Goal: Task Accomplishment & Management: Use online tool/utility

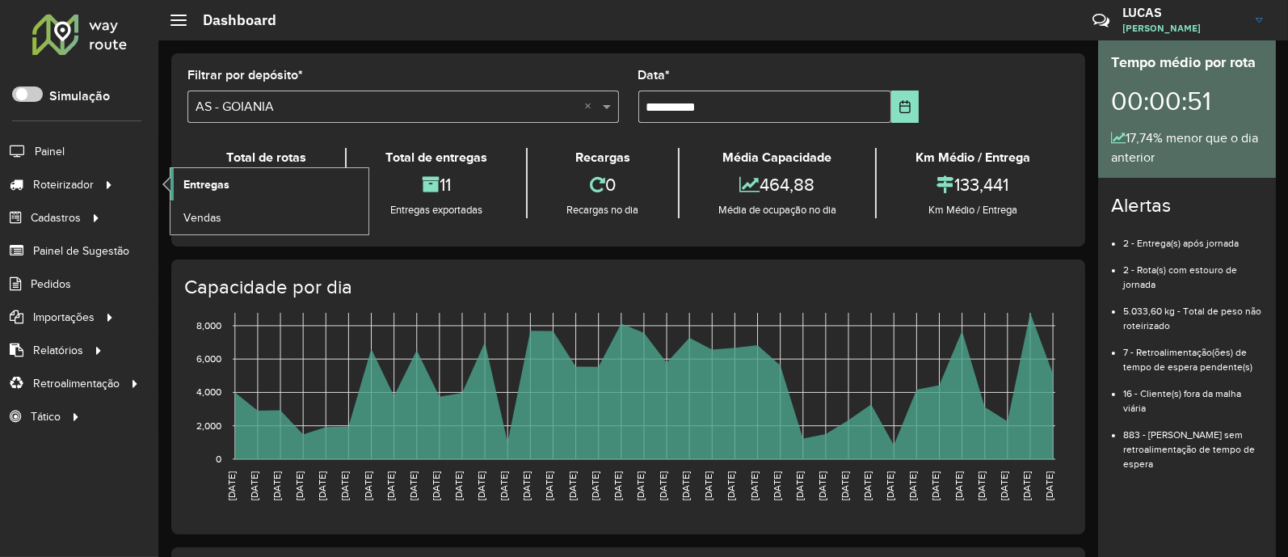
click at [177, 186] on link "Entregas" at bounding box center [269, 184] width 198 height 32
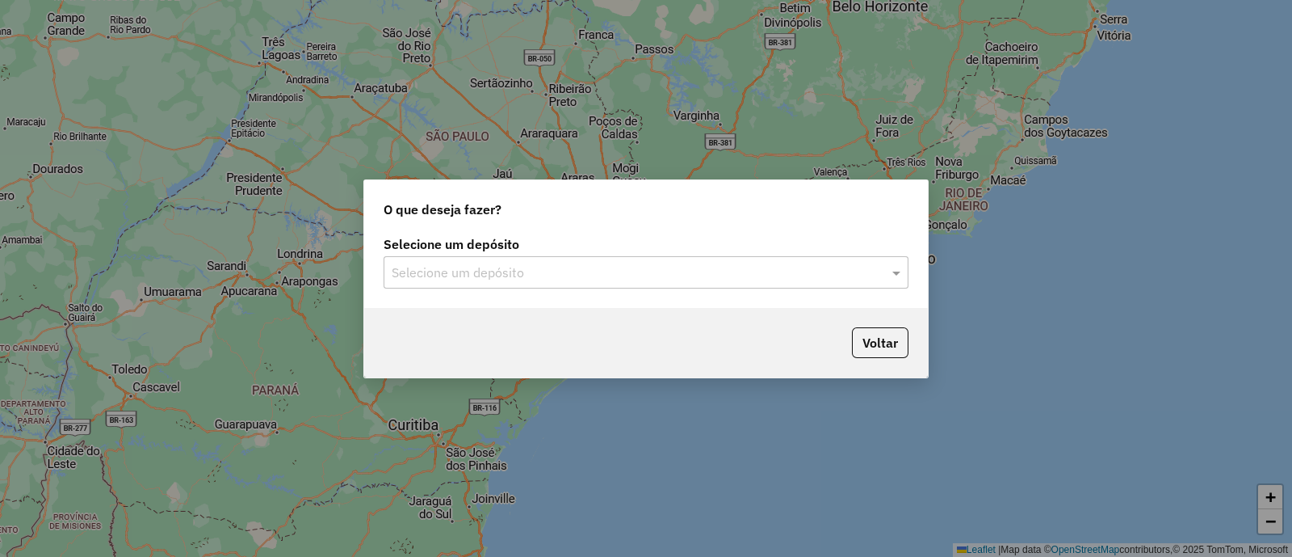
click at [501, 284] on div "Selecione um depósito" at bounding box center [646, 272] width 525 height 32
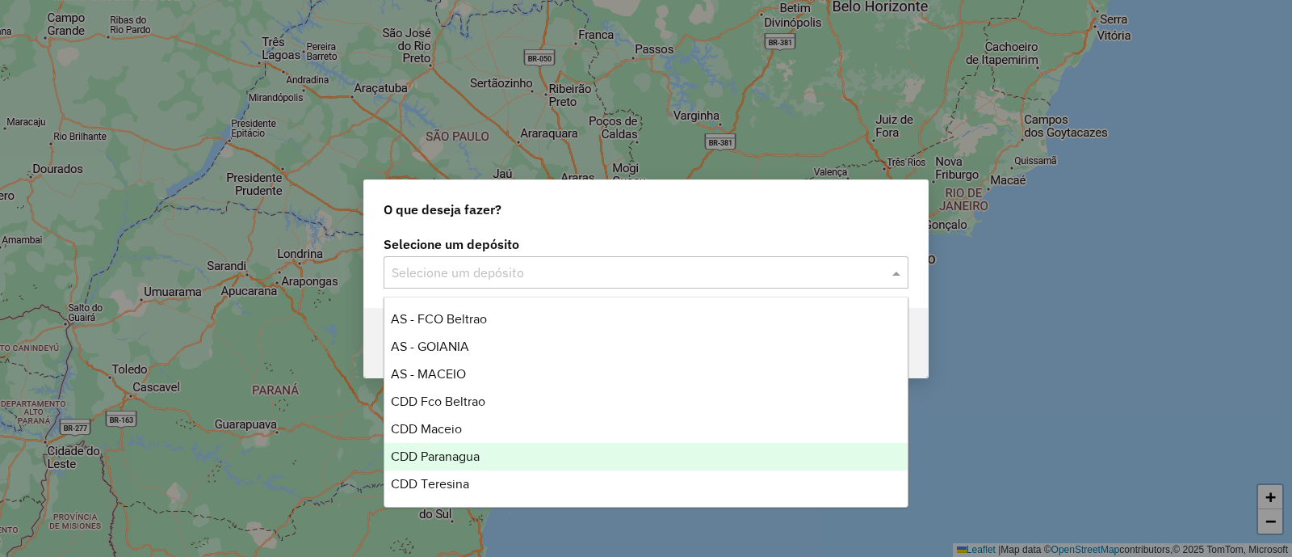
click at [493, 460] on div "CDD Paranagua" at bounding box center [646, 456] width 523 height 27
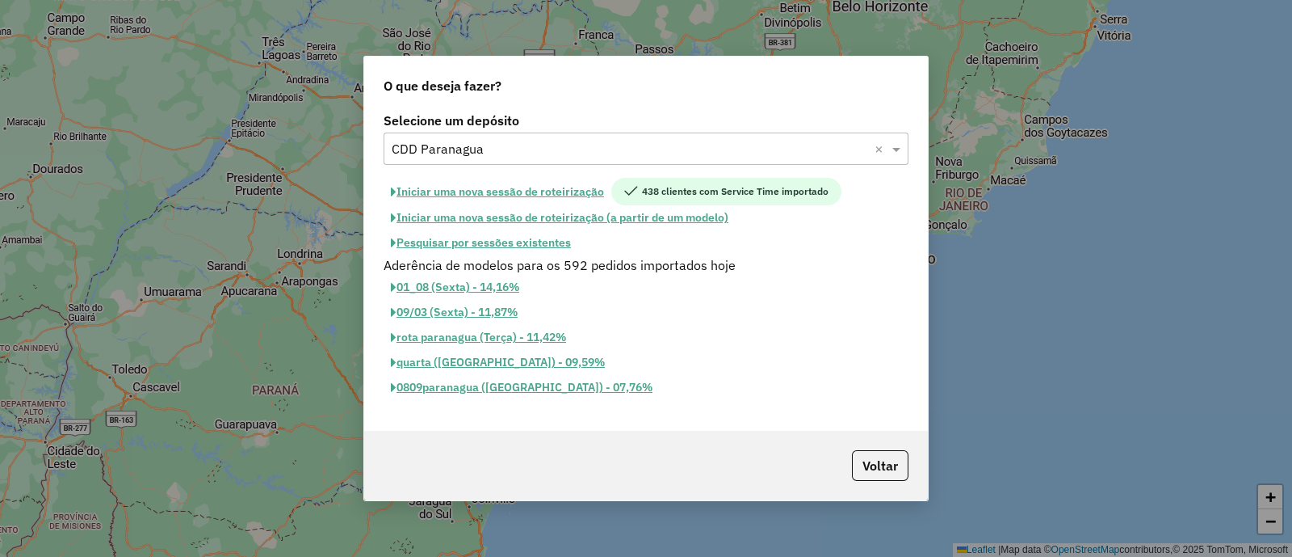
click at [521, 200] on button "Iniciar uma nova sessão de roteirização" at bounding box center [498, 191] width 228 height 27
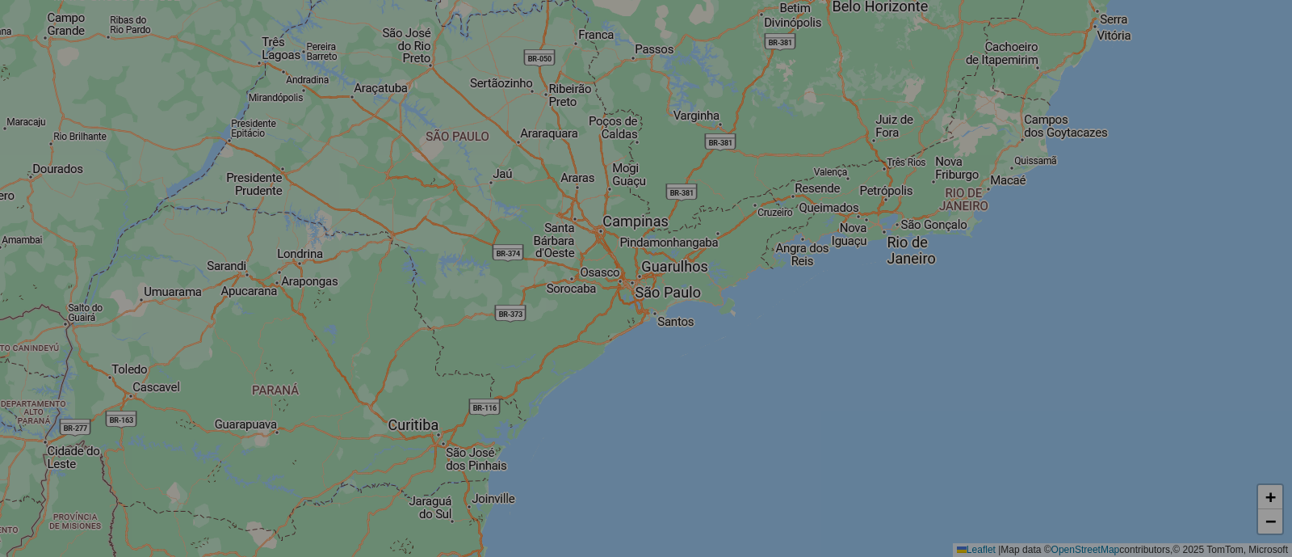
select select "*"
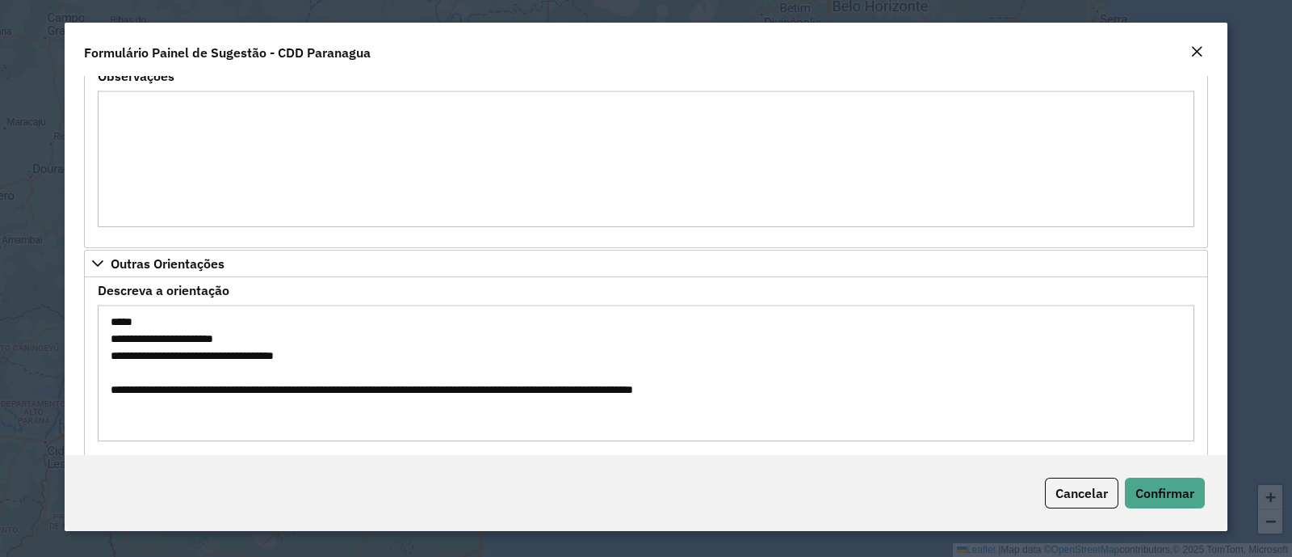
scroll to position [533, 0]
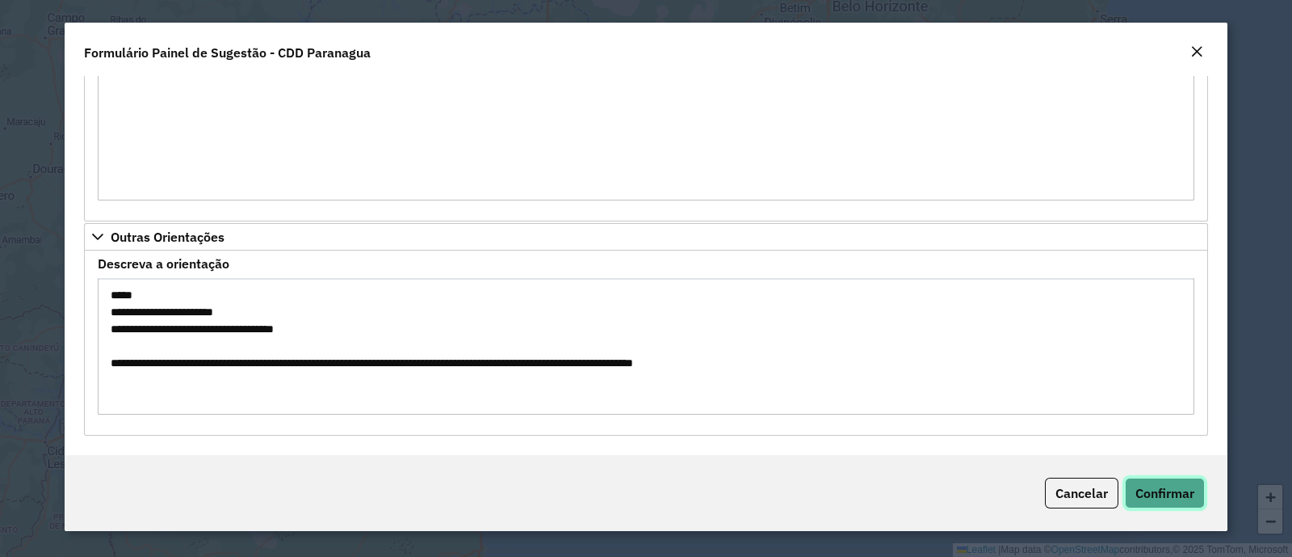
click at [1140, 481] on button "Confirmar" at bounding box center [1165, 492] width 80 height 31
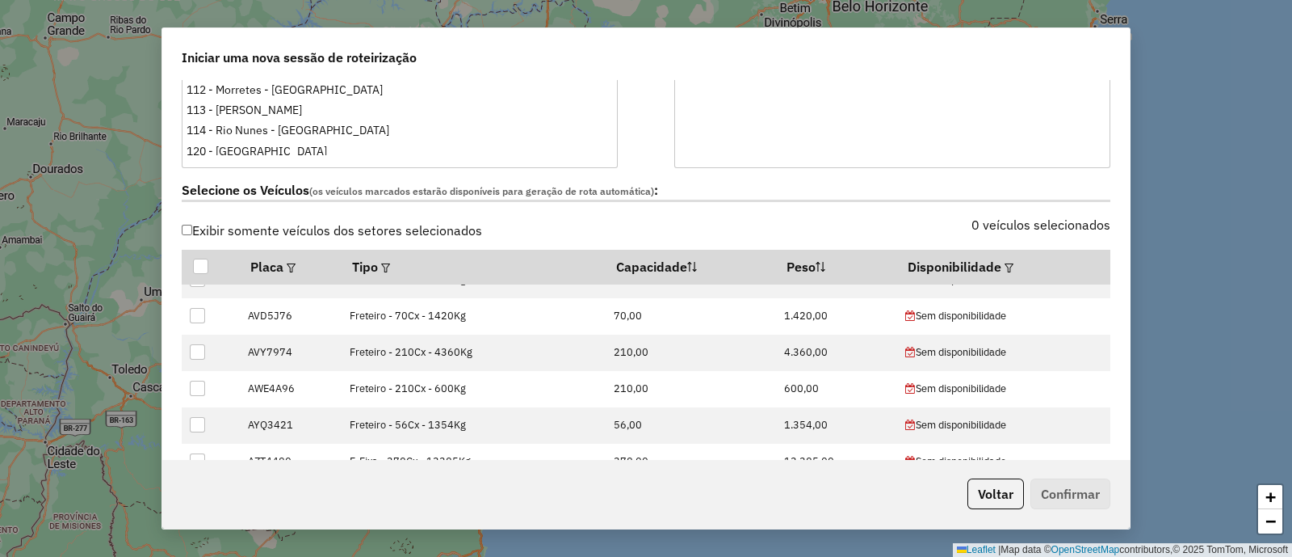
scroll to position [303, 0]
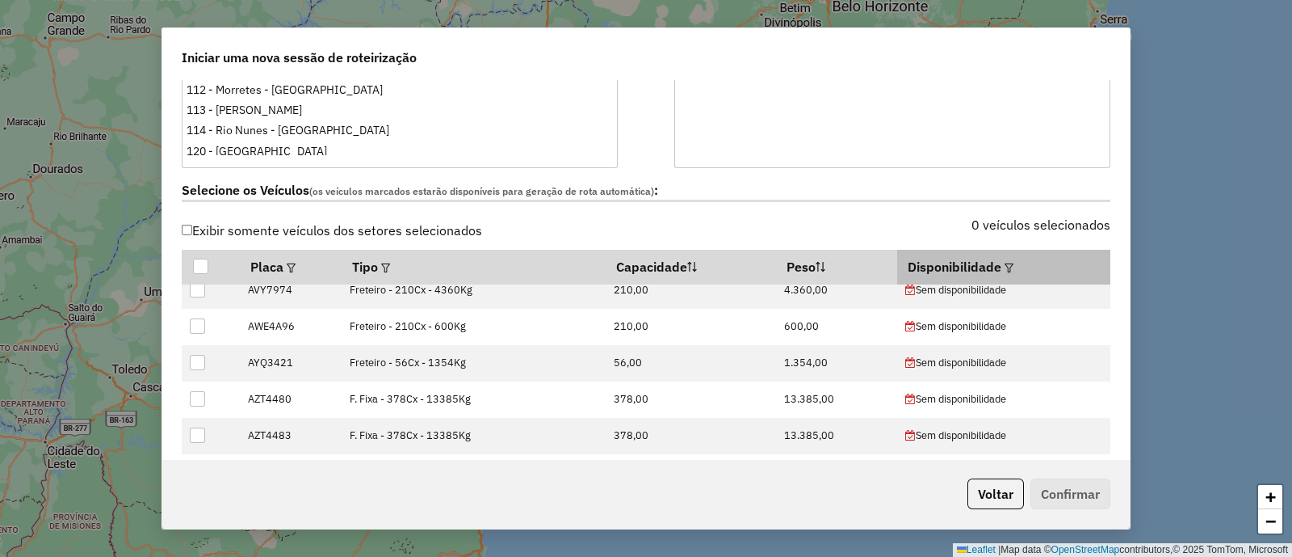
click at [1008, 267] on th "Disponibilidade" at bounding box center [1003, 267] width 213 height 34
click at [1005, 267] on em at bounding box center [1009, 267] width 9 height 9
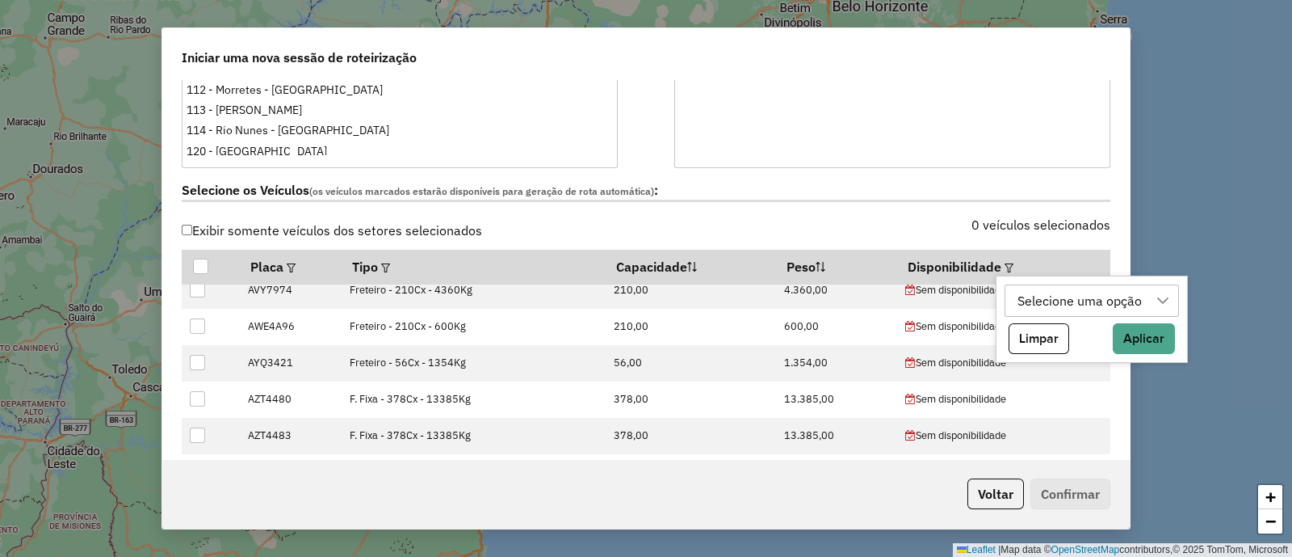
drag, startPoint x: 1067, startPoint y: 301, endPoint x: 1057, endPoint y: 314, distance: 16.8
click at [1068, 301] on div "Selecione uma opção" at bounding box center [1080, 300] width 136 height 31
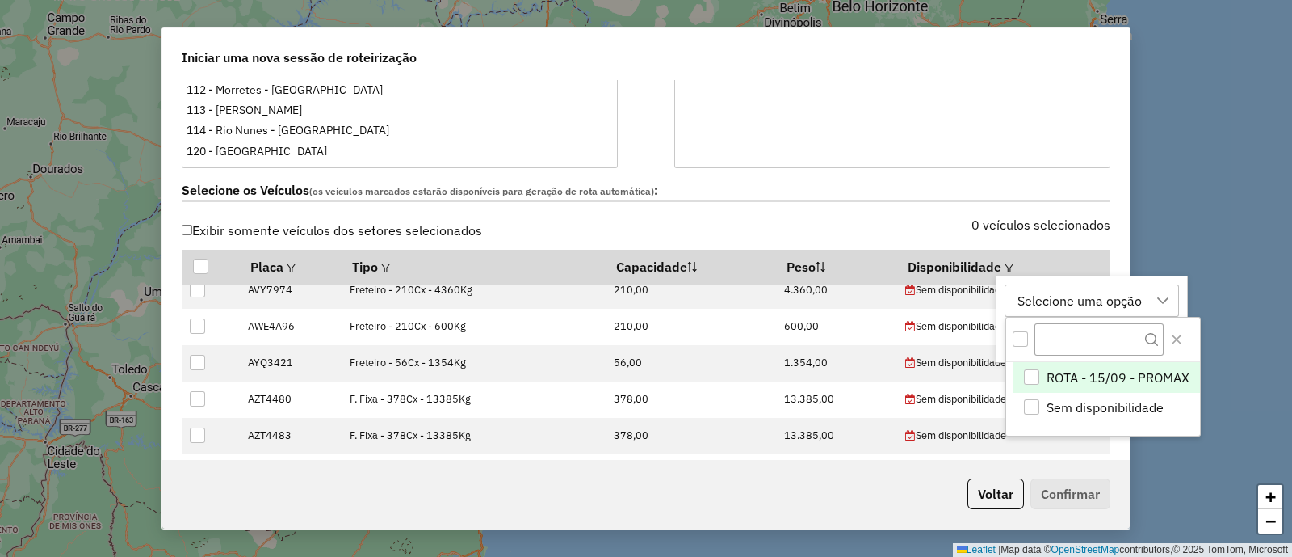
click at [1033, 369] on div "ROTA - 15/09 - PROMAX" at bounding box center [1031, 376] width 15 height 15
click at [1175, 340] on icon "Close" at bounding box center [1176, 339] width 11 height 11
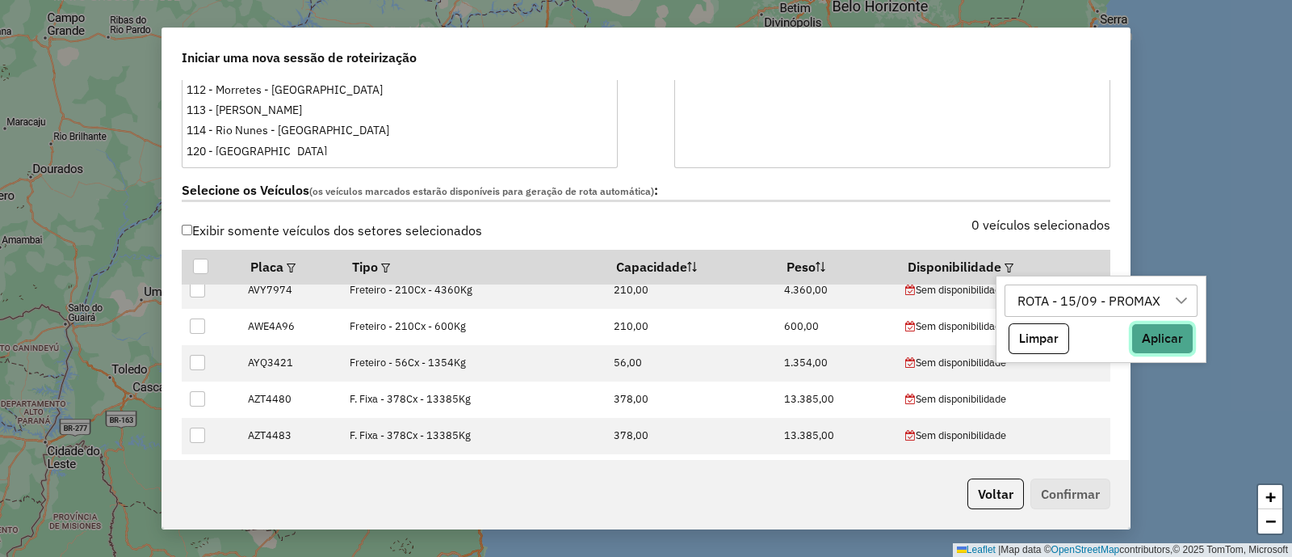
click at [1141, 337] on button "Aplicar" at bounding box center [1163, 338] width 62 height 31
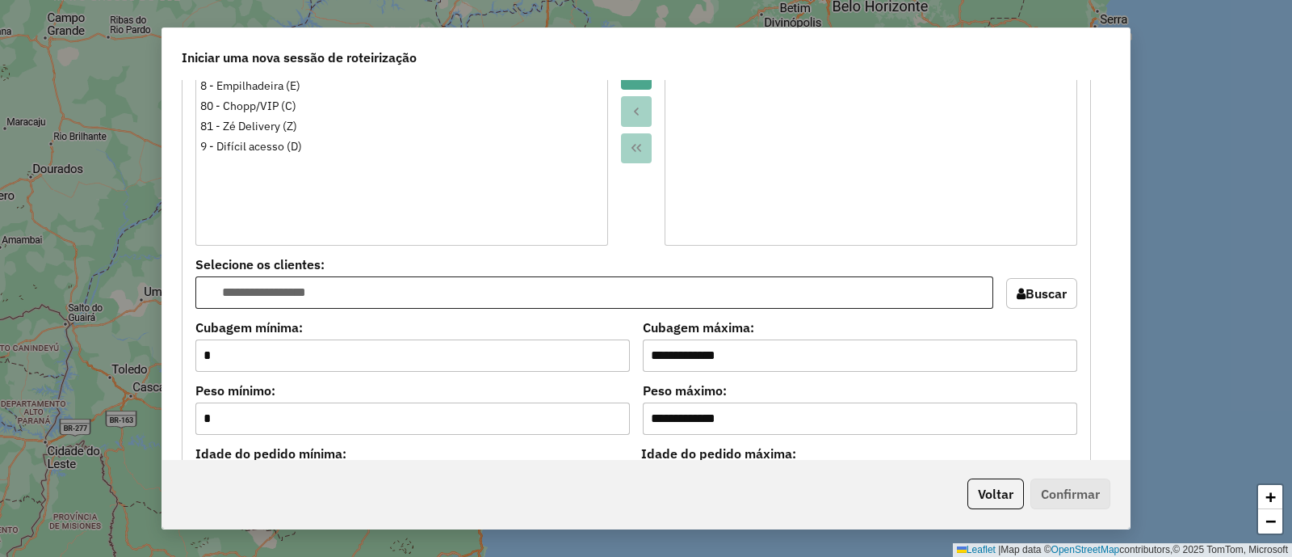
scroll to position [1514, 0]
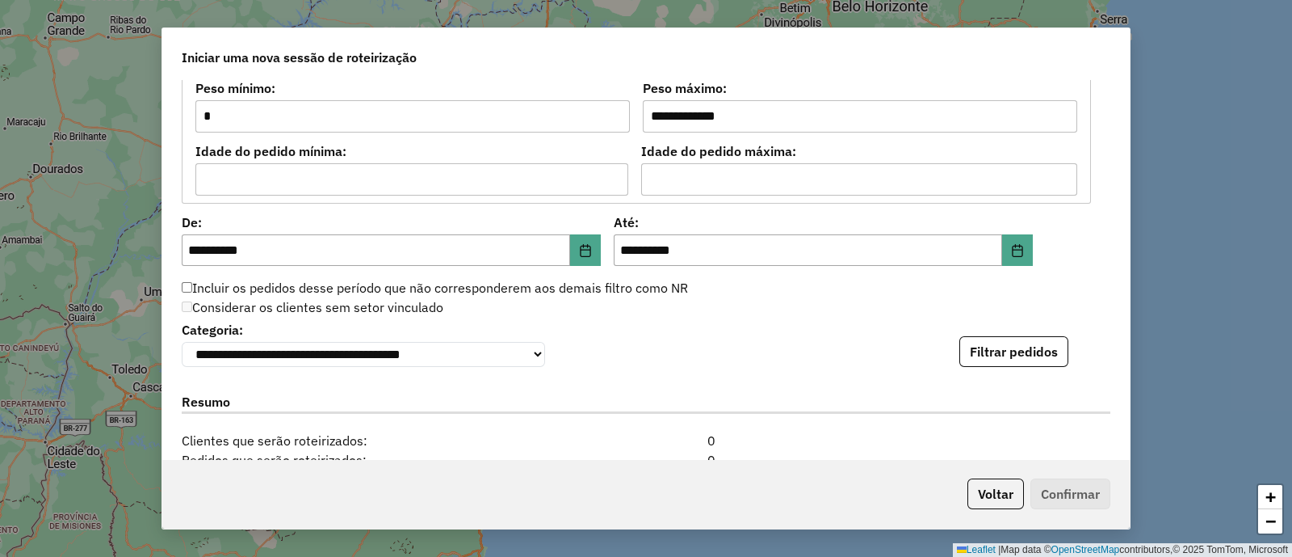
drag, startPoint x: 969, startPoint y: 343, endPoint x: 956, endPoint y: 346, distance: 12.5
click at [969, 343] on button "Filtrar pedidos" at bounding box center [1014, 351] width 109 height 31
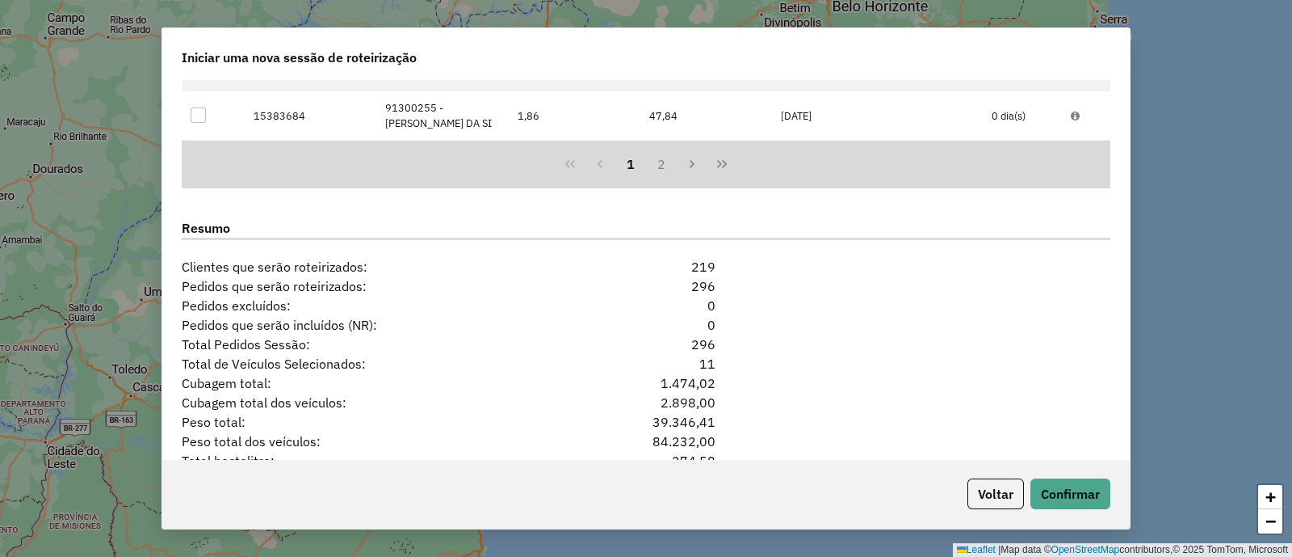
scroll to position [2141, 0]
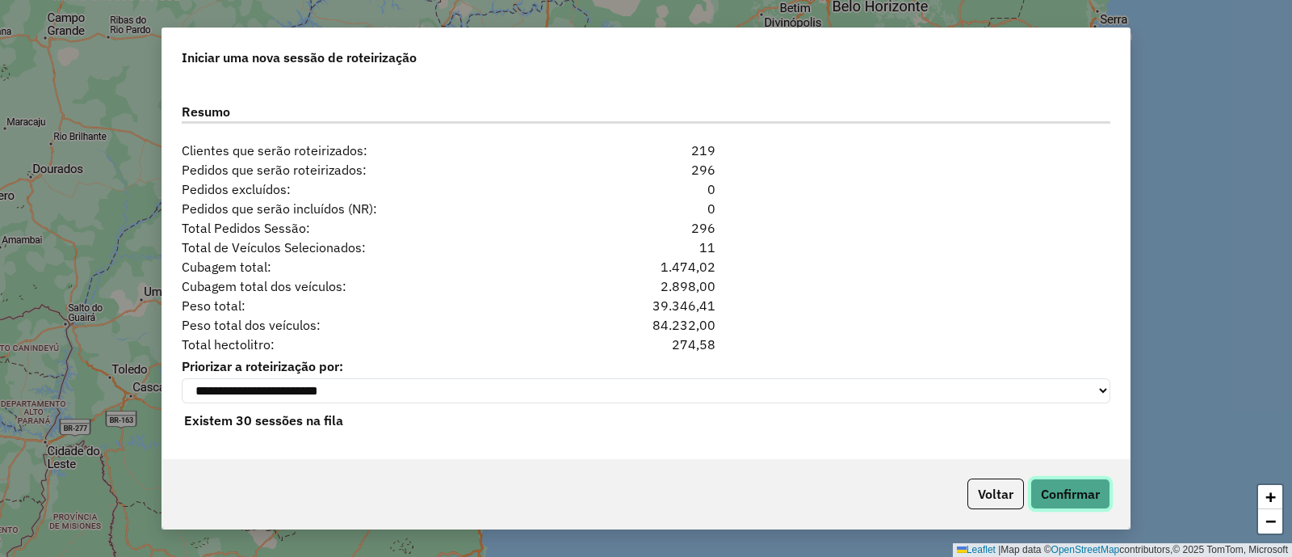
click at [1070, 479] on button "Confirmar" at bounding box center [1071, 493] width 80 height 31
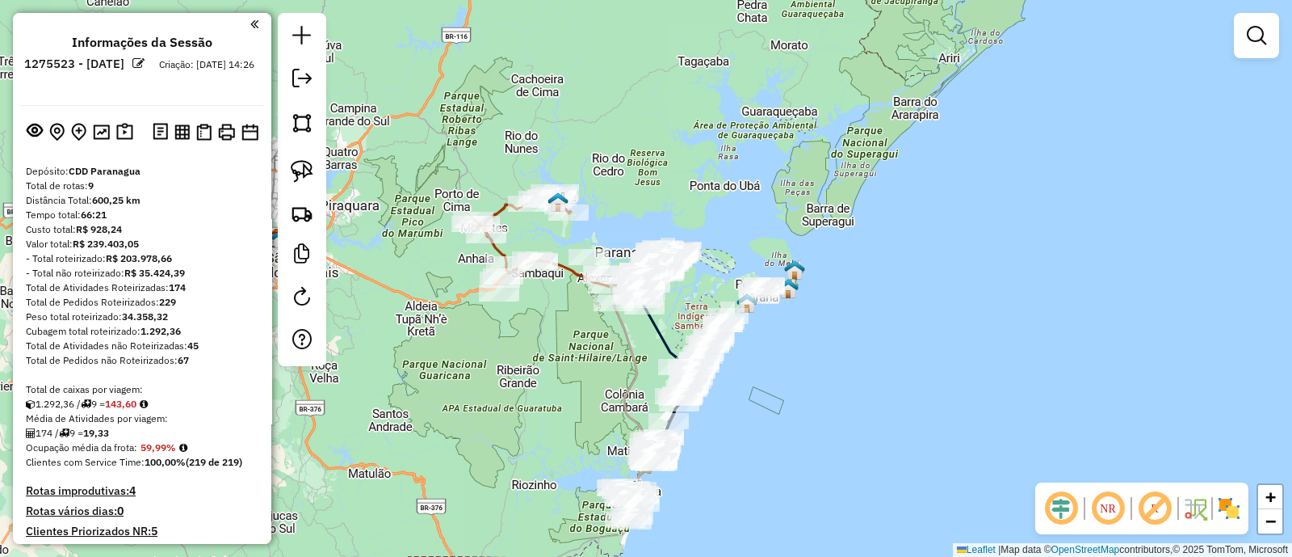
click at [1158, 505] on em at bounding box center [1155, 508] width 39 height 39
click at [1231, 508] on img at bounding box center [1230, 508] width 26 height 26
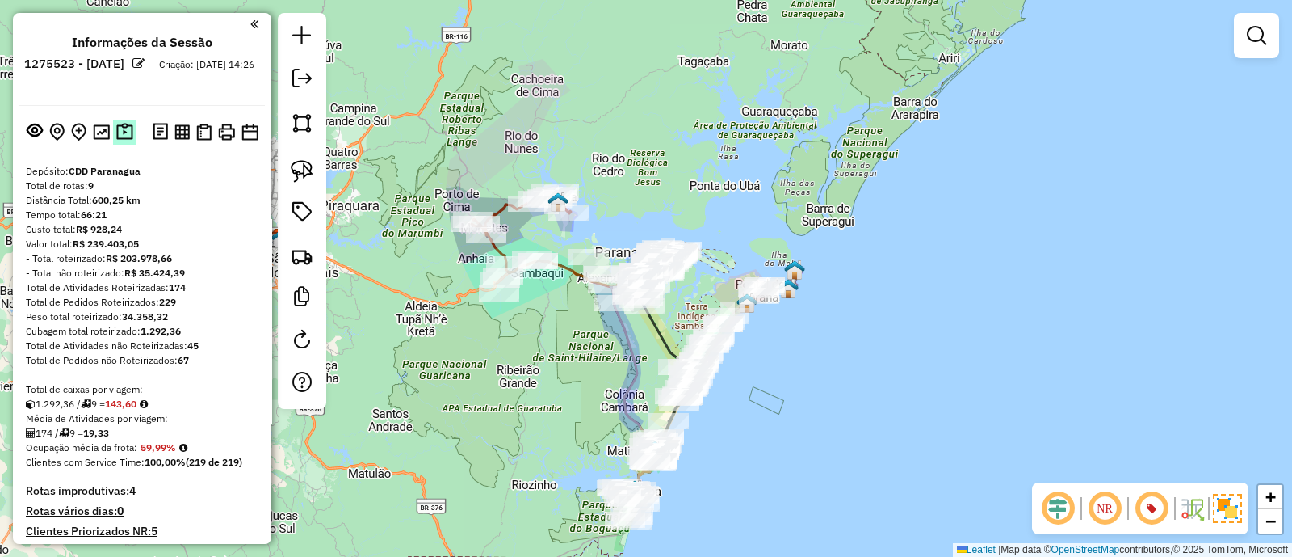
click at [113, 129] on button at bounding box center [124, 132] width 23 height 25
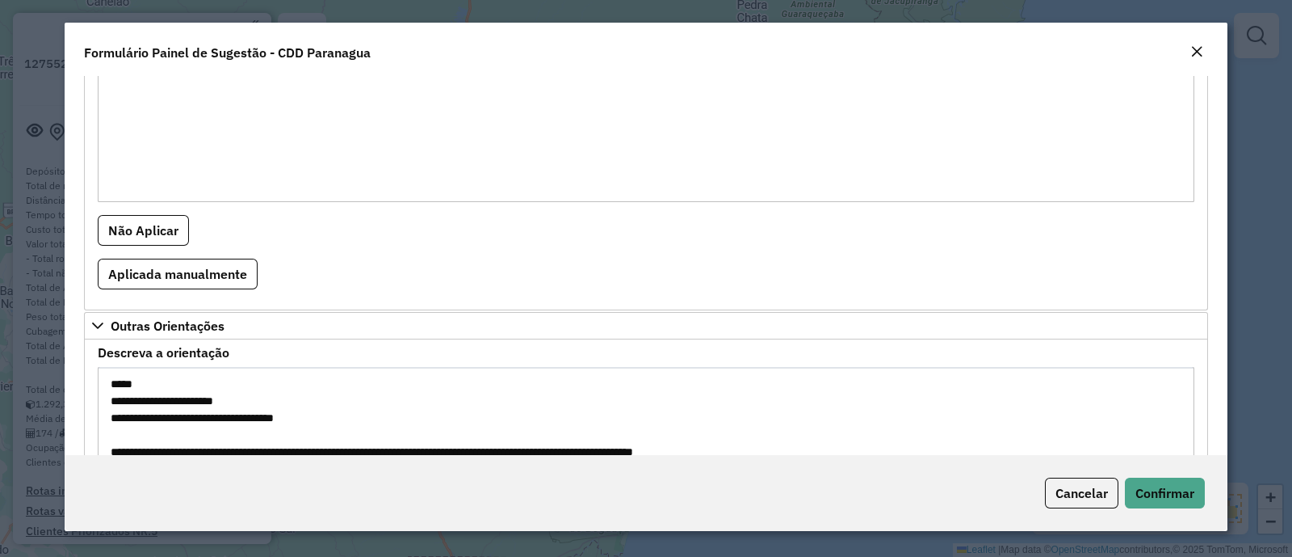
scroll to position [619, 0]
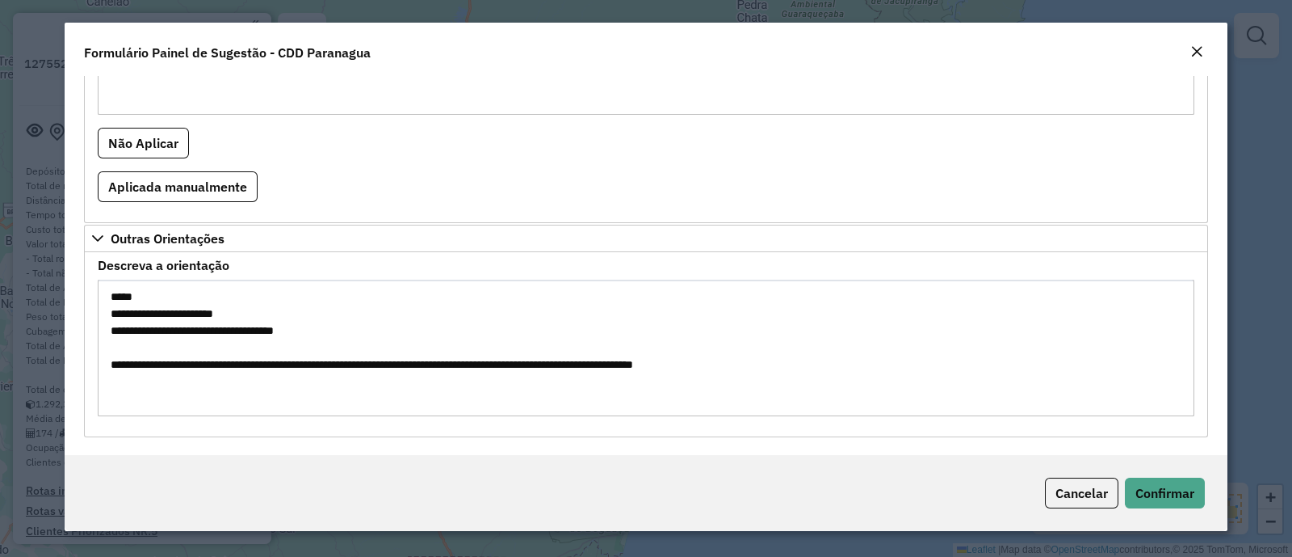
click at [1200, 43] on div "Close" at bounding box center [1197, 52] width 13 height 19
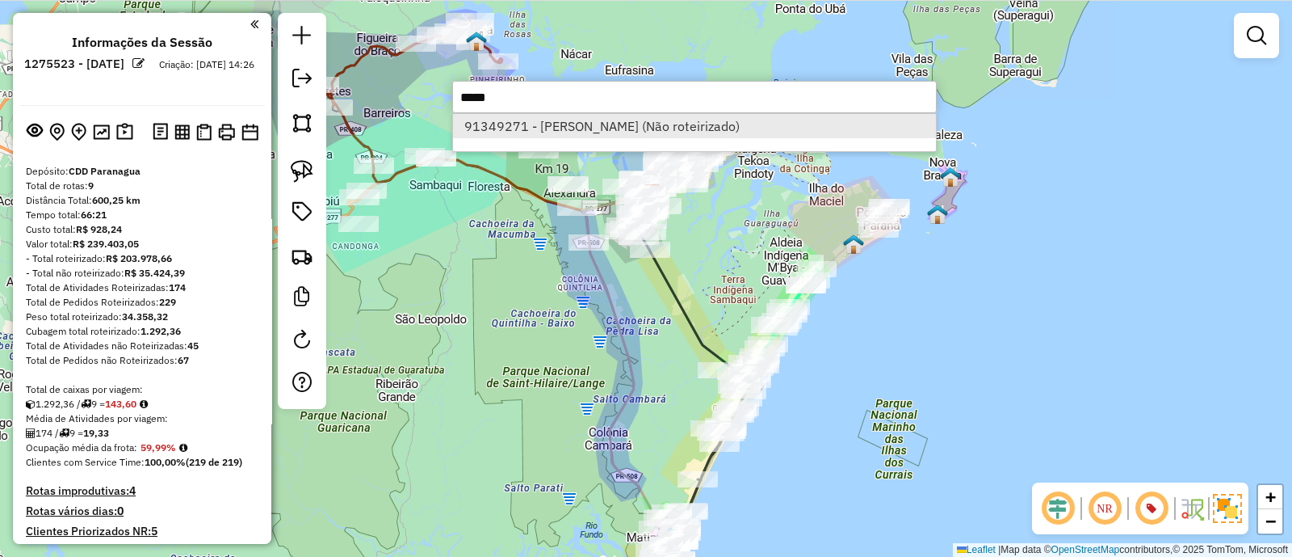
type input "*****"
click at [563, 131] on li "91349271 - ODEMAR BECKER (Não roteirizado)" at bounding box center [694, 126] width 483 height 24
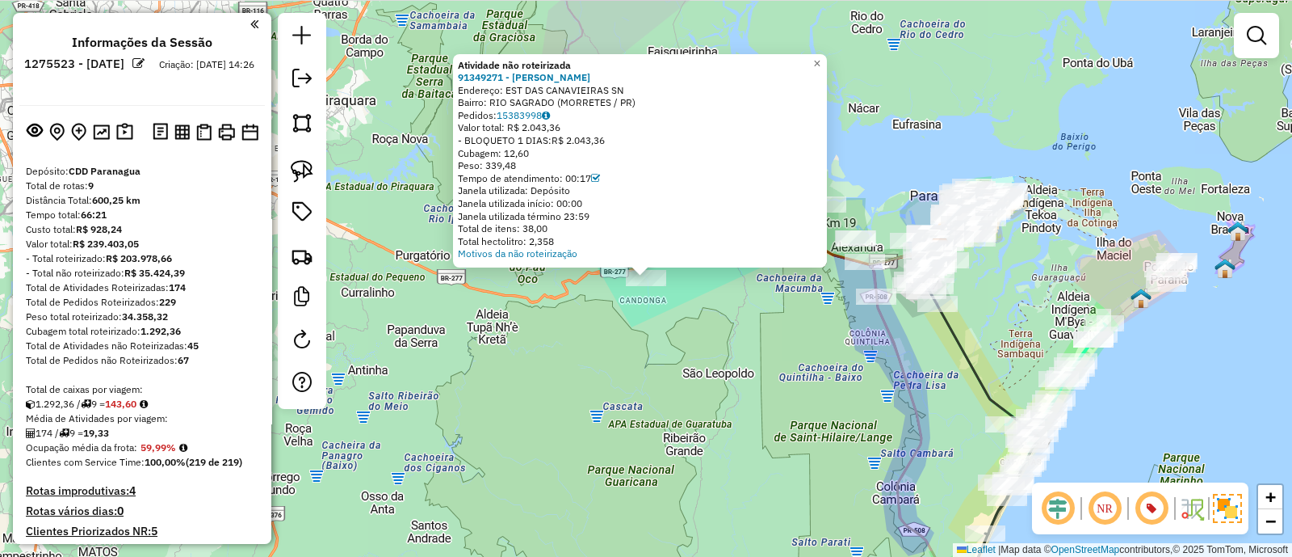
click at [668, 348] on div "Atividade não roteirizada 91349271 - ODEMAR BECKER Endereço: EST DAS CANAVIEIRA…" at bounding box center [646, 278] width 1292 height 557
click at [717, 321] on div "Atividade não roteirizada 91349271 - ODEMAR BECKER Endereço: EST DAS CANAVIEIRA…" at bounding box center [646, 278] width 1292 height 557
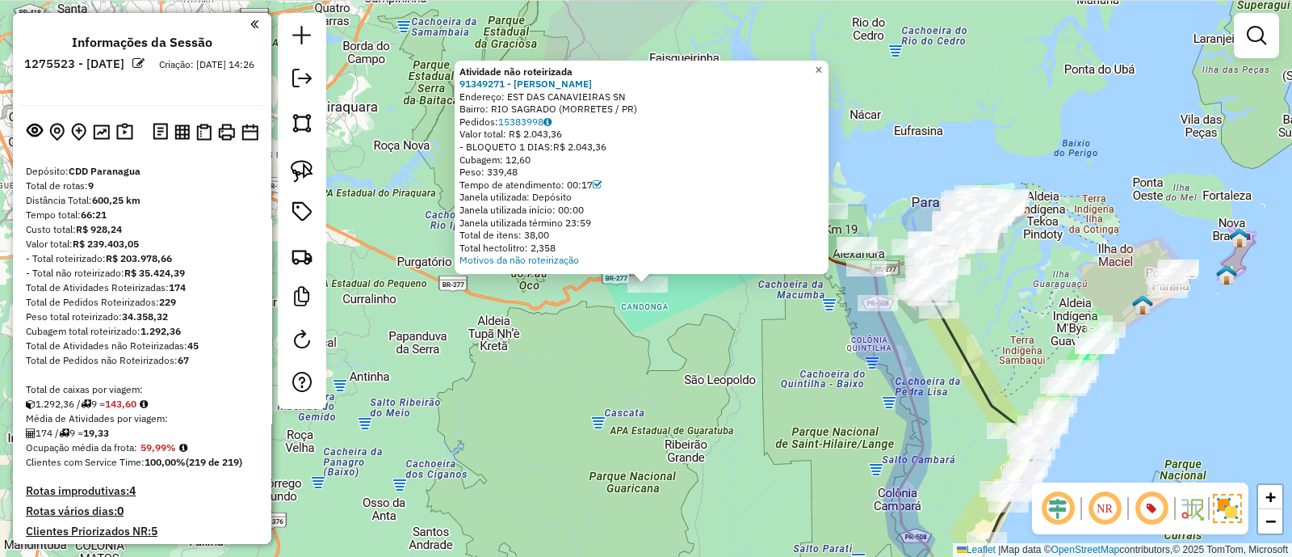
click at [822, 62] on span "×" at bounding box center [818, 69] width 7 height 14
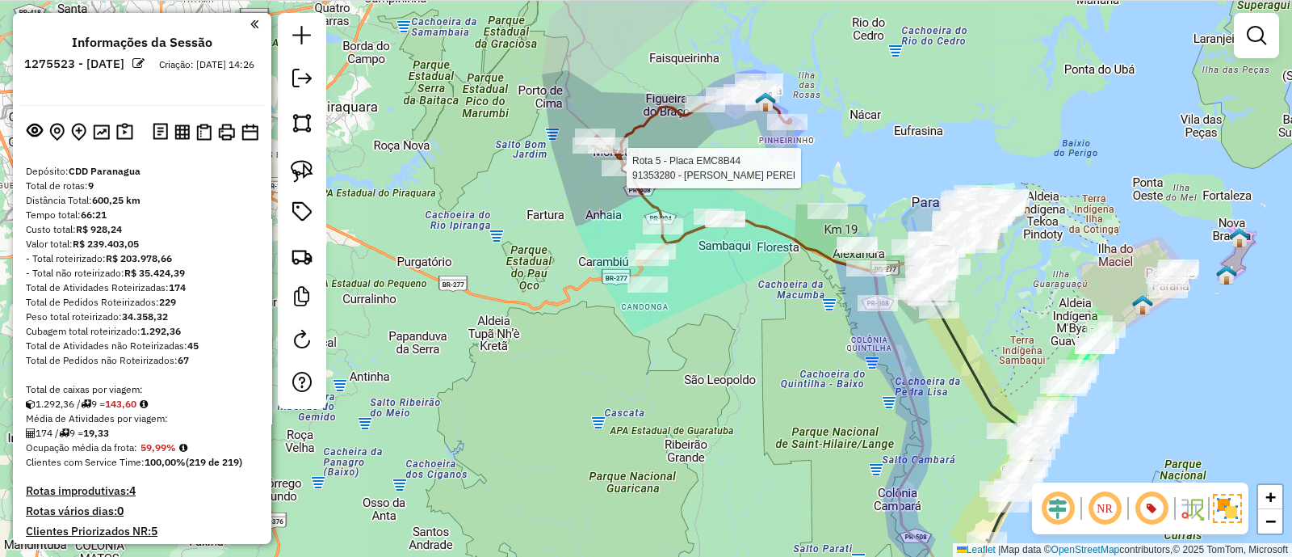
select select "**********"
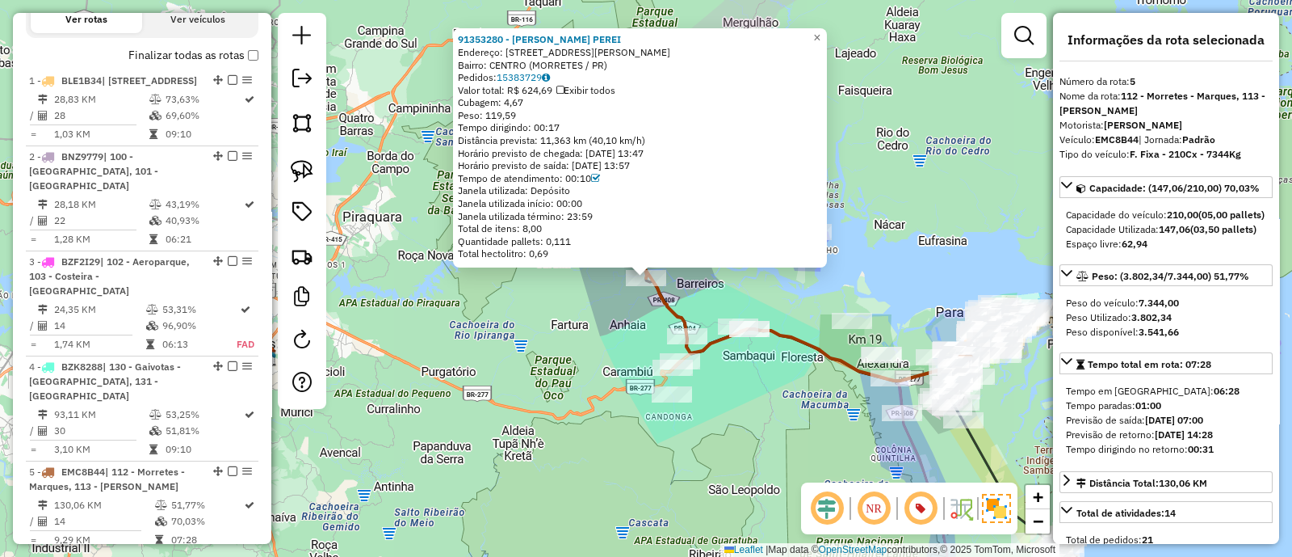
scroll to position [1040, 0]
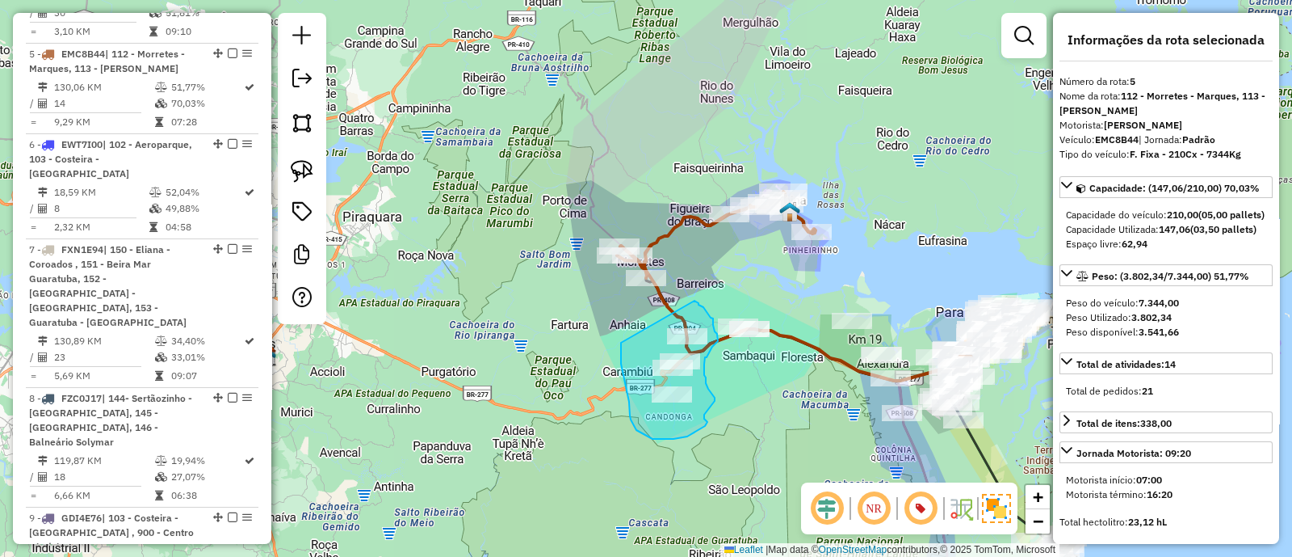
drag, startPoint x: 621, startPoint y: 343, endPoint x: 689, endPoint y: 299, distance: 80.7
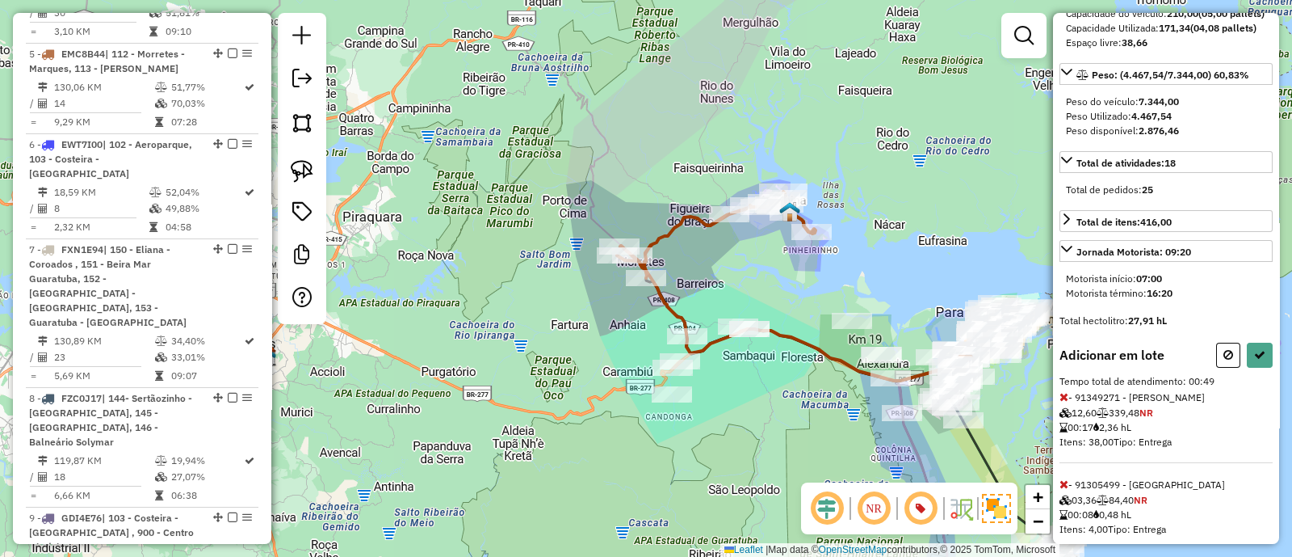
scroll to position [427, 0]
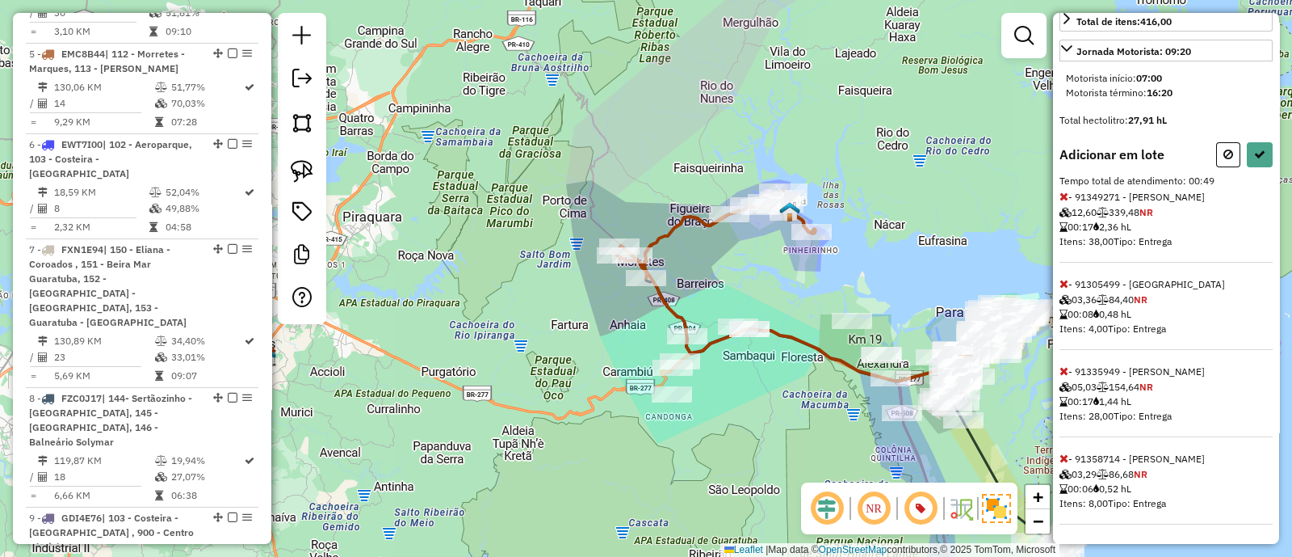
click at [1260, 171] on div "Adicionar em lote Tempo total de atendimento: 00:49 - 91349271 - ODEMAR BECKER …" at bounding box center [1166, 333] width 213 height 382
click at [1258, 153] on icon at bounding box center [1260, 154] width 11 height 11
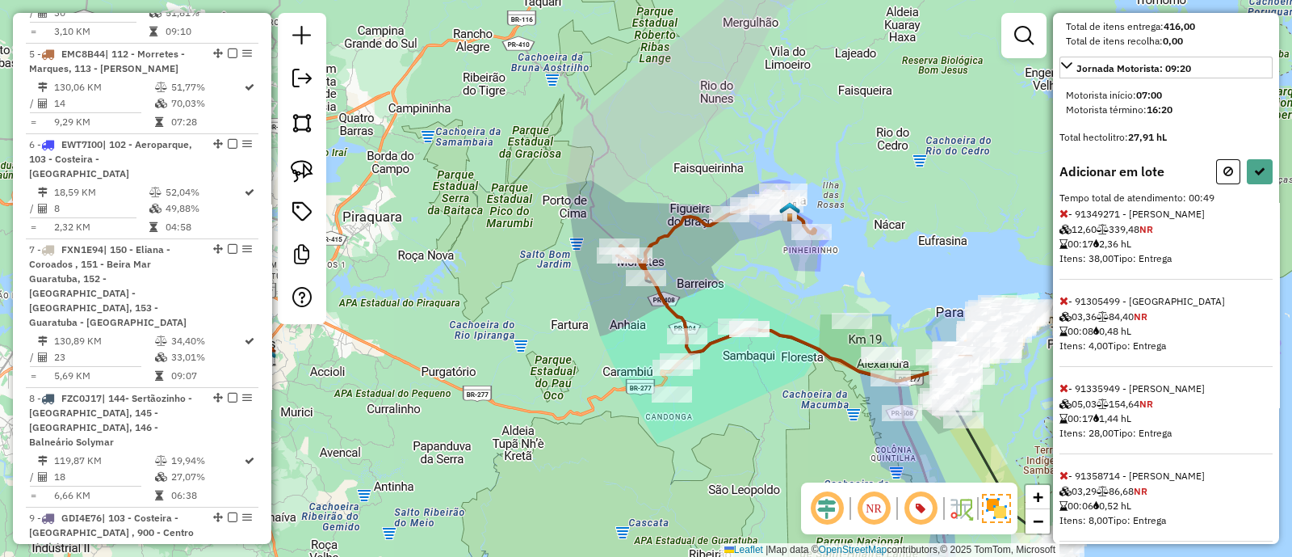
select select "**********"
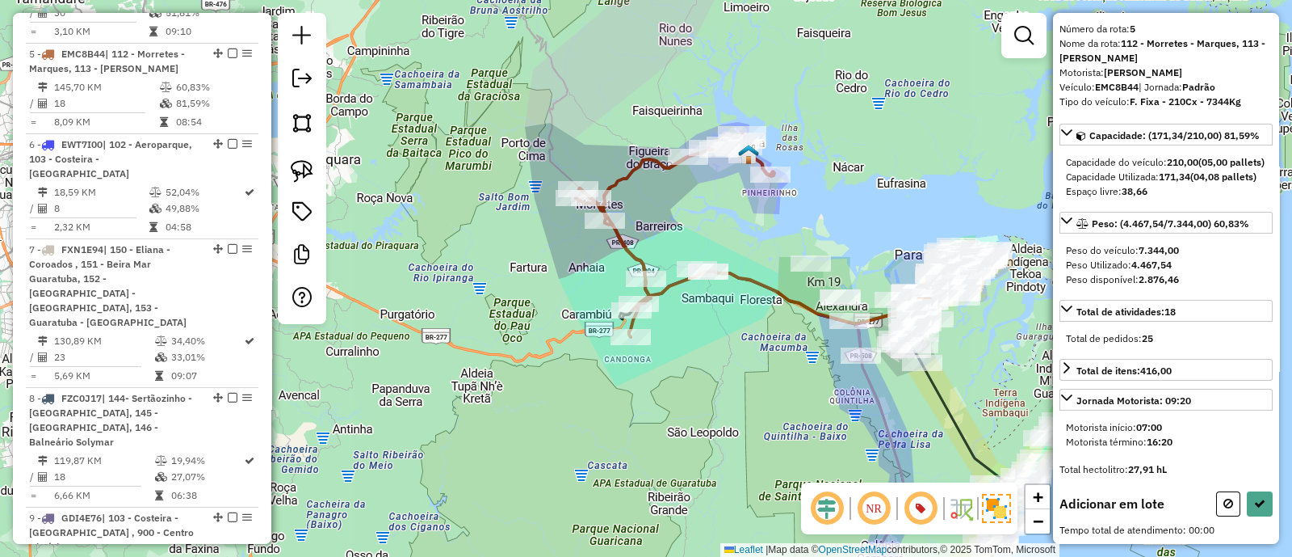
scroll to position [78, 0]
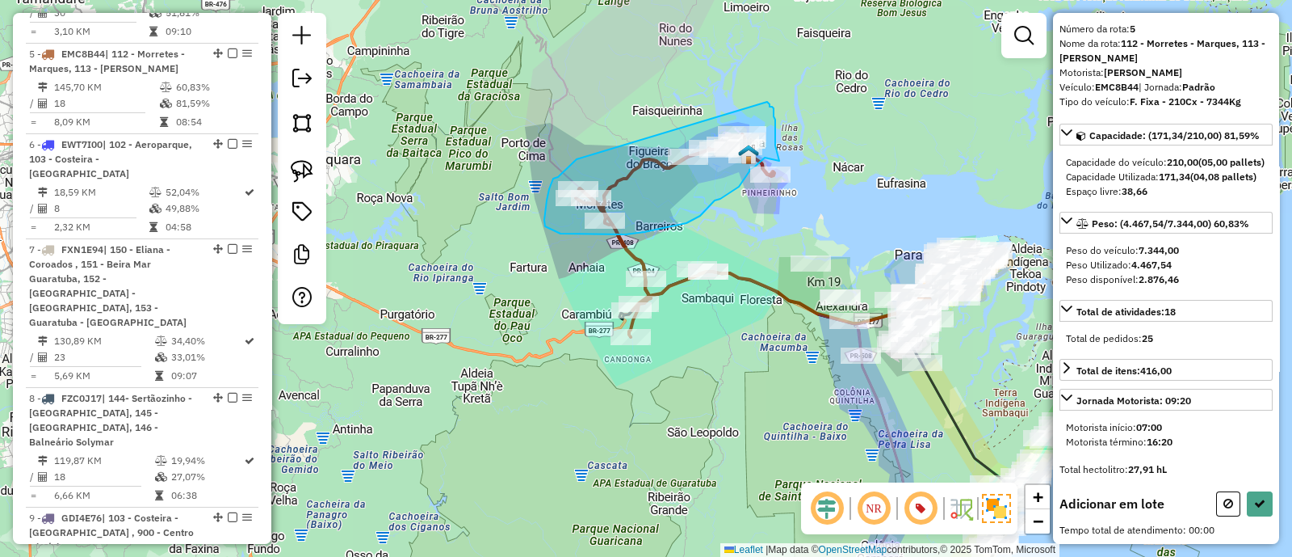
drag, startPoint x: 577, startPoint y: 159, endPoint x: 741, endPoint y: 166, distance: 164.1
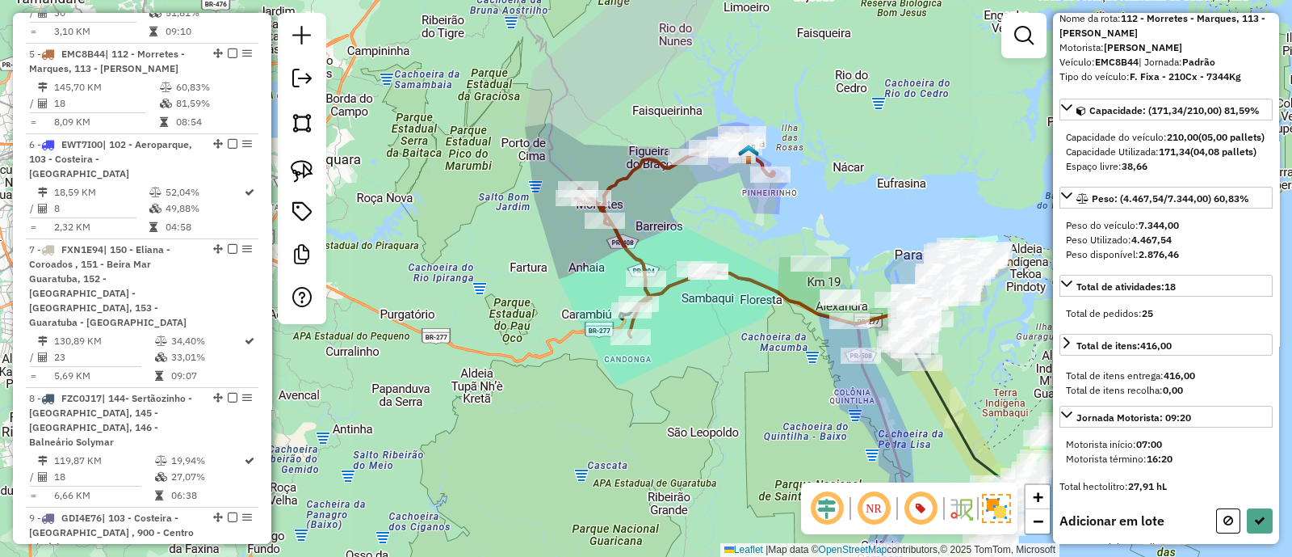
select select "**********"
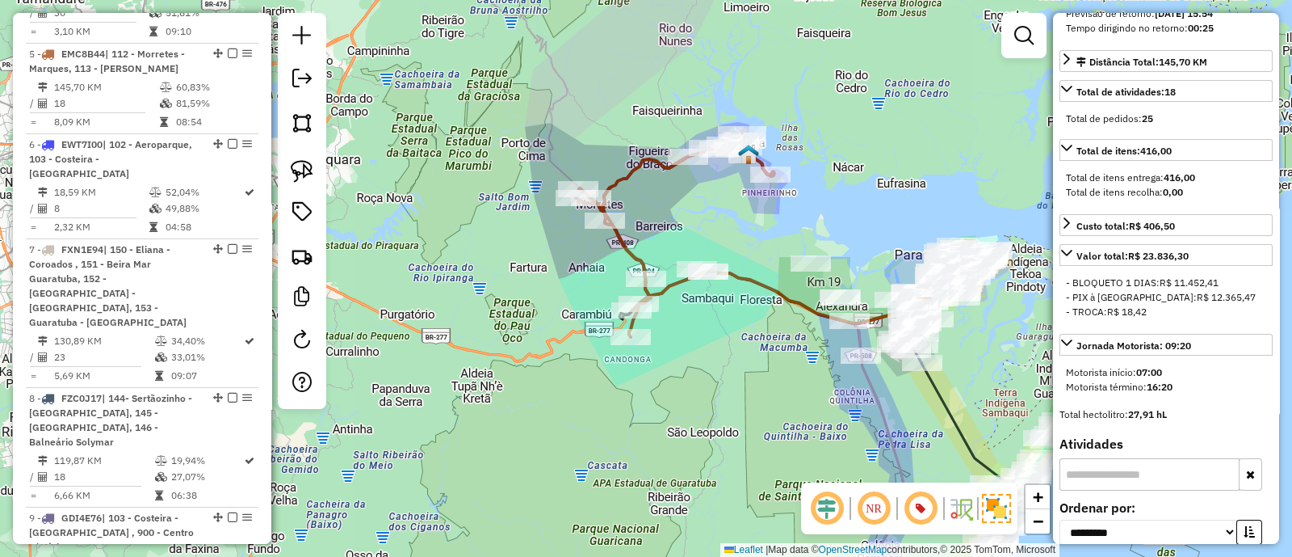
scroll to position [427, 0]
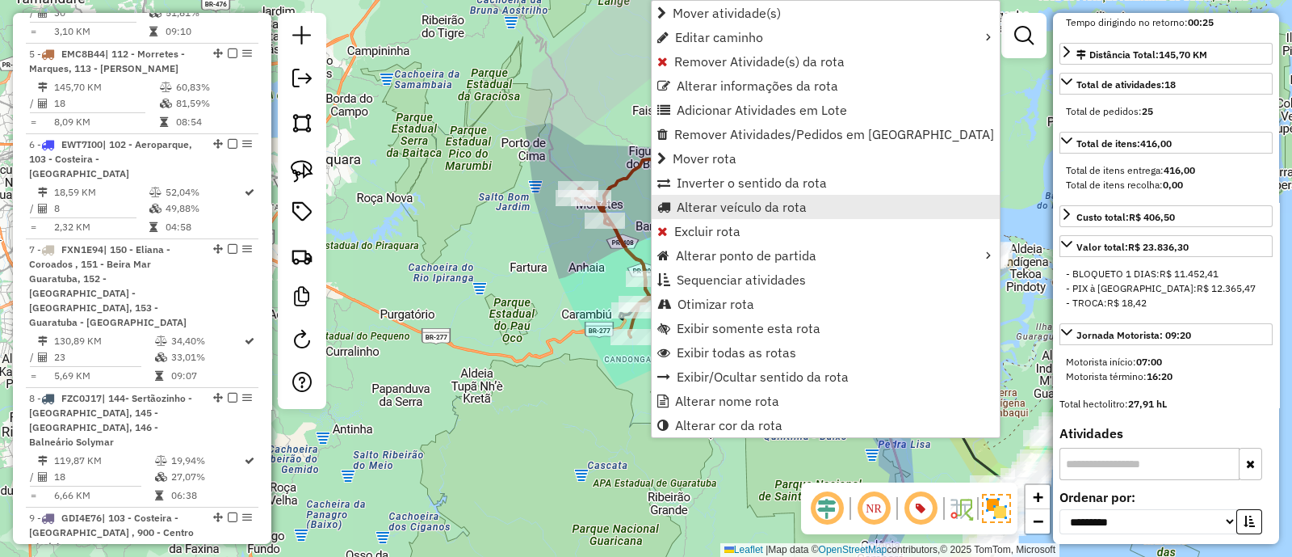
click at [738, 212] on span "Alterar veículo da rota" at bounding box center [742, 206] width 130 height 13
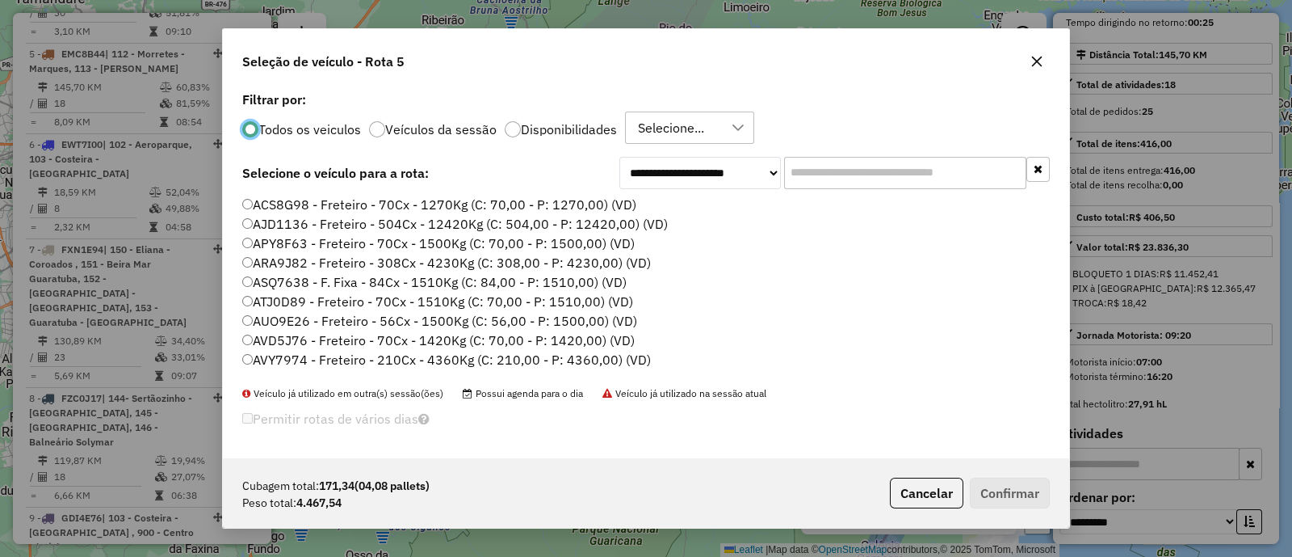
scroll to position [8, 5]
click at [827, 167] on input "text" at bounding box center [905, 173] width 242 height 32
paste input "*******"
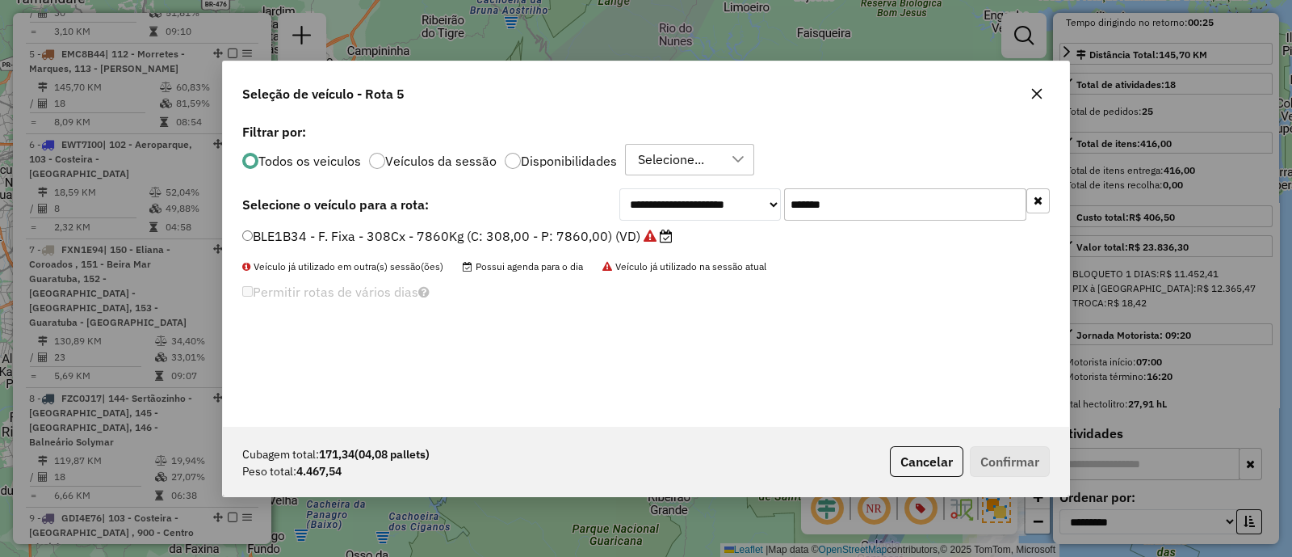
type input "*******"
click at [610, 232] on label "BLE1B34 - F. Fixa - 308Cx - 7860Kg (C: 308,00 - P: 7860,00) (VD)" at bounding box center [457, 235] width 431 height 19
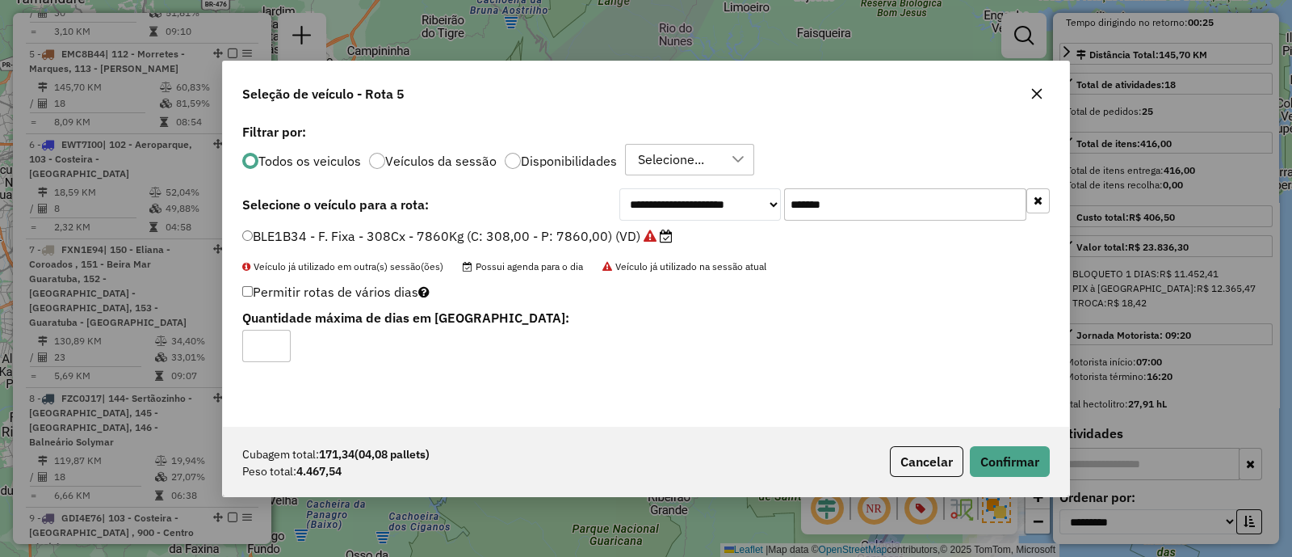
click at [1011, 440] on div "Cubagem total: 171,34 (04,08 pallets) Peso total: 4.467,54 Cancelar Confirmar" at bounding box center [646, 461] width 847 height 69
click at [1009, 449] on button "Confirmar" at bounding box center [1010, 461] width 80 height 31
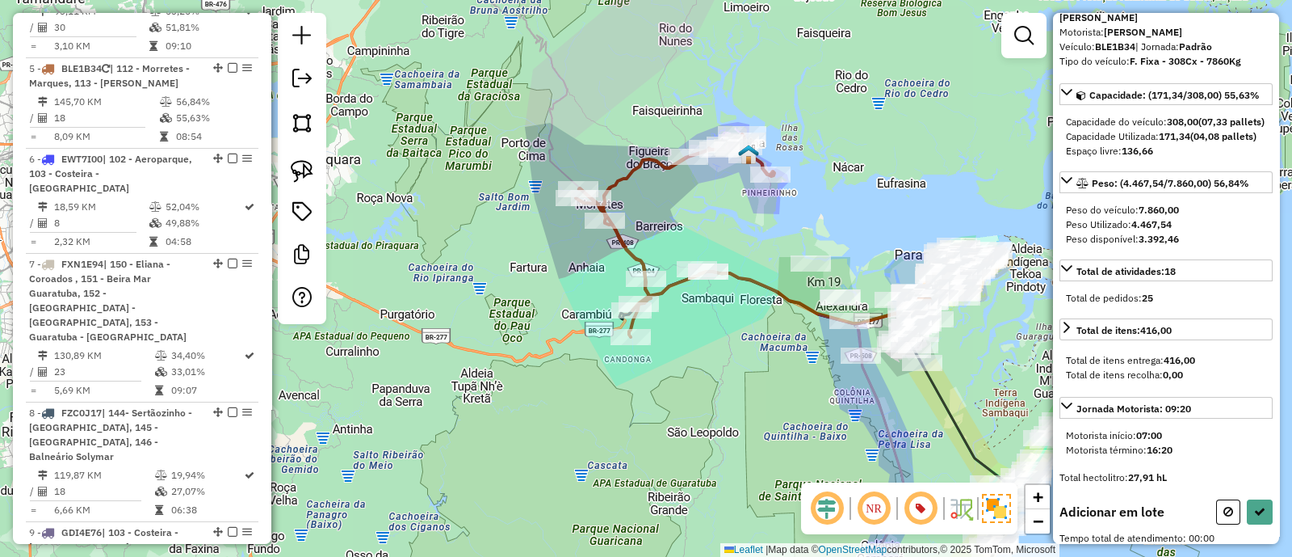
scroll to position [92, 0]
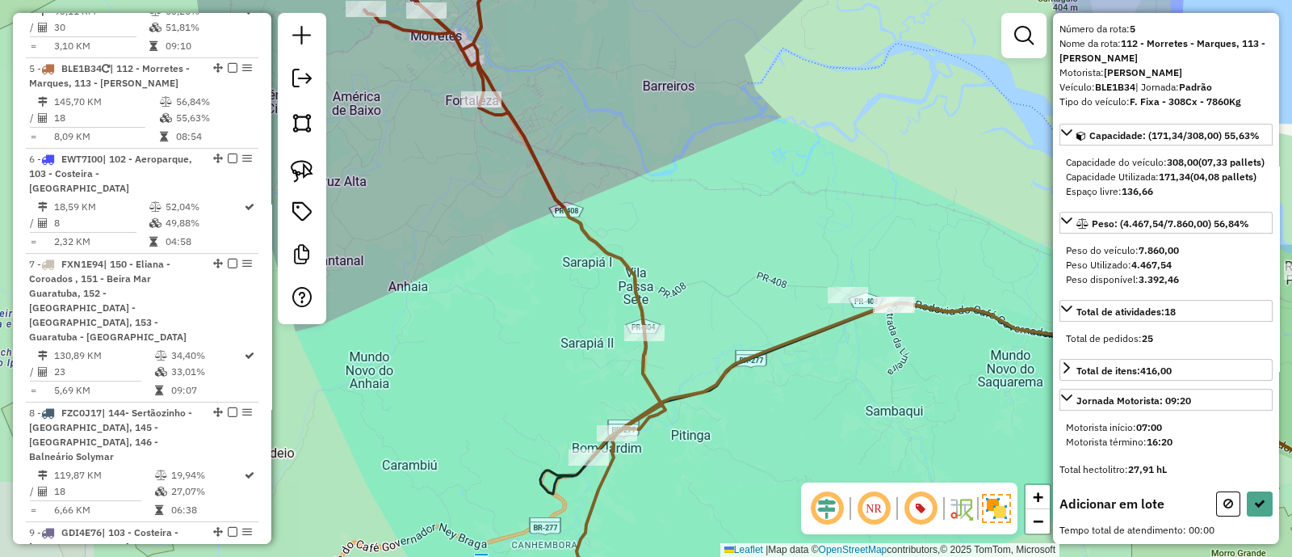
drag, startPoint x: 812, startPoint y: 449, endPoint x: 715, endPoint y: 235, distance: 235.0
click at [722, 232] on div "Janela de atendimento Grade de atendimento Capacidade Transportadoras Veículos …" at bounding box center [646, 278] width 1292 height 557
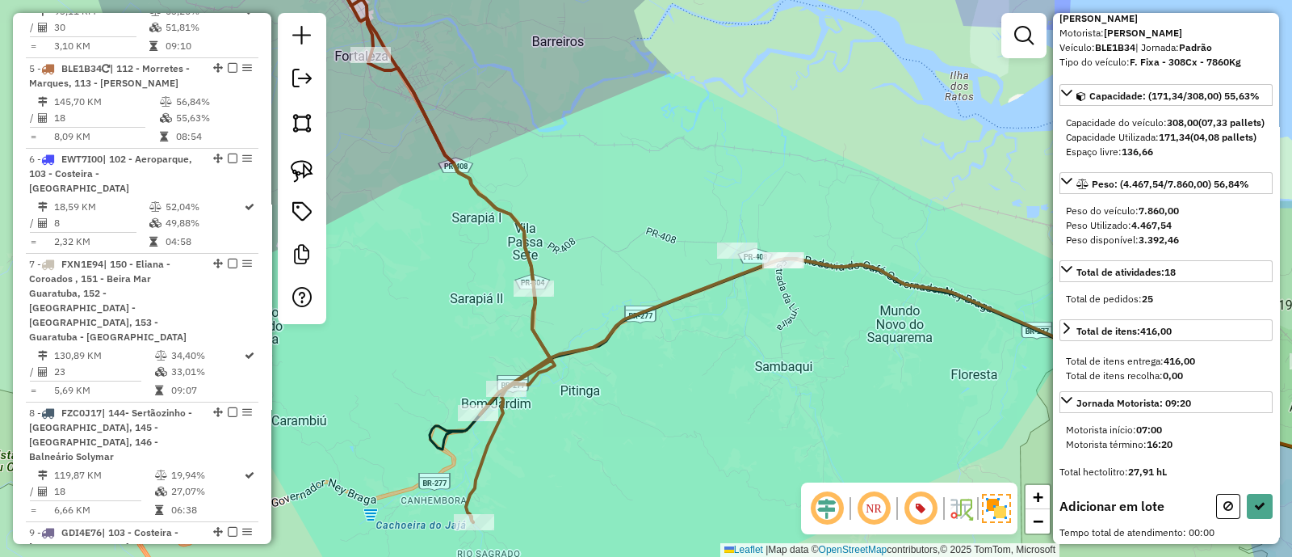
select select "**********"
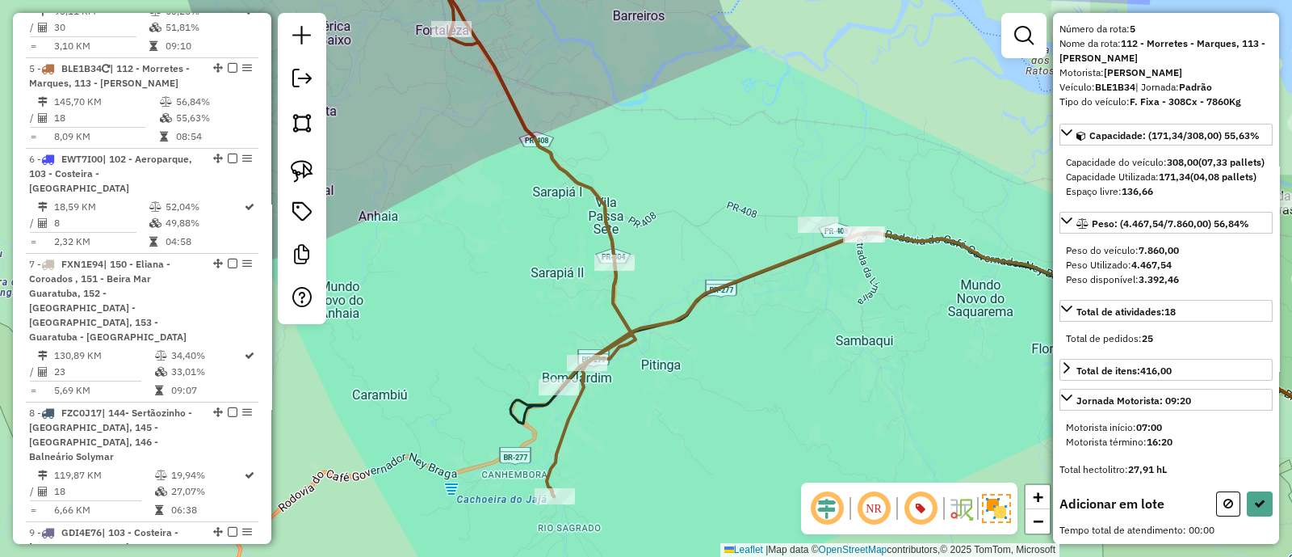
drag, startPoint x: 808, startPoint y: 224, endPoint x: 753, endPoint y: 200, distance: 60.0
click at [753, 200] on div "Janela de atendimento Grade de atendimento Capacidade Transportadoras Veículos …" at bounding box center [646, 278] width 1292 height 557
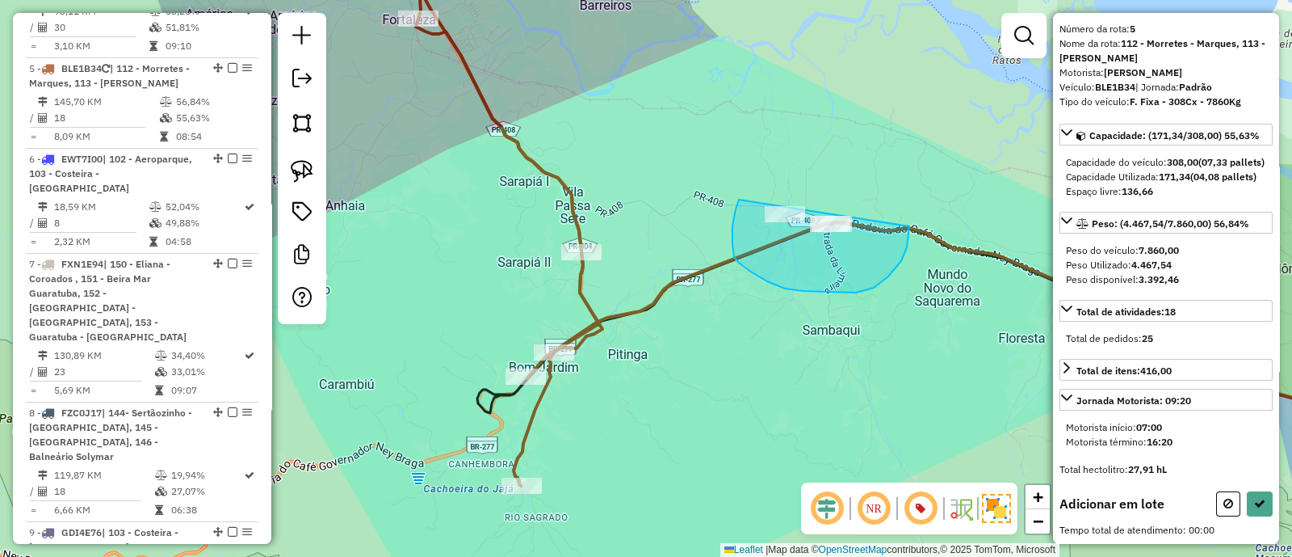
drag, startPoint x: 736, startPoint y: 209, endPoint x: 839, endPoint y: 130, distance: 130.2
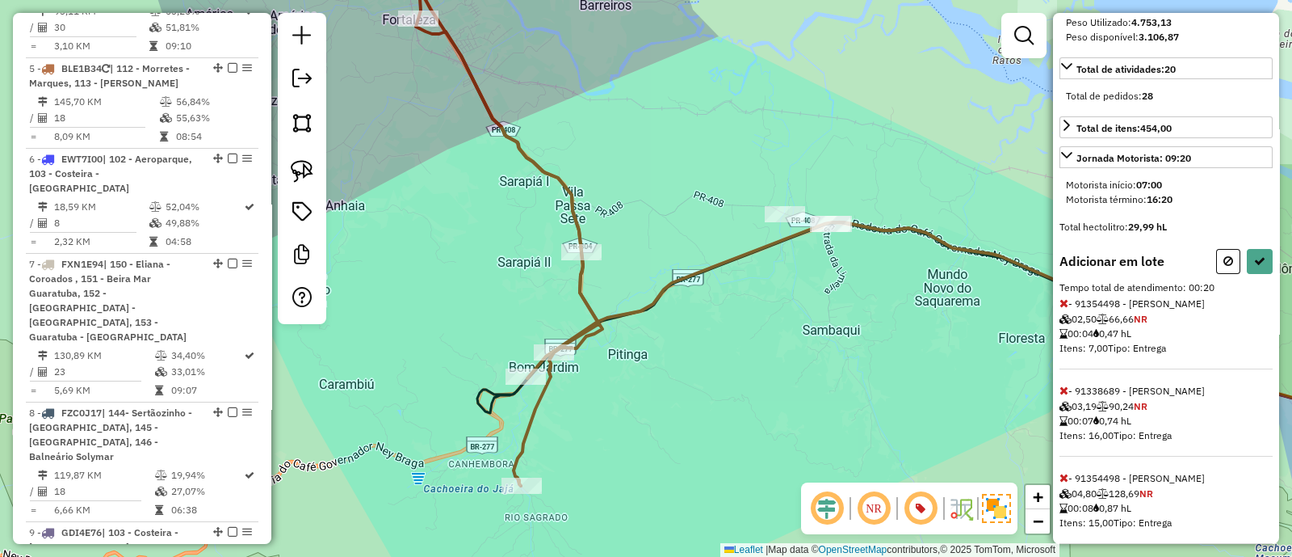
scroll to position [354, 0]
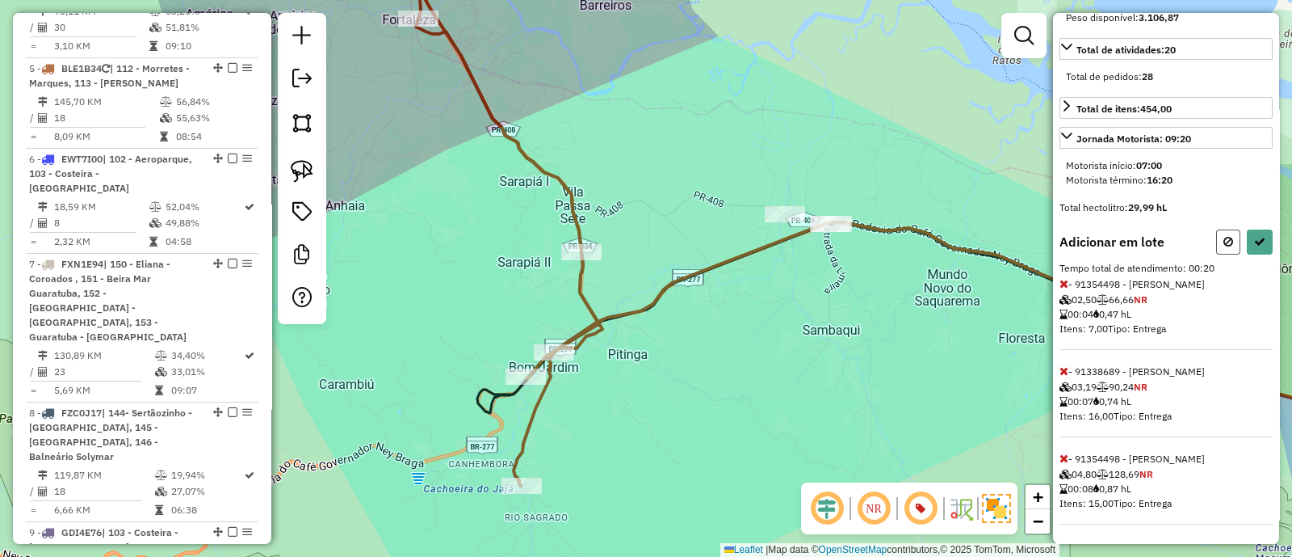
click at [1217, 246] on button at bounding box center [1229, 241] width 24 height 25
select select "**********"
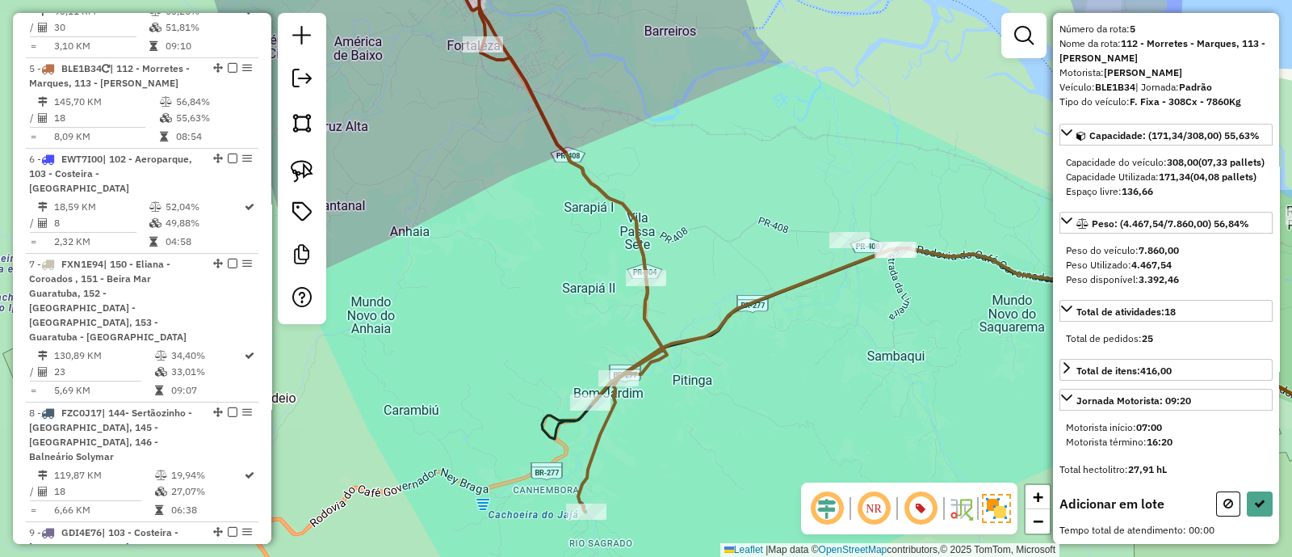
scroll to position [92, 0]
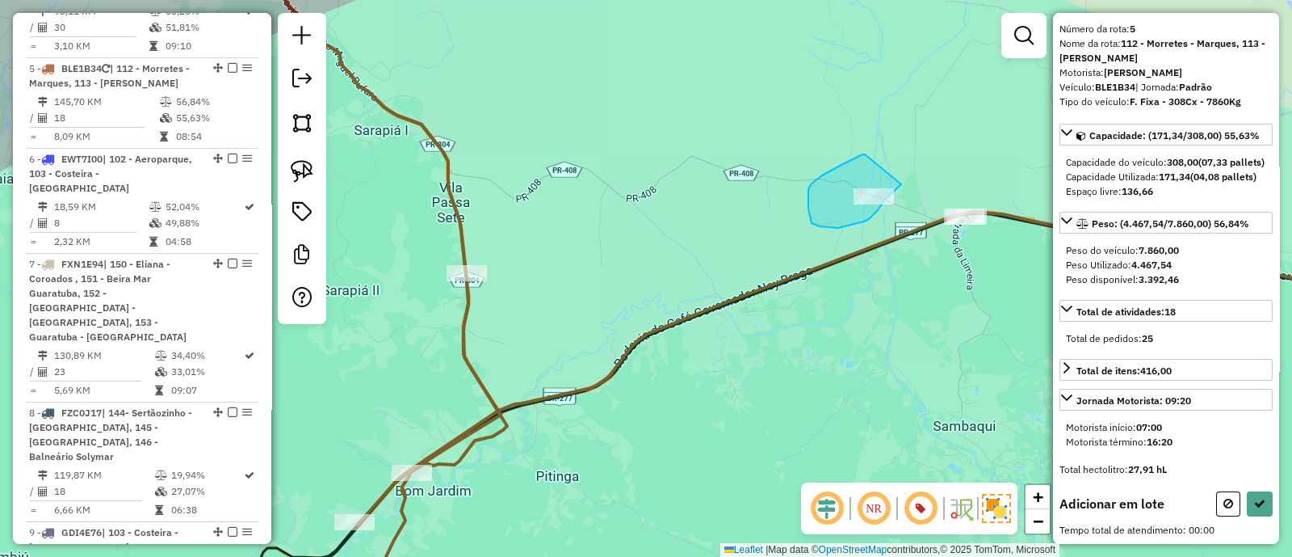
drag, startPoint x: 822, startPoint y: 175, endPoint x: 902, endPoint y: 183, distance: 79.6
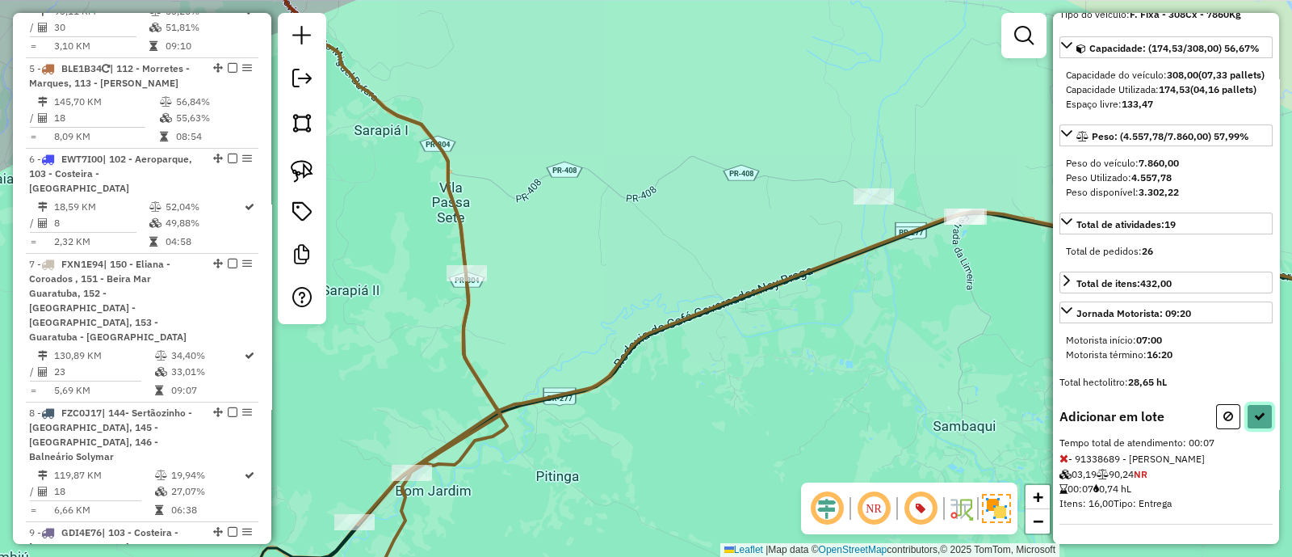
click at [1252, 409] on button at bounding box center [1260, 416] width 26 height 25
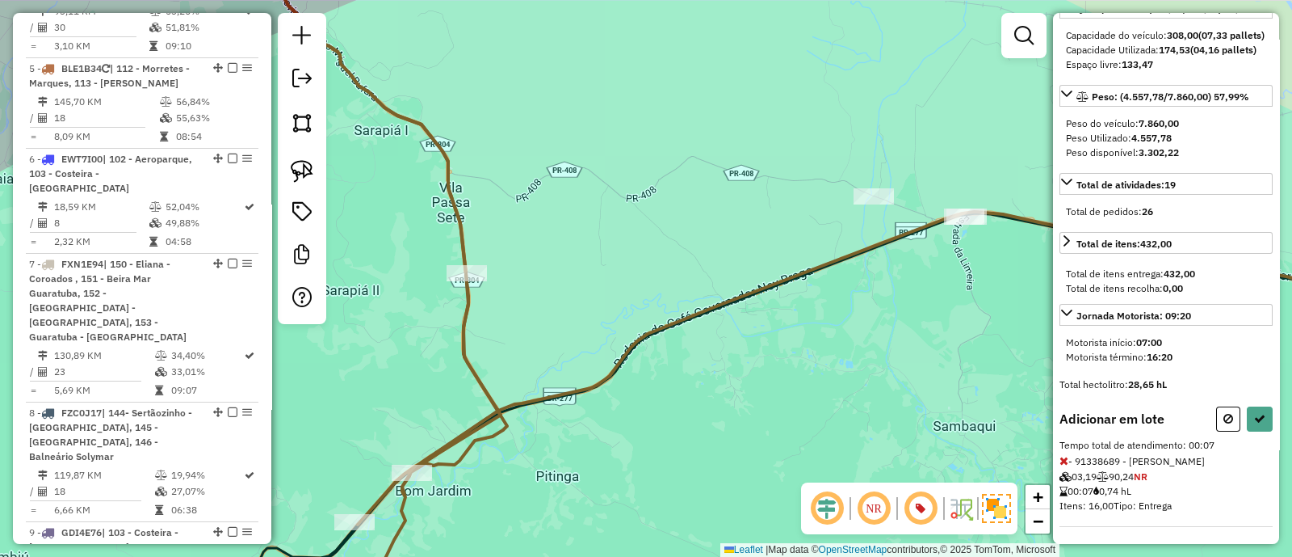
select select "**********"
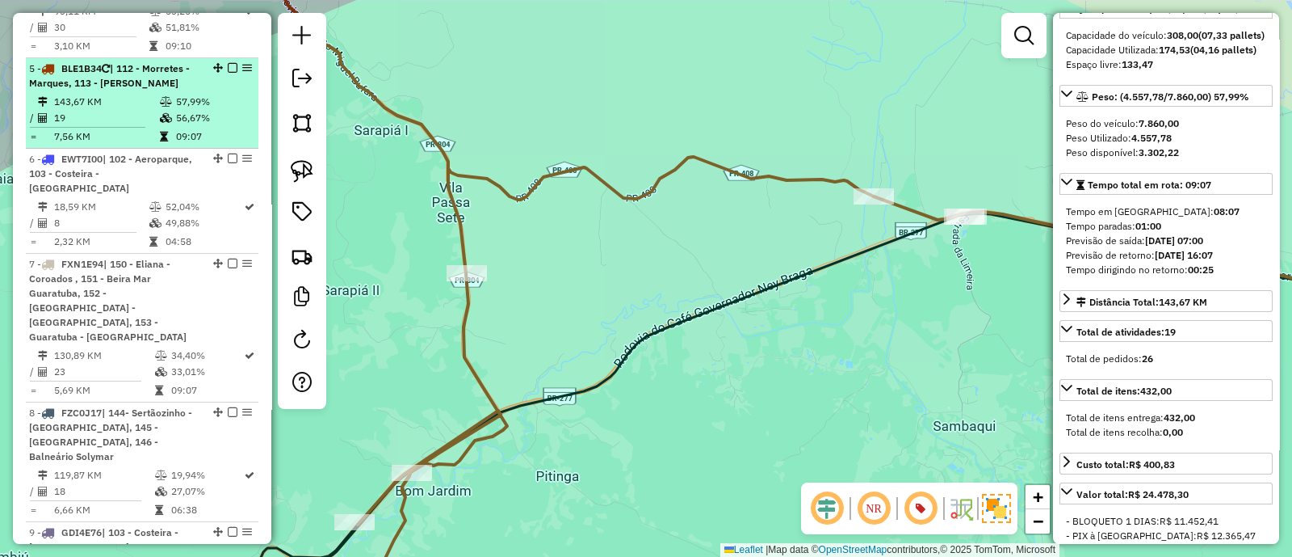
click at [228, 63] on em at bounding box center [233, 68] width 10 height 10
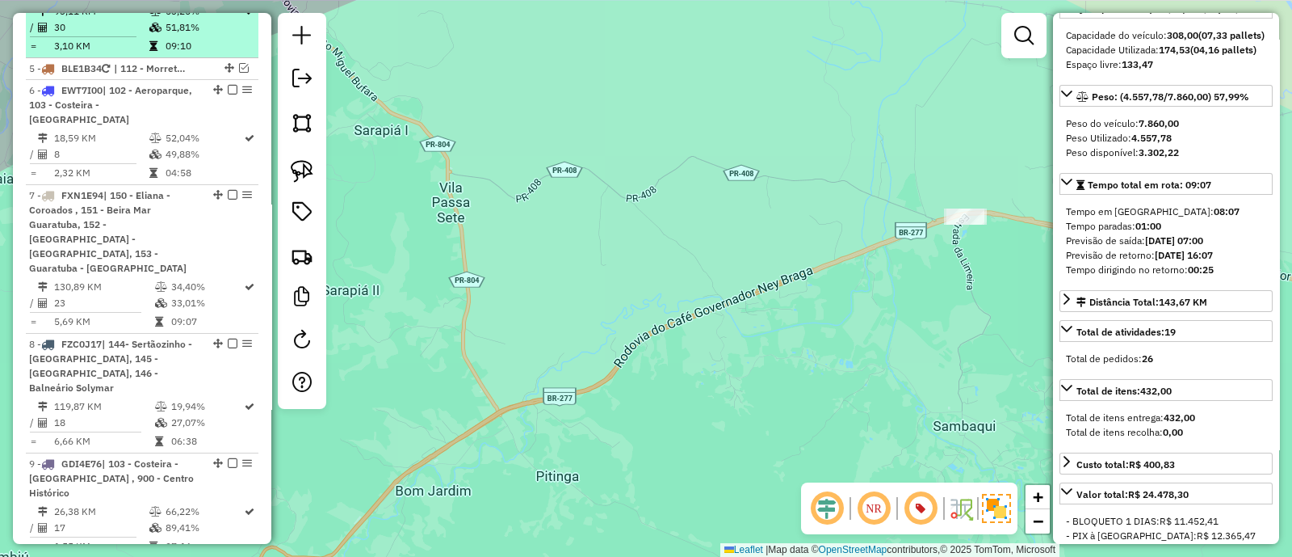
scroll to position [972, 0]
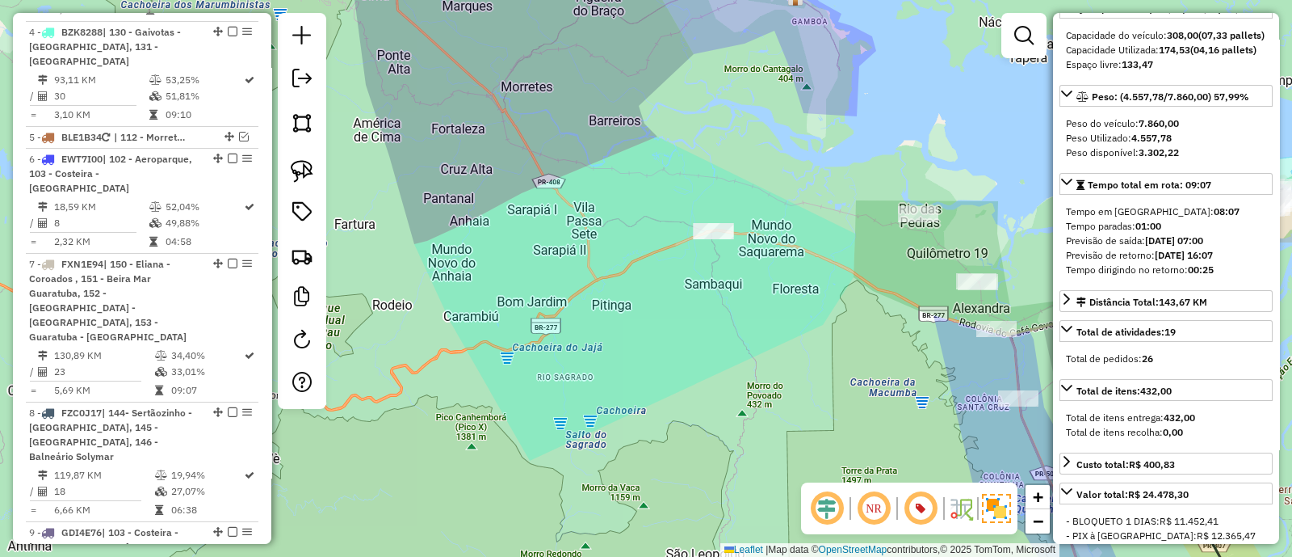
drag, startPoint x: 885, startPoint y: 310, endPoint x: 447, endPoint y: 317, distance: 437.9
click at [447, 317] on div "Janela de atendimento Grade de atendimento Capacidade Transportadoras Veículos …" at bounding box center [646, 278] width 1292 height 557
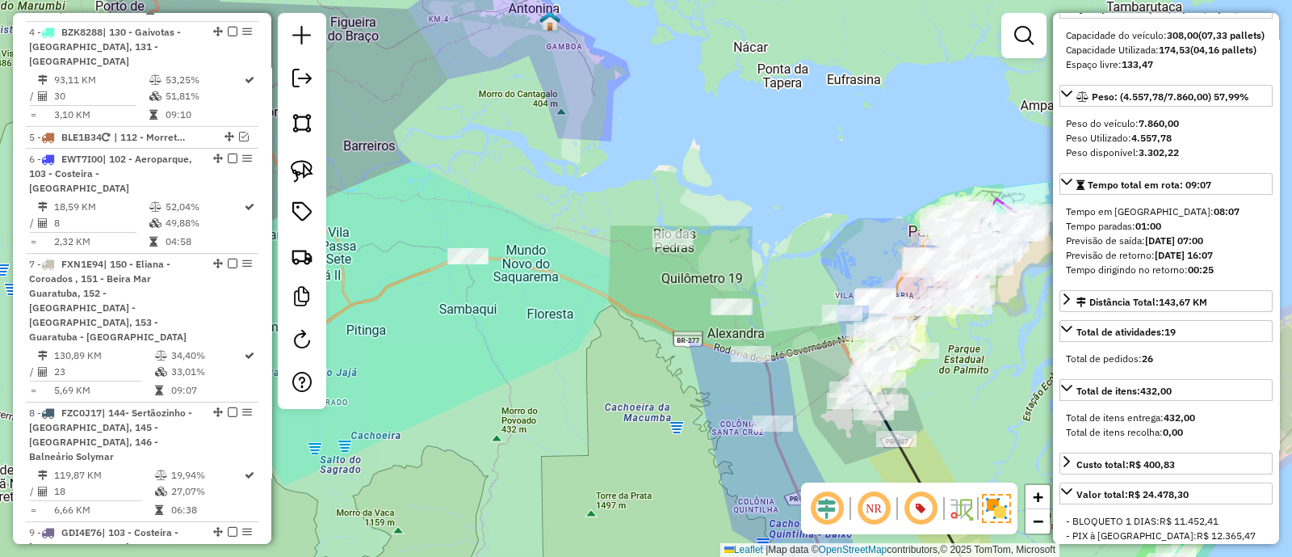
drag, startPoint x: 442, startPoint y: 319, endPoint x: 634, endPoint y: 337, distance: 193.1
click at [634, 337] on div "Janela de atendimento Grade de atendimento Capacidade Transportadoras Veículos …" at bounding box center [646, 278] width 1292 height 557
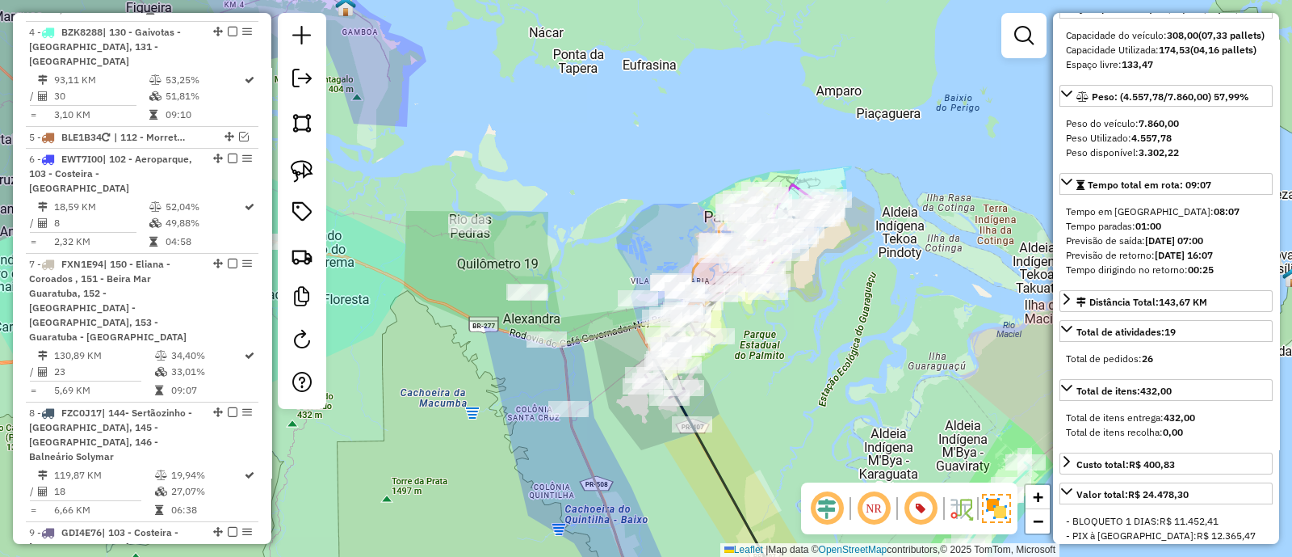
drag, startPoint x: 723, startPoint y: 204, endPoint x: 504, endPoint y: 191, distance: 219.3
click at [504, 191] on div "Janela de atendimento Grade de atendimento Capacidade Transportadoras Veículos …" at bounding box center [646, 278] width 1292 height 557
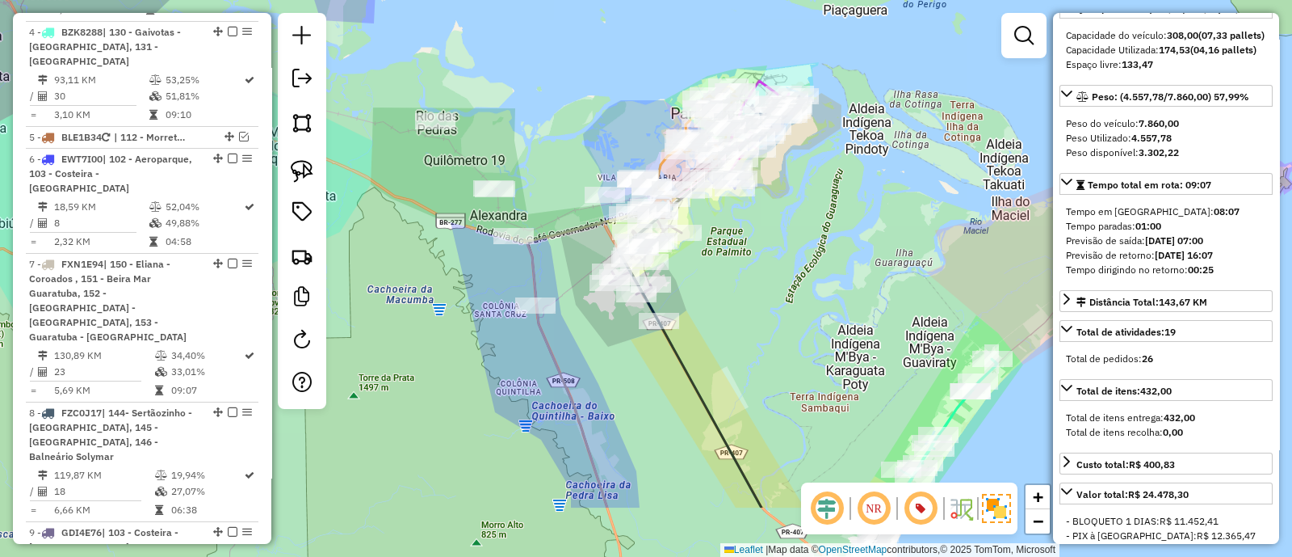
drag, startPoint x: 798, startPoint y: 400, endPoint x: 759, endPoint y: 56, distance: 346.4
click at [759, 56] on div "Janela de atendimento Grade de atendimento Capacidade Transportadoras Veículos …" at bounding box center [646, 278] width 1292 height 557
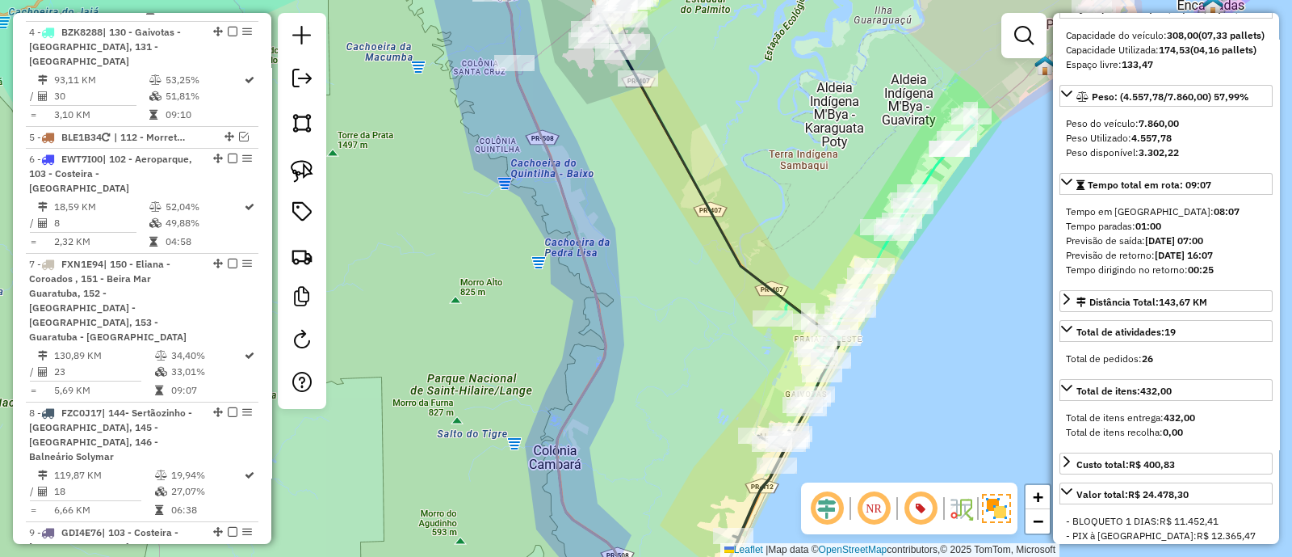
drag, startPoint x: 708, startPoint y: 296, endPoint x: 761, endPoint y: 30, distance: 271.9
click at [757, 56] on div "Janela de atendimento Grade de atendimento Capacidade Transportadoras Veículos …" at bounding box center [646, 278] width 1292 height 557
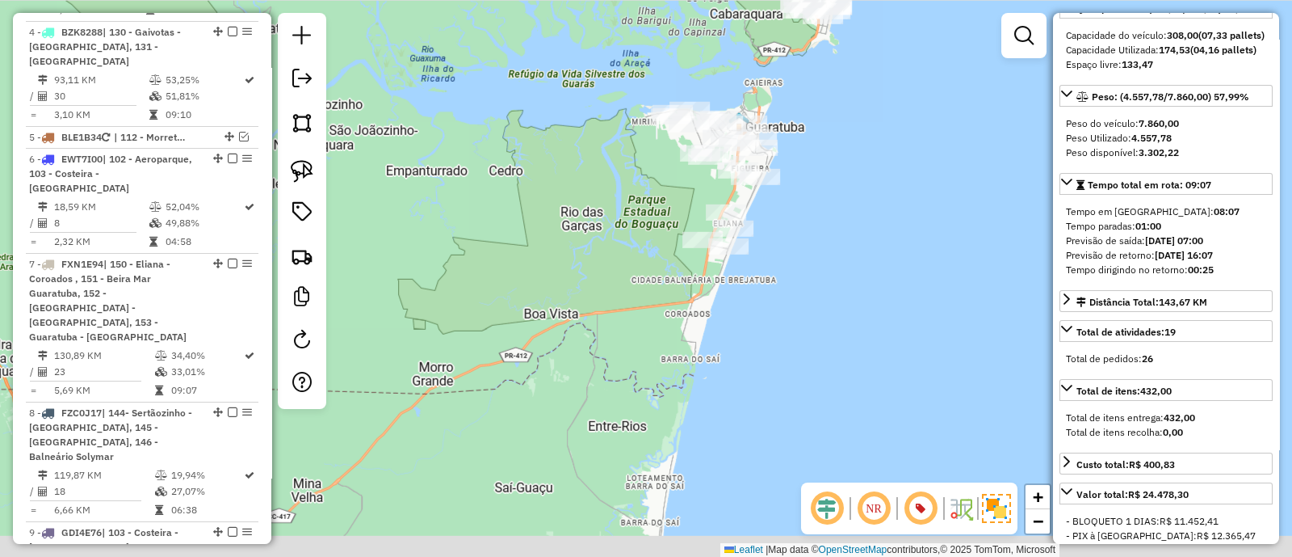
drag, startPoint x: 750, startPoint y: 307, endPoint x: 728, endPoint y: 393, distance: 89.3
click at [731, 391] on div "Janela de atendimento Grade de atendimento Capacidade Transportadoras Veículos …" at bounding box center [646, 278] width 1292 height 557
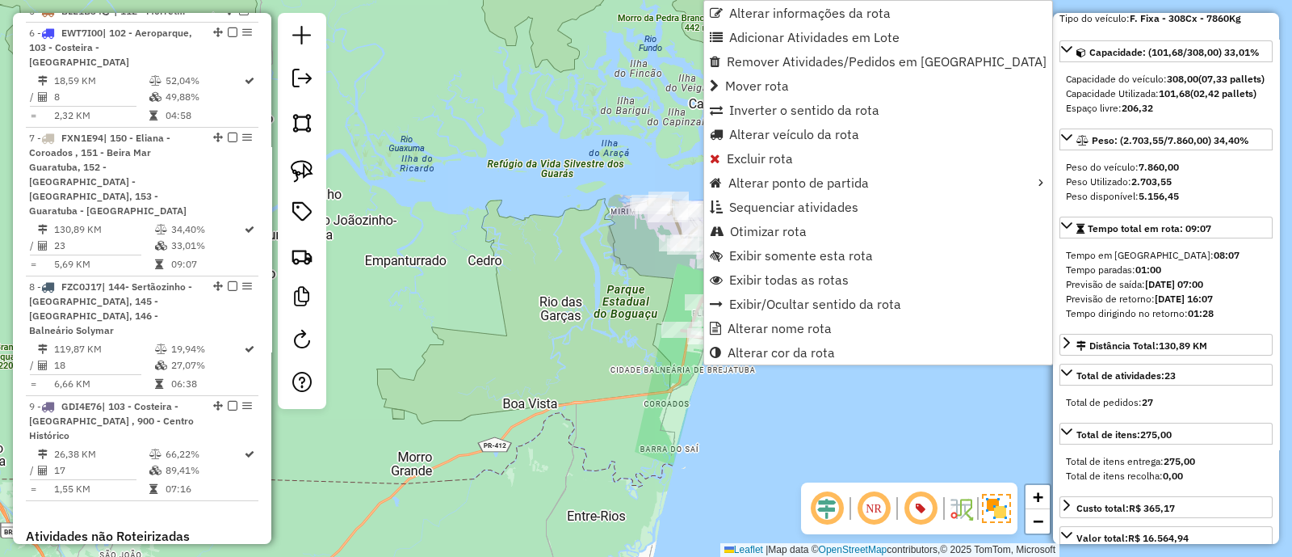
scroll to position [1152, 0]
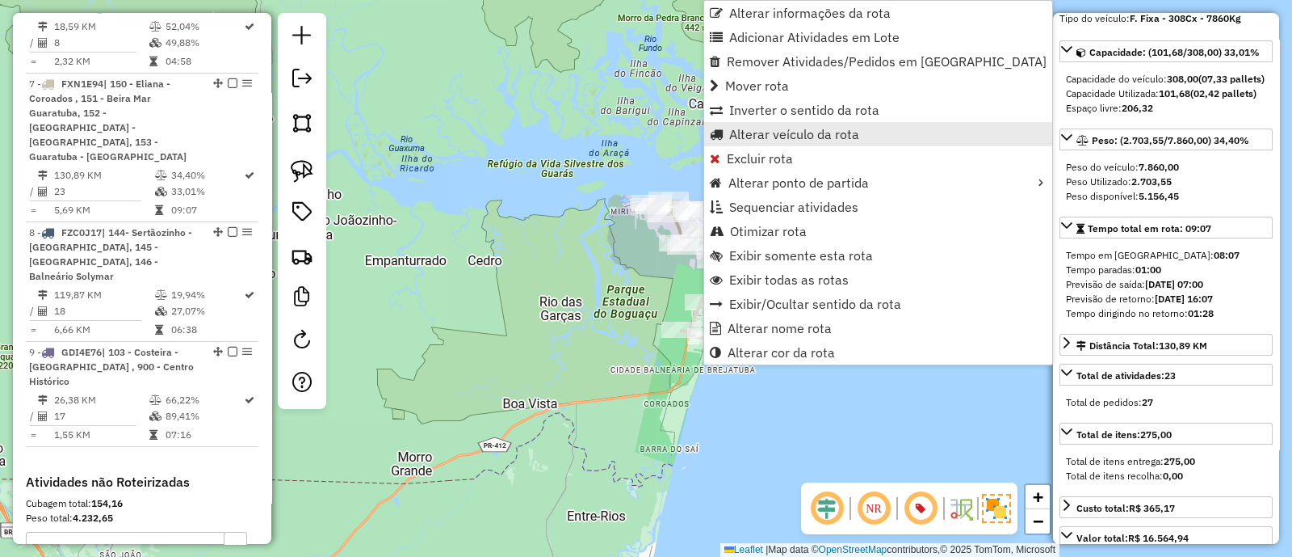
click at [785, 130] on span "Alterar veículo da rota" at bounding box center [794, 134] width 130 height 13
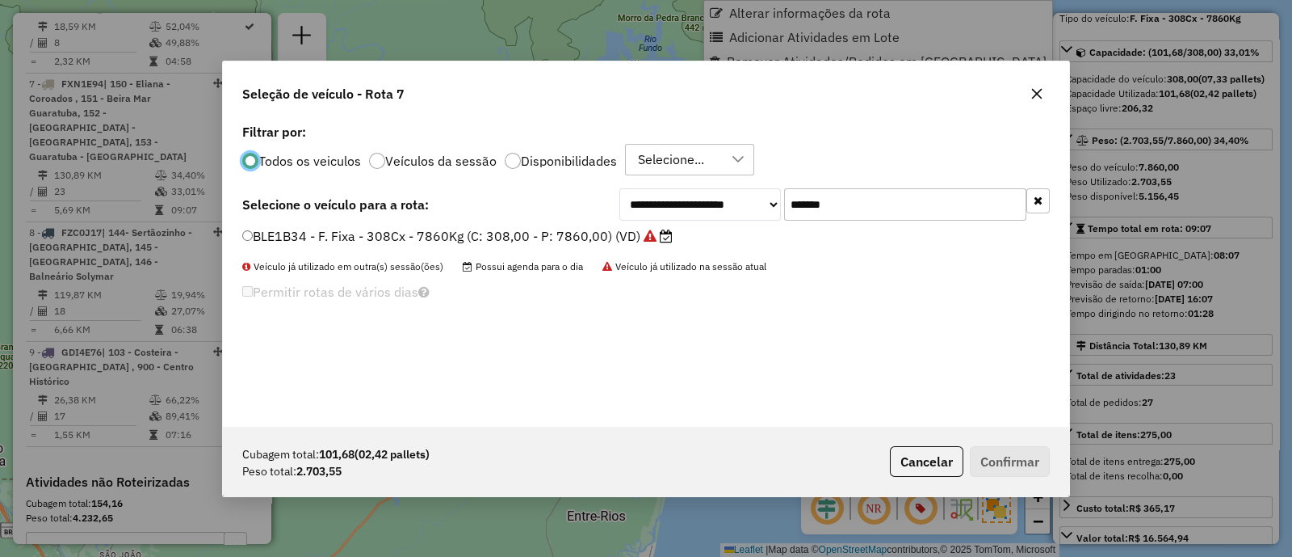
scroll to position [8, 5]
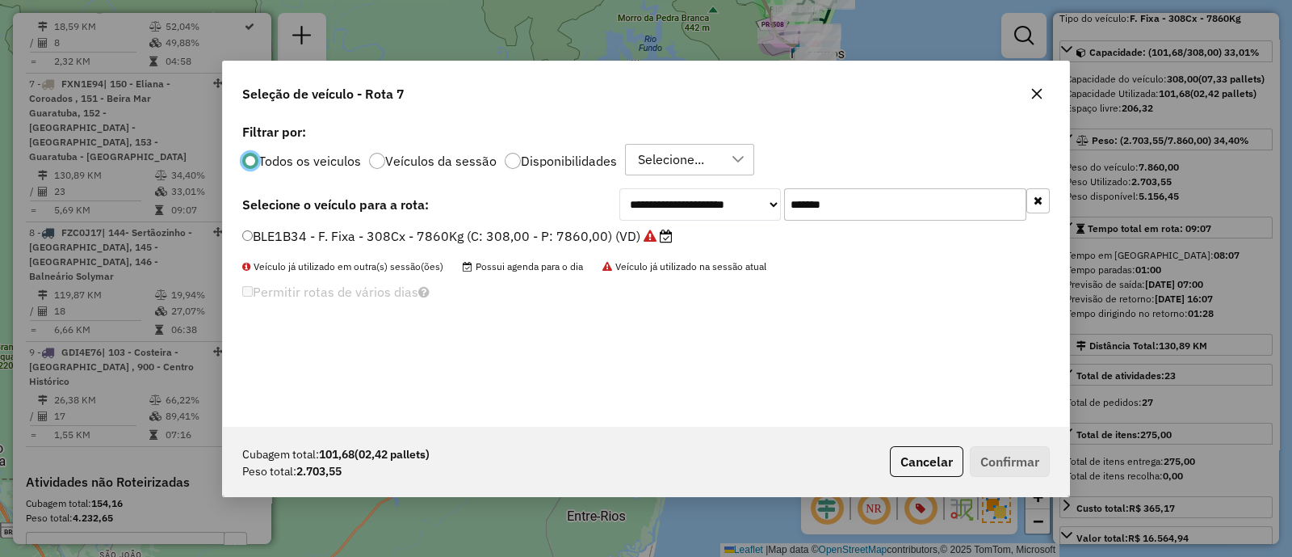
click at [845, 200] on input "*******" at bounding box center [905, 204] width 242 height 32
paste input "text"
type input "*******"
click at [558, 242] on label "GDI4E76 - F. Fixa - 210Cx - 7520Kg (C: 210,00 - P: 7520,00) (VD)" at bounding box center [457, 235] width 431 height 19
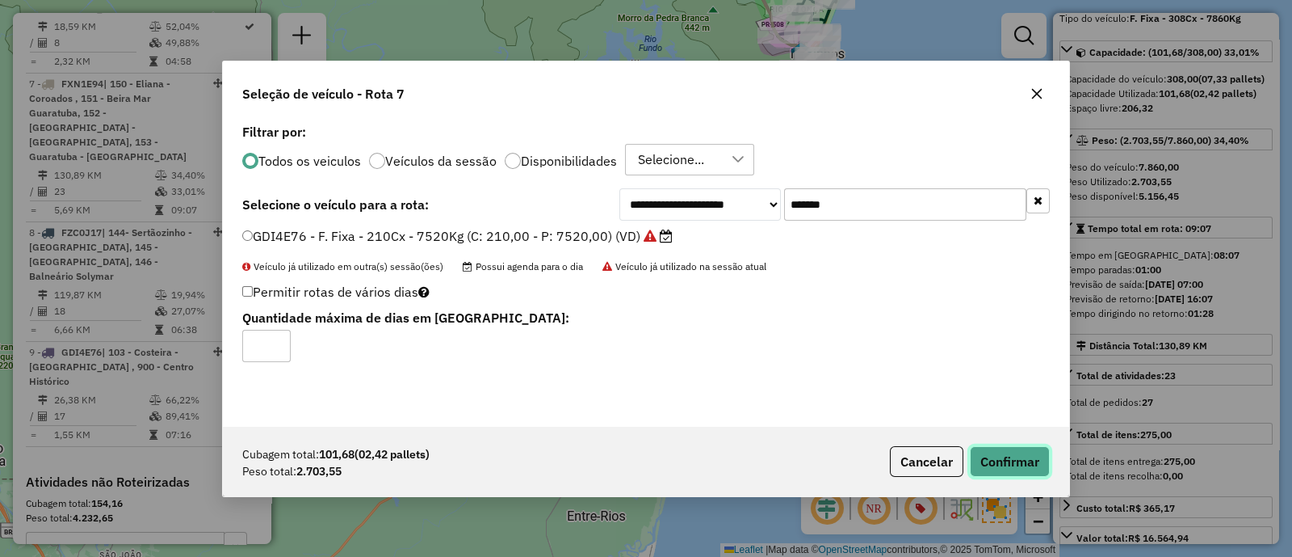
click at [986, 452] on button "Confirmar" at bounding box center [1010, 461] width 80 height 31
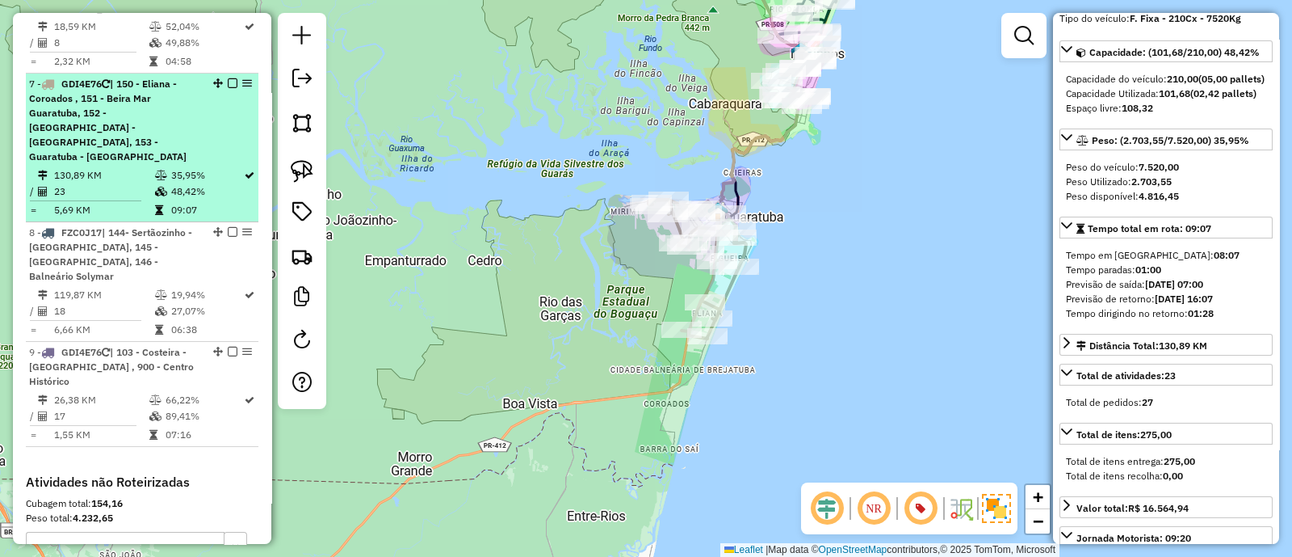
click at [231, 78] on em at bounding box center [233, 83] width 10 height 10
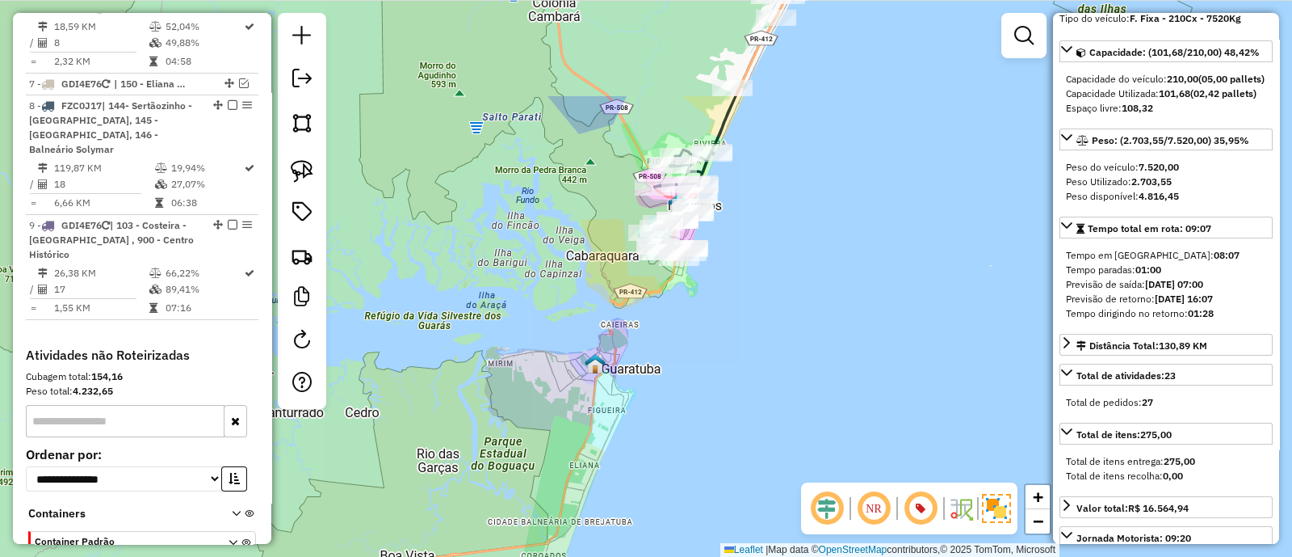
drag, startPoint x: 658, startPoint y: 357, endPoint x: 581, endPoint y: 434, distance: 109.1
click at [581, 434] on div "Janela de atendimento Grade de atendimento Capacidade Transportadoras Veículos …" at bounding box center [646, 278] width 1292 height 557
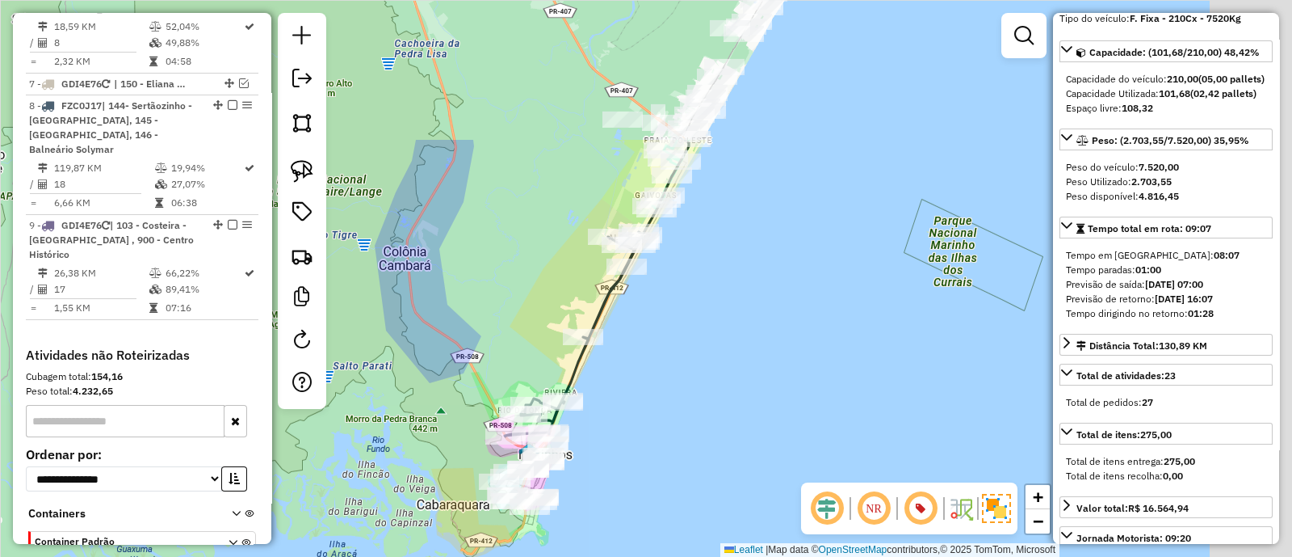
drag, startPoint x: 837, startPoint y: 167, endPoint x: 747, endPoint y: 347, distance: 200.5
click at [742, 317] on div "Janela de atendimento Grade de atendimento Capacidade Transportadoras Veículos …" at bounding box center [646, 278] width 1292 height 557
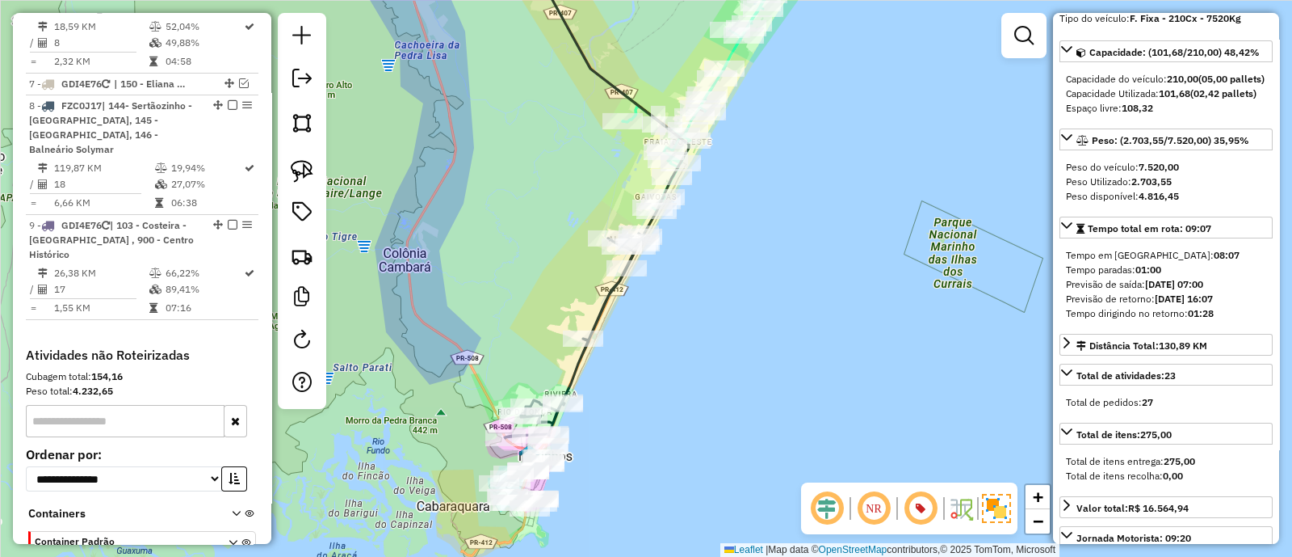
click at [765, 377] on div "Janela de atendimento Grade de atendimento Capacidade Transportadoras Veículos …" at bounding box center [646, 278] width 1292 height 557
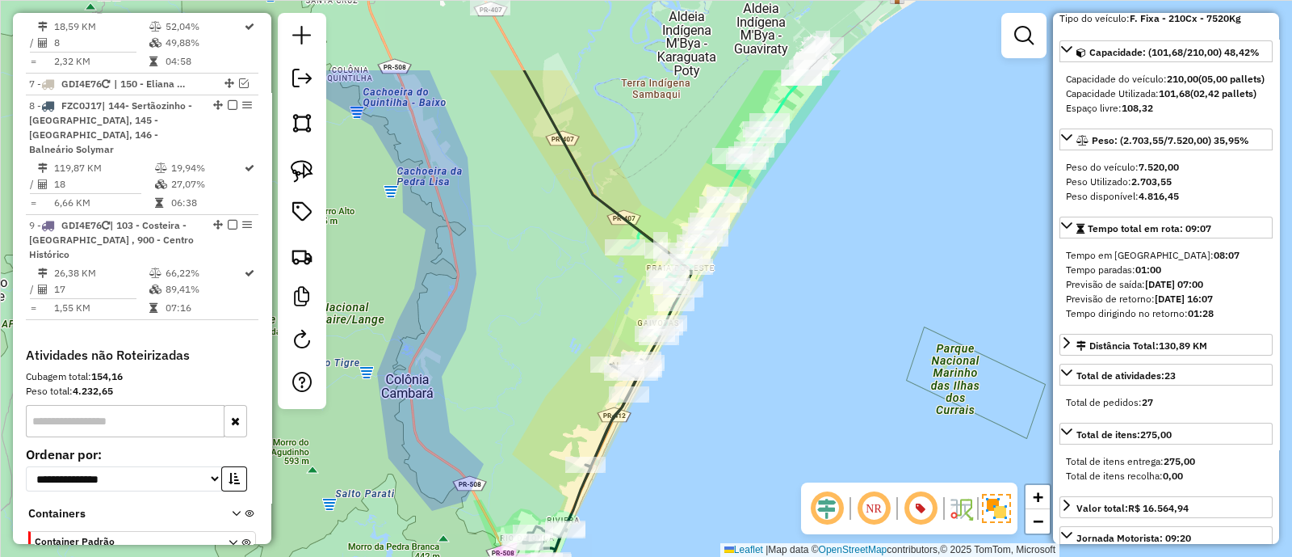
click at [646, 316] on div "Rota 4 - Placa BZK8288 91304639 - GLEISI KELER RAMPASS Janela de atendimento Gr…" at bounding box center [646, 278] width 1292 height 557
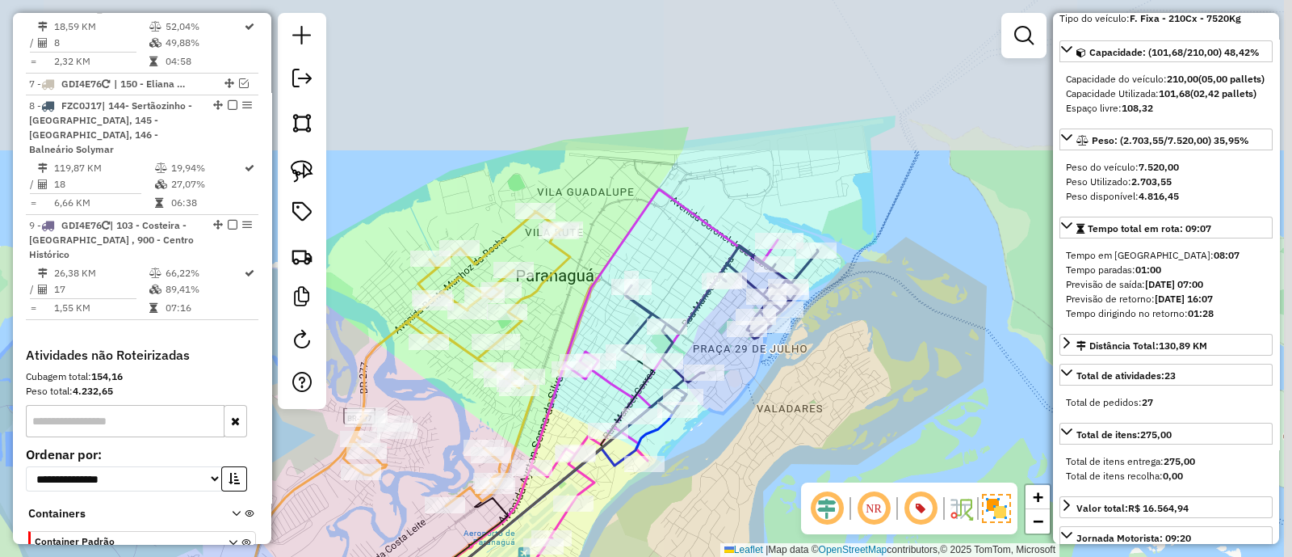
drag, startPoint x: 801, startPoint y: 250, endPoint x: 785, endPoint y: 416, distance: 167.1
click at [786, 416] on div "Janela de atendimento Grade de atendimento Capacidade Transportadoras Veículos …" at bounding box center [646, 278] width 1292 height 557
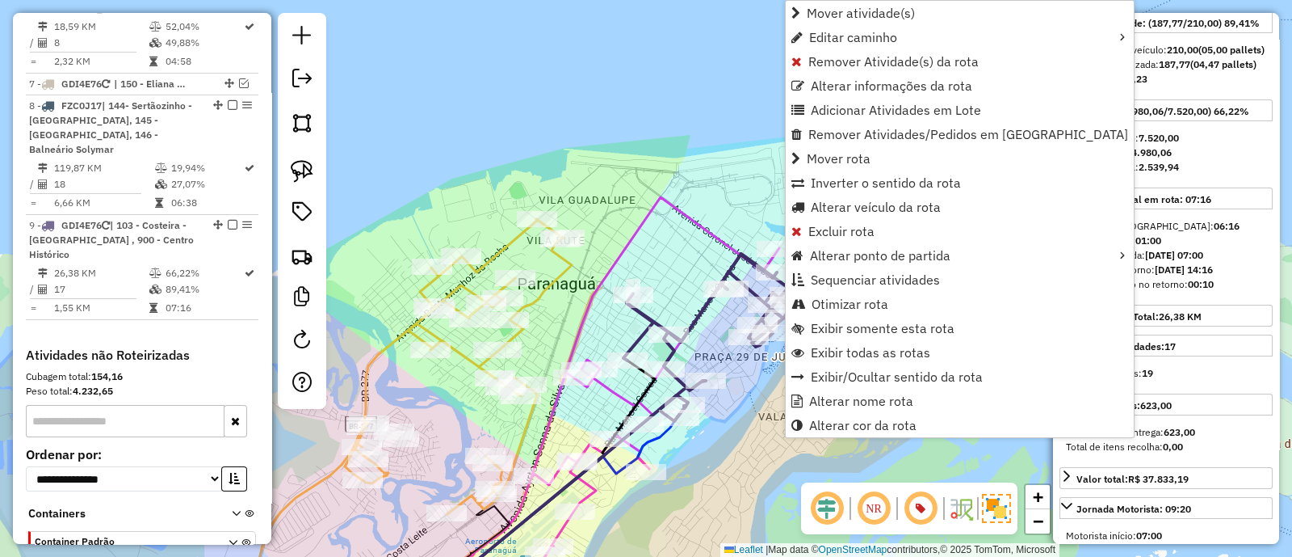
scroll to position [1199, 0]
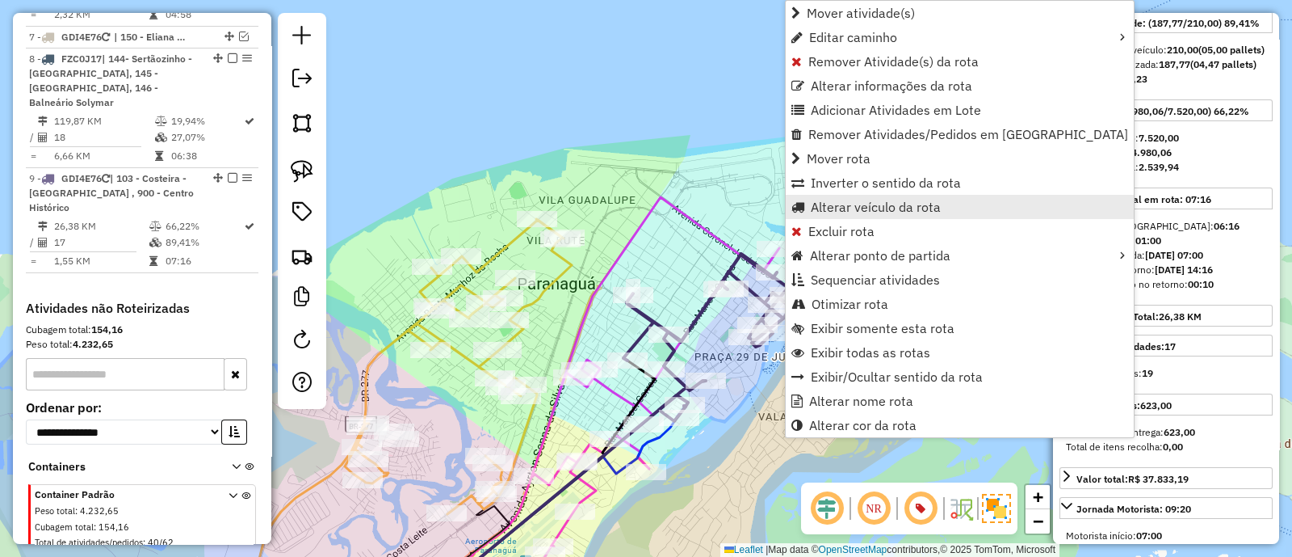
click at [826, 204] on span "Alterar veículo da rota" at bounding box center [876, 206] width 130 height 13
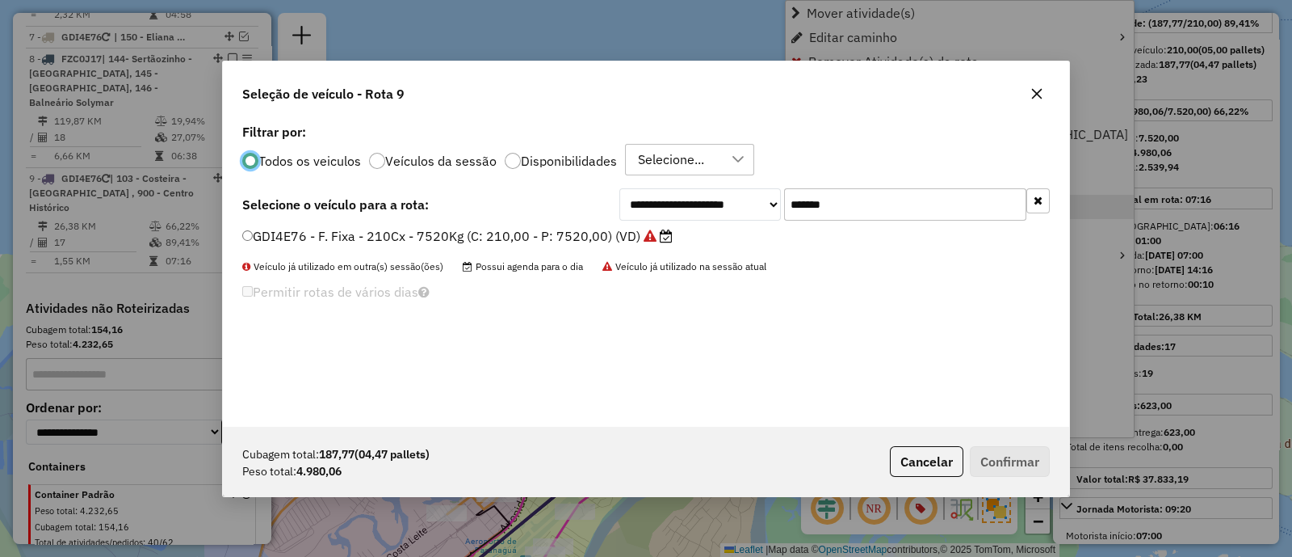
scroll to position [8, 5]
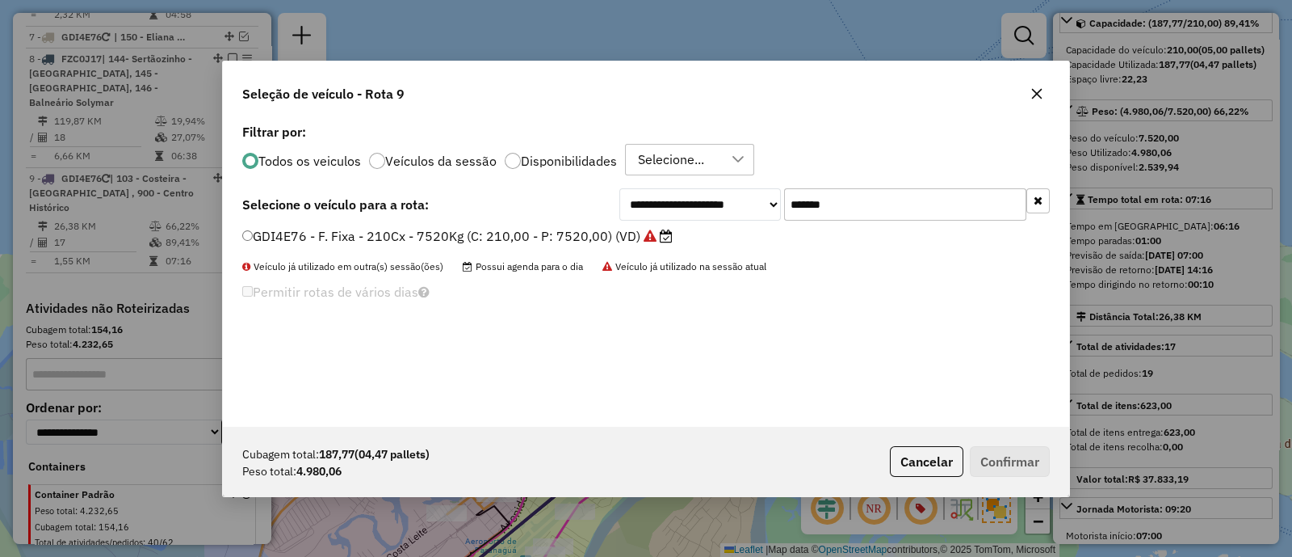
drag, startPoint x: 868, startPoint y: 205, endPoint x: 629, endPoint y: 188, distance: 239.7
click at [629, 188] on div "**********" at bounding box center [835, 204] width 431 height 32
paste input "text"
type input "*******"
click at [565, 227] on label "FZC0J17 - F. Fixa - 210Cx - 7520Kg (C: 210,00 - P: 7520,00) (VD)" at bounding box center [457, 235] width 430 height 19
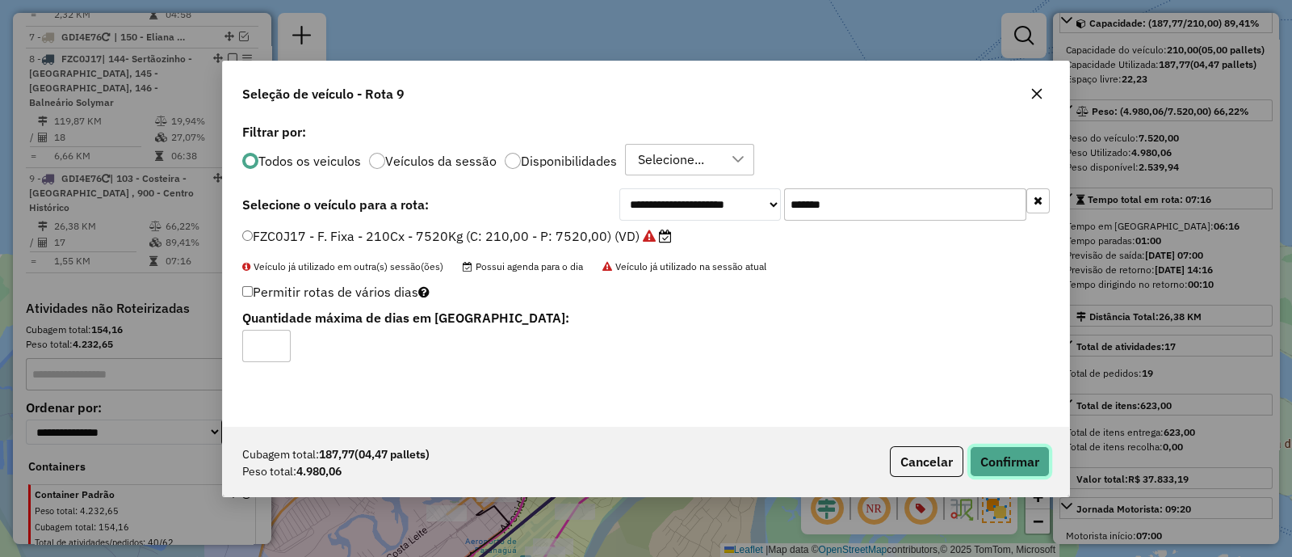
click at [1026, 448] on button "Confirmar" at bounding box center [1010, 461] width 80 height 31
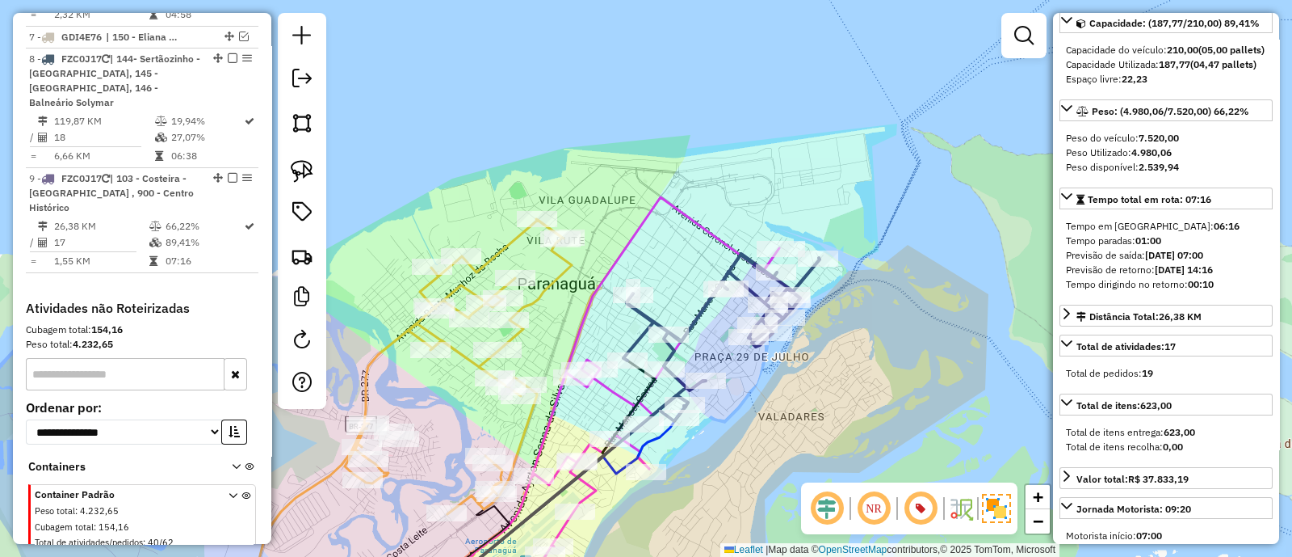
scroll to position [1213, 0]
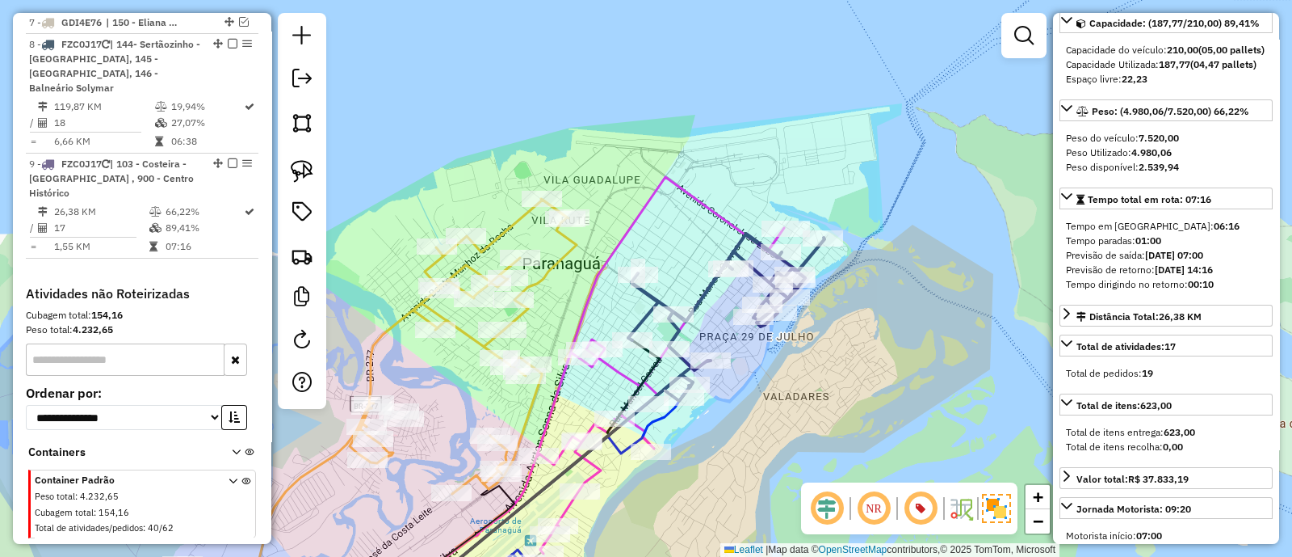
drag, startPoint x: 759, startPoint y: 418, endPoint x: 786, endPoint y: 330, distance: 92.0
click at [786, 330] on div "Janela de atendimento Grade de atendimento Capacidade Transportadoras Veículos …" at bounding box center [646, 278] width 1292 height 557
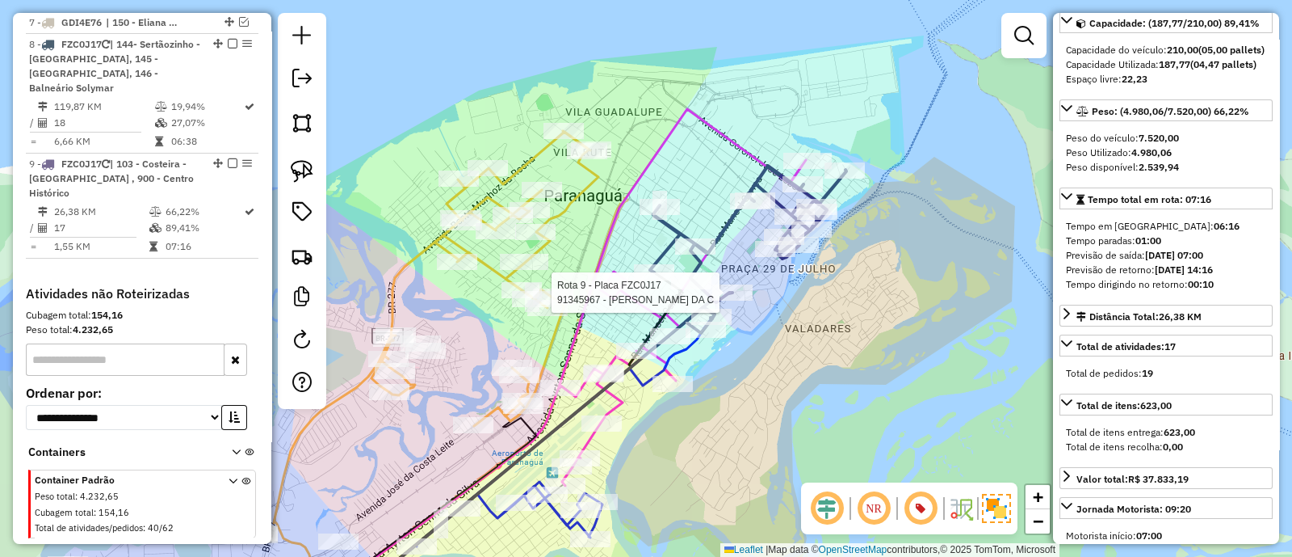
click at [738, 301] on div at bounding box center [732, 292] width 40 height 16
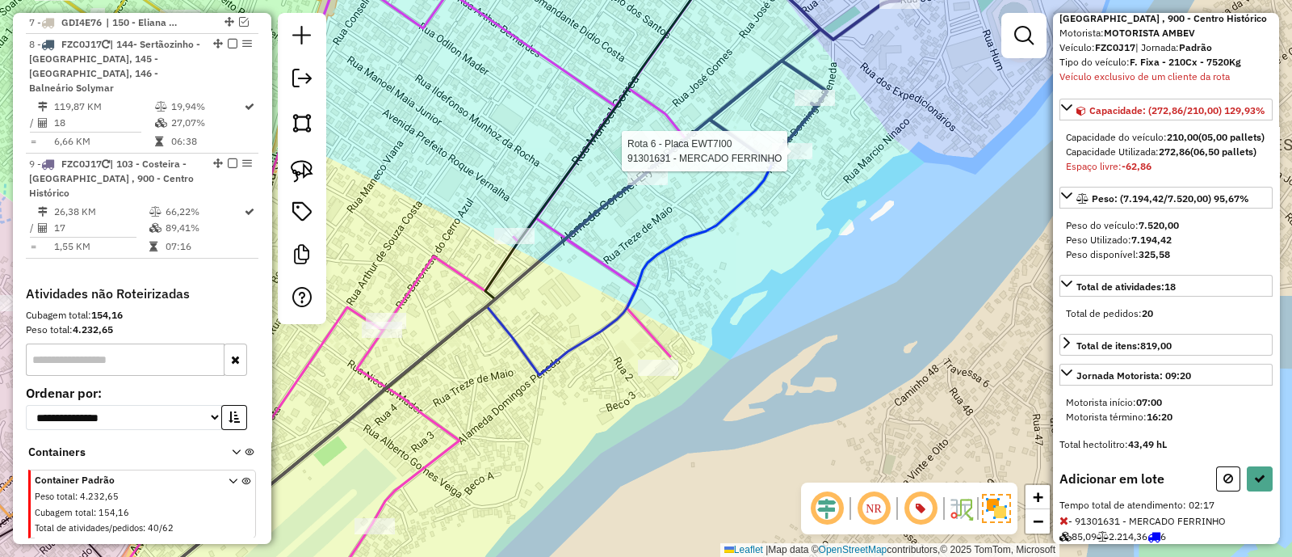
scroll to position [179, 0]
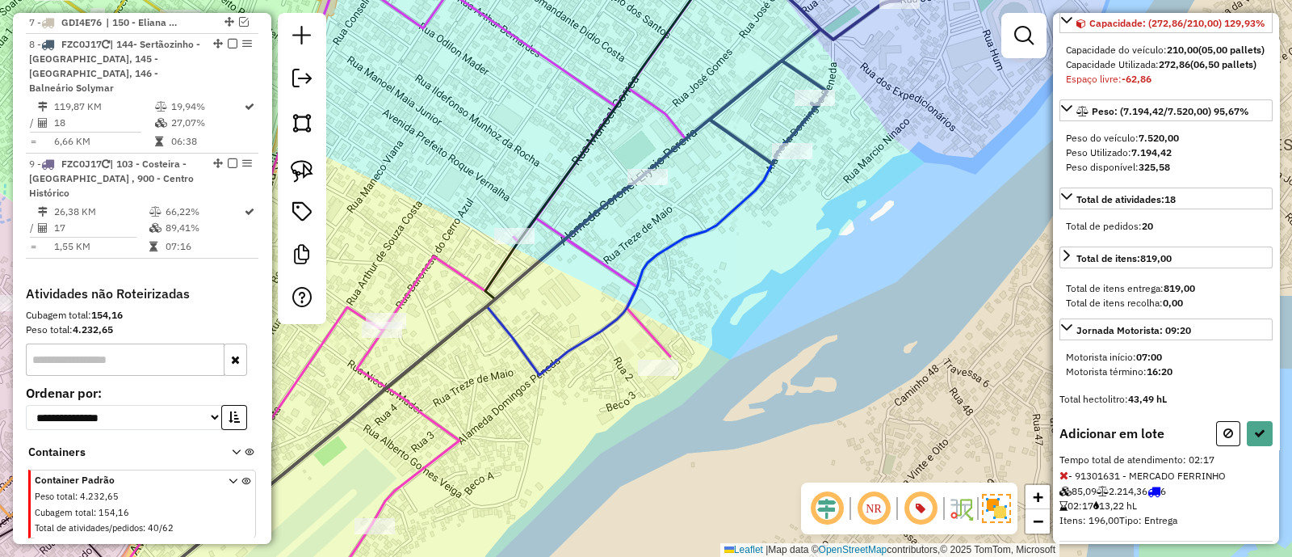
select select "**********"
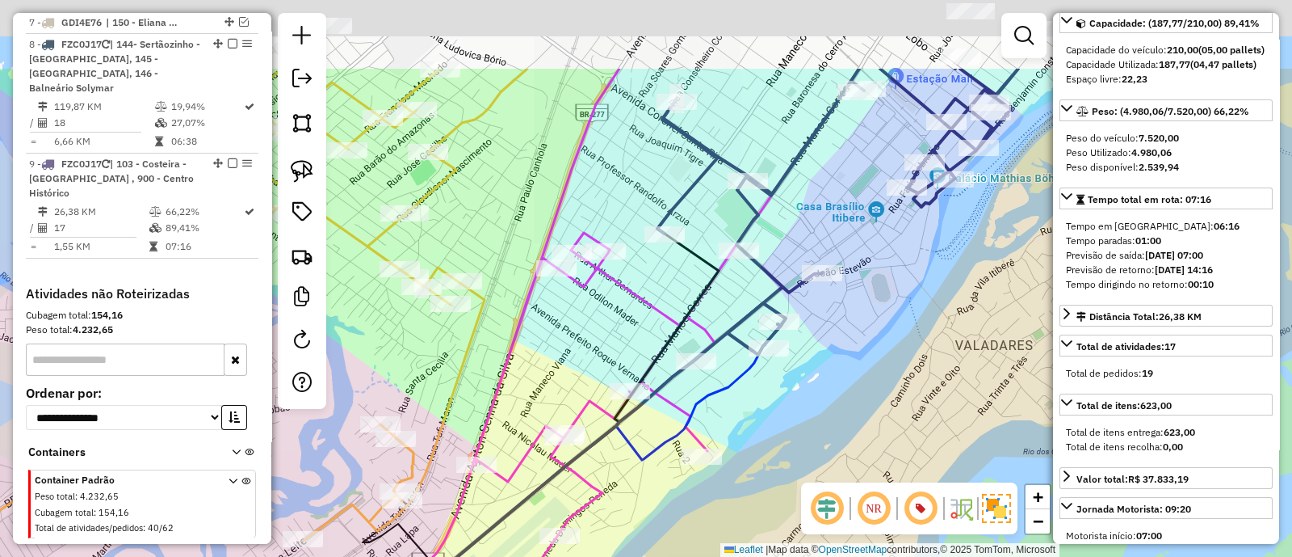
drag, startPoint x: 807, startPoint y: 295, endPoint x: 780, endPoint y: 410, distance: 118.6
click at [780, 410] on div "Janela de atendimento Grade de atendimento Capacidade Transportadoras Veículos …" at bounding box center [646, 278] width 1292 height 557
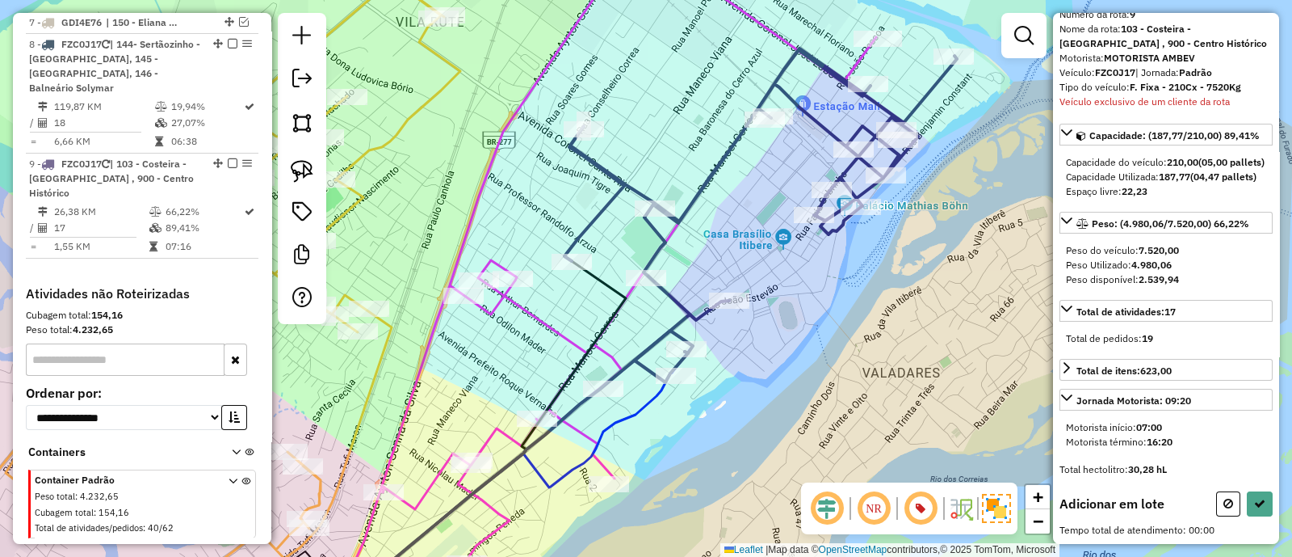
scroll to position [92, 0]
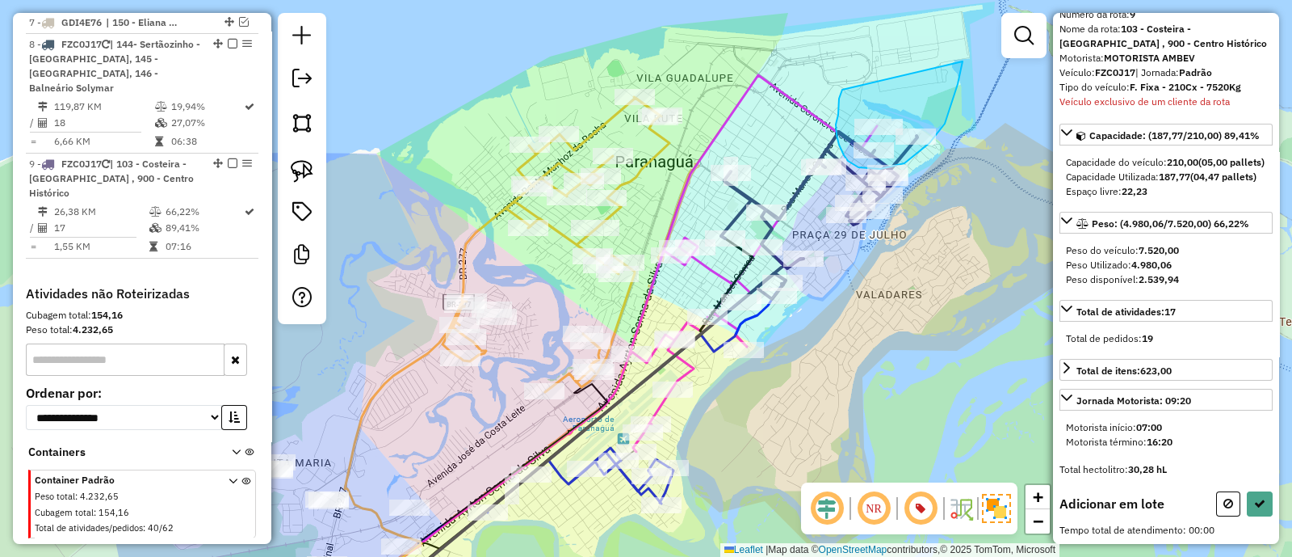
drag, startPoint x: 842, startPoint y: 90, endPoint x: 963, endPoint y: 60, distance: 124.8
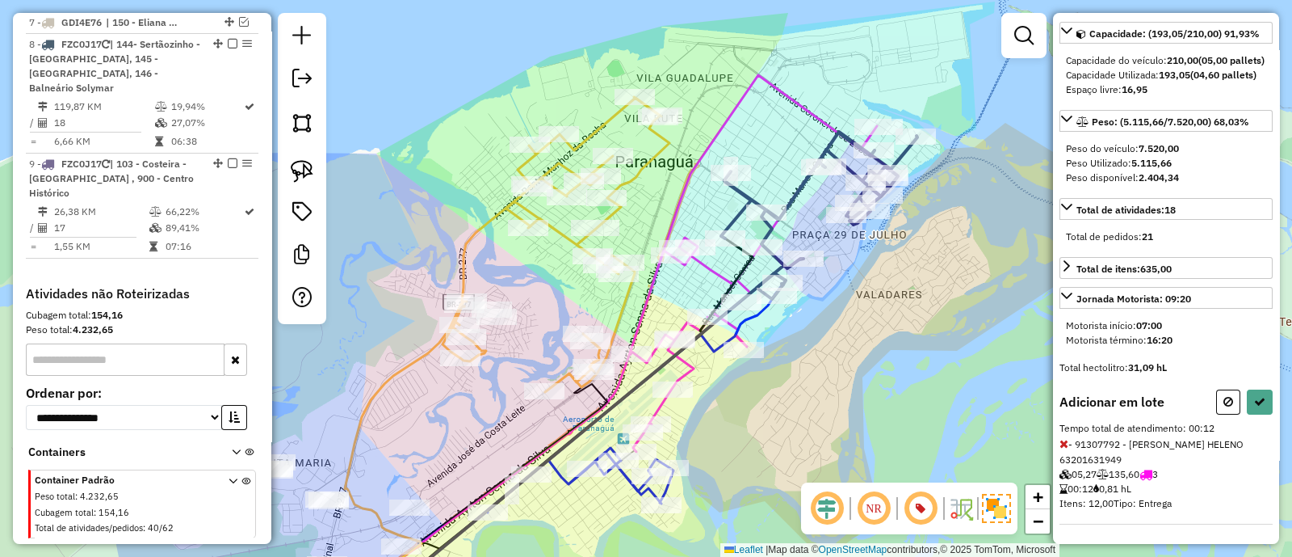
scroll to position [194, 0]
click at [1248, 397] on button at bounding box center [1260, 401] width 26 height 25
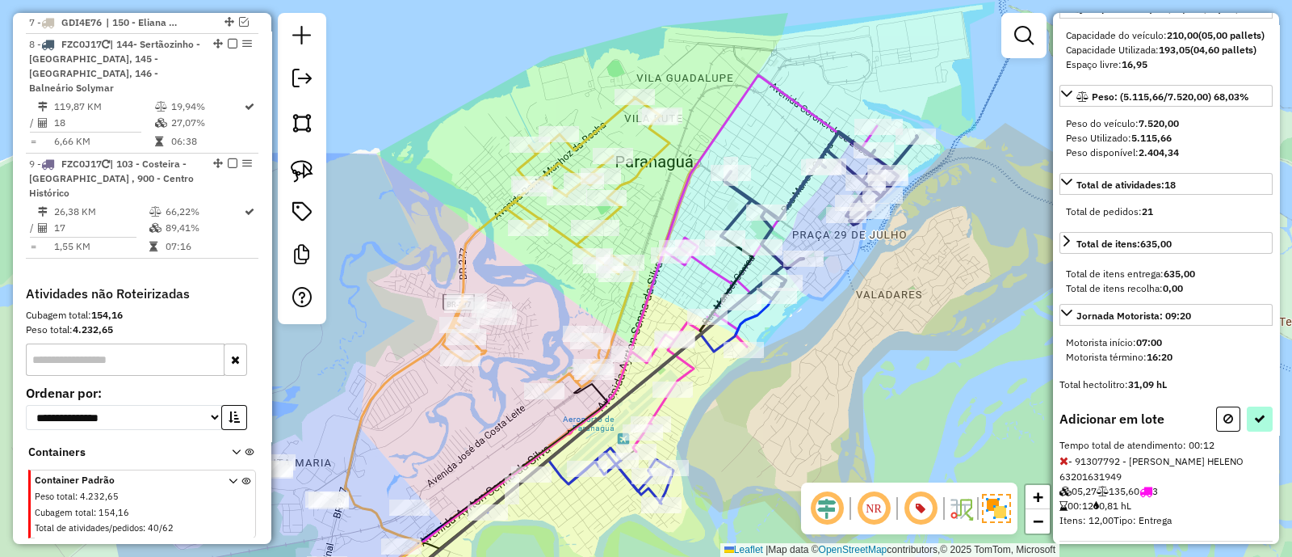
select select "**********"
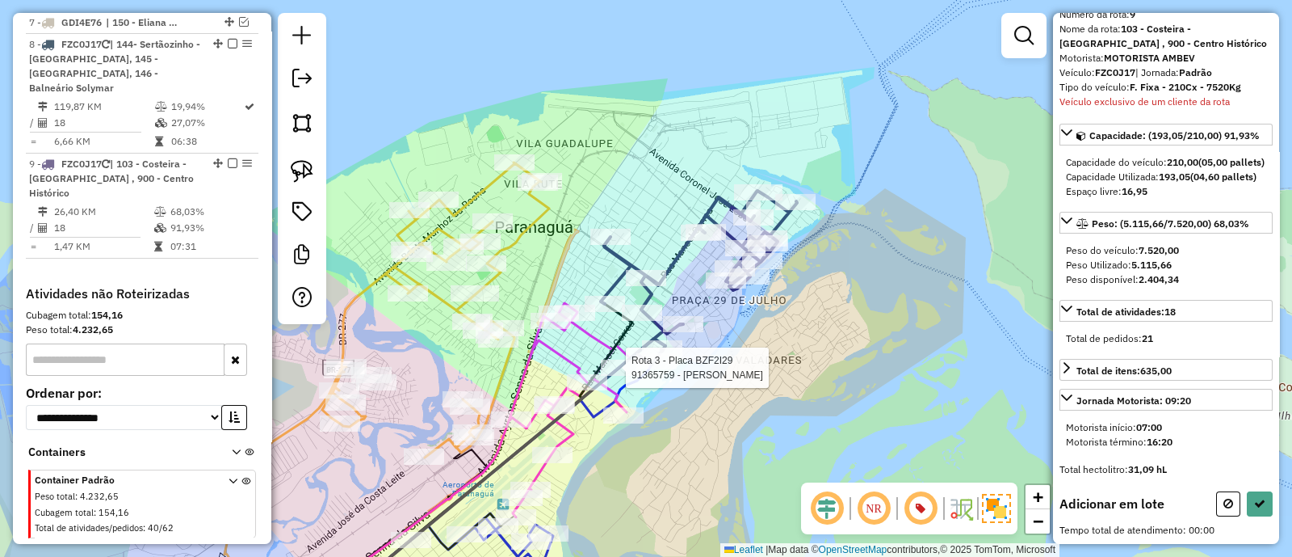
scroll to position [92, 0]
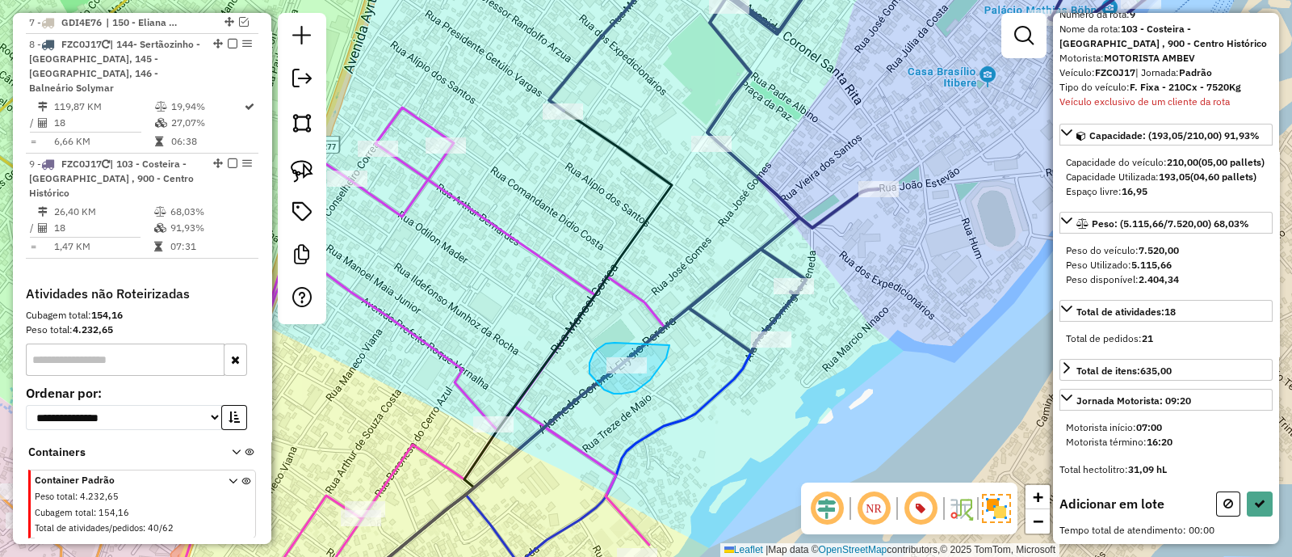
drag, startPoint x: 597, startPoint y: 351, endPoint x: 667, endPoint y: 340, distance: 71.1
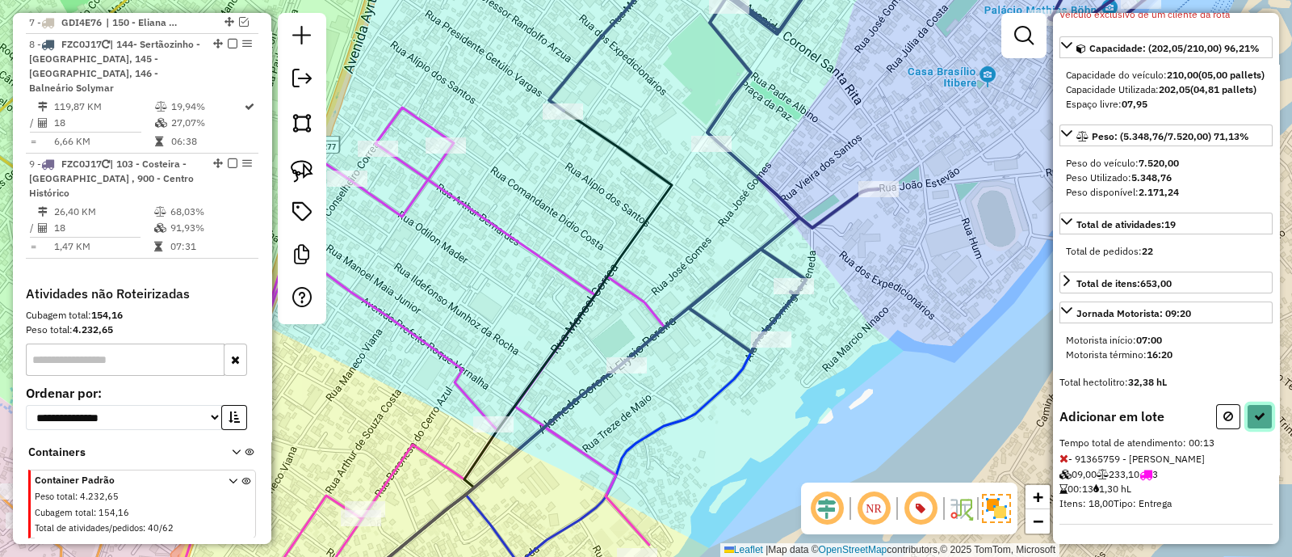
click at [1255, 418] on icon at bounding box center [1260, 415] width 11 height 11
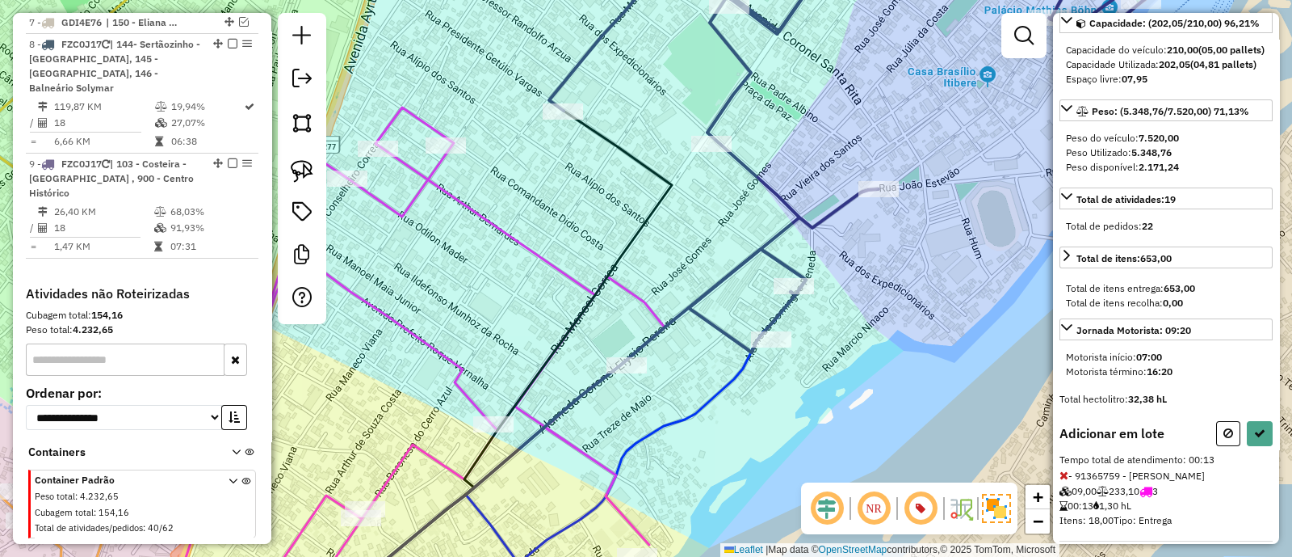
select select "**********"
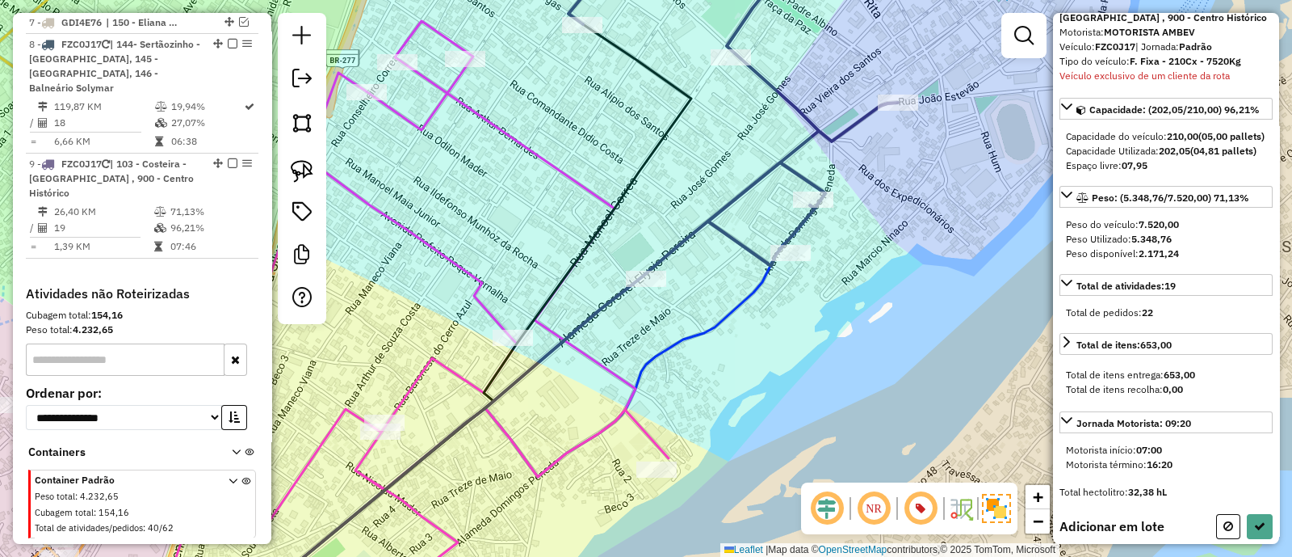
scroll to position [92, 0]
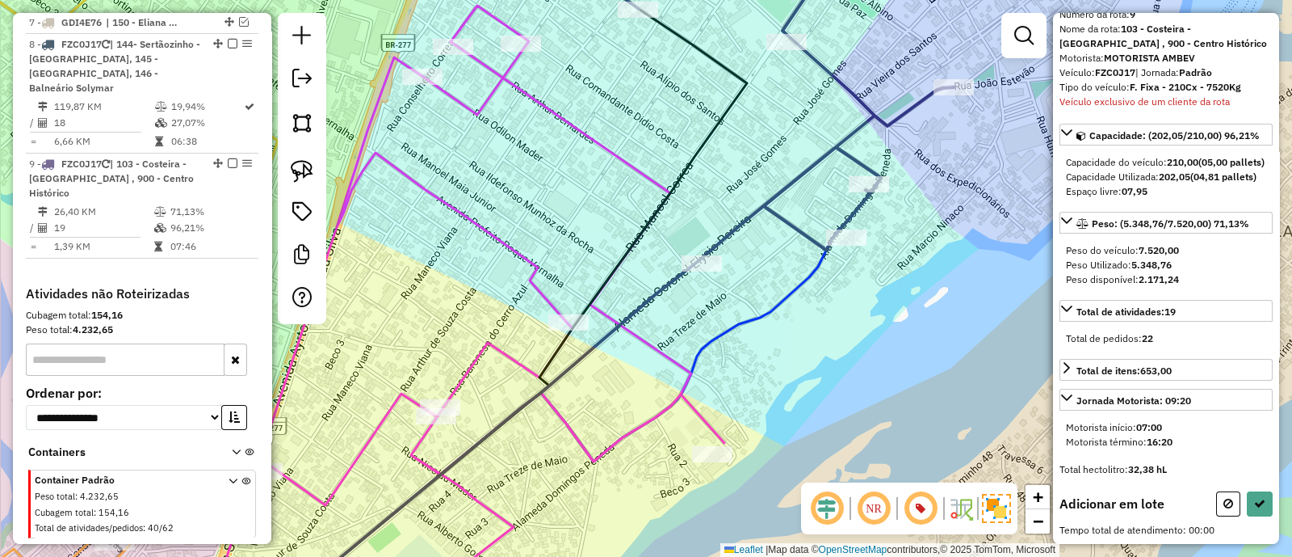
drag, startPoint x: 578, startPoint y: 371, endPoint x: 738, endPoint y: 260, distance: 194.5
click at [749, 254] on div "Janela de atendimento Grade de atendimento Capacidade Transportadoras Veículos …" at bounding box center [646, 278] width 1292 height 557
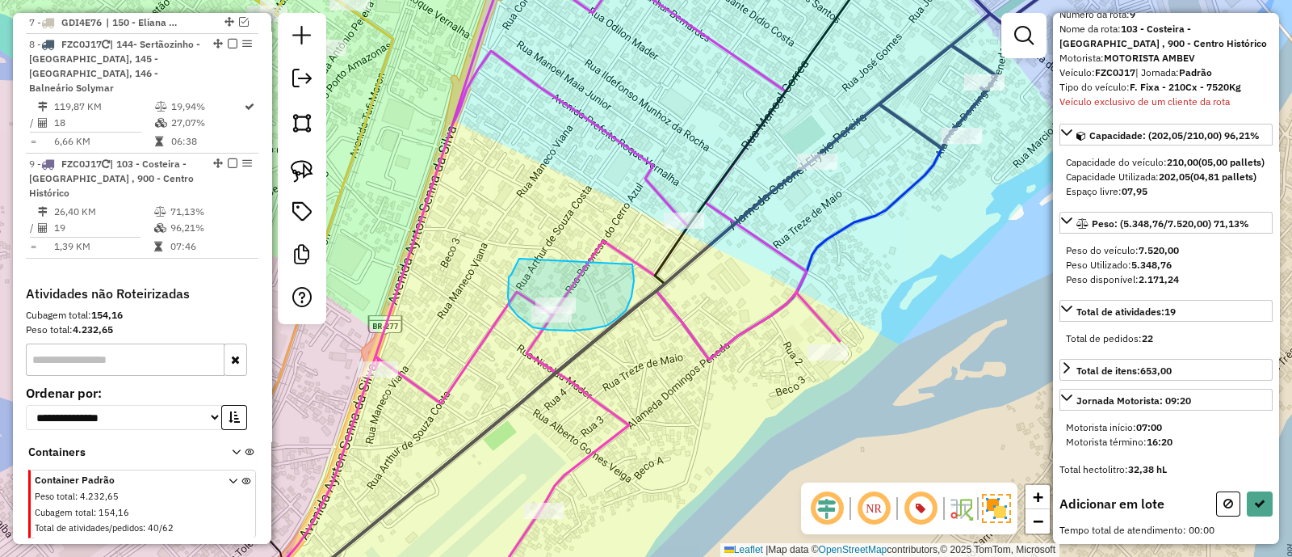
drag, startPoint x: 519, startPoint y: 260, endPoint x: 630, endPoint y: 258, distance: 110.7
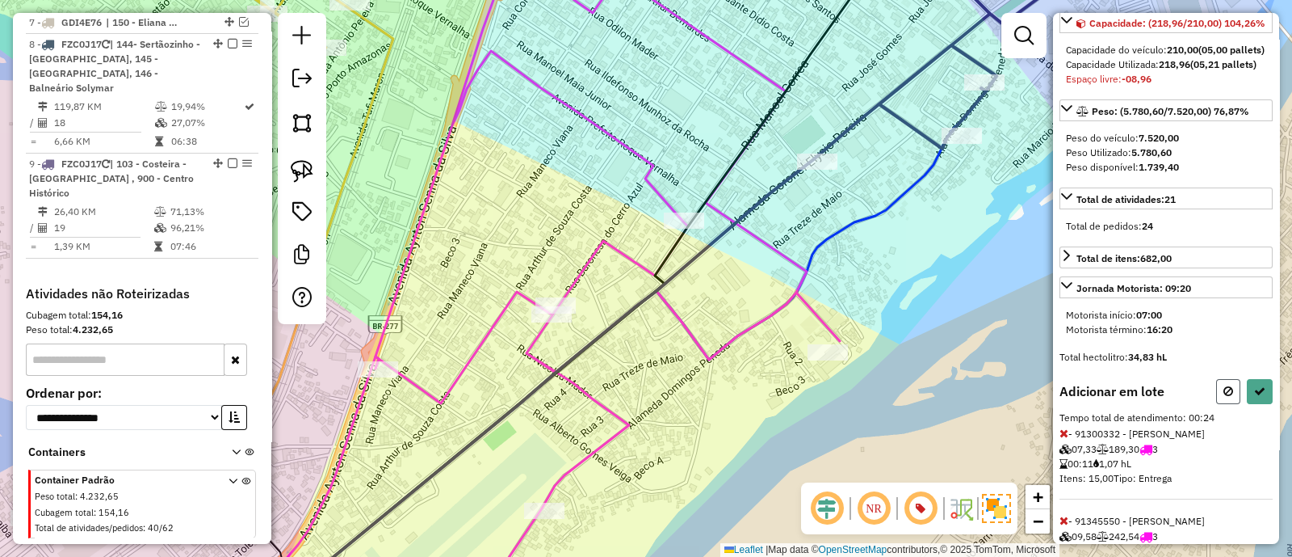
click at [1227, 397] on icon at bounding box center [1229, 390] width 10 height 11
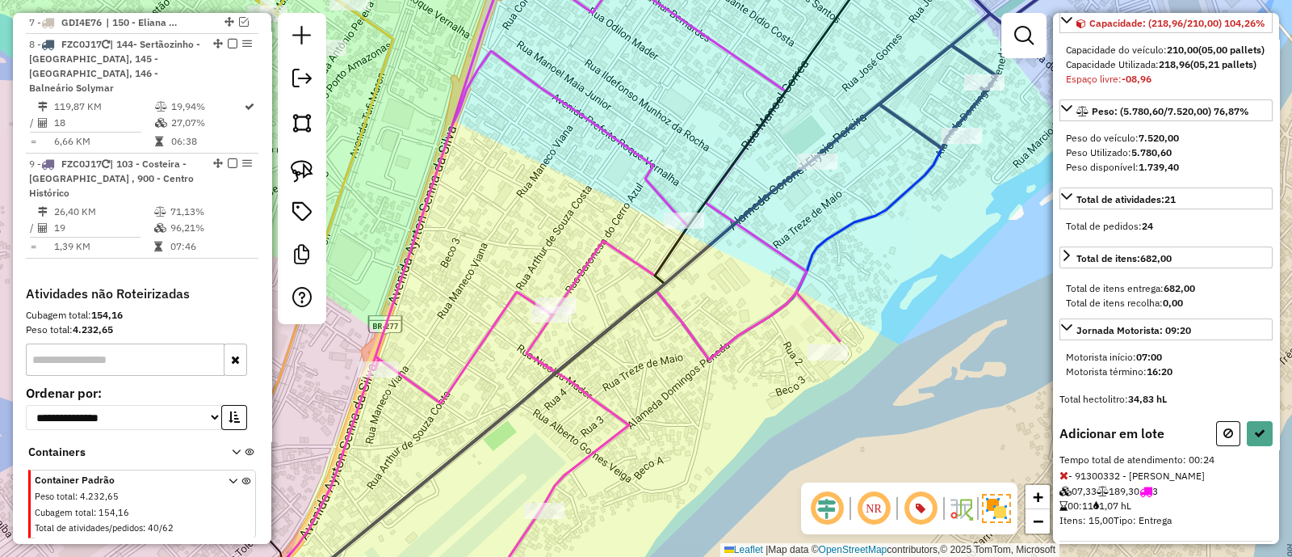
select select "**********"
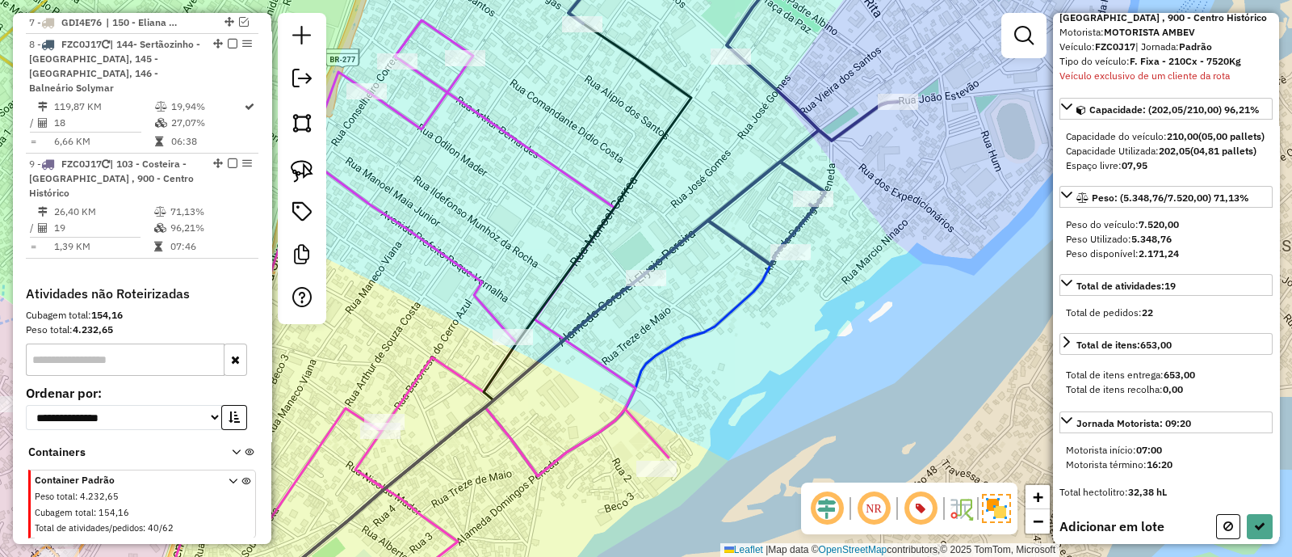
scroll to position [92, 0]
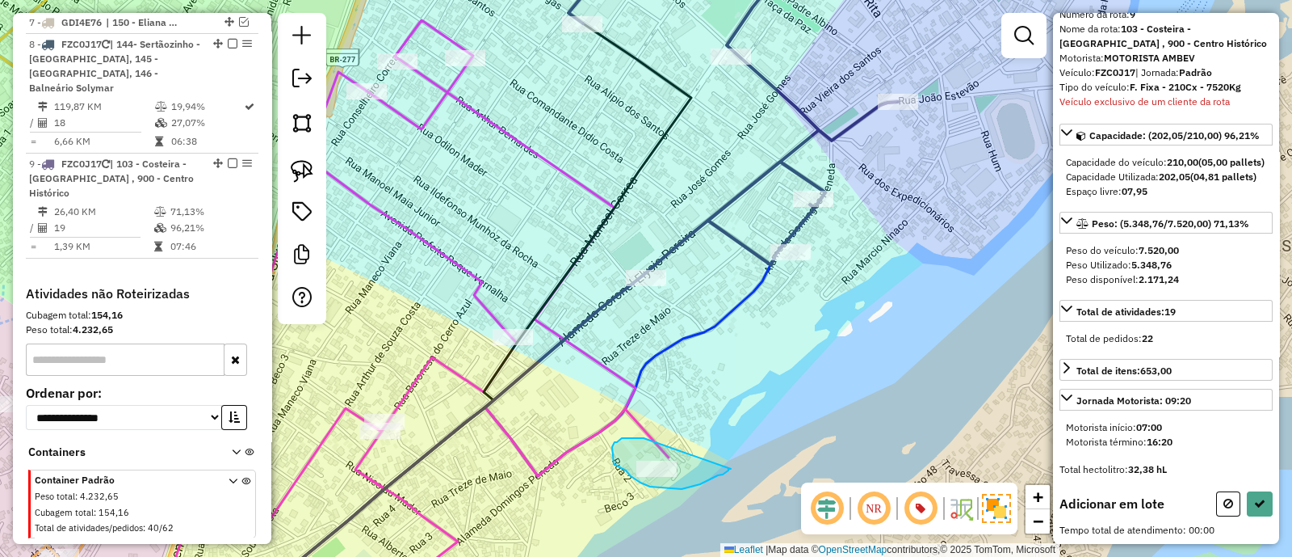
drag, startPoint x: 644, startPoint y: 438, endPoint x: 731, endPoint y: 460, distance: 90.1
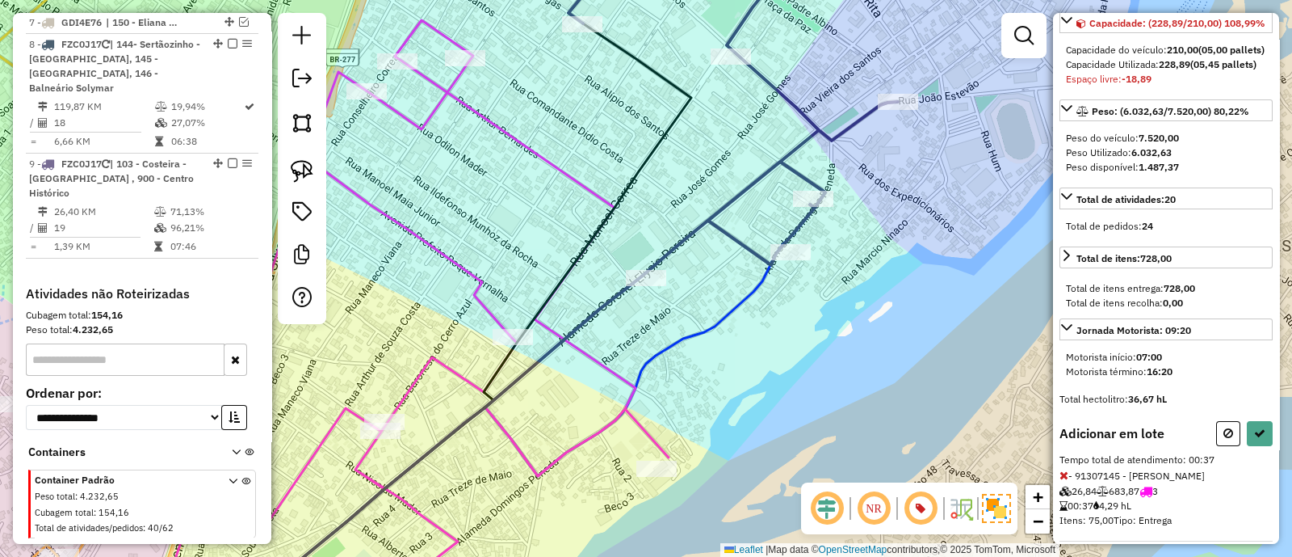
select select "**********"
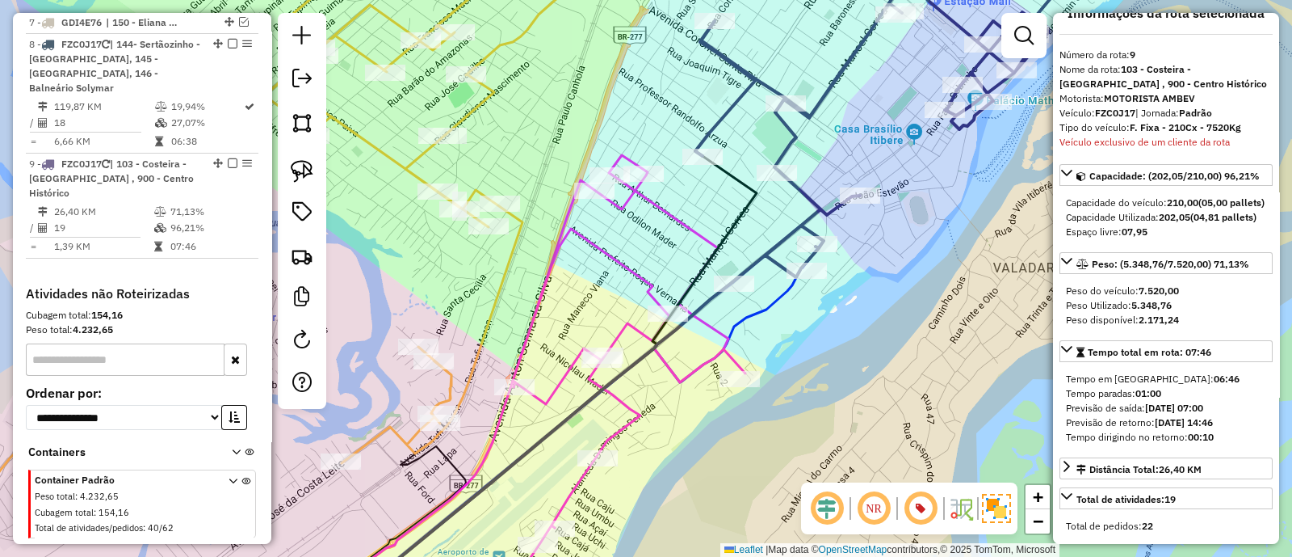
scroll to position [0, 0]
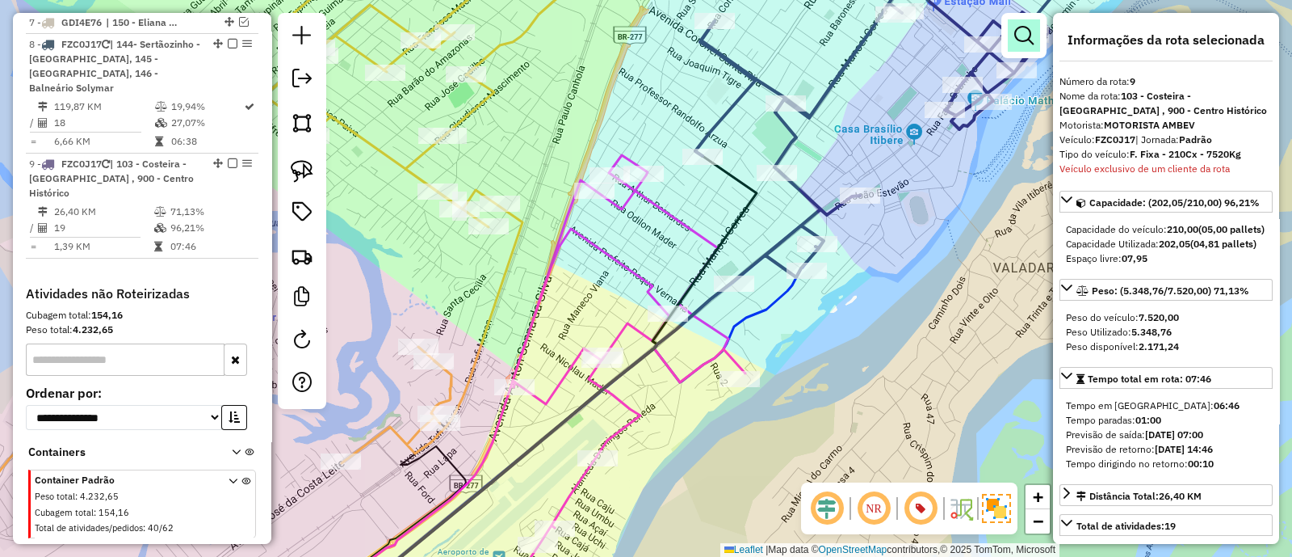
click at [1017, 38] on em at bounding box center [1024, 35] width 19 height 19
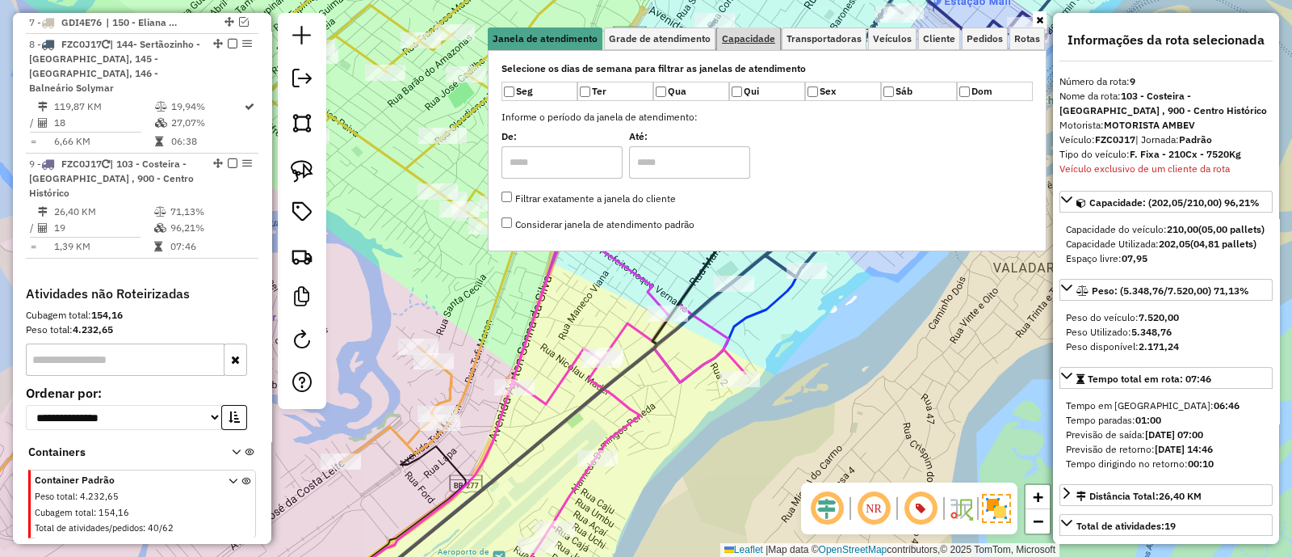
click at [764, 45] on link "Capacidade" at bounding box center [748, 38] width 63 height 23
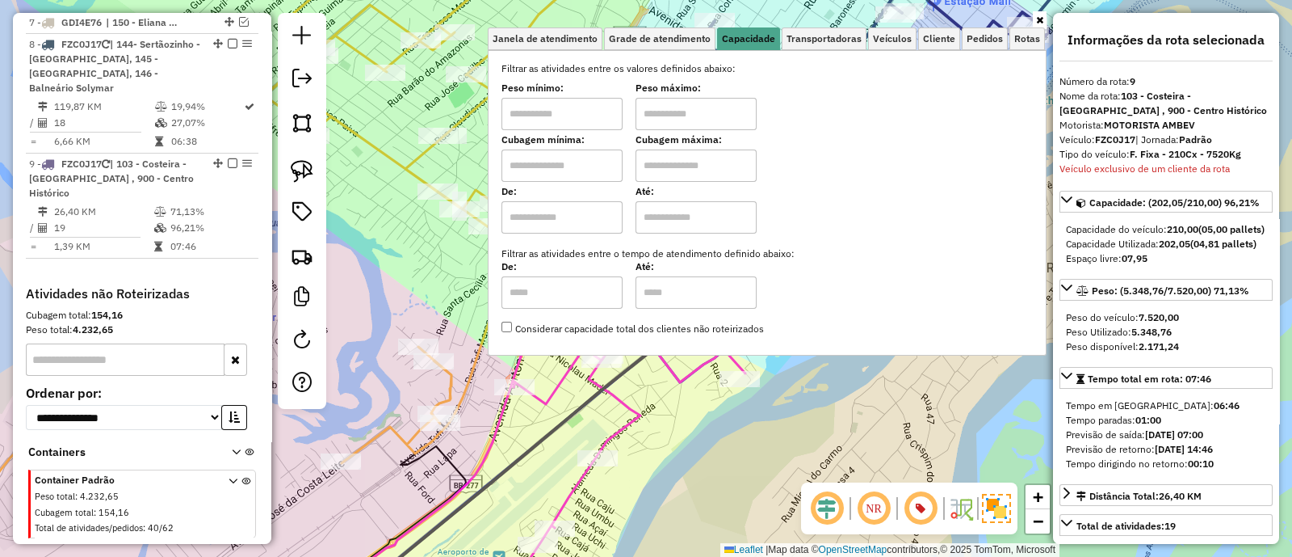
click at [591, 182] on div "Filtrar as atividades entre os valores definidos abaixo: Peso mínimo: Peso máxi…" at bounding box center [768, 198] width 532 height 275
click at [577, 166] on input "text" at bounding box center [562, 165] width 121 height 32
type input "****"
drag, startPoint x: 675, startPoint y: 155, endPoint x: 678, endPoint y: 164, distance: 9.5
click at [675, 156] on input "text" at bounding box center [696, 165] width 121 height 32
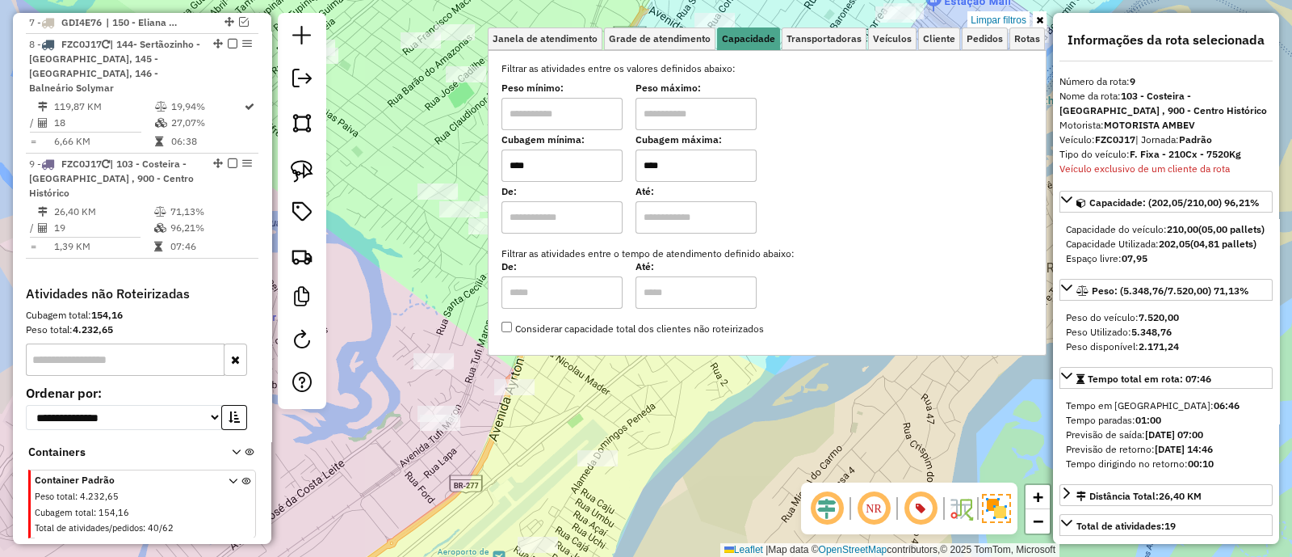
type input "****"
click at [679, 417] on div "Limpar filtros Janela de atendimento Grade de atendimento Capacidade Transporta…" at bounding box center [646, 278] width 1292 height 557
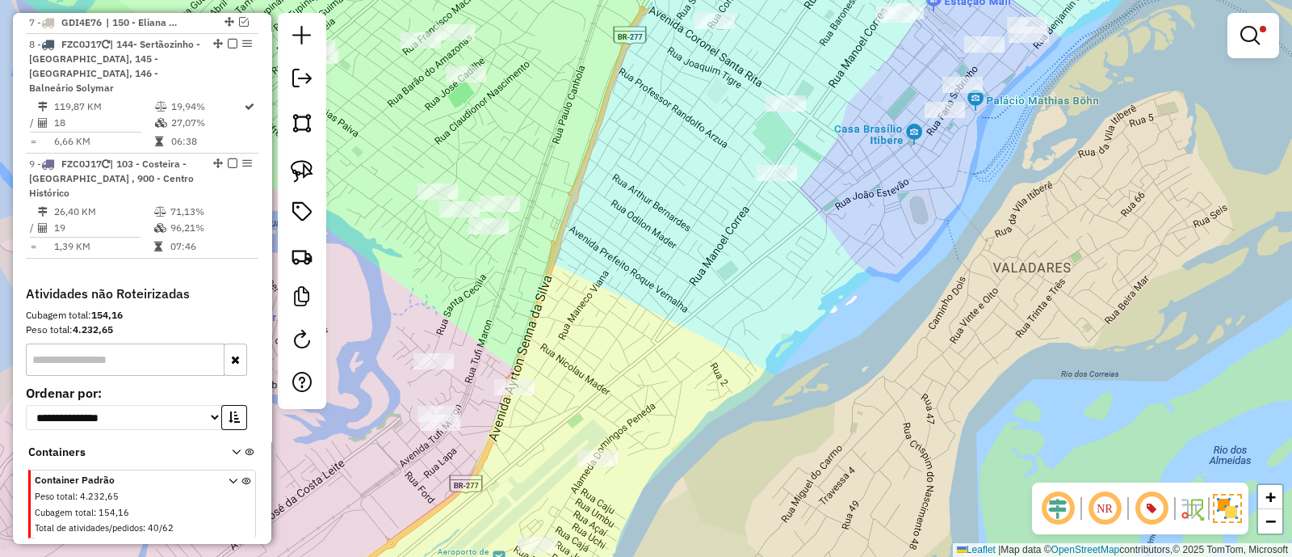
click at [856, 155] on div "Limpar filtros Janela de atendimento Grade de atendimento Capacidade Transporta…" at bounding box center [646, 278] width 1292 height 557
select select "**********"
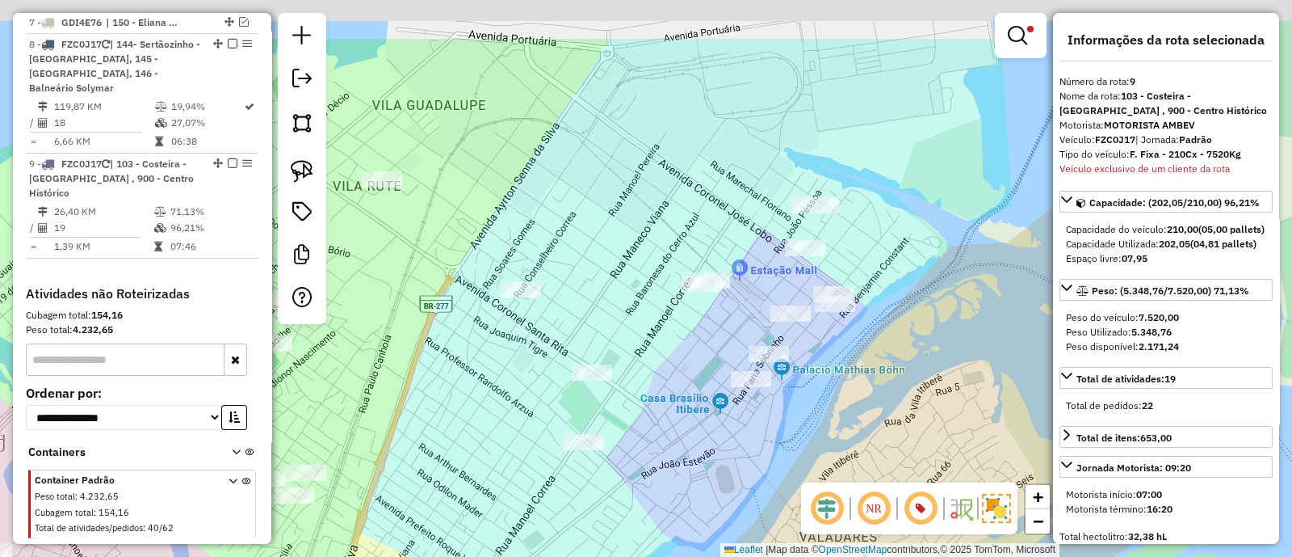
drag, startPoint x: 763, startPoint y: 384, endPoint x: 709, endPoint y: 478, distance: 108.9
click at [709, 478] on div "Limpar filtros Janela de atendimento Grade de atendimento Capacidade Transporta…" at bounding box center [646, 278] width 1292 height 557
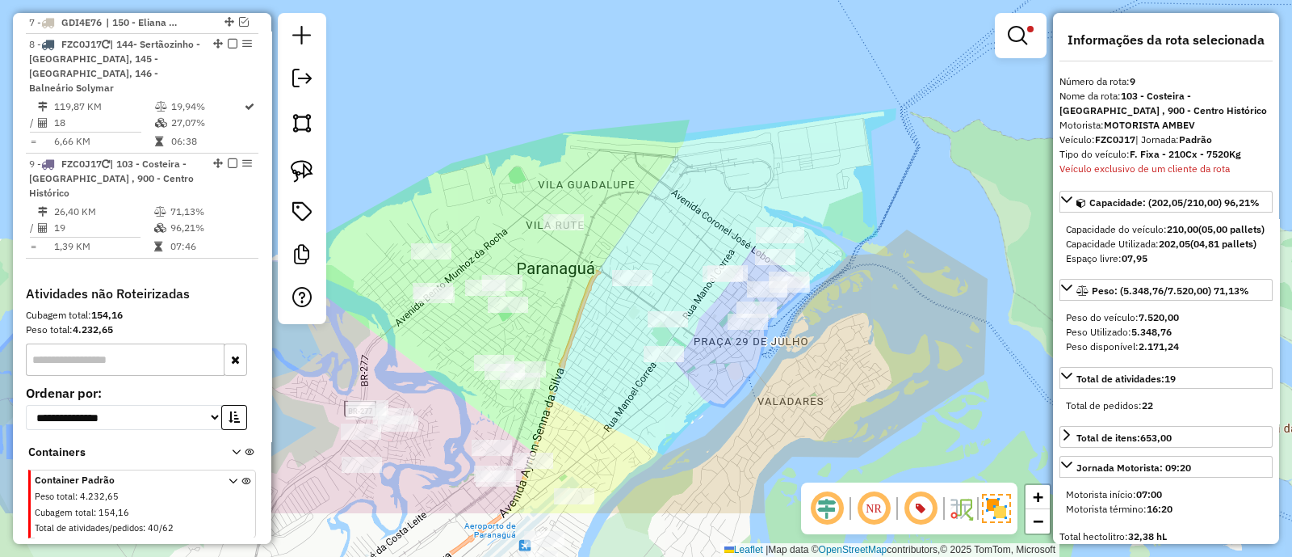
drag, startPoint x: 663, startPoint y: 414, endPoint x: 762, endPoint y: 114, distance: 315.5
click at [762, 116] on div "Limpar filtros Janela de atendimento Grade de atendimento Capacidade Transporta…" at bounding box center [646, 278] width 1292 height 557
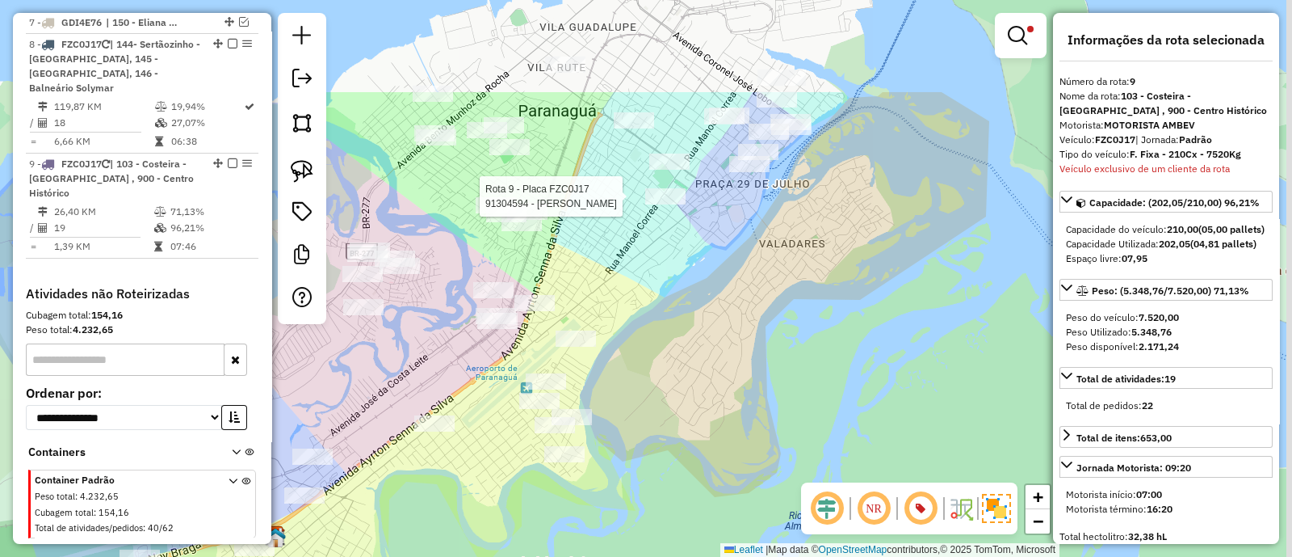
drag, startPoint x: 679, startPoint y: 222, endPoint x: 612, endPoint y: 376, distance: 167.9
click at [625, 354] on div "Rota 9 - Placa FZC0J17 91304594 - RODRIGO PINHEIRO LOP Limpar filtros Janela de…" at bounding box center [646, 278] width 1292 height 557
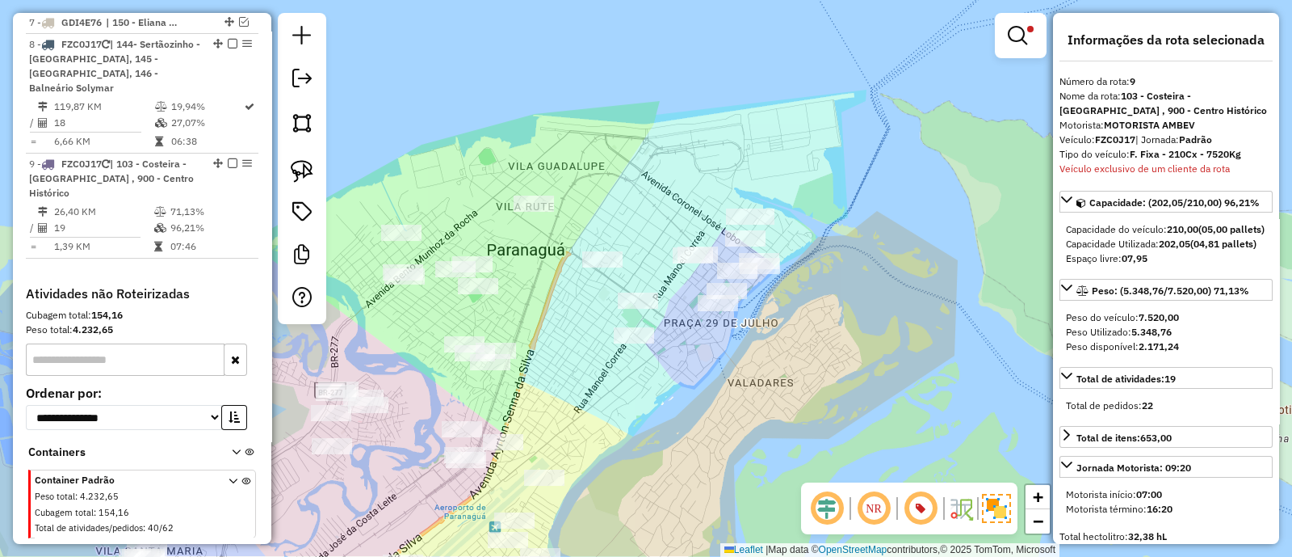
drag, startPoint x: 590, startPoint y: 426, endPoint x: 617, endPoint y: 301, distance: 127.4
click at [637, 302] on div "Limpar filtros Janela de atendimento Grade de atendimento Capacidade Transporta…" at bounding box center [646, 278] width 1292 height 557
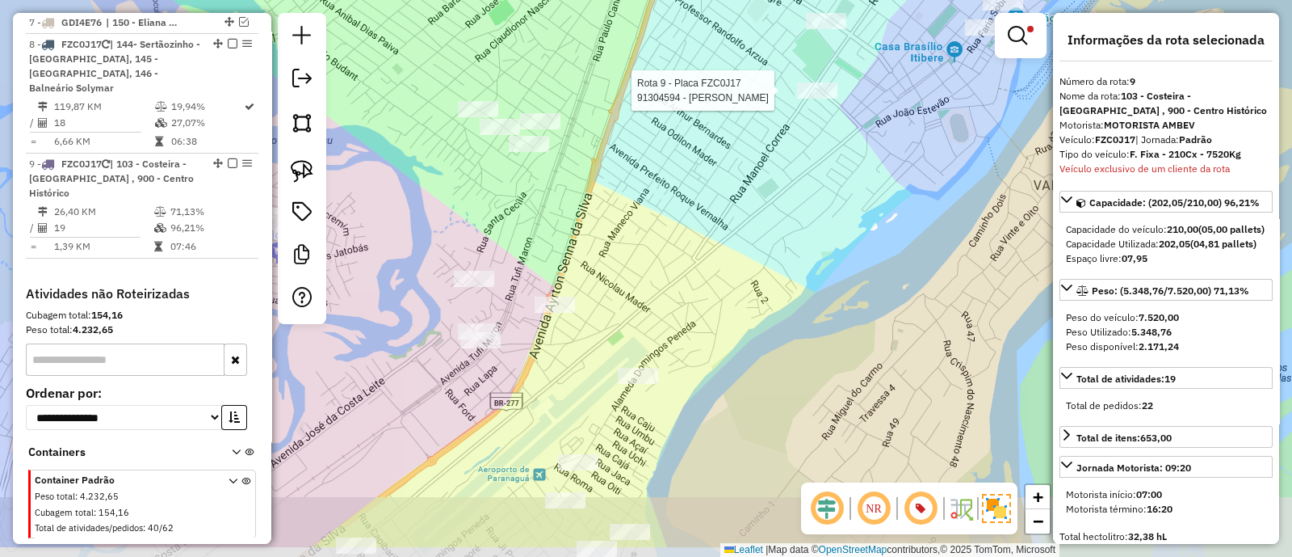
drag, startPoint x: 614, startPoint y: 304, endPoint x: 628, endPoint y: 279, distance: 29.0
click at [641, 271] on div "Rota 9 - Placa FZC0J17 91304594 - RODRIGO PINHEIRO LOP Limpar filtros Janela de…" at bounding box center [646, 278] width 1292 height 557
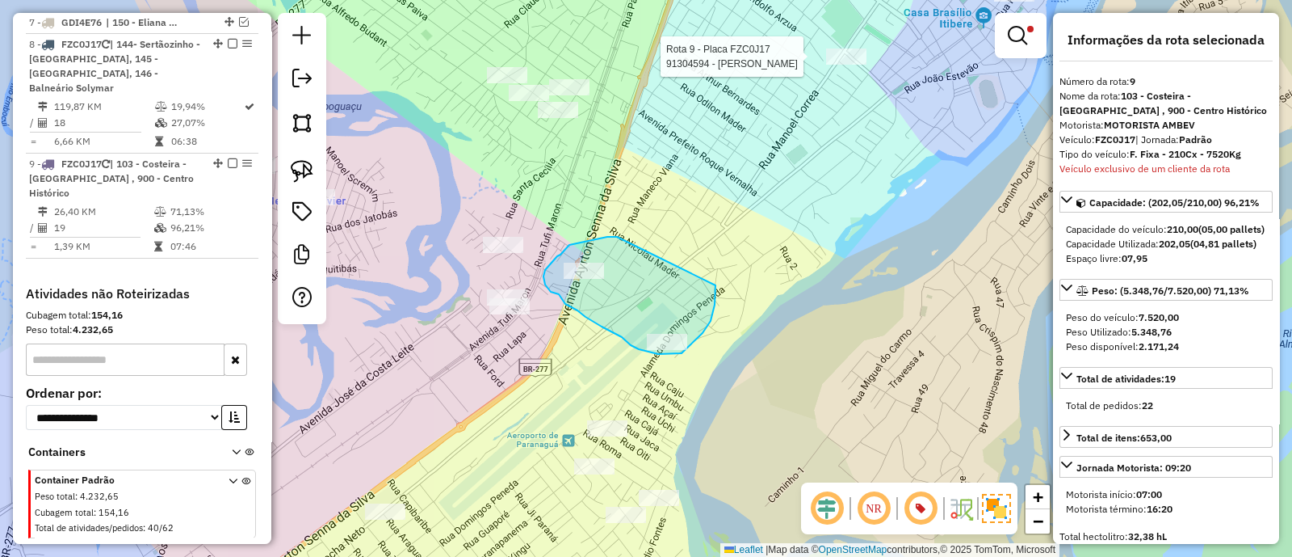
drag, startPoint x: 617, startPoint y: 237, endPoint x: 716, endPoint y: 285, distance: 109.8
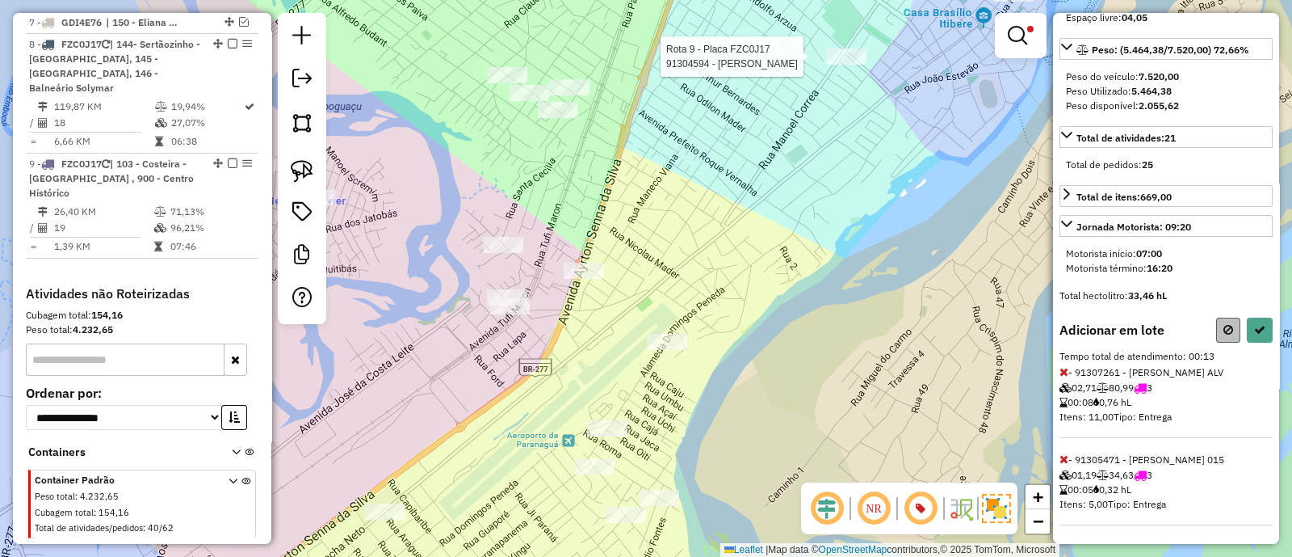
scroll to position [267, 0]
click at [1247, 319] on button at bounding box center [1260, 329] width 26 height 25
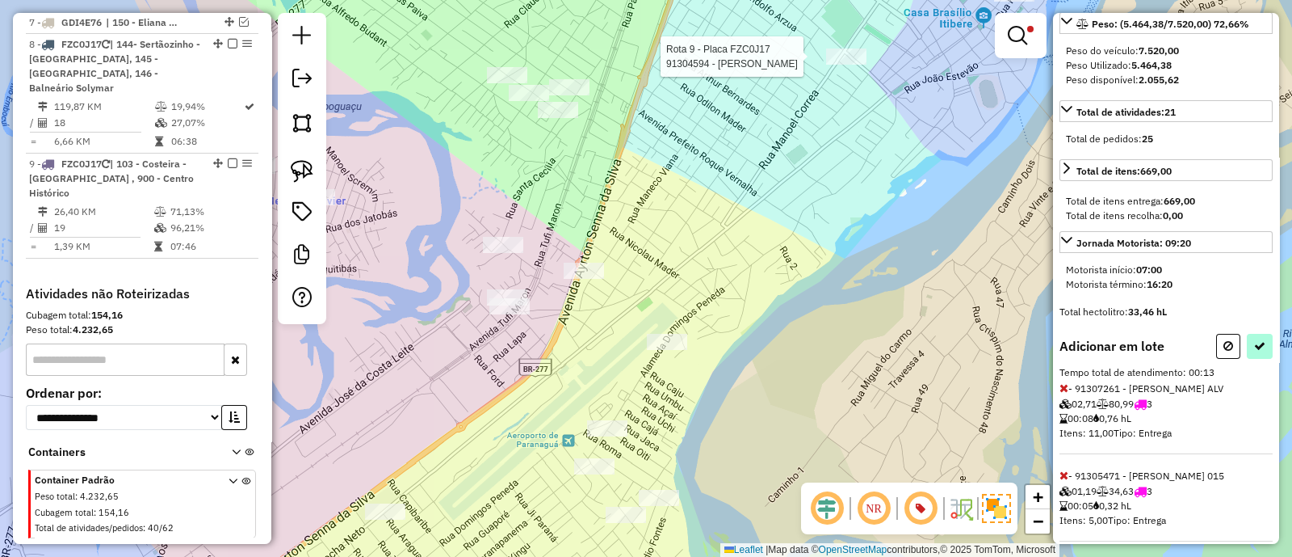
select select "**********"
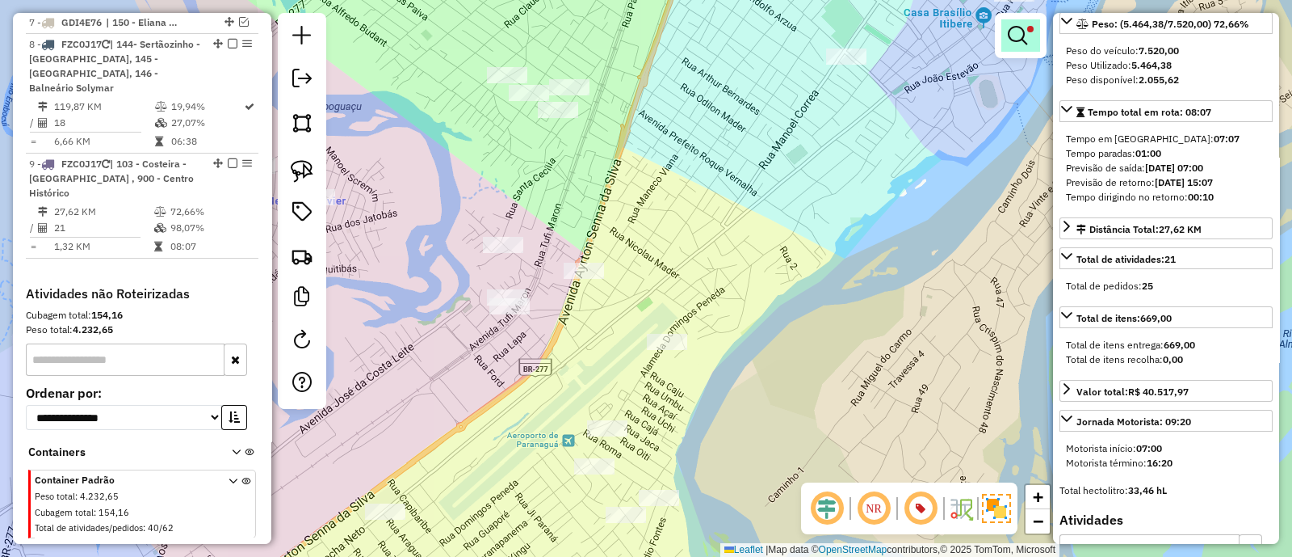
click at [1014, 36] on em at bounding box center [1017, 35] width 19 height 19
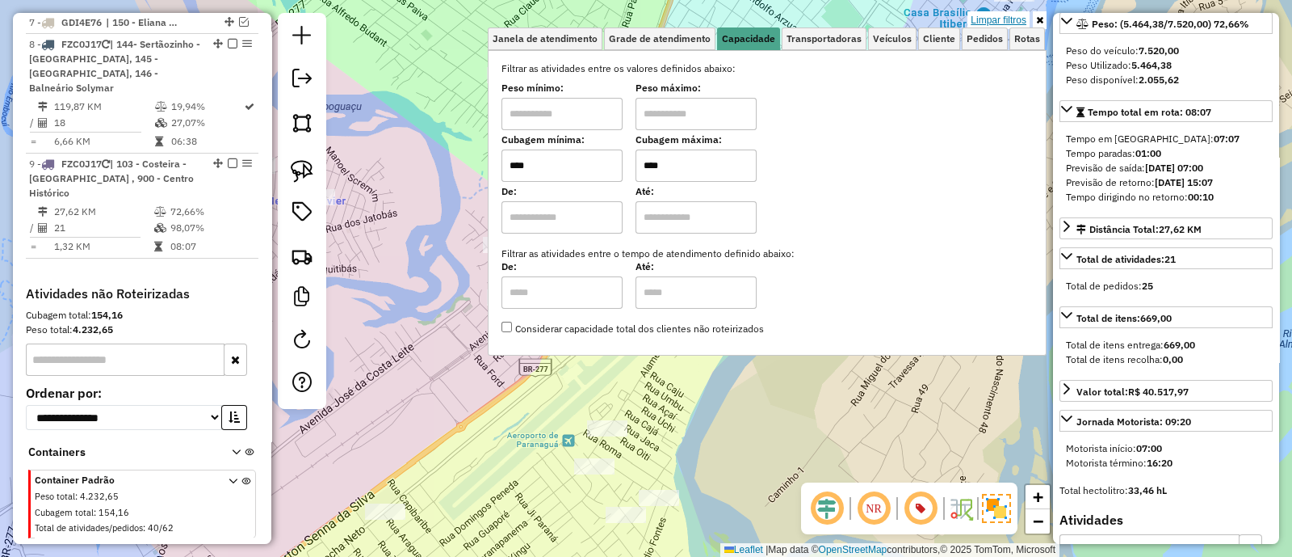
click at [1012, 19] on link "Limpar filtros" at bounding box center [999, 20] width 62 height 18
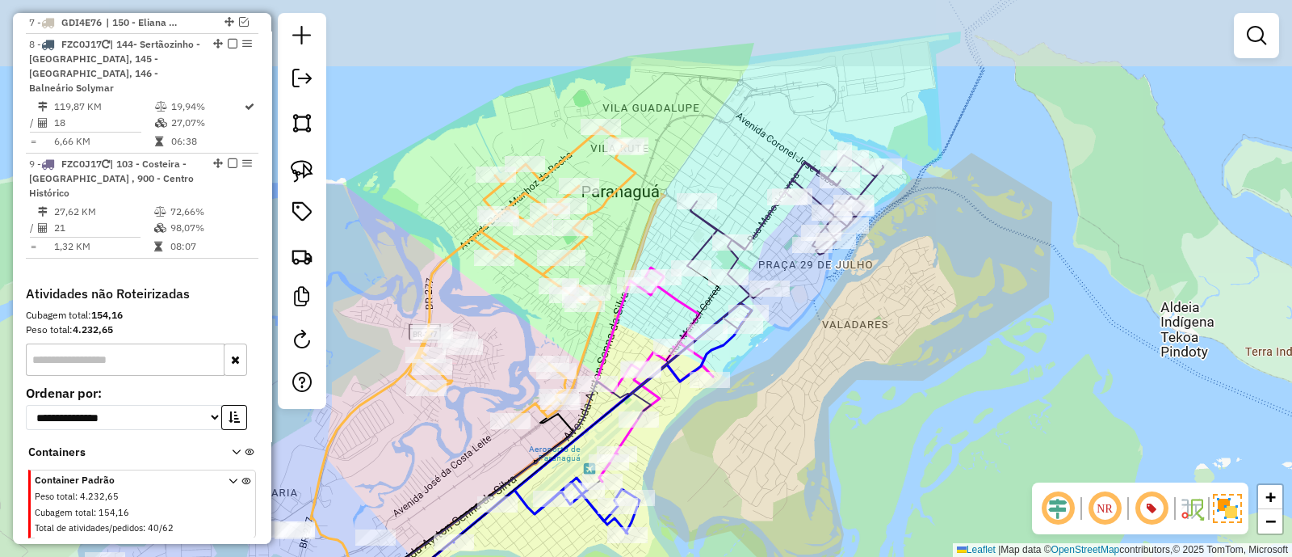
drag, startPoint x: 947, startPoint y: 286, endPoint x: 844, endPoint y: 351, distance: 121.2
click at [844, 351] on div "Janela de atendimento Grade de atendimento Capacidade Transportadoras Veículos …" at bounding box center [646, 278] width 1292 height 557
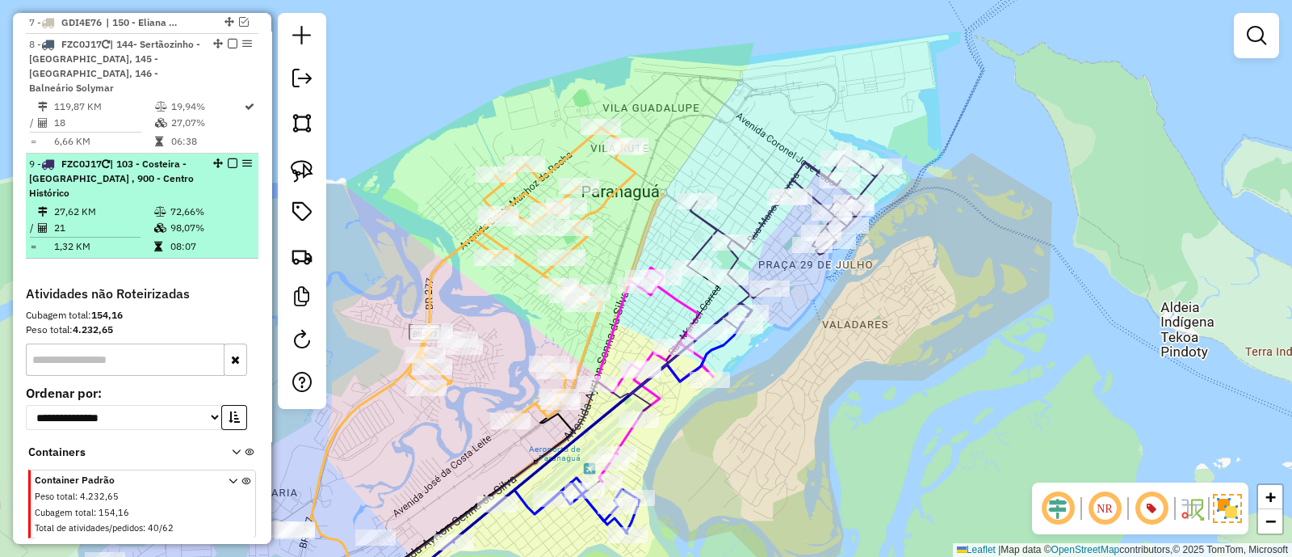
click at [228, 158] on em at bounding box center [233, 163] width 10 height 10
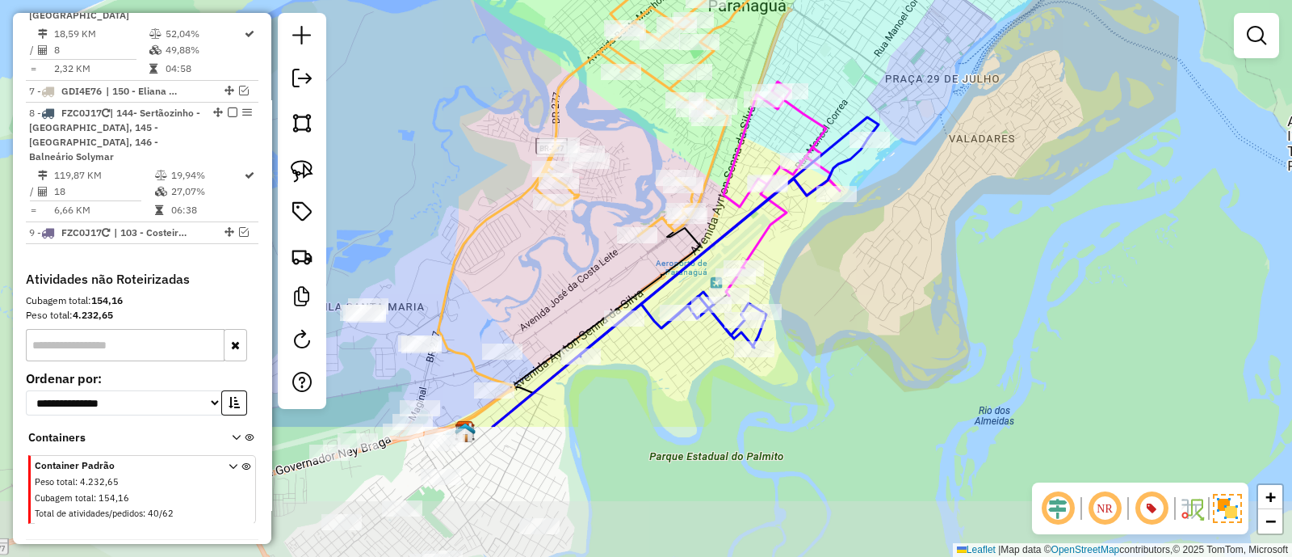
drag, startPoint x: 878, startPoint y: 292, endPoint x: 926, endPoint y: 191, distance: 112.4
click at [926, 191] on div "Janela de atendimento Grade de atendimento Capacidade Transportadoras Veículos …" at bounding box center [646, 278] width 1292 height 557
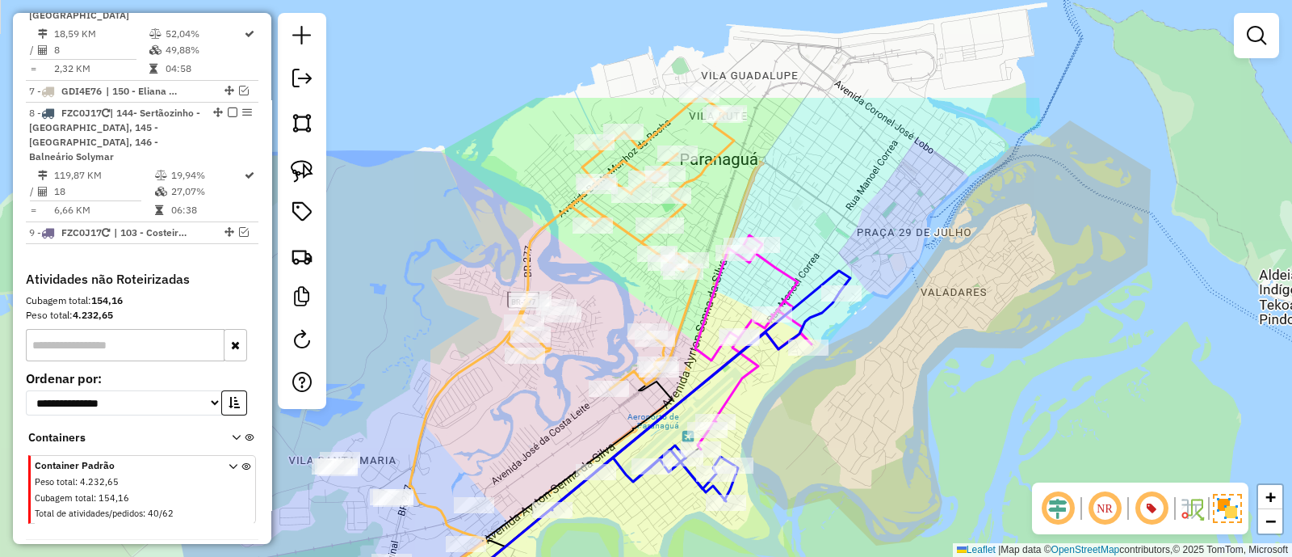
drag, startPoint x: 953, startPoint y: 216, endPoint x: 925, endPoint y: 369, distance: 156.1
click at [925, 369] on div "Janela de atendimento Grade de atendimento Capacidade Transportadoras Veículos …" at bounding box center [646, 278] width 1292 height 557
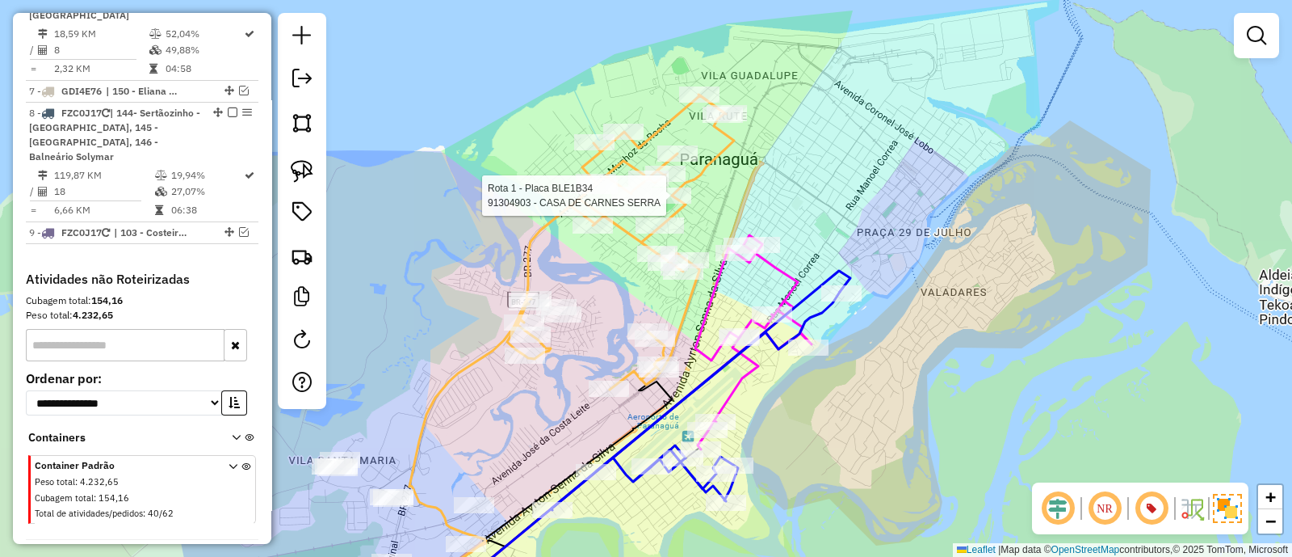
select select "**********"
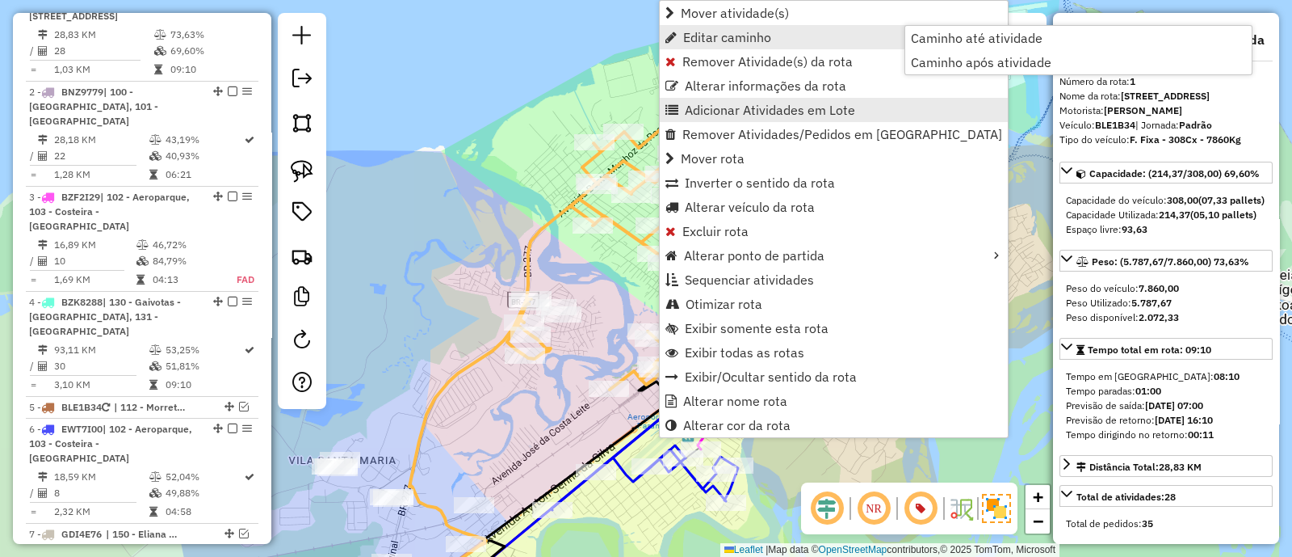
scroll to position [679, 0]
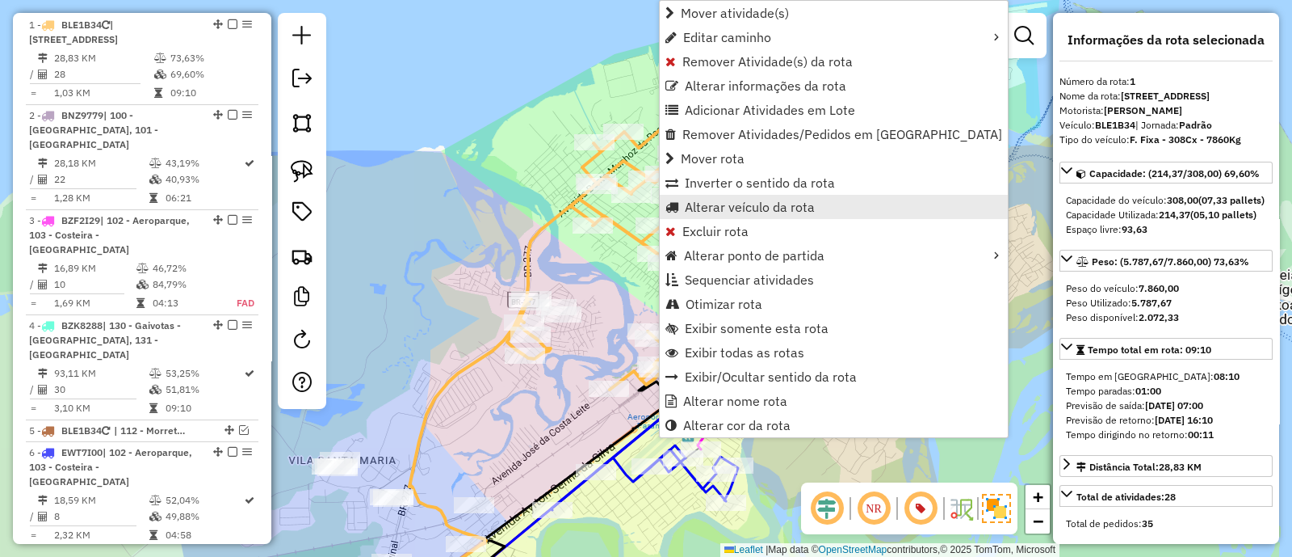
click at [722, 212] on span "Alterar veículo da rota" at bounding box center [750, 206] width 130 height 13
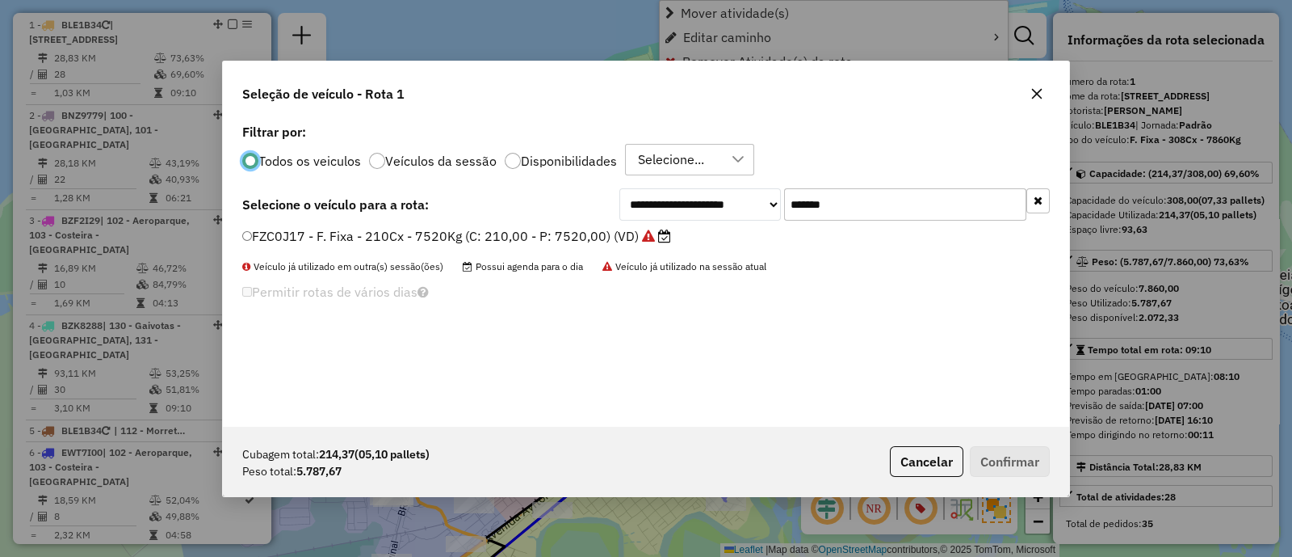
scroll to position [8, 5]
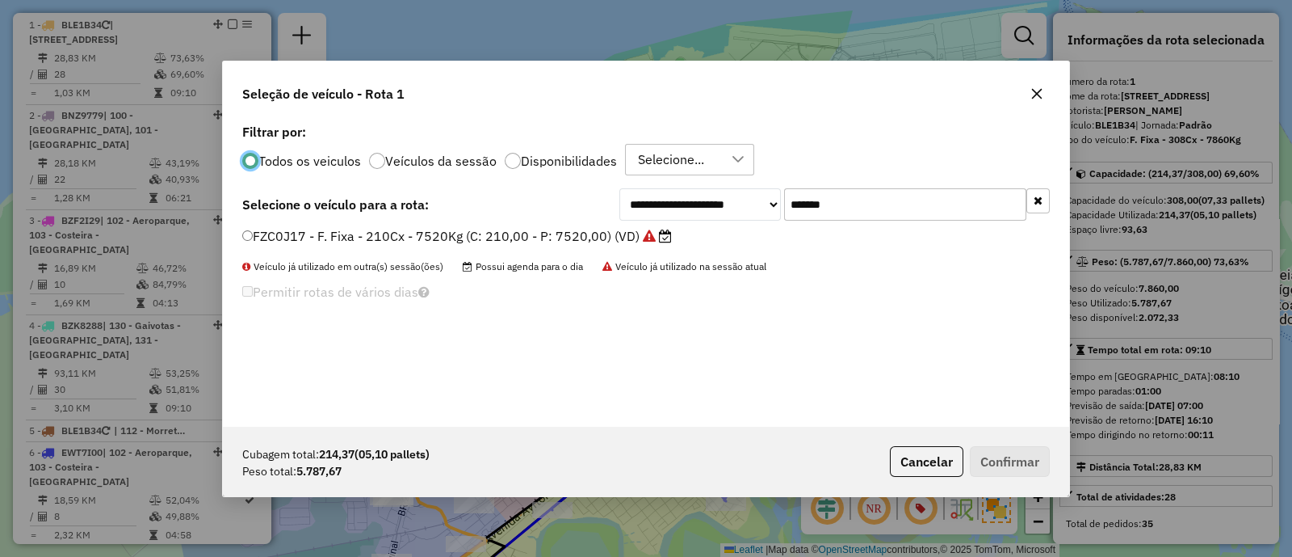
drag, startPoint x: 763, startPoint y: 208, endPoint x: 737, endPoint y: 208, distance: 25.8
click at [738, 208] on div "**********" at bounding box center [835, 204] width 431 height 32
paste input "text"
type input "*******"
click at [564, 233] on label "BZK8288 - Toco 308 cx - 7860 kg (C: 308,00 - P: 7860,00) (VD)" at bounding box center [451, 235] width 418 height 19
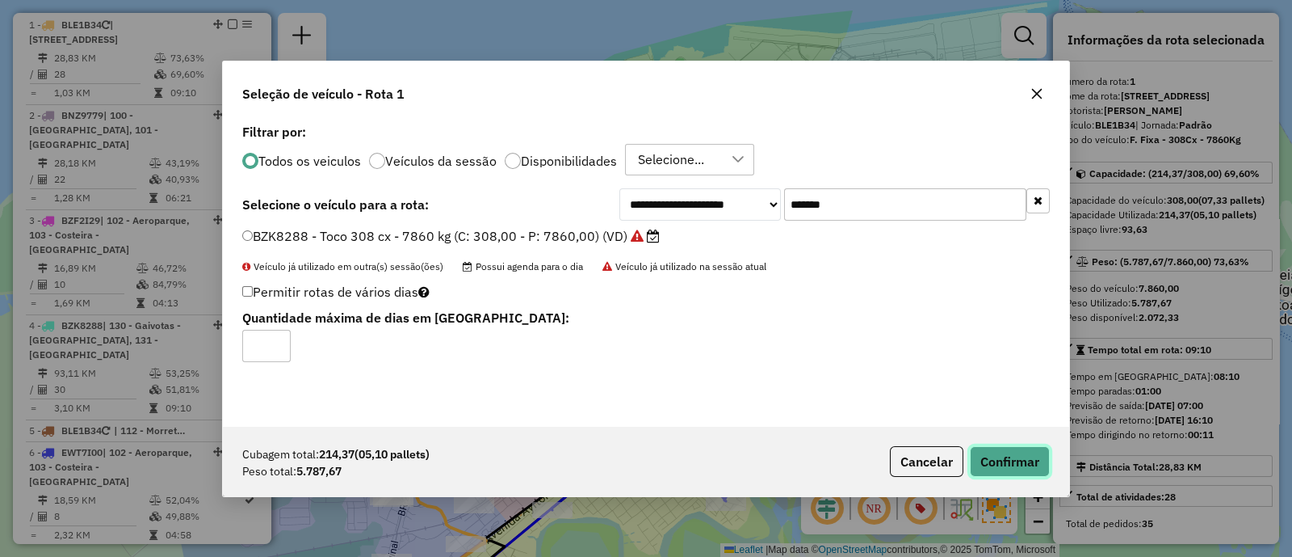
click at [989, 460] on button "Confirmar" at bounding box center [1010, 461] width 80 height 31
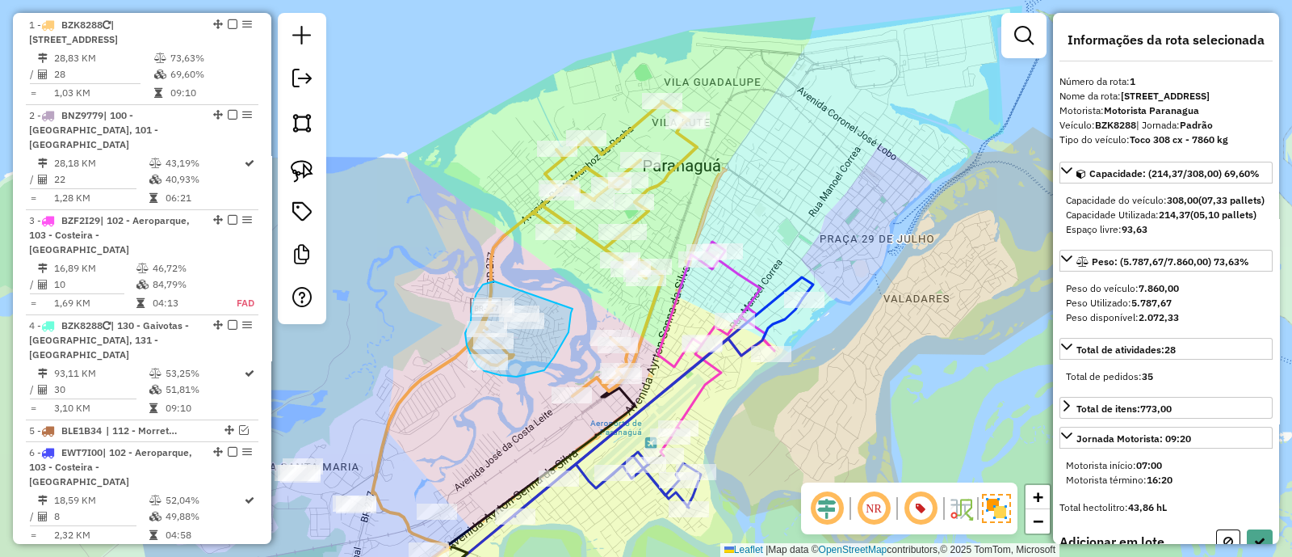
drag, startPoint x: 494, startPoint y: 281, endPoint x: 573, endPoint y: 301, distance: 80.7
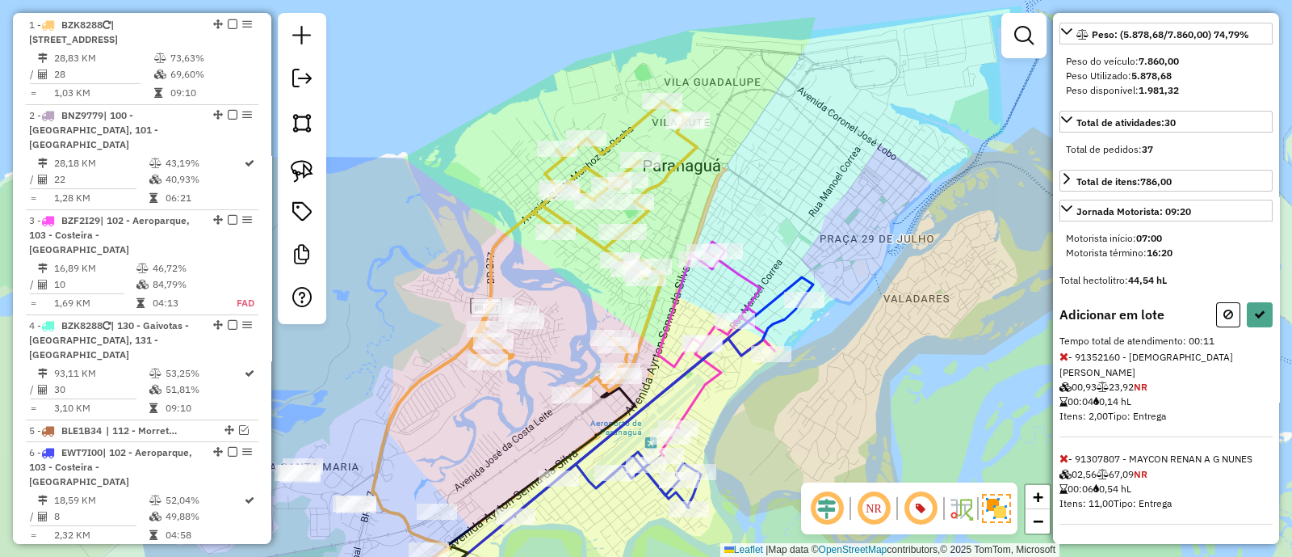
click at [1268, 343] on div "Adicionar em lote Tempo total de atendimento: 00:11 - 91352160 - CRISTIANE PATR…" at bounding box center [1166, 413] width 213 height 222
click at [1268, 327] on button at bounding box center [1260, 314] width 26 height 25
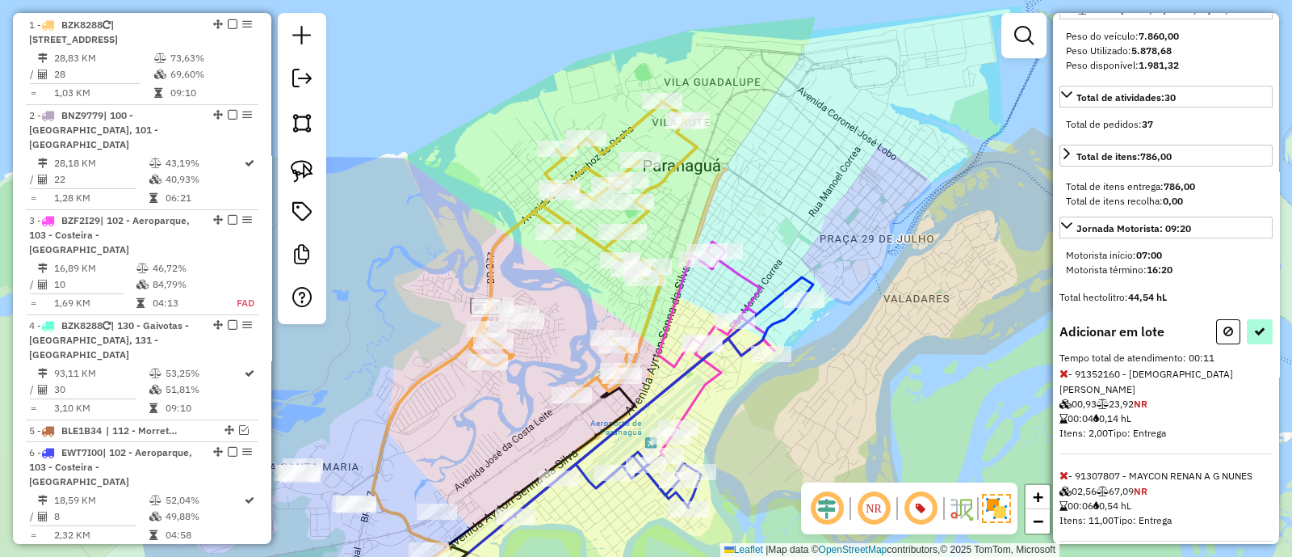
select select "**********"
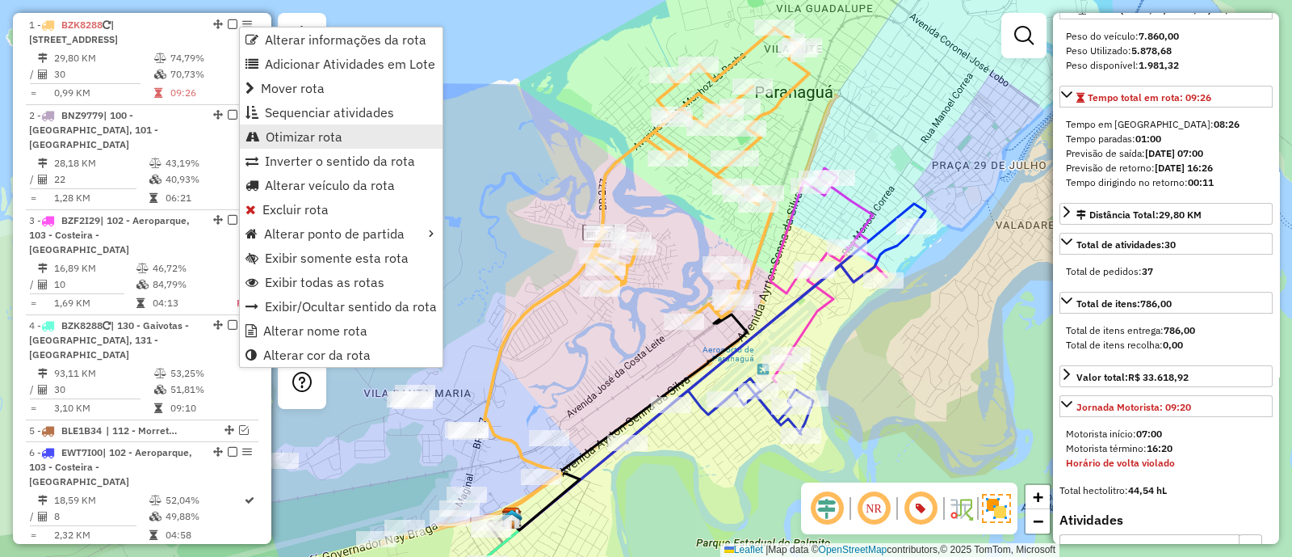
click at [277, 137] on span "Otimizar rota" at bounding box center [304, 136] width 77 height 13
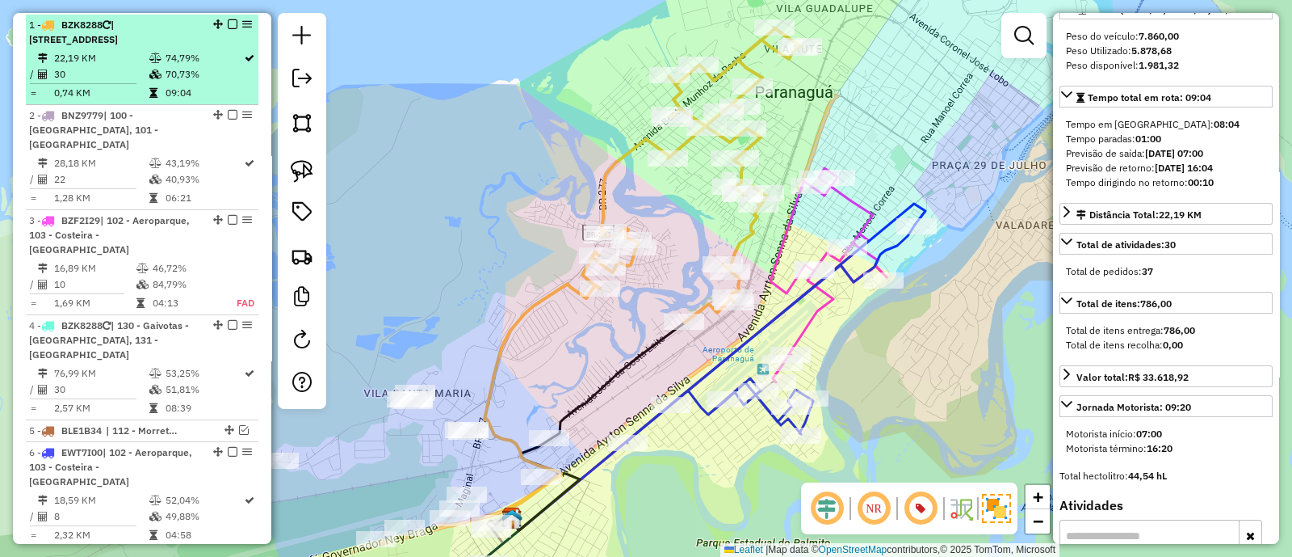
click at [228, 19] on em at bounding box center [233, 24] width 10 height 10
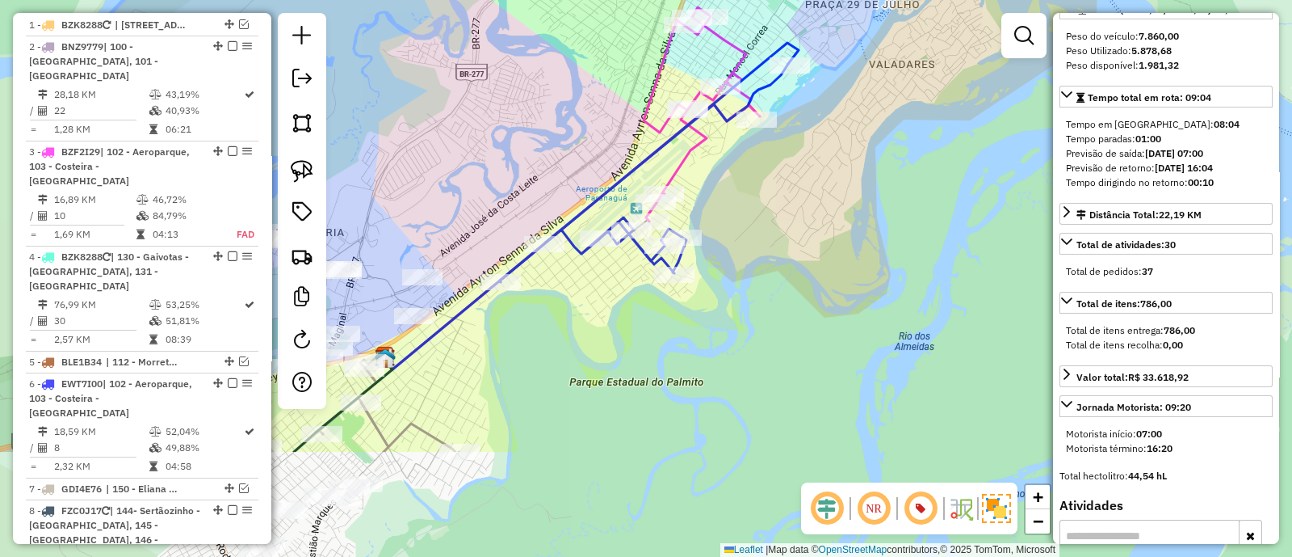
drag, startPoint x: 625, startPoint y: 208, endPoint x: 560, endPoint y: 131, distance: 100.9
click at [560, 131] on div "Janela de atendimento Grade de atendimento Capacidade Transportadoras Veículos …" at bounding box center [646, 278] width 1292 height 557
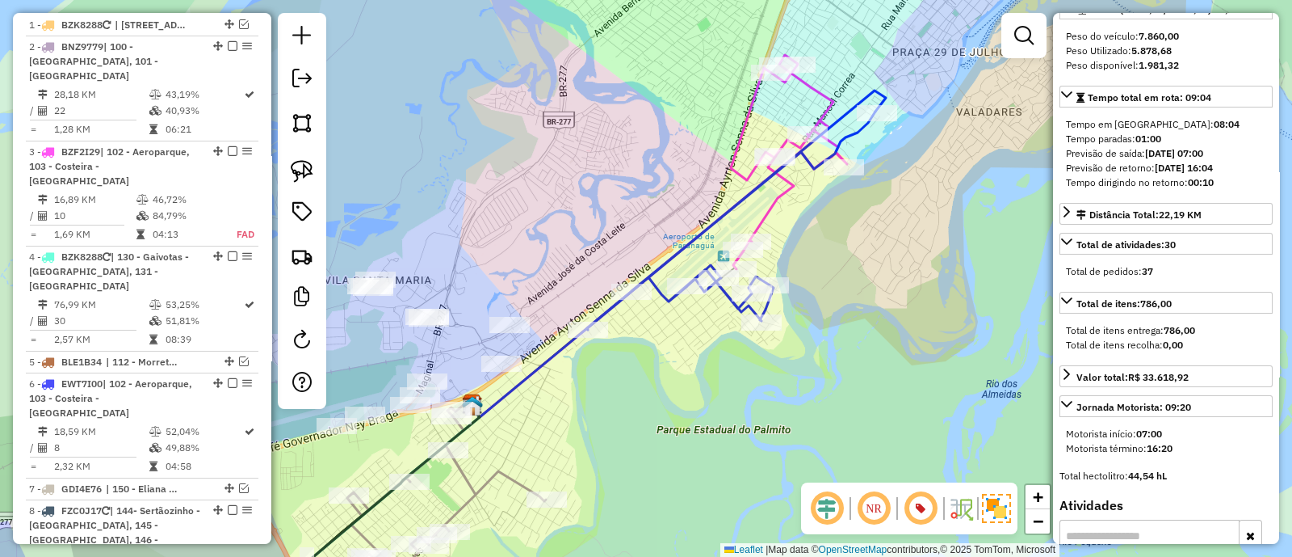
drag, startPoint x: 573, startPoint y: 149, endPoint x: 669, endPoint y: 207, distance: 112.4
click at [669, 207] on div "Janela de atendimento Grade de atendimento Capacidade Transportadoras Veículos …" at bounding box center [646, 278] width 1292 height 557
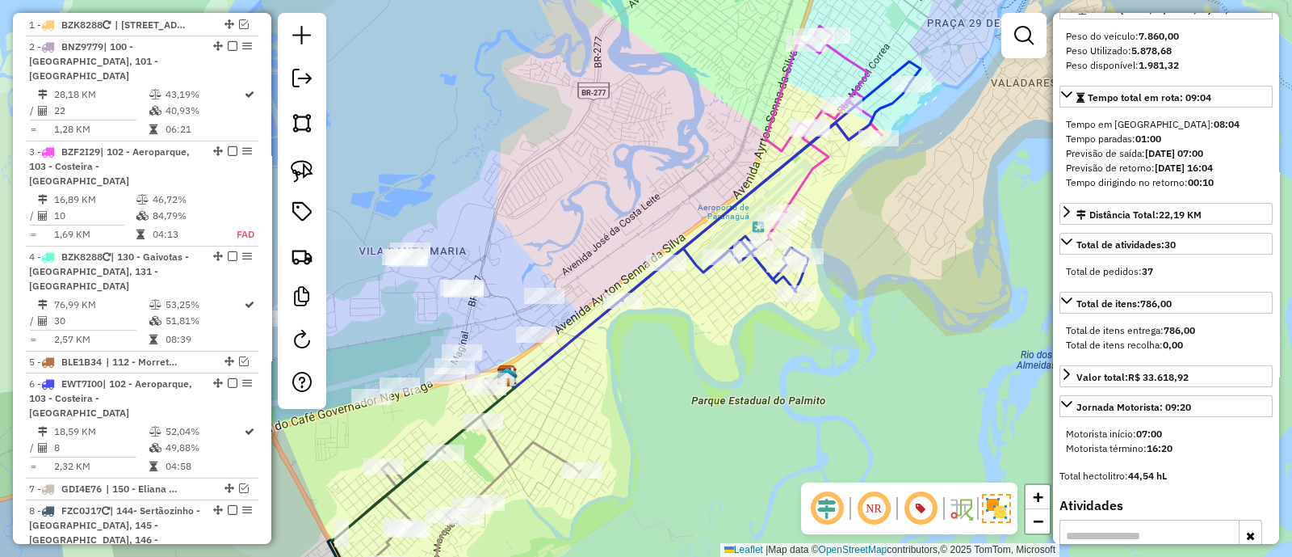
drag, startPoint x: 705, startPoint y: 360, endPoint x: 731, endPoint y: 317, distance: 50.7
click at [739, 312] on div "Janela de atendimento Grade de atendimento Capacidade Transportadoras Veículos …" at bounding box center [646, 278] width 1292 height 557
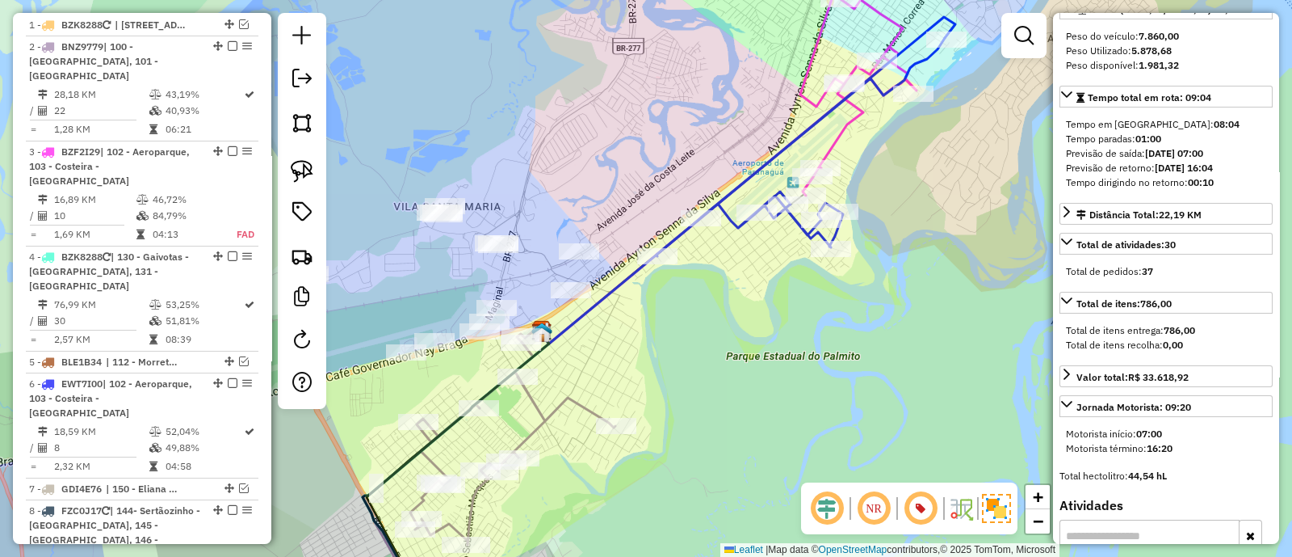
drag, startPoint x: 728, startPoint y: 387, endPoint x: 731, endPoint y: 397, distance: 10.2
click at [731, 397] on div "Janela de atendimento Grade de atendimento Capacidade Transportadoras Veículos …" at bounding box center [646, 278] width 1292 height 557
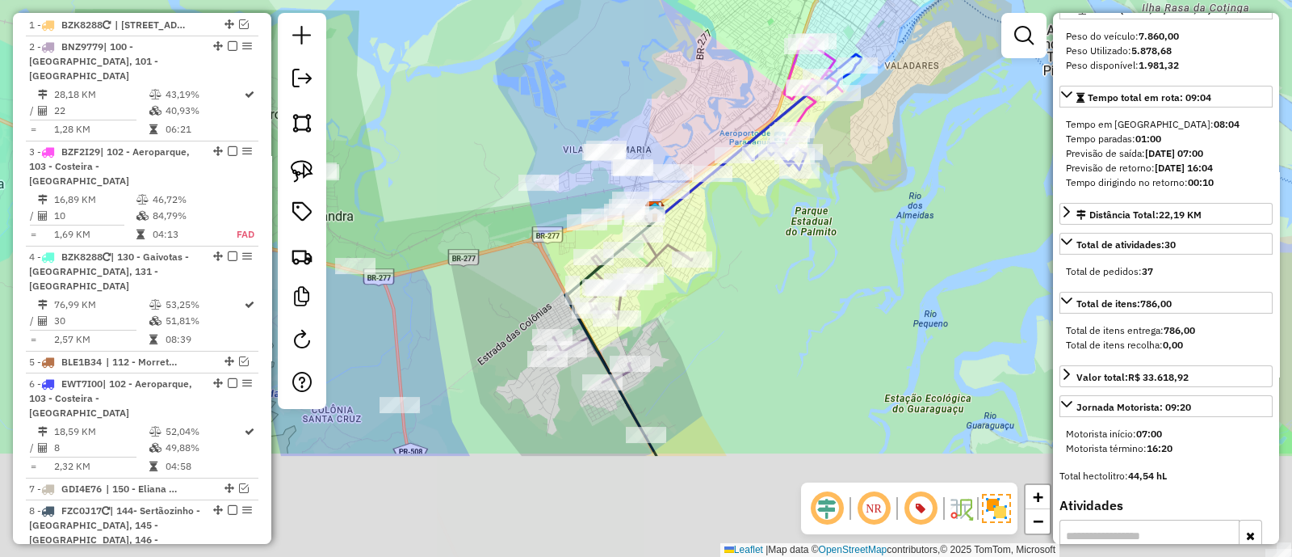
drag, startPoint x: 763, startPoint y: 475, endPoint x: 774, endPoint y: 313, distance: 162.0
click at [774, 313] on div "Janela de atendimento Grade de atendimento Capacidade Transportadoras Veículos …" at bounding box center [646, 278] width 1292 height 557
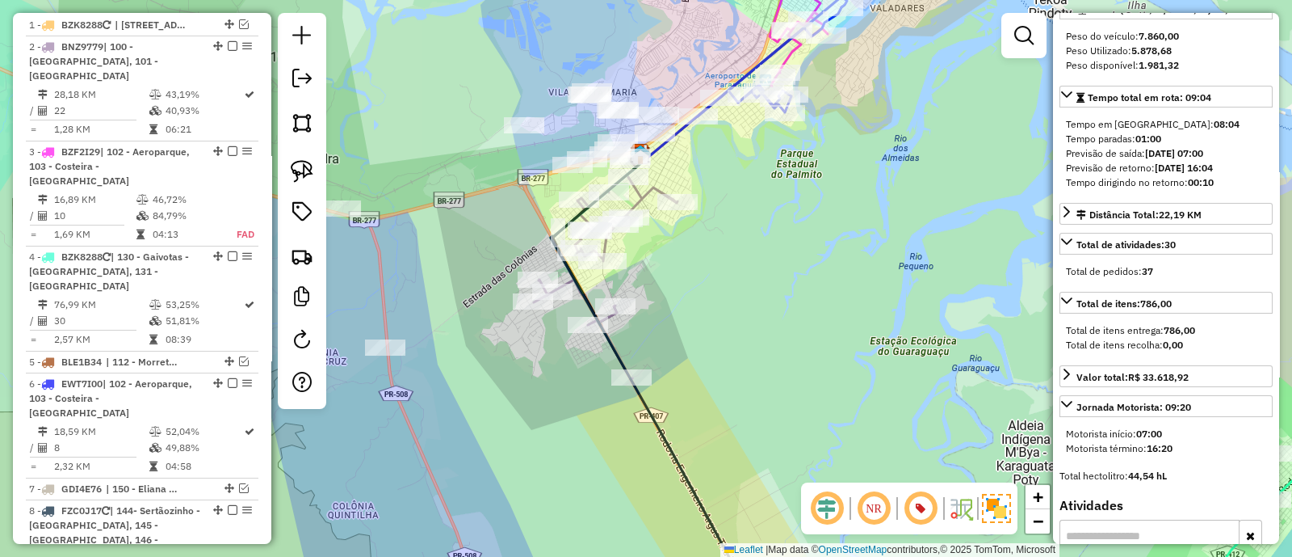
drag, startPoint x: 774, startPoint y: 372, endPoint x: 767, endPoint y: 330, distance: 42.5
click at [767, 330] on div "Janela de atendimento Grade de atendimento Capacidade Transportadoras Veículos …" at bounding box center [646, 278] width 1292 height 557
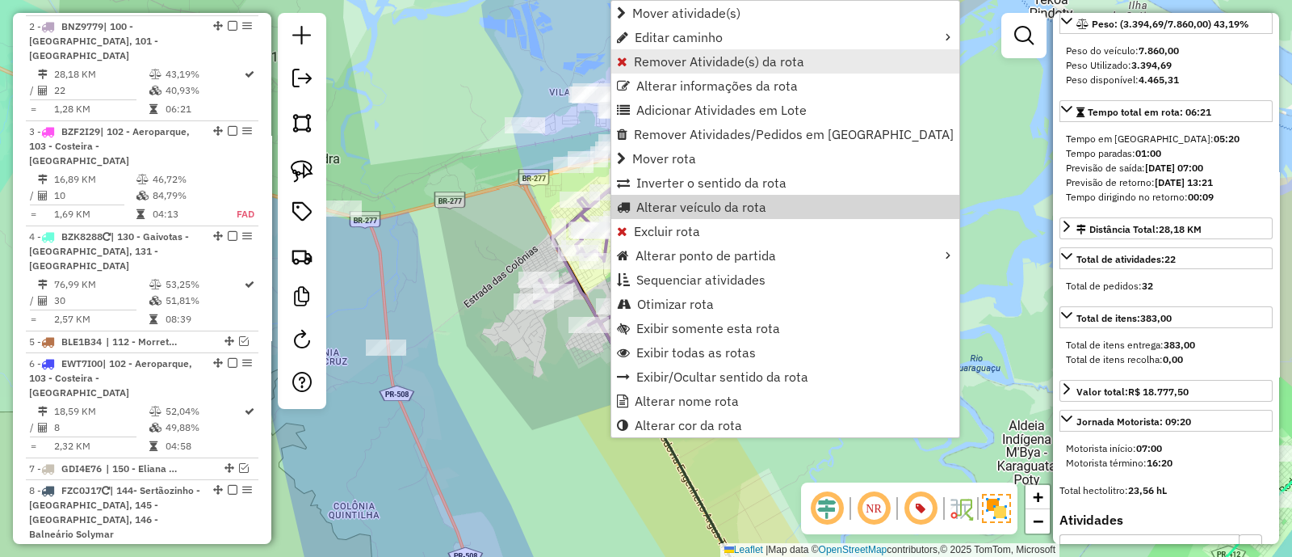
scroll to position [701, 0]
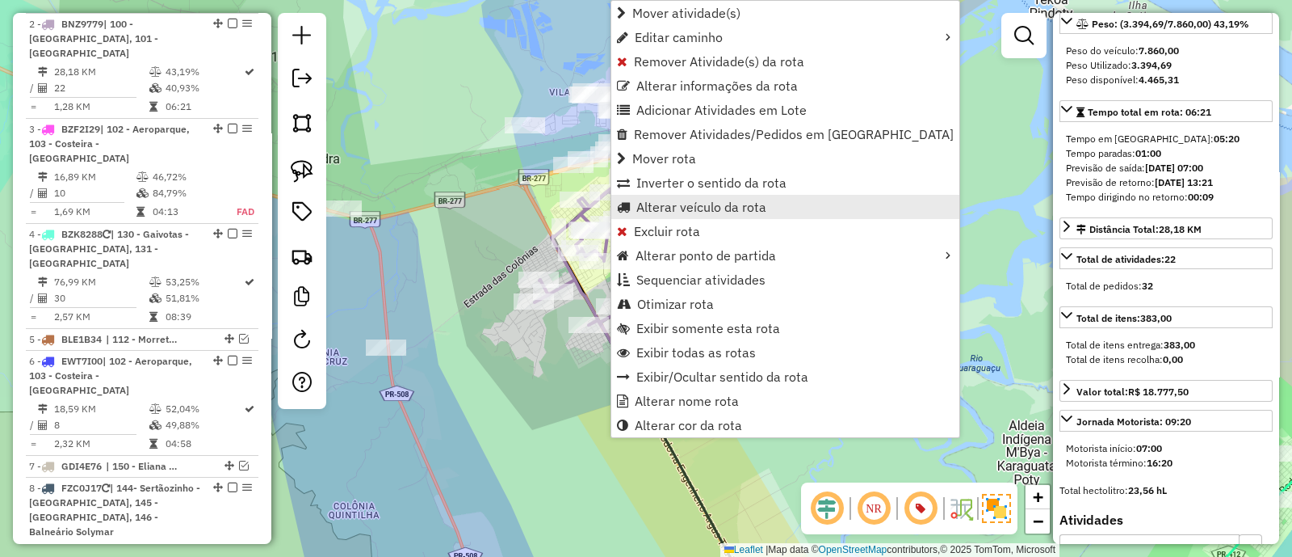
click at [667, 201] on span "Alterar veículo da rota" at bounding box center [702, 206] width 130 height 13
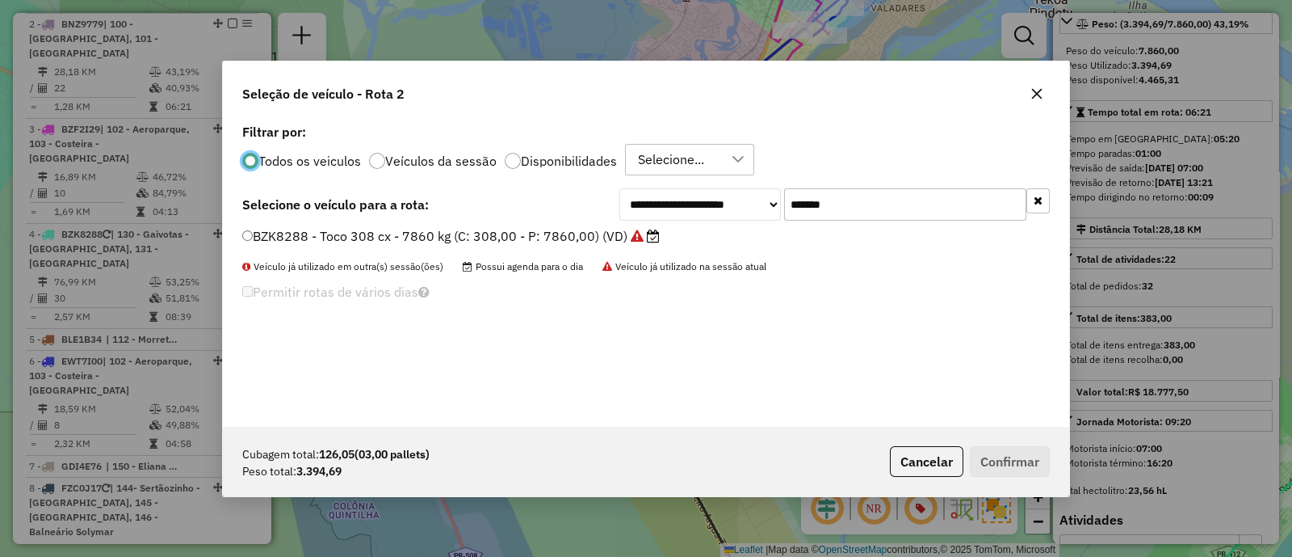
scroll to position [8, 5]
drag, startPoint x: 839, startPoint y: 199, endPoint x: 575, endPoint y: 221, distance: 265.1
click at [575, 221] on div "**********" at bounding box center [646, 273] width 847 height 307
paste input "text"
type input "*******"
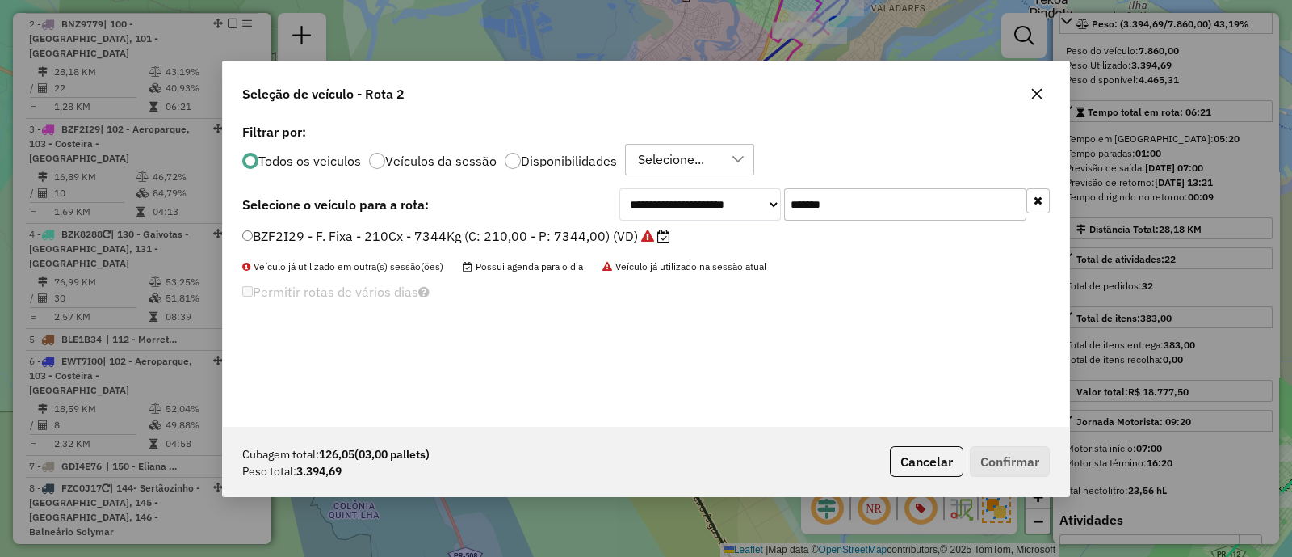
click at [527, 234] on label "BZF2I29 - F. Fixa - 210Cx - 7344Kg (C: 210,00 - P: 7344,00) (VD)" at bounding box center [456, 235] width 428 height 19
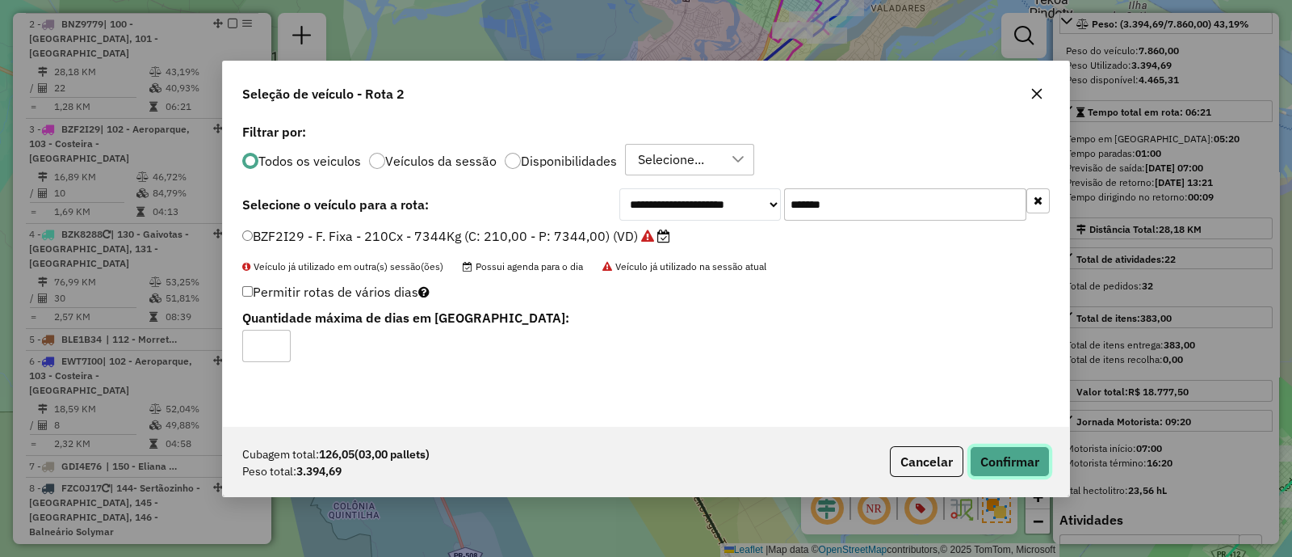
click at [995, 463] on button "Confirmar" at bounding box center [1010, 461] width 80 height 31
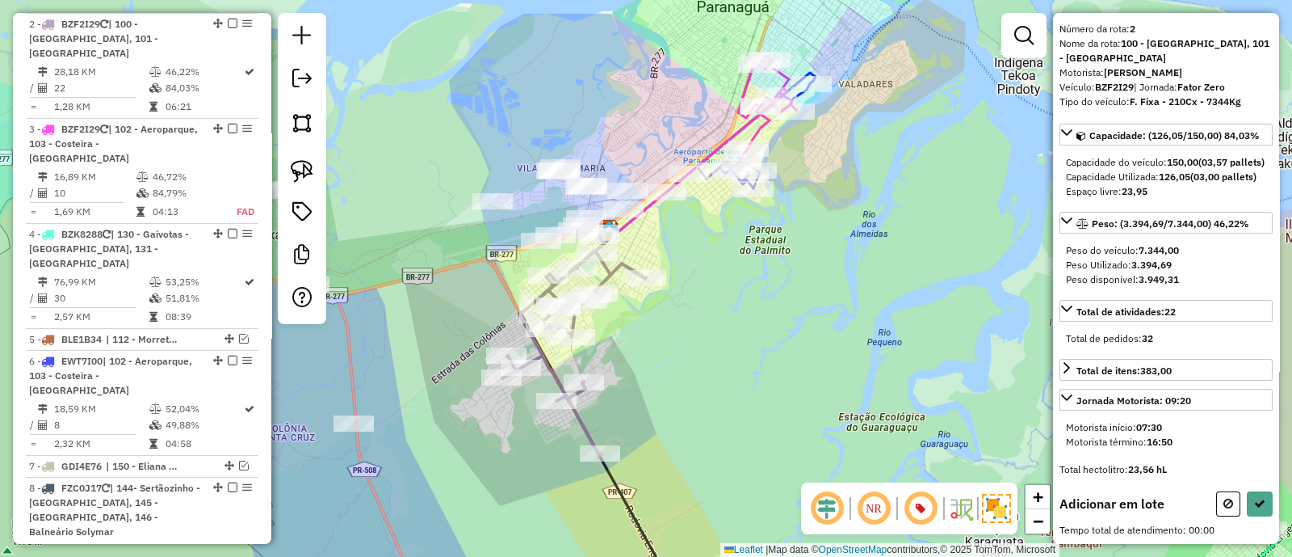
scroll to position [92, 0]
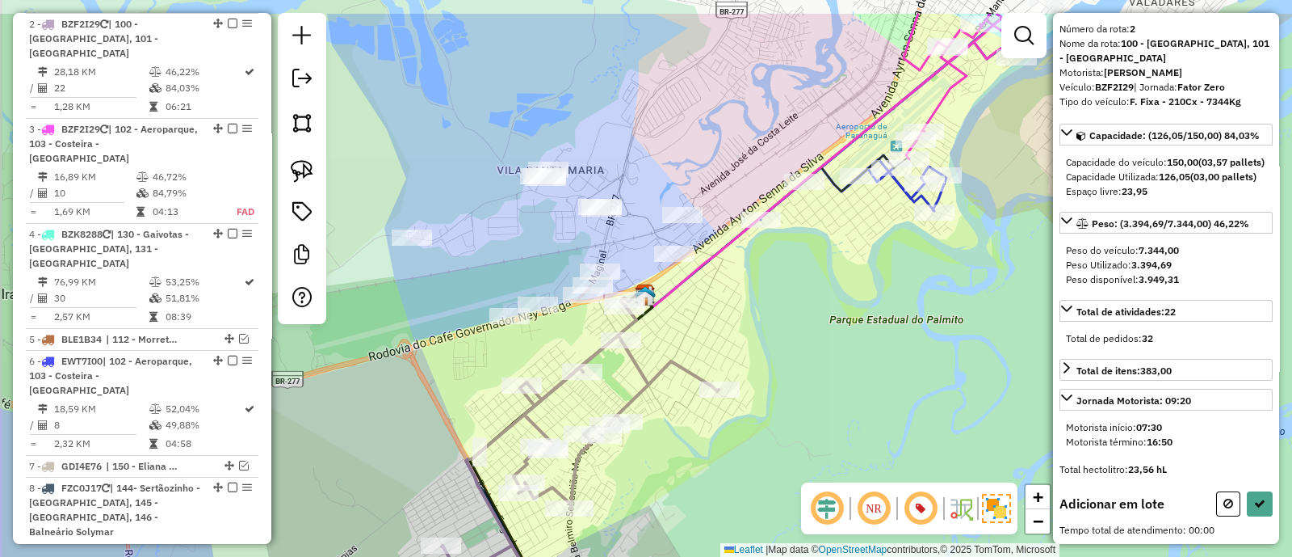
drag, startPoint x: 775, startPoint y: 309, endPoint x: 819, endPoint y: 347, distance: 57.8
click at [818, 347] on div "Janela de atendimento Grade de atendimento Capacidade Transportadoras Veículos …" at bounding box center [646, 278] width 1292 height 557
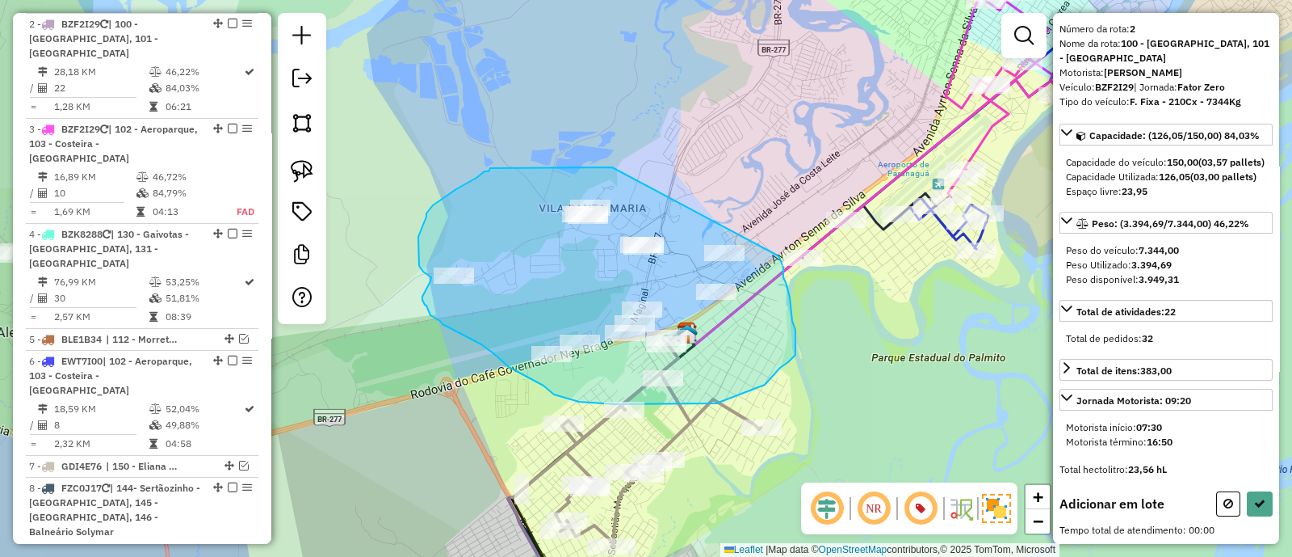
drag, startPoint x: 612, startPoint y: 167, endPoint x: 748, endPoint y: 229, distance: 149.3
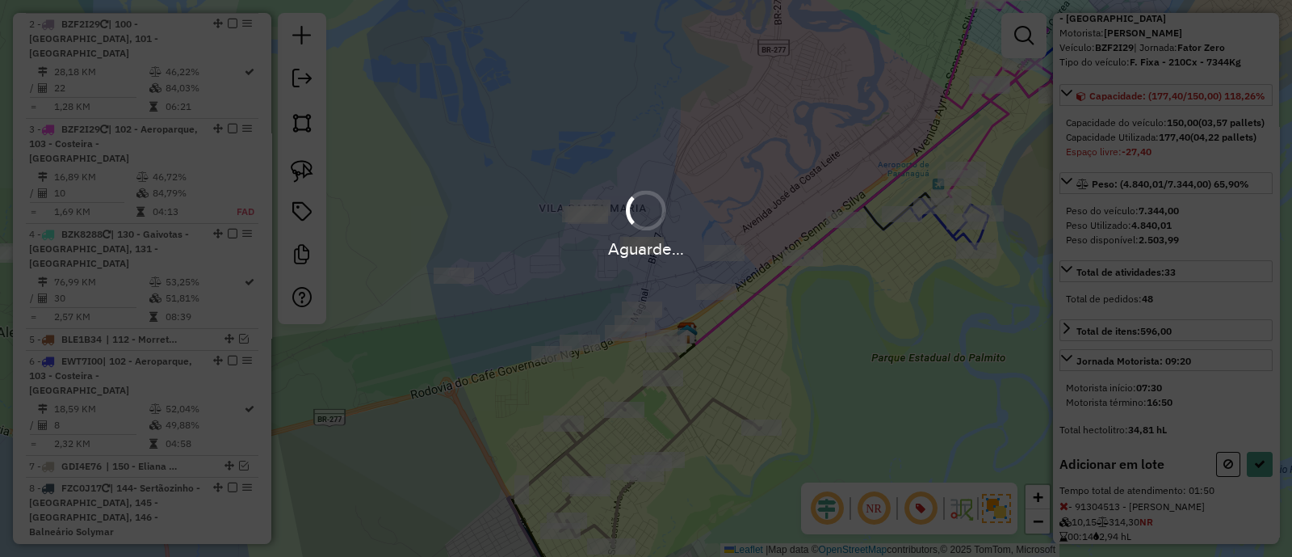
scroll to position [281, 0]
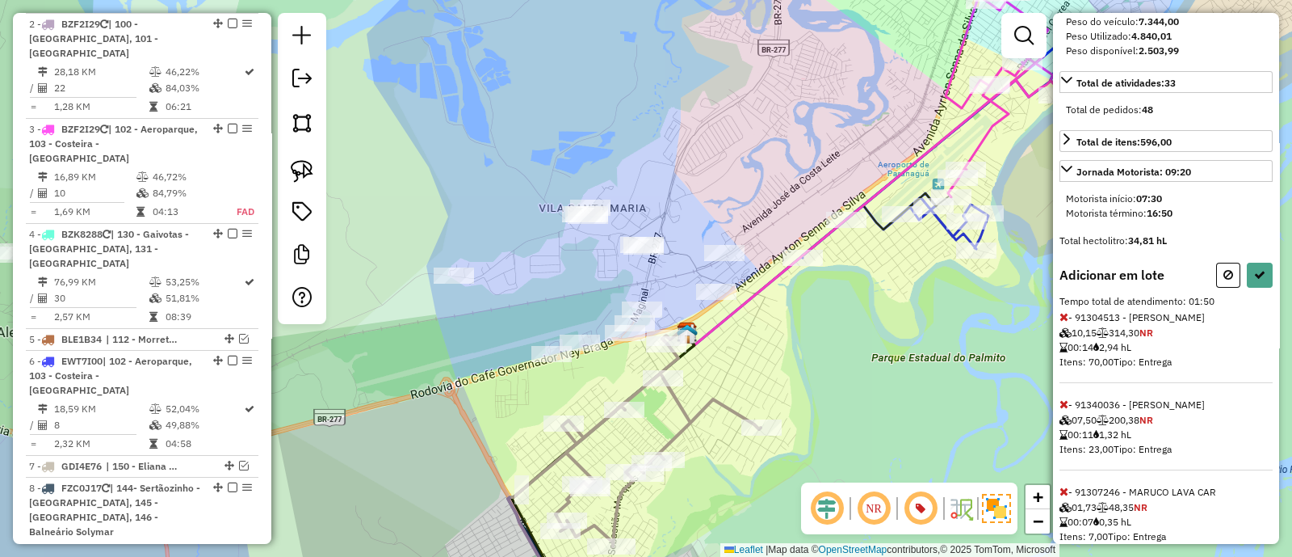
click at [1256, 280] on icon at bounding box center [1260, 274] width 11 height 11
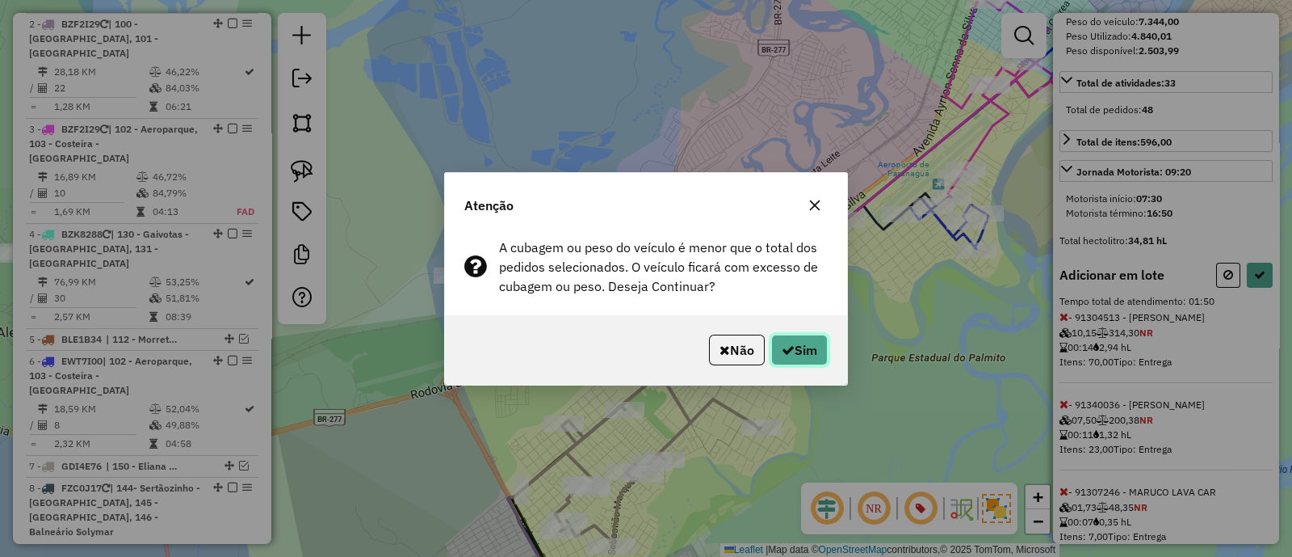
click at [784, 351] on icon "button" at bounding box center [788, 349] width 13 height 13
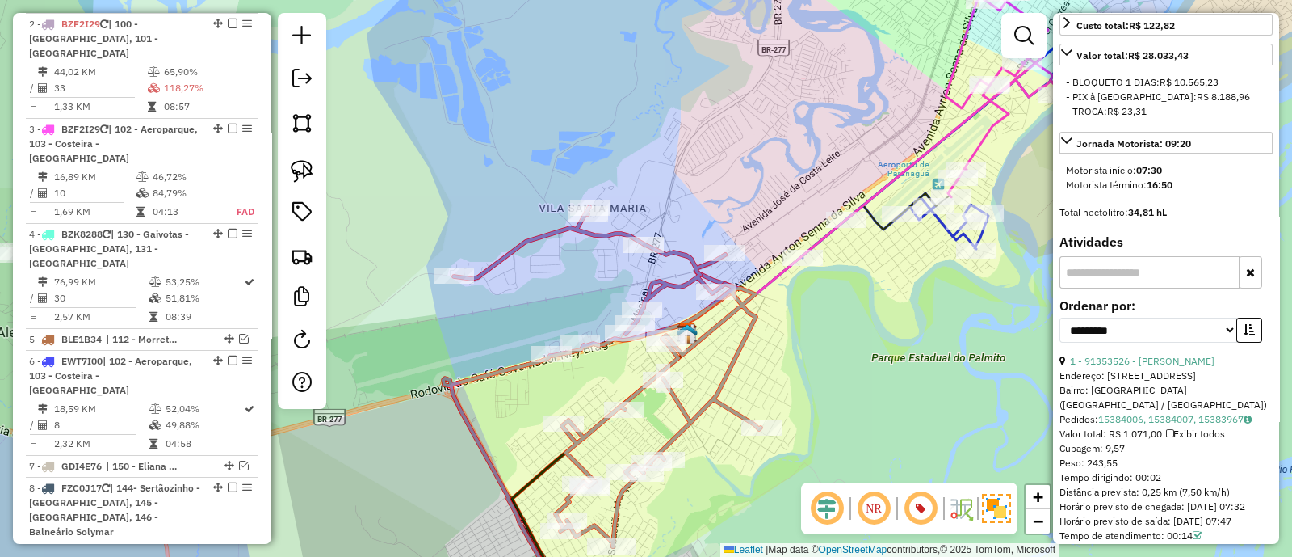
scroll to position [685, 0]
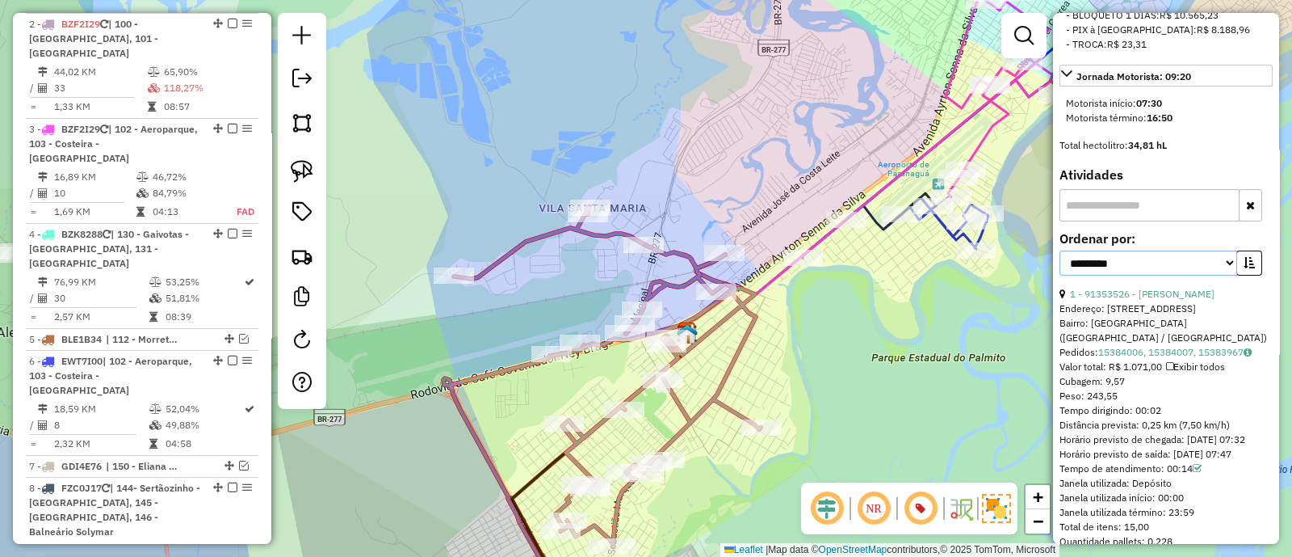
click at [1099, 275] on select "**********" at bounding box center [1149, 262] width 178 height 25
select select "**********"
click at [1060, 275] on select "**********" at bounding box center [1149, 262] width 178 height 25
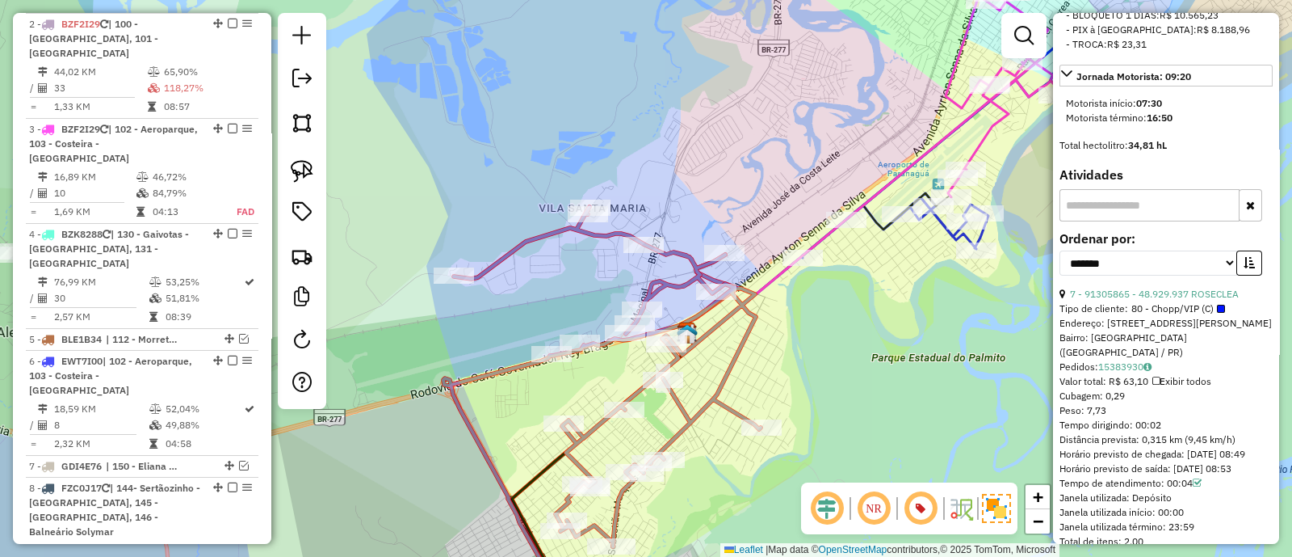
click at [1238, 275] on button "button" at bounding box center [1250, 262] width 26 height 25
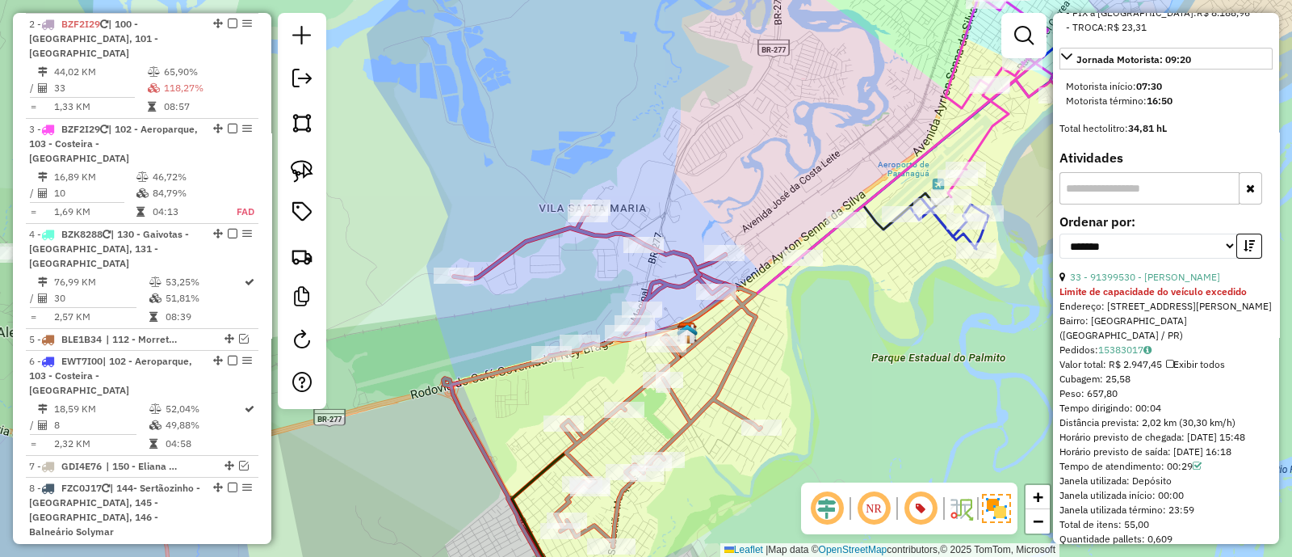
scroll to position [887, 0]
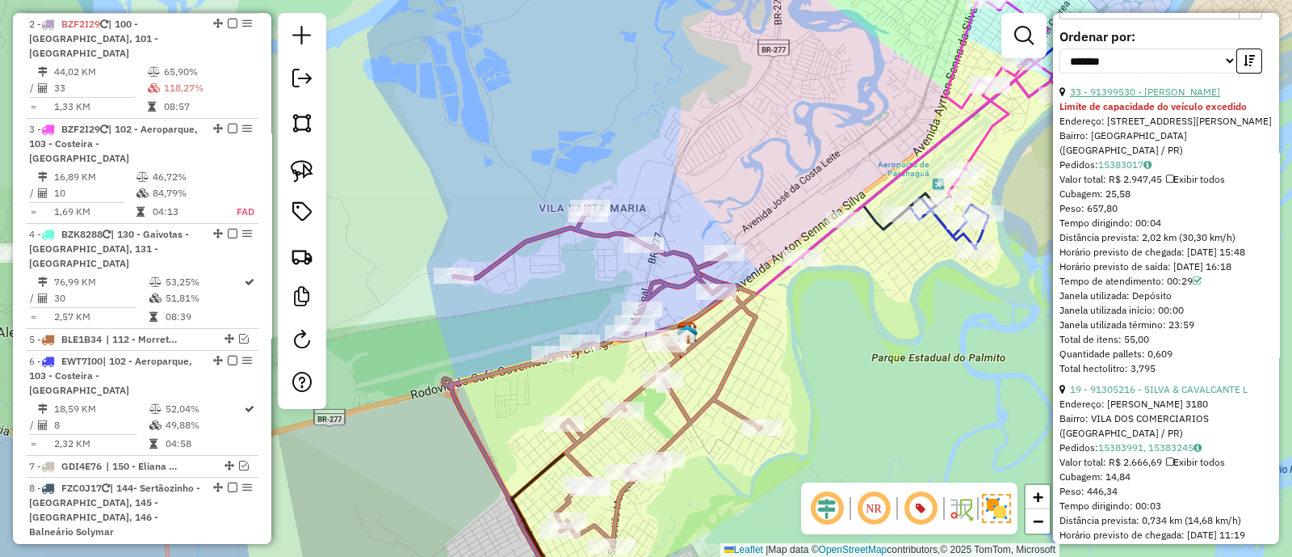
click at [1123, 98] on link "33 - 91399530 - JAIR LEANDRO DE OLIV" at bounding box center [1145, 92] width 150 height 12
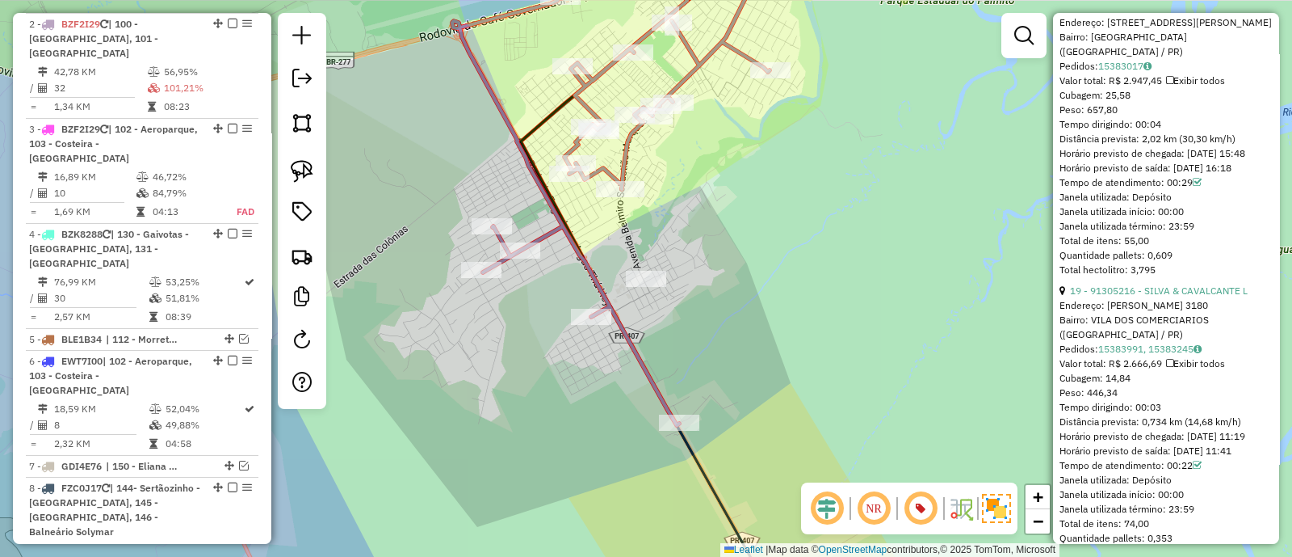
scroll to position [786, 0]
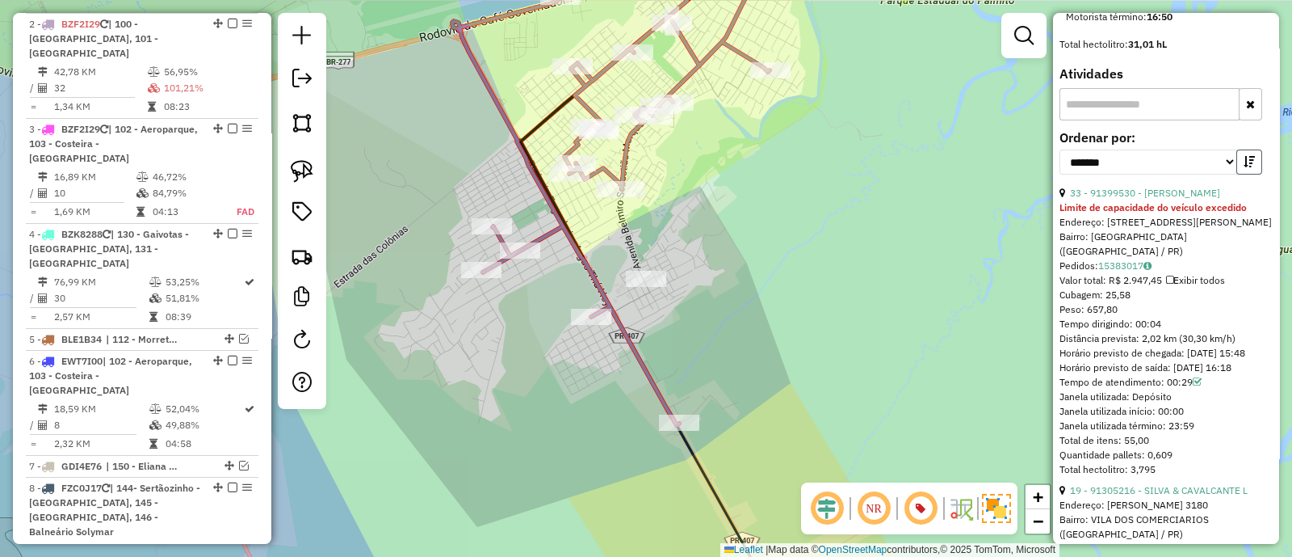
click at [1250, 167] on icon "button" at bounding box center [1249, 161] width 11 height 11
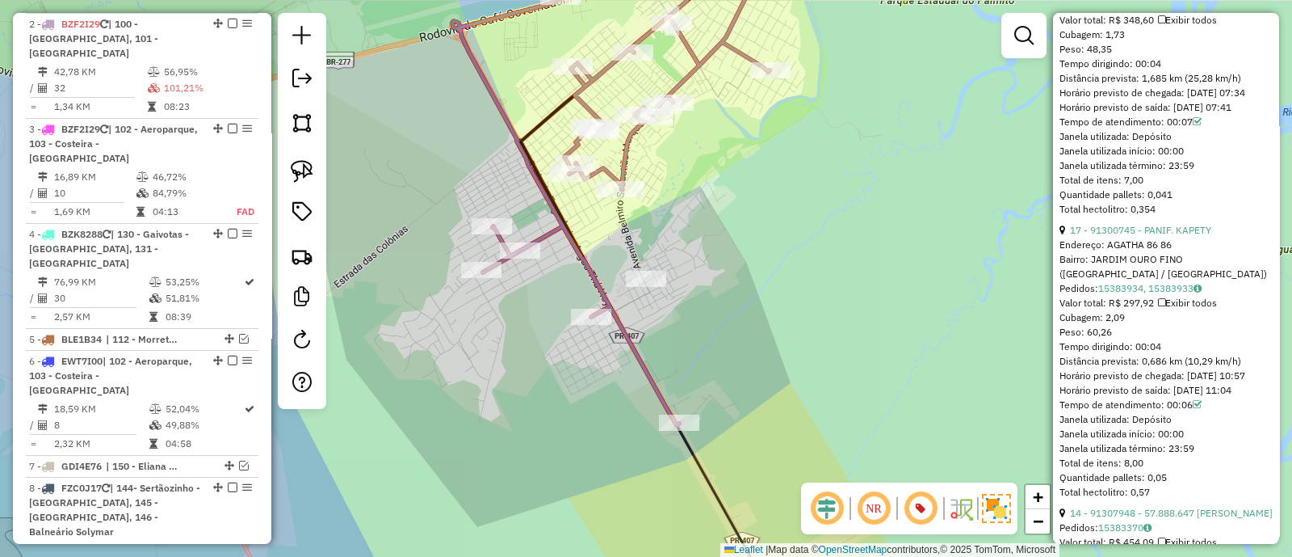
scroll to position [4219, 0]
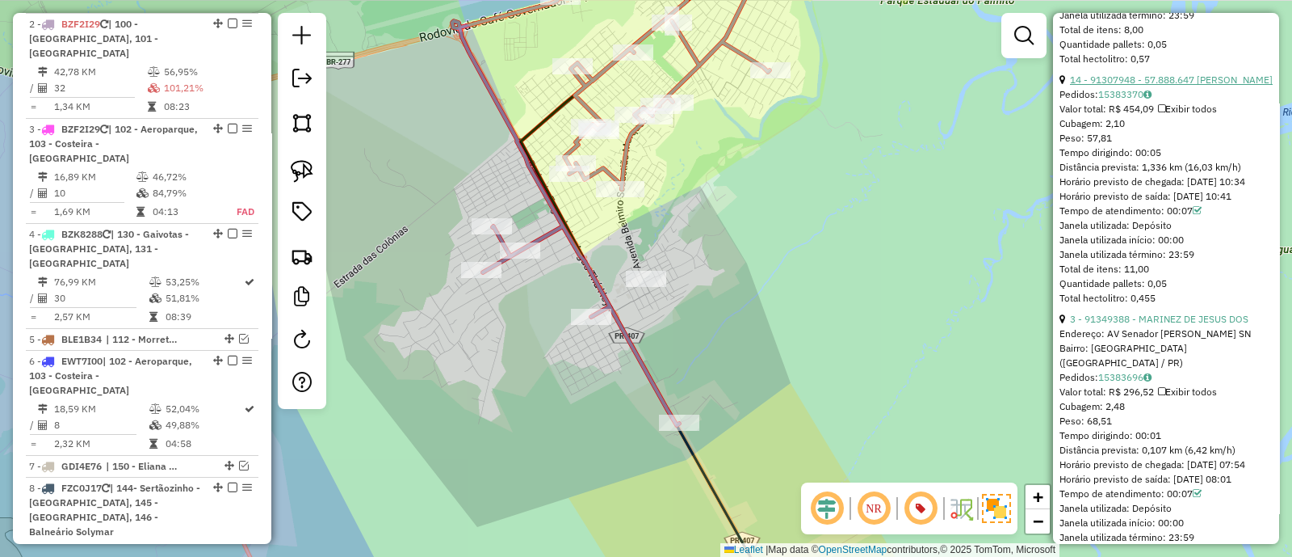
click at [1126, 86] on link "14 - 91307948 - 57.888.647 CLAYTON MOREIRA JUNIOR" at bounding box center [1171, 80] width 203 height 12
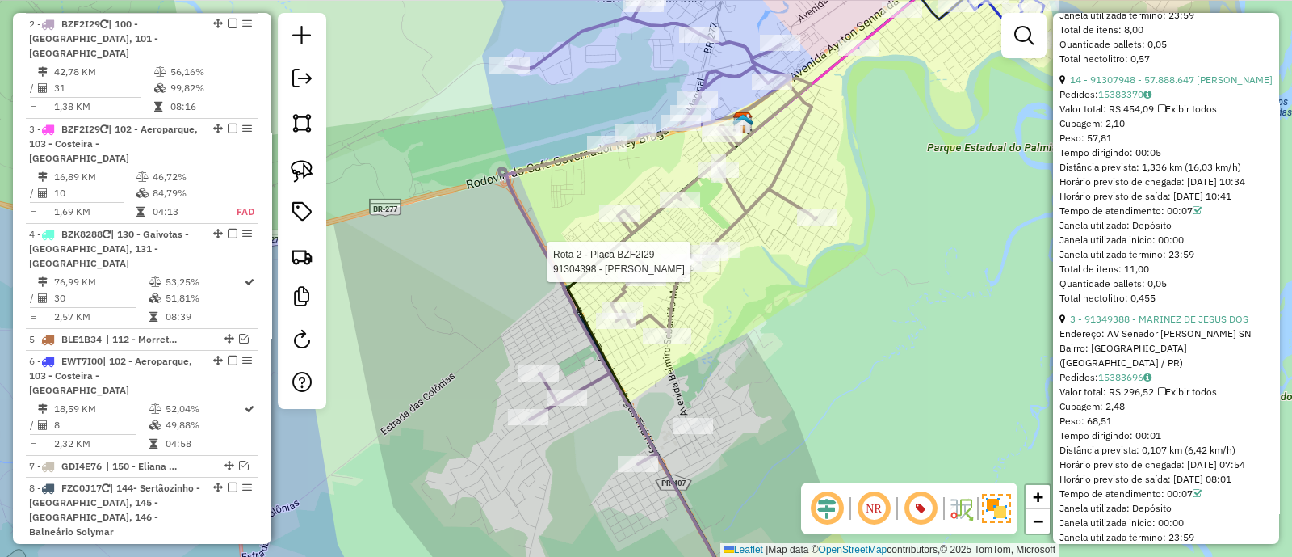
scroll to position [723, 0]
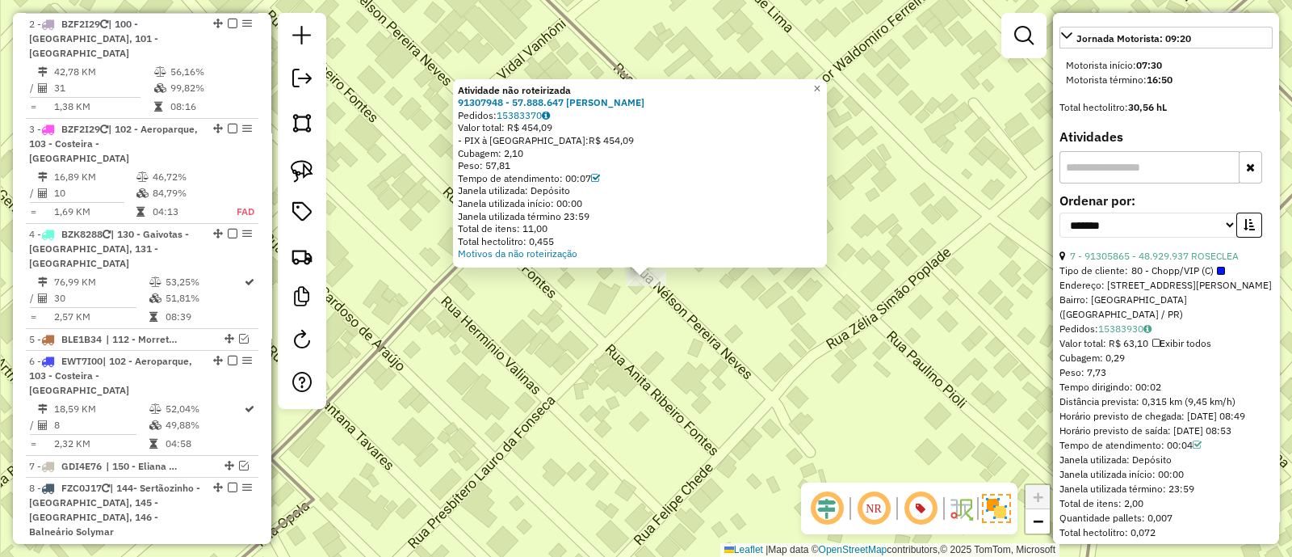
click at [719, 311] on div "Atividade não roteirizada 91307948 - 57.888.647 CLAYTON MOREIRA JUNIOR Pedidos:…" at bounding box center [646, 278] width 1292 height 557
click at [718, 311] on div "Atividade não roteirizada 91307948 - 57.888.647 CLAYTON MOREIRA JUNIOR Pedidos:…" at bounding box center [646, 278] width 1292 height 557
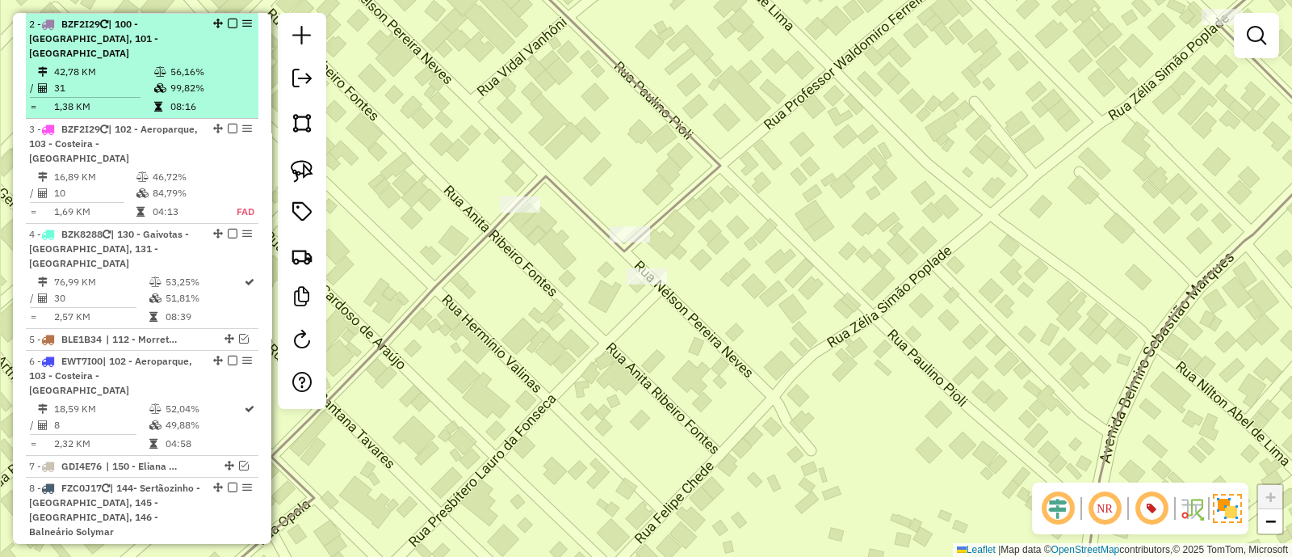
click at [228, 19] on em at bounding box center [233, 24] width 10 height 10
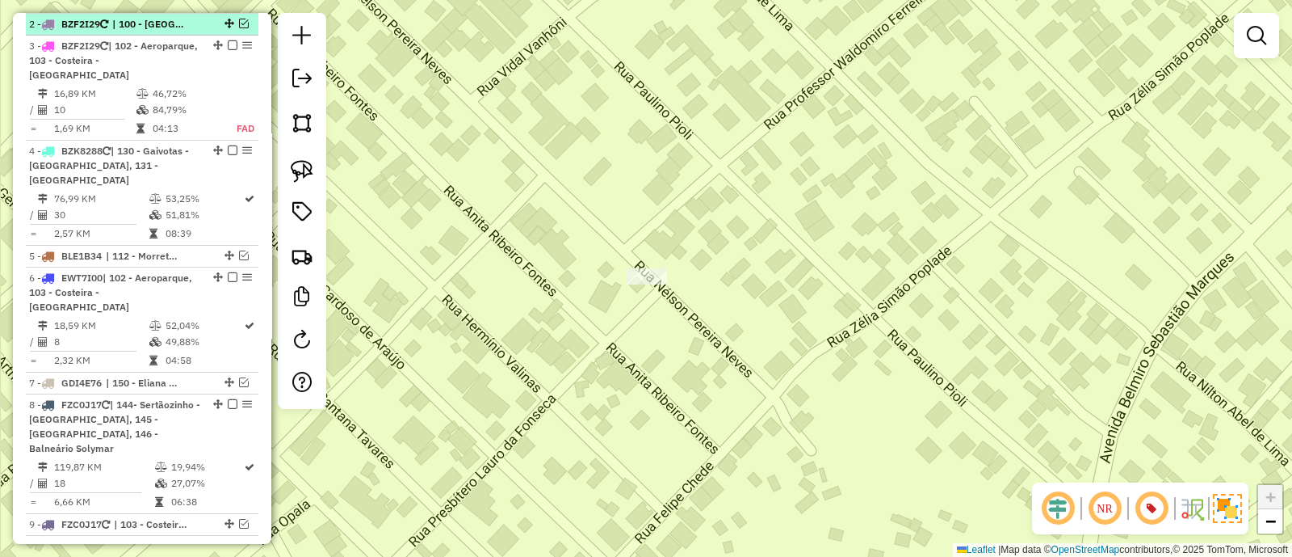
scroll to position [633, 0]
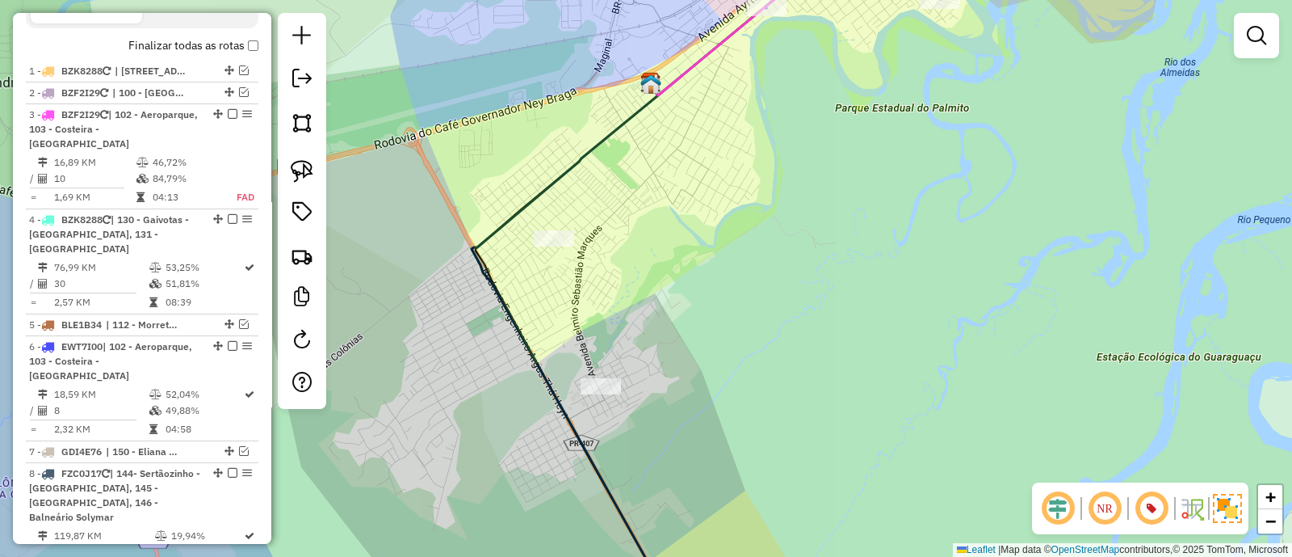
drag, startPoint x: 708, startPoint y: 286, endPoint x: 680, endPoint y: 192, distance: 97.9
click at [686, 183] on div "Janela de atendimento Grade de atendimento Capacidade Transportadoras Veículos …" at bounding box center [646, 278] width 1292 height 557
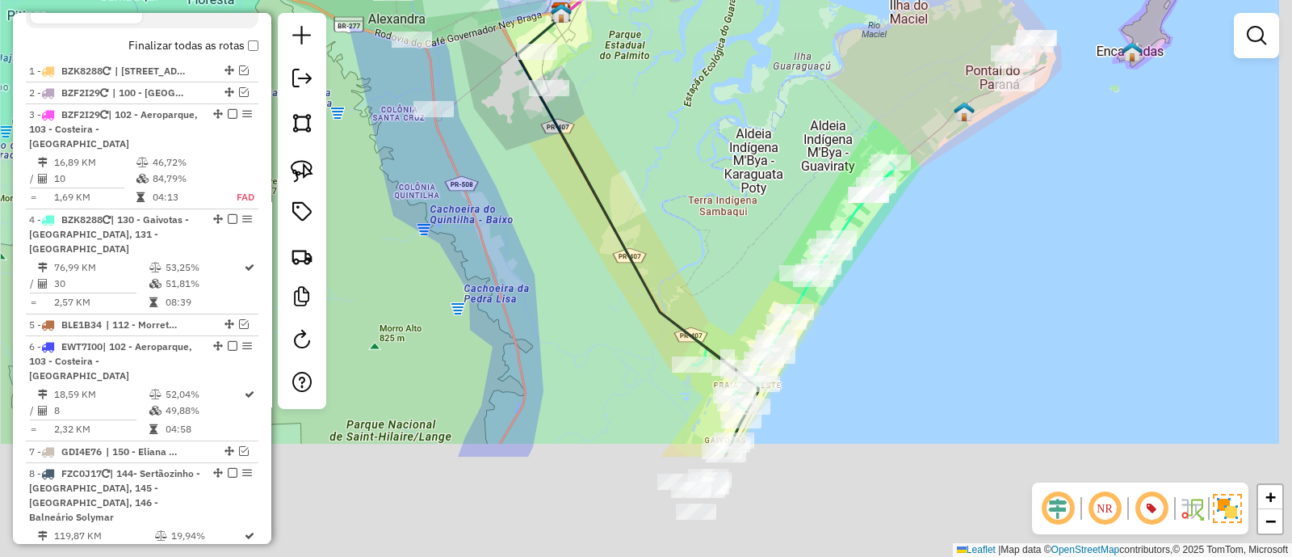
drag, startPoint x: 761, startPoint y: 321, endPoint x: 641, endPoint y: 153, distance: 206.0
click at [643, 155] on div "Janela de atendimento Grade de atendimento Capacidade Transportadoras Veículos …" at bounding box center [646, 278] width 1292 height 557
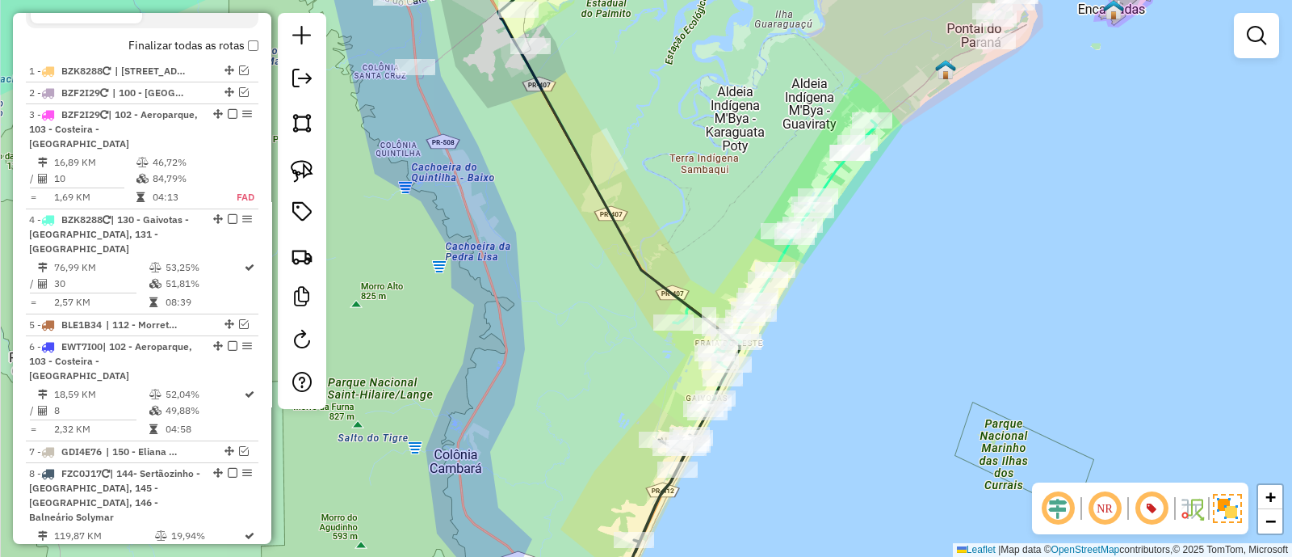
drag, startPoint x: 683, startPoint y: 233, endPoint x: 704, endPoint y: 90, distance: 145.2
click at [704, 90] on div "Janela de atendimento Grade de atendimento Capacidade Transportadoras Veículos …" at bounding box center [646, 278] width 1292 height 557
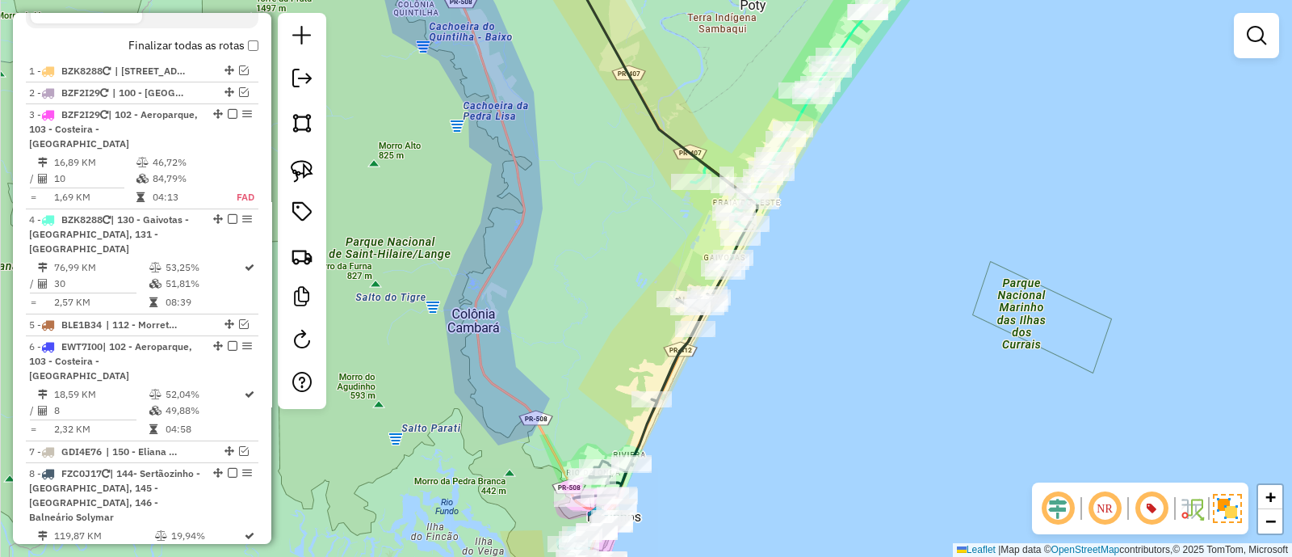
drag, startPoint x: 658, startPoint y: 239, endPoint x: 725, endPoint y: 67, distance: 184.4
click at [712, 91] on div "Rota 4 - Placa BZK8288 91307552 - DISTRIBUIDORA GUARAG Janela de atendimento Gr…" at bounding box center [646, 278] width 1292 height 557
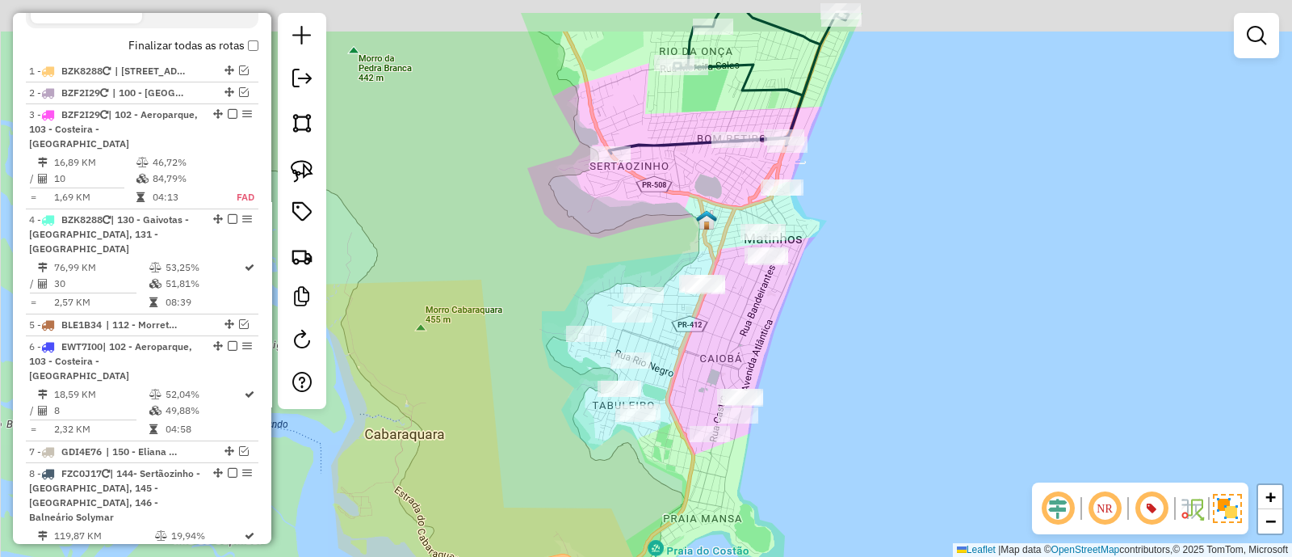
drag, startPoint x: 952, startPoint y: 232, endPoint x: 873, endPoint y: 301, distance: 104.2
click at [876, 301] on div "Janela de atendimento Grade de atendimento Capacidade Transportadoras Veículos …" at bounding box center [646, 278] width 1292 height 557
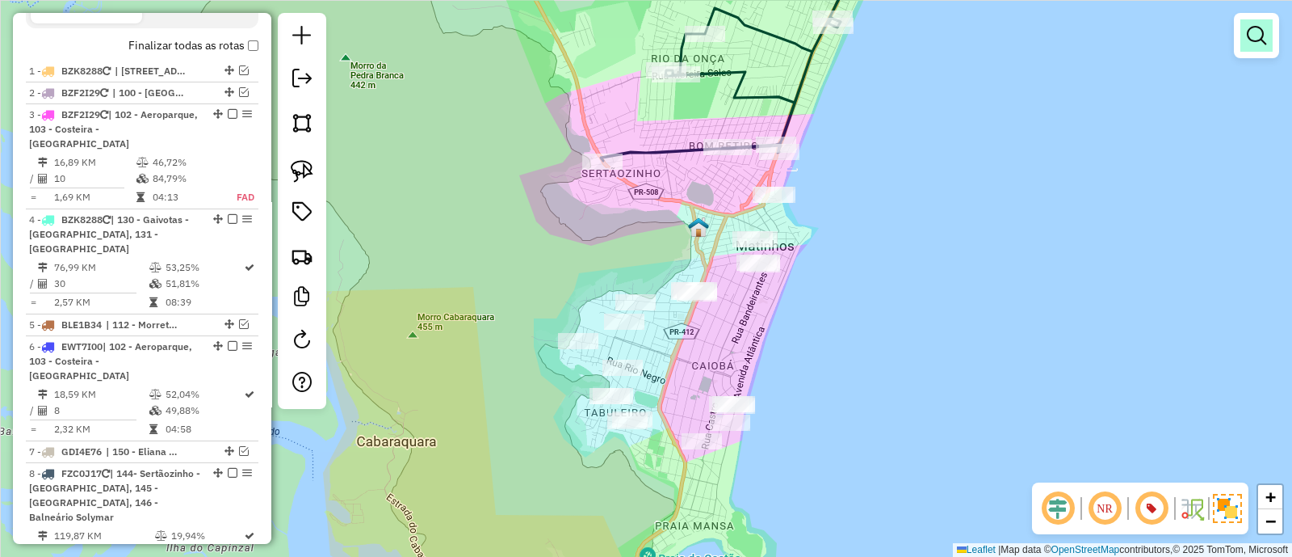
click at [1253, 19] on link at bounding box center [1257, 35] width 32 height 32
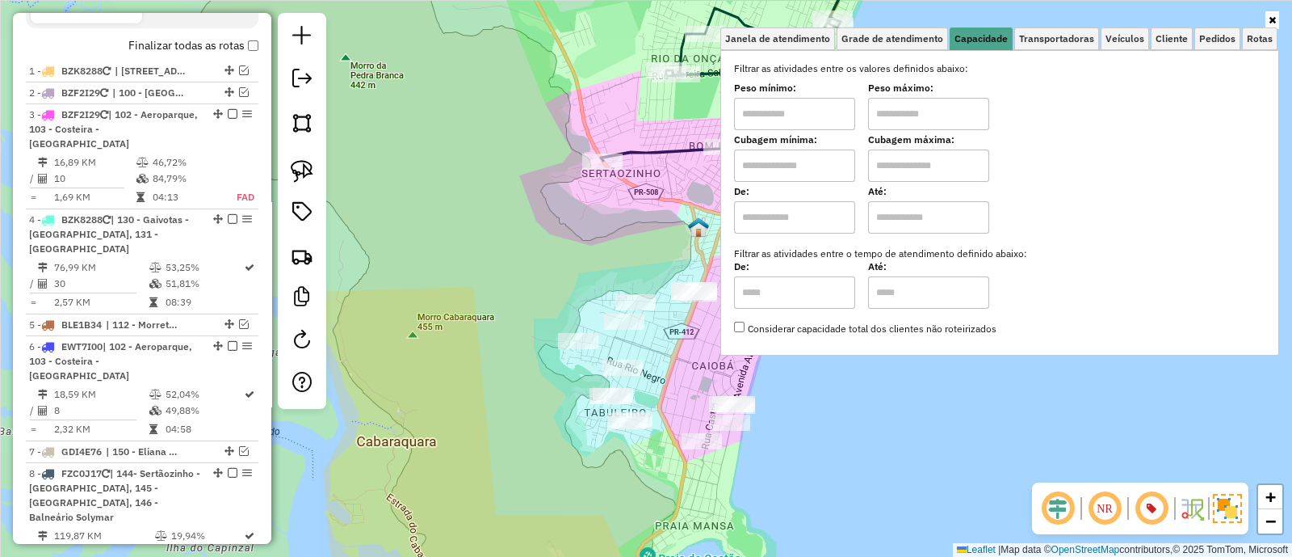
click at [969, 108] on input "text" at bounding box center [928, 114] width 121 height 32
click at [1145, 48] on link "Veículos" at bounding box center [1125, 38] width 48 height 23
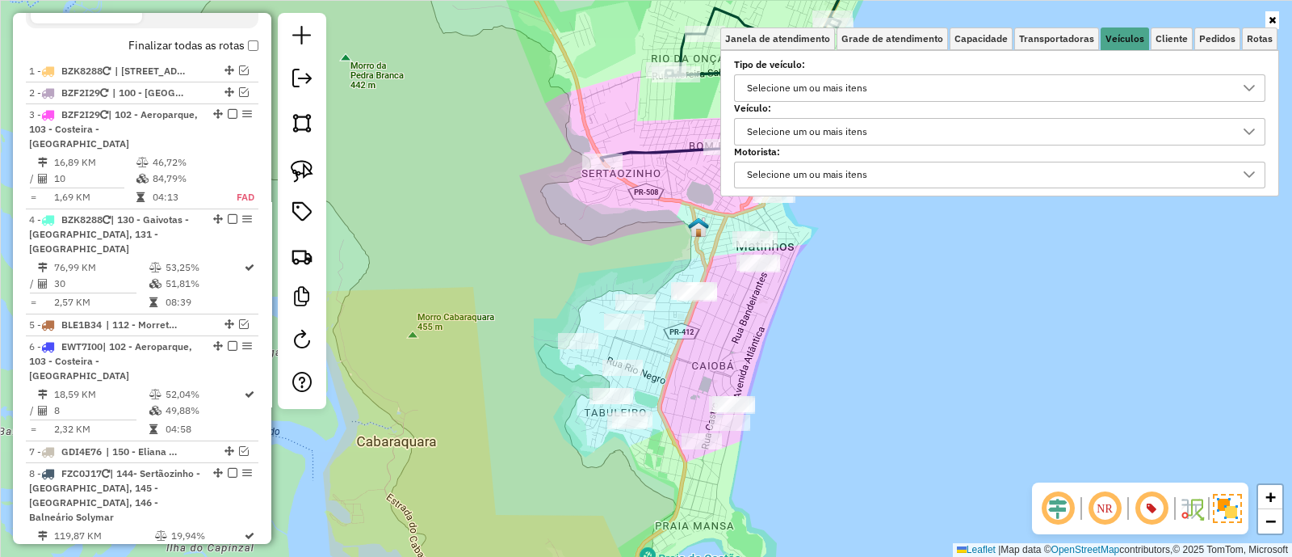
click at [856, 317] on div "Janela de atendimento Grade de atendimento Capacidade Transportadoras Veículos …" at bounding box center [646, 278] width 1292 height 557
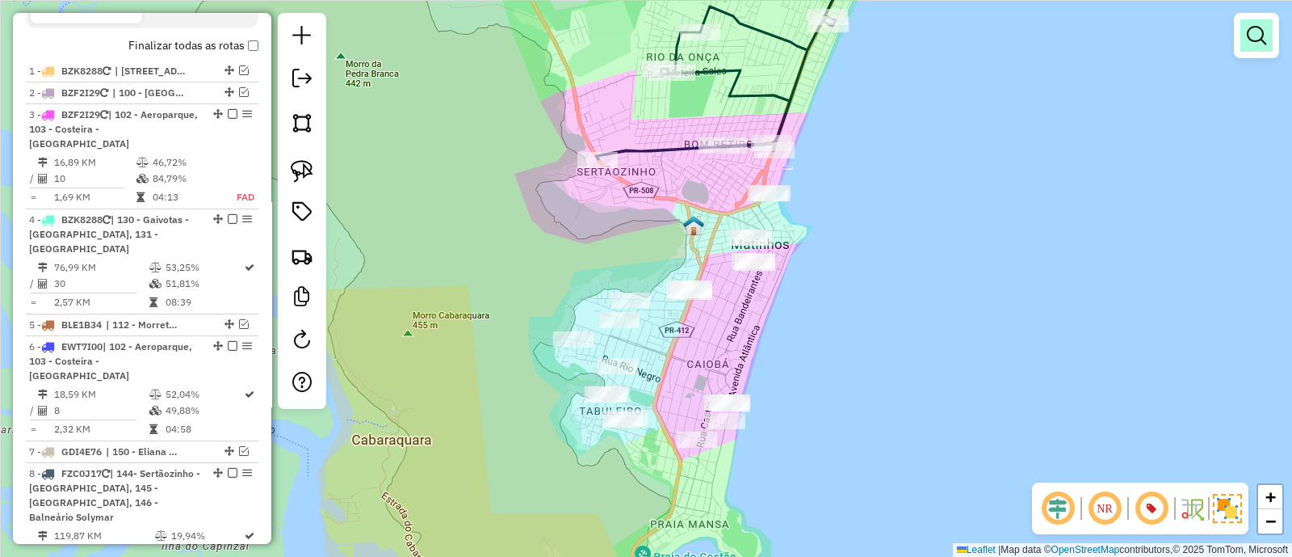
click at [1246, 48] on link at bounding box center [1257, 35] width 32 height 32
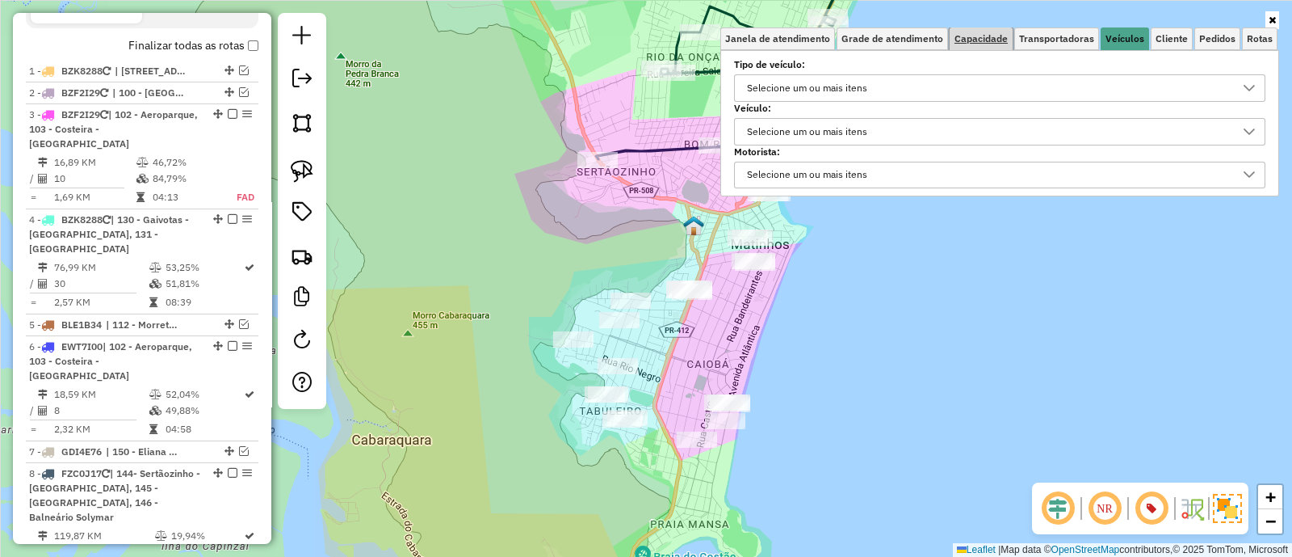
click at [1008, 38] on span "Capacidade" at bounding box center [981, 39] width 53 height 10
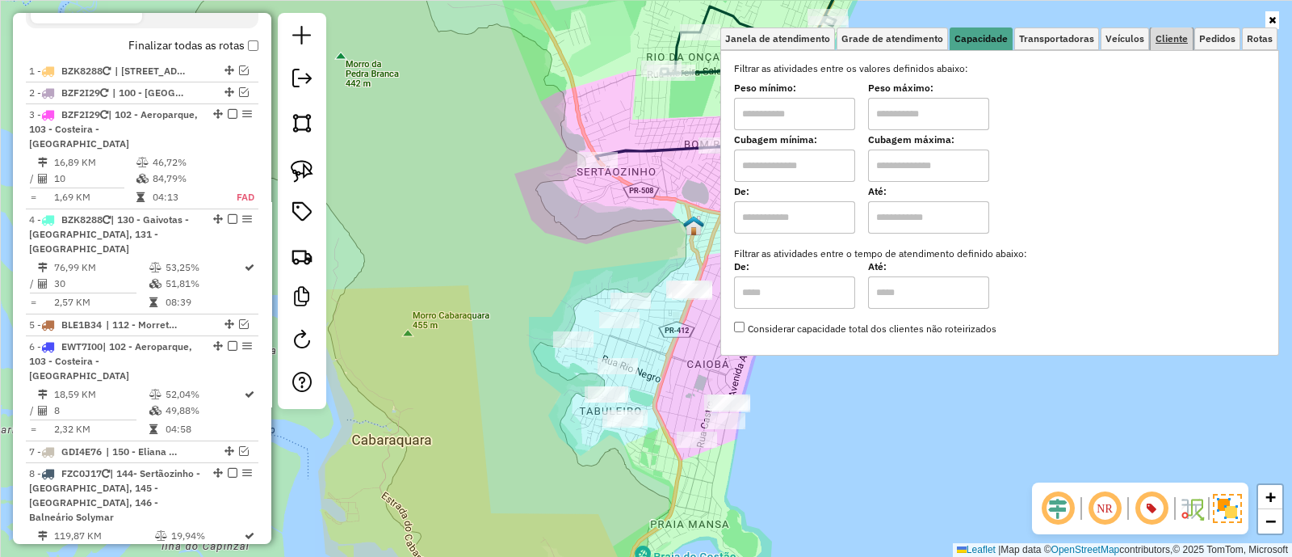
click at [1162, 27] on link "Cliente" at bounding box center [1172, 38] width 42 height 23
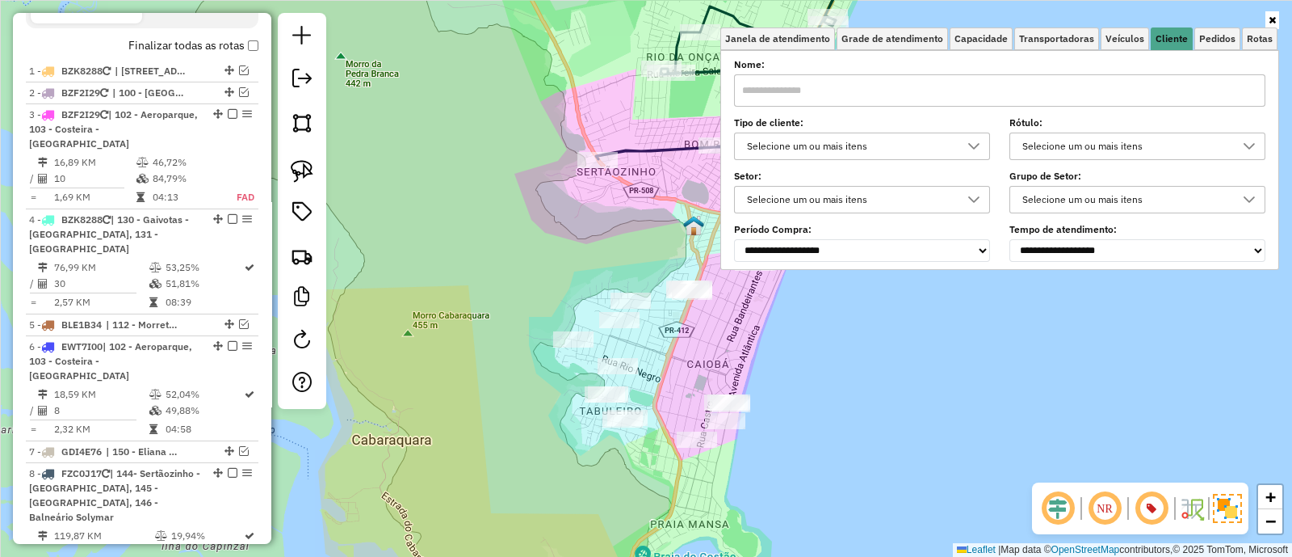
click at [1068, 131] on div "Rótulo: Selecione um ou mais itens" at bounding box center [1138, 140] width 256 height 40
click at [1062, 135] on div "Selecione um ou mais itens" at bounding box center [1125, 146] width 217 height 26
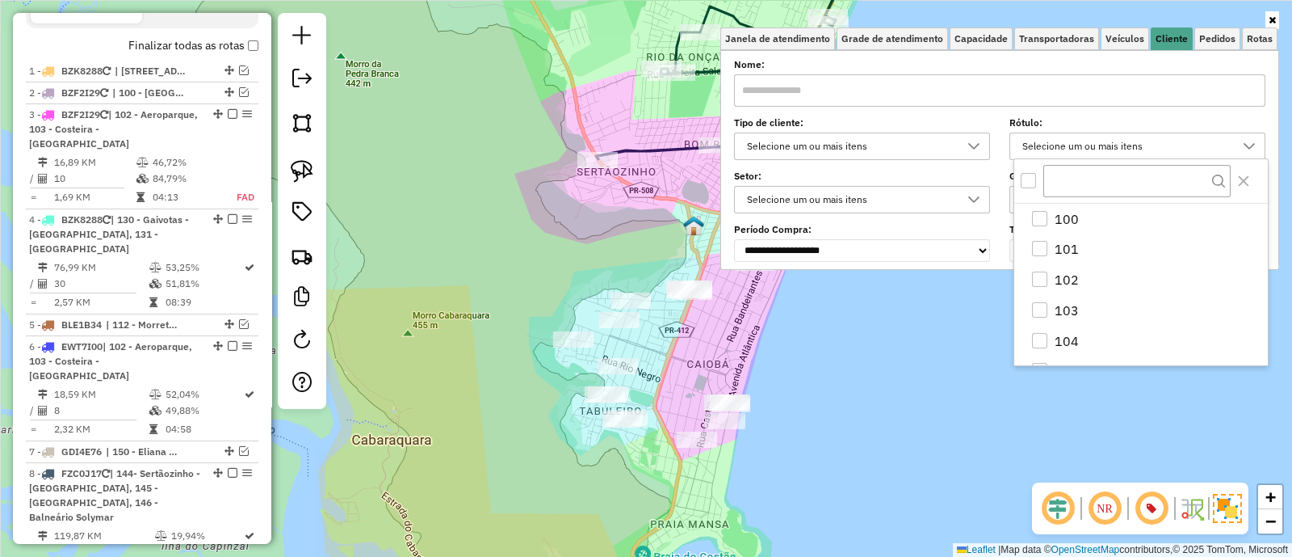
scroll to position [8, 55]
click at [1224, 46] on link "Pedidos" at bounding box center [1218, 38] width 46 height 23
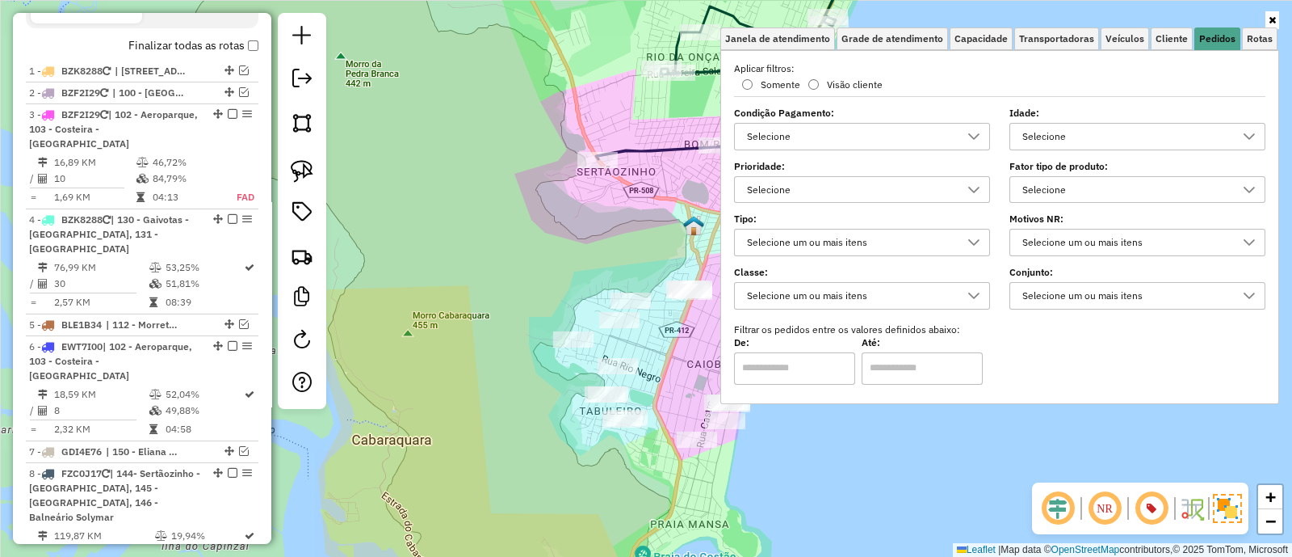
click at [1070, 177] on div "Selecione" at bounding box center [1125, 190] width 217 height 26
type input "***"
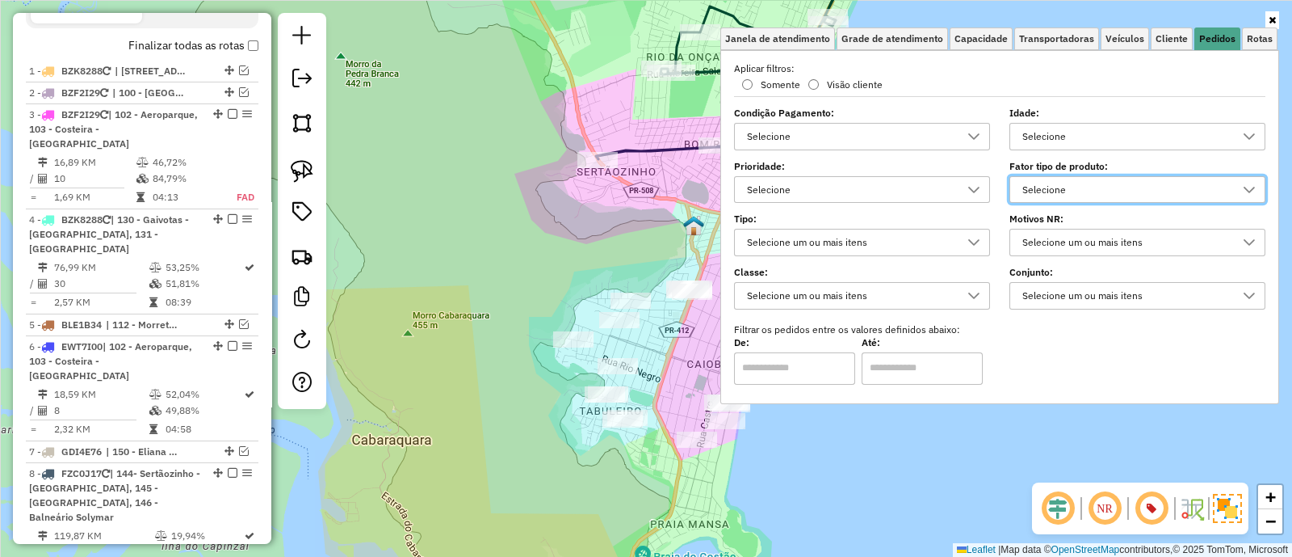
click at [499, 268] on div "Janela de atendimento Grade de atendimento Capacidade Transportadoras Veículos …" at bounding box center [646, 278] width 1292 height 557
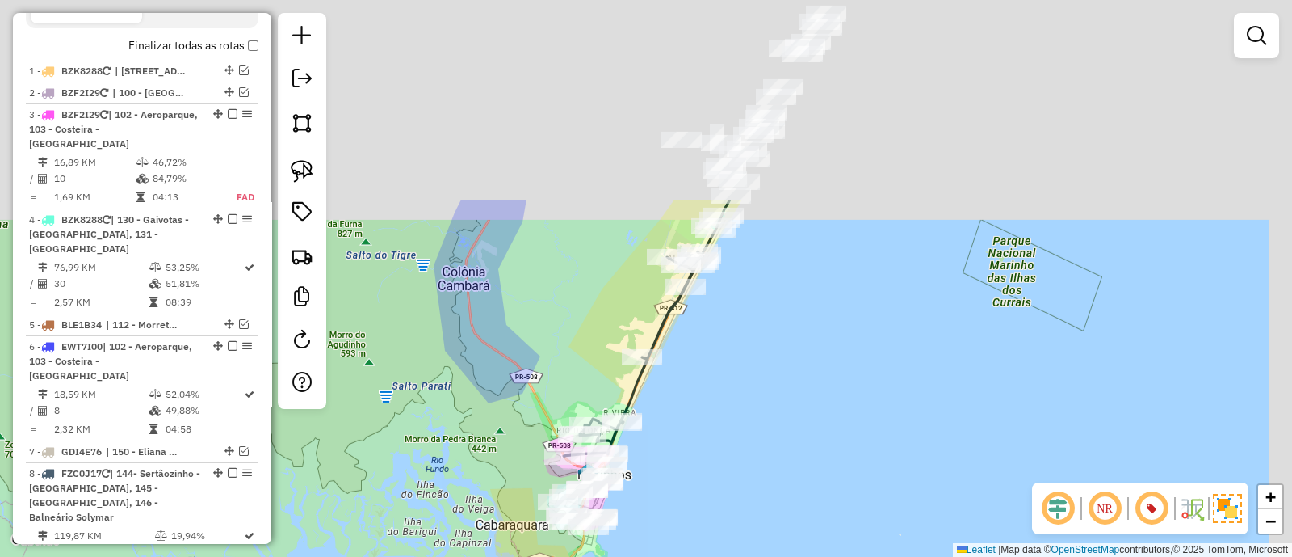
drag, startPoint x: 1019, startPoint y: 134, endPoint x: 914, endPoint y: 389, distance: 275.3
click at [916, 385] on div "Janela de atendimento Grade de atendimento Capacidade Transportadoras Veículos …" at bounding box center [646, 278] width 1292 height 557
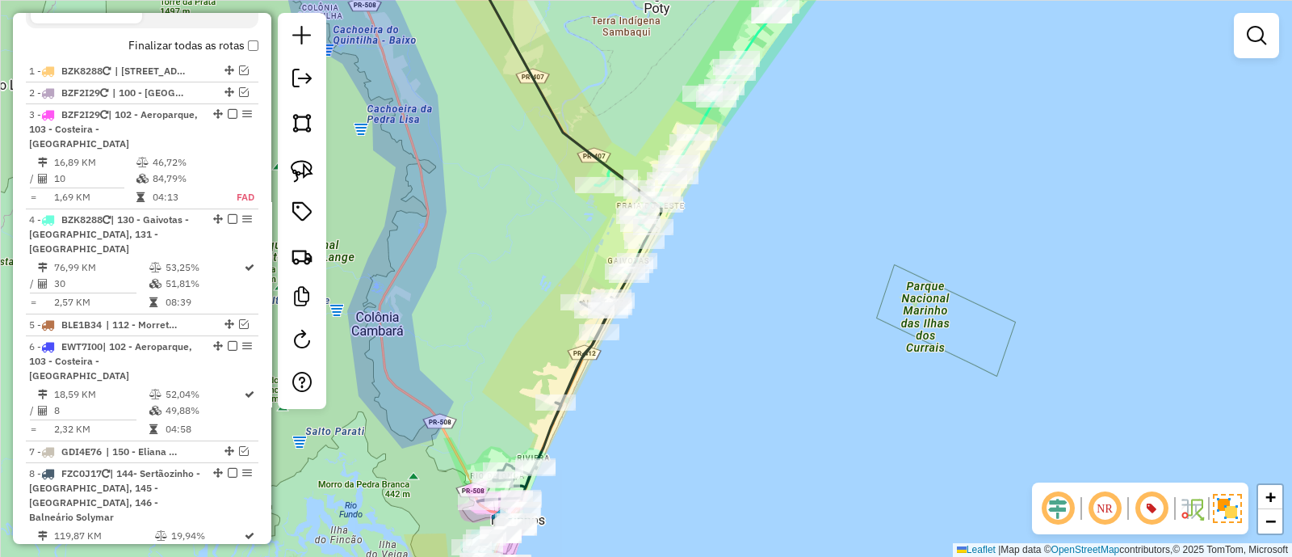
drag, startPoint x: 1070, startPoint y: 205, endPoint x: 859, endPoint y: 385, distance: 276.8
click at [872, 364] on div "Janela de atendimento Grade de atendimento Capacidade Transportadoras Veículos …" at bounding box center [646, 278] width 1292 height 557
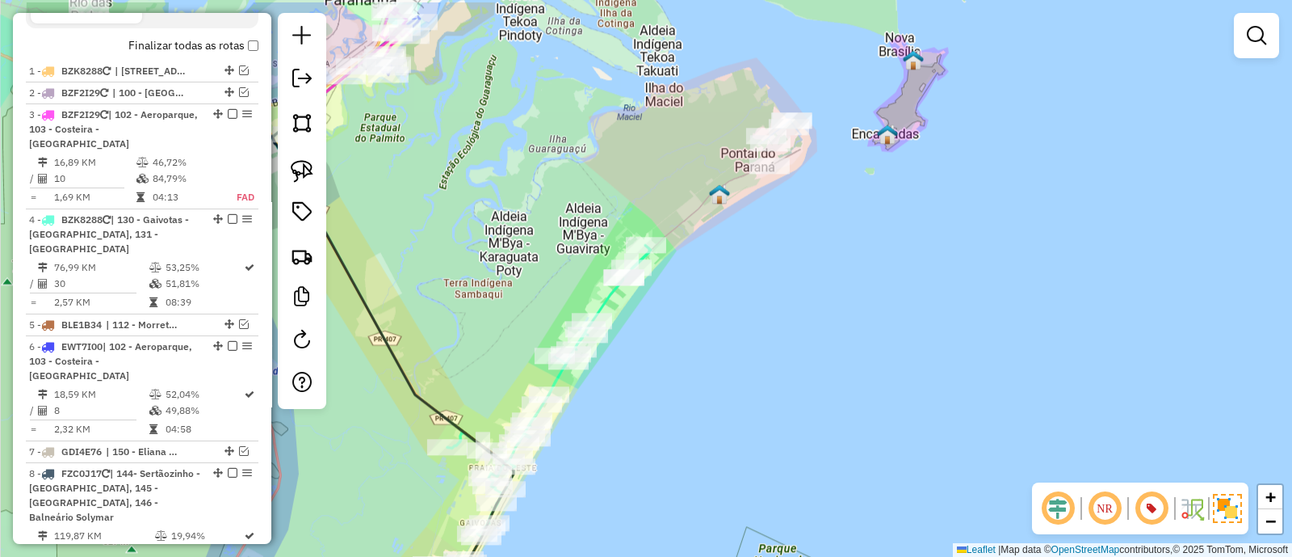
drag, startPoint x: 844, startPoint y: 277, endPoint x: 860, endPoint y: 325, distance: 50.1
click at [860, 325] on div "Janela de atendimento Grade de atendimento Capacidade Transportadoras Veículos …" at bounding box center [646, 278] width 1292 height 557
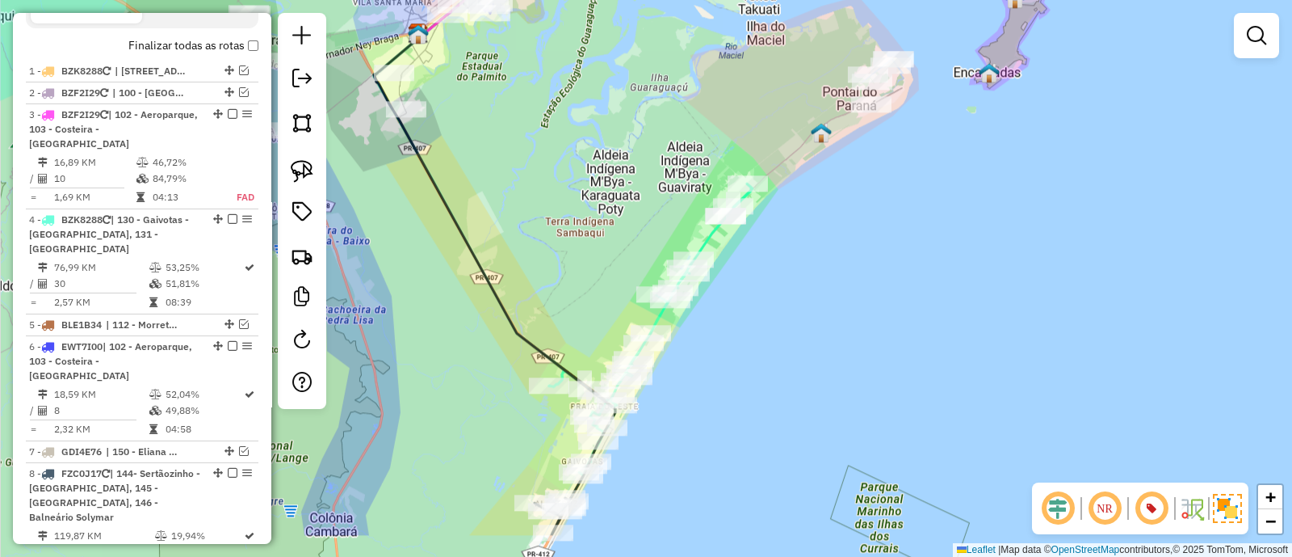
drag, startPoint x: 758, startPoint y: 338, endPoint x: 850, endPoint y: 261, distance: 120.4
click at [848, 261] on div "Janela de atendimento Grade de atendimento Capacidade Transportadoras Veículos …" at bounding box center [646, 278] width 1292 height 557
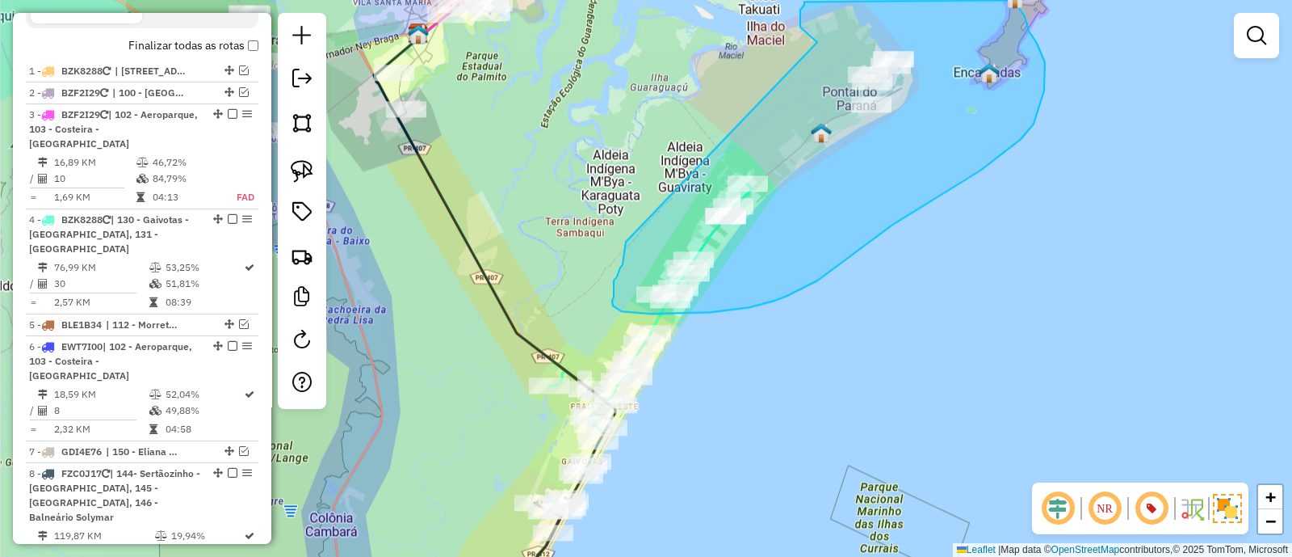
drag, startPoint x: 617, startPoint y: 276, endPoint x: 818, endPoint y: 42, distance: 308.2
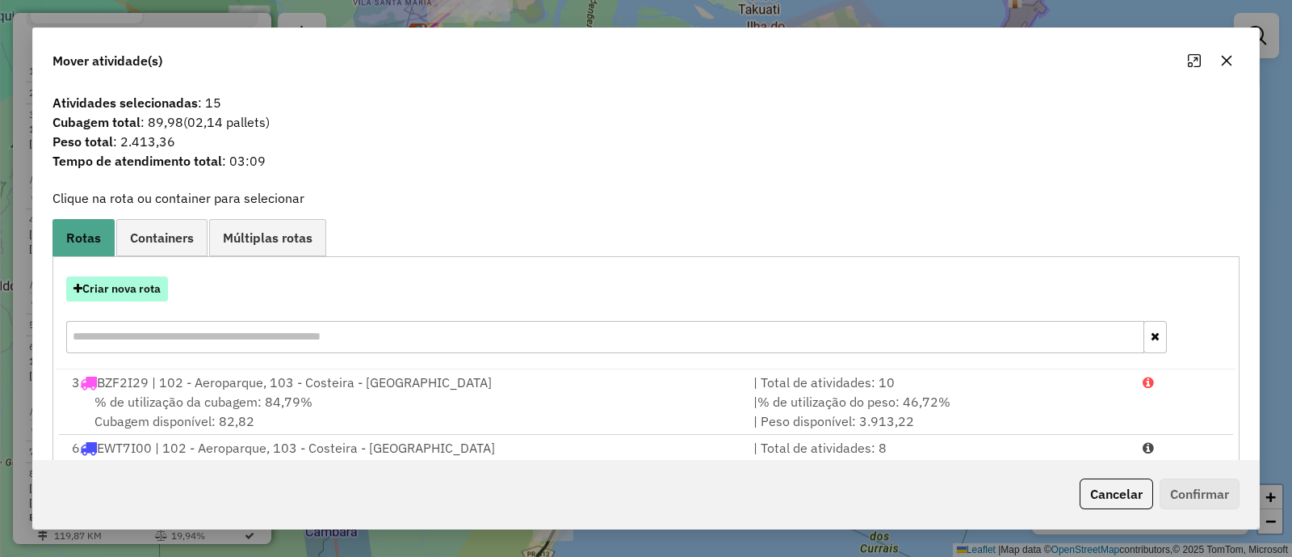
click at [126, 288] on button "Criar nova rota" at bounding box center [117, 288] width 102 height 25
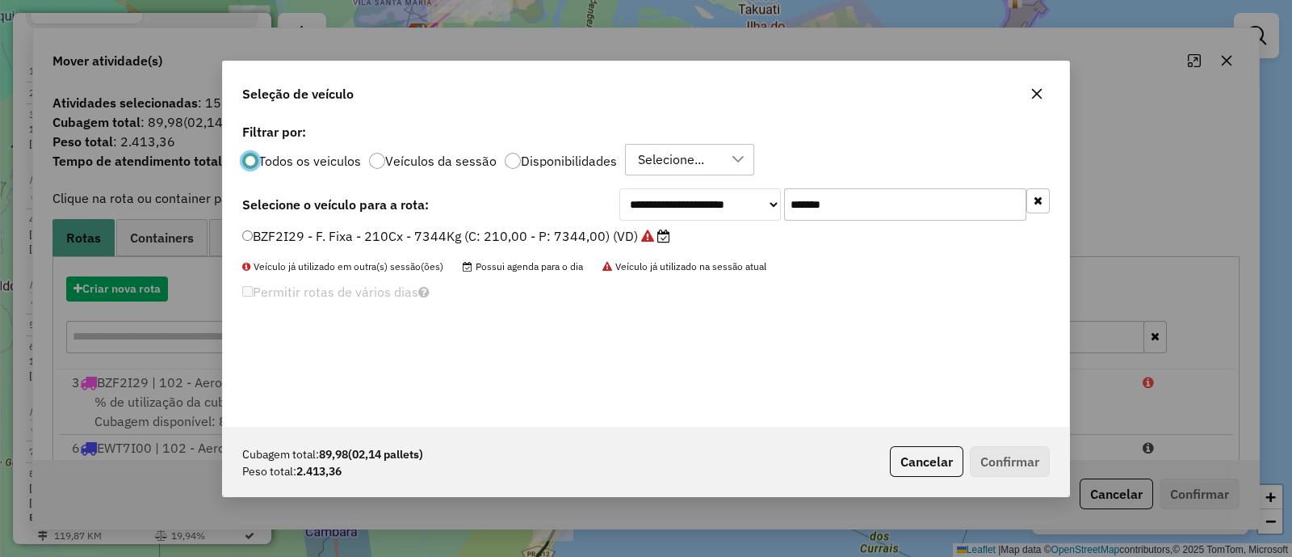
scroll to position [8, 5]
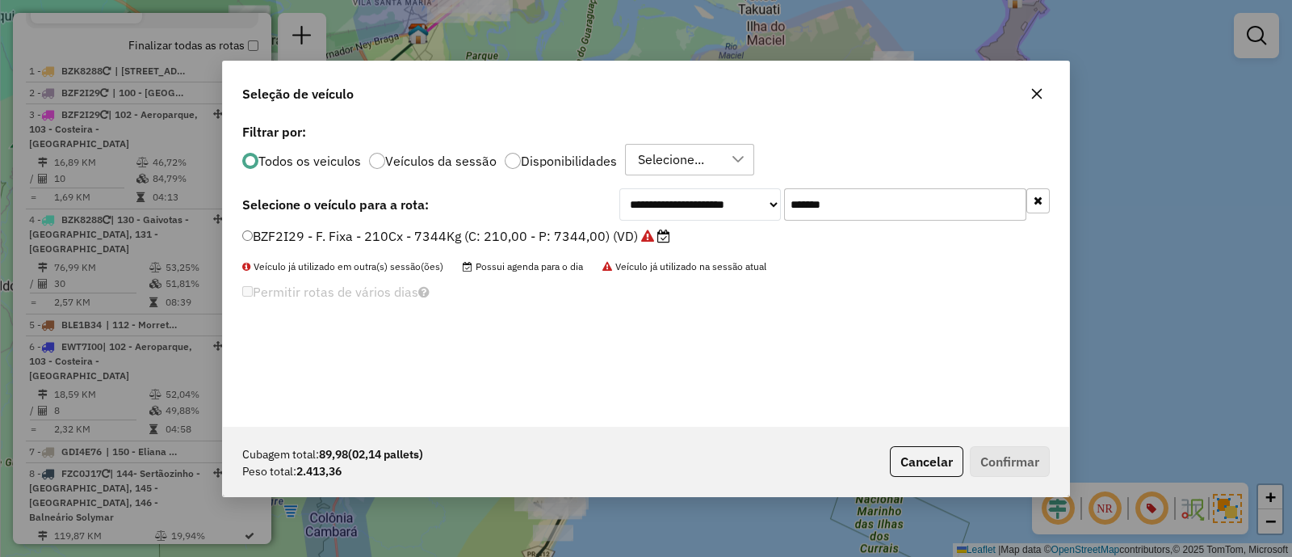
drag, startPoint x: 805, startPoint y: 218, endPoint x: 695, endPoint y: 225, distance: 110.1
click at [695, 225] on div "**********" at bounding box center [646, 273] width 847 height 307
paste input "text"
type input "*******"
click at [619, 229] on label "FXN1E94 - F. Fixa - 308Cx - 7860Kg (C: 308,00 - P: 7860,00) (VD)" at bounding box center [450, 235] width 416 height 19
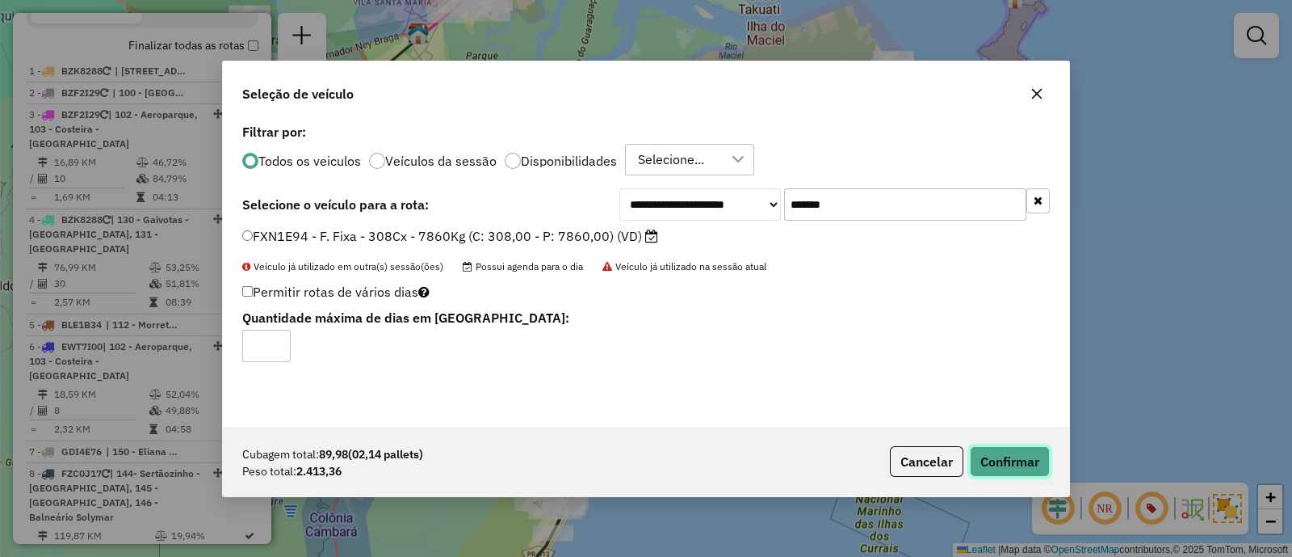
click at [1022, 451] on button "Confirmar" at bounding box center [1010, 461] width 80 height 31
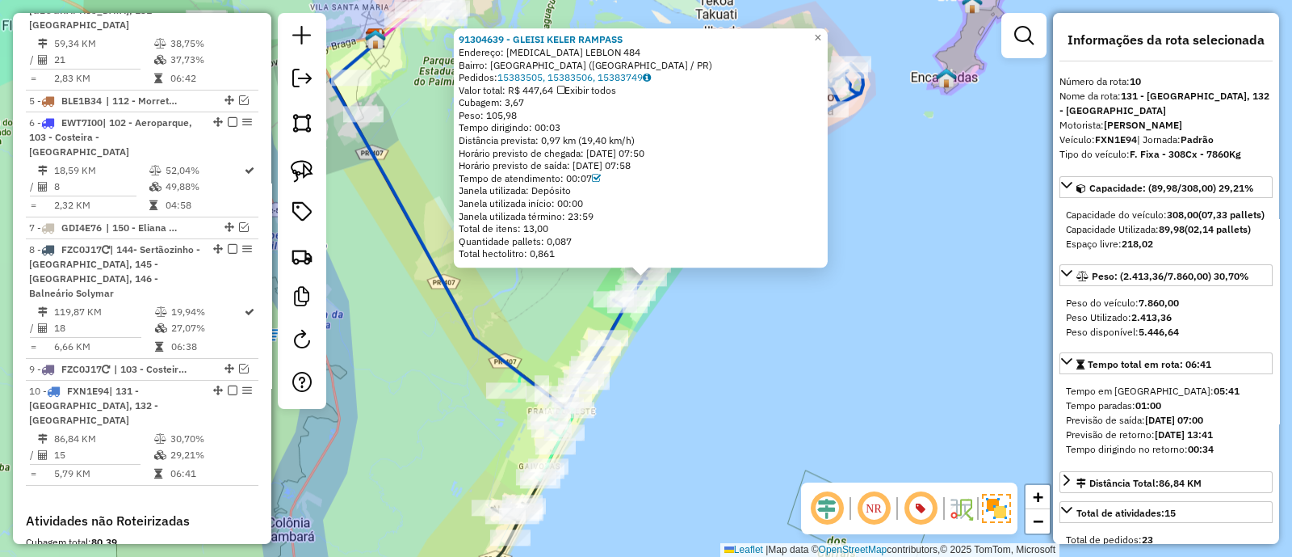
scroll to position [1112, 0]
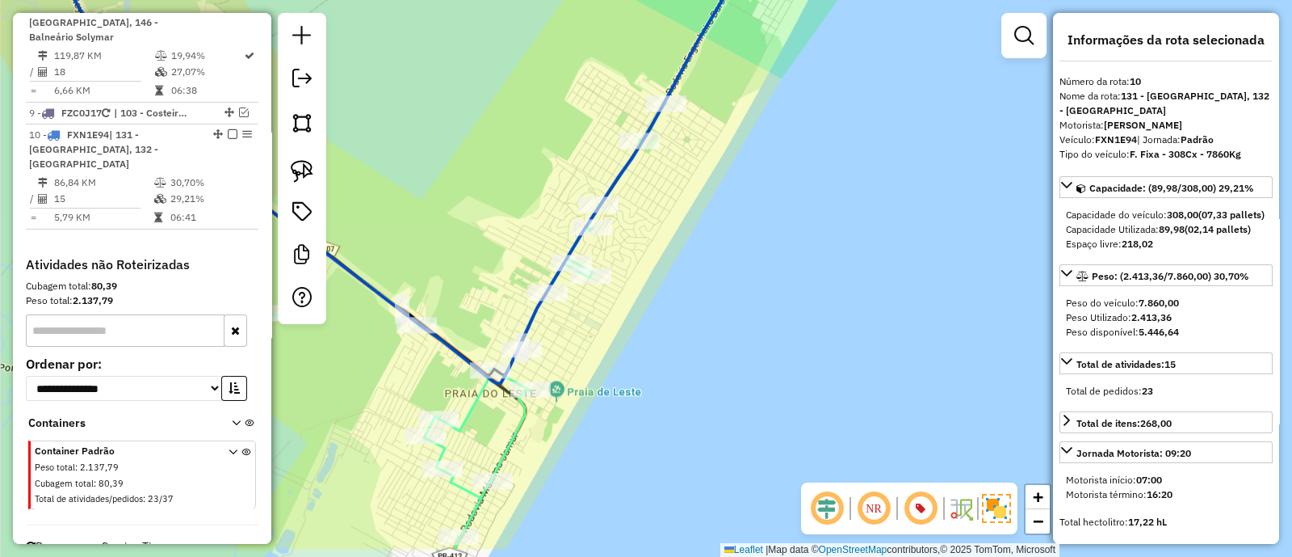
drag, startPoint x: 629, startPoint y: 390, endPoint x: 834, endPoint y: 288, distance: 228.7
click at [834, 288] on div "Janela de atendimento Grade de atendimento Capacidade Transportadoras Veículos …" at bounding box center [646, 278] width 1292 height 557
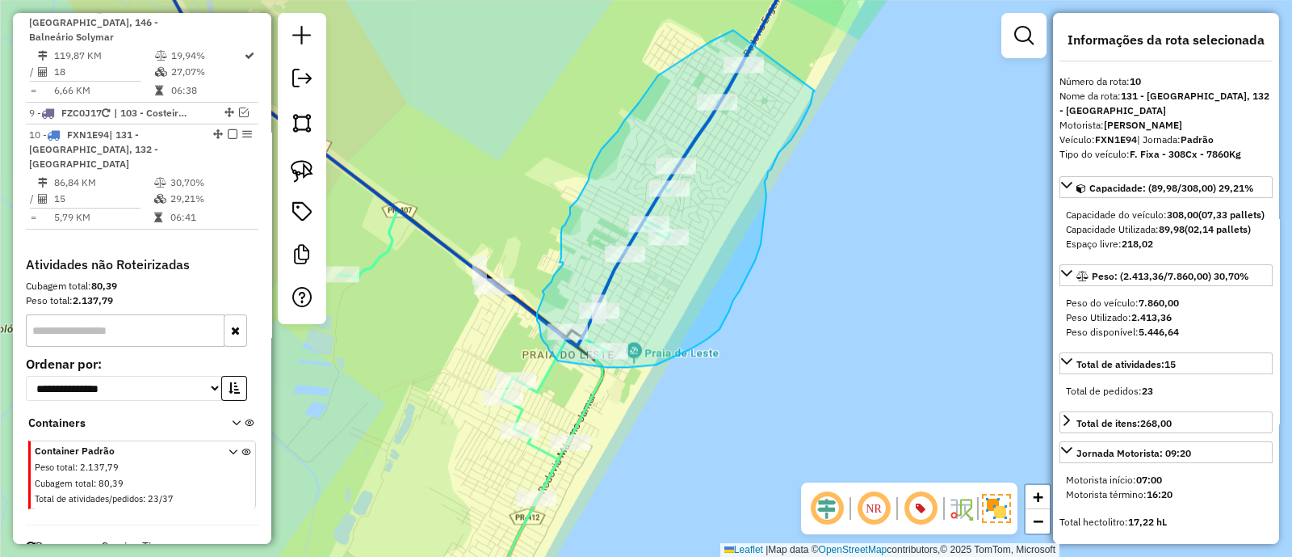
drag, startPoint x: 733, startPoint y: 30, endPoint x: 815, endPoint y: 90, distance: 101.6
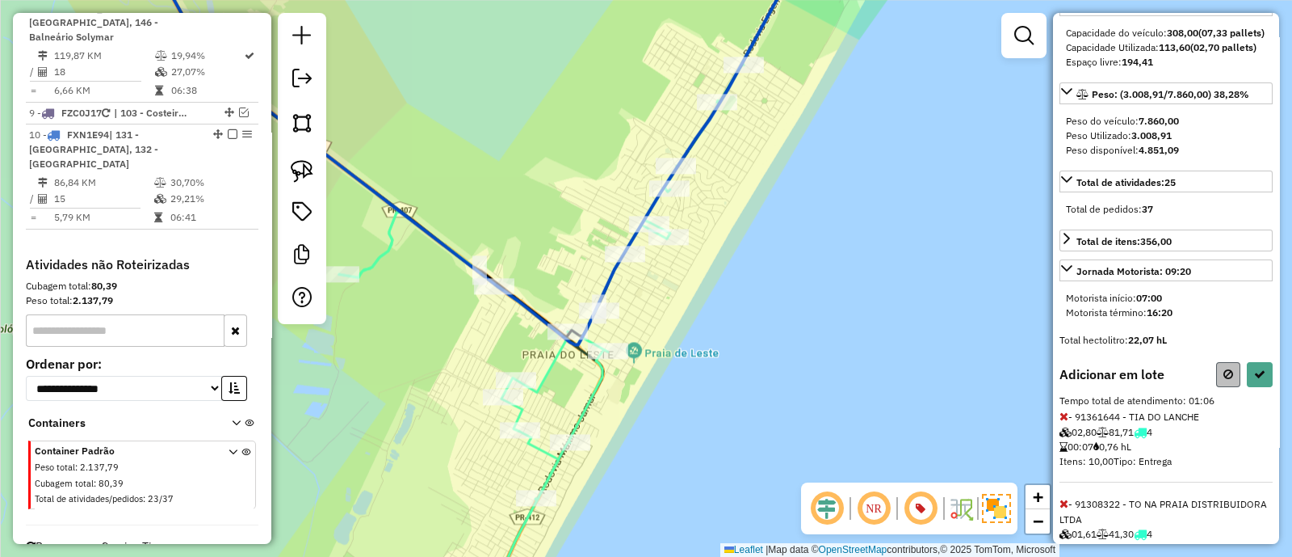
scroll to position [201, 0]
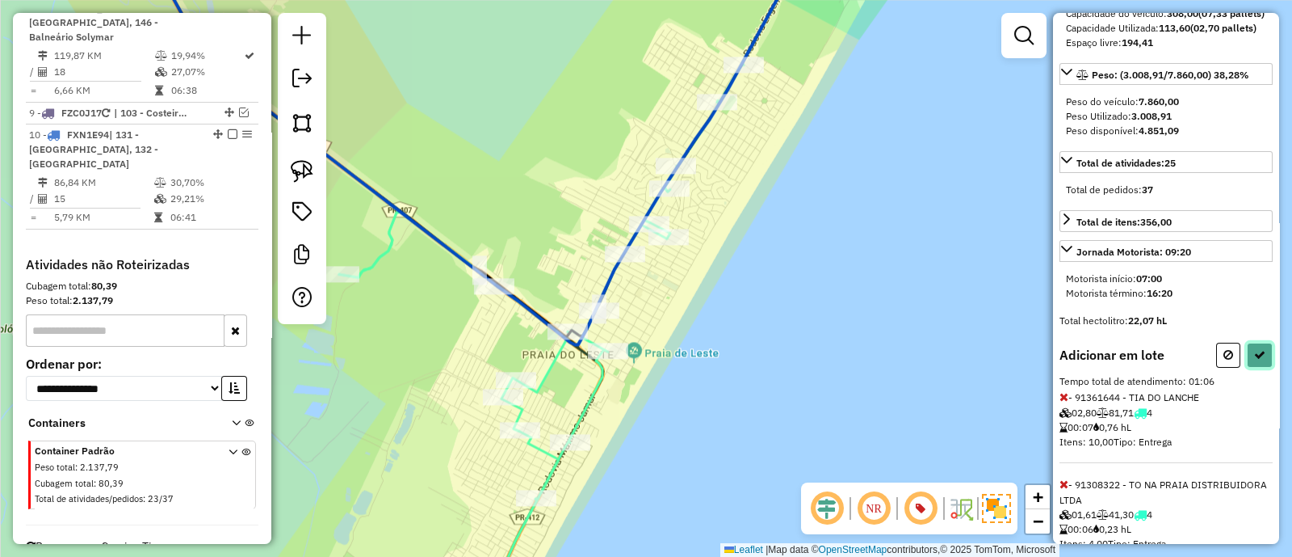
click at [1255, 360] on icon at bounding box center [1260, 354] width 11 height 11
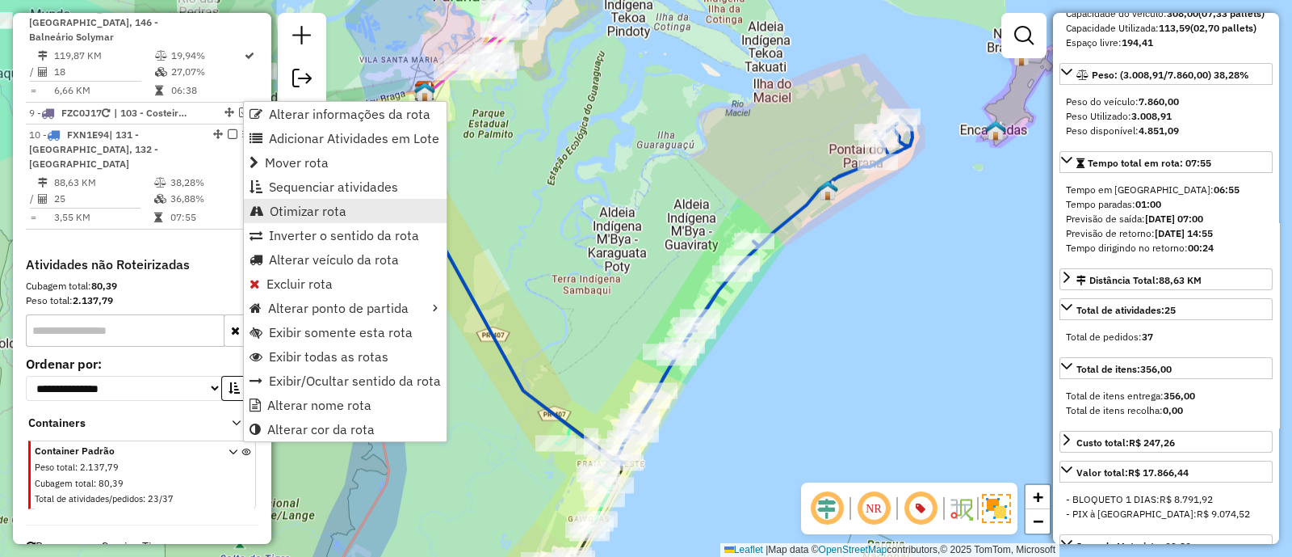
click at [320, 204] on span "Otimizar rota" at bounding box center [308, 210] width 77 height 13
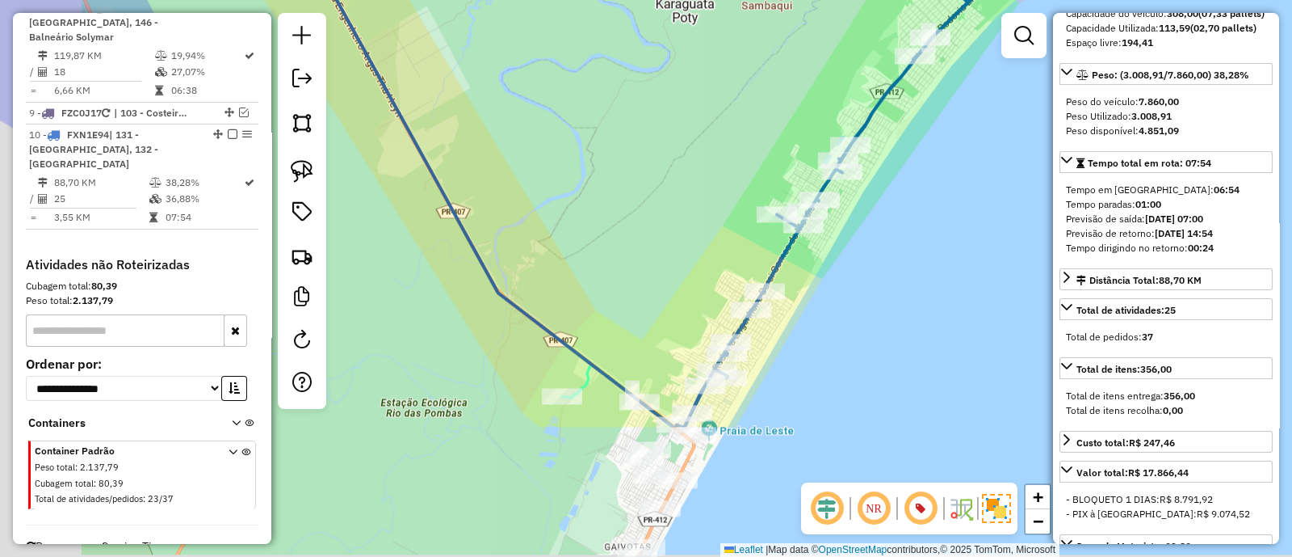
drag, startPoint x: 812, startPoint y: 263, endPoint x: 889, endPoint y: 135, distance: 149.6
click at [889, 135] on div "Janela de atendimento Grade de atendimento Capacidade Transportadoras Veículos …" at bounding box center [646, 278] width 1292 height 557
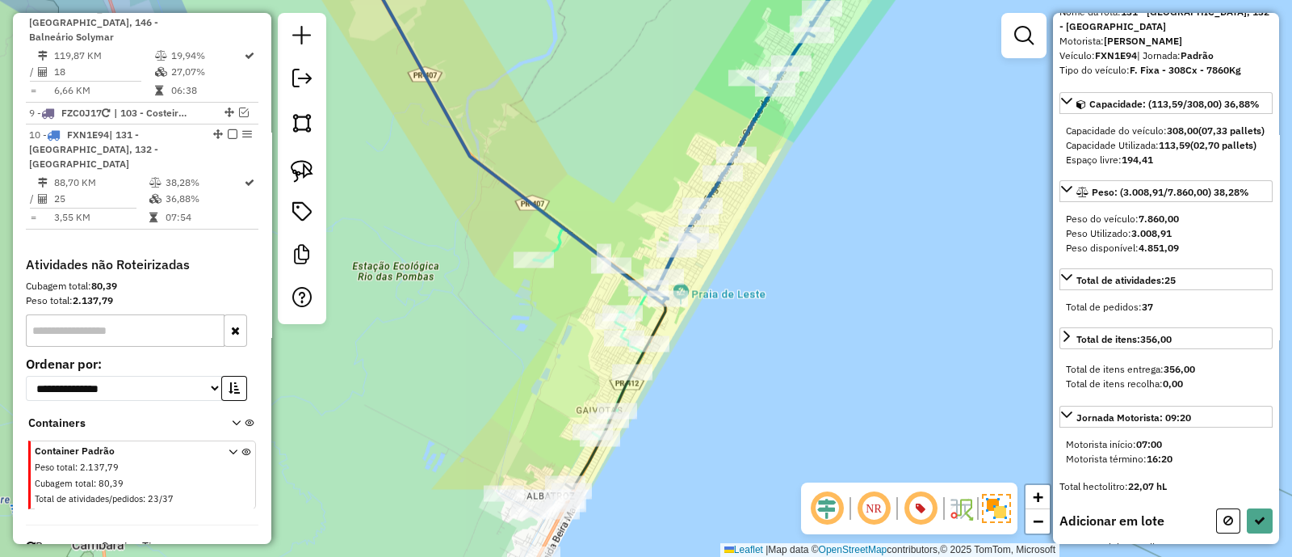
scroll to position [78, 0]
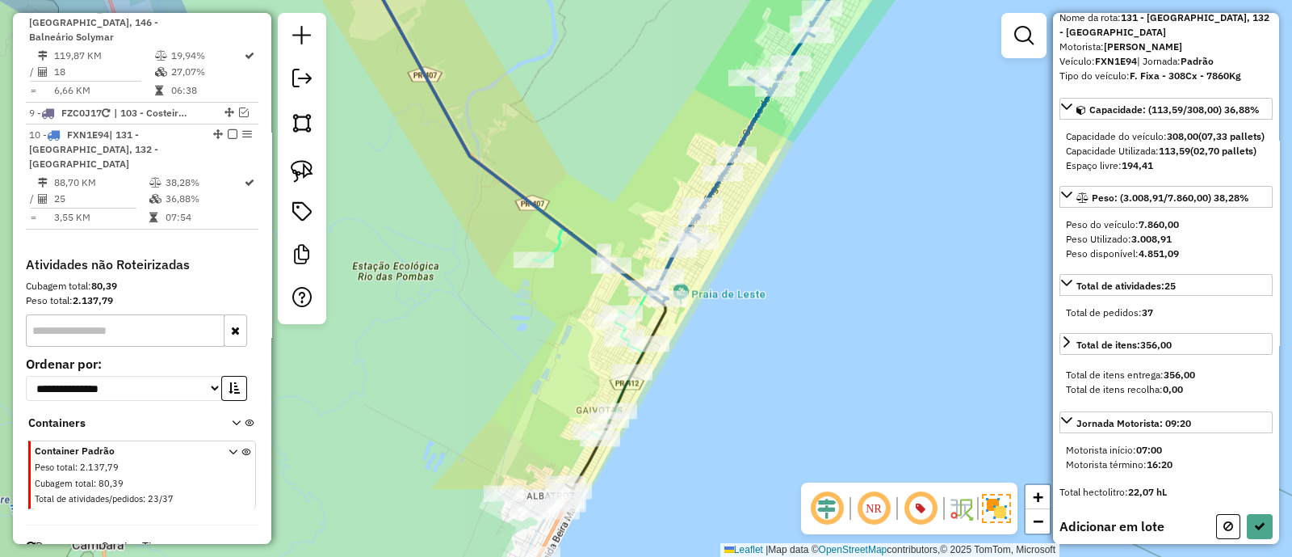
click at [793, 305] on div "Janela de atendimento Grade de atendimento Capacidade Transportadoras Veículos …" at bounding box center [646, 278] width 1292 height 557
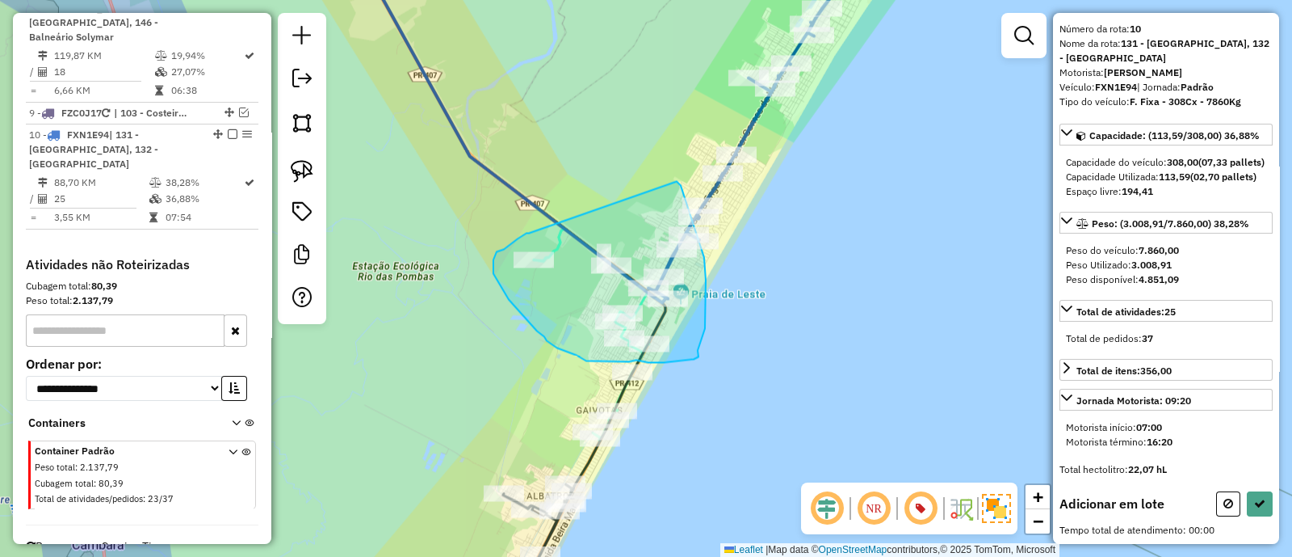
drag, startPoint x: 529, startPoint y: 233, endPoint x: 676, endPoint y: 187, distance: 154.1
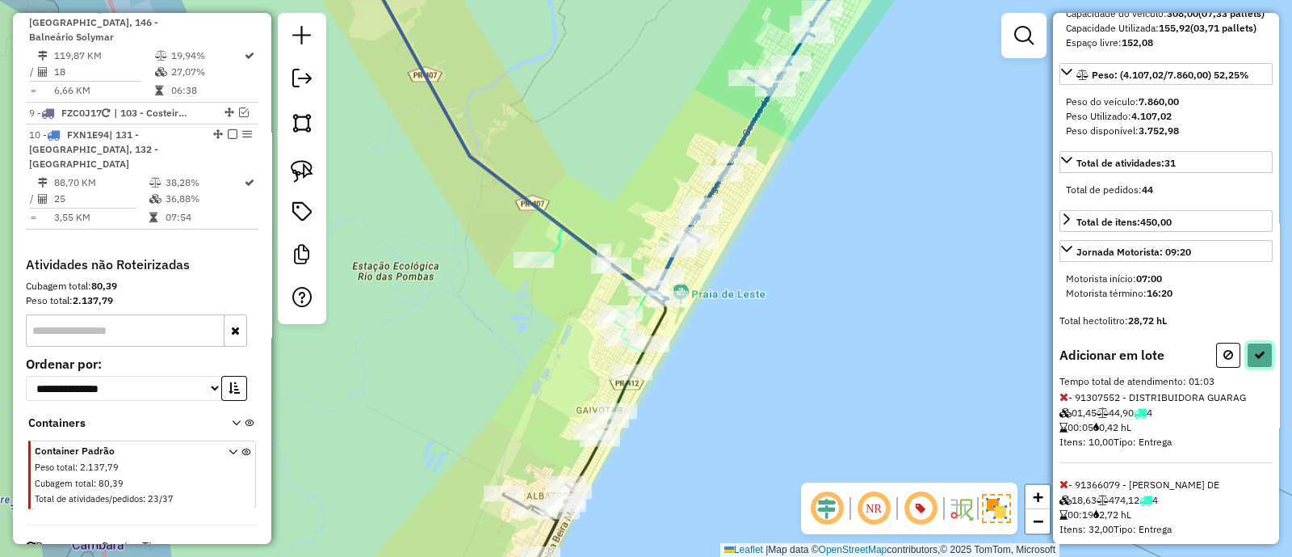
drag, startPoint x: 1261, startPoint y: 376, endPoint x: 1252, endPoint y: 395, distance: 20.6
click at [1262, 368] on button at bounding box center [1260, 355] width 26 height 25
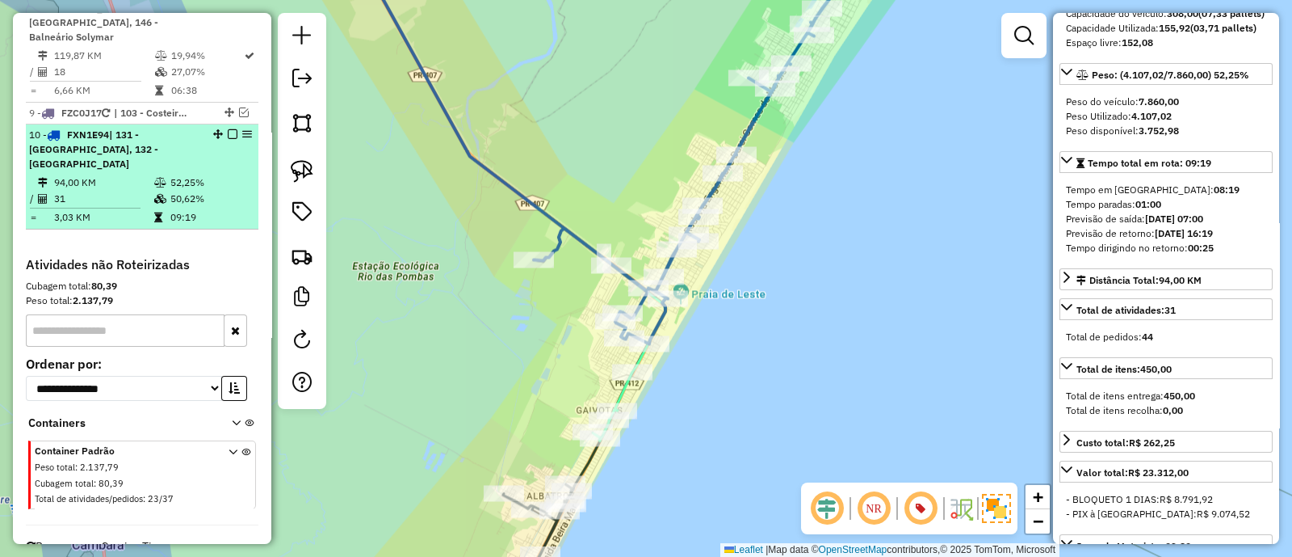
click at [228, 129] on em at bounding box center [233, 134] width 10 height 10
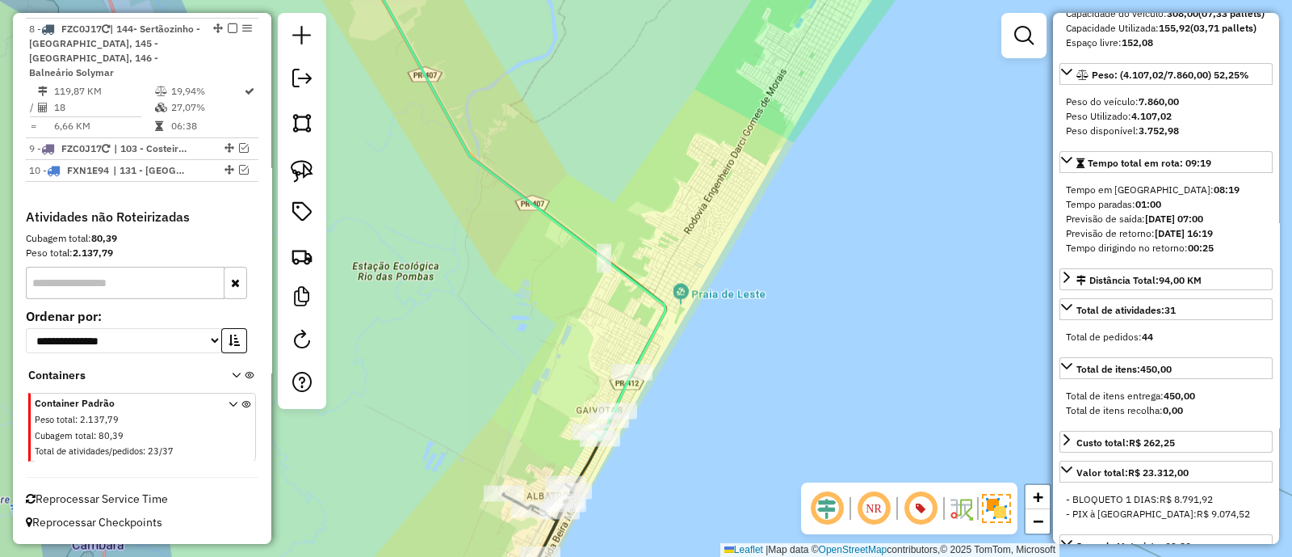
scroll to position [1044, 0]
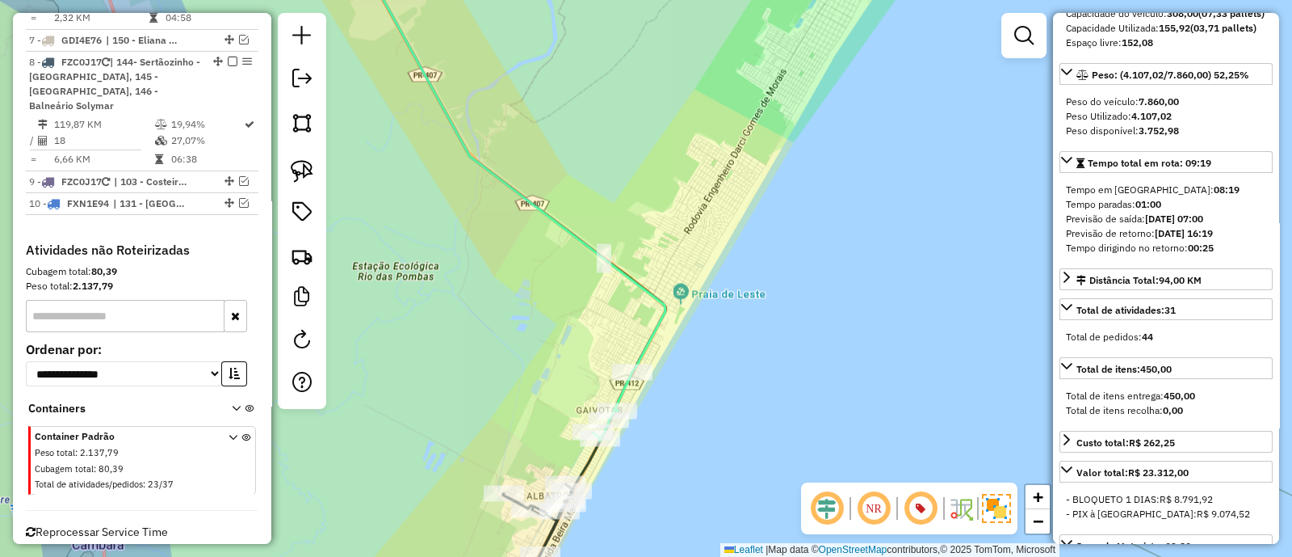
drag, startPoint x: 595, startPoint y: 195, endPoint x: 705, endPoint y: 187, distance: 110.2
click at [703, 187] on div "Janela de atendimento Grade de atendimento Capacidade Transportadoras Veículos …" at bounding box center [646, 278] width 1292 height 557
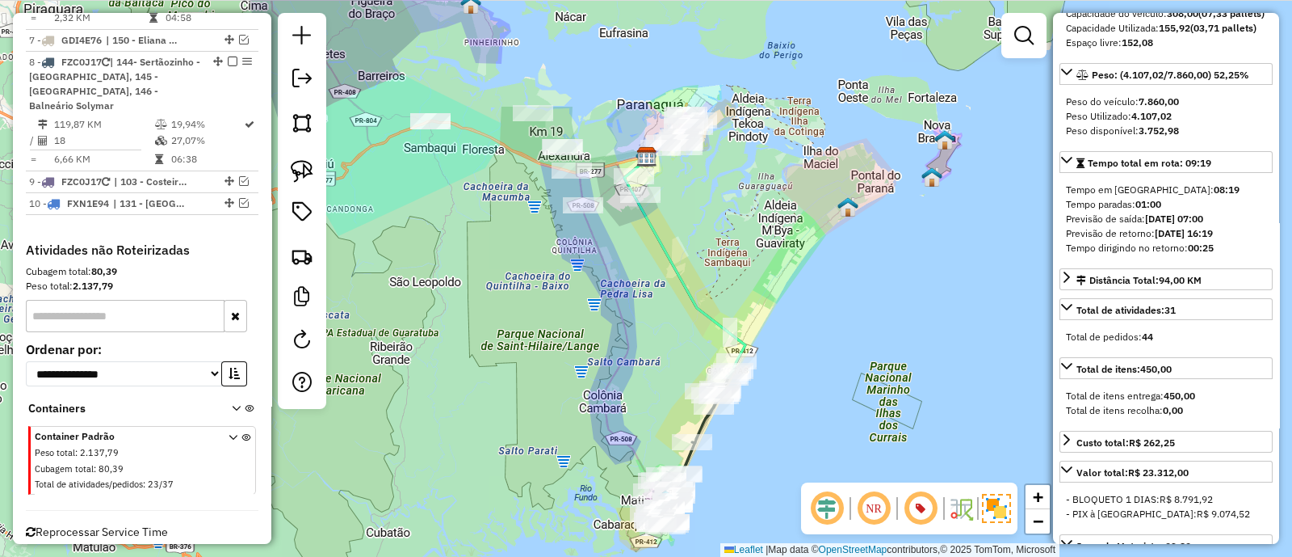
drag, startPoint x: 747, startPoint y: 224, endPoint x: 800, endPoint y: 330, distance: 118.9
click at [804, 329] on div "Janela de atendimento Grade de atendimento Capacidade Transportadoras Veículos …" at bounding box center [646, 278] width 1292 height 557
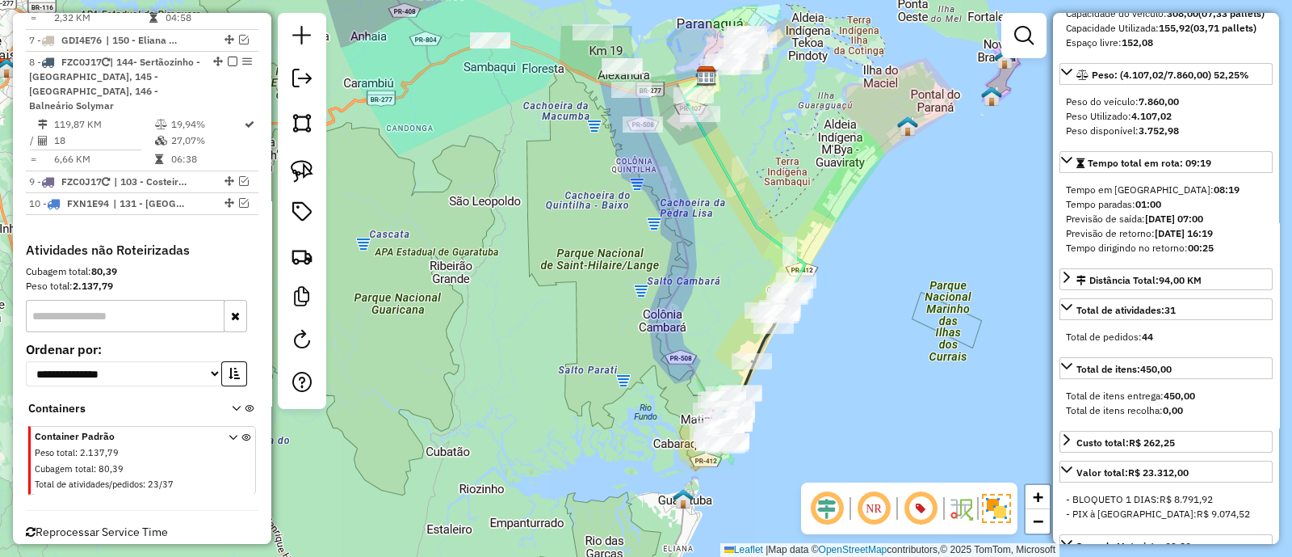
drag, startPoint x: 767, startPoint y: 353, endPoint x: 793, endPoint y: 224, distance: 132.0
click at [793, 224] on div "Janela de atendimento Grade de atendimento Capacidade Transportadoras Veículos …" at bounding box center [646, 278] width 1292 height 557
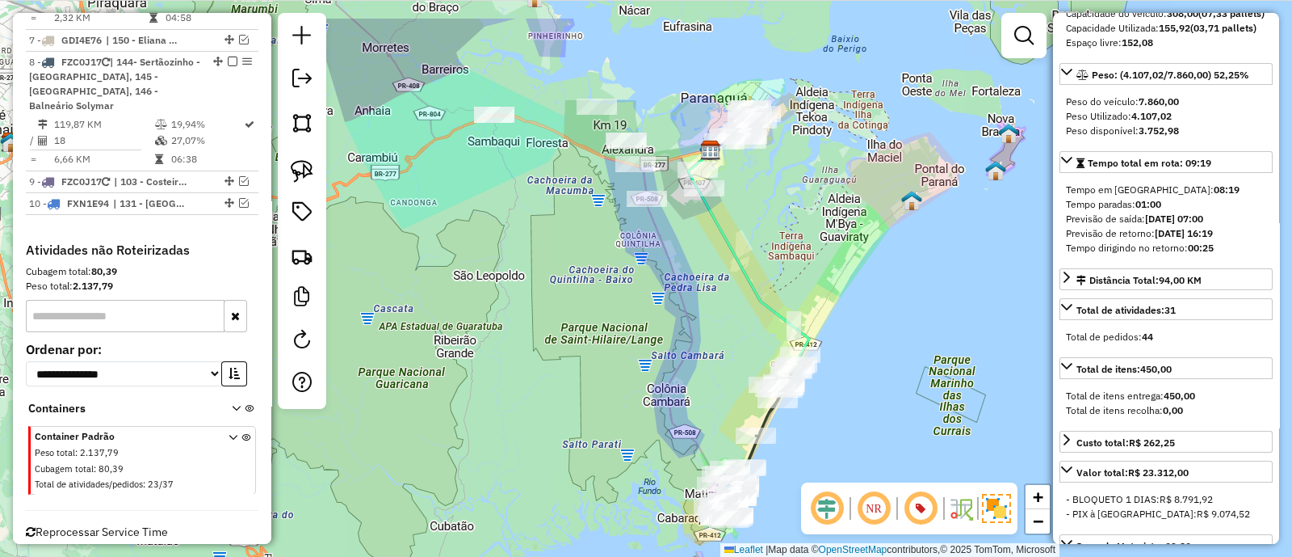
drag, startPoint x: 614, startPoint y: 254, endPoint x: 620, endPoint y: 313, distance: 58.5
click at [620, 313] on div "Janela de atendimento Grade de atendimento Capacidade Transportadoras Veículos …" at bounding box center [646, 278] width 1292 height 557
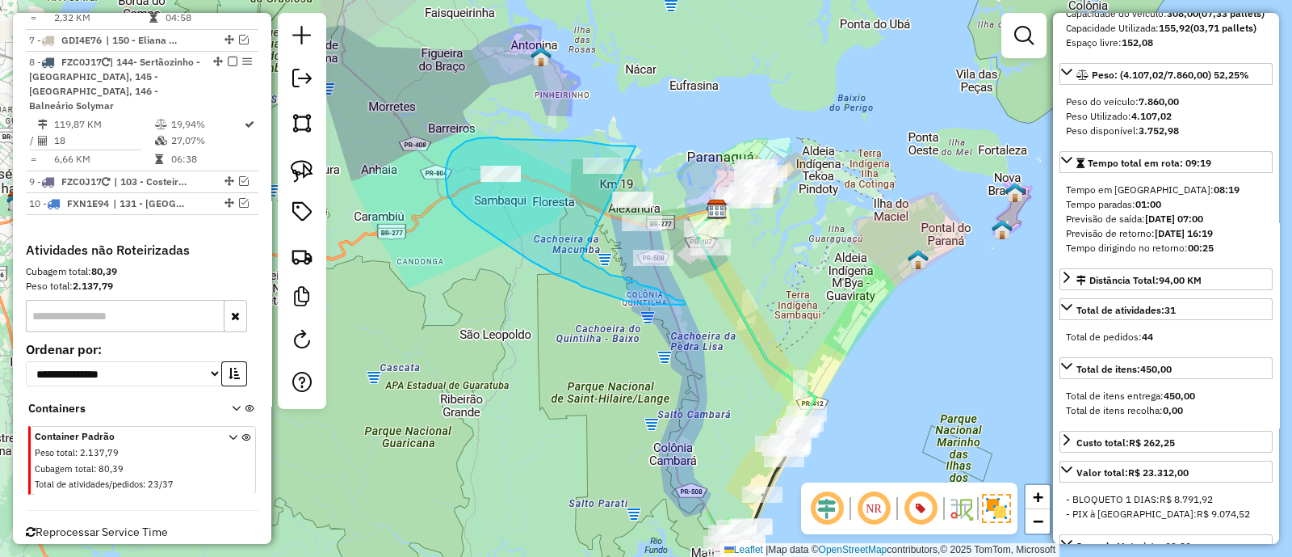
drag, startPoint x: 636, startPoint y: 146, endPoint x: 582, endPoint y: 257, distance: 123.2
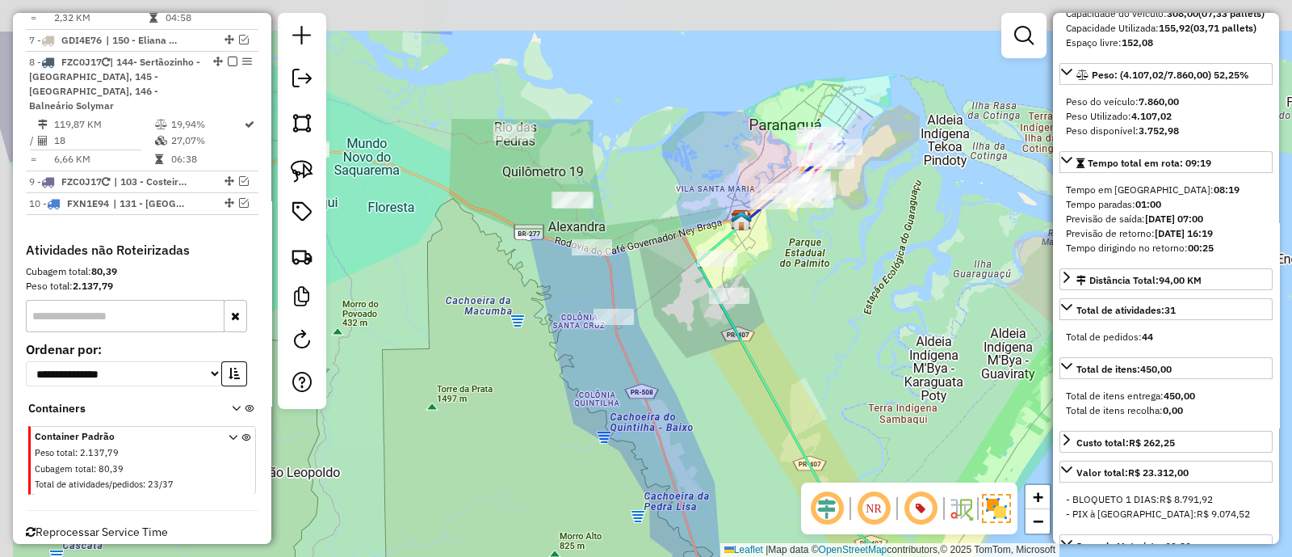
drag, startPoint x: 742, startPoint y: 263, endPoint x: 760, endPoint y: 348, distance: 86.8
click at [760, 348] on div "Janela de atendimento Grade de atendimento Capacidade Transportadoras Veículos …" at bounding box center [646, 278] width 1292 height 557
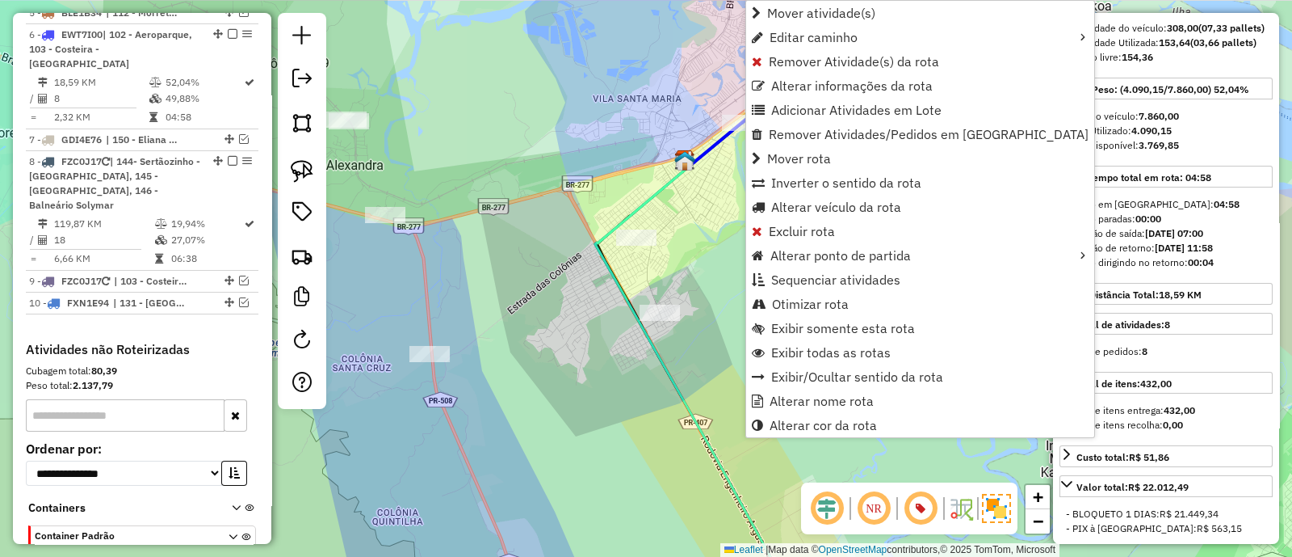
scroll to position [939, 0]
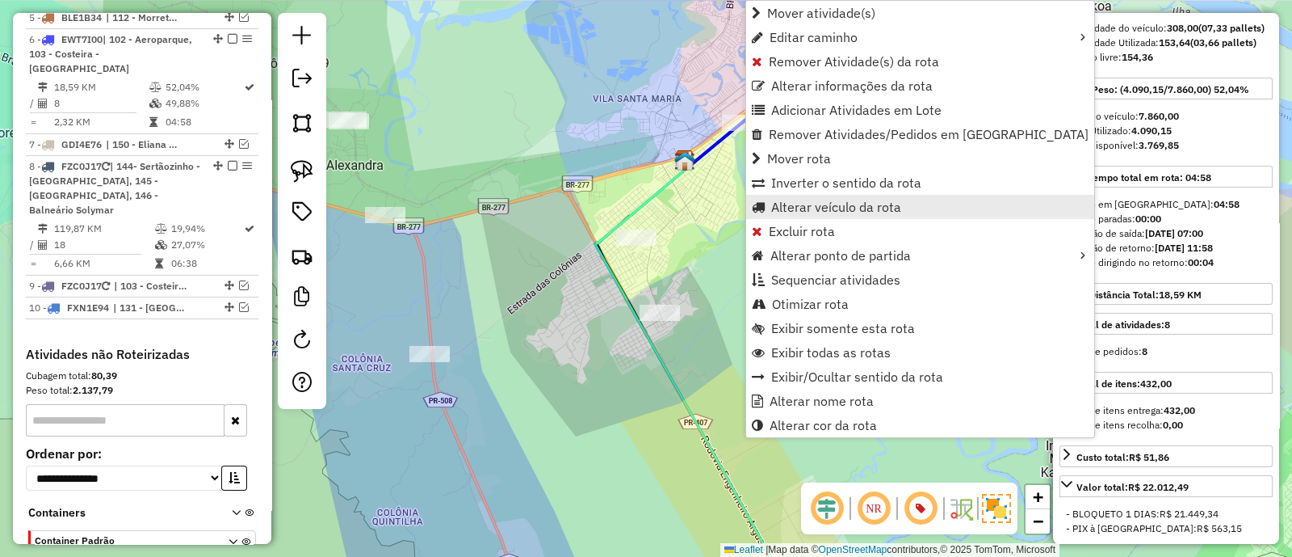
click at [846, 204] on span "Alterar veículo da rota" at bounding box center [836, 206] width 130 height 13
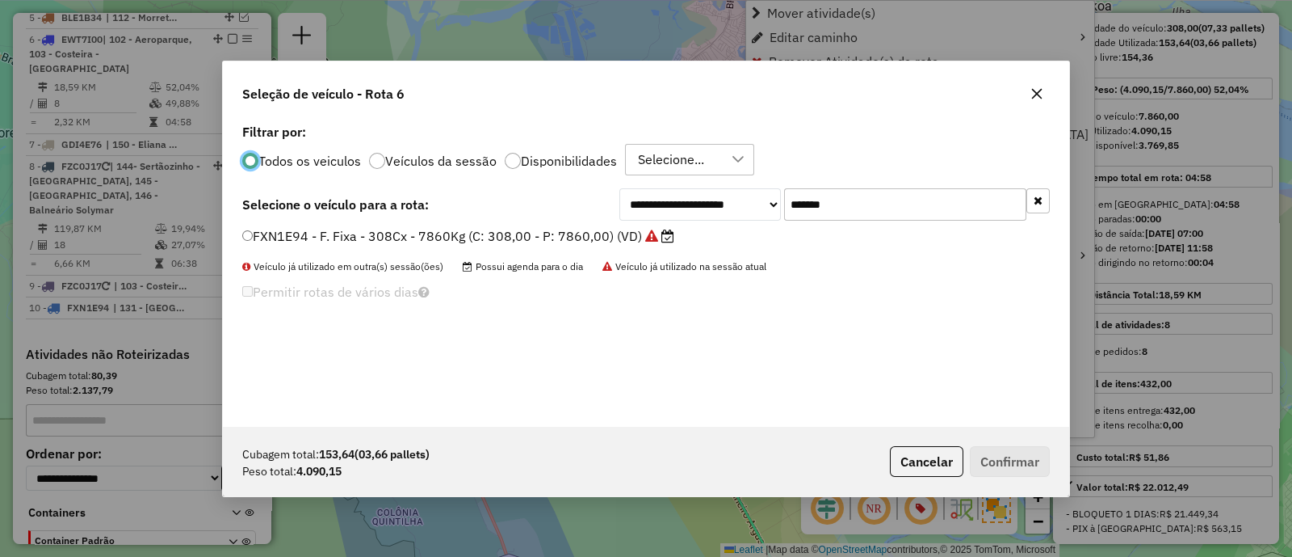
scroll to position [8, 5]
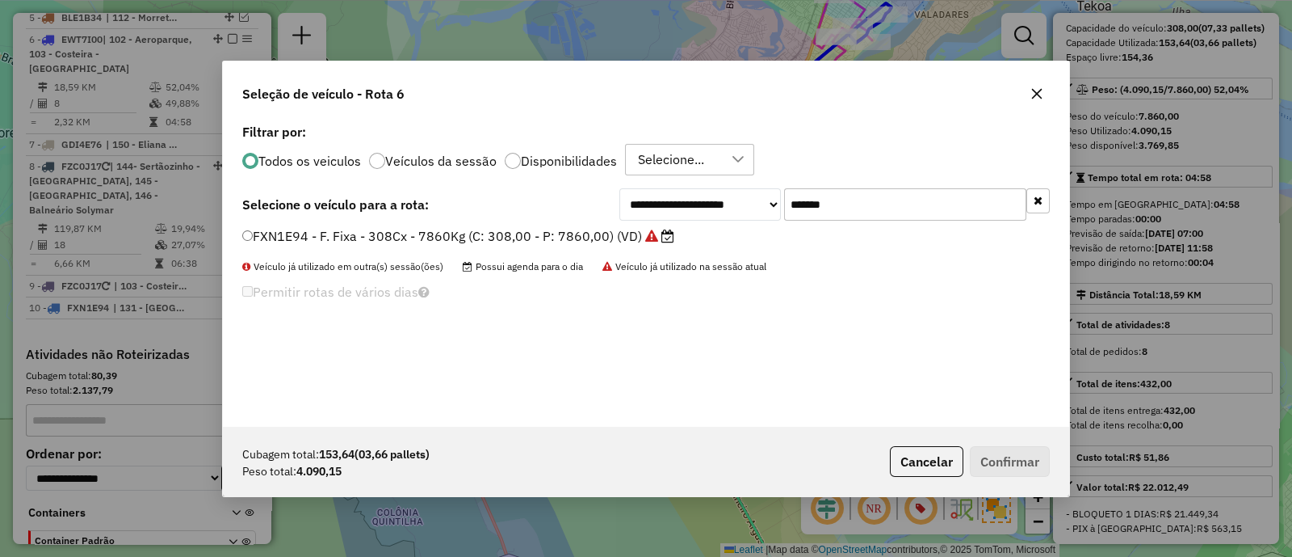
drag, startPoint x: 780, startPoint y: 195, endPoint x: 670, endPoint y: 209, distance: 110.0
click at [670, 209] on div "**********" at bounding box center [646, 273] width 847 height 307
drag, startPoint x: 830, startPoint y: 215, endPoint x: 654, endPoint y: 212, distance: 176.1
click at [654, 212] on div "**********" at bounding box center [835, 204] width 431 height 32
paste input "text"
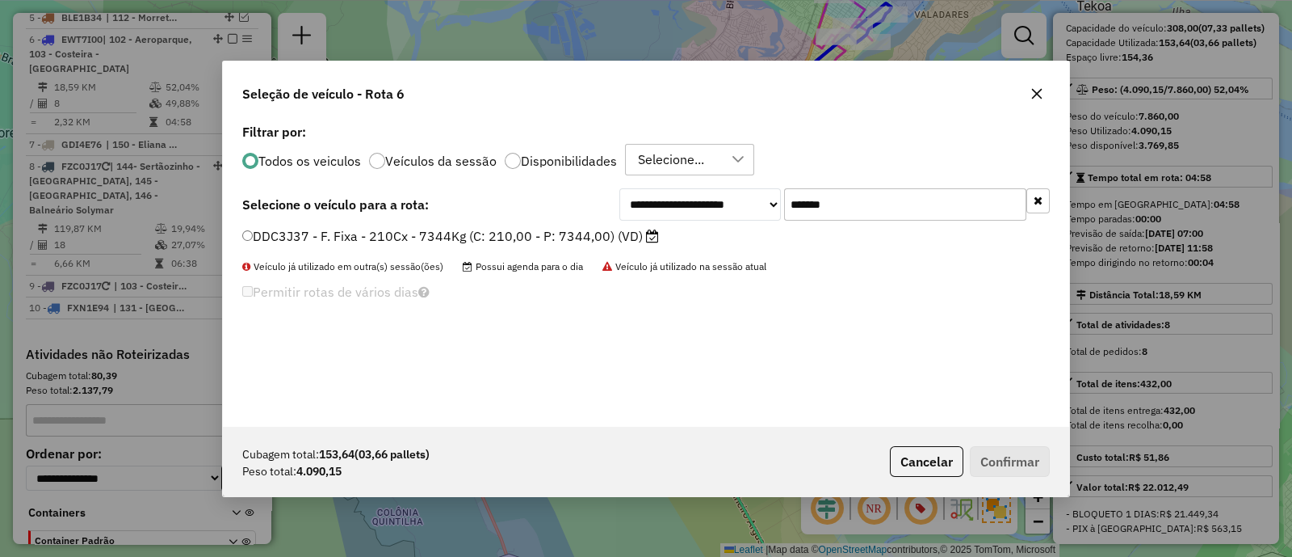
type input "*******"
click at [534, 241] on label "DDC3J37 - F. Fixa - 210Cx - 7344Kg (C: 210,00 - P: 7344,00) (VD)" at bounding box center [450, 235] width 417 height 19
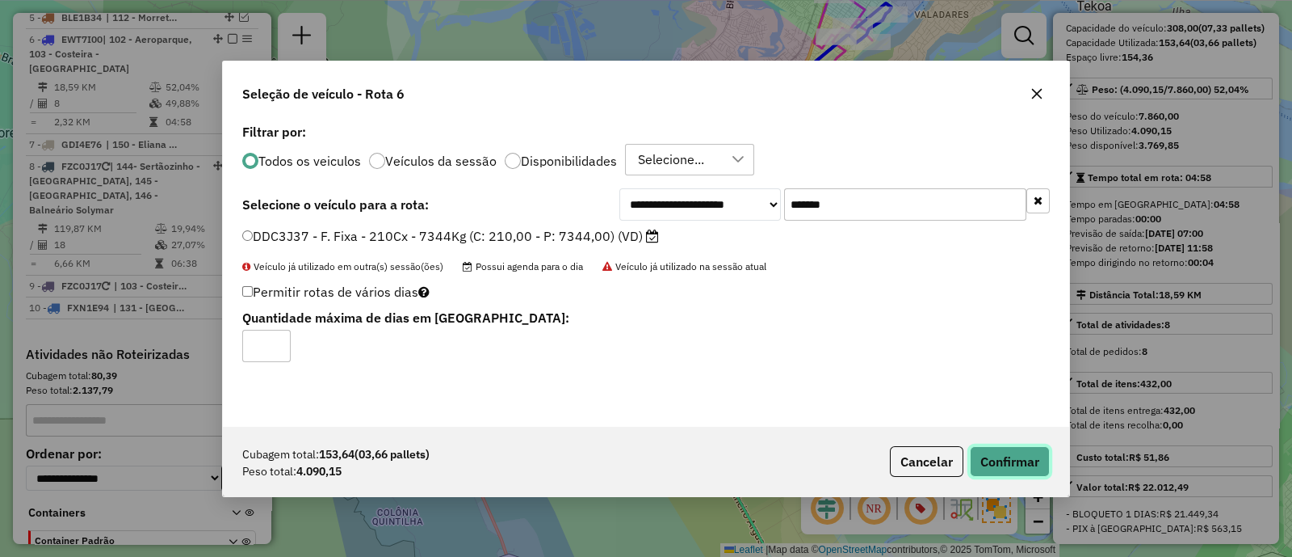
click at [1027, 464] on button "Confirmar" at bounding box center [1010, 461] width 80 height 31
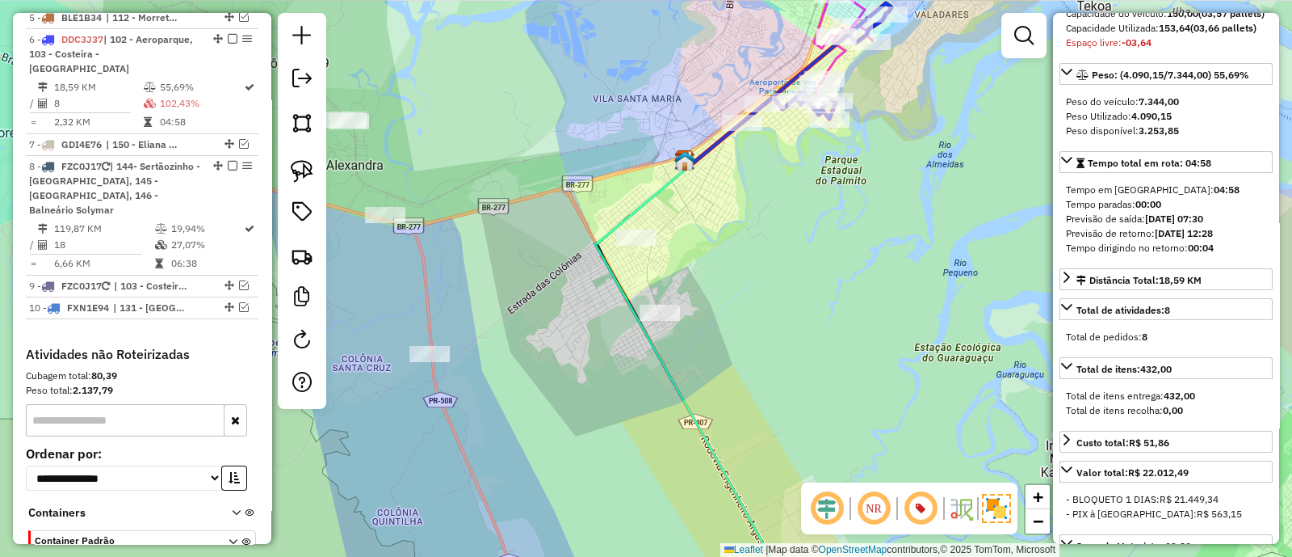
scroll to position [216, 0]
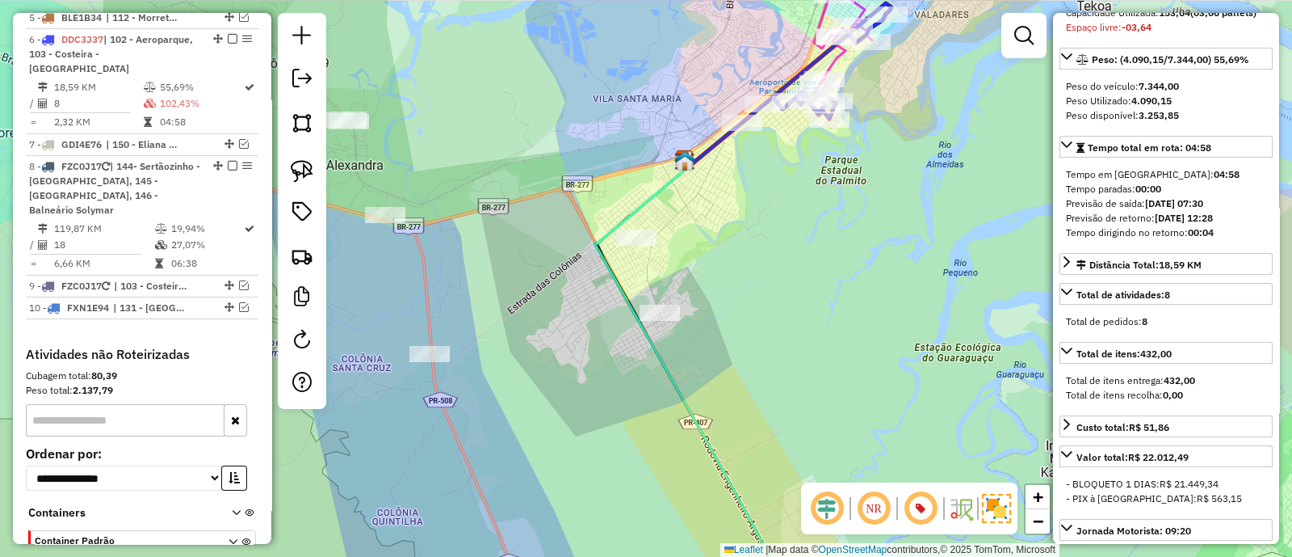
click at [738, 131] on div at bounding box center [742, 123] width 40 height 16
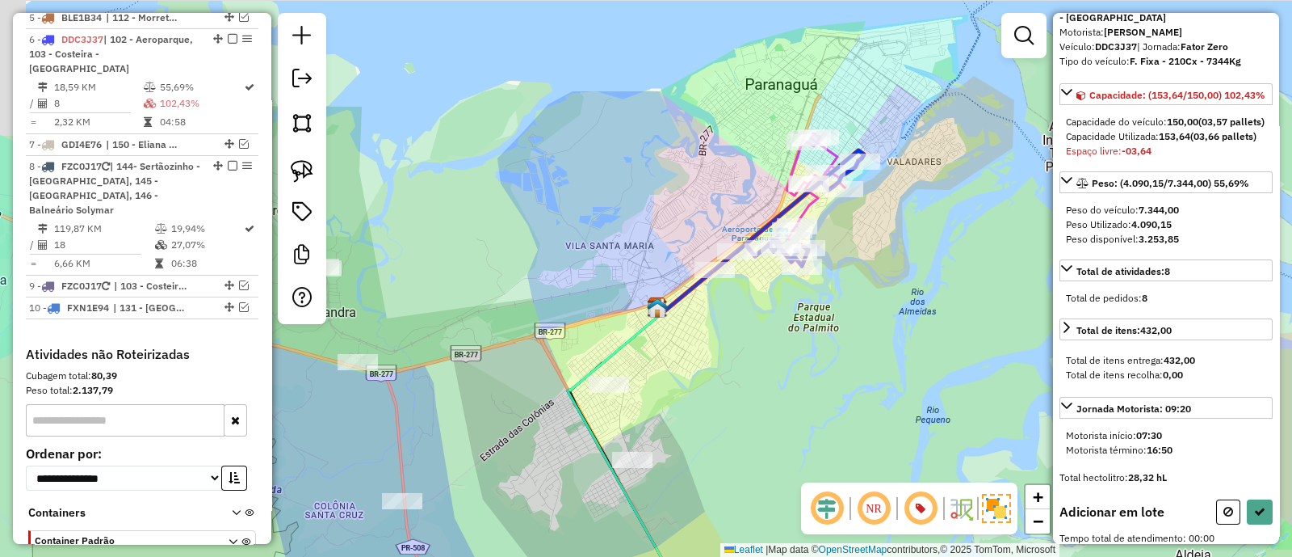
drag, startPoint x: 723, startPoint y: 422, endPoint x: 845, endPoint y: 380, distance: 128.7
click at [847, 381] on div "Janela de atendimento Grade de atendimento Capacidade Transportadoras Veículos …" at bounding box center [646, 278] width 1292 height 557
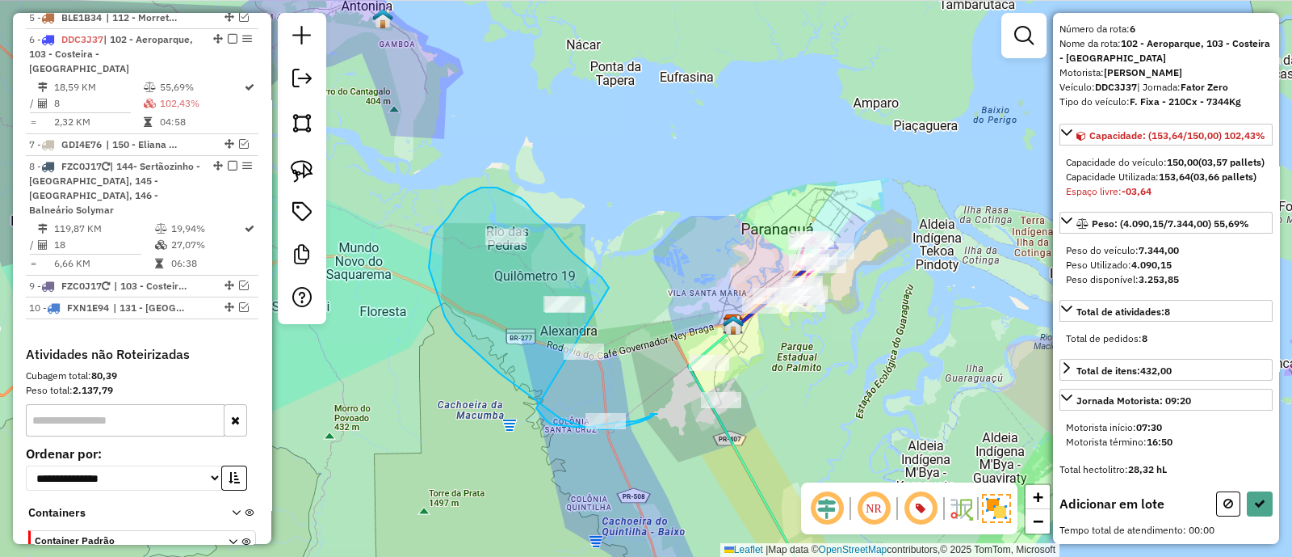
drag, startPoint x: 609, startPoint y: 288, endPoint x: 535, endPoint y: 406, distance: 140.1
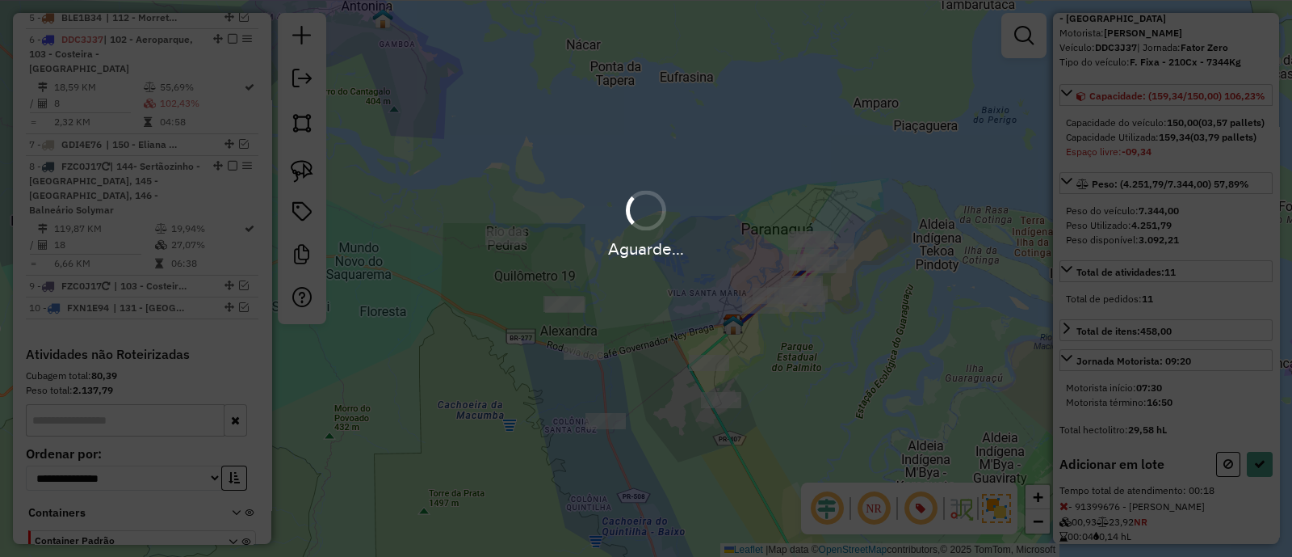
scroll to position [216, 0]
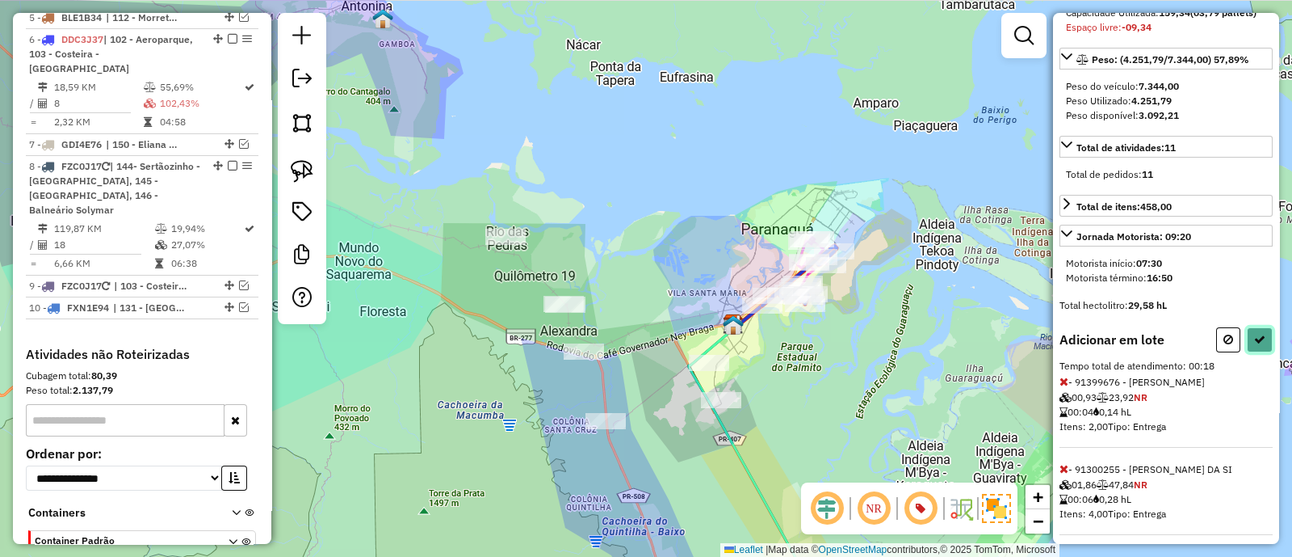
click at [1247, 352] on button at bounding box center [1260, 339] width 26 height 25
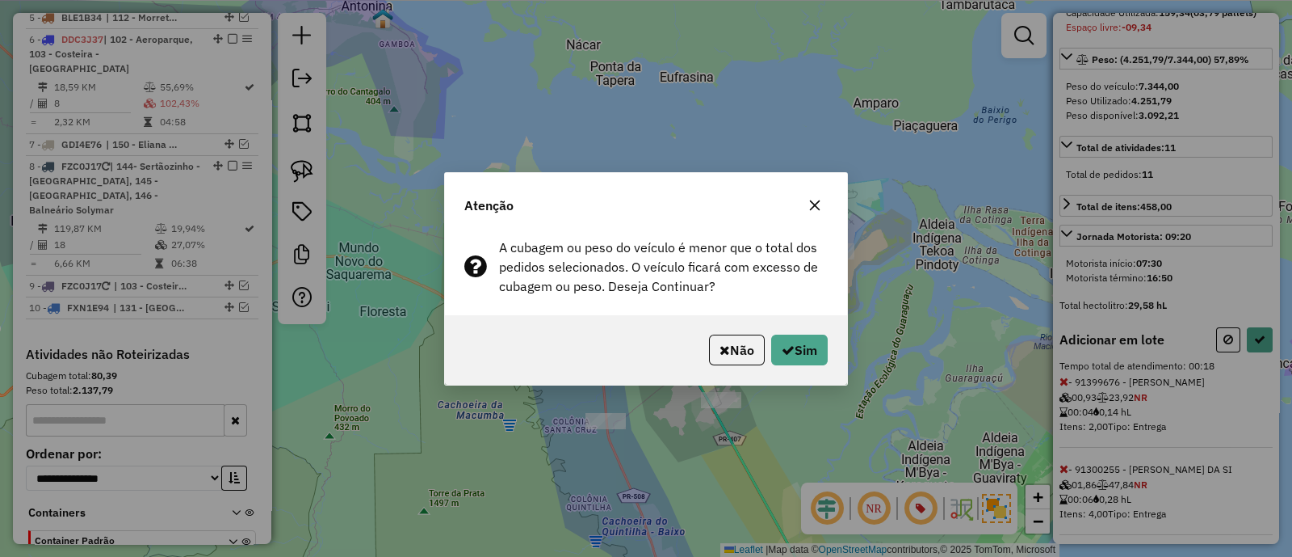
click at [741, 351] on button "Não" at bounding box center [737, 349] width 56 height 31
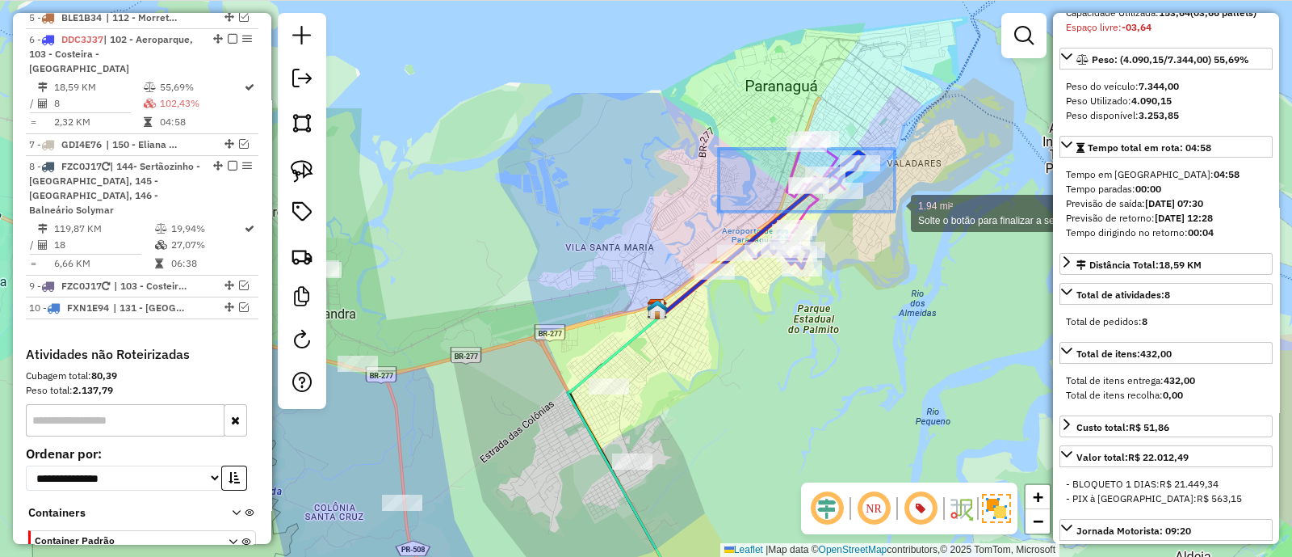
drag, startPoint x: 733, startPoint y: 174, endPoint x: 895, endPoint y: 212, distance: 166.6
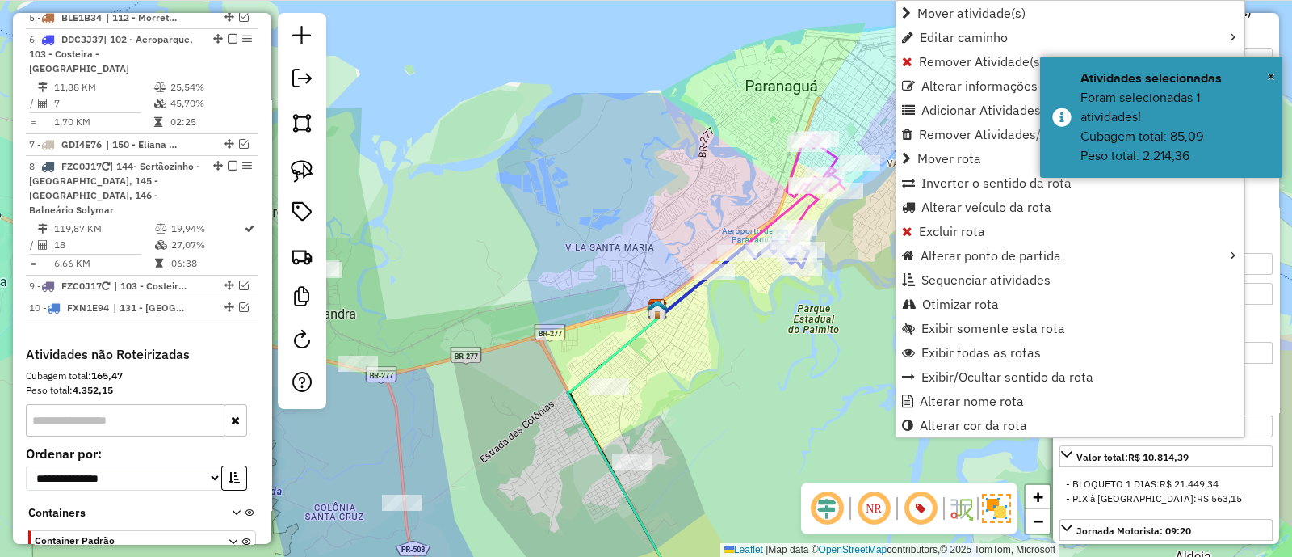
scroll to position [201, 0]
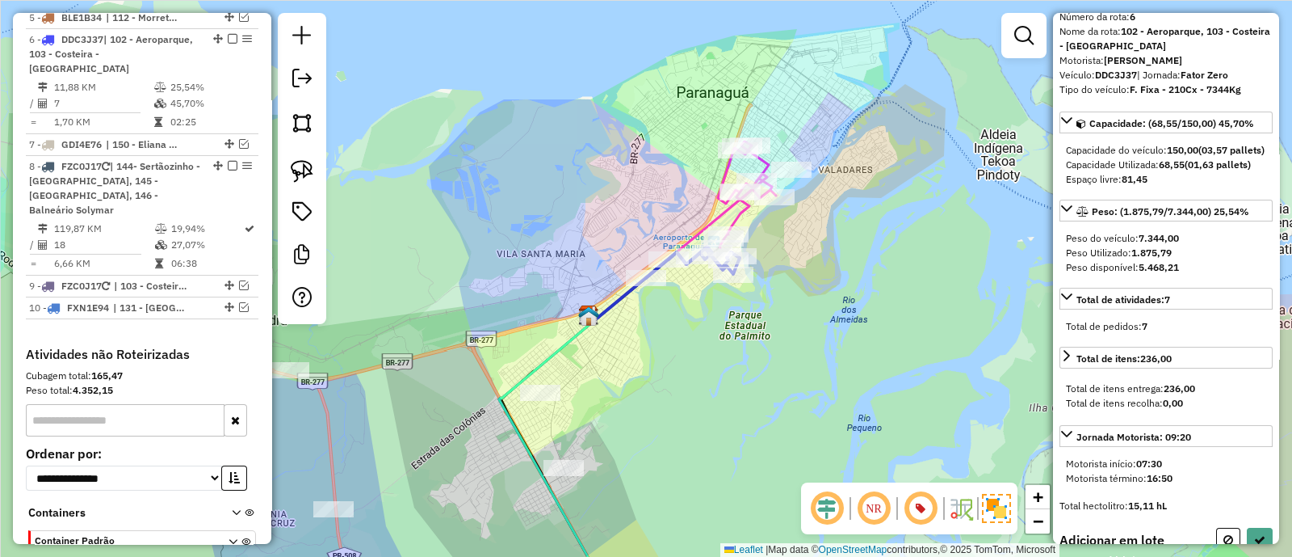
drag, startPoint x: 880, startPoint y: 358, endPoint x: 932, endPoint y: 343, distance: 54.5
click at [931, 343] on div "Janela de atendimento Grade de atendimento Capacidade Transportadoras Veículos …" at bounding box center [646, 278] width 1292 height 557
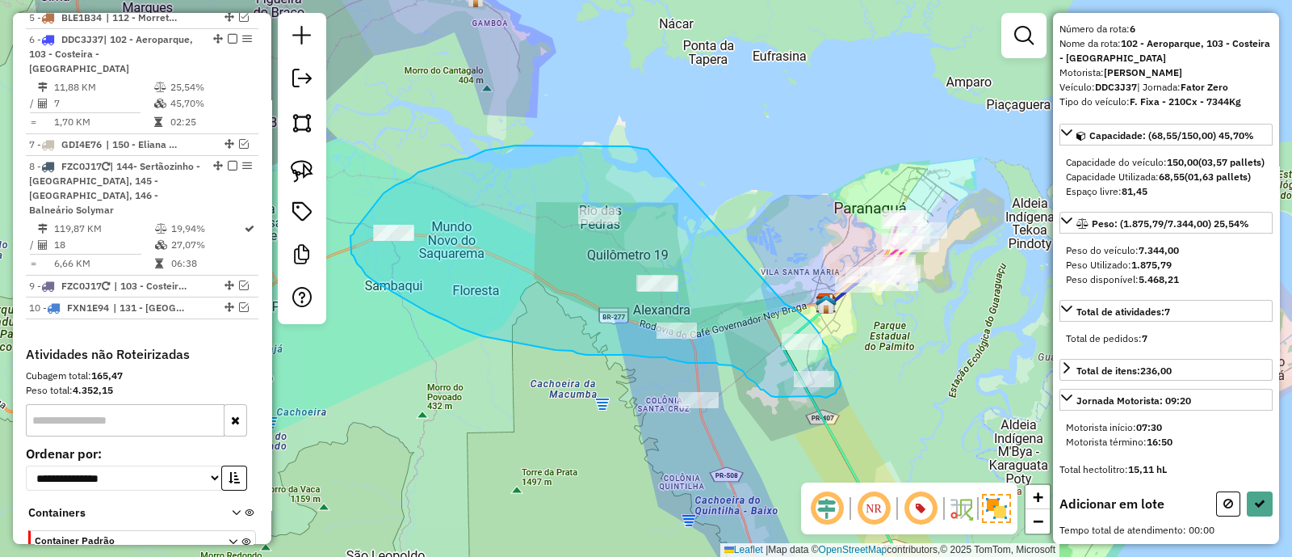
drag, startPoint x: 785, startPoint y: 304, endPoint x: 693, endPoint y: 155, distance: 174.9
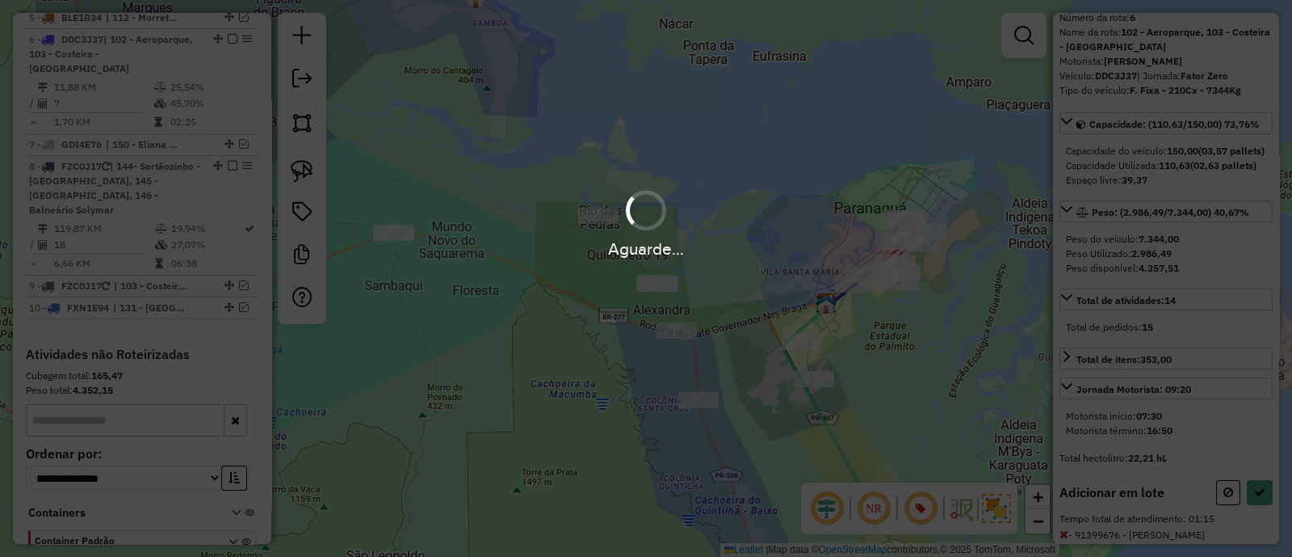
scroll to position [201, 0]
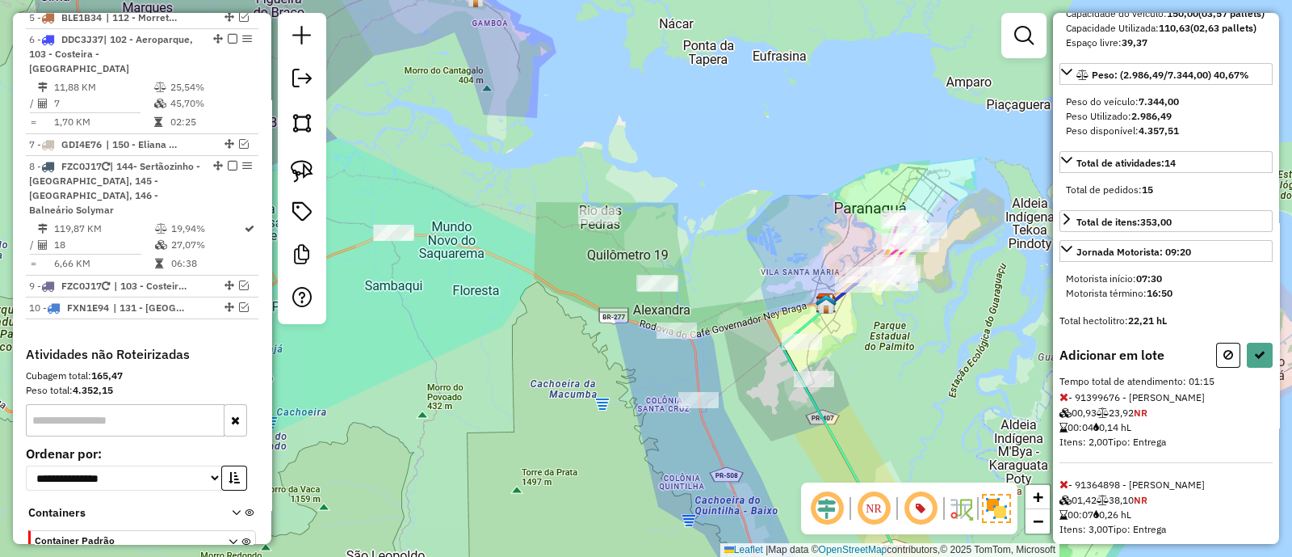
click at [1272, 391] on div "Informações da rota selecionada Número da rota: 6 Nome da rota: 102 - Aeroparqu…" at bounding box center [1166, 278] width 226 height 531
click at [1267, 391] on div "Informações da rota selecionada Número da rota: 6 Nome da rota: 102 - Aeroparqu…" at bounding box center [1166, 278] width 226 height 531
click at [1260, 368] on button at bounding box center [1260, 355] width 26 height 25
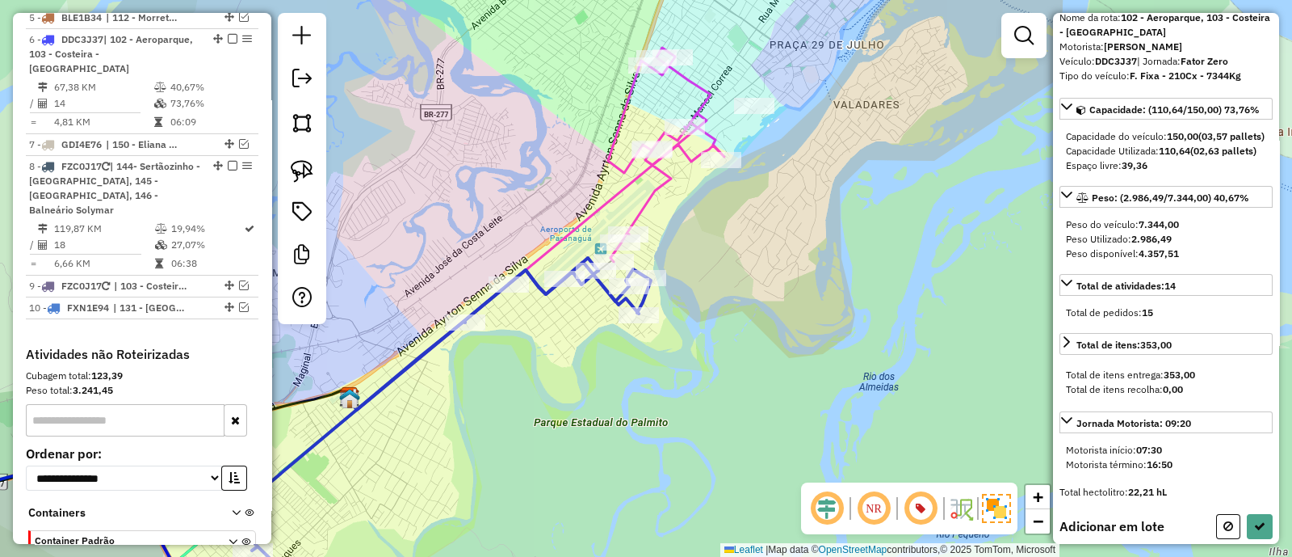
scroll to position [78, 0]
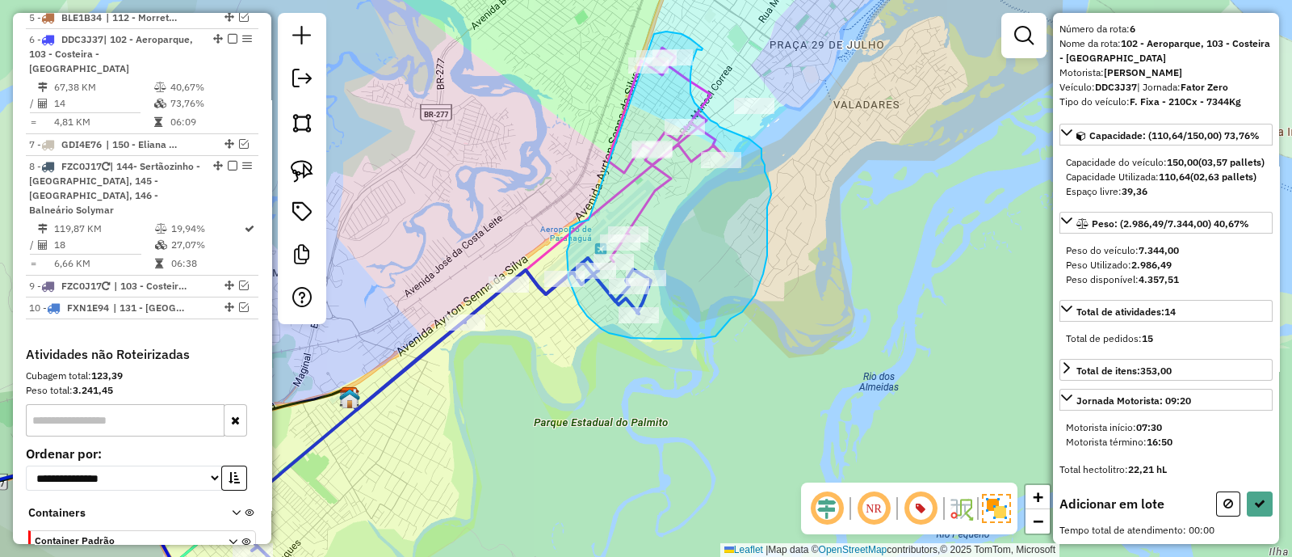
drag, startPoint x: 567, startPoint y: 251, endPoint x: 599, endPoint y: 82, distance: 171.7
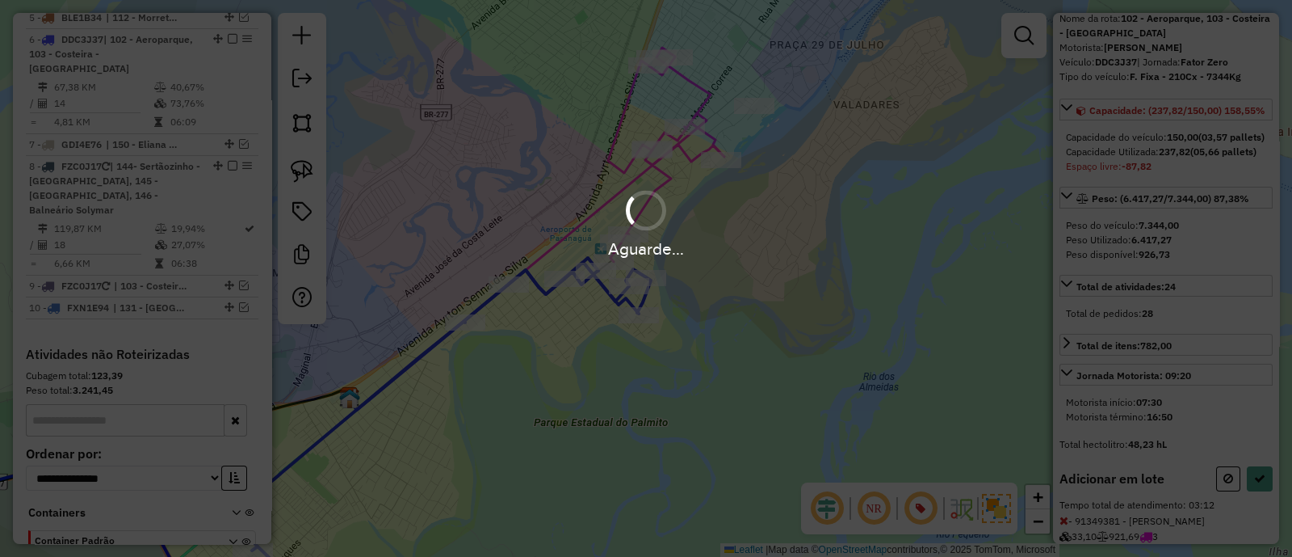
scroll to position [216, 0]
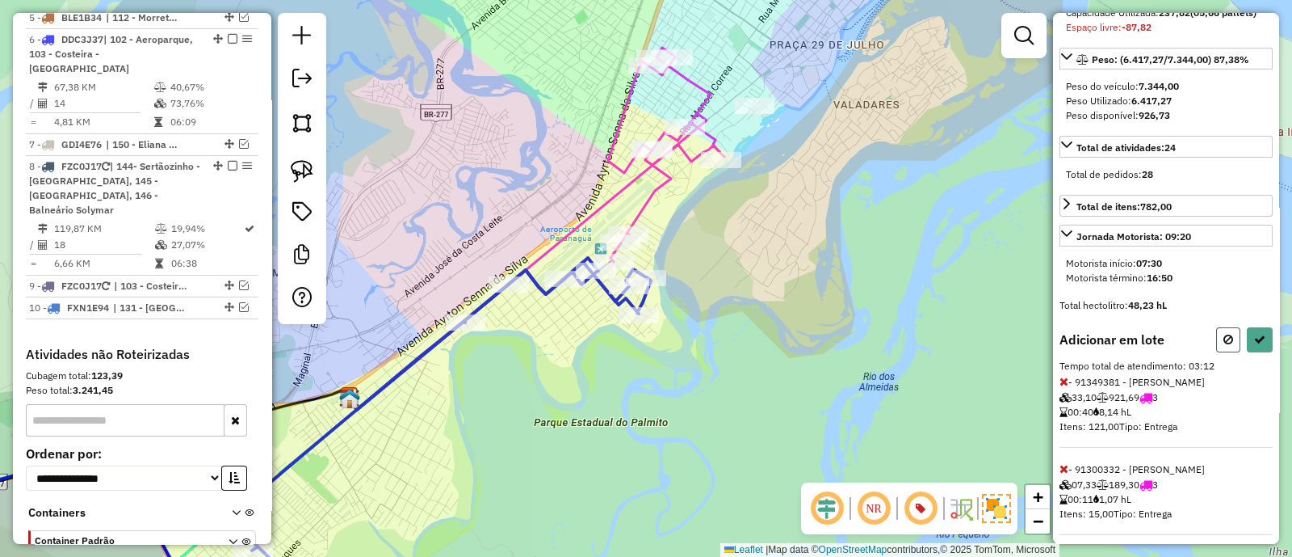
click at [1232, 352] on button at bounding box center [1229, 339] width 24 height 25
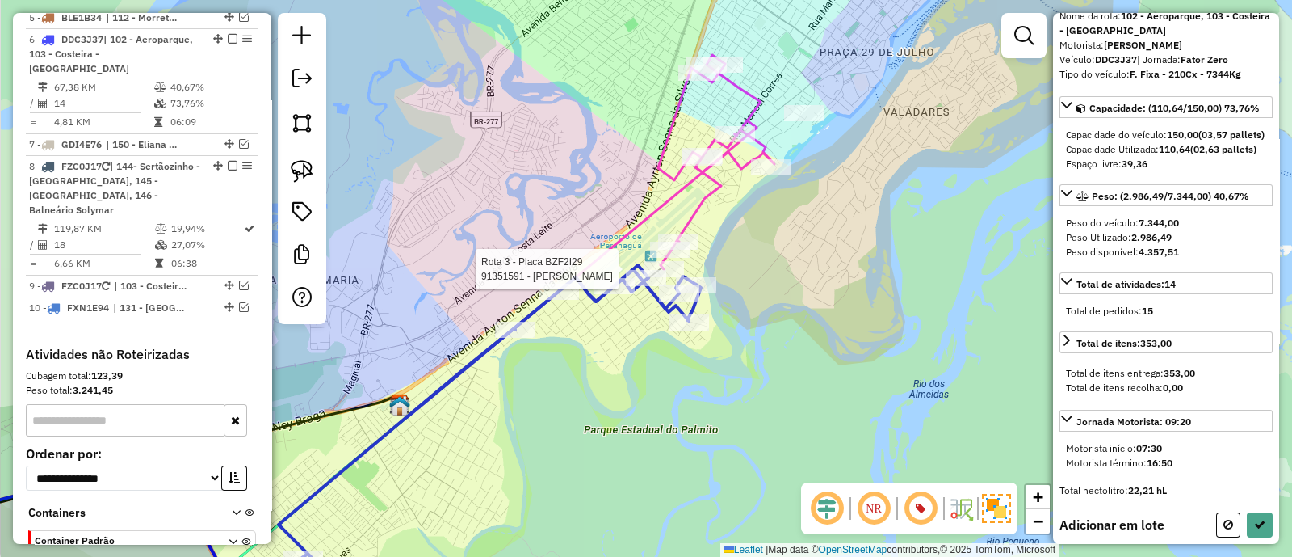
scroll to position [78, 0]
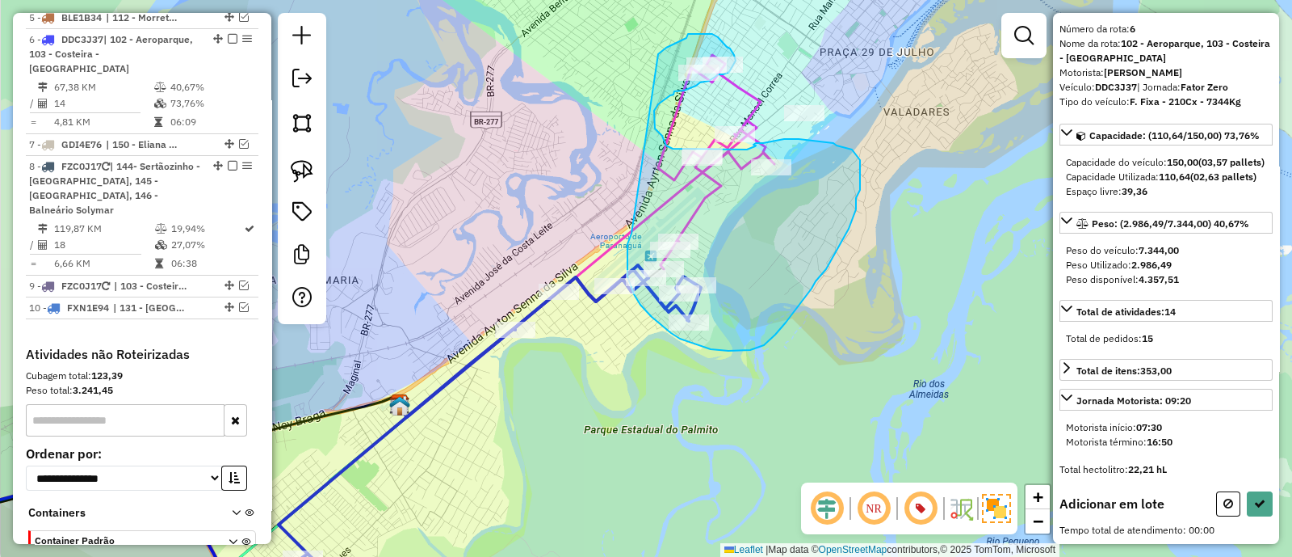
drag, startPoint x: 628, startPoint y: 267, endPoint x: 647, endPoint y: 82, distance: 186.0
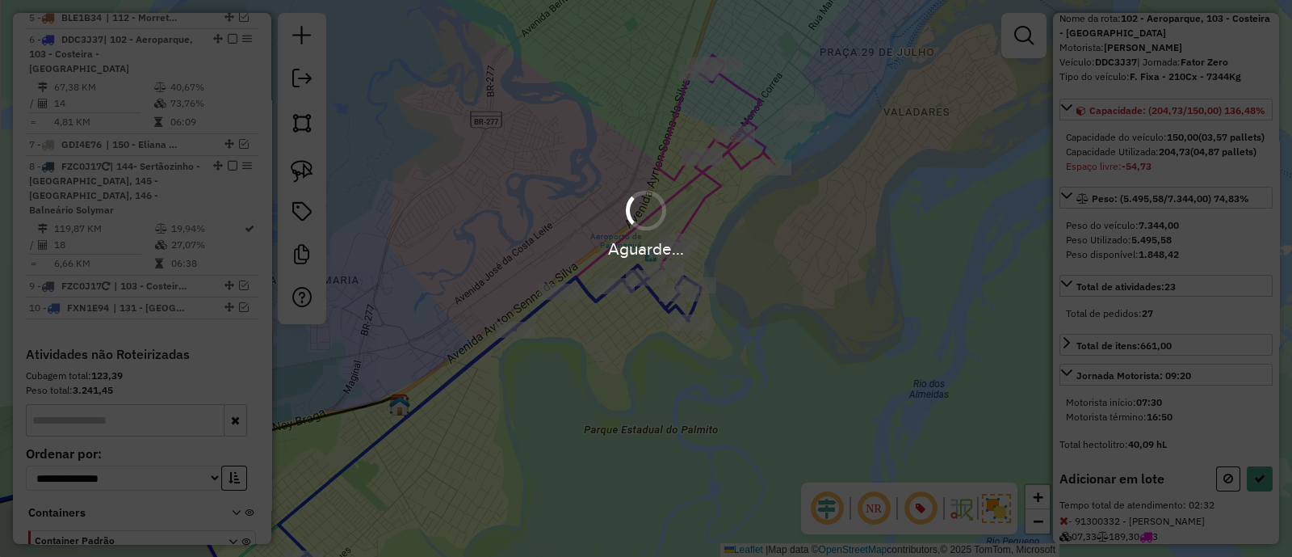
scroll to position [216, 0]
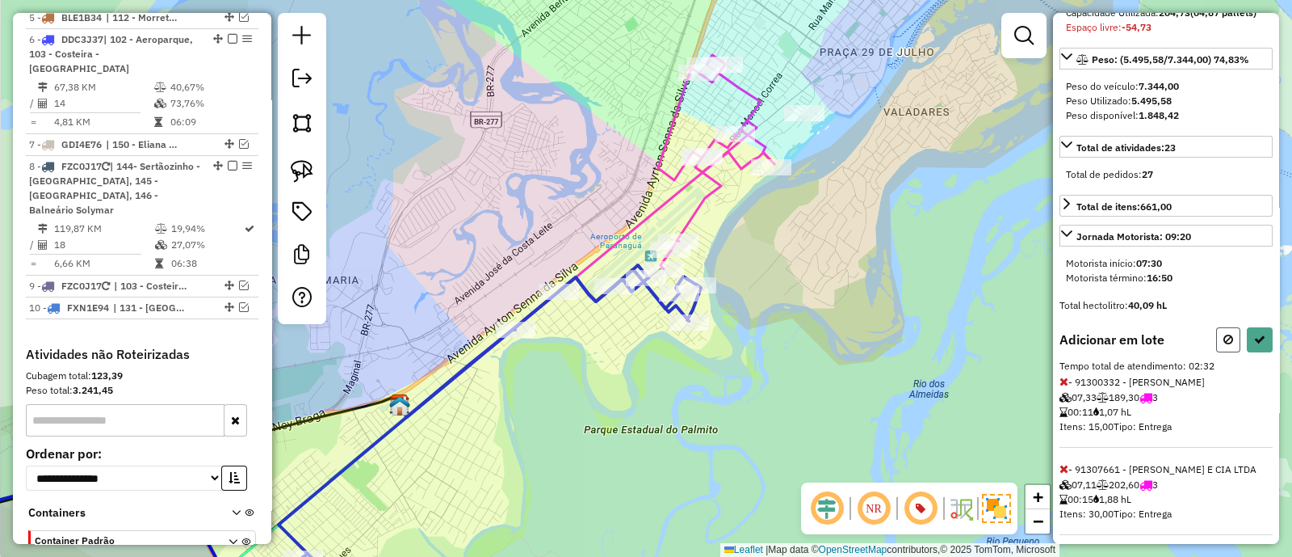
click at [1217, 352] on button at bounding box center [1229, 339] width 24 height 25
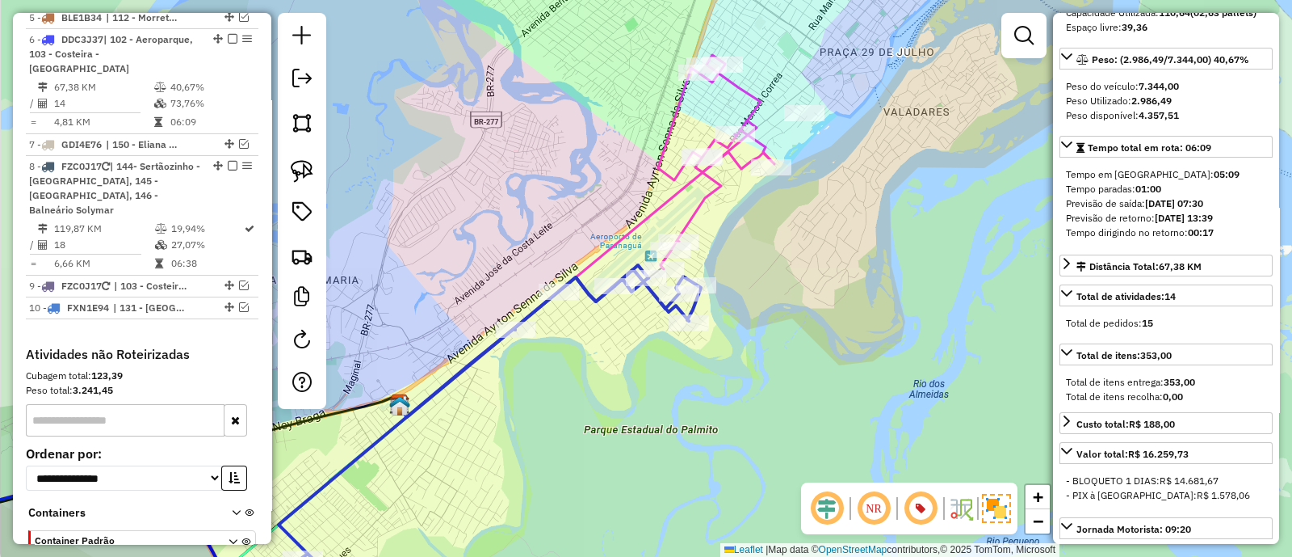
scroll to position [201, 0]
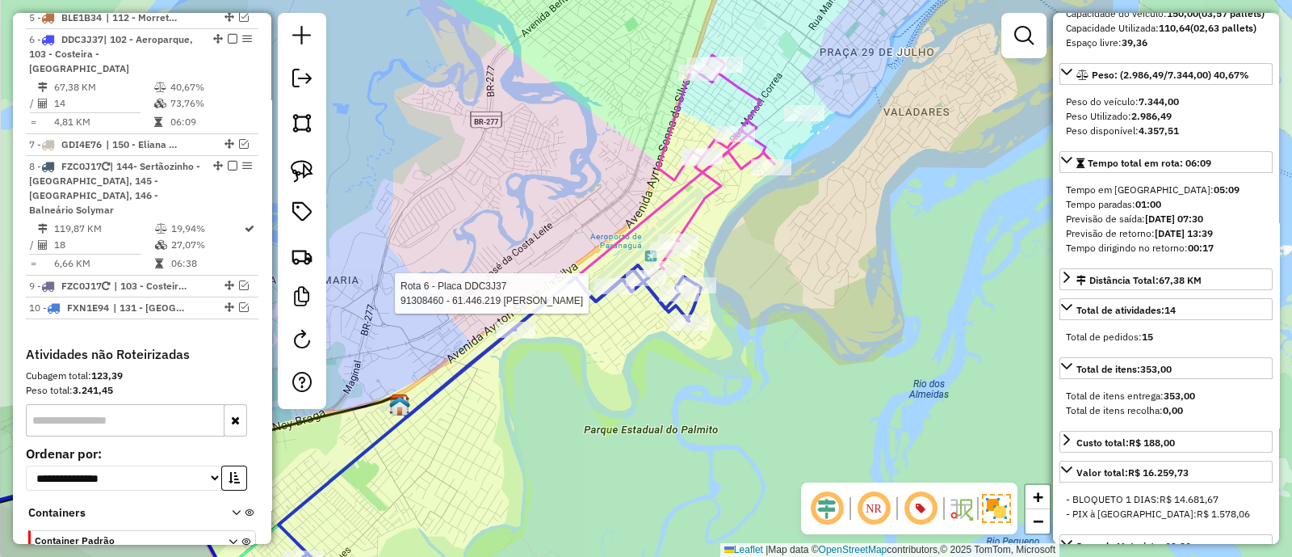
click at [694, 301] on div at bounding box center [679, 293] width 40 height 16
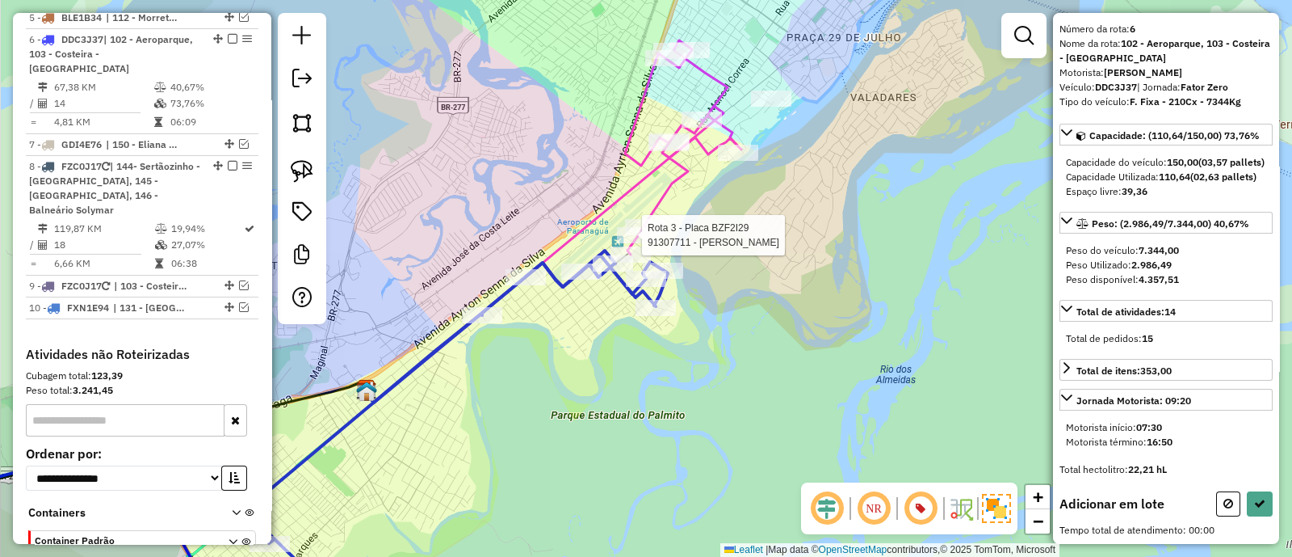
scroll to position [78, 0]
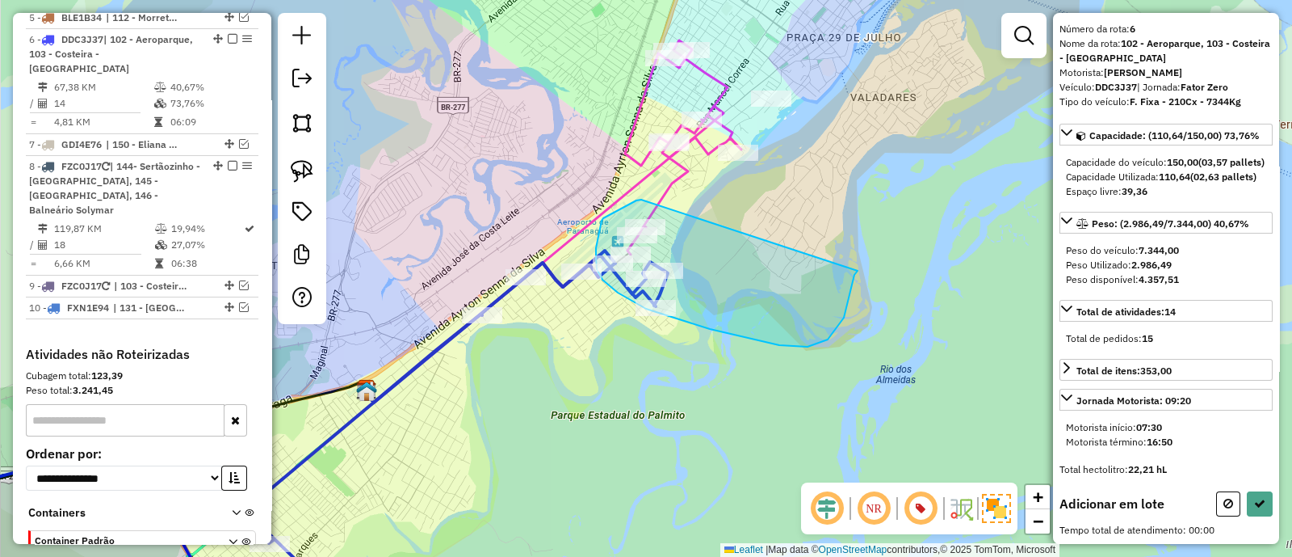
drag, startPoint x: 641, startPoint y: 200, endPoint x: 858, endPoint y: 271, distance: 227.9
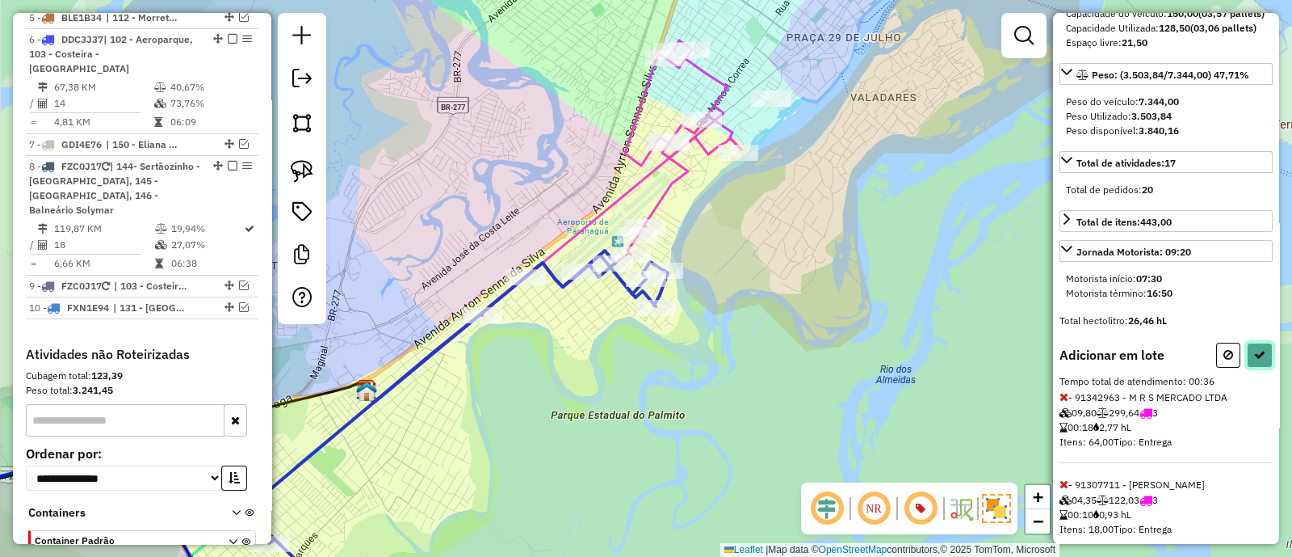
click at [1259, 368] on button at bounding box center [1260, 355] width 26 height 25
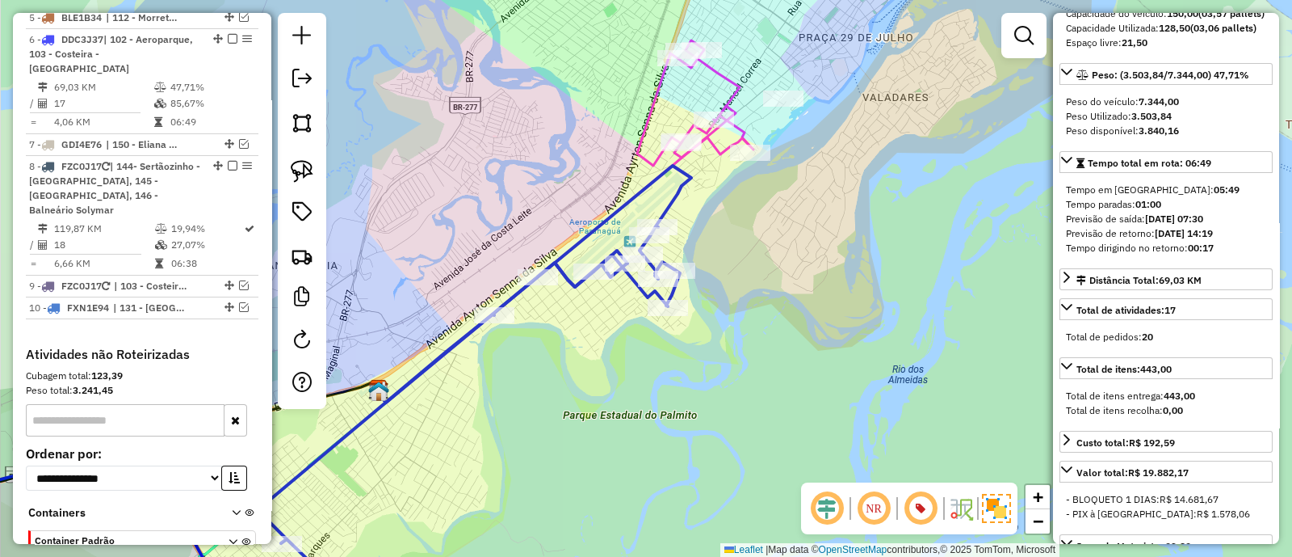
drag, startPoint x: 452, startPoint y: 260, endPoint x: 631, endPoint y: 269, distance: 178.7
click at [630, 269] on div "Janela de atendimento Grade de atendimento Capacidade Transportadoras Veículos …" at bounding box center [646, 278] width 1292 height 557
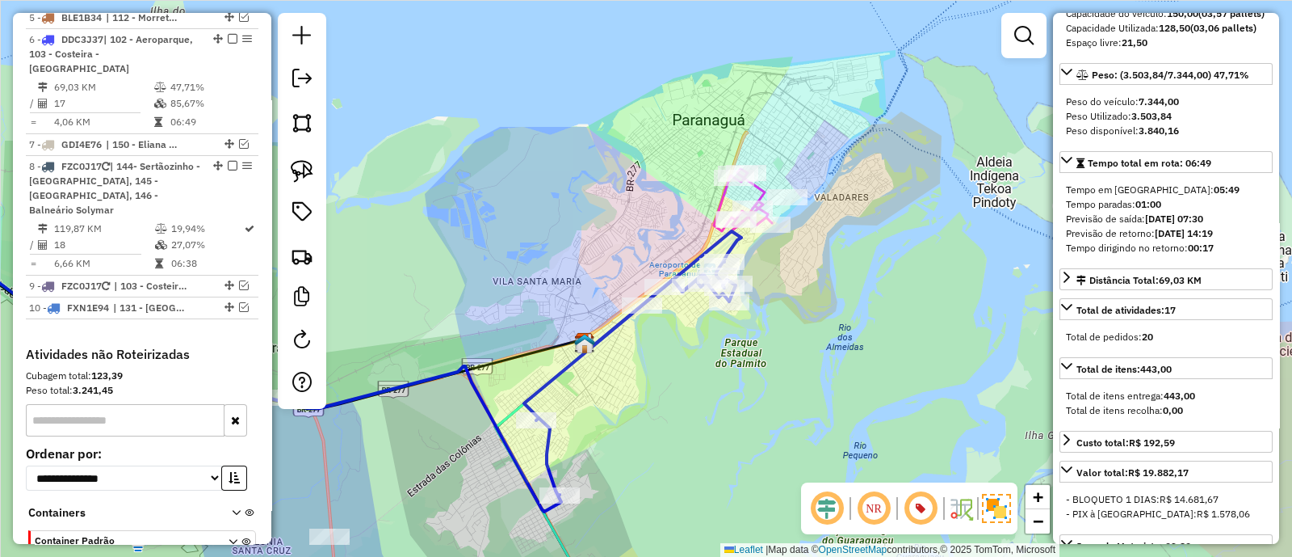
click at [878, 268] on div "Rota 6 - Placa DDC3J37 91304605 - MARIA DALILA FREITAS Janela de atendimento Gr…" at bounding box center [646, 278] width 1292 height 557
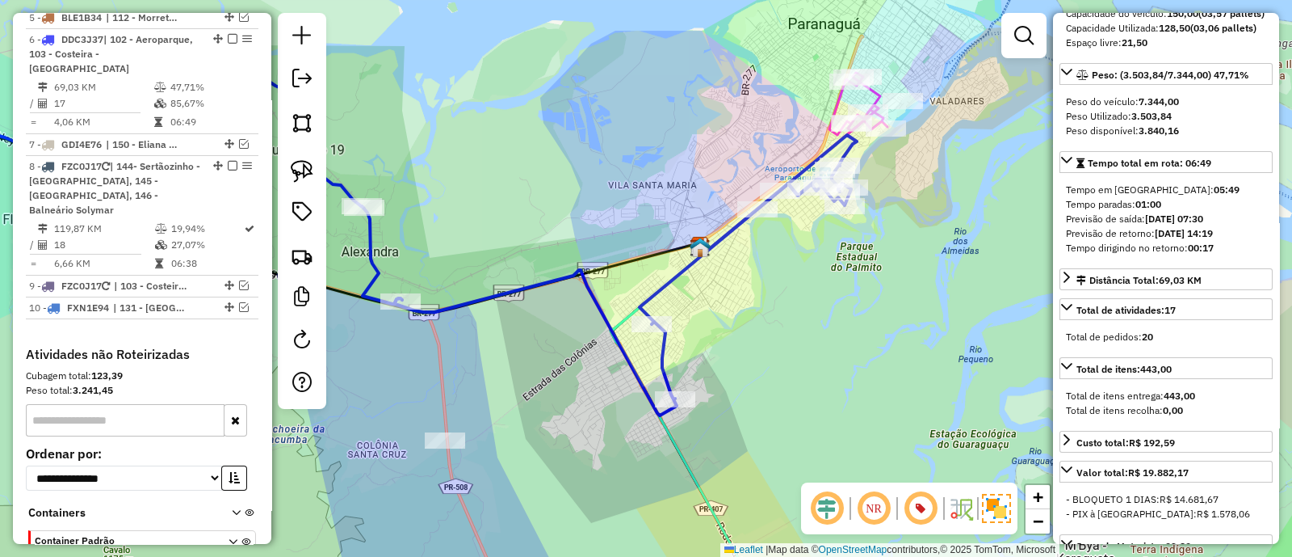
drag, startPoint x: 804, startPoint y: 341, endPoint x: 899, endPoint y: 237, distance: 140.6
click at [899, 237] on div "Janela de atendimento Grade de atendimento Capacidade Transportadoras Veículos …" at bounding box center [646, 278] width 1292 height 557
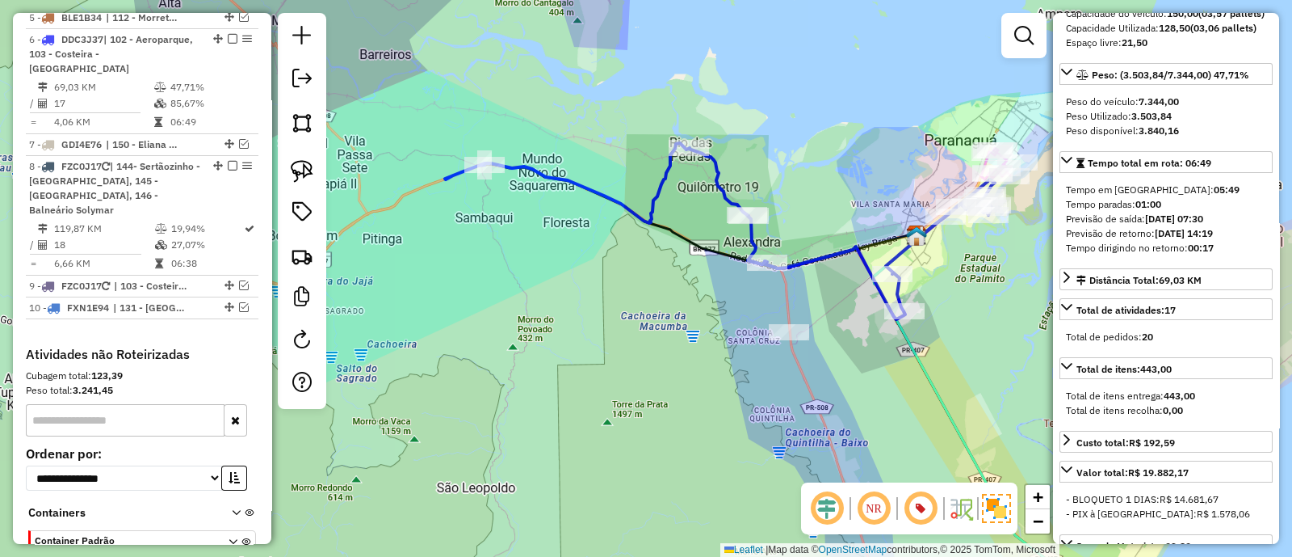
drag, startPoint x: 752, startPoint y: 165, endPoint x: 792, endPoint y: 171, distance: 40.9
click at [792, 171] on div "Janela de atendimento Grade de atendimento Capacidade Transportadoras Veículos …" at bounding box center [646, 278] width 1292 height 557
drag, startPoint x: 599, startPoint y: 139, endPoint x: 487, endPoint y: 162, distance: 114.7
click at [490, 160] on div "Rota 6 - Placa DDC3J37 91354498 - VALDIR FRAGA Rota 6 - Placa DDC3J37 91354498 …" at bounding box center [646, 278] width 1292 height 557
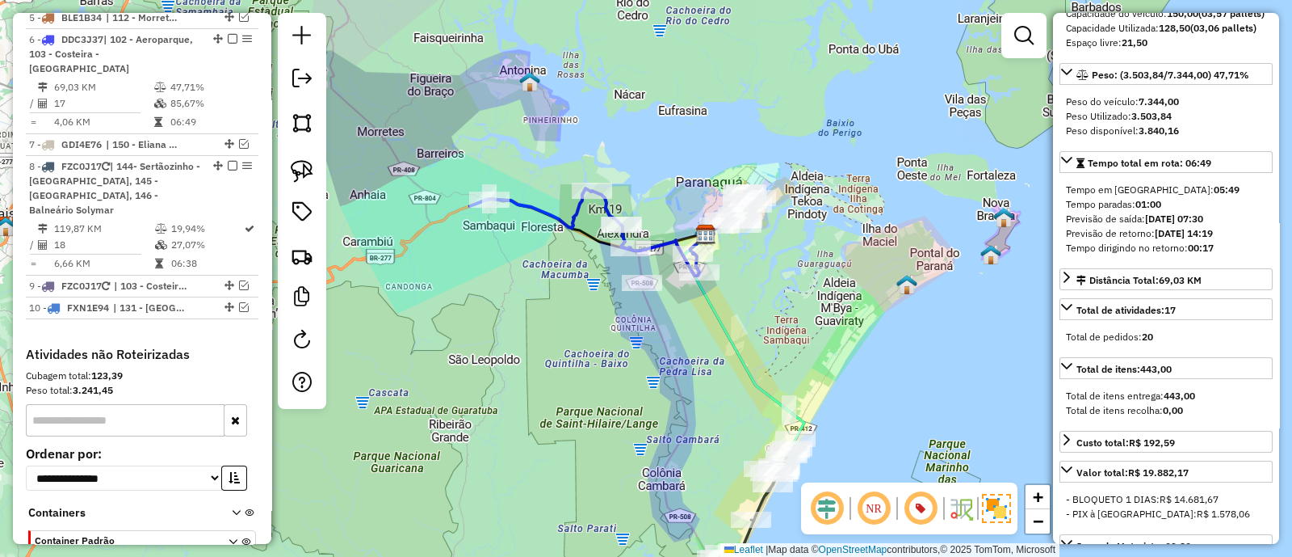
drag, startPoint x: 757, startPoint y: 295, endPoint x: 760, endPoint y: 327, distance: 32.5
click at [760, 327] on div "Janela de atendimento Grade de atendimento Capacidade Transportadoras Veículos …" at bounding box center [646, 278] width 1292 height 557
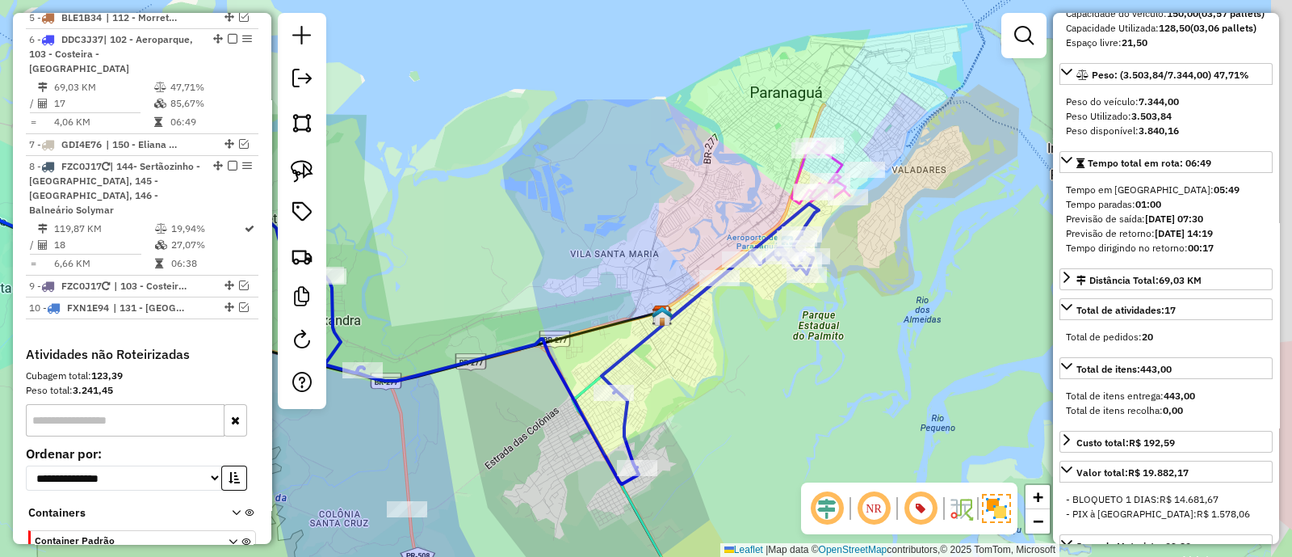
drag, startPoint x: 902, startPoint y: 239, endPoint x: 832, endPoint y: 291, distance: 87.2
click at [858, 284] on div "Janela de atendimento Grade de atendimento Capacidade Transportadoras Veículos …" at bounding box center [646, 278] width 1292 height 557
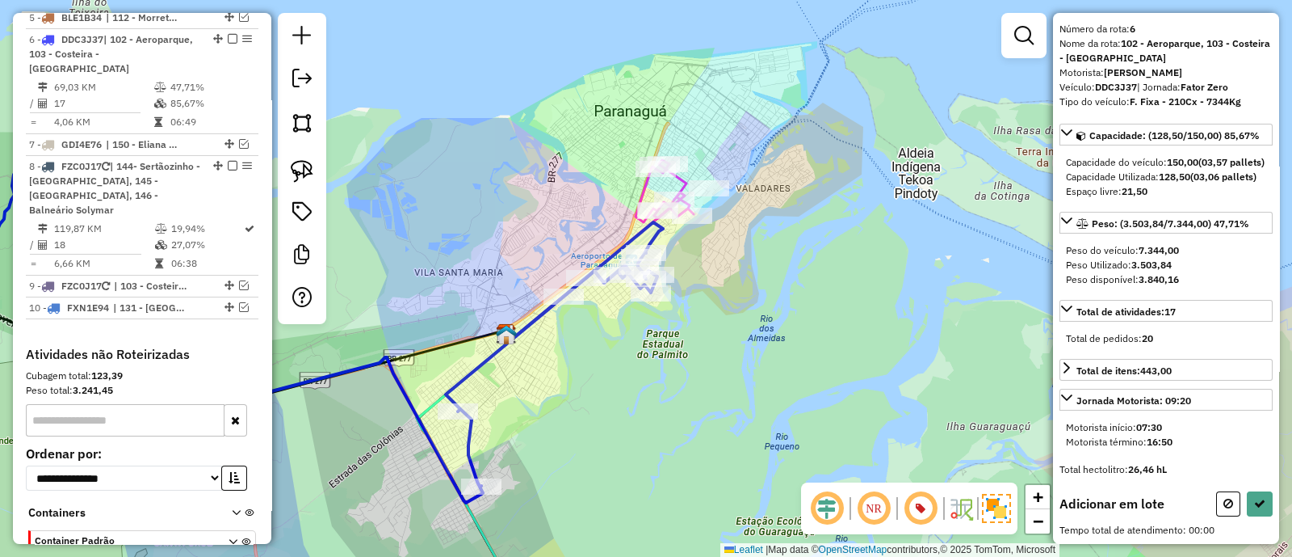
scroll to position [78, 0]
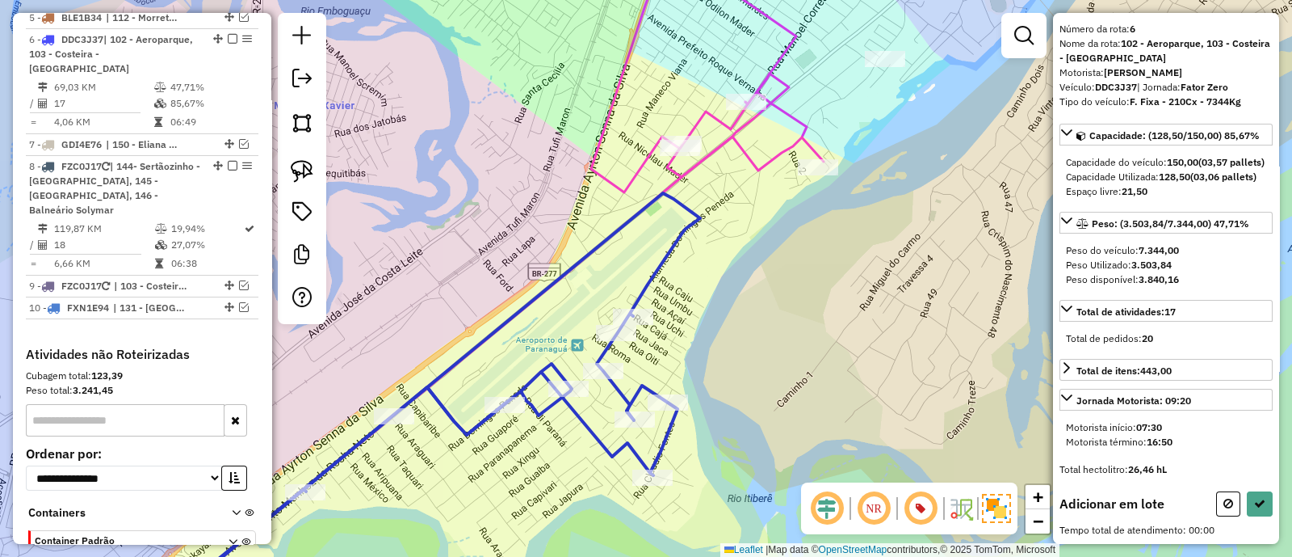
click at [739, 92] on div "Rota 3 - Placa BZF2I29 91349381 - VALDETE DIAS TORQUET Janela de atendimento Gr…" at bounding box center [646, 278] width 1292 height 557
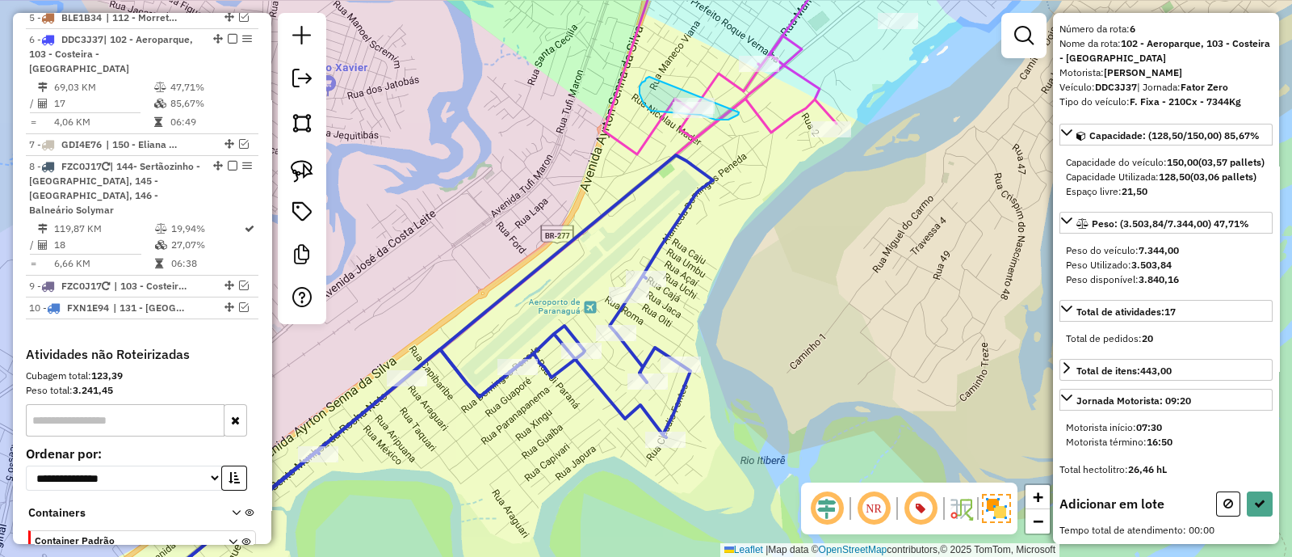
drag, startPoint x: 648, startPoint y: 108, endPoint x: 739, endPoint y: 100, distance: 91.6
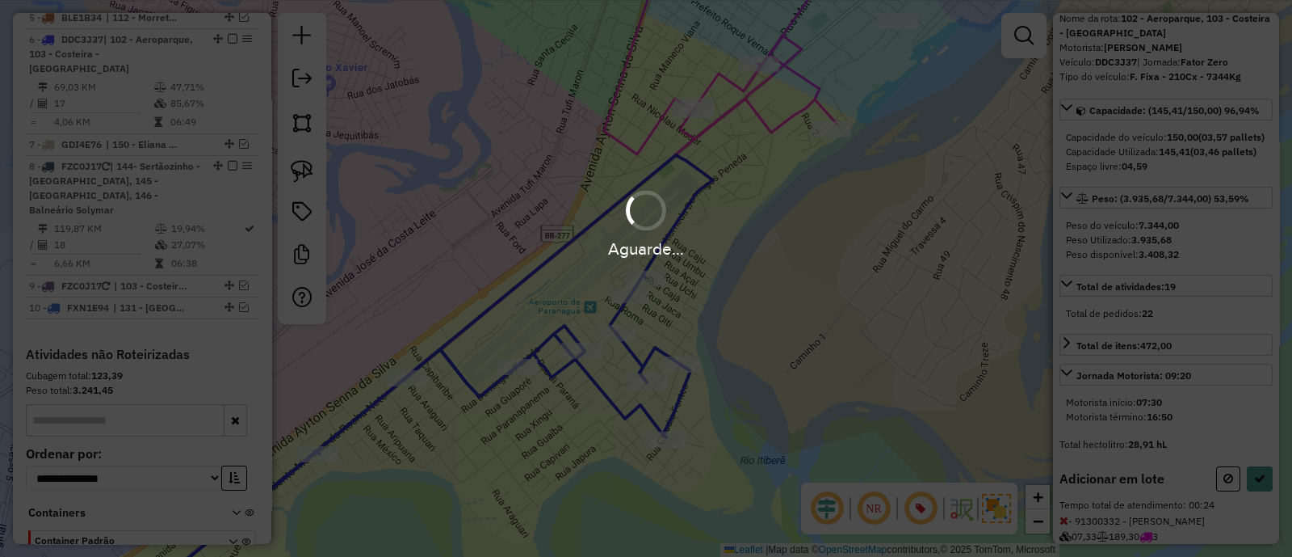
scroll to position [201, 0]
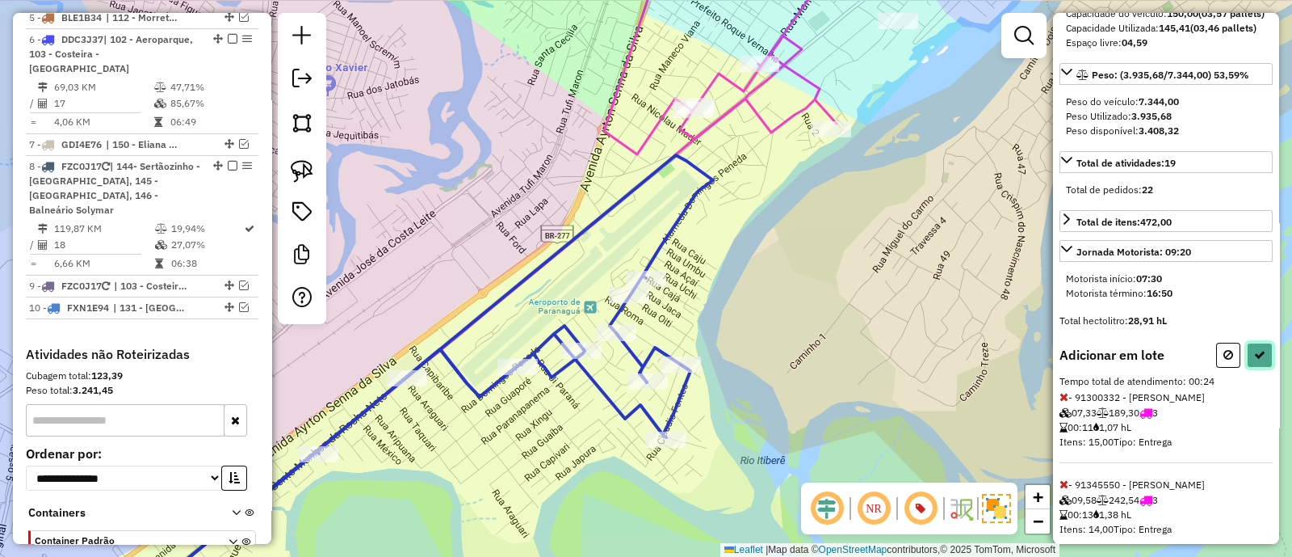
click at [1261, 368] on button at bounding box center [1260, 355] width 26 height 25
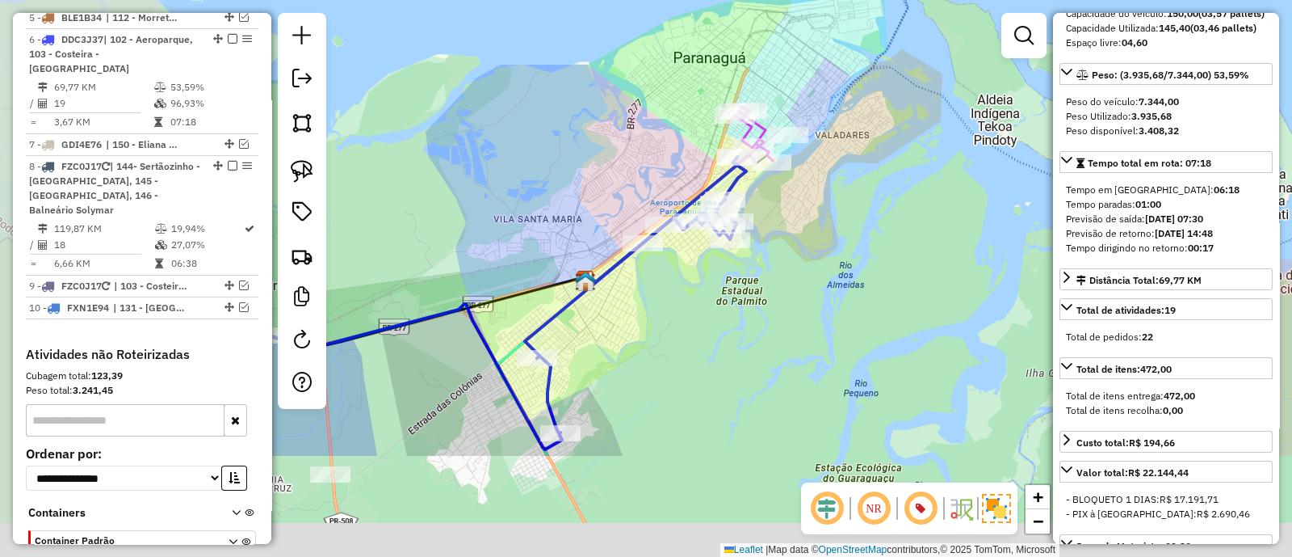
drag, startPoint x: 669, startPoint y: 368, endPoint x: 814, endPoint y: 263, distance: 179.4
click at [814, 263] on div "Janela de atendimento Grade de atendimento Capacidade Transportadoras Veículos …" at bounding box center [646, 278] width 1292 height 557
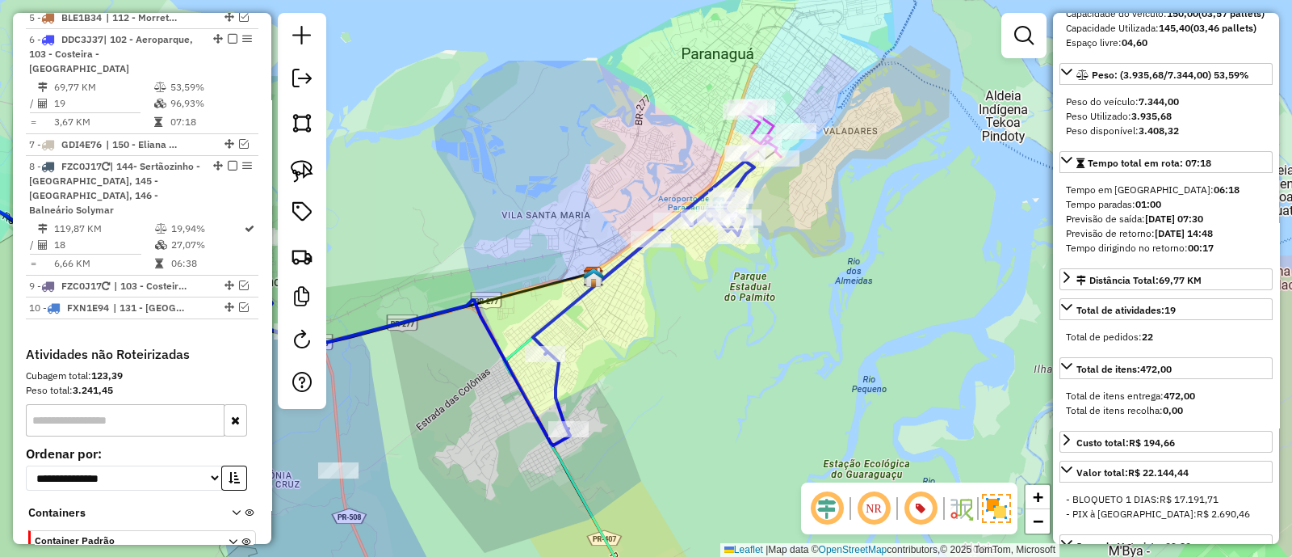
drag, startPoint x: 871, startPoint y: 264, endPoint x: 893, endPoint y: 248, distance: 27.1
click at [893, 247] on div "Janela de atendimento Grade de atendimento Capacidade Transportadoras Veículos …" at bounding box center [646, 278] width 1292 height 557
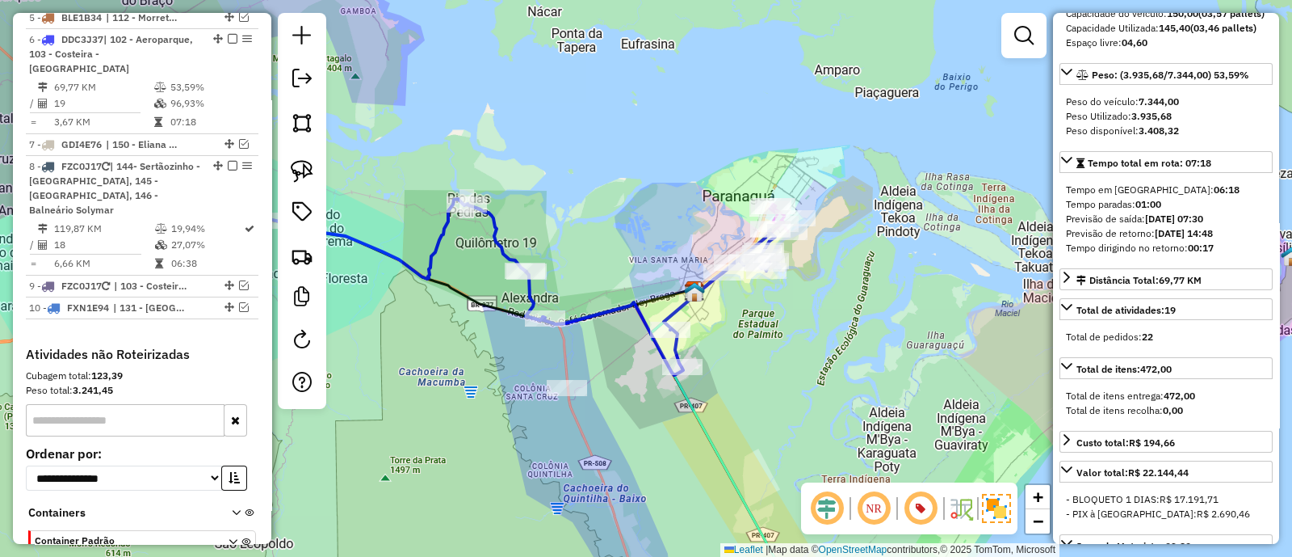
drag, startPoint x: 679, startPoint y: 185, endPoint x: 570, endPoint y: 292, distance: 152.5
click at [570, 292] on div "Janela de atendimento Grade de atendimento Capacidade Transportadoras Veículos …" at bounding box center [646, 278] width 1292 height 557
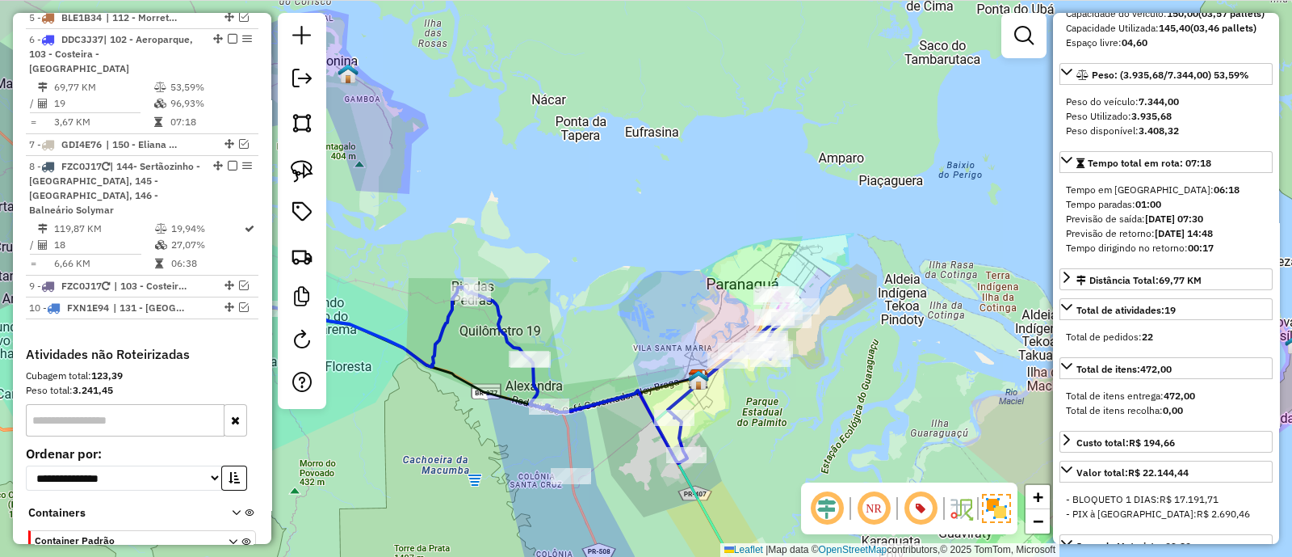
drag, startPoint x: 517, startPoint y: 310, endPoint x: 743, endPoint y: 166, distance: 268.0
click at [743, 166] on div "Janela de atendimento Grade de atendimento Capacidade Transportadoras Veículos …" at bounding box center [646, 278] width 1292 height 557
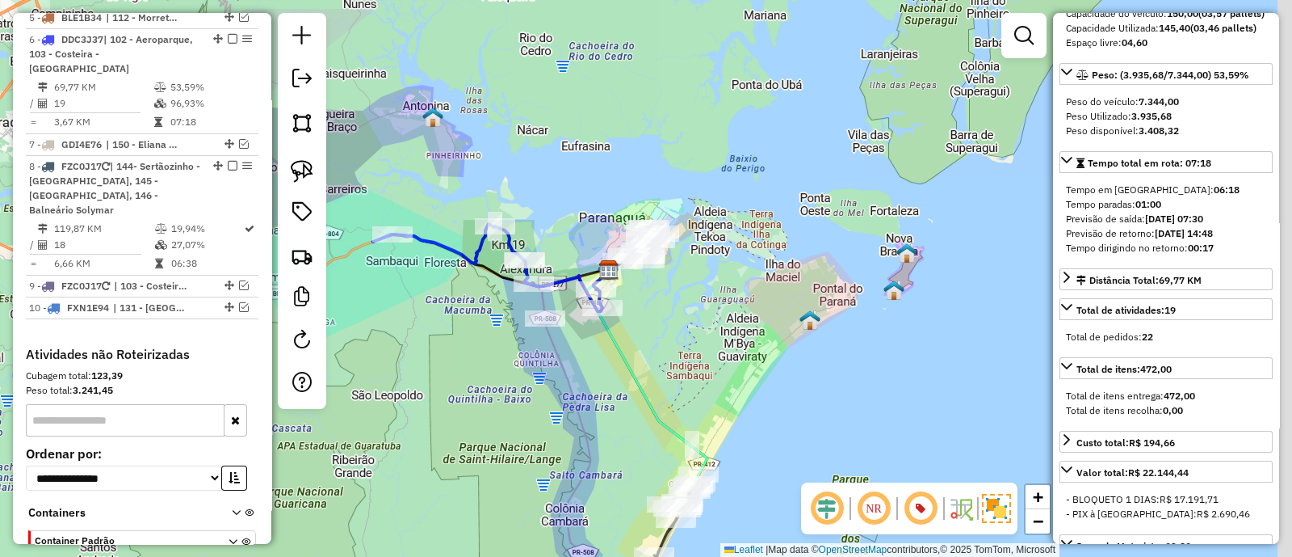
drag, startPoint x: 868, startPoint y: 265, endPoint x: 642, endPoint y: 330, distance: 235.2
click at [642, 330] on div "Janela de atendimento Grade de atendimento Capacidade Transportadoras Veículos …" at bounding box center [646, 278] width 1292 height 557
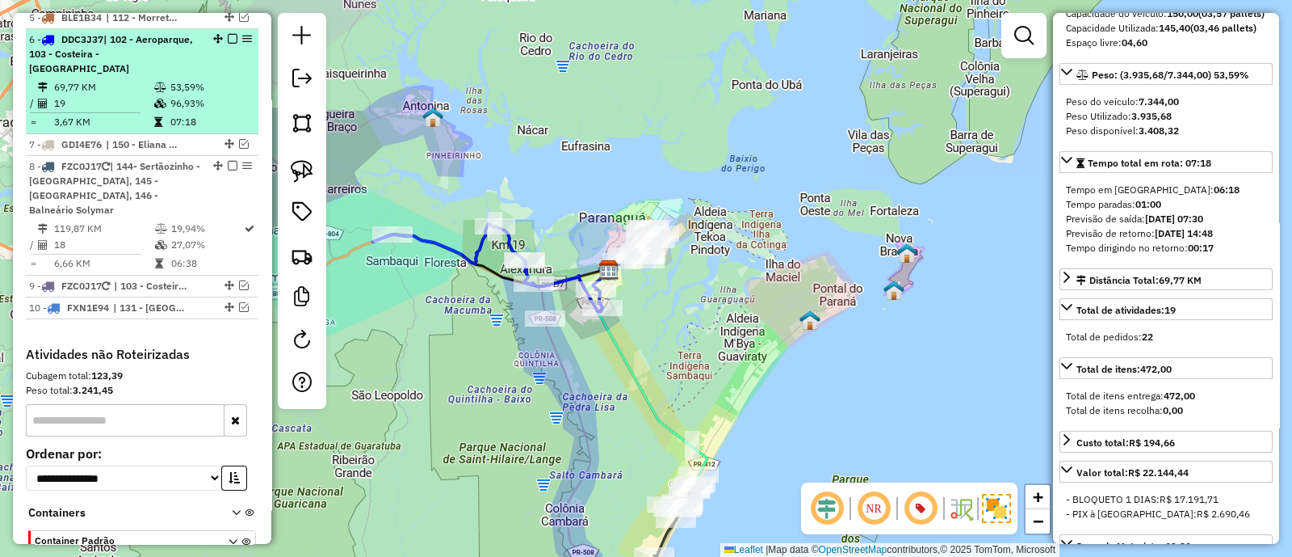
click at [230, 34] on em at bounding box center [233, 39] width 10 height 10
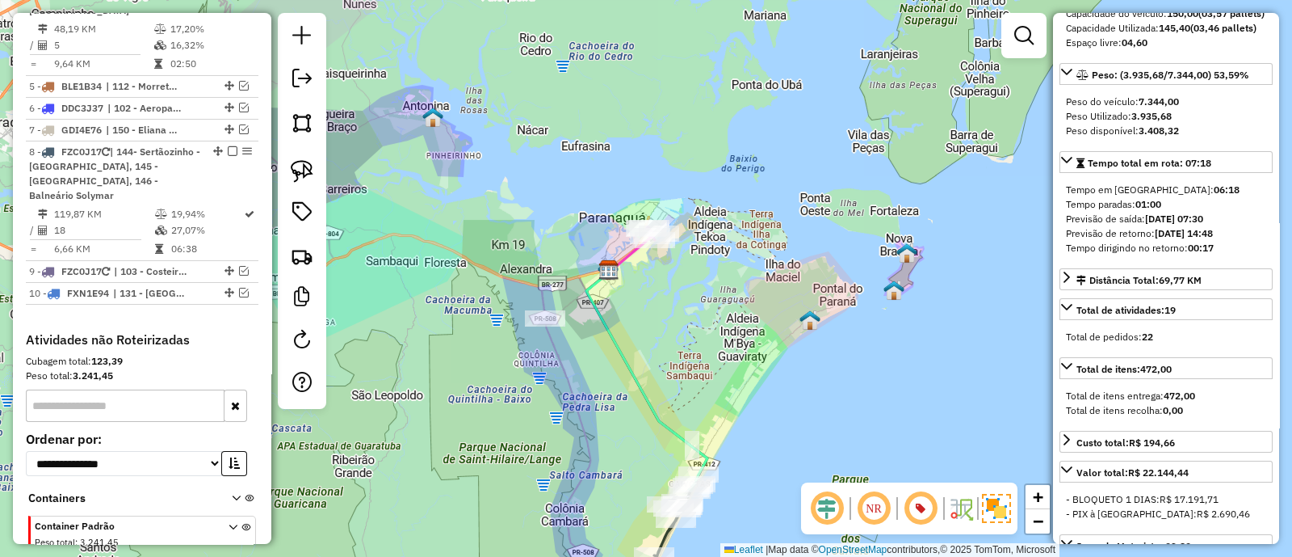
drag, startPoint x: 746, startPoint y: 238, endPoint x: 743, endPoint y: 191, distance: 46.9
click at [746, 189] on div "Janela de atendimento Grade de atendimento Capacidade Transportadoras Veículos …" at bounding box center [646, 278] width 1292 height 557
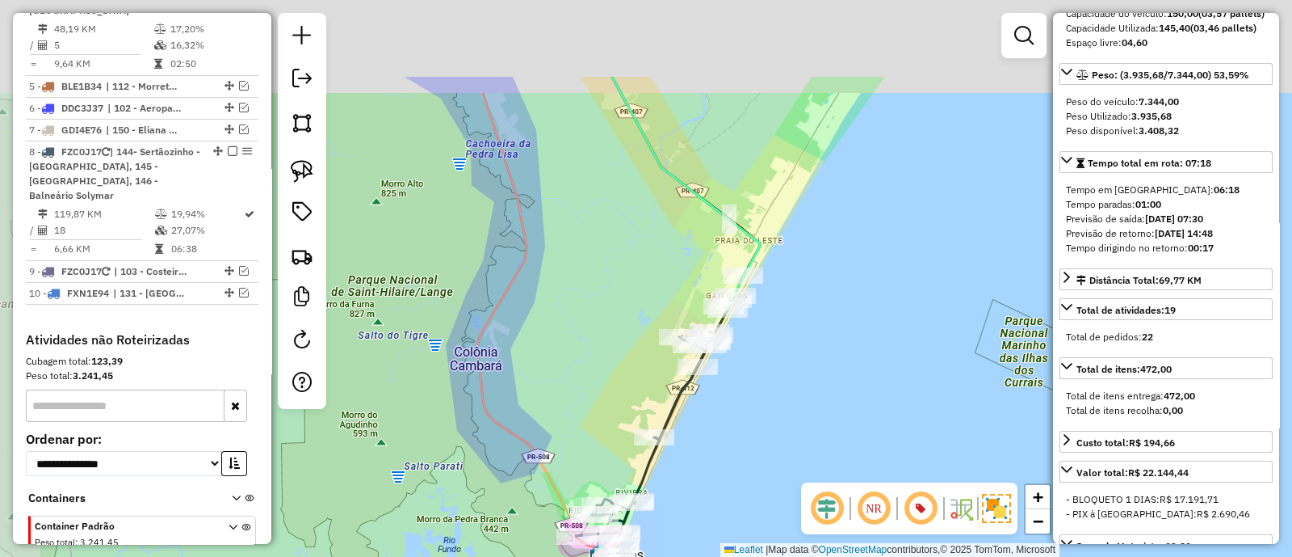
drag, startPoint x: 754, startPoint y: 201, endPoint x: 824, endPoint y: 386, distance: 197.6
click at [824, 386] on div "Janela de atendimento Grade de atendimento Capacidade Transportadoras Veículos …" at bounding box center [646, 278] width 1292 height 557
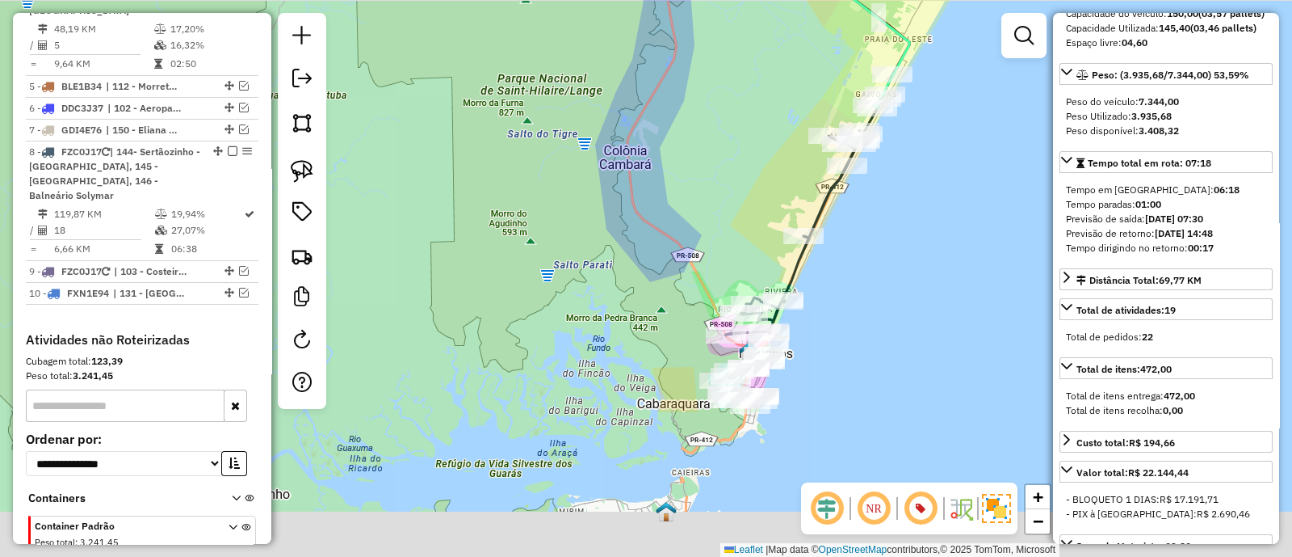
drag, startPoint x: 730, startPoint y: 464, endPoint x: 731, endPoint y: 202, distance: 262.5
click at [731, 202] on div "Janela de atendimento Grade de atendimento Capacidade Transportadoras Veículos …" at bounding box center [646, 278] width 1292 height 557
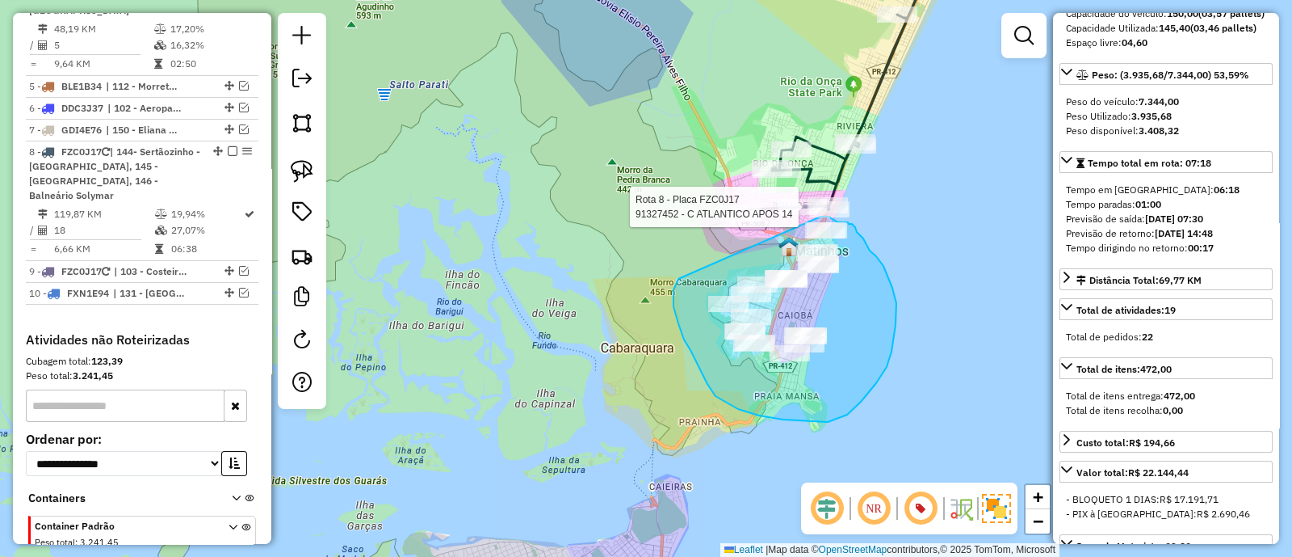
drag, startPoint x: 695, startPoint y: 358, endPoint x: 820, endPoint y: 216, distance: 188.8
click at [820, 216] on div "Rota 8 - Placa FZC0J17 91327452 - C ATLANTICO APOS 14 Janela de atendimento Gra…" at bounding box center [646, 278] width 1292 height 557
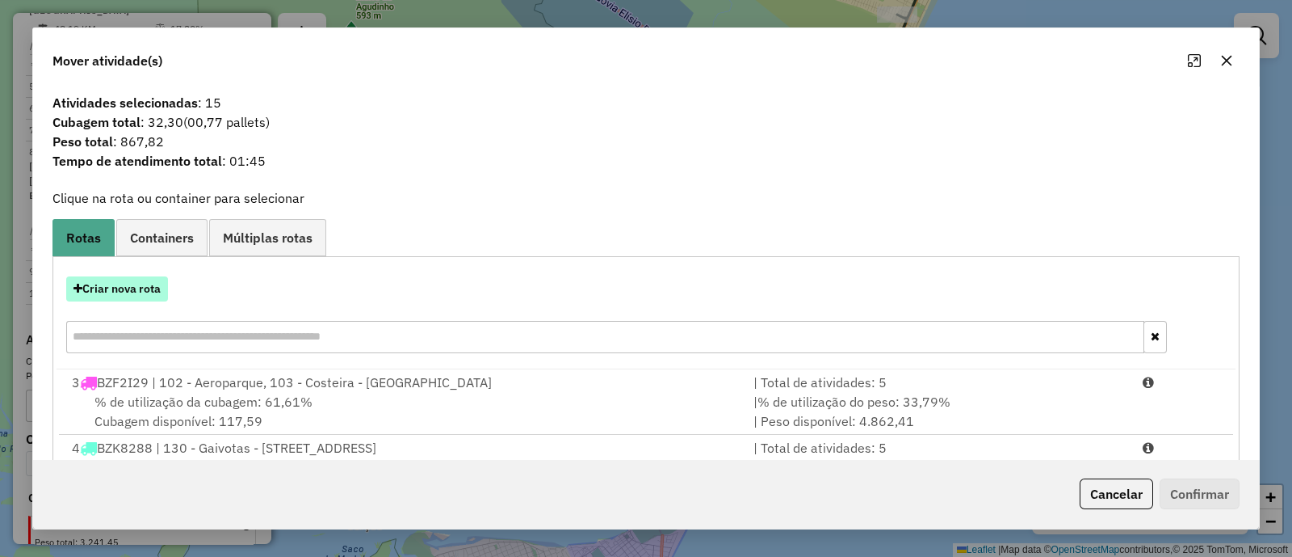
click at [155, 279] on button "Criar nova rota" at bounding box center [117, 288] width 102 height 25
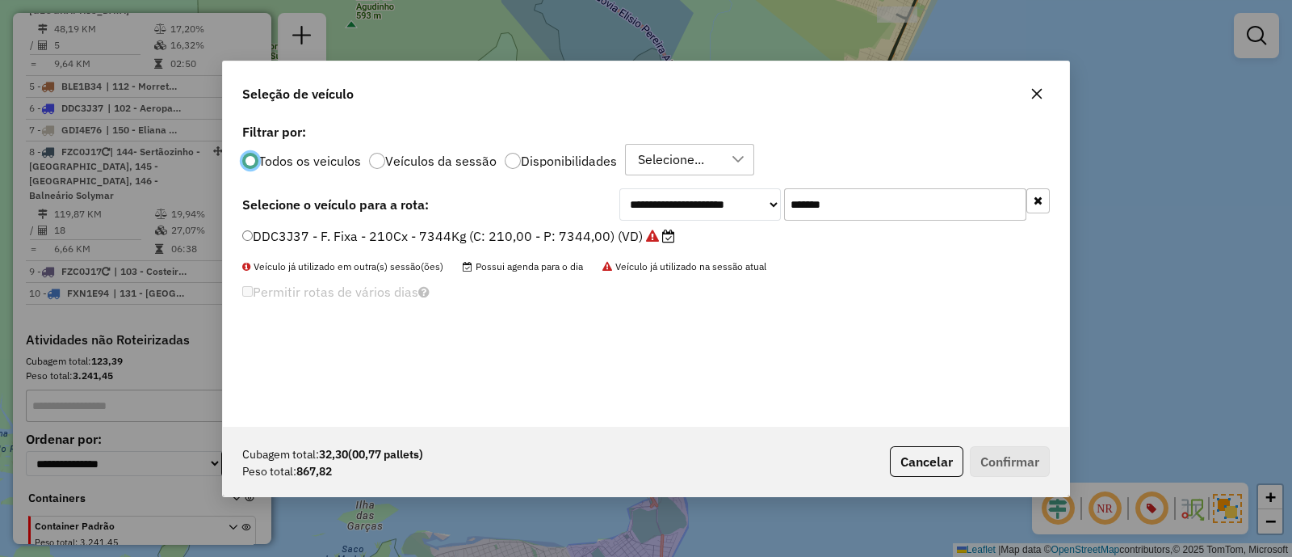
scroll to position [8, 4]
drag, startPoint x: 812, startPoint y: 210, endPoint x: 530, endPoint y: 209, distance: 281.9
click at [530, 209] on div "**********" at bounding box center [646, 204] width 808 height 32
paste input "text"
type input "*******"
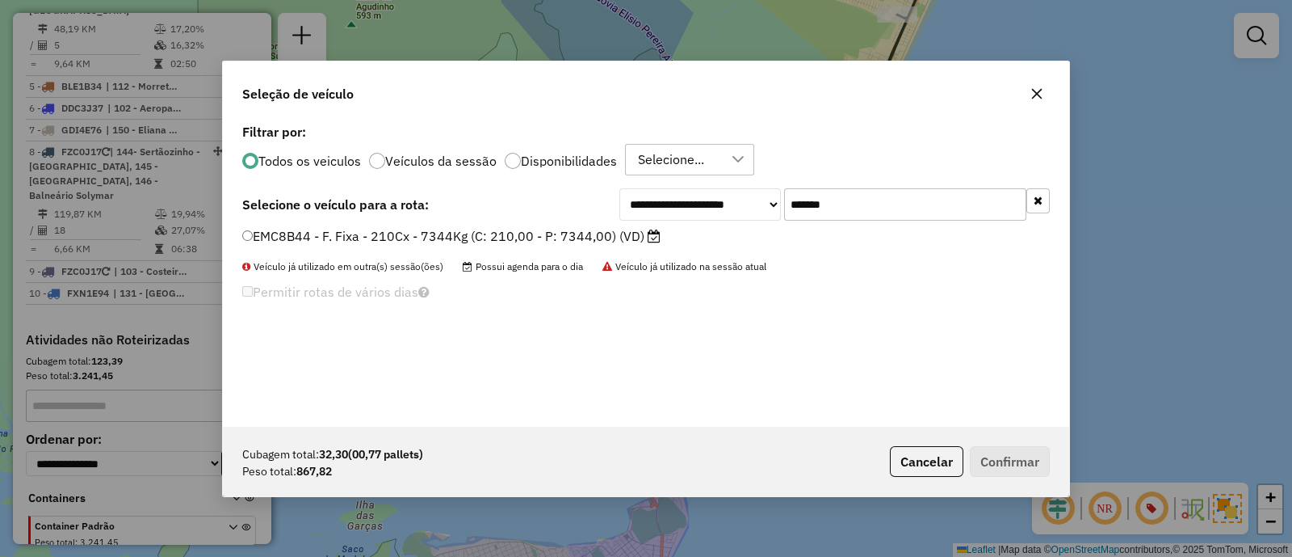
click at [524, 228] on label "EMC8B44 - F. Fixa - 210Cx - 7344Kg (C: 210,00 - P: 7344,00) (VD)" at bounding box center [451, 235] width 418 height 19
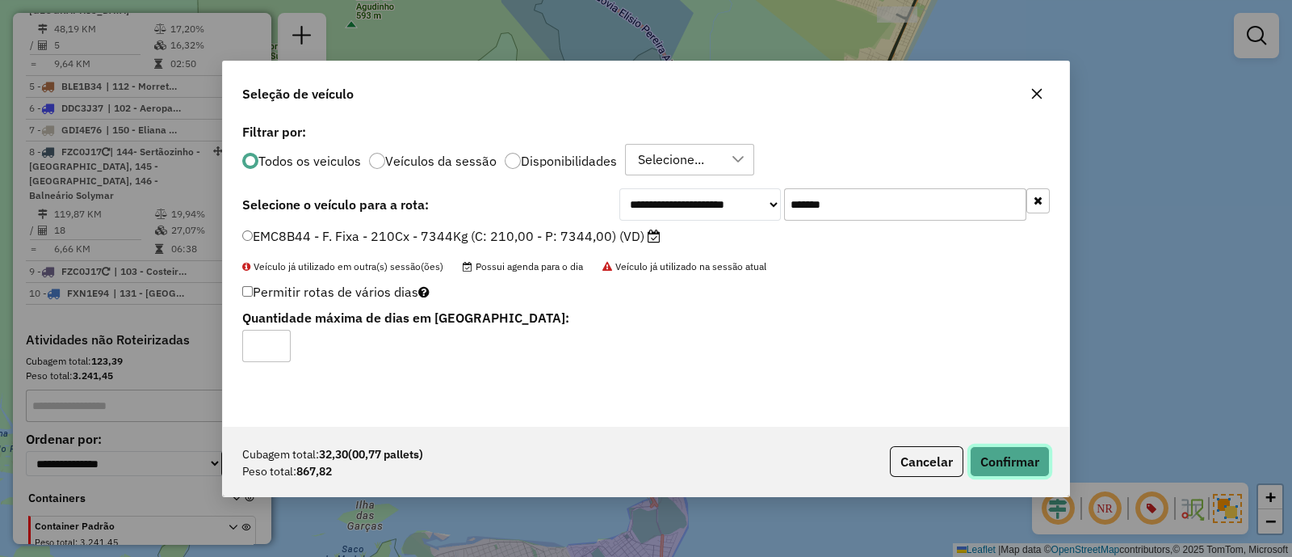
click at [992, 455] on button "Confirmar" at bounding box center [1010, 461] width 80 height 31
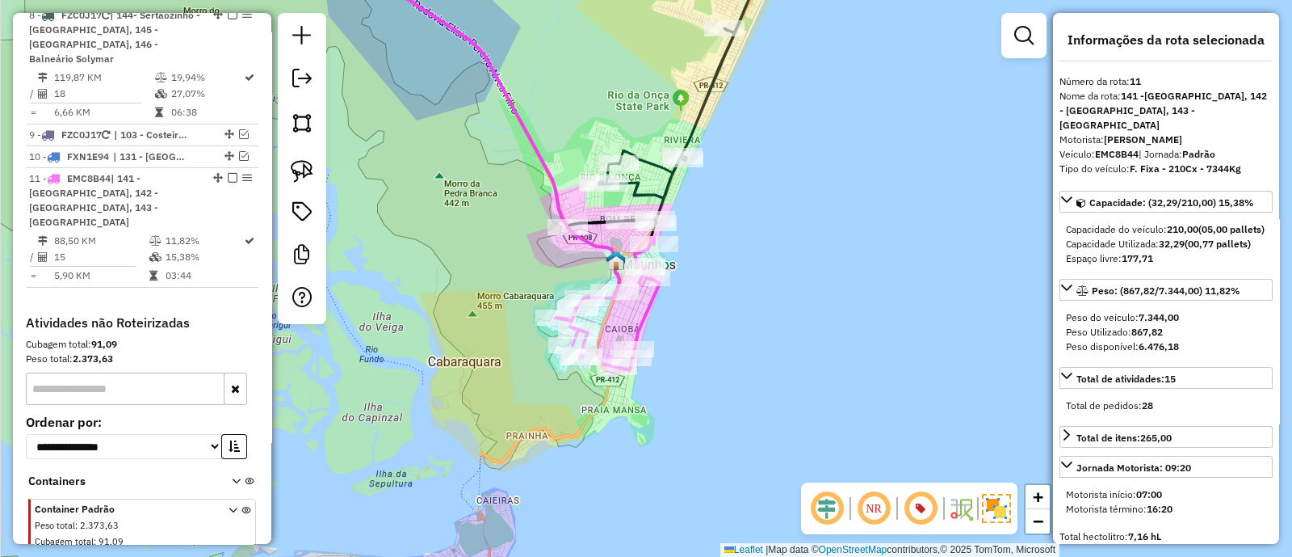
scroll to position [1080, 0]
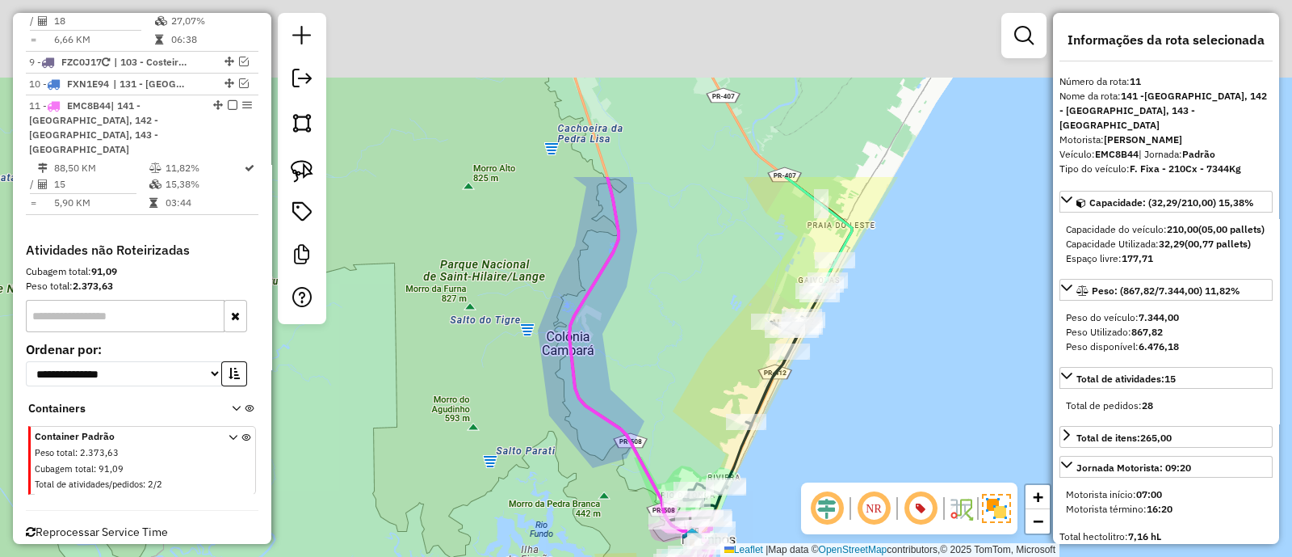
drag, startPoint x: 662, startPoint y: 162, endPoint x: 642, endPoint y: 411, distance: 249.6
click at [642, 403] on div "Janela de atendimento Grade de atendimento Capacidade Transportadoras Veículos …" at bounding box center [646, 278] width 1292 height 557
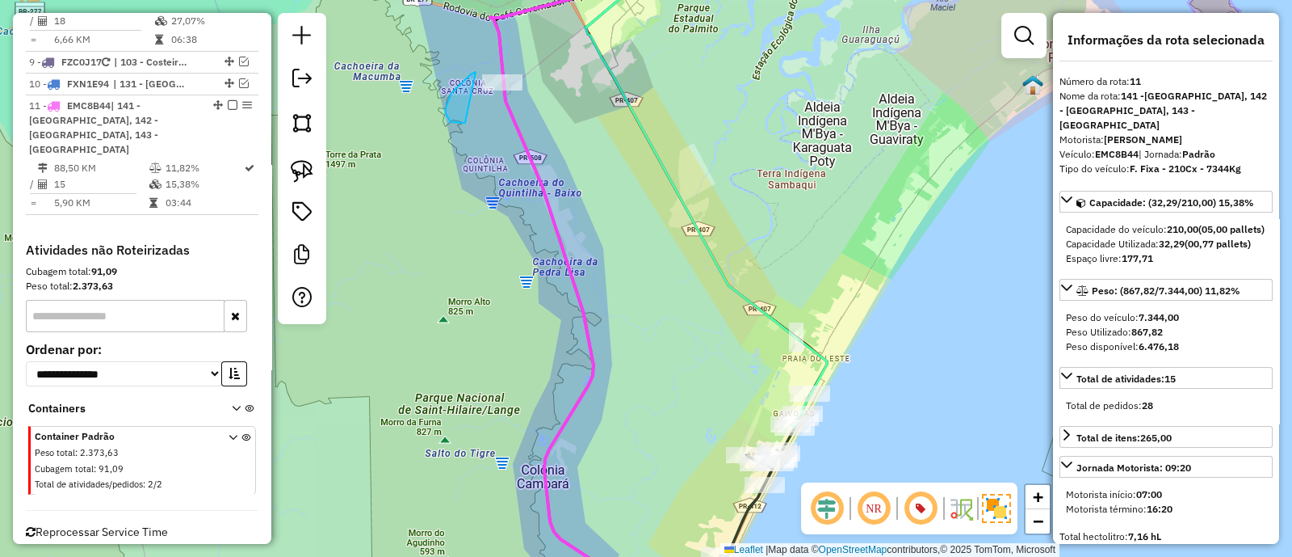
drag, startPoint x: 465, startPoint y: 123, endPoint x: 533, endPoint y: 39, distance: 108.0
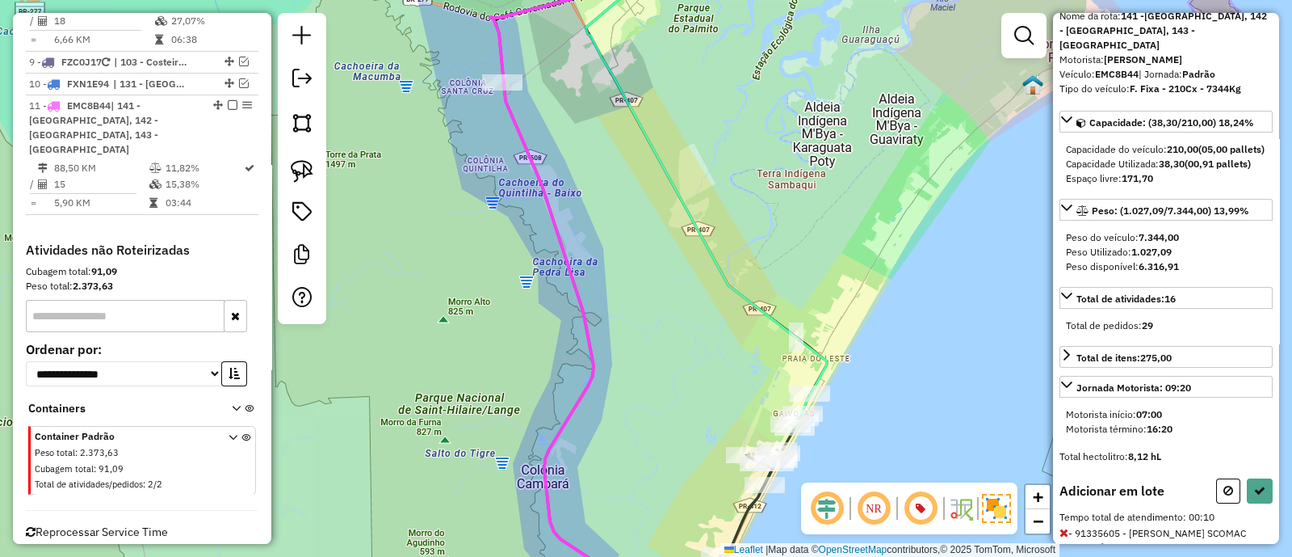
scroll to position [150, 0]
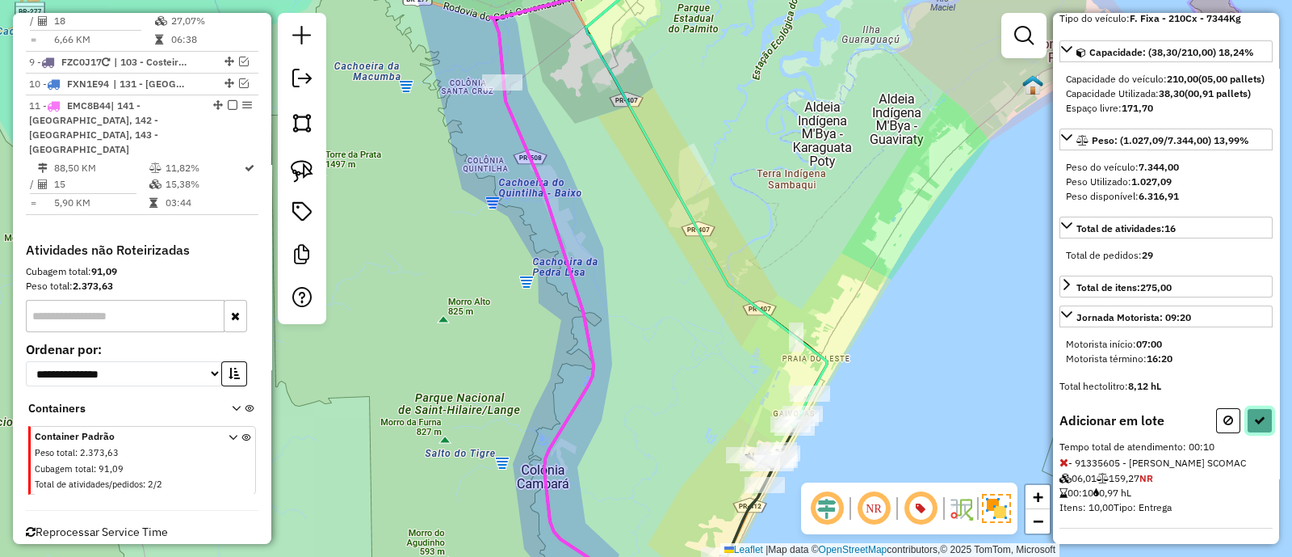
click at [1261, 418] on button at bounding box center [1260, 420] width 26 height 25
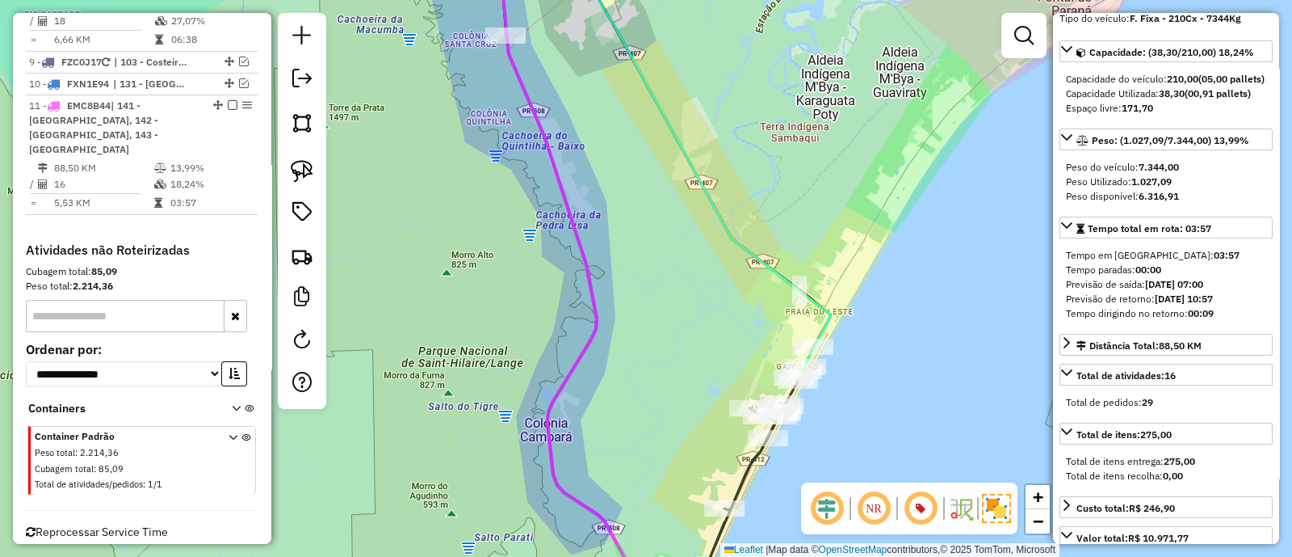
drag, startPoint x: 649, startPoint y: 460, endPoint x: 637, endPoint y: 179, distance: 281.4
click at [637, 179] on div "Janela de atendimento Grade de atendimento Capacidade Transportadoras Veículos …" at bounding box center [646, 278] width 1292 height 557
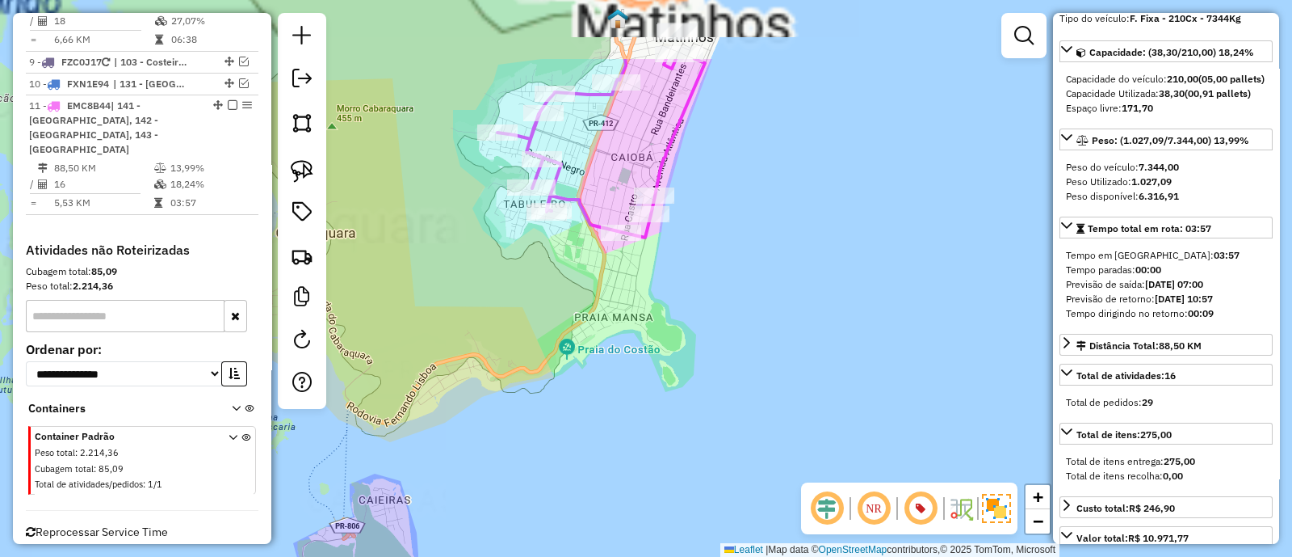
drag, startPoint x: 799, startPoint y: 186, endPoint x: 743, endPoint y: 443, distance: 263.7
click at [773, 451] on div "Janela de atendimento Grade de atendimento Capacidade Transportadoras Veículos …" at bounding box center [646, 278] width 1292 height 557
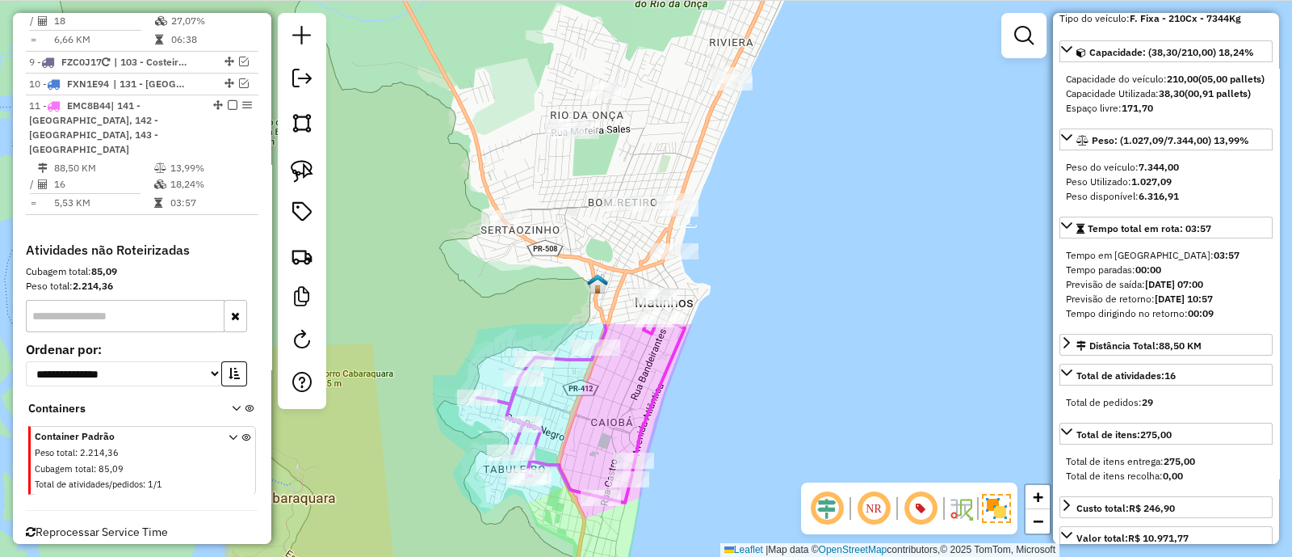
click at [747, 424] on div "Janela de atendimento Grade de atendimento Capacidade Transportadoras Veículos …" at bounding box center [646, 278] width 1292 height 557
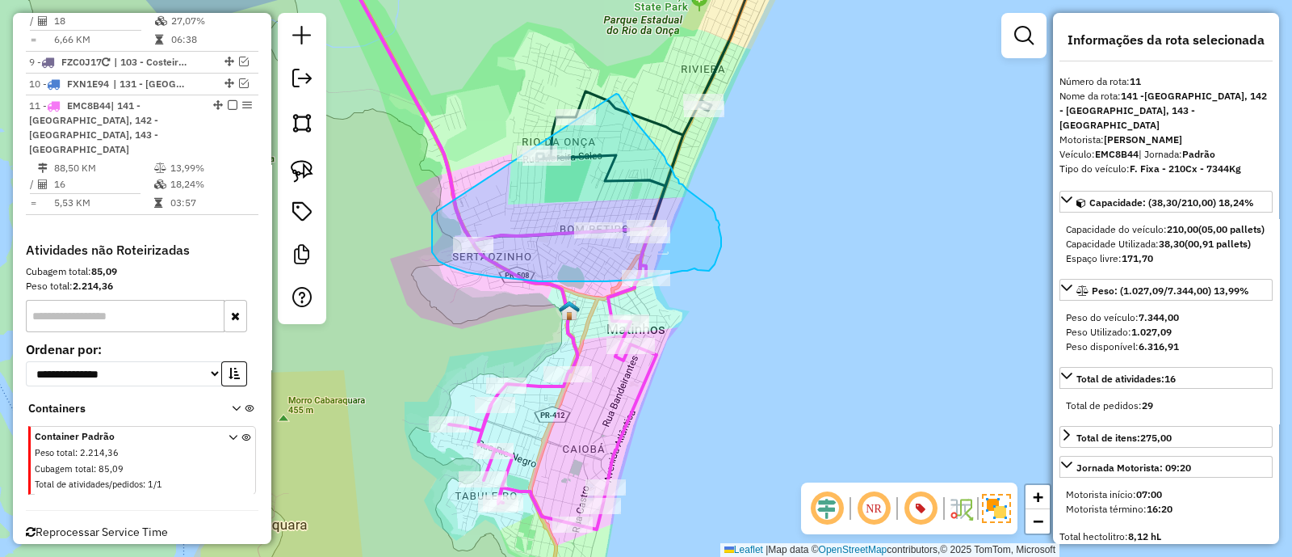
drag, startPoint x: 432, startPoint y: 216, endPoint x: 557, endPoint y: 92, distance: 175.9
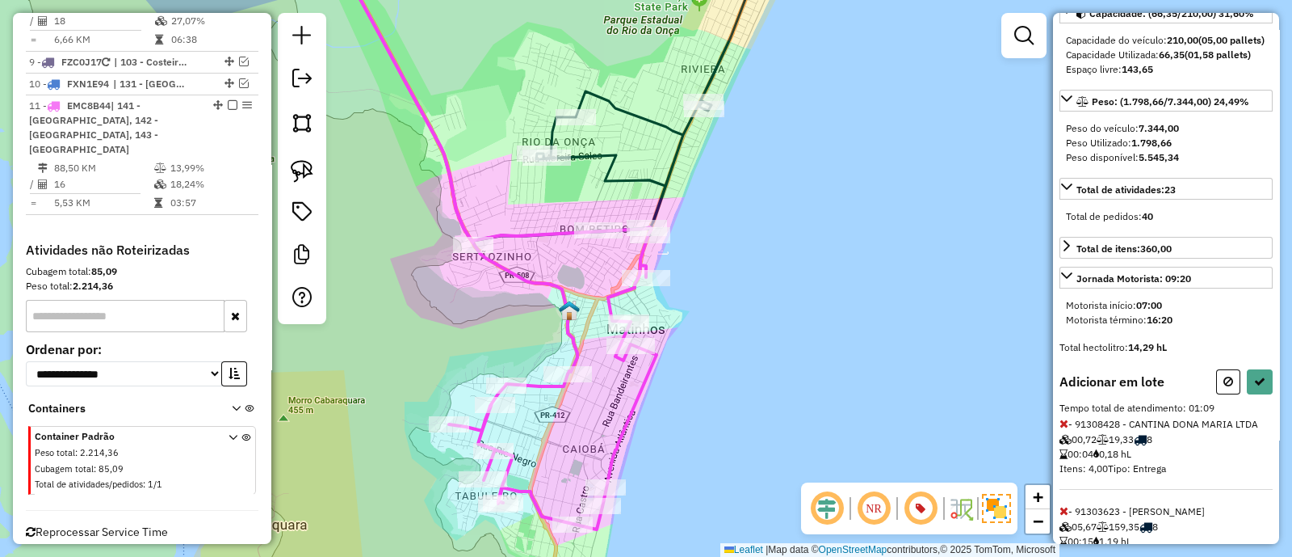
scroll to position [201, 0]
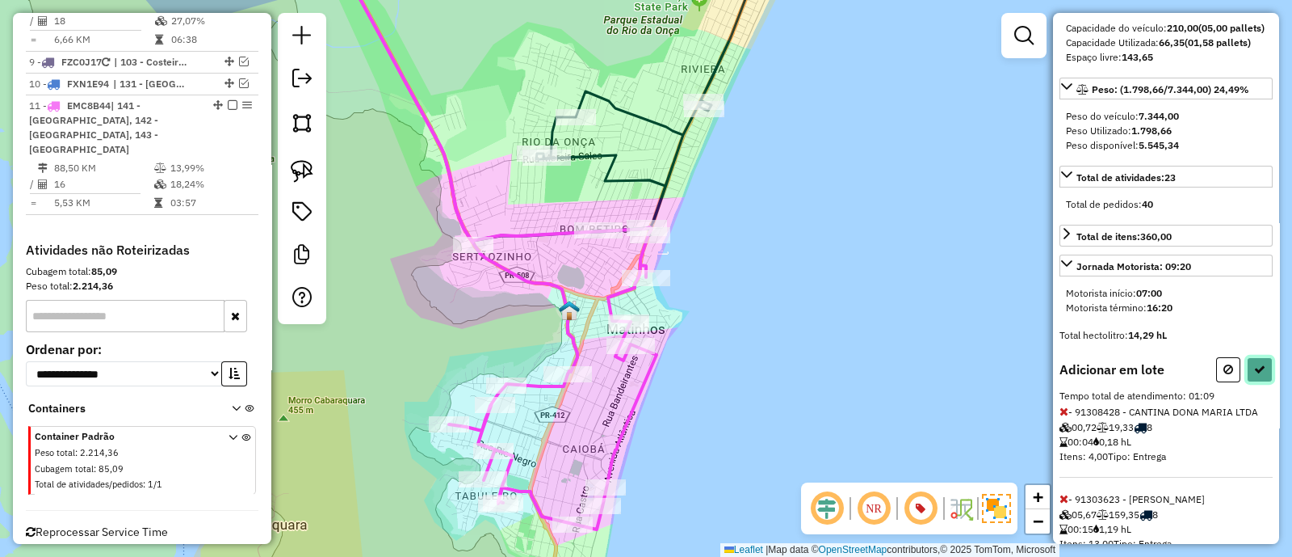
click at [1254, 358] on button at bounding box center [1260, 369] width 26 height 25
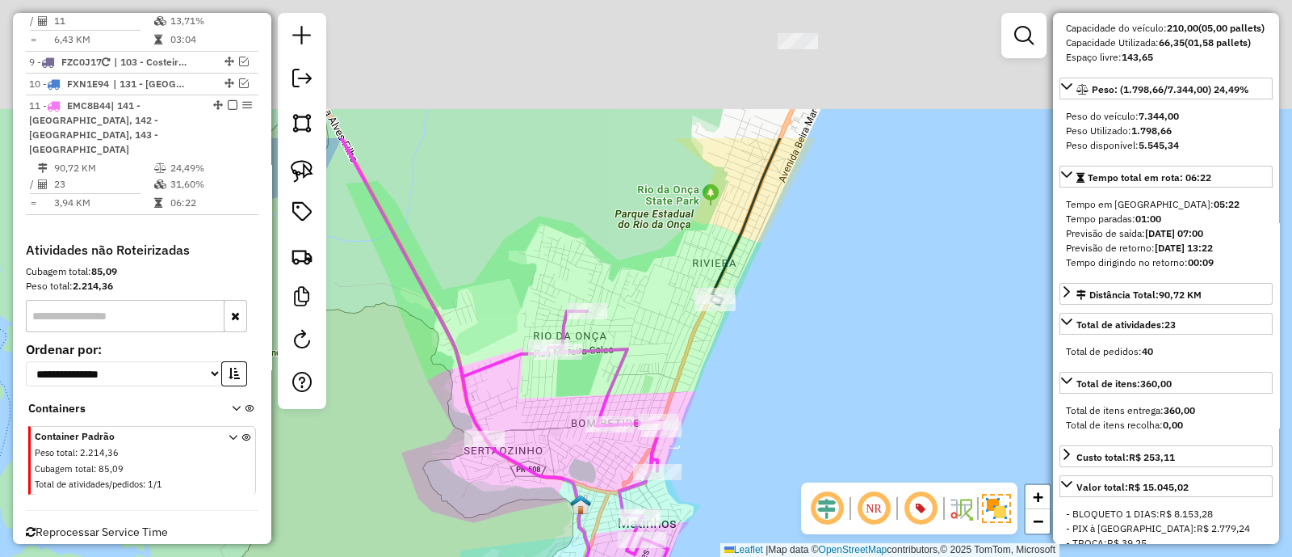
drag, startPoint x: 768, startPoint y: 196, endPoint x: 775, endPoint y: 361, distance: 165.0
click at [776, 361] on div "Janela de atendimento Grade de atendimento Capacidade Transportadoras Veículos …" at bounding box center [646, 278] width 1292 height 557
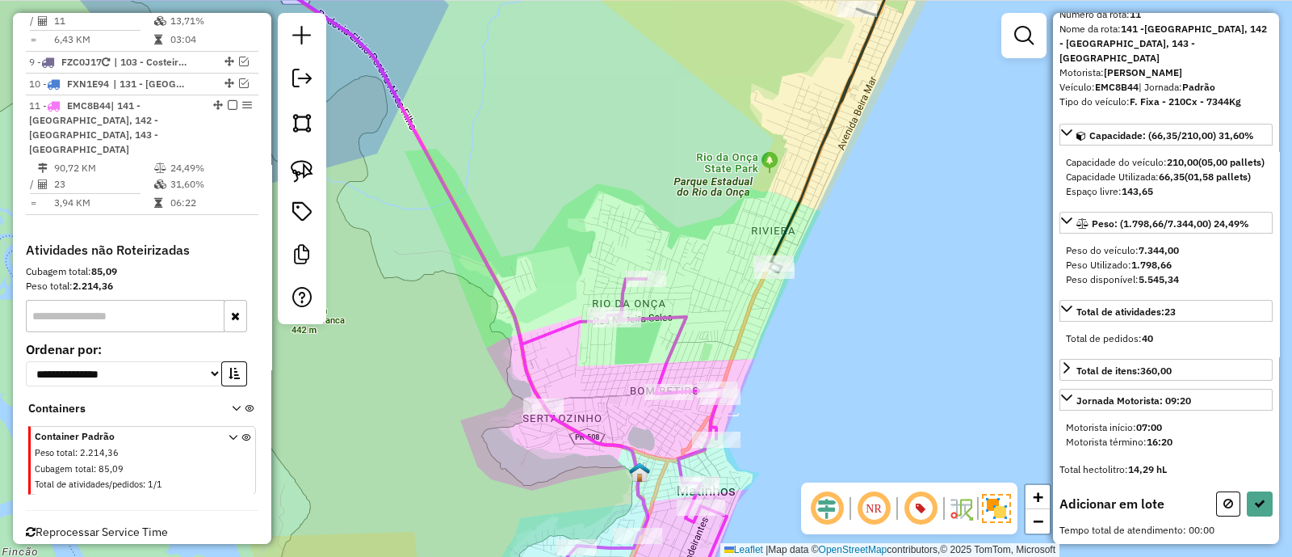
scroll to position [64, 0]
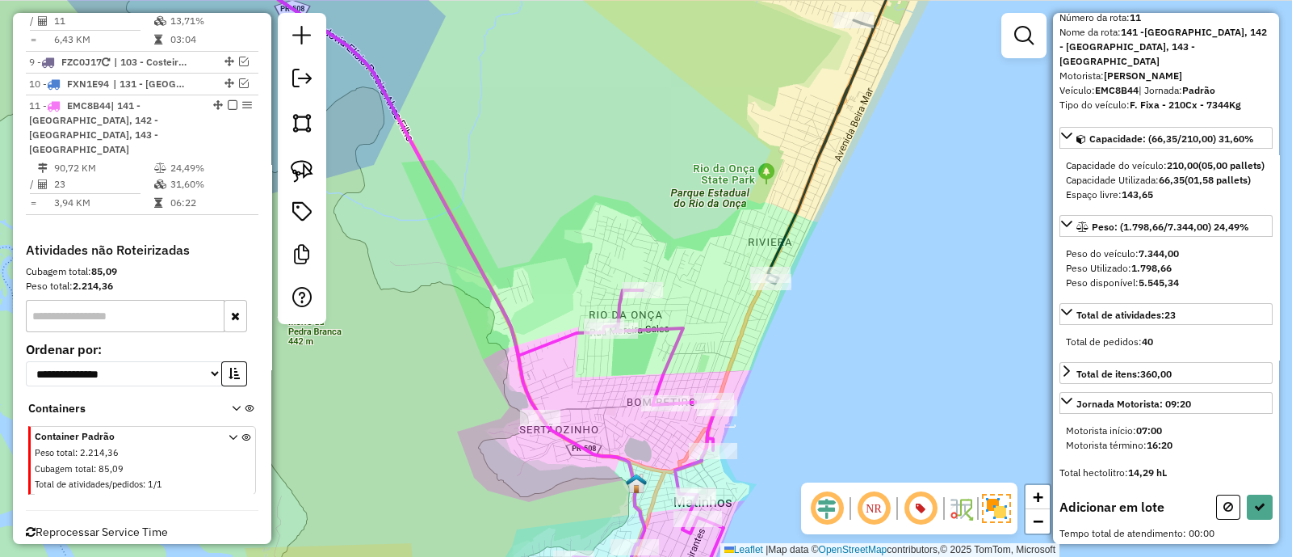
drag, startPoint x: 856, startPoint y: 231, endPoint x: 784, endPoint y: 281, distance: 87.6
click at [846, 244] on div "Janela de atendimento Grade de atendimento Capacidade Transportadoras Veículos …" at bounding box center [646, 278] width 1292 height 557
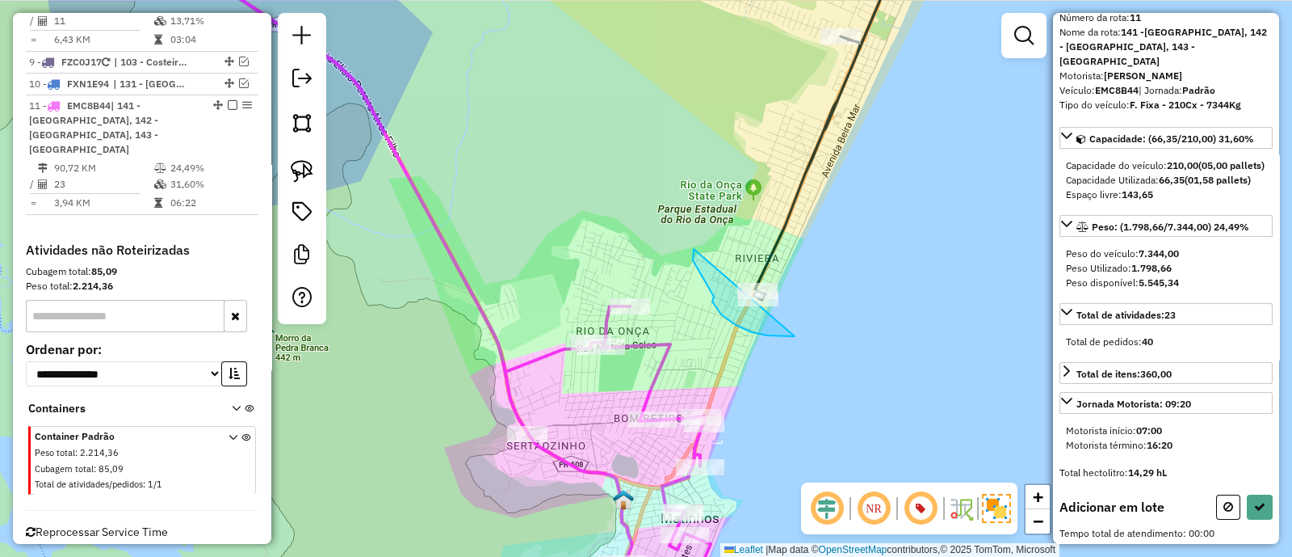
drag, startPoint x: 693, startPoint y: 260, endPoint x: 824, endPoint y: 230, distance: 134.2
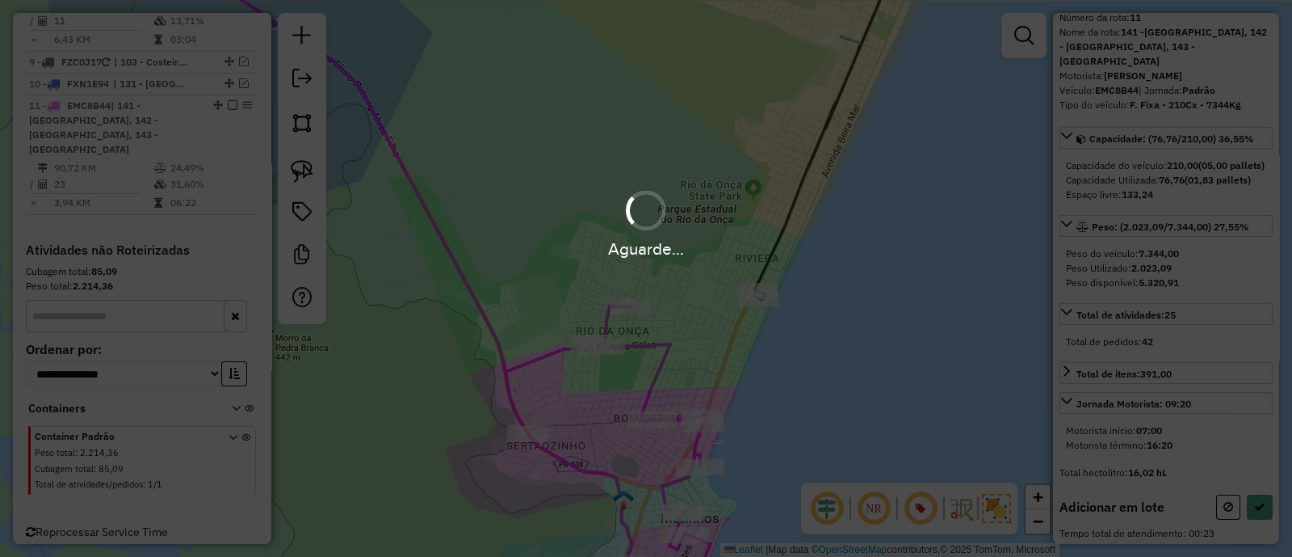
scroll to position [201, 0]
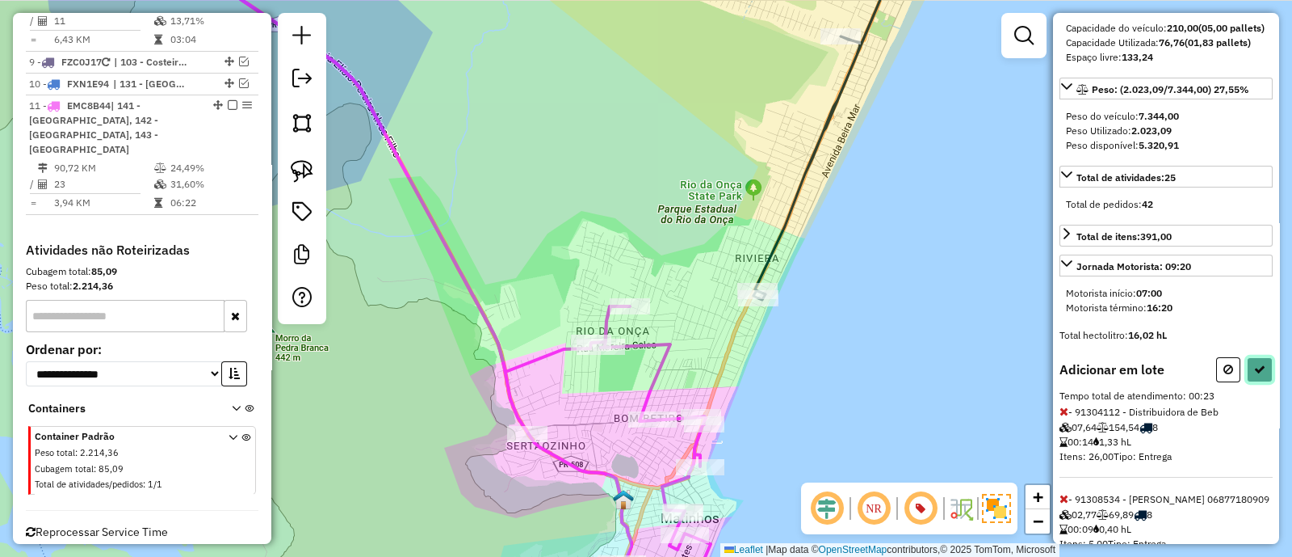
click at [1260, 358] on button at bounding box center [1260, 369] width 26 height 25
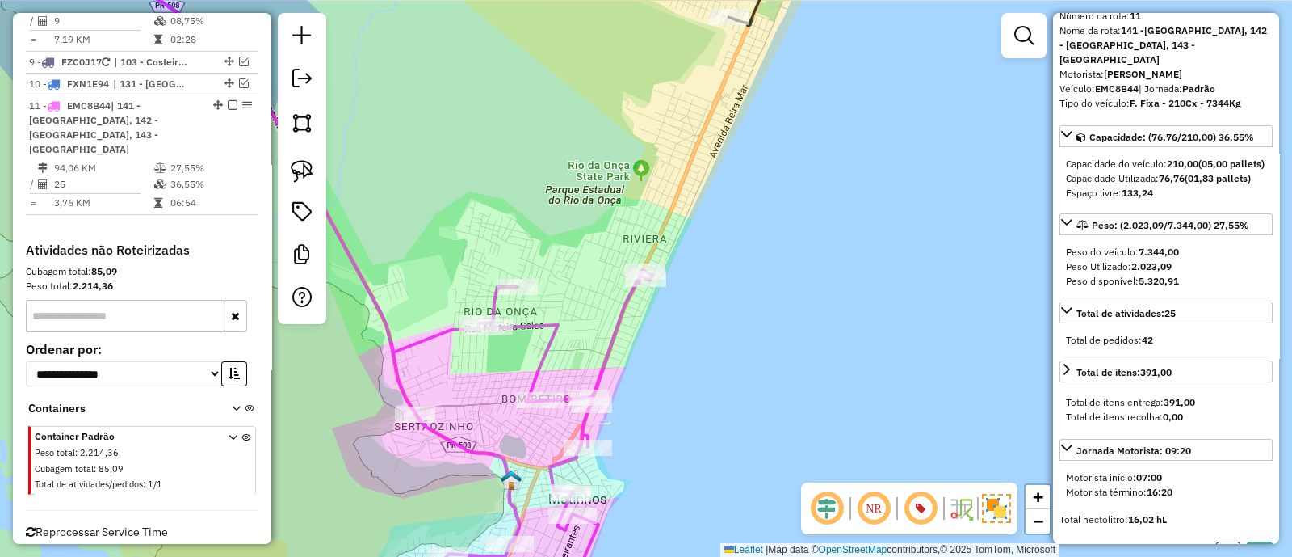
scroll to position [64, 0]
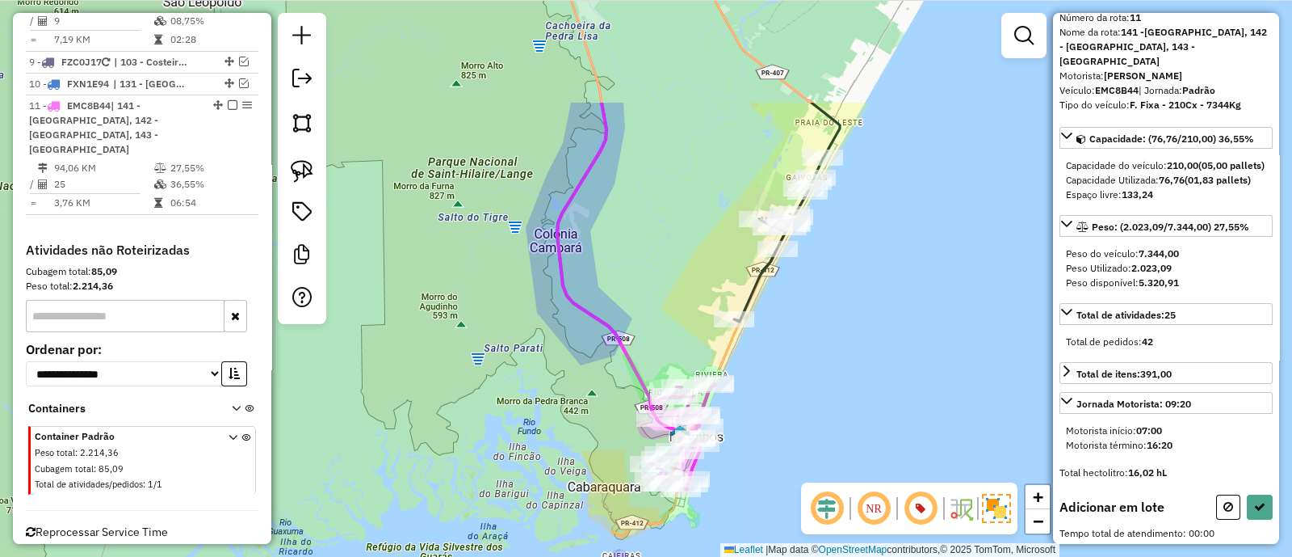
drag, startPoint x: 943, startPoint y: 168, endPoint x: 823, endPoint y: 372, distance: 236.8
click at [824, 366] on div "Janela de atendimento Grade de atendimento Capacidade Transportadoras Veículos …" at bounding box center [646, 278] width 1292 height 557
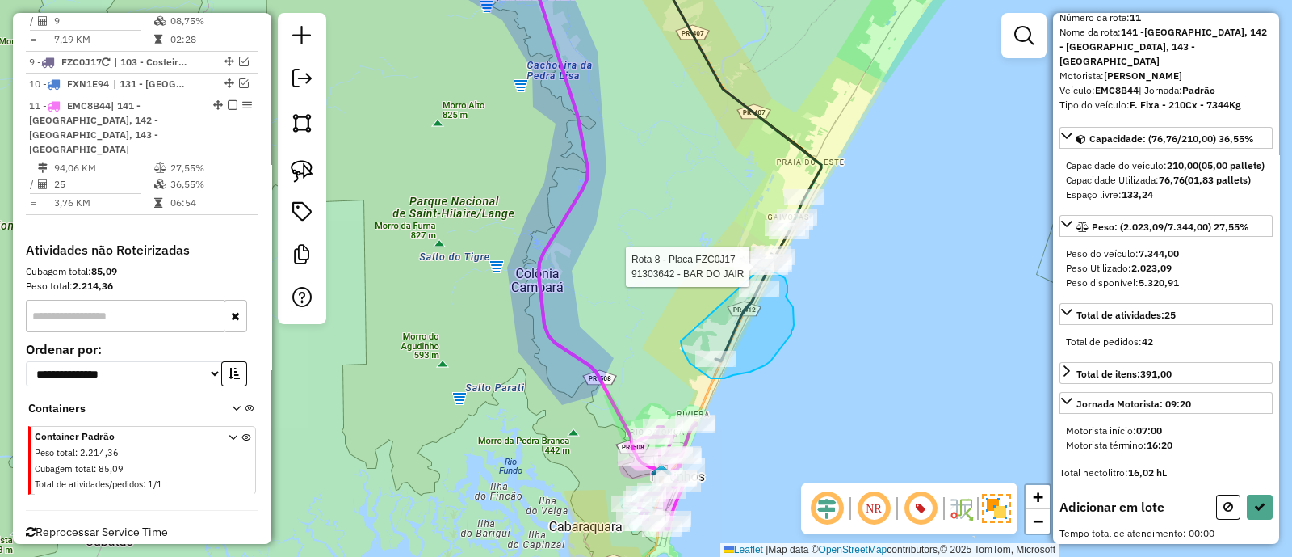
click at [760, 267] on div "Rota 8 - Placa FZC0J17 91308176 - 58.769.493 ELIANA DA SILVA PROENCA Rota 8 - P…" at bounding box center [646, 278] width 1292 height 557
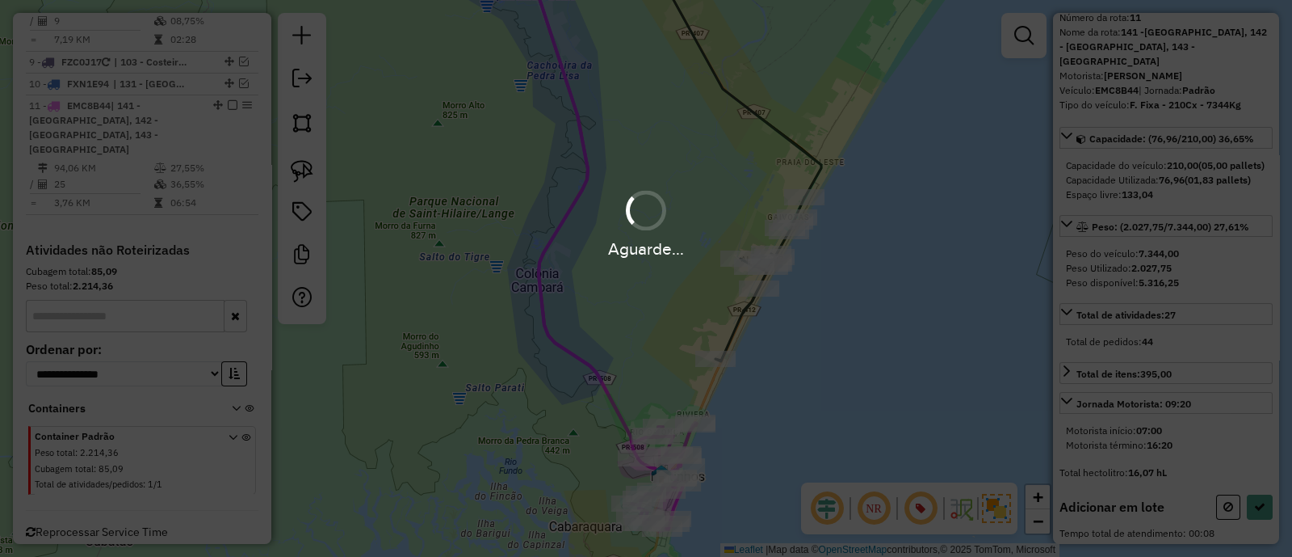
scroll to position [201, 0]
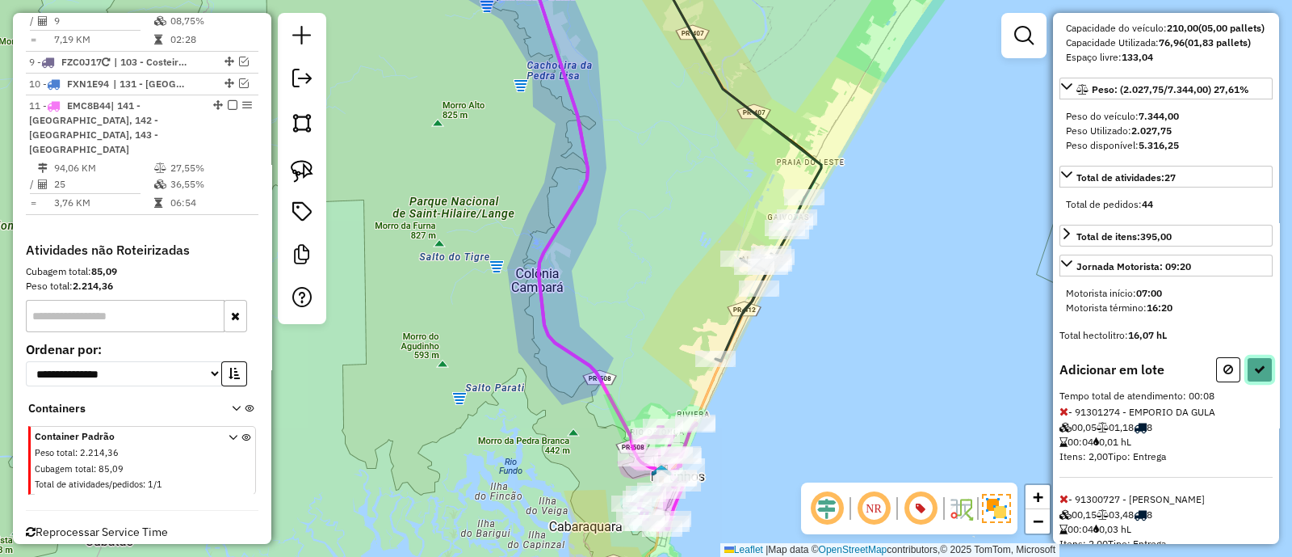
click at [1255, 364] on icon at bounding box center [1260, 369] width 11 height 11
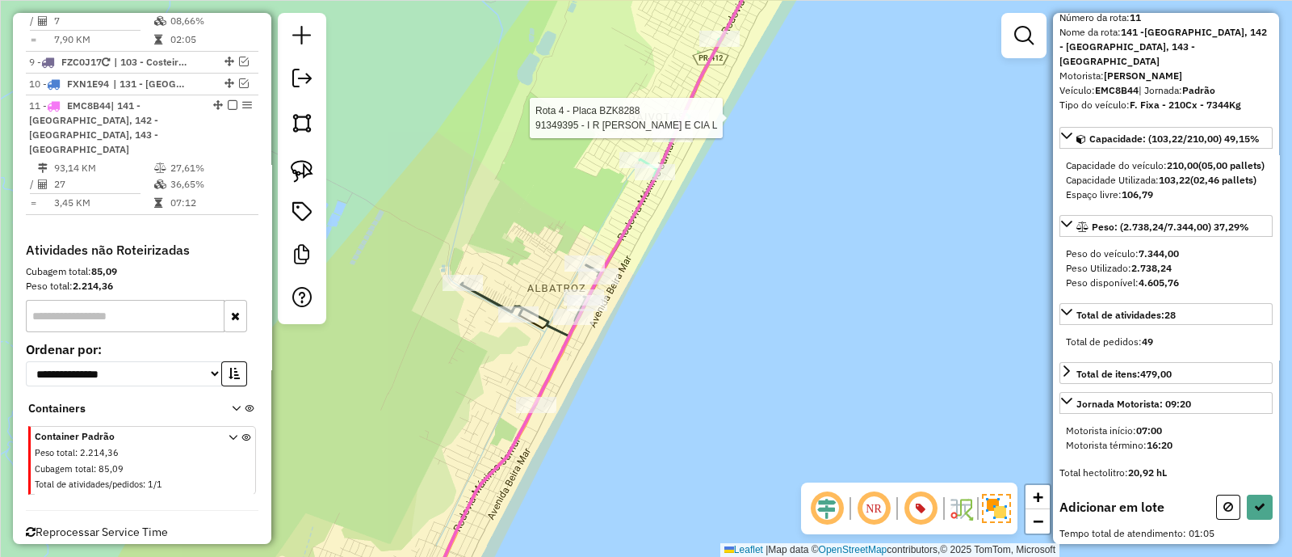
scroll to position [165, 0]
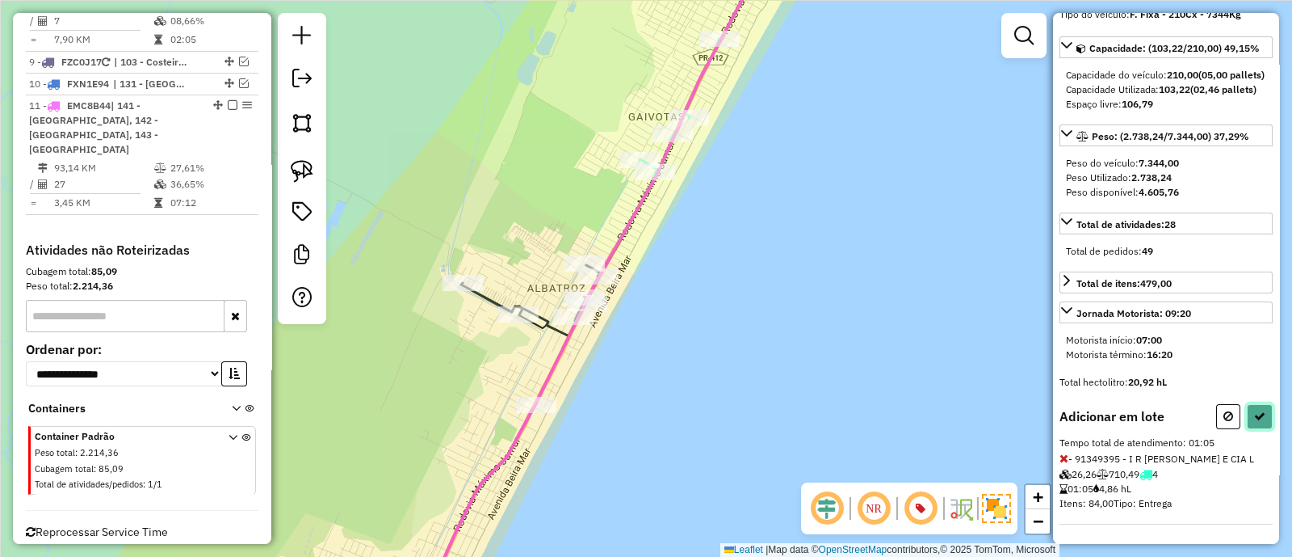
click at [1259, 422] on button at bounding box center [1260, 416] width 26 height 25
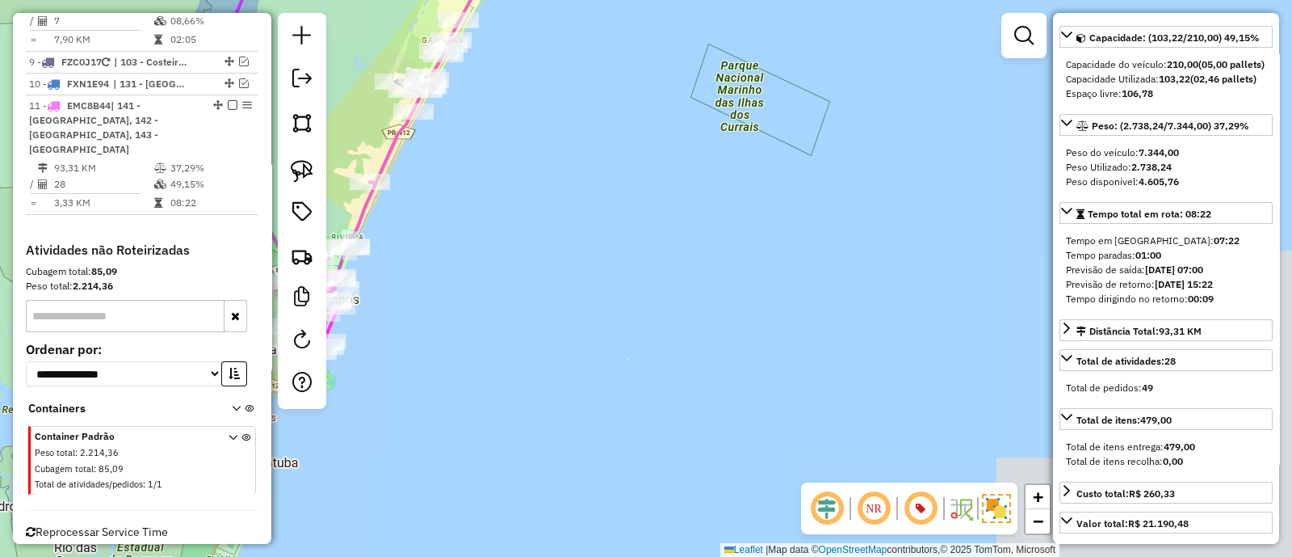
drag, startPoint x: 756, startPoint y: 511, endPoint x: 760, endPoint y: 534, distance: 23.0
click at [760, 534] on div "Janela de atendimento Grade de atendimento Capacidade Transportadoras Veículos …" at bounding box center [646, 278] width 1292 height 557
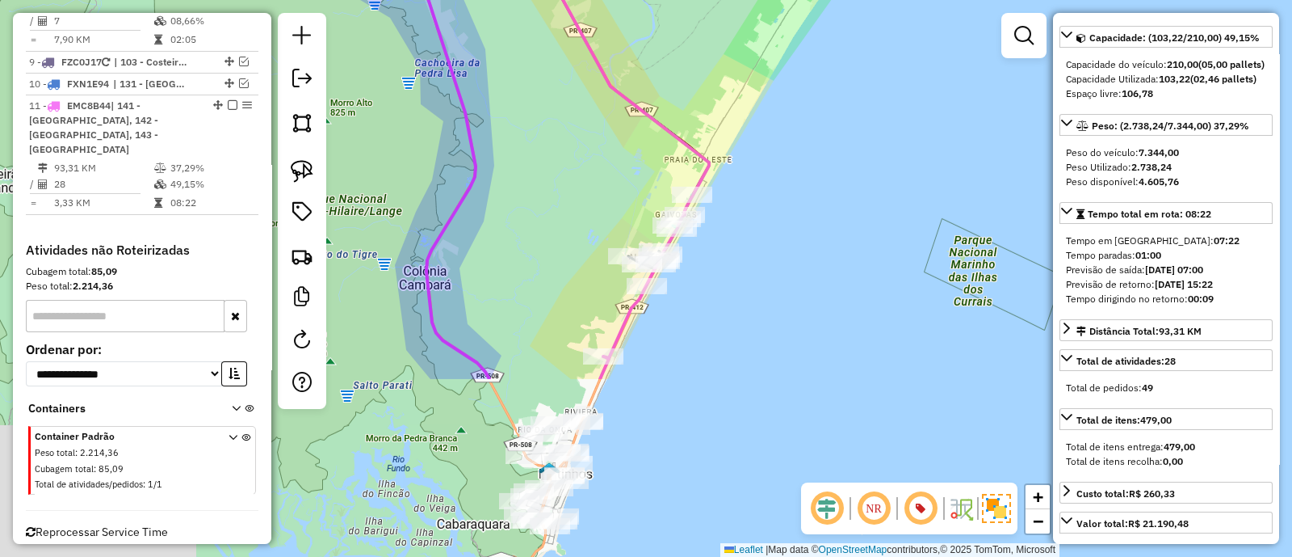
drag, startPoint x: 719, startPoint y: 343, endPoint x: 786, endPoint y: 209, distance: 149.2
click at [786, 209] on div "Janela de atendimento Grade de atendimento Capacidade Transportadoras Veículos …" at bounding box center [646, 278] width 1292 height 557
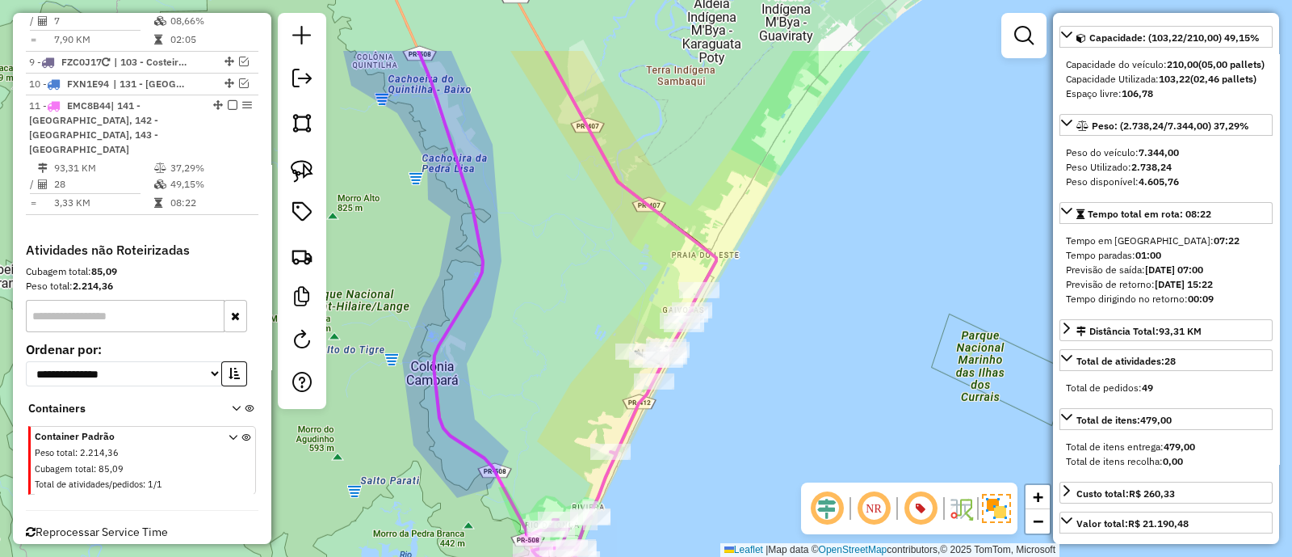
drag, startPoint x: 788, startPoint y: 309, endPoint x: 778, endPoint y: 345, distance: 37.6
click at [789, 343] on div "Janela de atendimento Grade de atendimento Capacidade Transportadoras Veículos …" at bounding box center [646, 278] width 1292 height 557
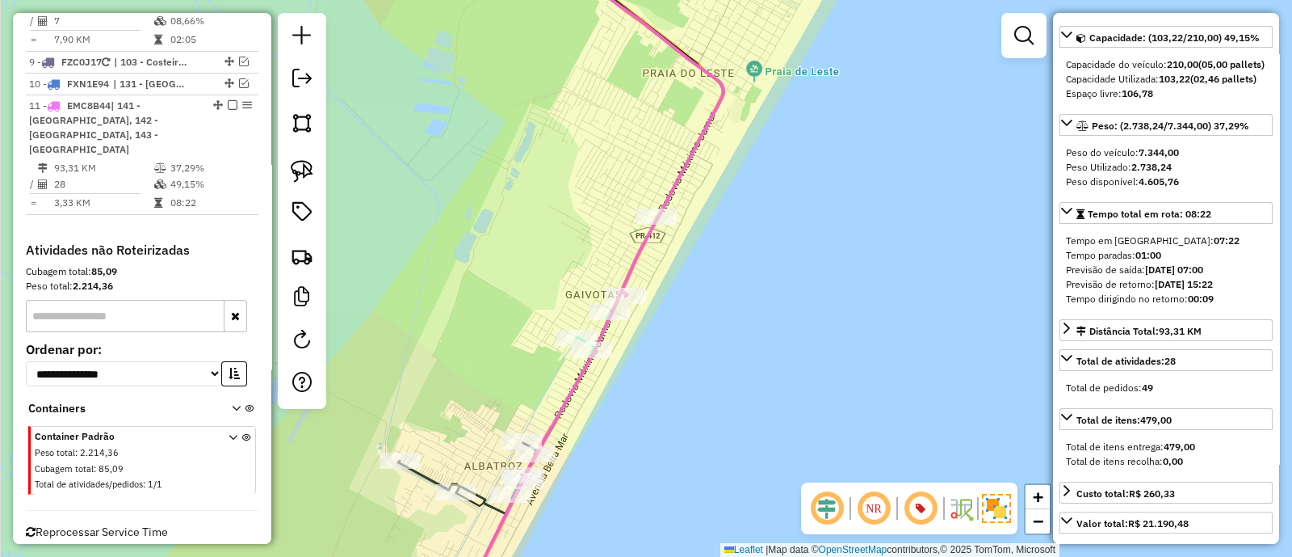
drag, startPoint x: 456, startPoint y: 326, endPoint x: 670, endPoint y: 178, distance: 260.8
click at [670, 178] on div "Janela de atendimento Grade de atendimento Capacidade Transportadoras Veículos …" at bounding box center [646, 278] width 1292 height 557
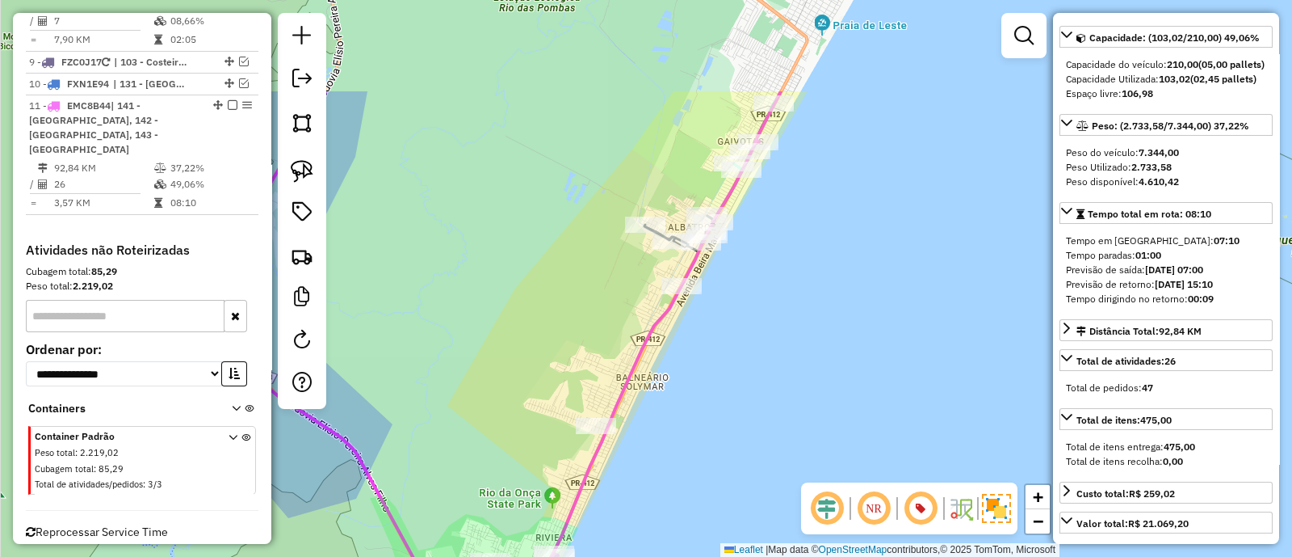
drag, startPoint x: 868, startPoint y: 167, endPoint x: 814, endPoint y: 359, distance: 199.7
click at [814, 359] on div "Janela de atendimento Grade de atendimento Capacidade Transportadoras Veículos …" at bounding box center [646, 278] width 1292 height 557
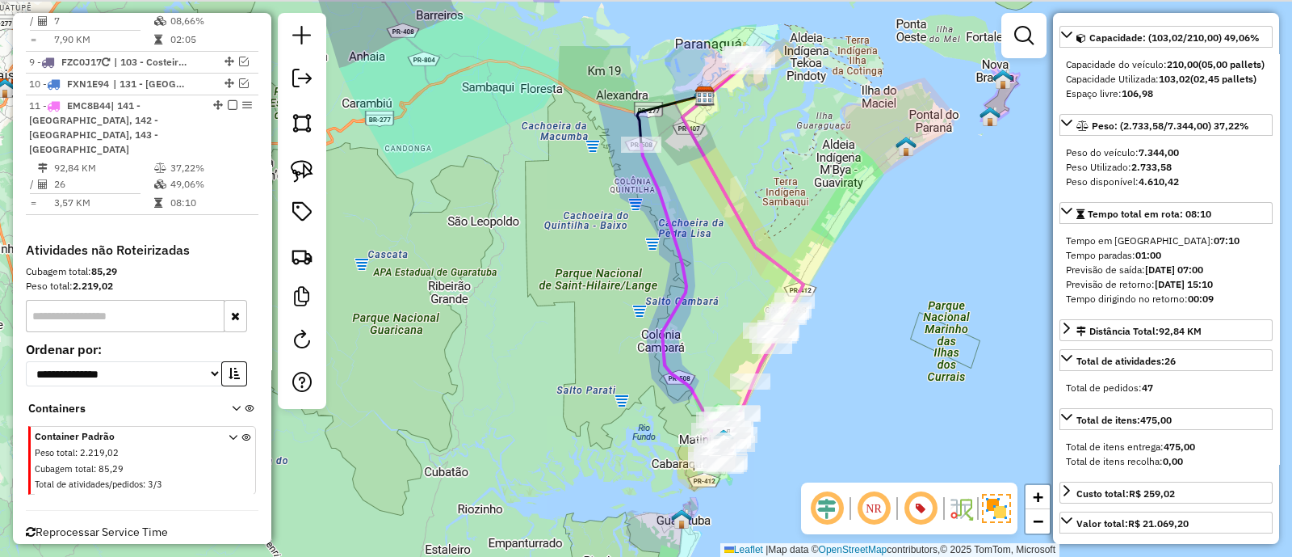
drag, startPoint x: 800, startPoint y: 175, endPoint x: 793, endPoint y: 192, distance: 18.2
click at [793, 192] on div "Janela de atendimento Grade de atendimento Capacidade Transportadoras Veículos …" at bounding box center [646, 278] width 1292 height 557
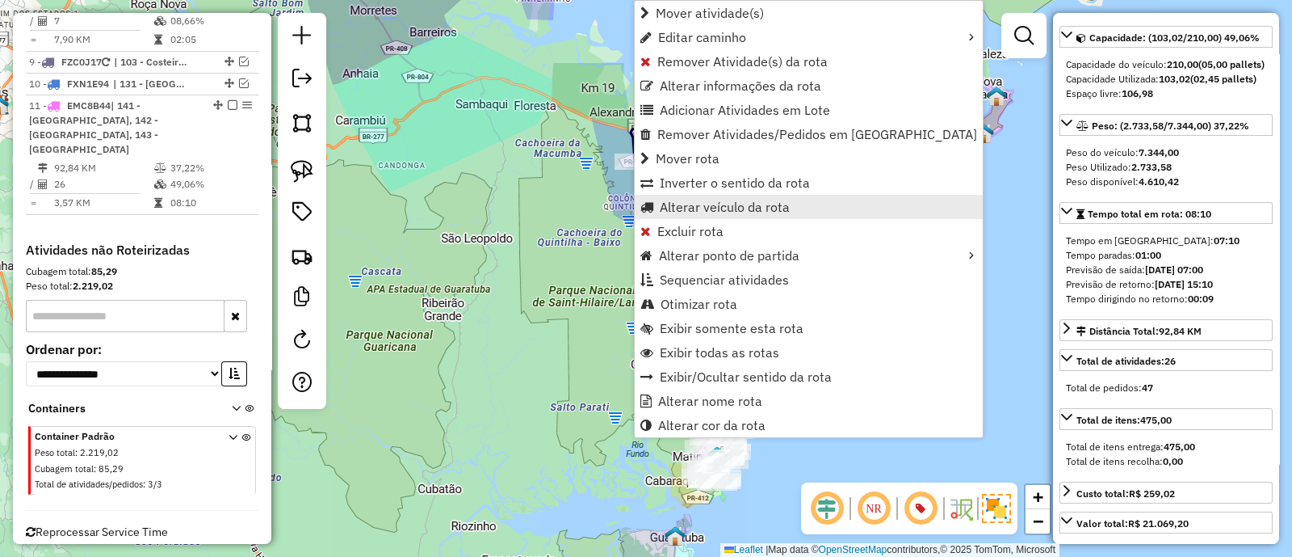
click at [684, 212] on span "Alterar veículo da rota" at bounding box center [725, 206] width 130 height 13
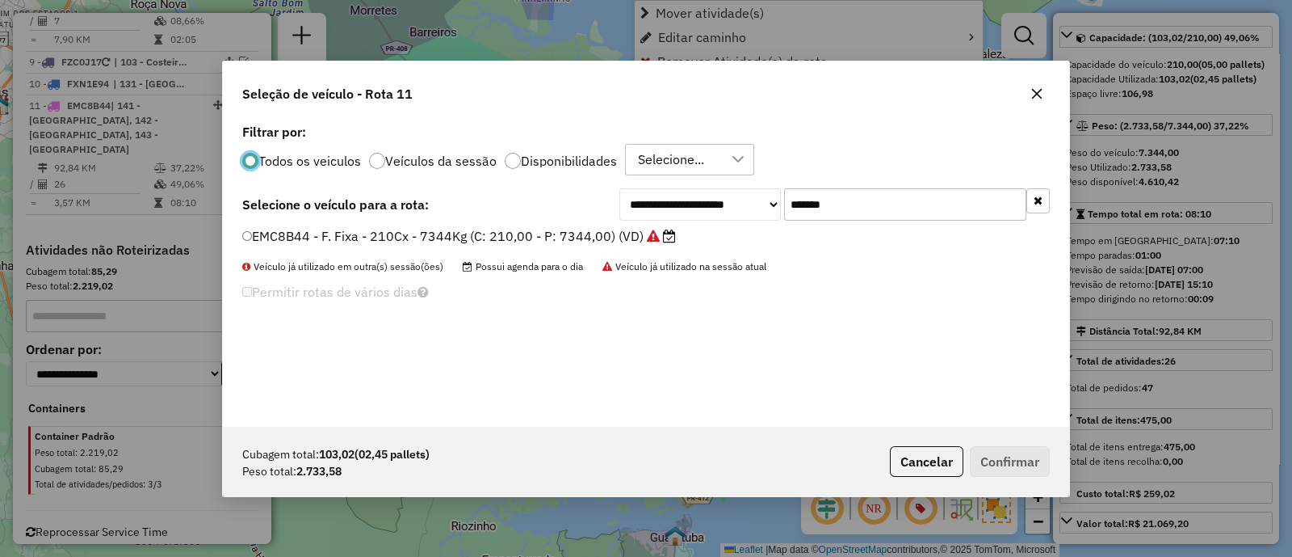
scroll to position [8, 5]
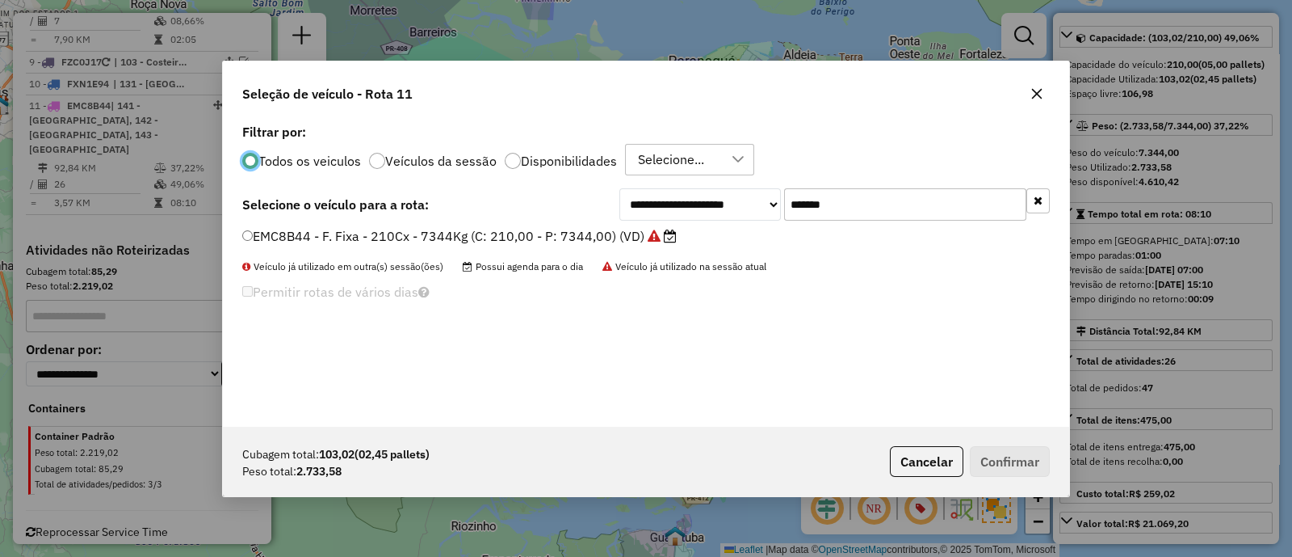
drag, startPoint x: 860, startPoint y: 201, endPoint x: 574, endPoint y: 220, distance: 287.4
click at [574, 220] on div "**********" at bounding box center [646, 204] width 808 height 32
paste input "text"
type input "*******"
drag, startPoint x: 509, startPoint y: 237, endPoint x: 595, endPoint y: 244, distance: 86.7
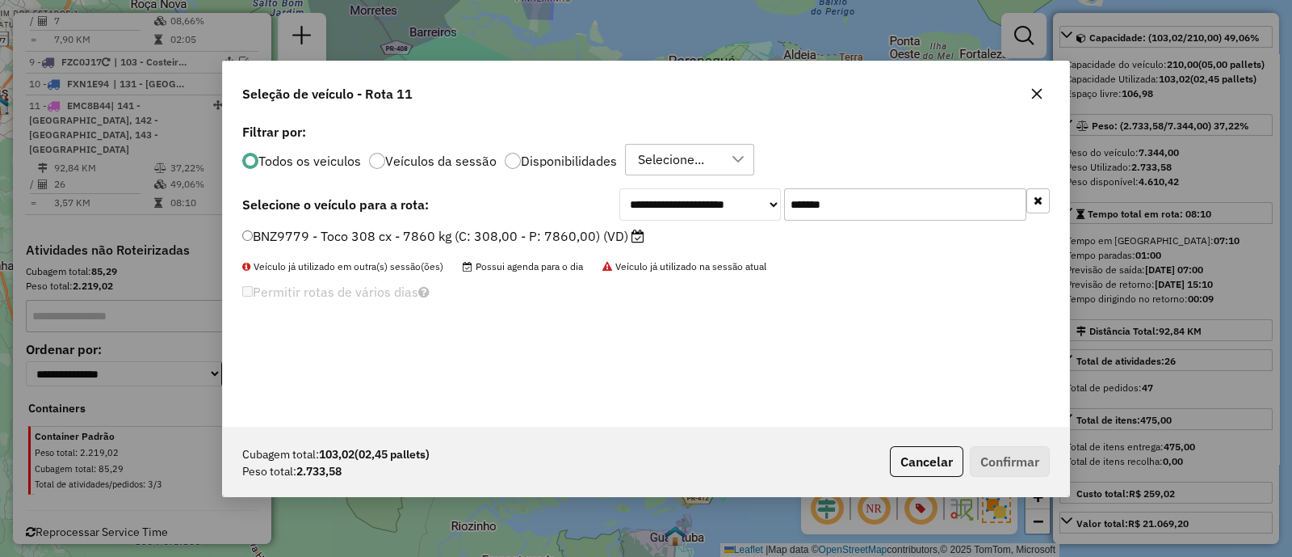
click at [509, 237] on label "BNZ9779 - Toco 308 cx - 7860 kg (C: 308,00 - P: 7860,00) (VD)" at bounding box center [443, 235] width 402 height 19
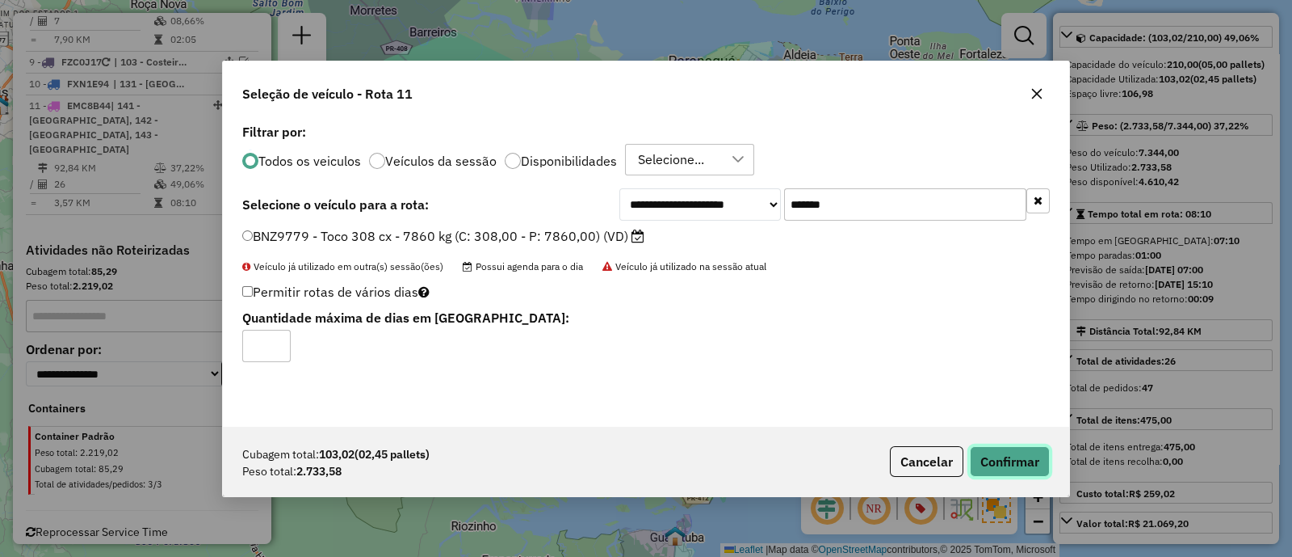
click at [994, 462] on button "Confirmar" at bounding box center [1010, 461] width 80 height 31
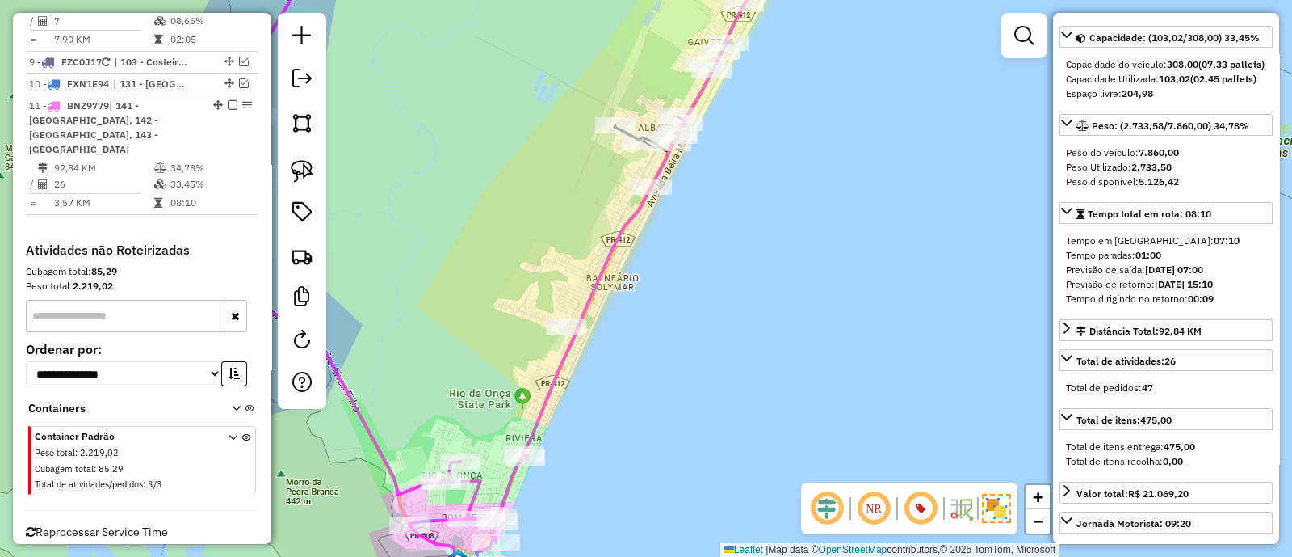
drag, startPoint x: 696, startPoint y: 380, endPoint x: 742, endPoint y: 385, distance: 46.4
click at [742, 385] on div "Janela de atendimento Grade de atendimento Capacidade Transportadoras Veículos …" at bounding box center [646, 278] width 1292 height 557
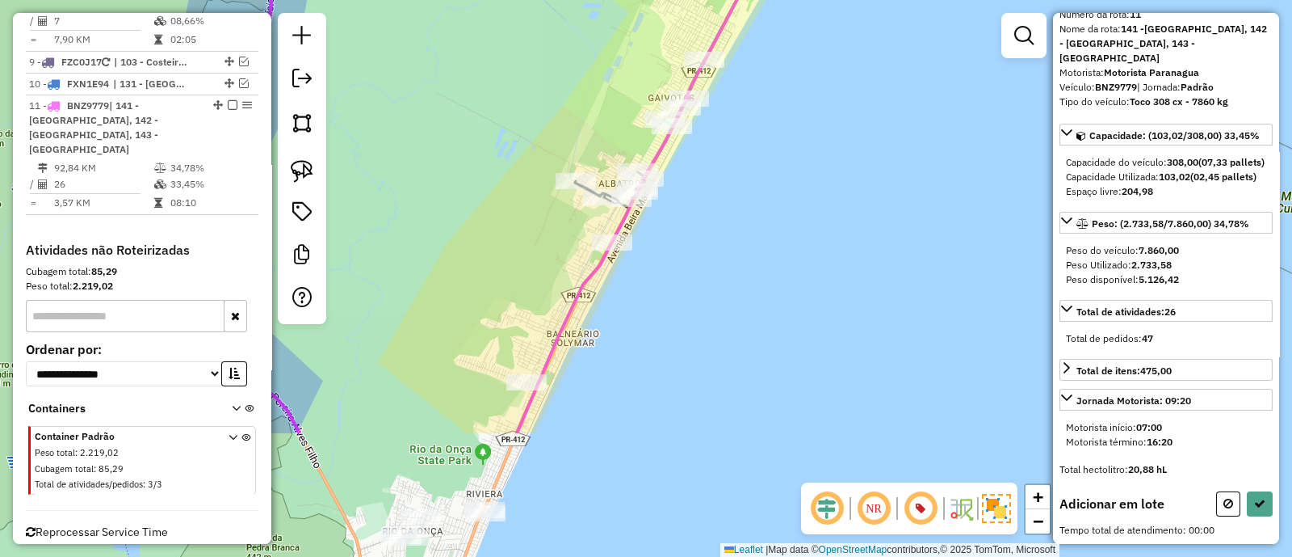
scroll to position [78, 0]
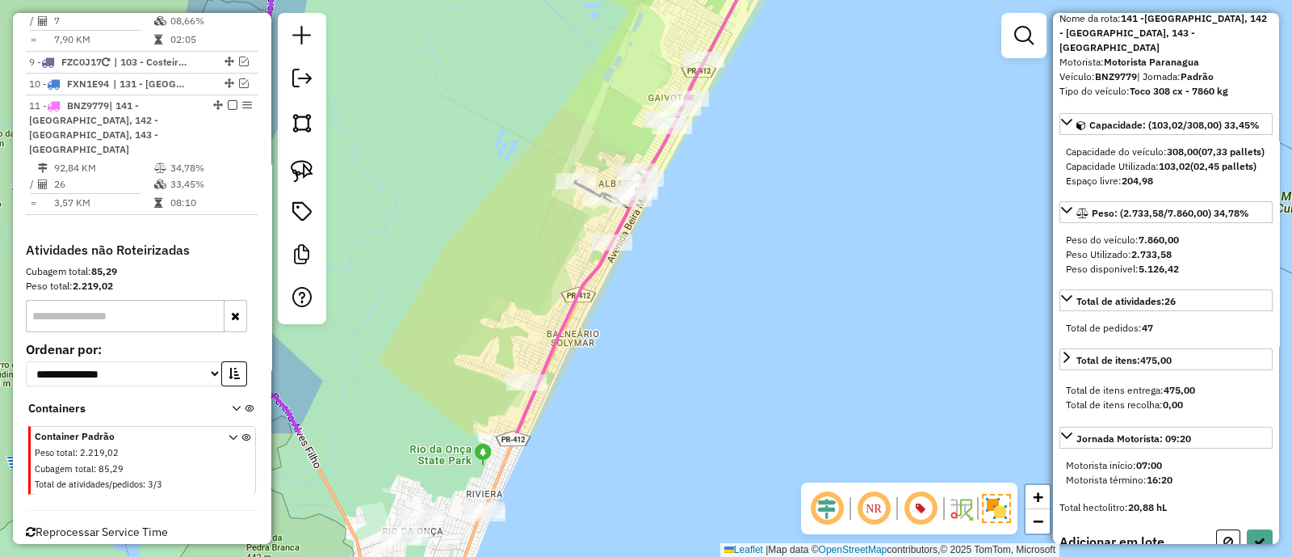
drag, startPoint x: 804, startPoint y: 193, endPoint x: 811, endPoint y: 179, distance: 15.5
click at [825, 163] on div "Janela de atendimento Grade de atendimento Capacidade Transportadoras Veículos …" at bounding box center [646, 278] width 1292 height 557
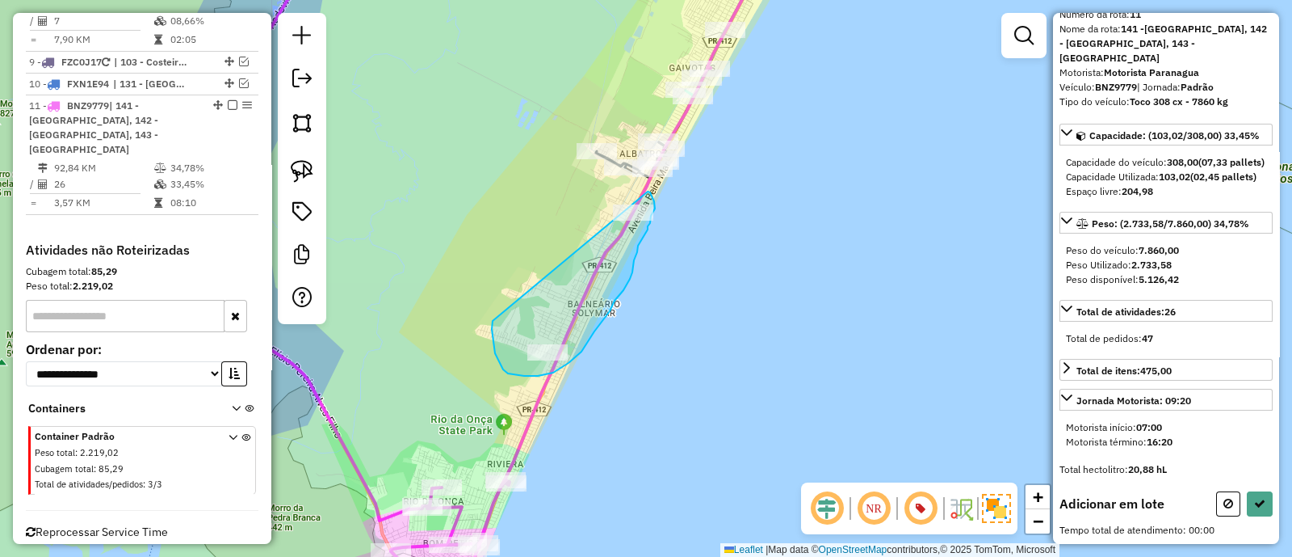
drag, startPoint x: 492, startPoint y: 329, endPoint x: 626, endPoint y: 216, distance: 175.4
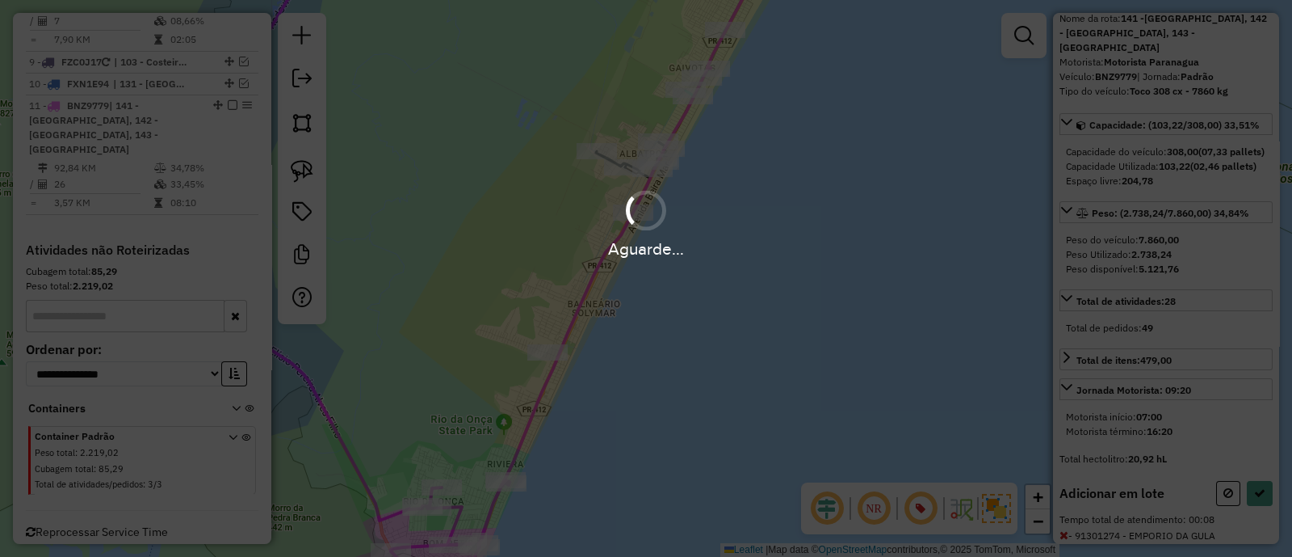
scroll to position [165, 0]
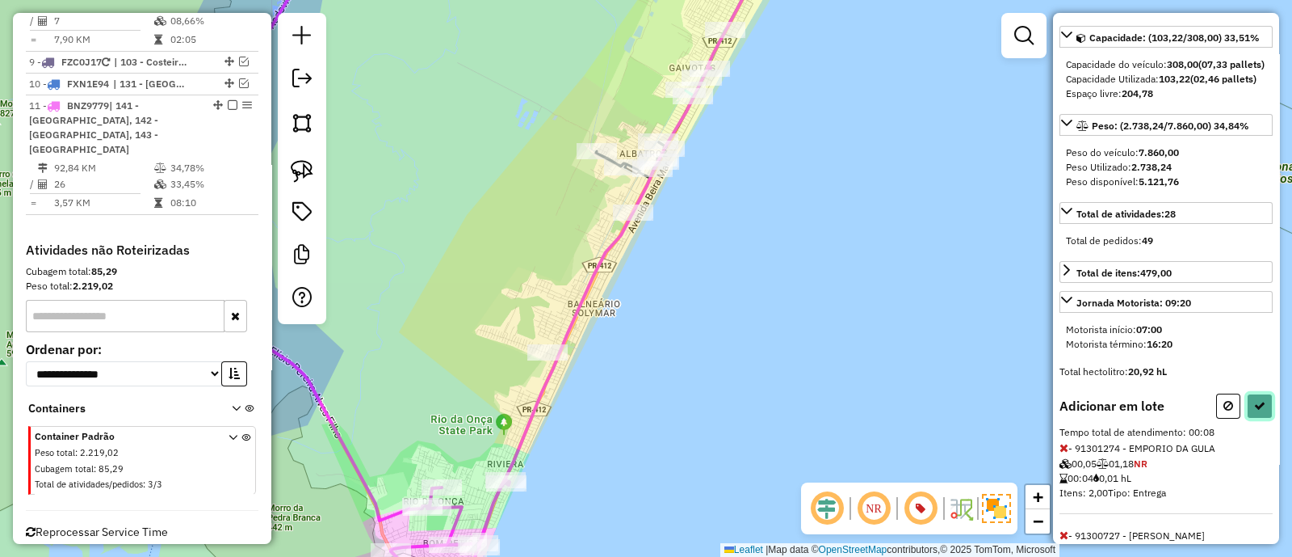
click at [1266, 418] on button at bounding box center [1260, 405] width 26 height 25
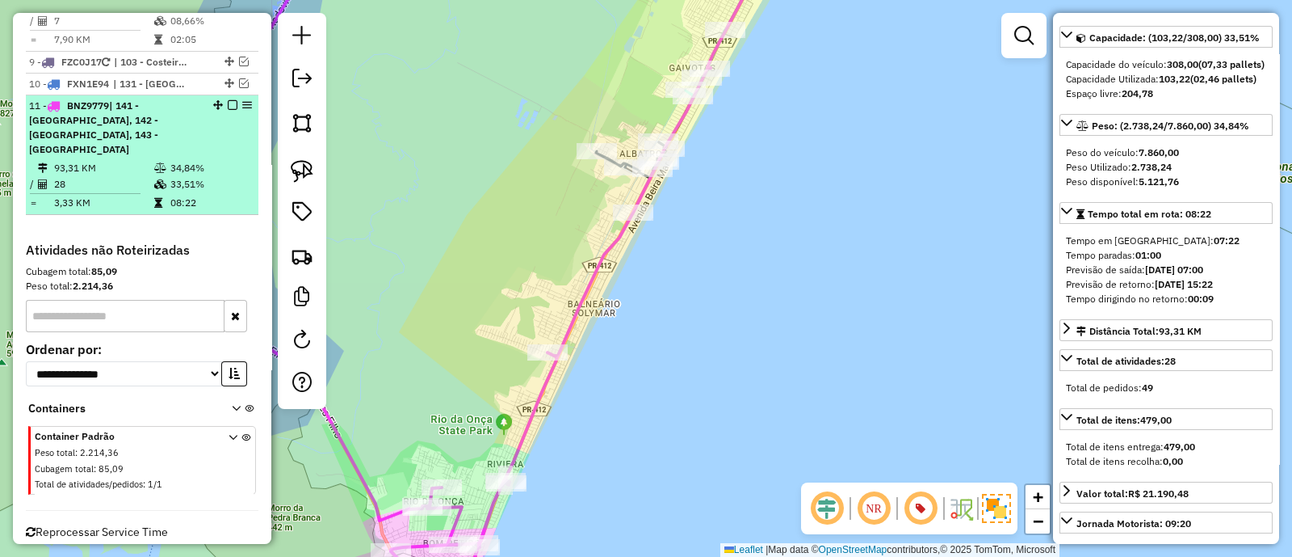
click at [230, 100] on em at bounding box center [233, 105] width 10 height 10
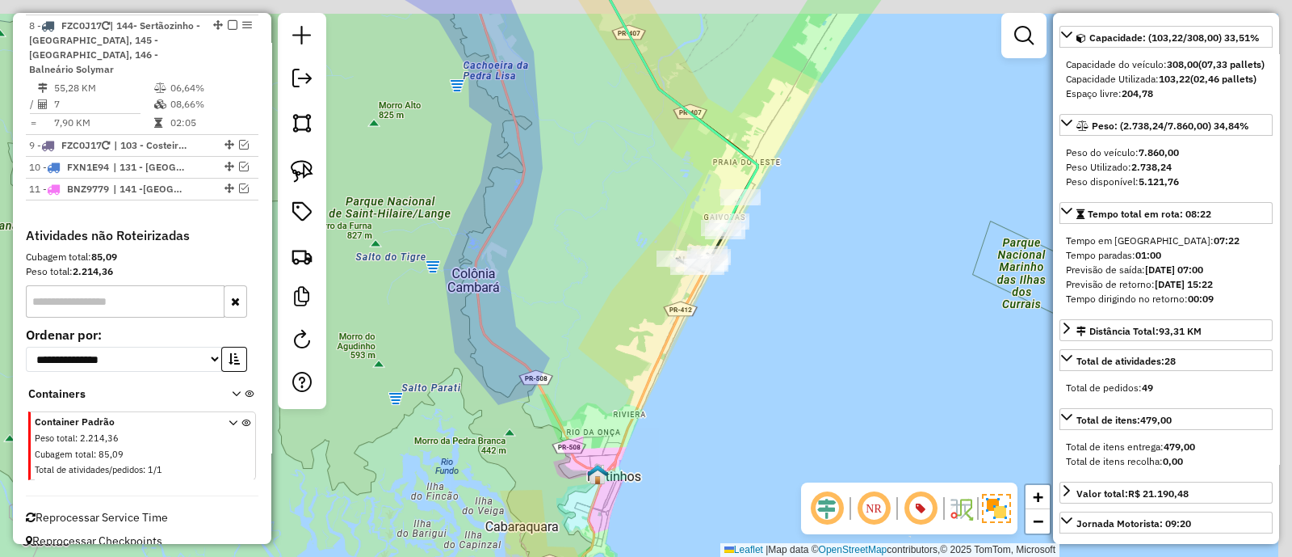
drag, startPoint x: 824, startPoint y: 228, endPoint x: 626, endPoint y: 435, distance: 286.2
click at [664, 412] on div "Janela de atendimento Grade de atendimento Capacidade Transportadoras Veículos …" at bounding box center [646, 278] width 1292 height 557
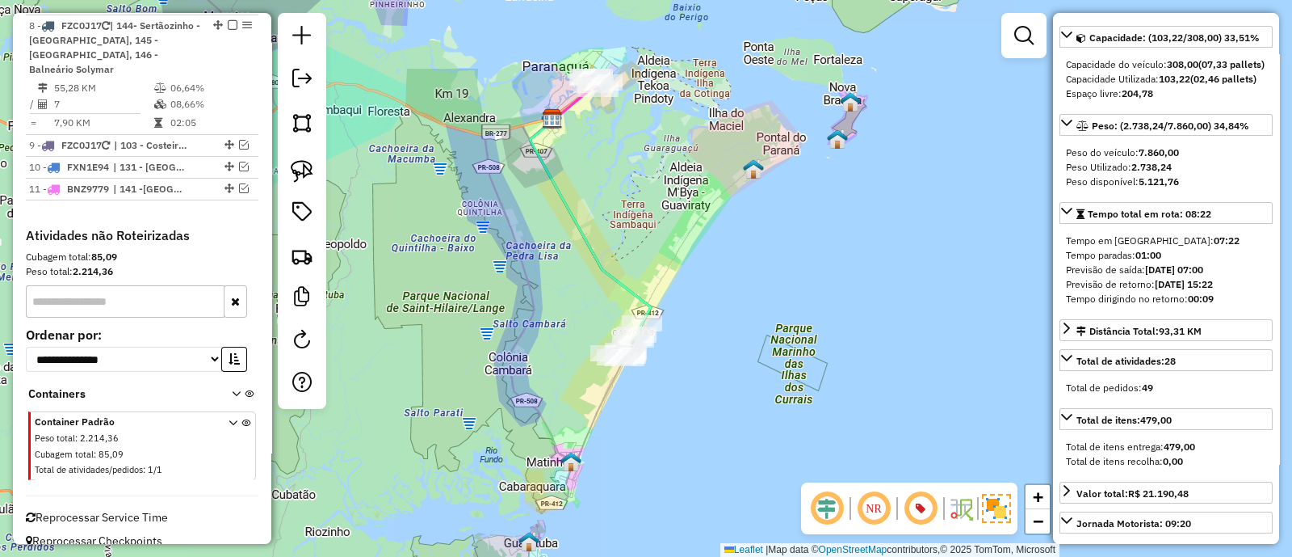
drag, startPoint x: 688, startPoint y: 234, endPoint x: 704, endPoint y: 246, distance: 19.7
click at [703, 246] on div "Janela de atendimento Grade de atendimento Capacidade Transportadoras Veículos …" at bounding box center [646, 278] width 1292 height 557
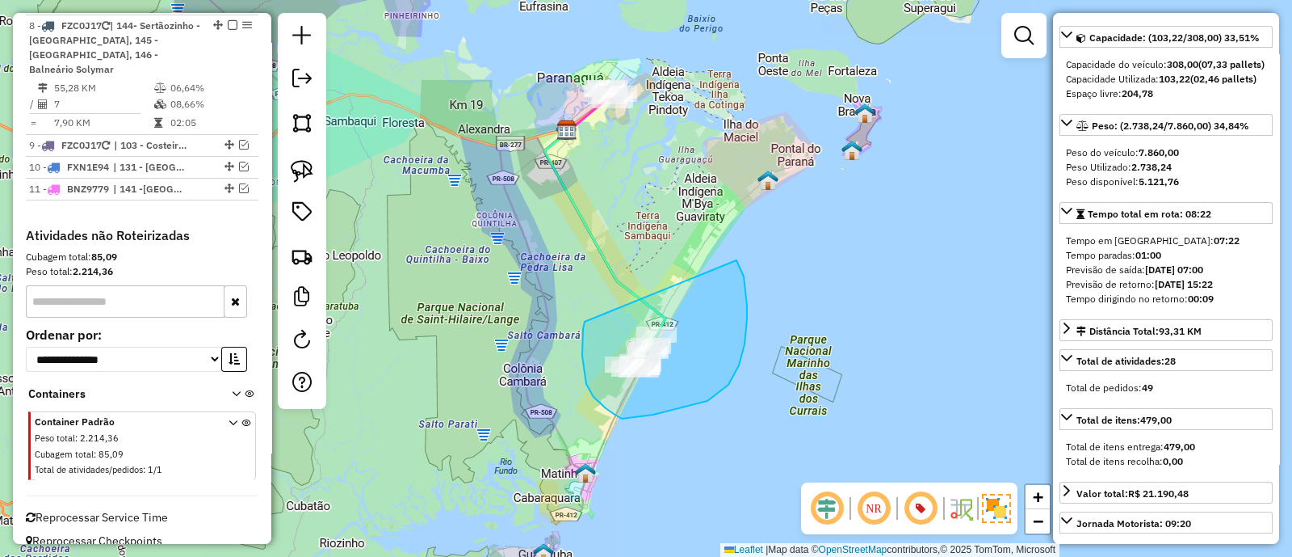
drag, startPoint x: 586, startPoint y: 384, endPoint x: 723, endPoint y: 218, distance: 214.6
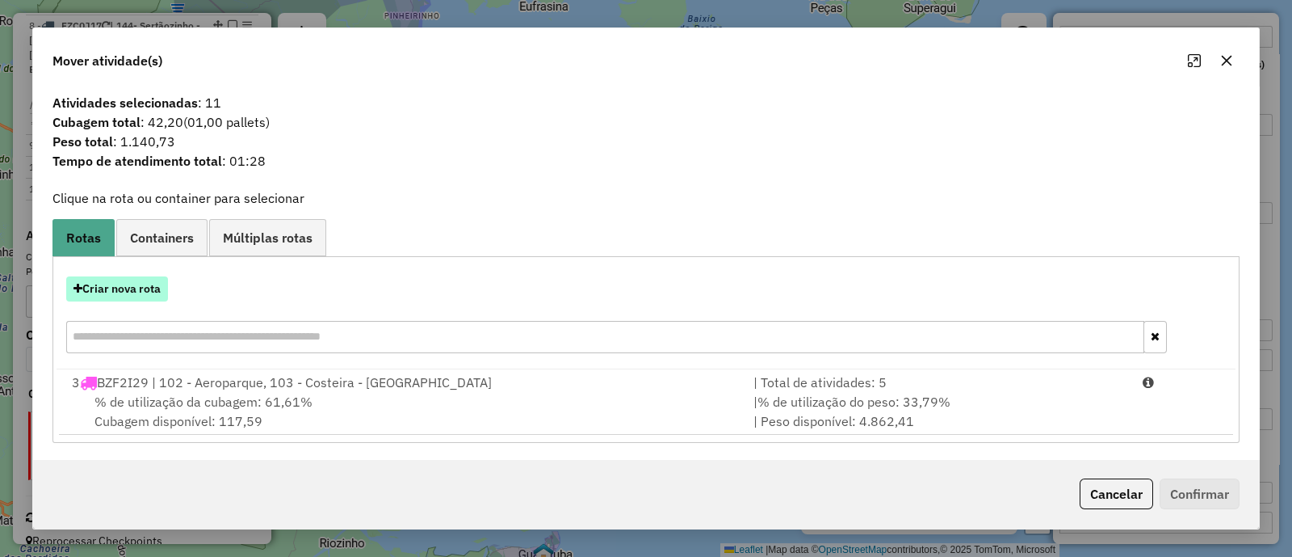
click at [153, 279] on button "Criar nova rota" at bounding box center [117, 288] width 102 height 25
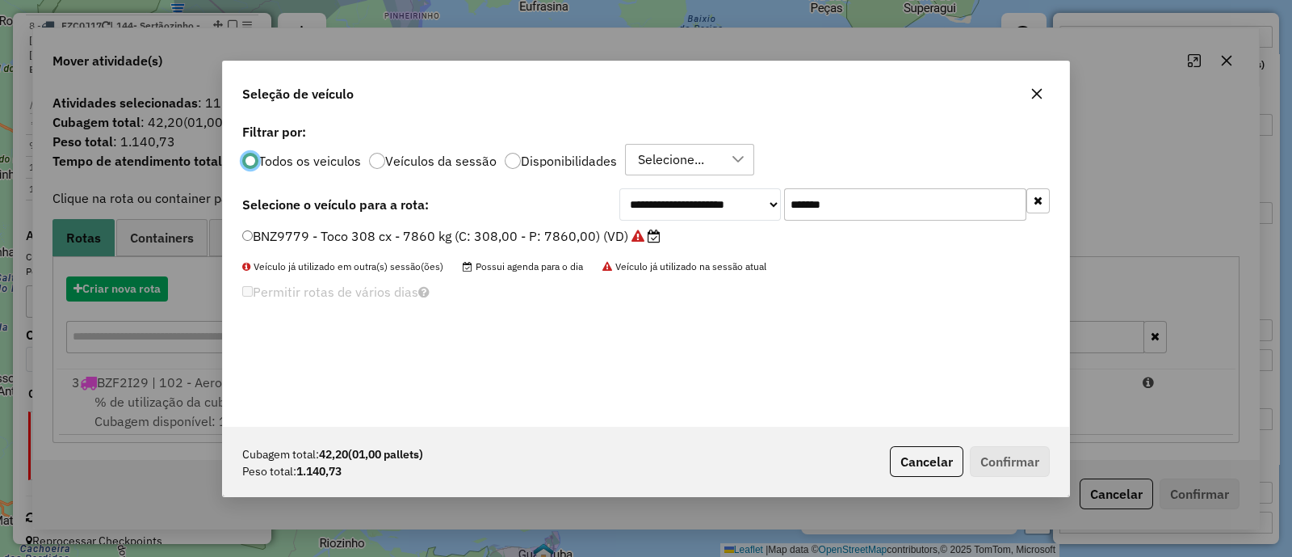
scroll to position [8, 4]
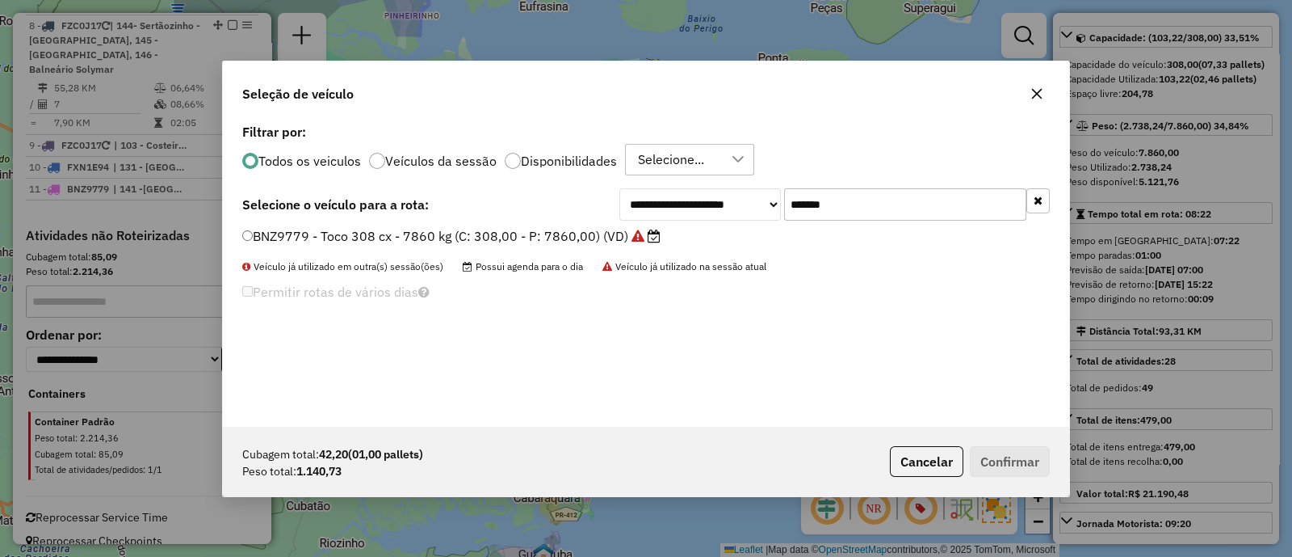
drag, startPoint x: 864, startPoint y: 194, endPoint x: 719, endPoint y: 202, distance: 145.6
click at [721, 202] on div "**********" at bounding box center [835, 204] width 431 height 32
paste input "text"
type input "*******"
click at [600, 230] on label "EMC8B44 - F. Fixa - 210Cx - 7344Kg (C: 210,00 - P: 7344,00) (VD)" at bounding box center [451, 235] width 418 height 19
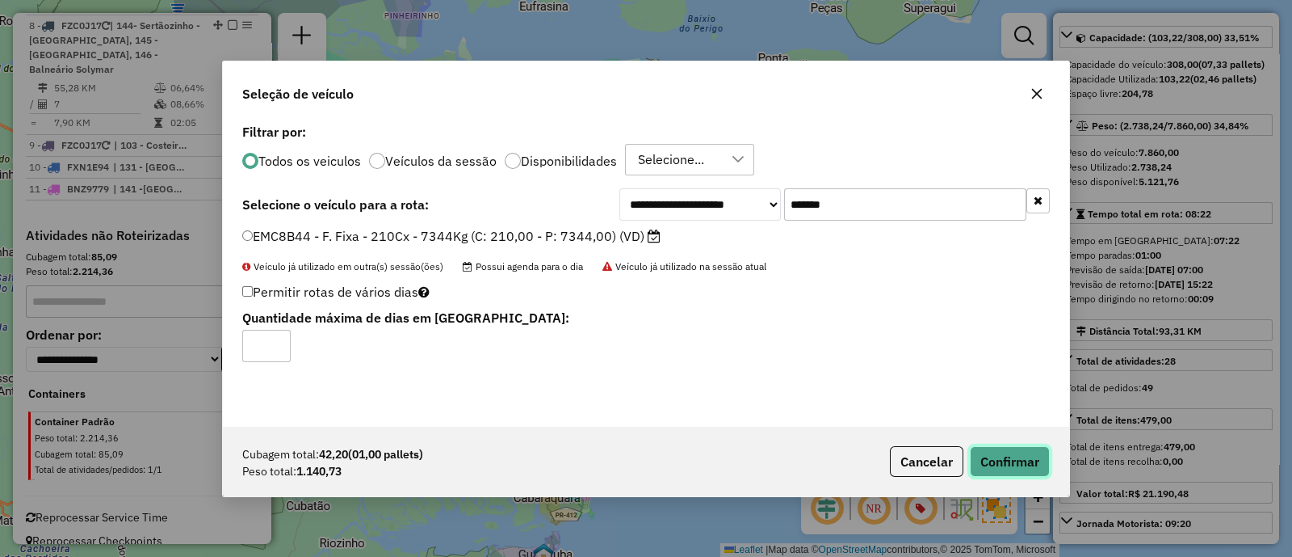
click at [991, 453] on button "Confirmar" at bounding box center [1010, 461] width 80 height 31
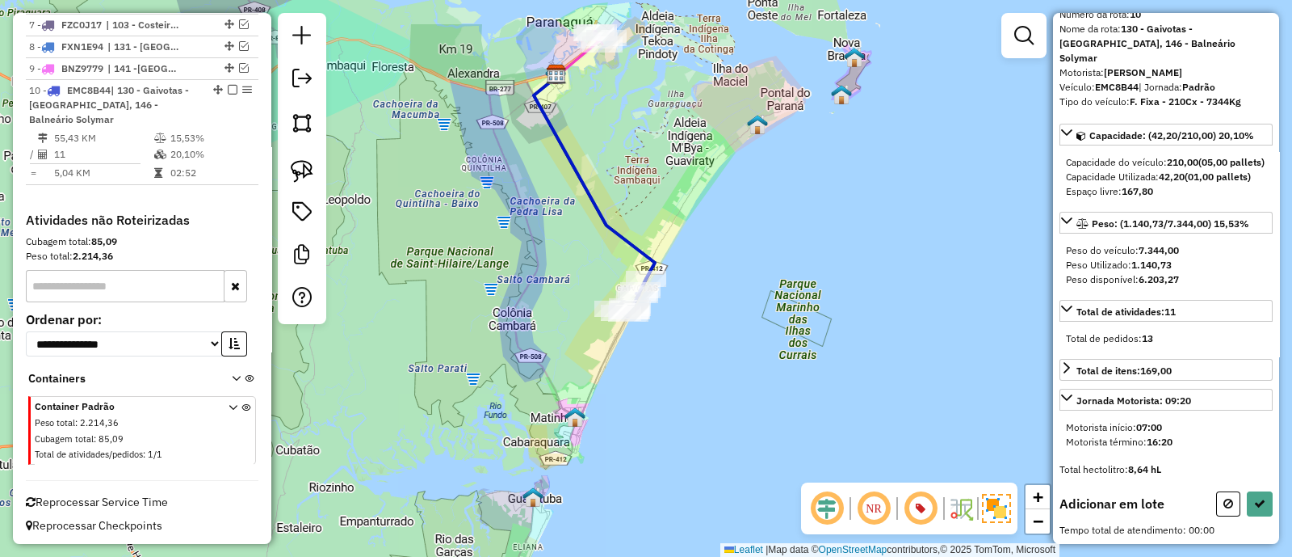
scroll to position [64, 0]
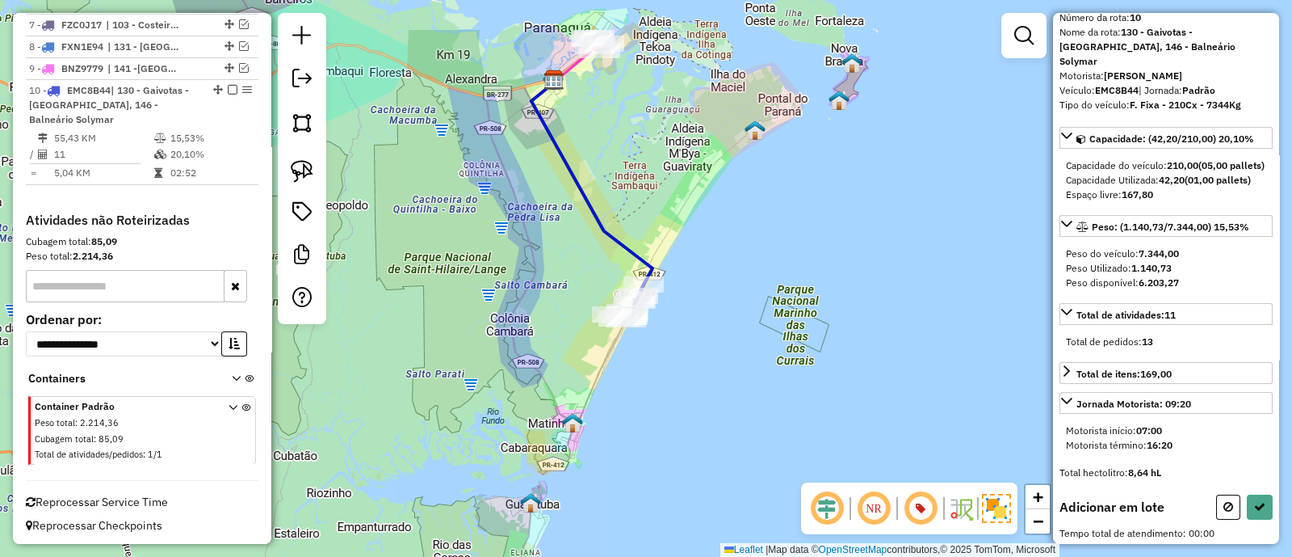
drag, startPoint x: 668, startPoint y: 88, endPoint x: 674, endPoint y: 279, distance: 190.7
click at [673, 271] on div "Janela de atendimento Grade de atendimento Capacidade Transportadoras Veículos …" at bounding box center [646, 278] width 1292 height 557
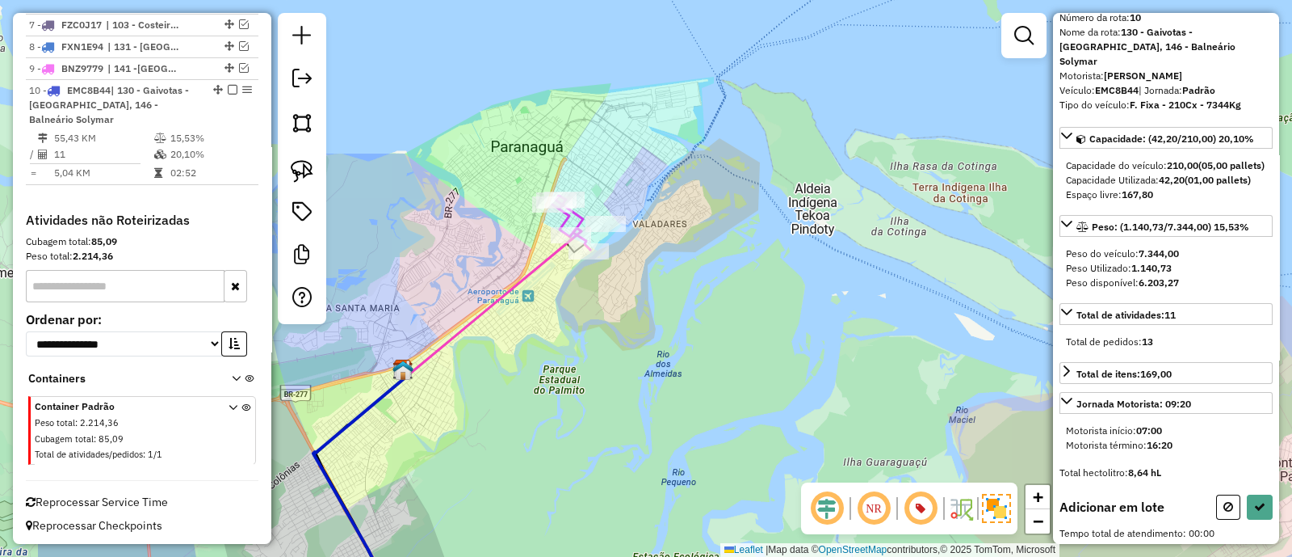
drag, startPoint x: 587, startPoint y: 357, endPoint x: 713, endPoint y: 324, distance: 130.3
click at [713, 324] on div "Janela de atendimento Grade de atendimento Capacidade Transportadoras Veículos …" at bounding box center [646, 278] width 1292 height 557
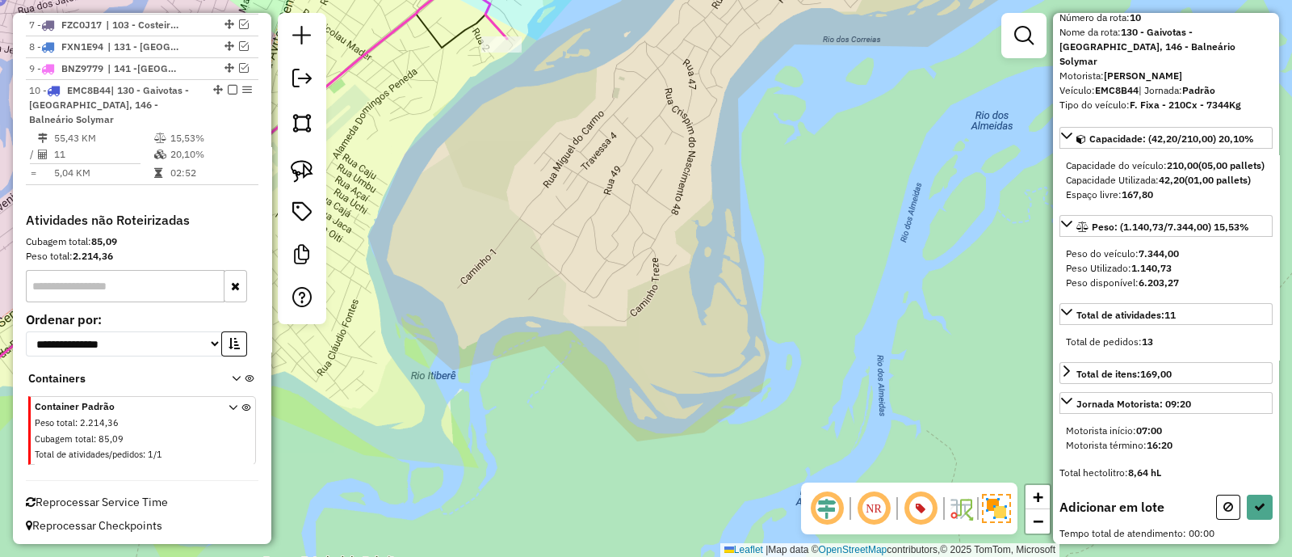
drag, startPoint x: 599, startPoint y: 213, endPoint x: 731, endPoint y: 412, distance: 238.4
click at [743, 418] on div "Janela de atendimento Grade de atendimento Capacidade Transportadoras Veículos …" at bounding box center [646, 278] width 1292 height 557
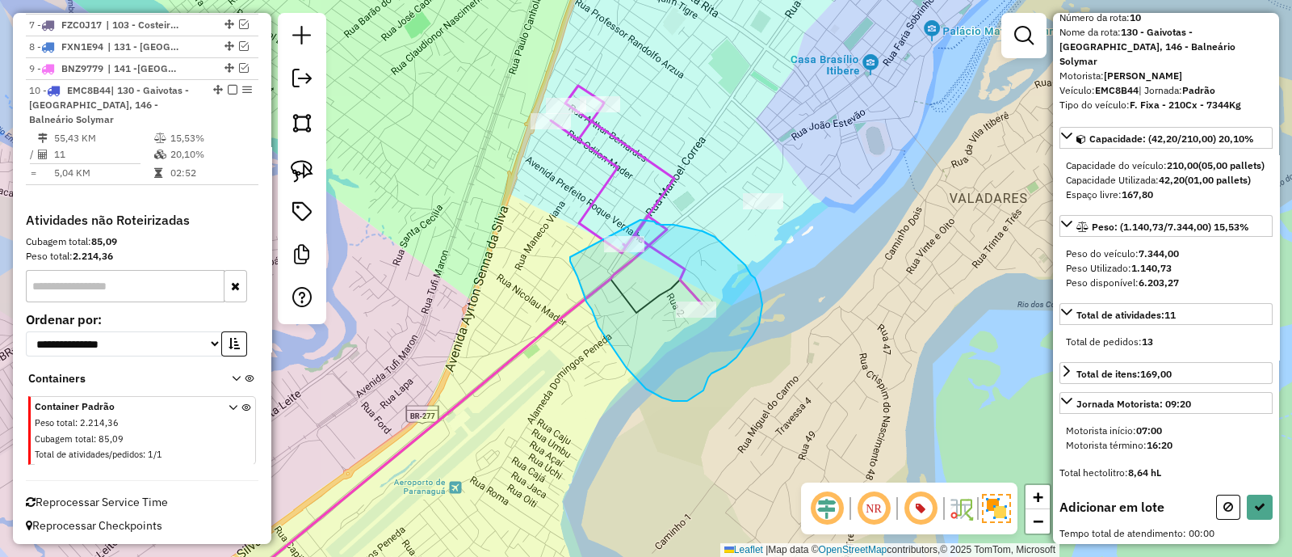
drag, startPoint x: 570, startPoint y: 257, endPoint x: 641, endPoint y: 220, distance: 79.5
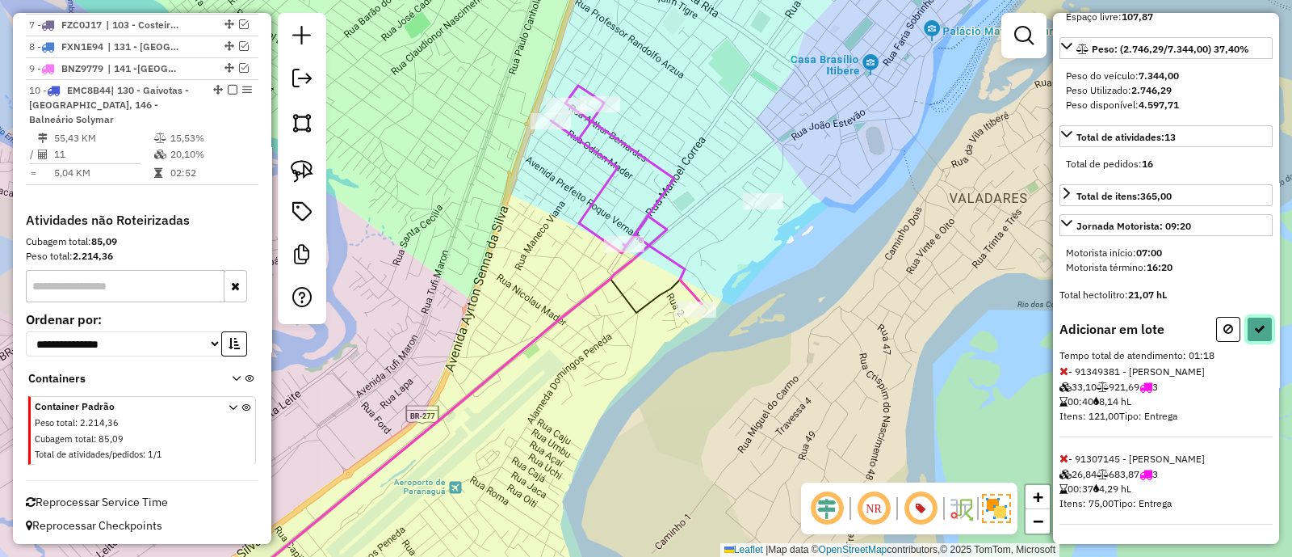
click at [1255, 329] on icon at bounding box center [1260, 328] width 11 height 11
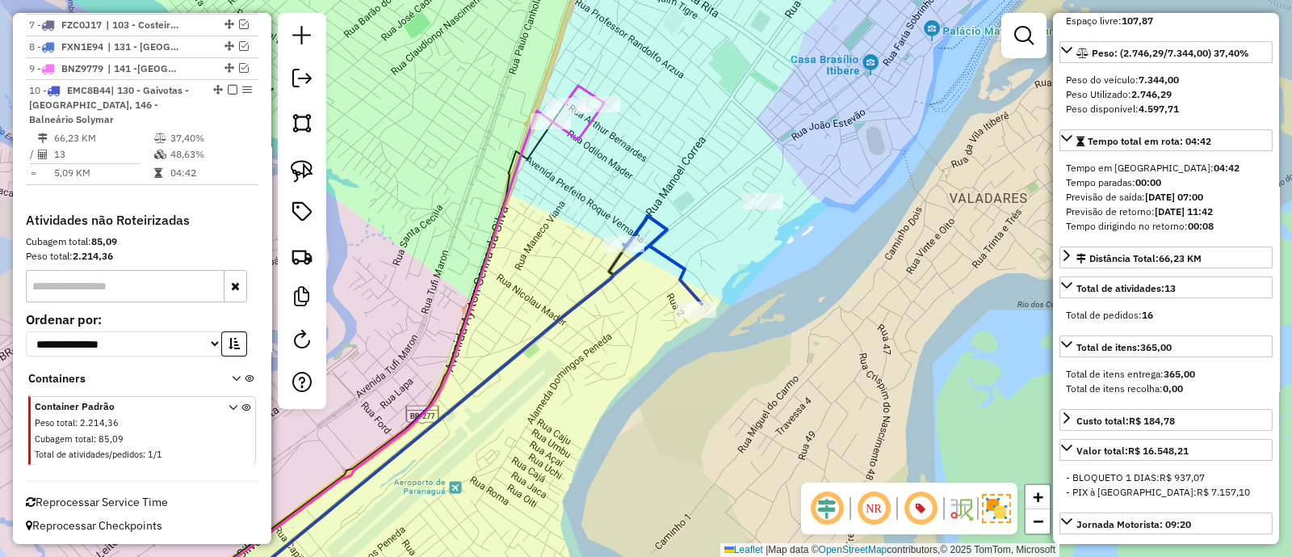
scroll to position [252, 0]
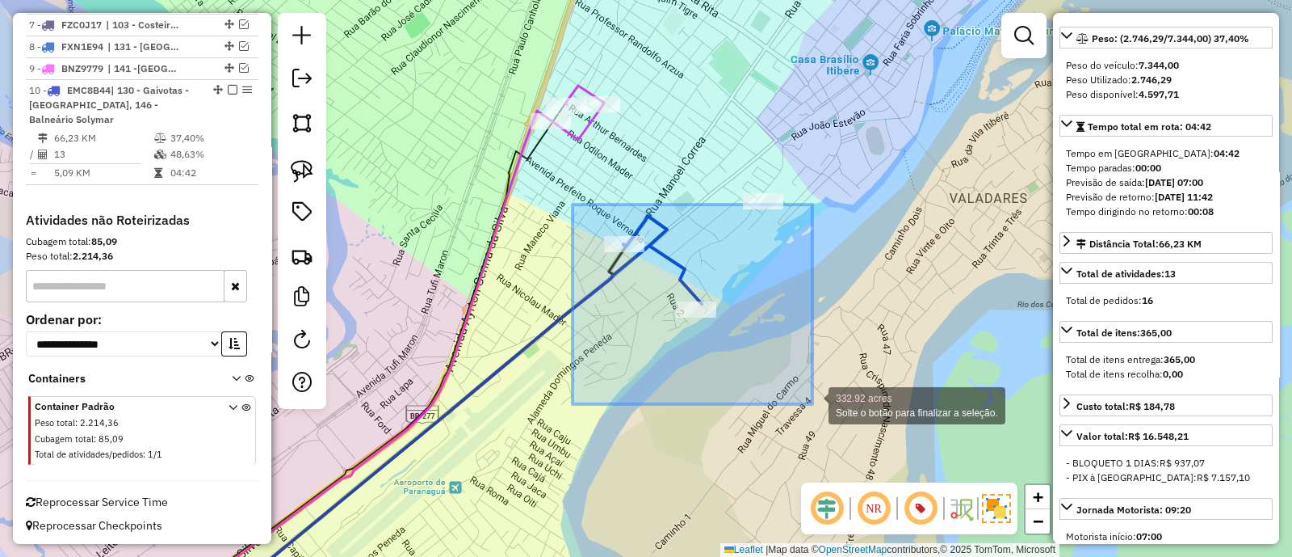
drag, startPoint x: 573, startPoint y: 204, endPoint x: 813, endPoint y: 404, distance: 312.0
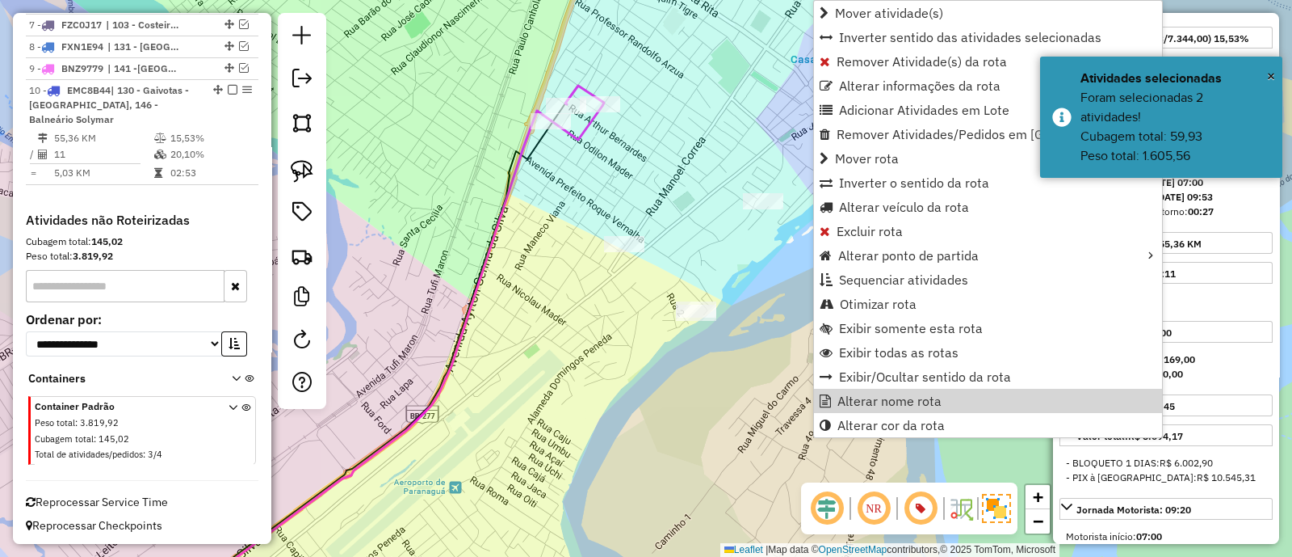
scroll to position [237, 0]
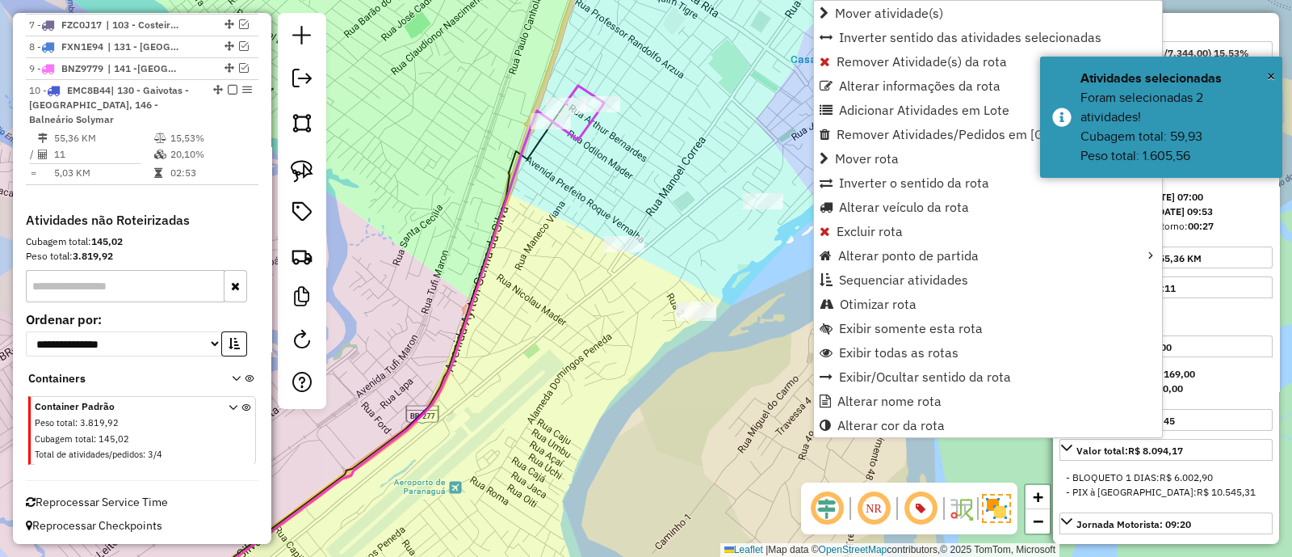
drag, startPoint x: 593, startPoint y: 421, endPoint x: 485, endPoint y: 232, distance: 217.8
click at [485, 232] on div "Janela de atendimento Grade de atendimento Capacidade Transportadoras Veículos …" at bounding box center [646, 278] width 1292 height 557
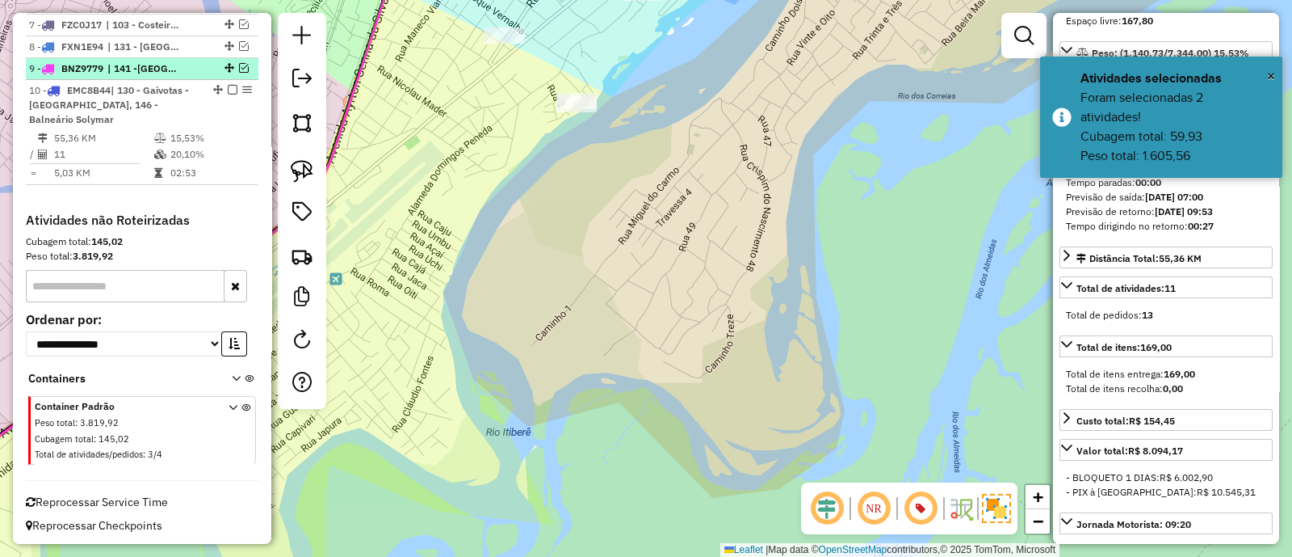
click at [240, 63] on em at bounding box center [244, 68] width 10 height 10
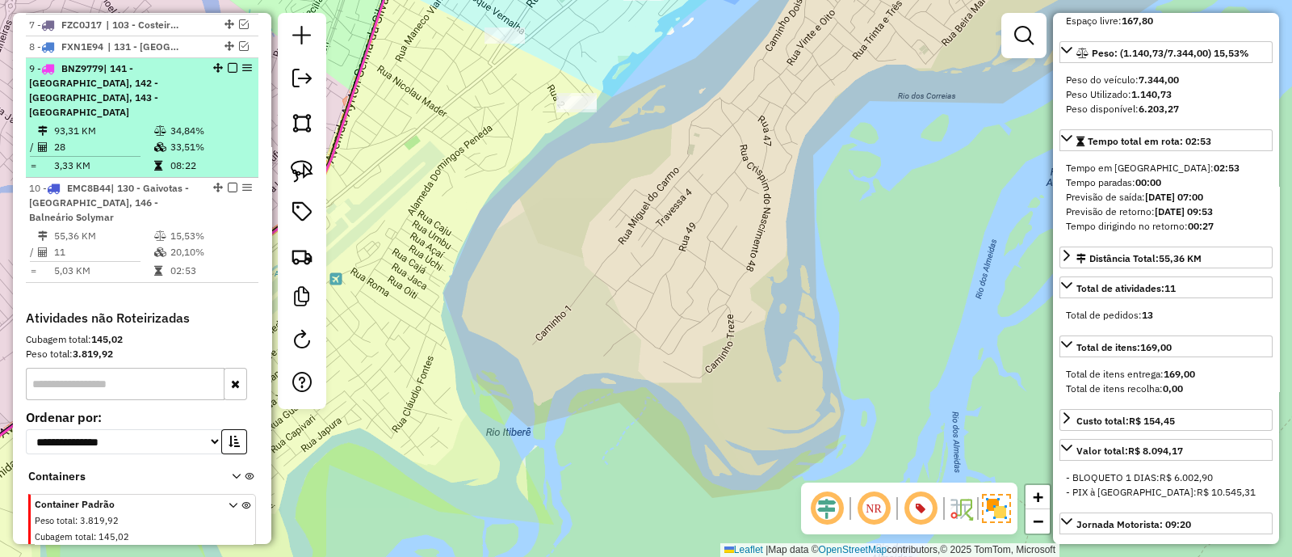
click at [198, 139] on td "33,51%" at bounding box center [211, 147] width 82 height 16
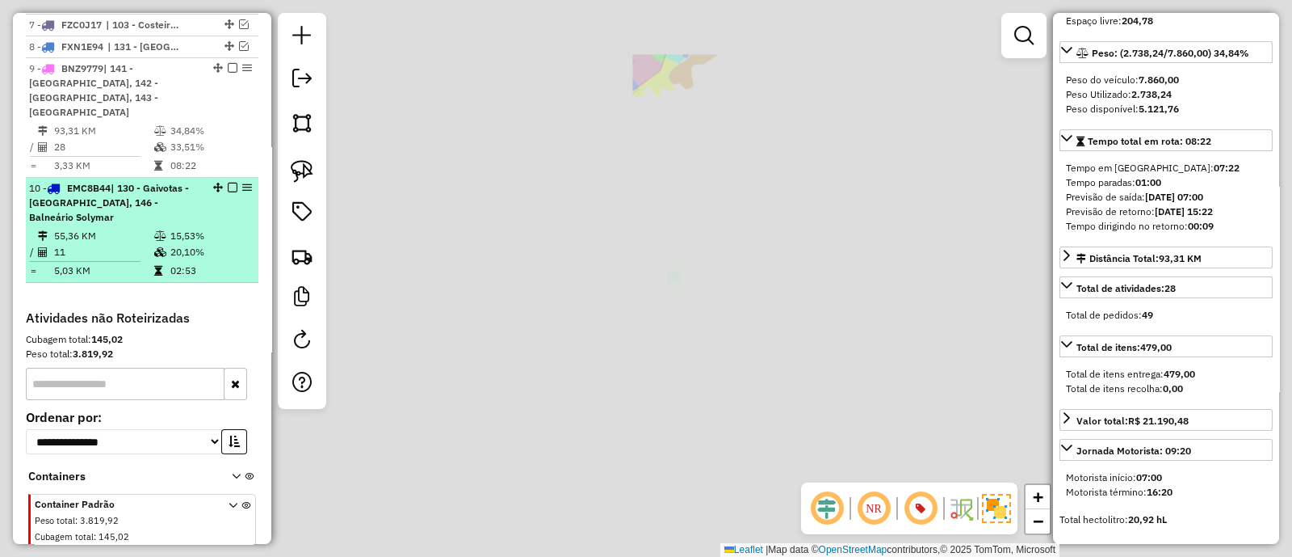
scroll to position [252, 0]
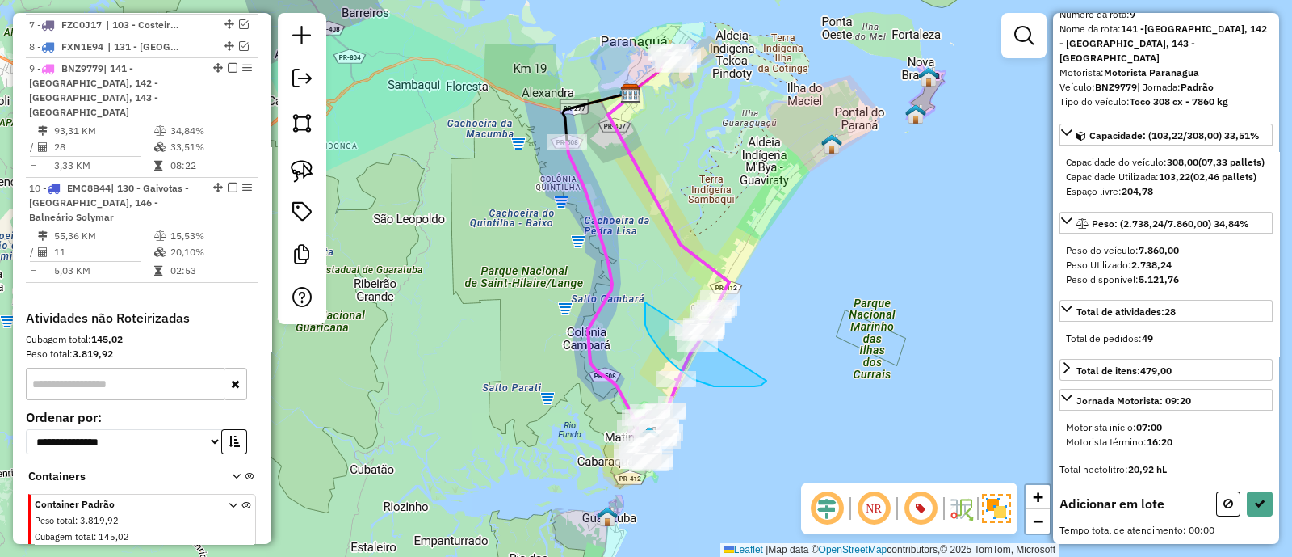
drag, startPoint x: 645, startPoint y: 309, endPoint x: 763, endPoint y: 245, distance: 134.1
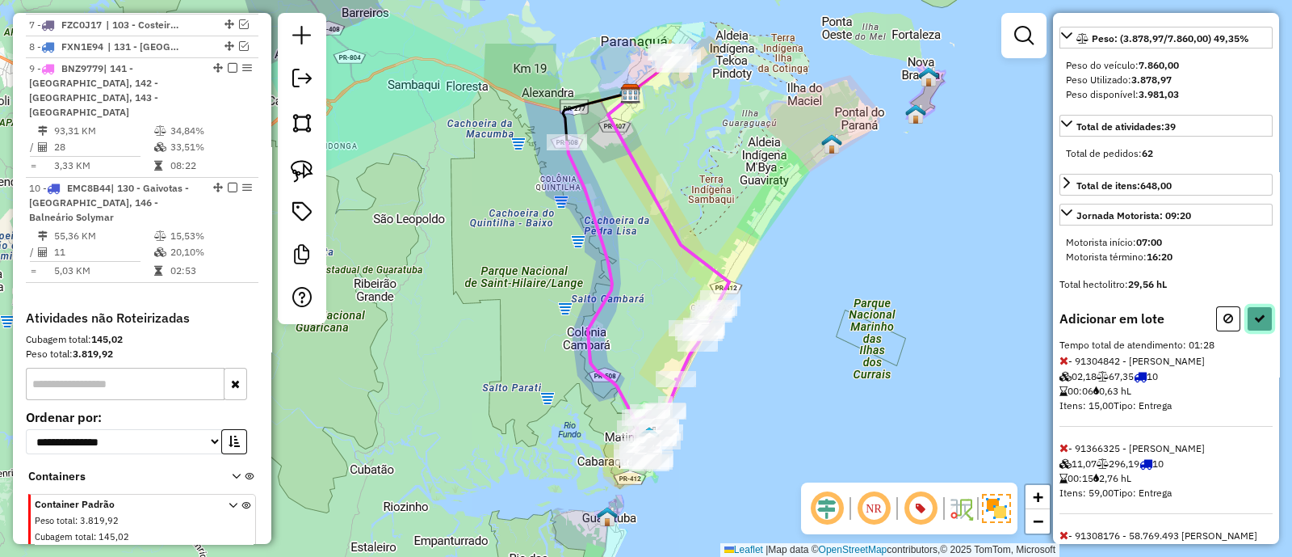
click at [1263, 328] on button at bounding box center [1260, 318] width 26 height 25
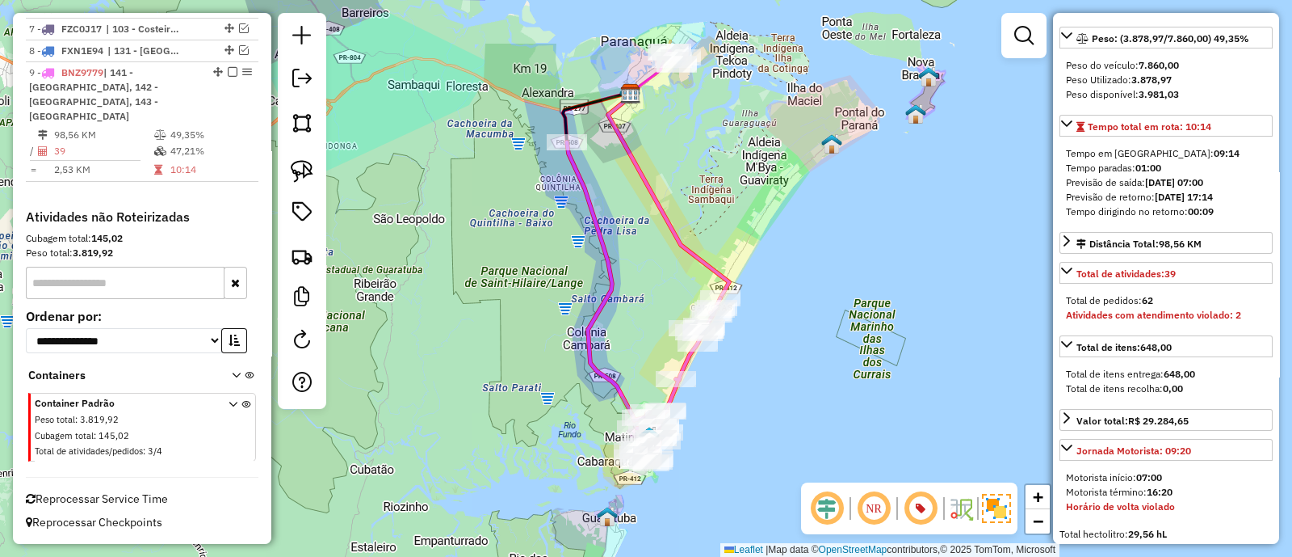
scroll to position [856, 0]
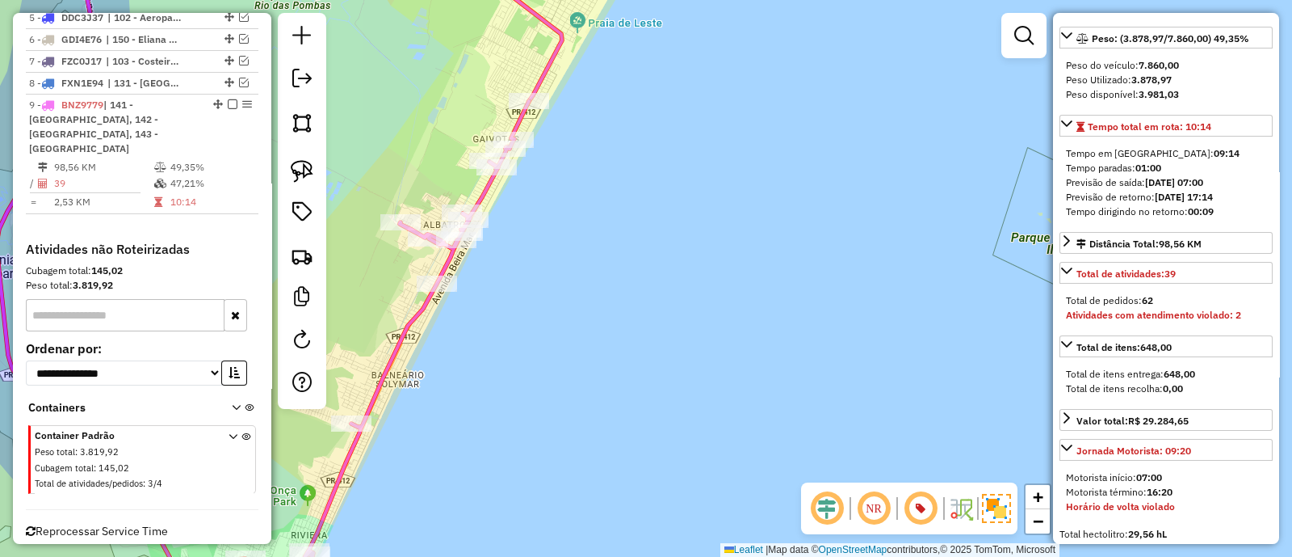
drag, startPoint x: 562, startPoint y: 242, endPoint x: 626, endPoint y: 255, distance: 65.3
click at [624, 254] on div "Janela de atendimento Grade de atendimento Capacidade Transportadoras Veículos …" at bounding box center [646, 278] width 1292 height 557
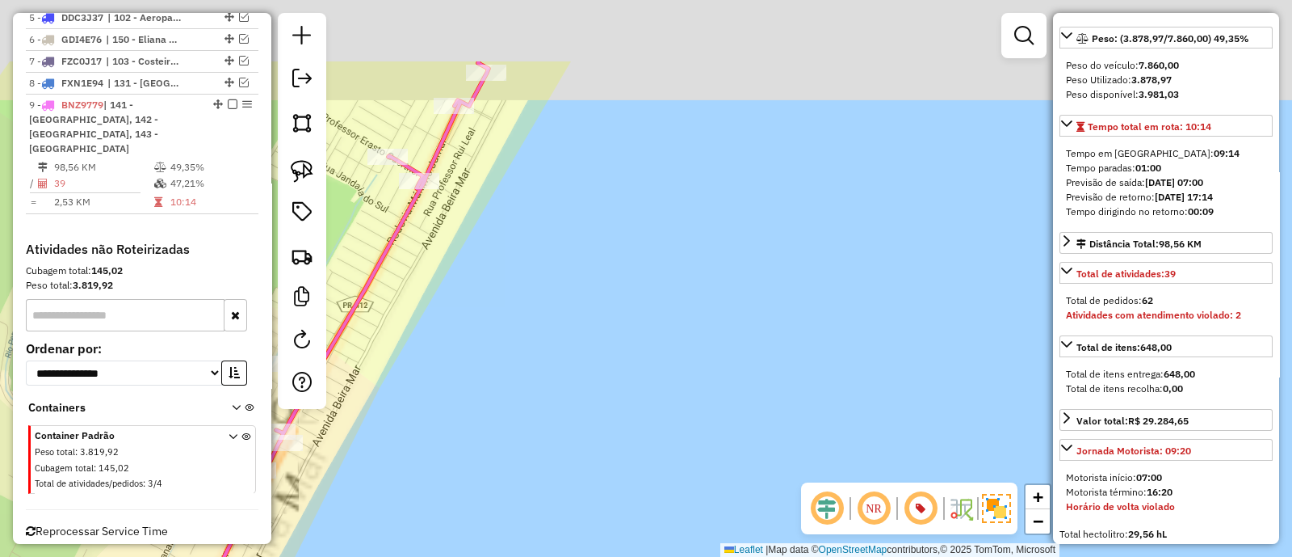
drag, startPoint x: 513, startPoint y: 111, endPoint x: 545, endPoint y: 245, distance: 137.1
click at [541, 228] on div "Janela de atendimento Grade de atendimento Capacidade Transportadoras Veículos …" at bounding box center [646, 278] width 1292 height 557
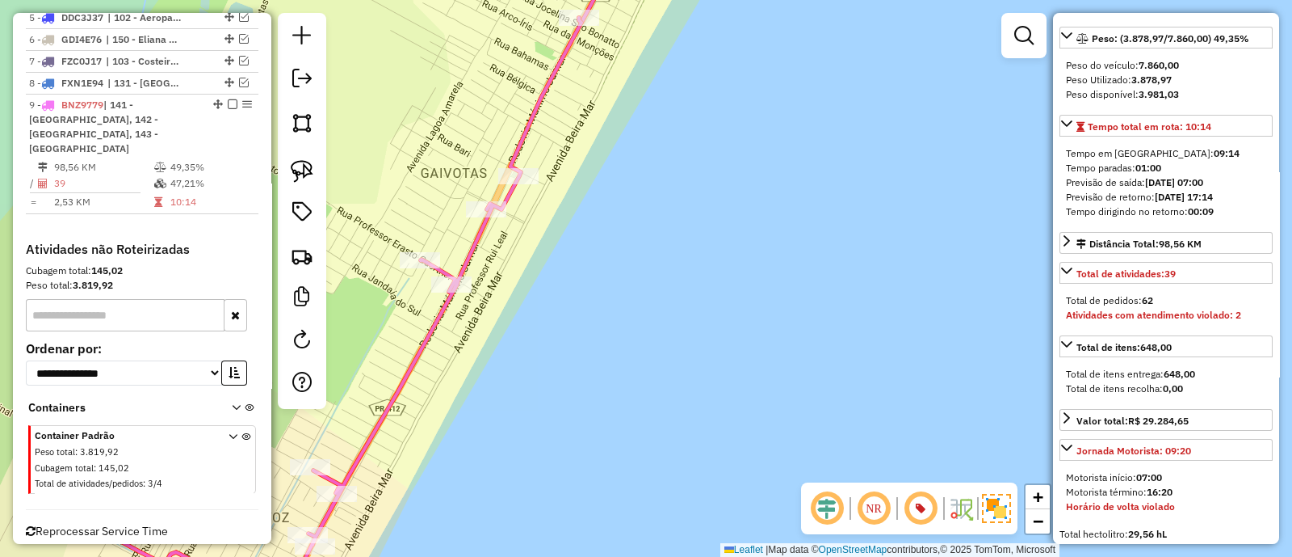
click at [519, 188] on icon at bounding box center [323, 315] width 518 height 595
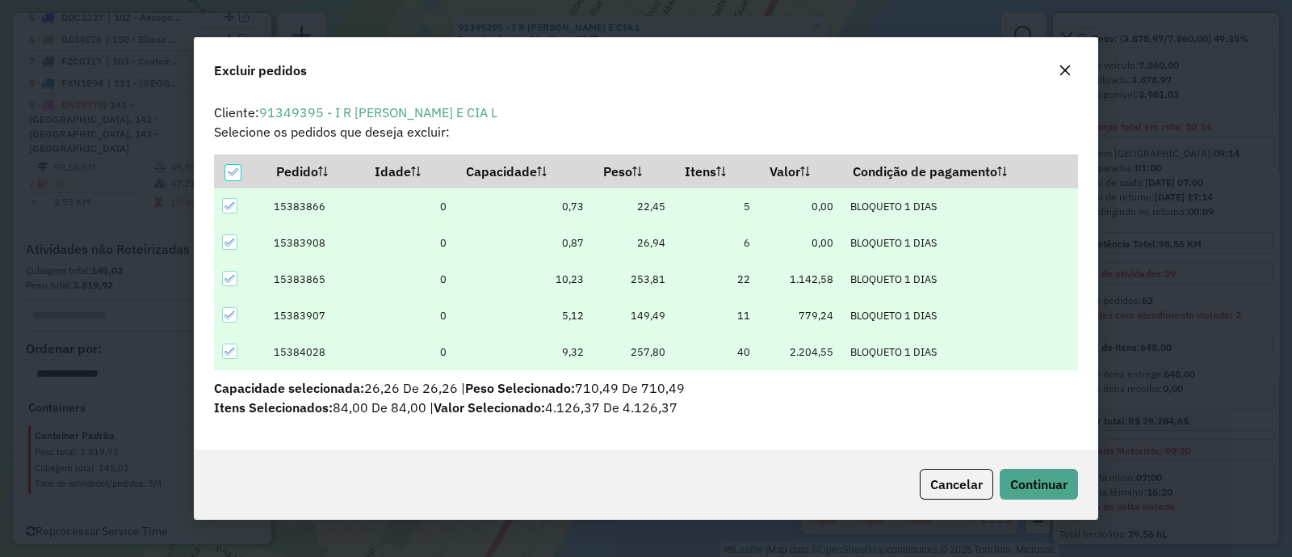
scroll to position [0, 0]
click at [1042, 474] on button "Continuar" at bounding box center [1039, 484] width 78 height 31
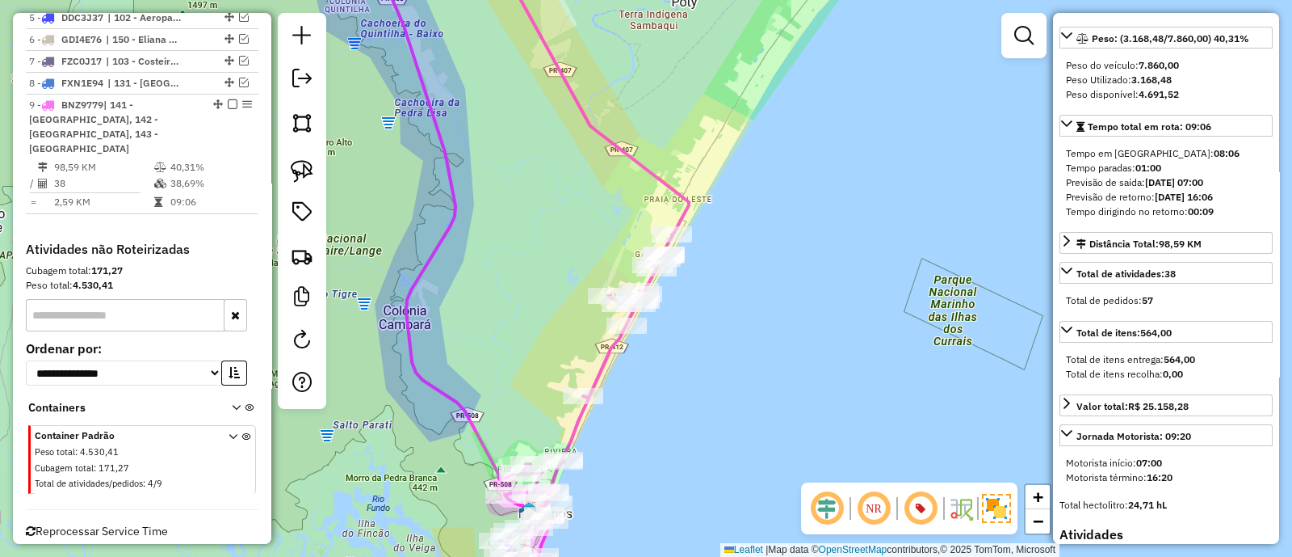
drag, startPoint x: 668, startPoint y: 309, endPoint x: 676, endPoint y: 195, distance: 113.4
click at [676, 195] on div "Rota 9 - Placa BNZ9779 91366325 - FRANCISCO JOSE PIRES Janela de atendimento Gr…" at bounding box center [646, 278] width 1292 height 557
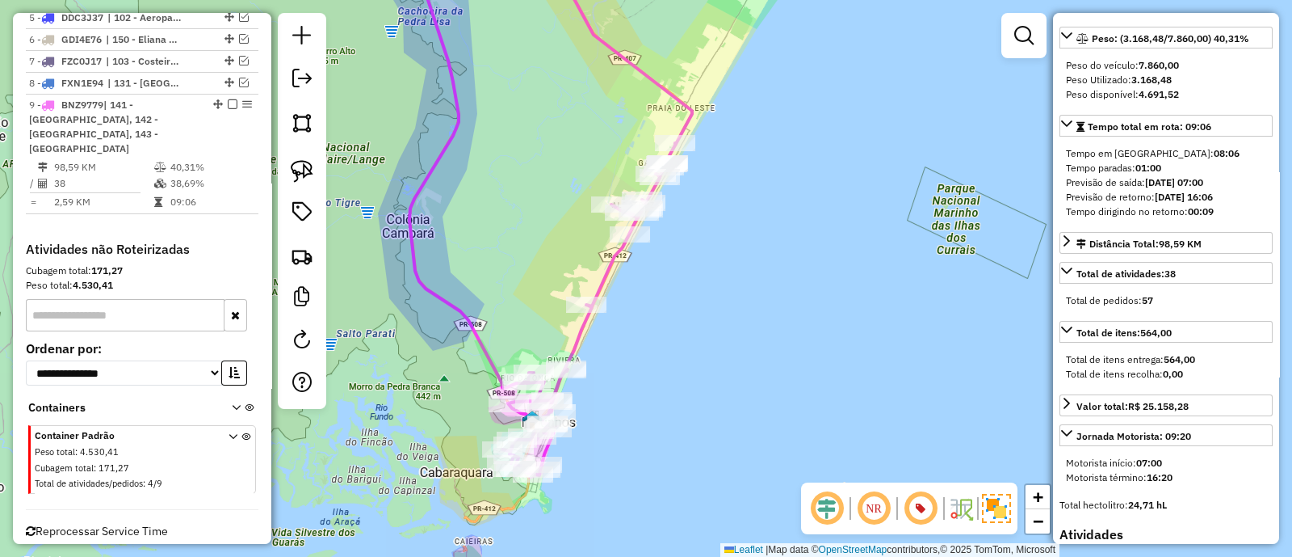
drag, startPoint x: 561, startPoint y: 179, endPoint x: 570, endPoint y: 221, distance: 42.9
click at [570, 221] on div "Janela de atendimento Grade de atendimento Capacidade Transportadoras Veículos …" at bounding box center [646, 278] width 1292 height 557
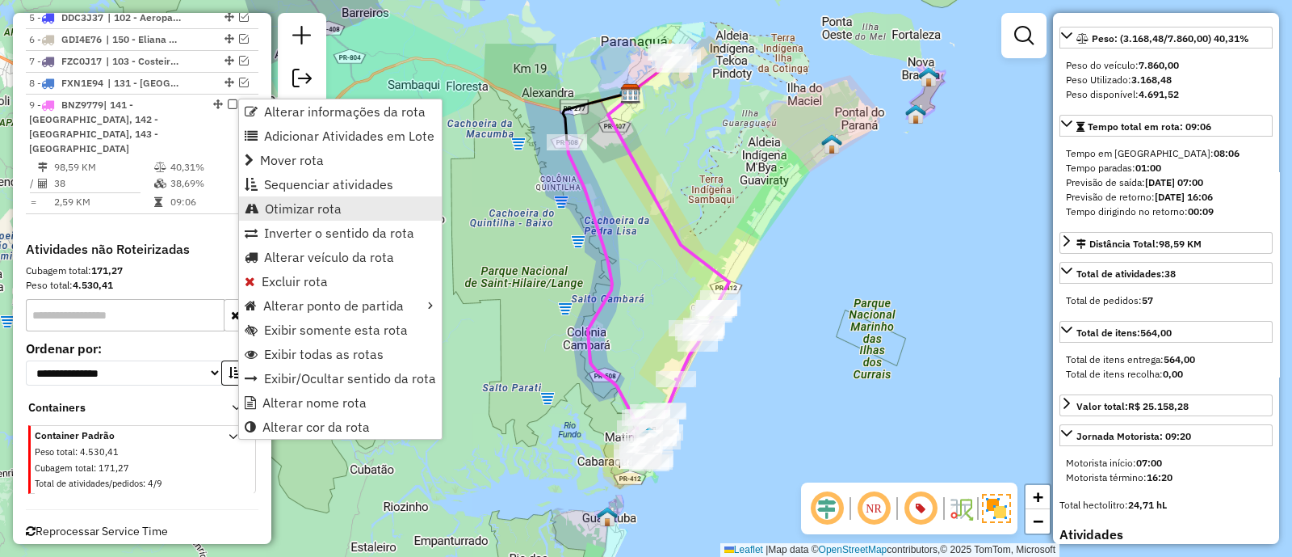
click at [323, 215] on span "Otimizar rota" at bounding box center [303, 208] width 77 height 13
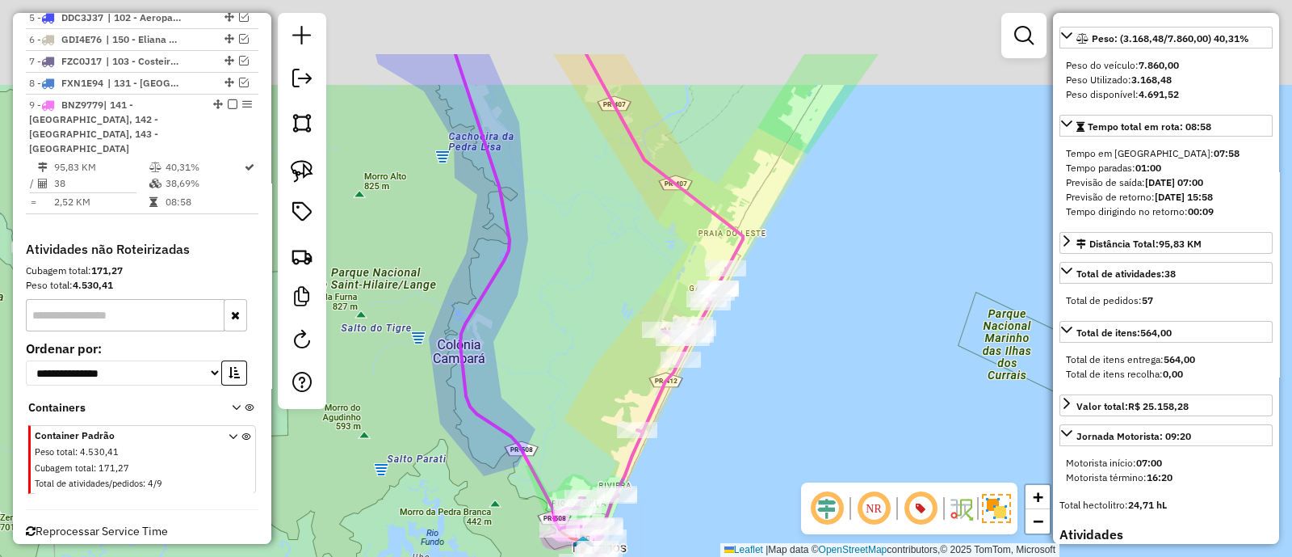
drag, startPoint x: 792, startPoint y: 193, endPoint x: 787, endPoint y: 378, distance: 185.1
click at [787, 378] on div "Janela de atendimento Grade de atendimento Capacidade Transportadoras Veículos …" at bounding box center [646, 278] width 1292 height 557
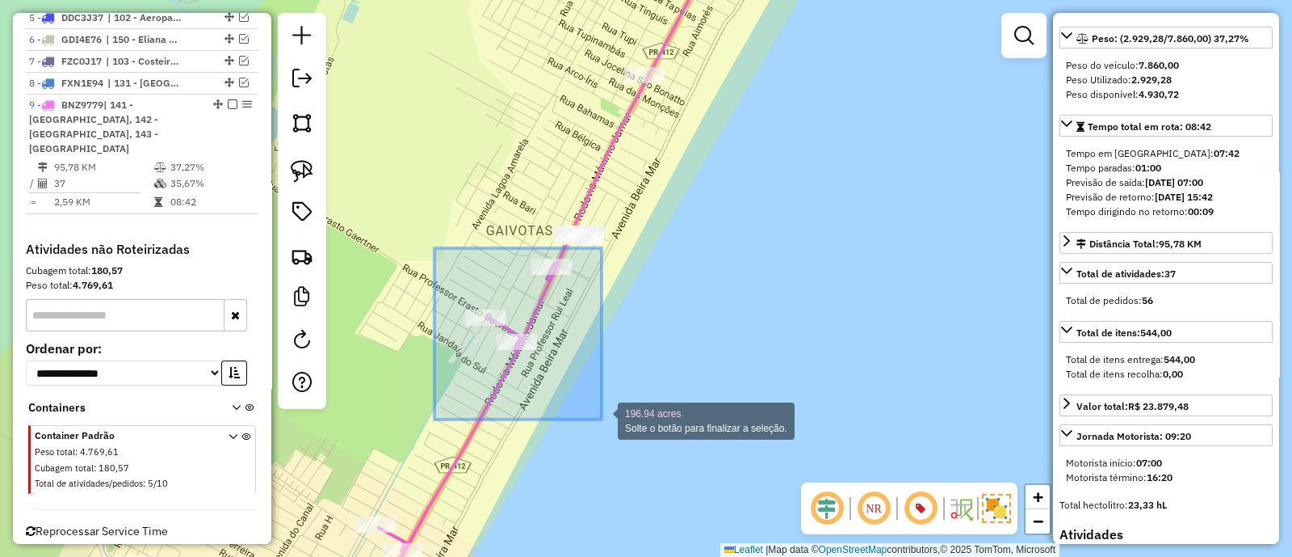
drag, startPoint x: 450, startPoint y: 271, endPoint x: 602, endPoint y: 419, distance: 211.9
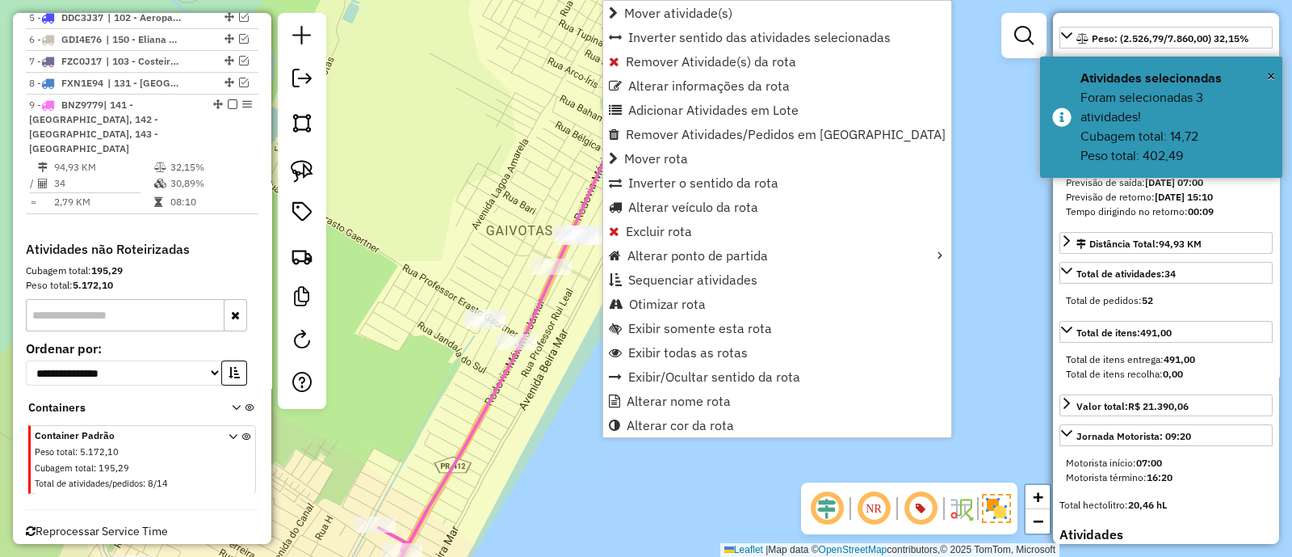
scroll to position [237, 0]
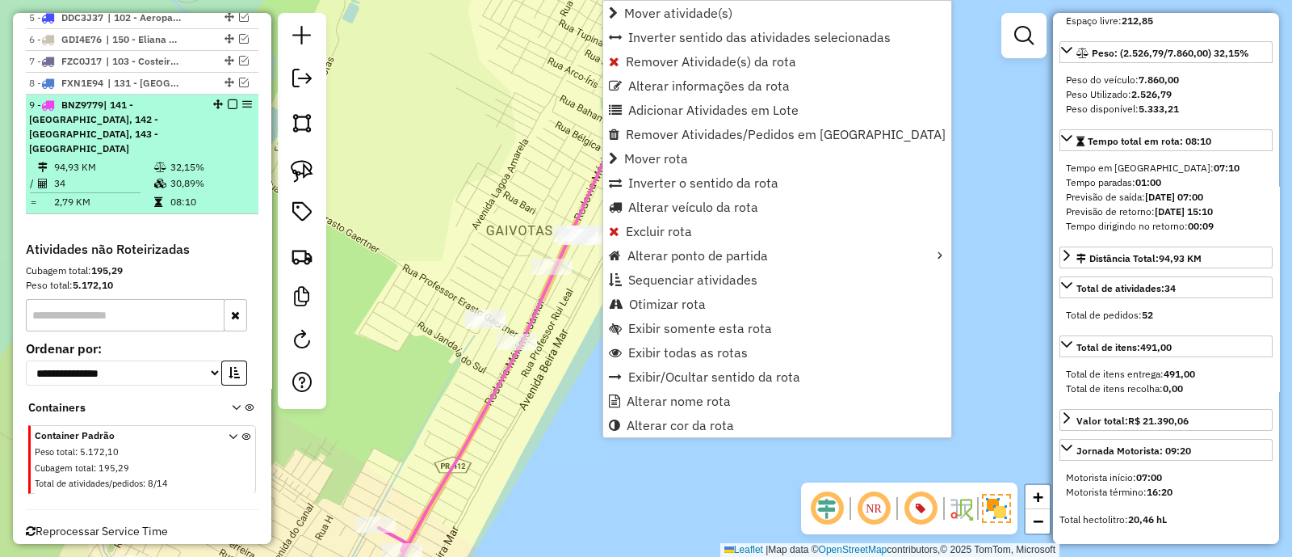
click at [230, 102] on em at bounding box center [233, 104] width 10 height 10
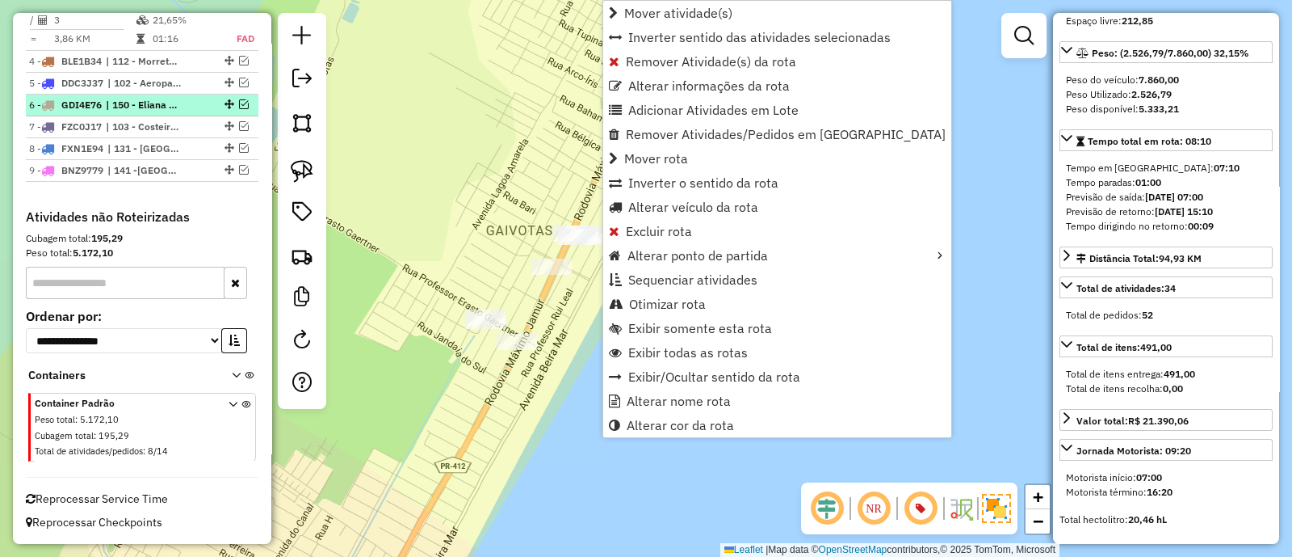
scroll to position [787, 0]
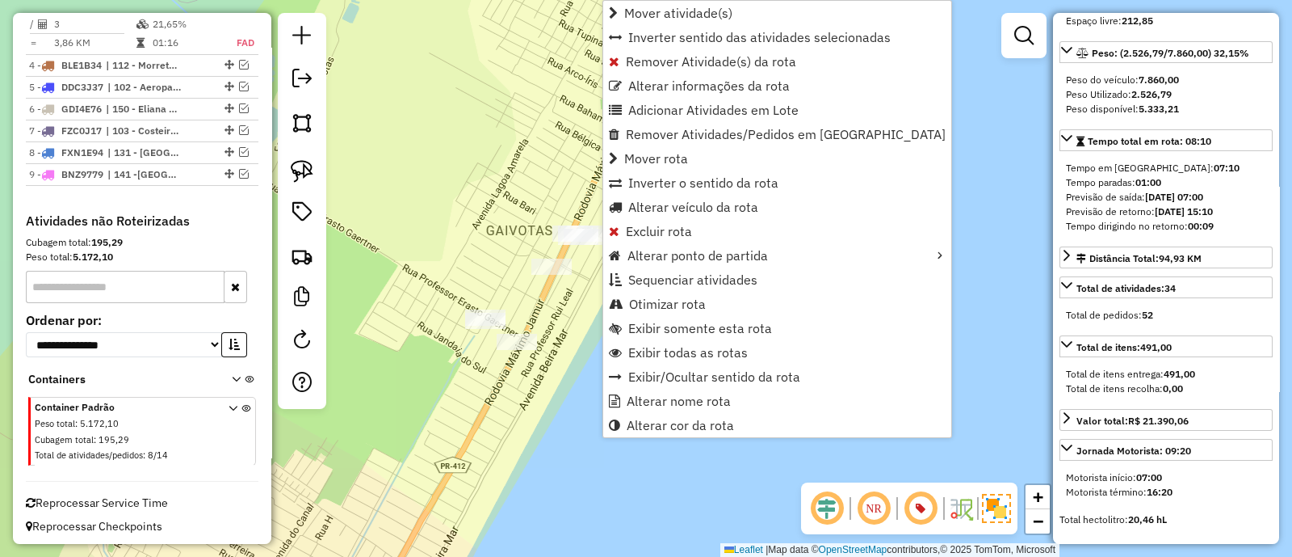
click at [1005, 224] on div "Janela de atendimento Grade de atendimento Capacidade Transportadoras Veículos …" at bounding box center [646, 278] width 1292 height 557
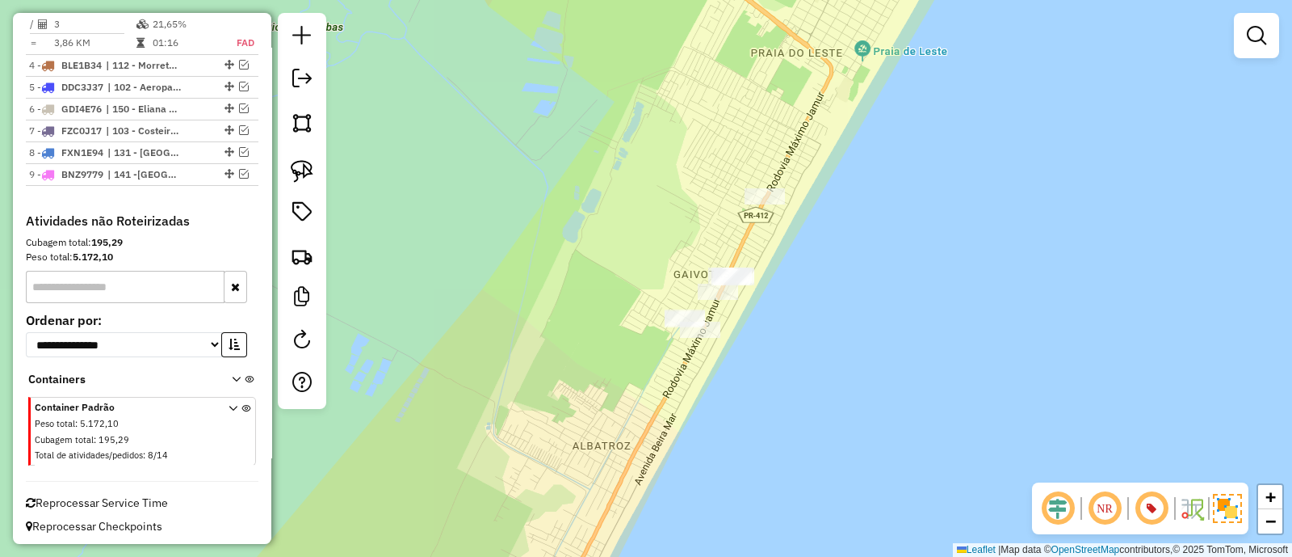
drag, startPoint x: 932, startPoint y: 233, endPoint x: 889, endPoint y: 312, distance: 89.7
click at [889, 309] on div "Janela de atendimento Grade de atendimento Capacidade Transportadoras Veículos …" at bounding box center [646, 278] width 1292 height 557
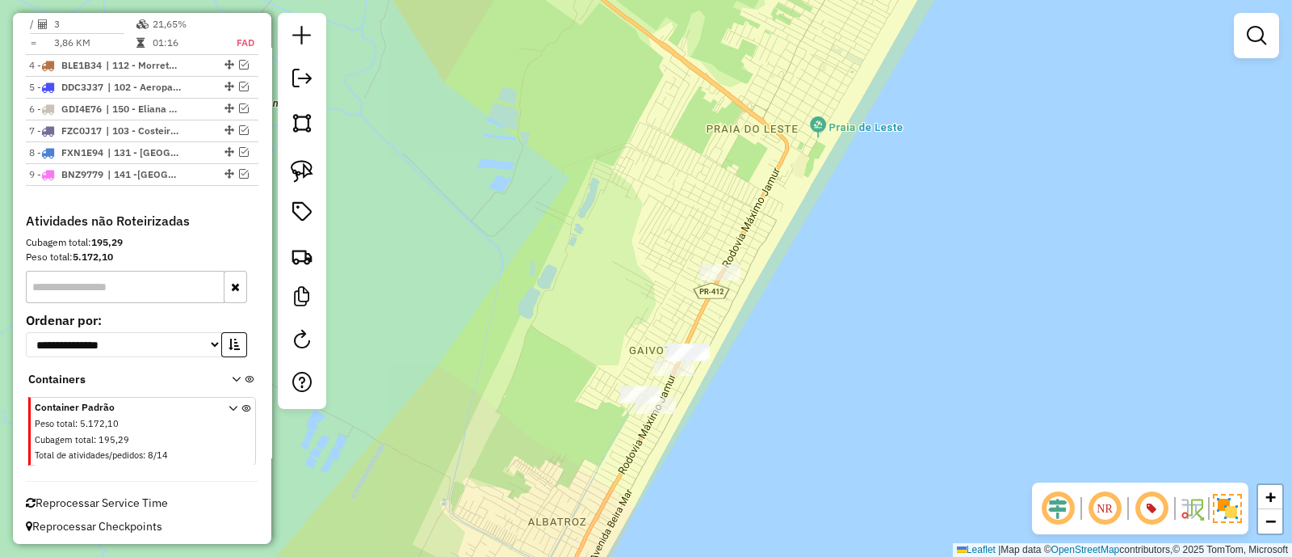
drag, startPoint x: 647, startPoint y: 175, endPoint x: 602, endPoint y: 409, distance: 237.8
click at [611, 359] on div "Janela de atendimento Grade de atendimento Capacidade Transportadoras Veículos …" at bounding box center [646, 278] width 1292 height 557
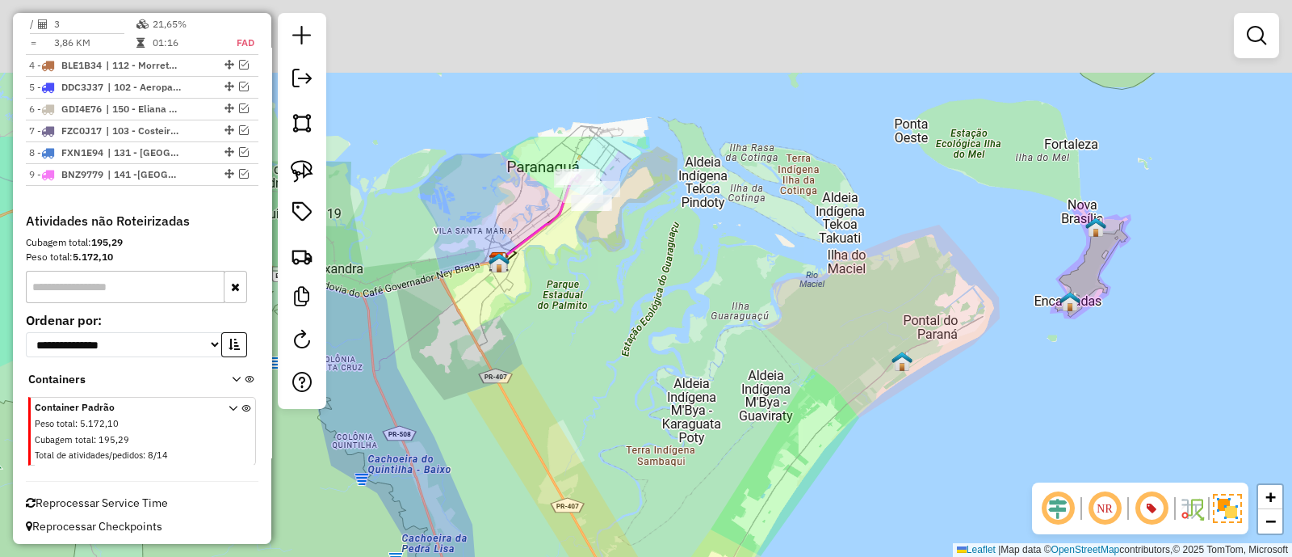
drag, startPoint x: 686, startPoint y: 336, endPoint x: 731, endPoint y: 453, distance: 125.6
click at [727, 435] on div "Janela de atendimento Grade de atendimento Capacidade Transportadoras Veículos …" at bounding box center [646, 278] width 1292 height 557
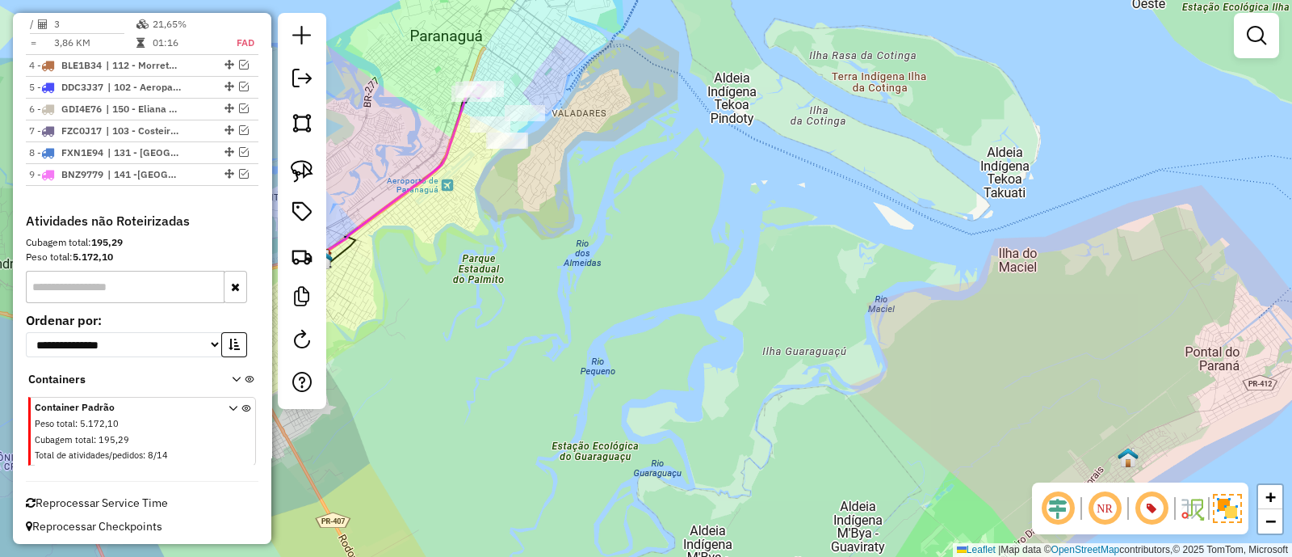
drag, startPoint x: 630, startPoint y: 258, endPoint x: 790, endPoint y: 437, distance: 240.3
click at [792, 428] on div "Janela de atendimento Grade de atendimento Capacidade Transportadoras Veículos …" at bounding box center [646, 278] width 1292 height 557
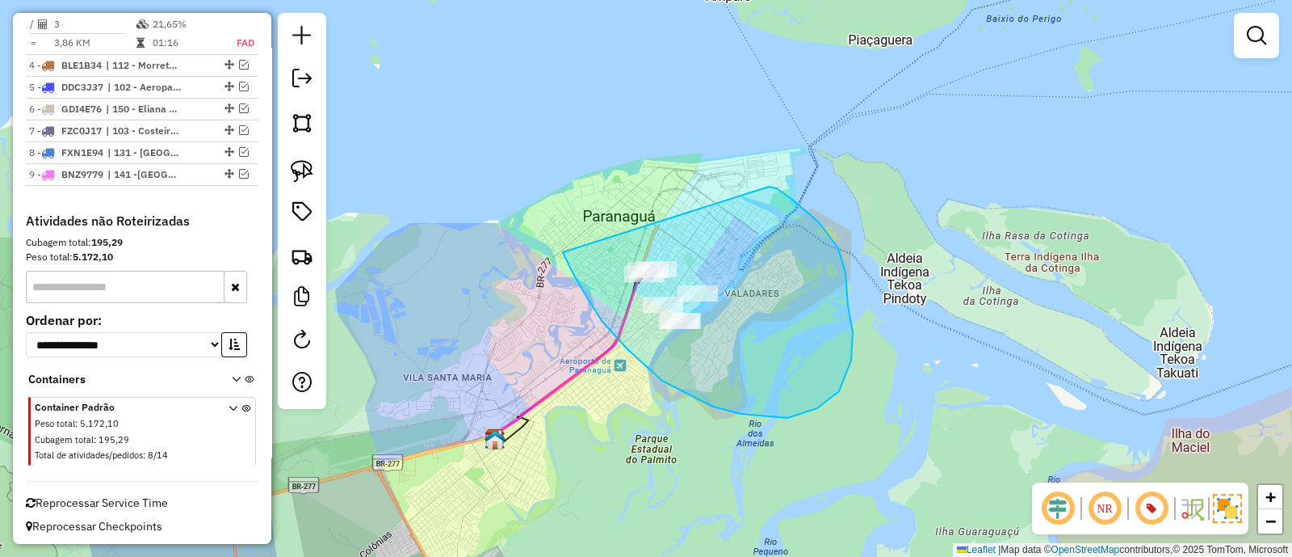
drag, startPoint x: 713, startPoint y: 406, endPoint x: 769, endPoint y: 187, distance: 226.7
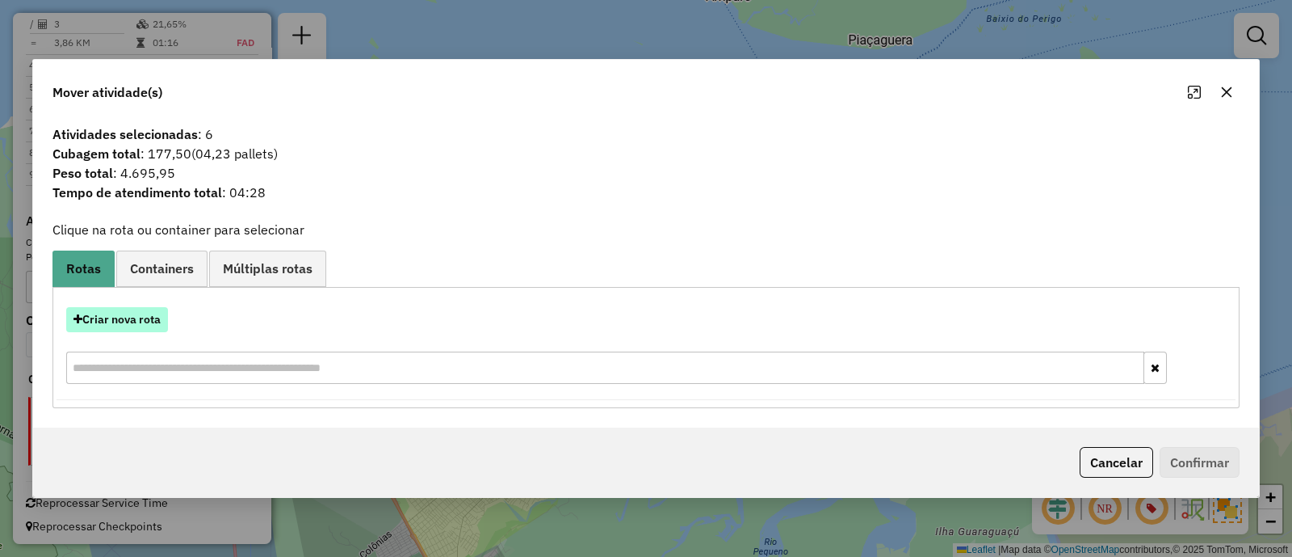
click at [141, 328] on button "Criar nova rota" at bounding box center [117, 319] width 102 height 25
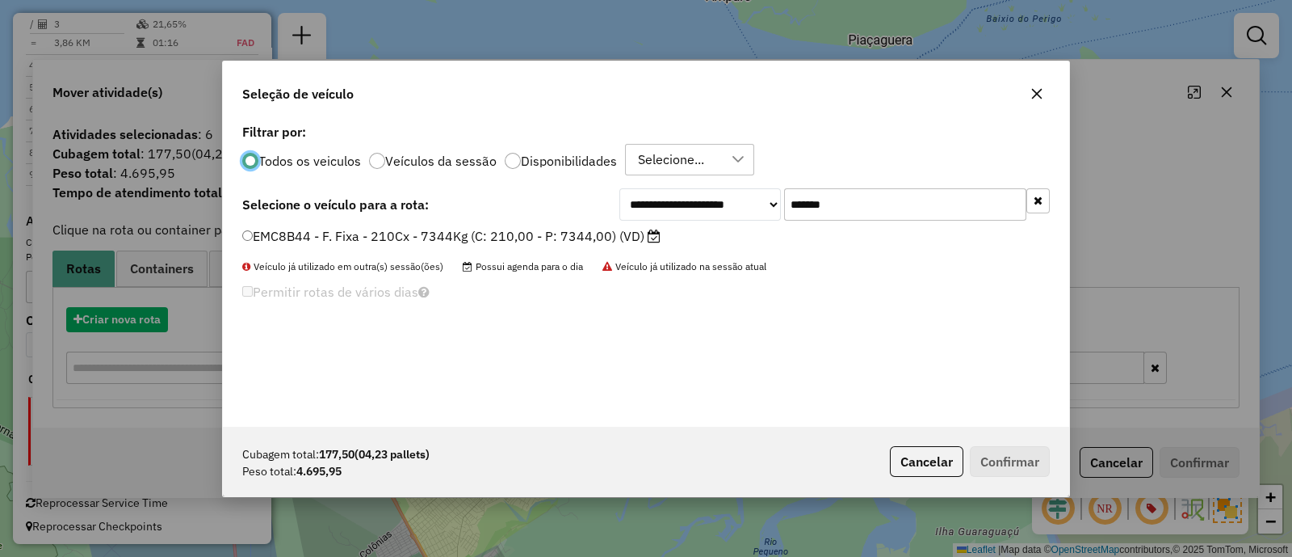
scroll to position [8, 5]
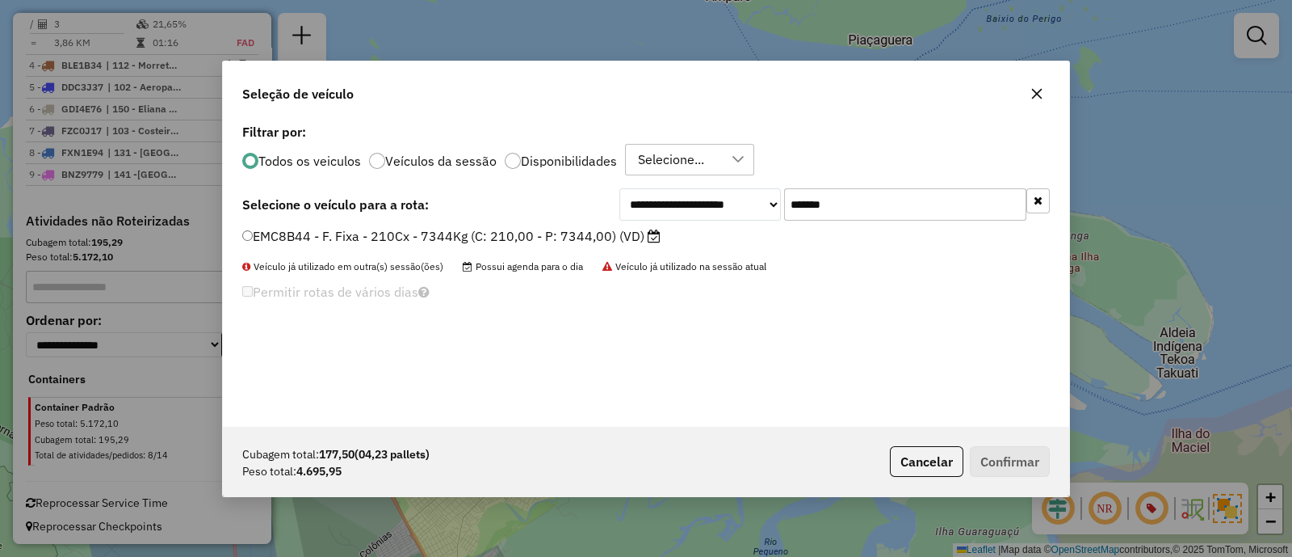
drag, startPoint x: 776, startPoint y: 217, endPoint x: 440, endPoint y: 236, distance: 336.6
click at [480, 234] on div "**********" at bounding box center [646, 273] width 847 height 307
click at [511, 228] on label "EMC8B44 - F. Fixa - 210Cx - 7344Kg (C: 210,00 - P: 7344,00) (VD)" at bounding box center [451, 235] width 418 height 19
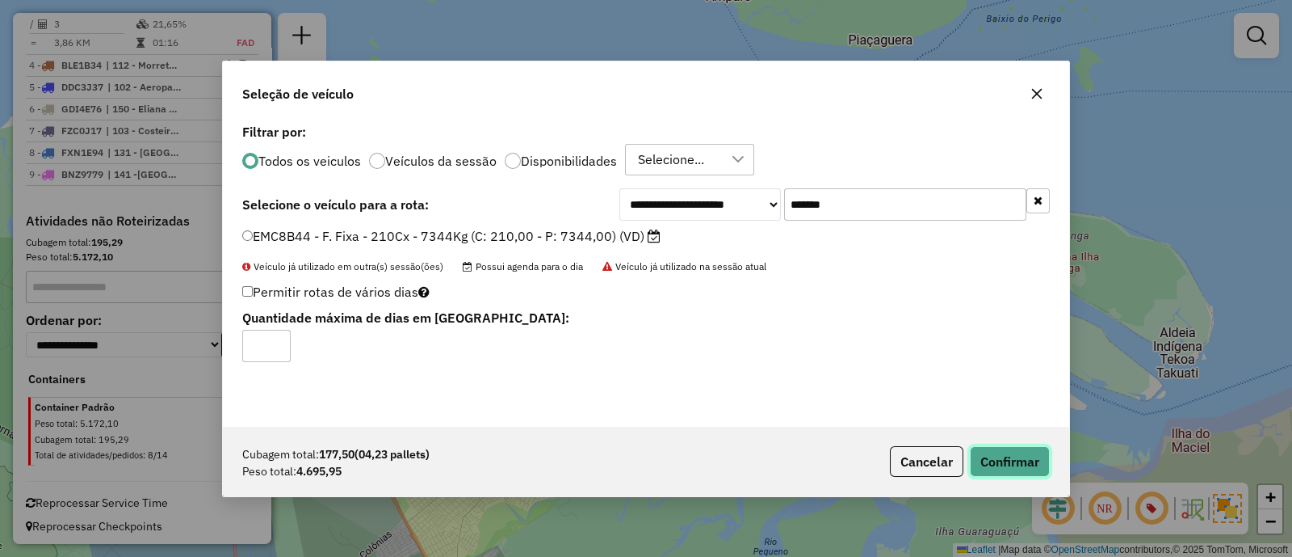
click at [1008, 448] on button "Confirmar" at bounding box center [1010, 461] width 80 height 31
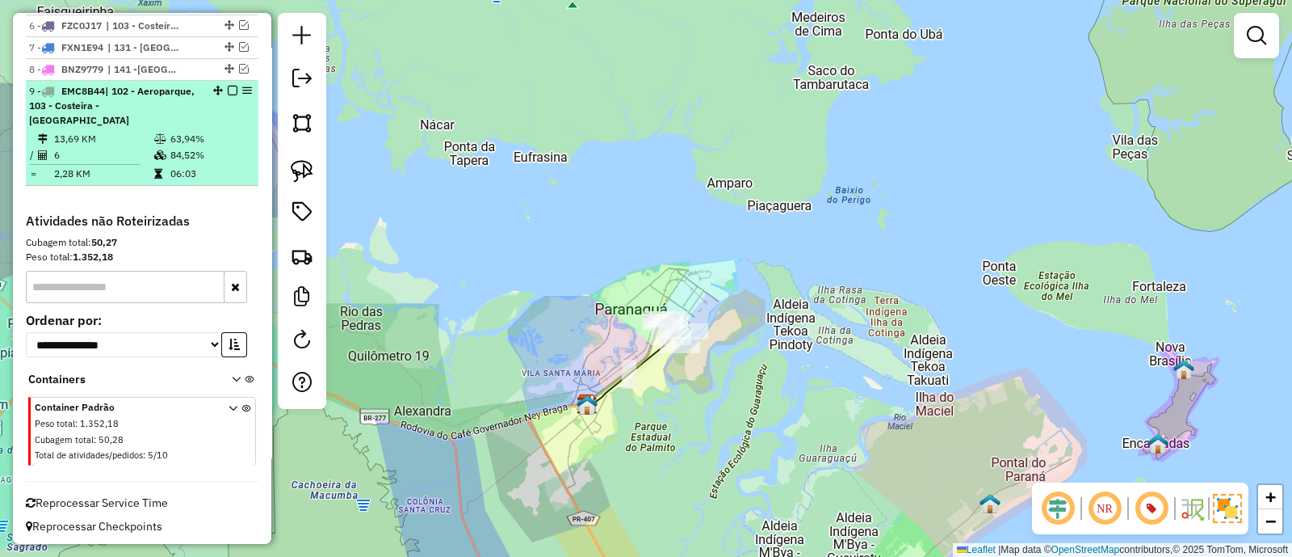
click at [228, 88] on em at bounding box center [233, 91] width 10 height 10
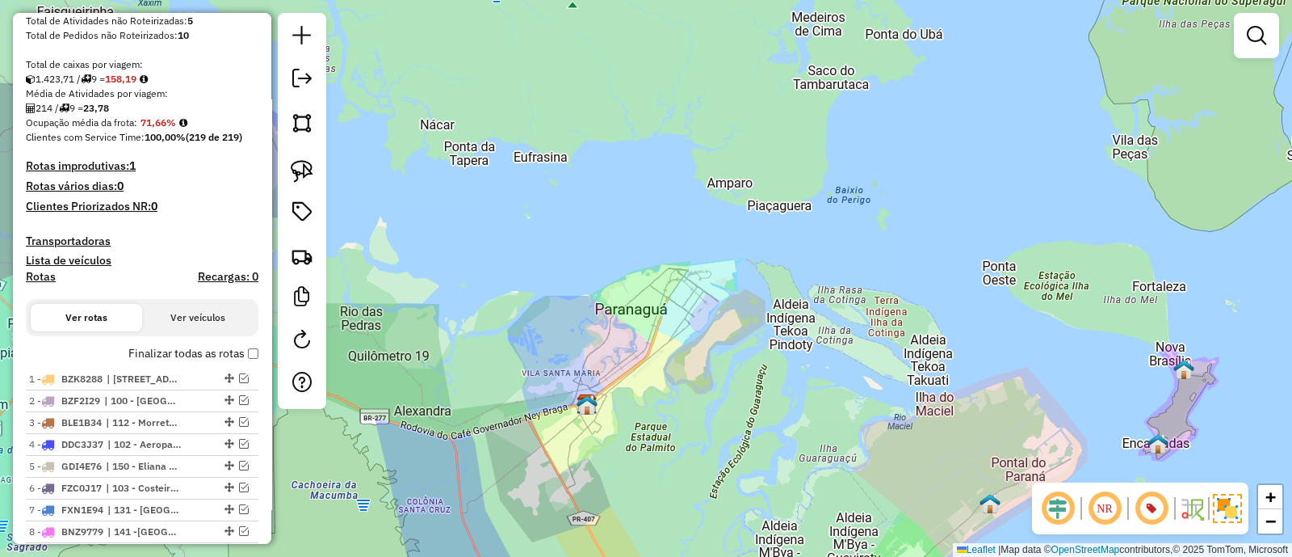
scroll to position [505, 0]
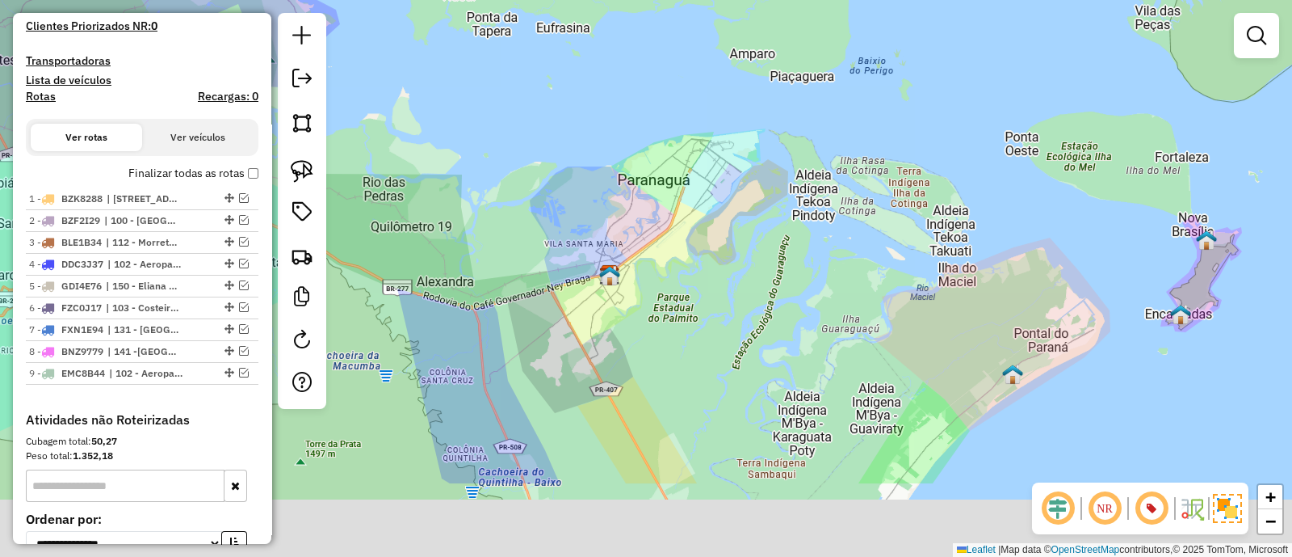
drag, startPoint x: 636, startPoint y: 446, endPoint x: 687, endPoint y: 250, distance: 202.0
click at [680, 251] on div "Janela de atendimento Grade de atendimento Capacidade Transportadoras Veículos …" at bounding box center [646, 278] width 1292 height 557
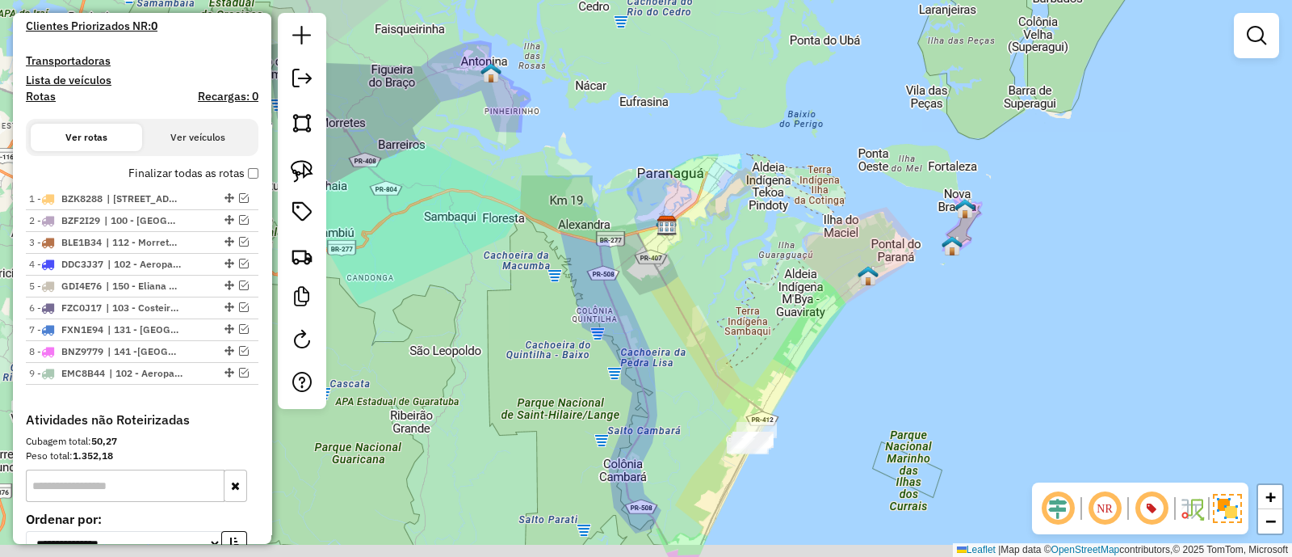
drag, startPoint x: 739, startPoint y: 418, endPoint x: 750, endPoint y: 244, distance: 174.8
click at [750, 239] on div "Janela de atendimento Grade de atendimento Capacidade Transportadoras Veículos …" at bounding box center [646, 278] width 1292 height 557
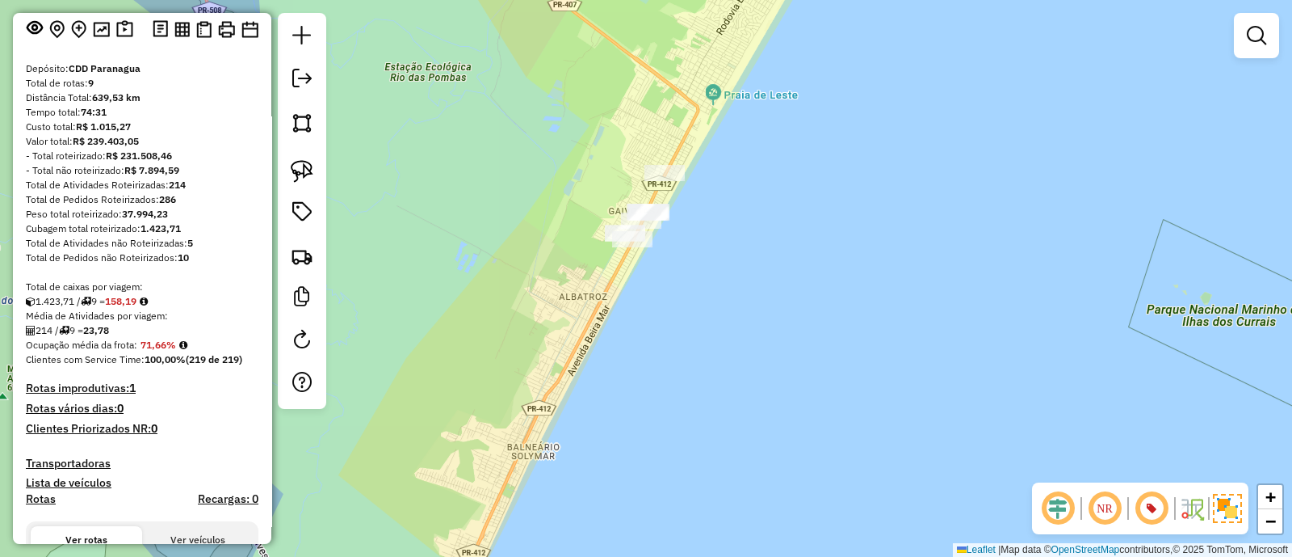
scroll to position [100, 0]
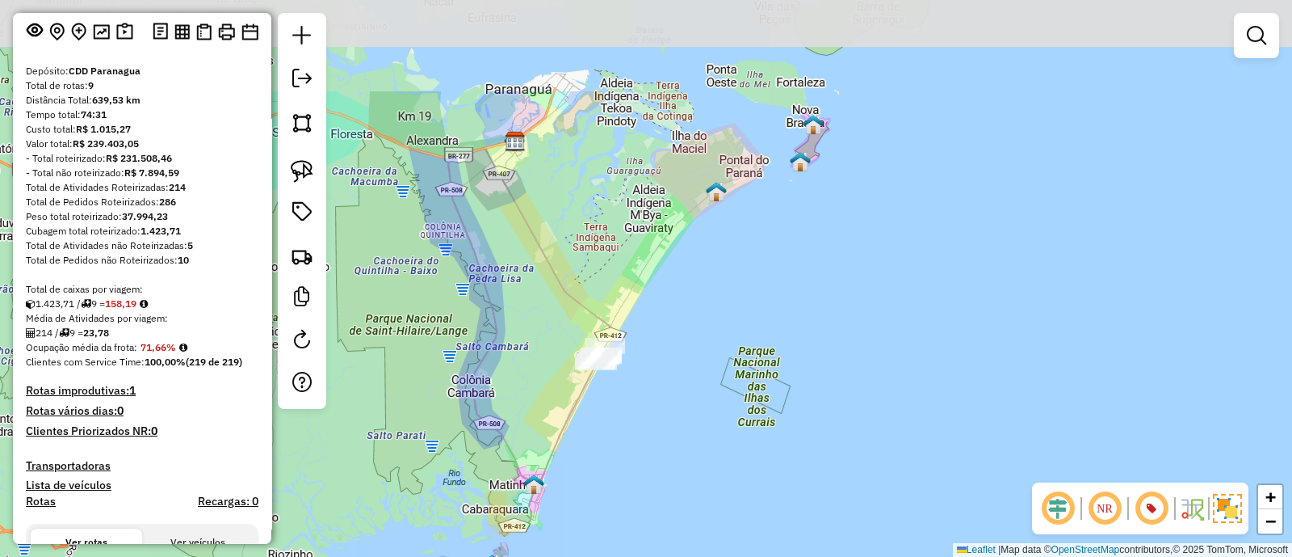
drag, startPoint x: 579, startPoint y: 129, endPoint x: 640, endPoint y: 276, distance: 159.0
click at [640, 276] on div "Janela de atendimento Grade de atendimento Capacidade Transportadoras Veículos …" at bounding box center [646, 278] width 1292 height 557
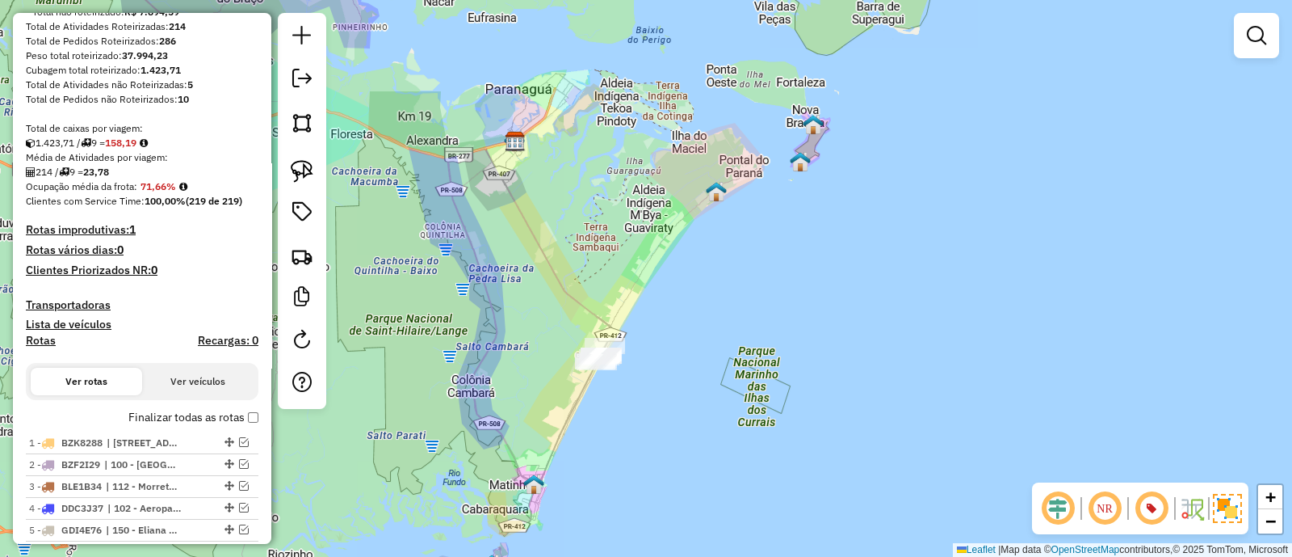
scroll to position [303, 0]
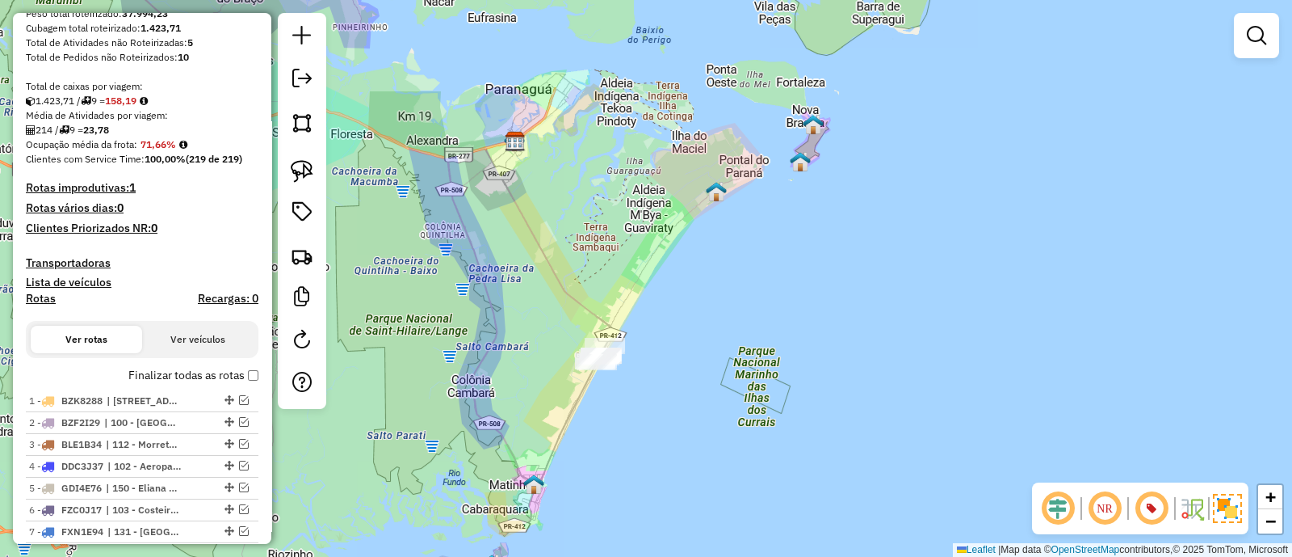
click at [241, 373] on label "Finalizar todas as rotas" at bounding box center [193, 375] width 130 height 17
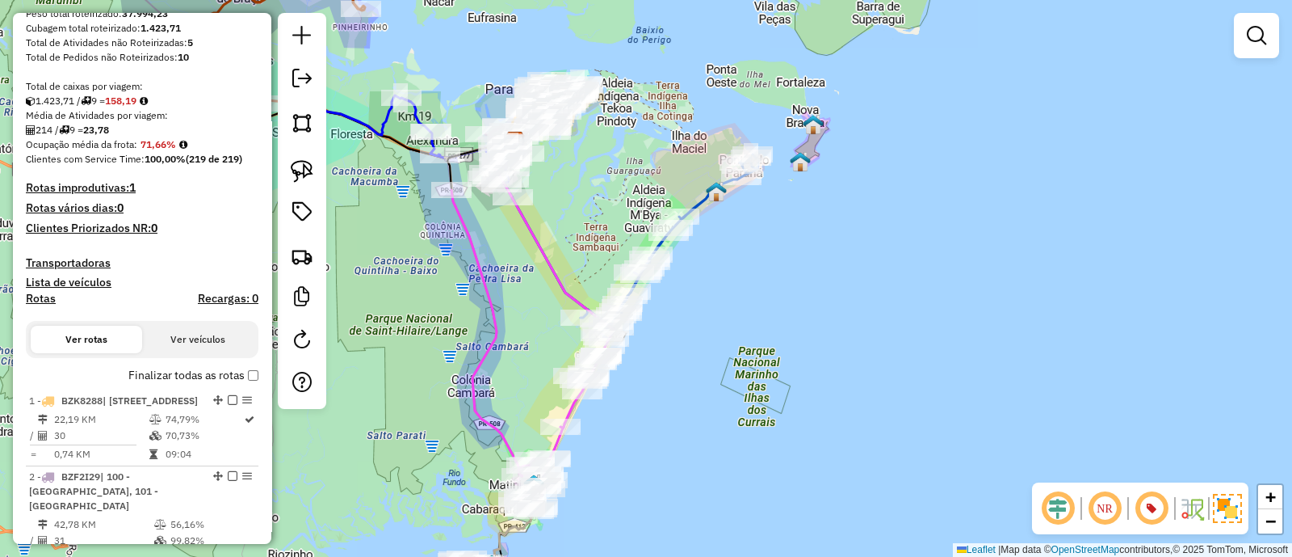
drag, startPoint x: 635, startPoint y: 219, endPoint x: 719, endPoint y: 321, distance: 132.0
click at [718, 321] on div "Janela de atendimento Grade de atendimento Capacidade Transportadoras Veículos …" at bounding box center [646, 278] width 1292 height 557
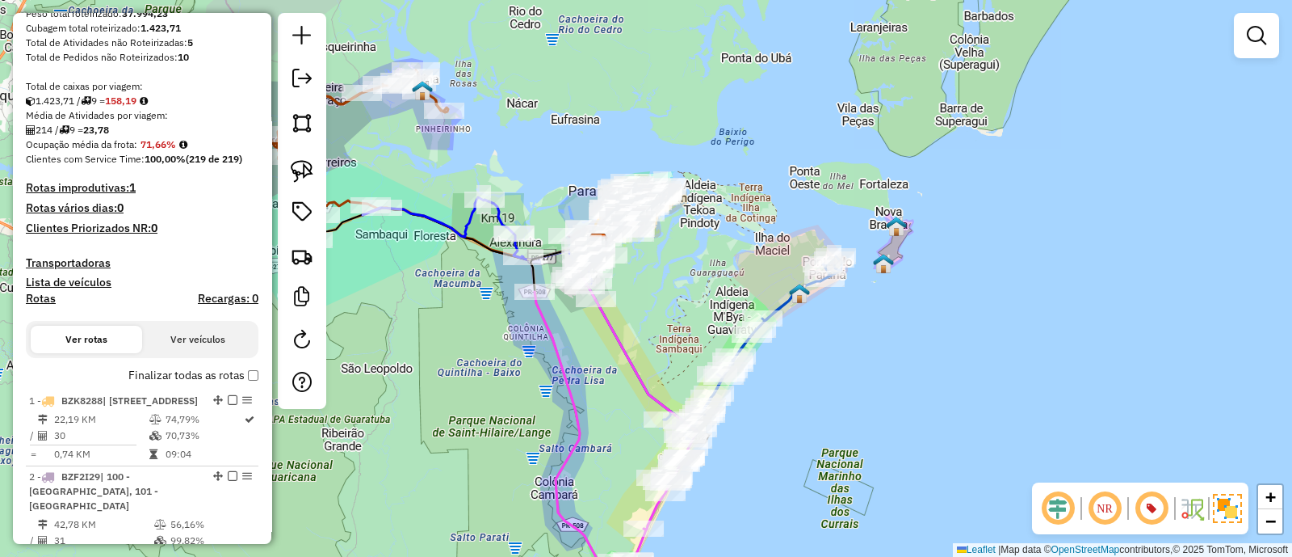
click at [764, 282] on div "Janela de atendimento Grade de atendimento Capacidade Transportadoras Veículos …" at bounding box center [646, 278] width 1292 height 557
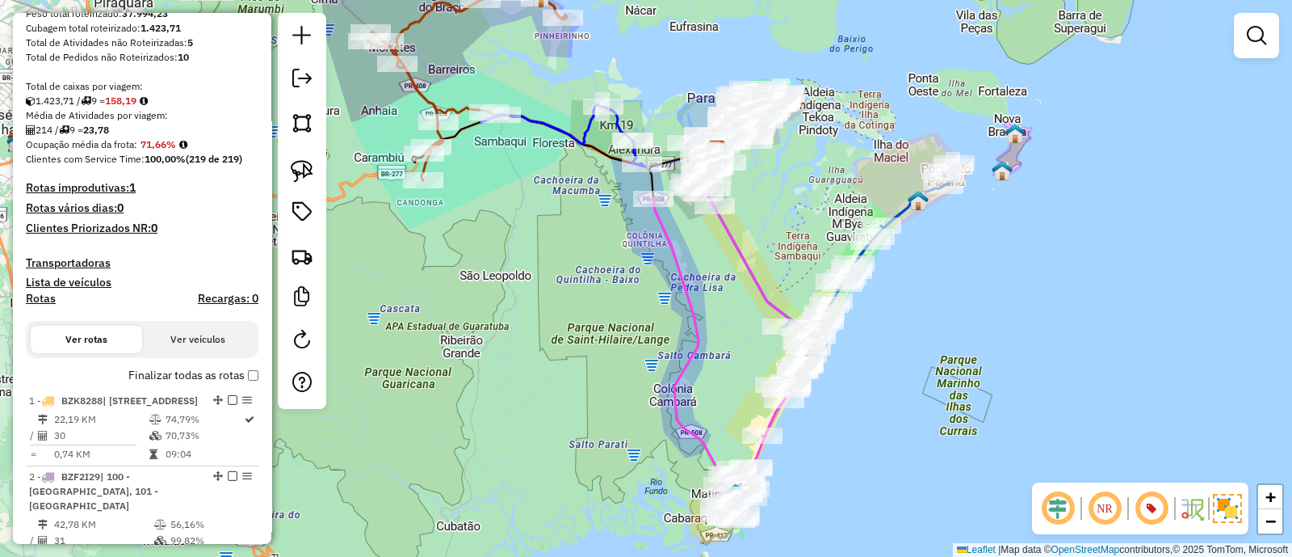
drag, startPoint x: 751, startPoint y: 285, endPoint x: 814, endPoint y: 221, distance: 89.7
click at [821, 220] on div "Janela de atendimento Grade de atendimento Capacidade Transportadoras Veículos …" at bounding box center [646, 278] width 1292 height 557
drag, startPoint x: 749, startPoint y: 305, endPoint x: 759, endPoint y: 350, distance: 46.3
click at [759, 350] on div "Janela de atendimento Grade de atendimento Capacidade Transportadoras Veículos …" at bounding box center [646, 278] width 1292 height 557
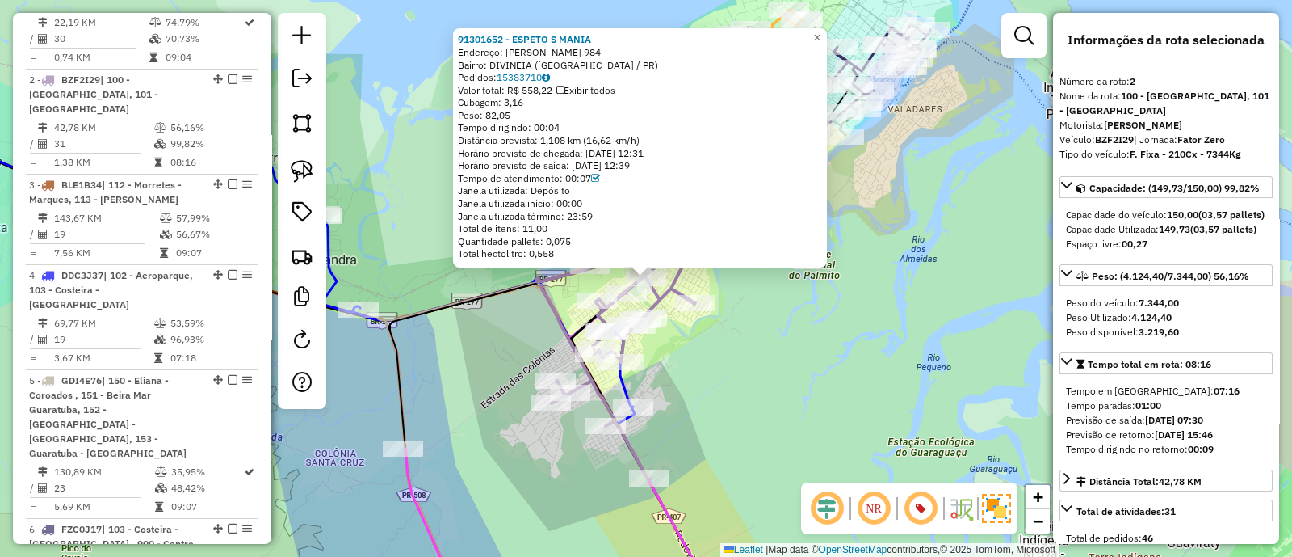
scroll to position [770, 0]
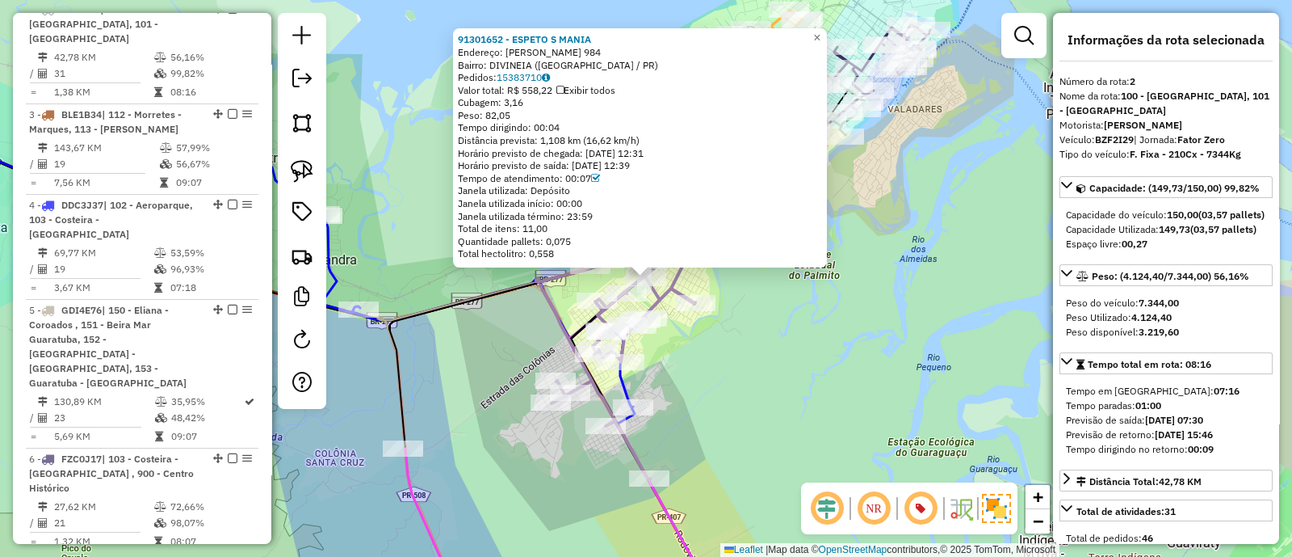
click at [729, 353] on div "91301652 - ESPETO S MANIA Endereço: JULIO GROTH ELIAS 984 Bairro: DIVINEIA (PAR…" at bounding box center [646, 278] width 1292 height 557
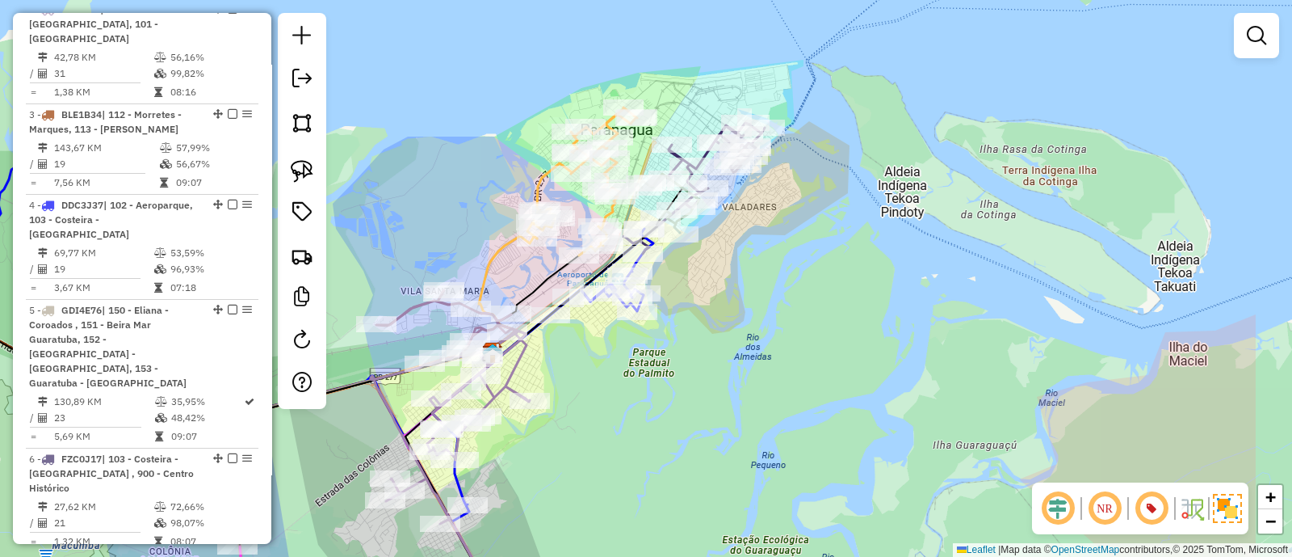
drag, startPoint x: 816, startPoint y: 382, endPoint x: 650, endPoint y: 481, distance: 193.1
click at [650, 481] on div "Janela de atendimento Grade de atendimento Capacidade Transportadoras Veículos …" at bounding box center [646, 278] width 1292 height 557
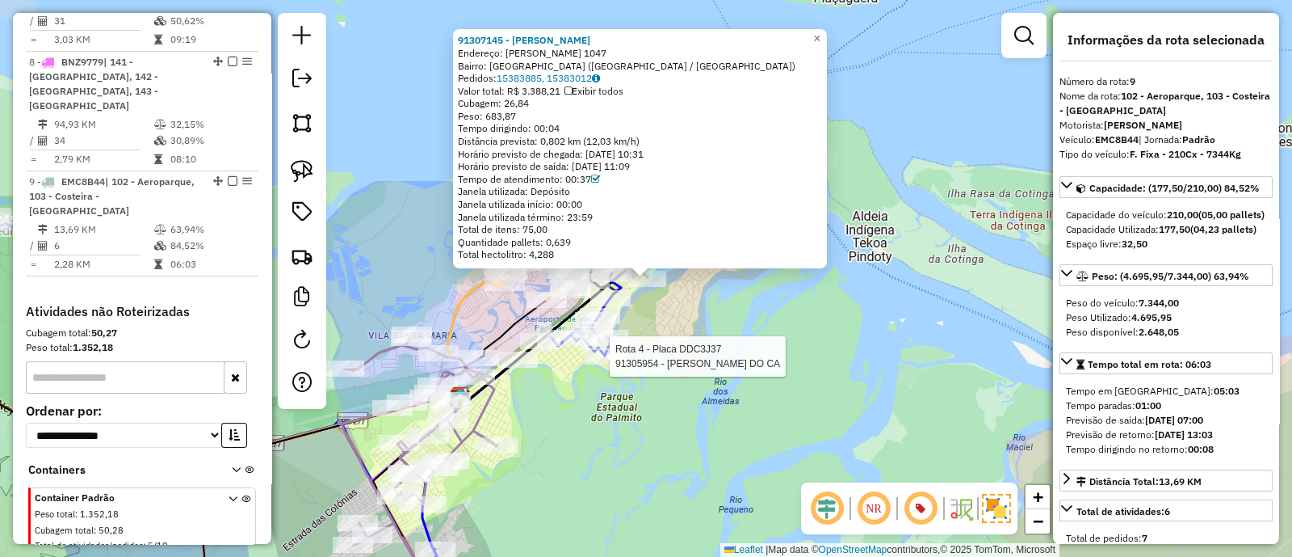
scroll to position [1380, 0]
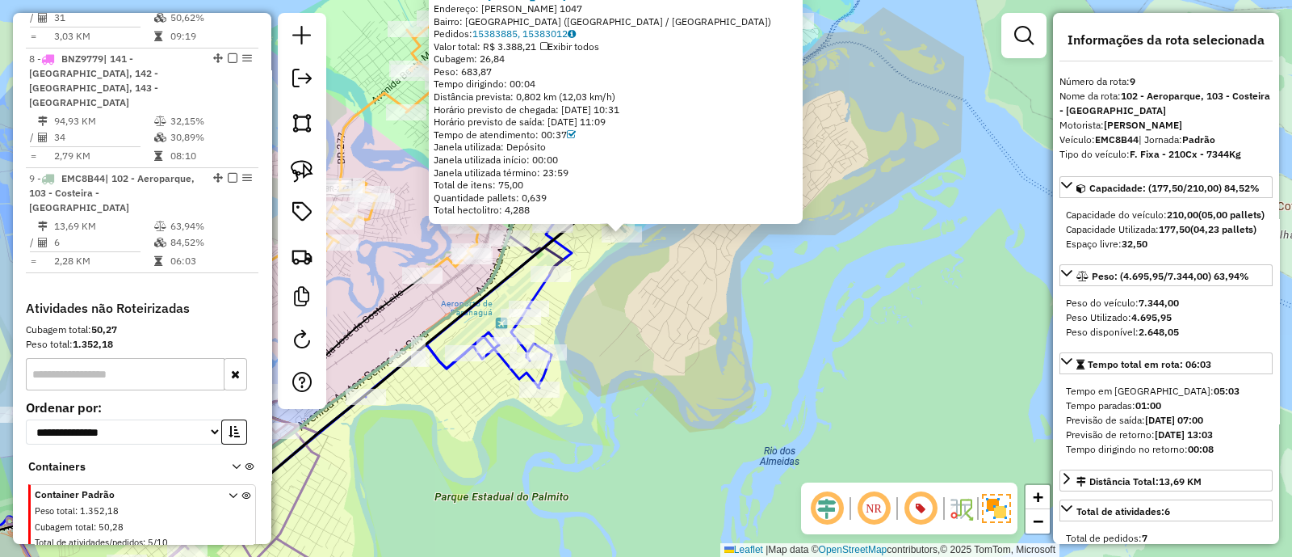
click at [711, 259] on div "91307145 - ADMILSOM CORDEIRO Endereço: DOMINGOS PENEDA 1047 Bairro: VILA SAO VI…" at bounding box center [646, 278] width 1292 height 557
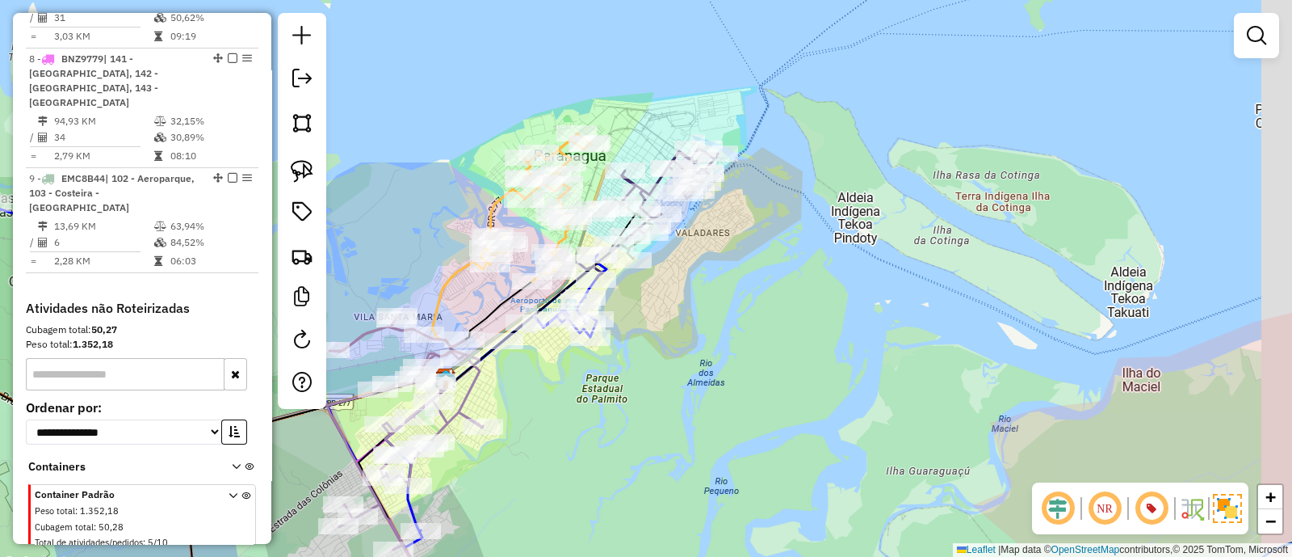
drag, startPoint x: 777, startPoint y: 437, endPoint x: 711, endPoint y: 299, distance: 153.2
click at [738, 337] on div "Janela de atendimento Grade de atendimento Capacidade Transportadoras Veículos …" at bounding box center [646, 278] width 1292 height 557
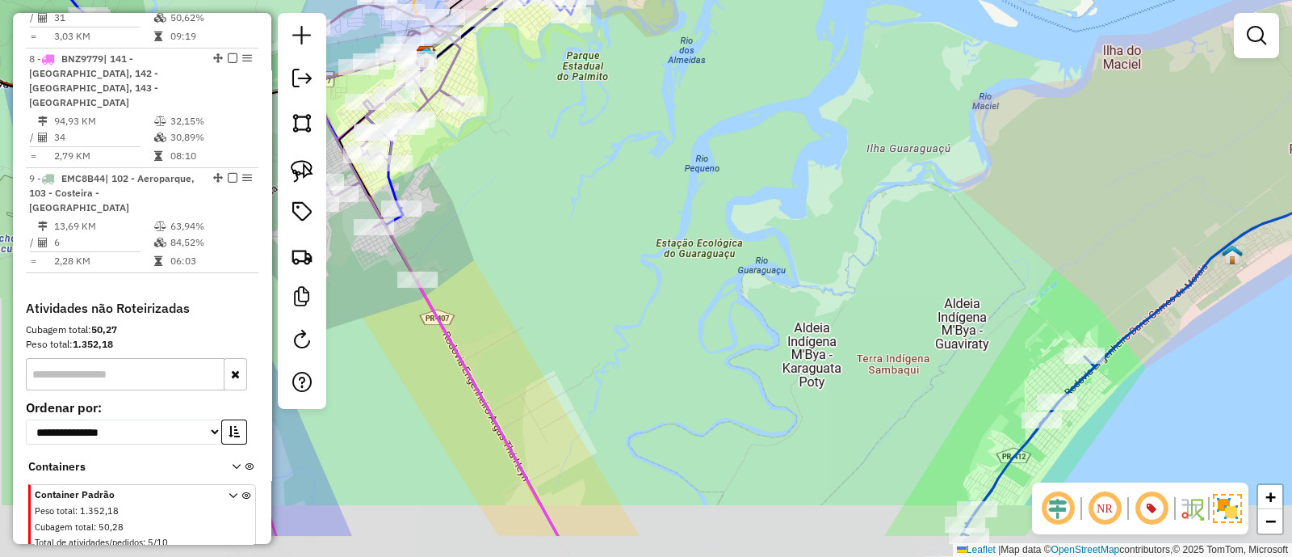
drag, startPoint x: 796, startPoint y: 313, endPoint x: 804, endPoint y: 309, distance: 9.0
click at [804, 309] on div "Janela de atendimento Grade de atendimento Capacidade Transportadoras Veículos …" at bounding box center [646, 278] width 1292 height 557
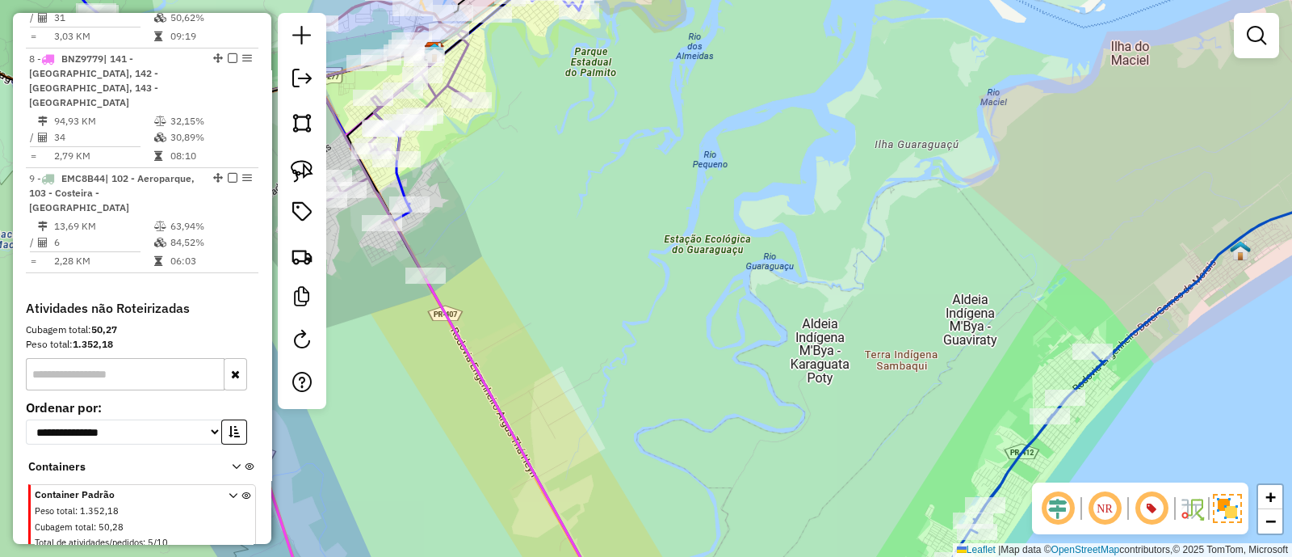
scroll to position [1279, 0]
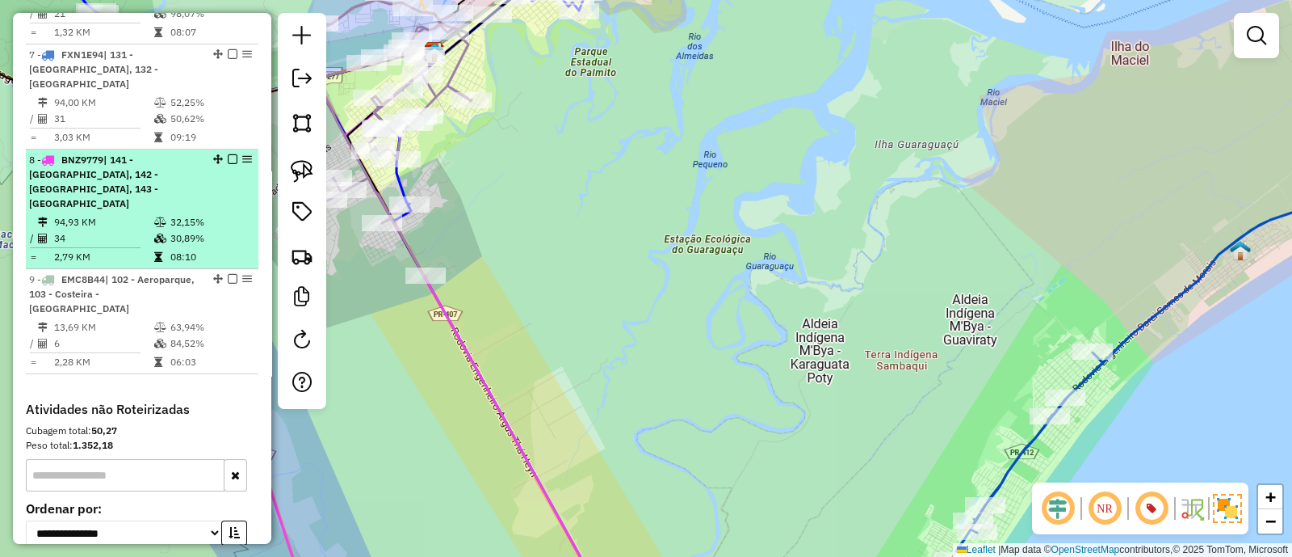
click at [182, 214] on td "32,15%" at bounding box center [211, 222] width 82 height 16
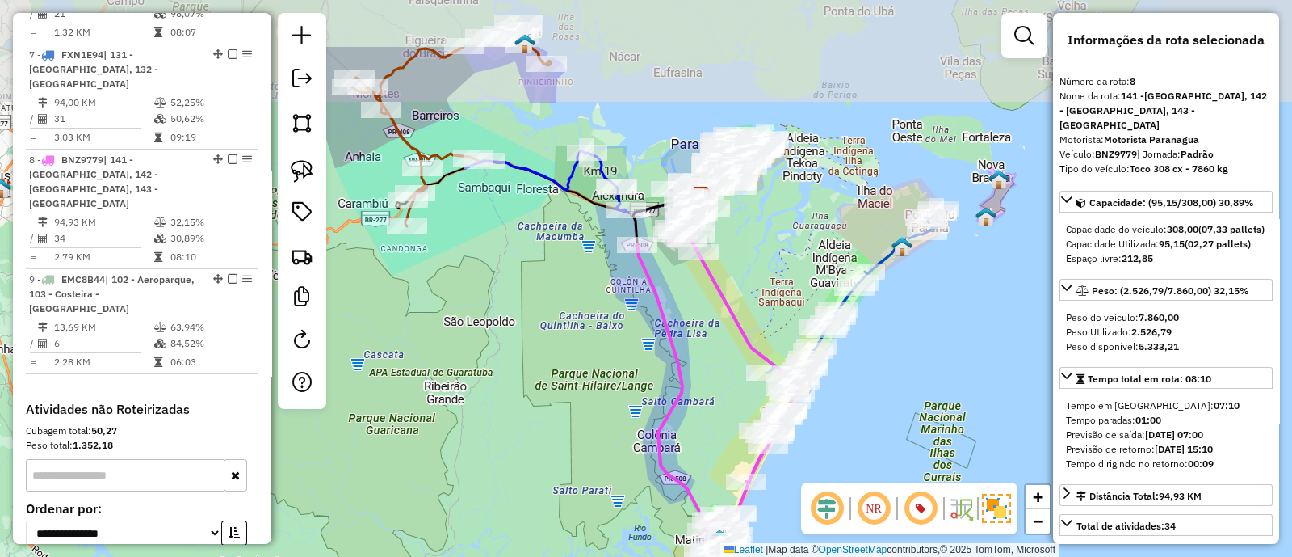
drag, startPoint x: 675, startPoint y: 219, endPoint x: 771, endPoint y: 342, distance: 155.4
click at [763, 337] on icon at bounding box center [739, 312] width 120 height 233
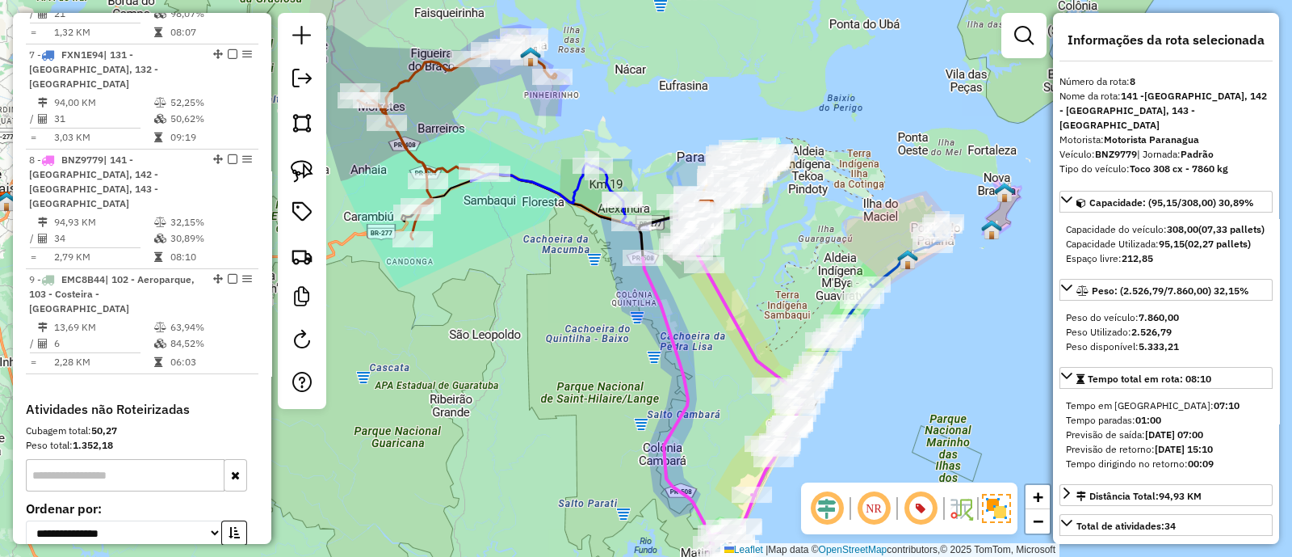
drag, startPoint x: 722, startPoint y: 368, endPoint x: 679, endPoint y: 337, distance: 53.8
click at [679, 337] on icon at bounding box center [712, 419] width 138 height 322
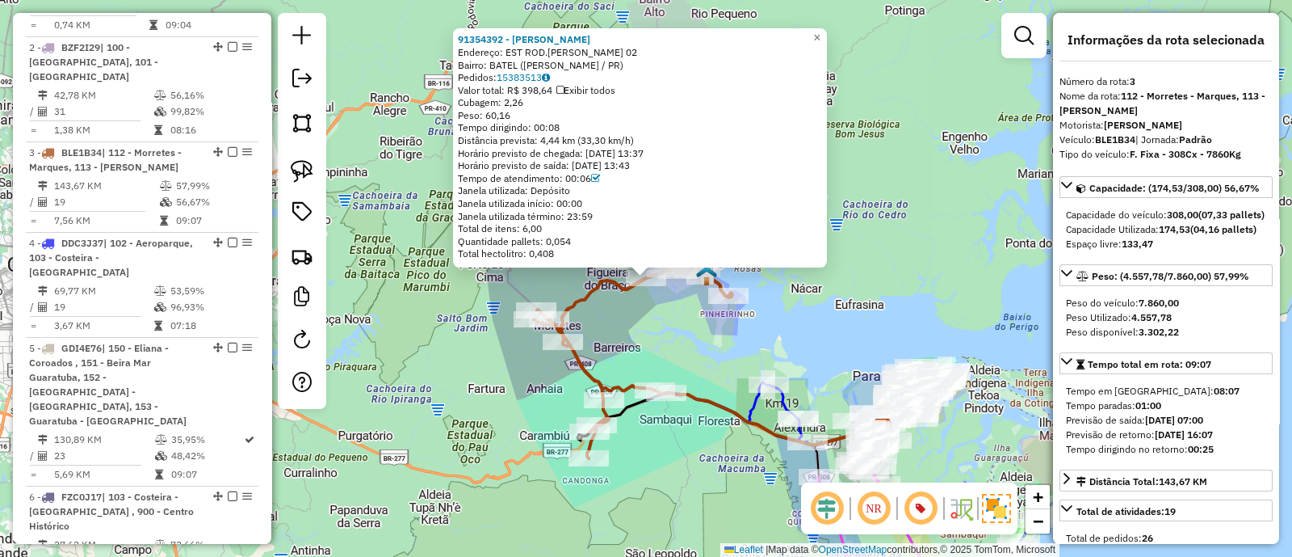
scroll to position [860, 0]
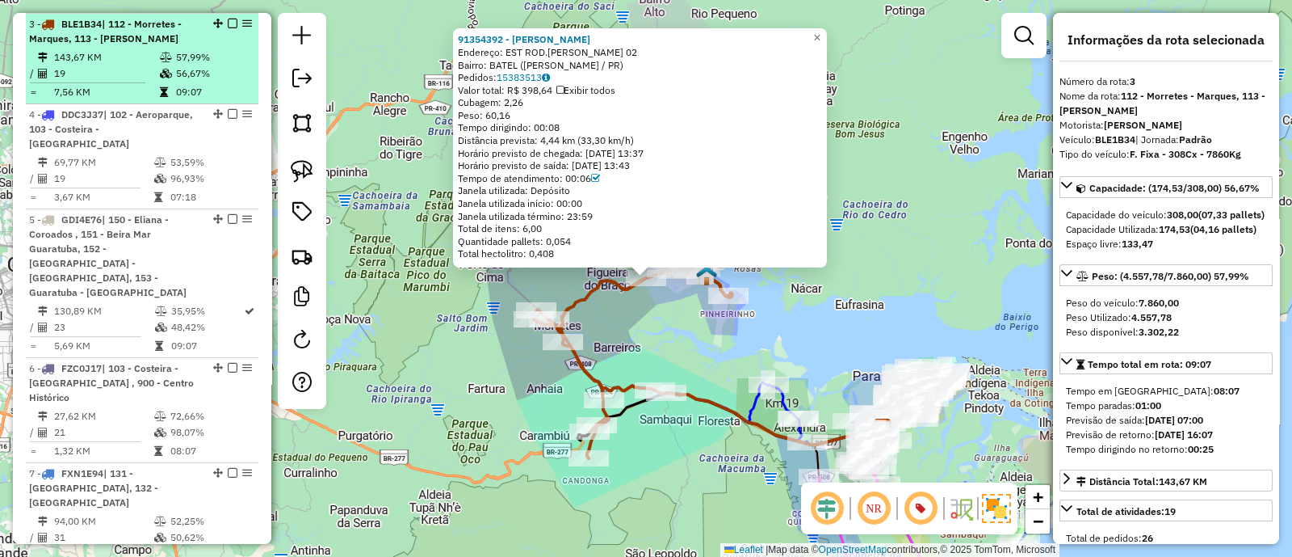
click at [228, 23] on em at bounding box center [233, 24] width 10 height 10
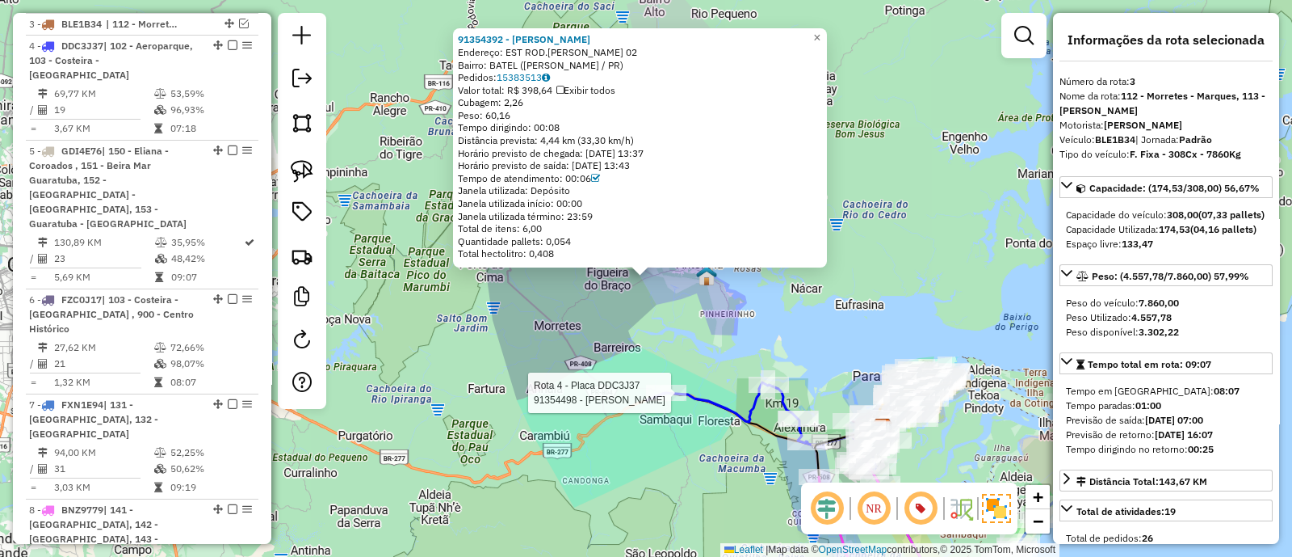
click at [675, 401] on div at bounding box center [666, 393] width 40 height 16
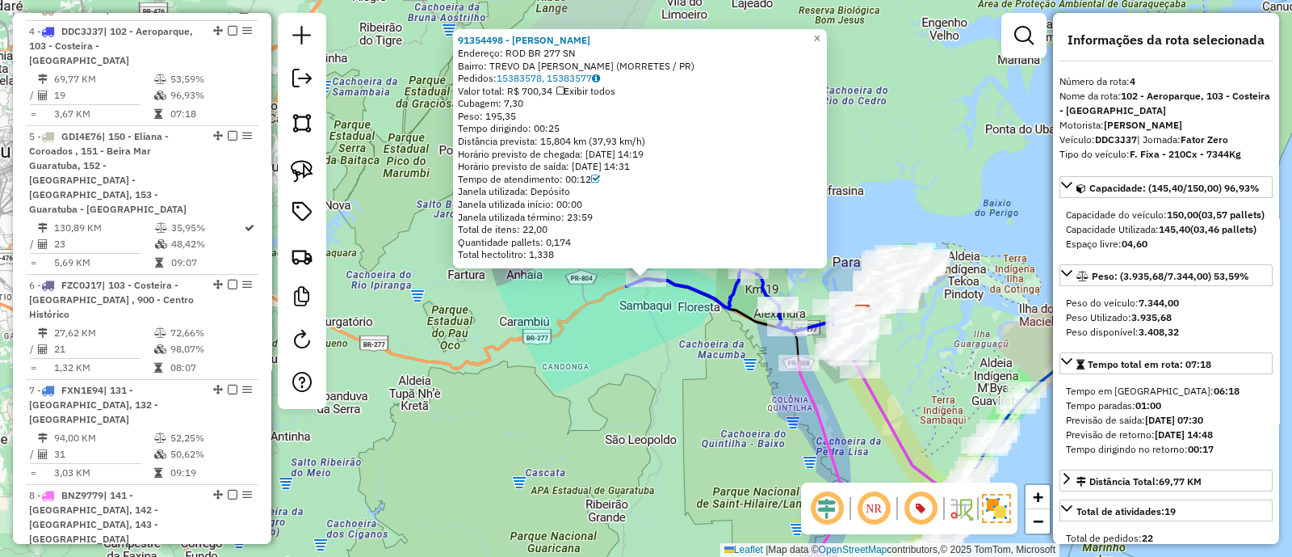
scroll to position [881, 0]
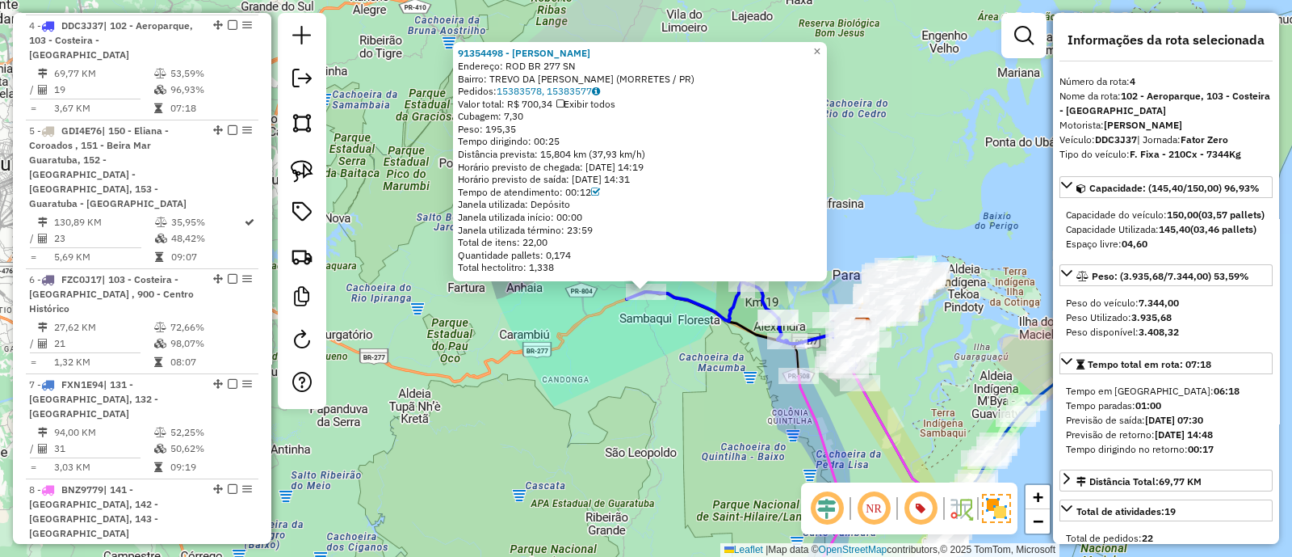
drag, startPoint x: 915, startPoint y: 355, endPoint x: 912, endPoint y: 381, distance: 26.9
click at [913, 381] on div "91354498 - VALDIR FRAGA Endereço: ROD BR 277 SN Bairro: TREVO DA MARTA (MORRETE…" at bounding box center [646, 278] width 1292 height 557
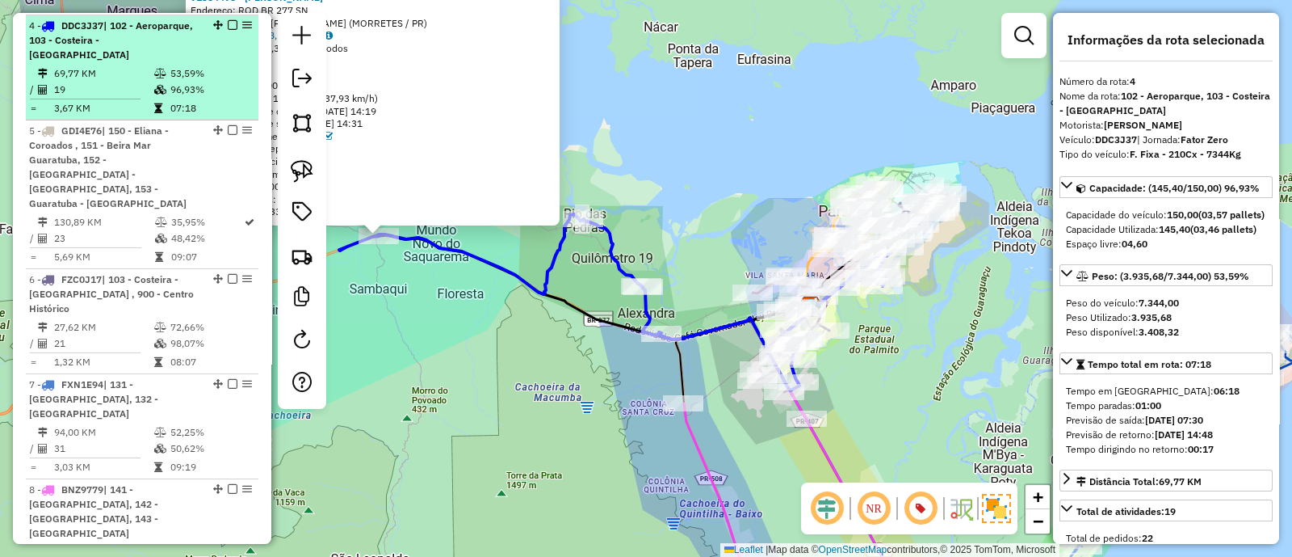
click at [228, 23] on em at bounding box center [233, 25] width 10 height 10
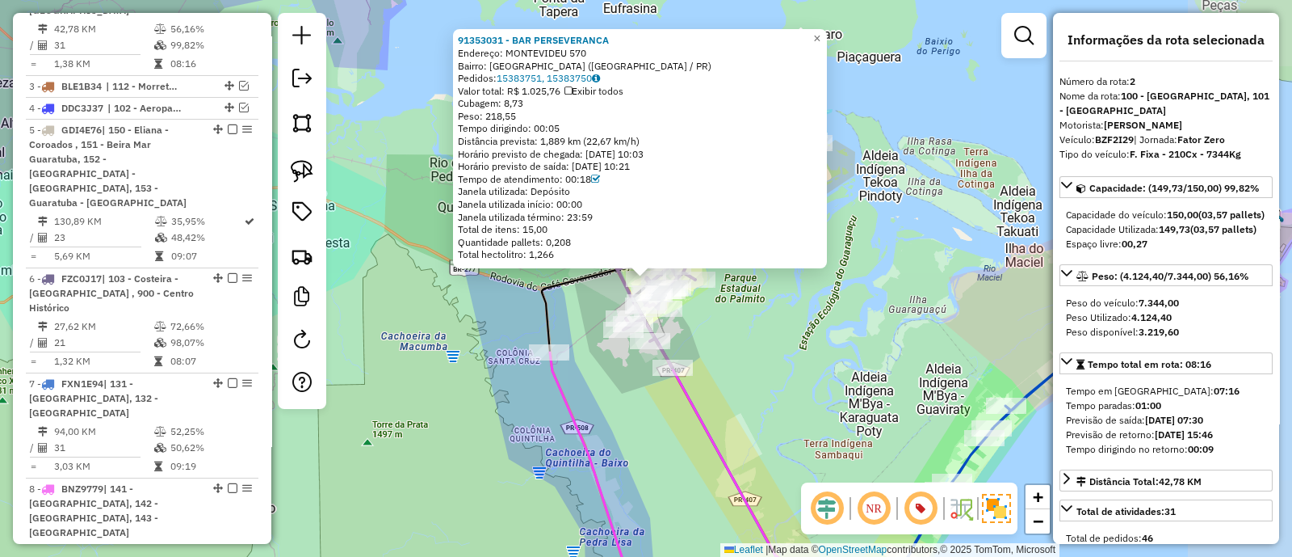
scroll to position [770, 0]
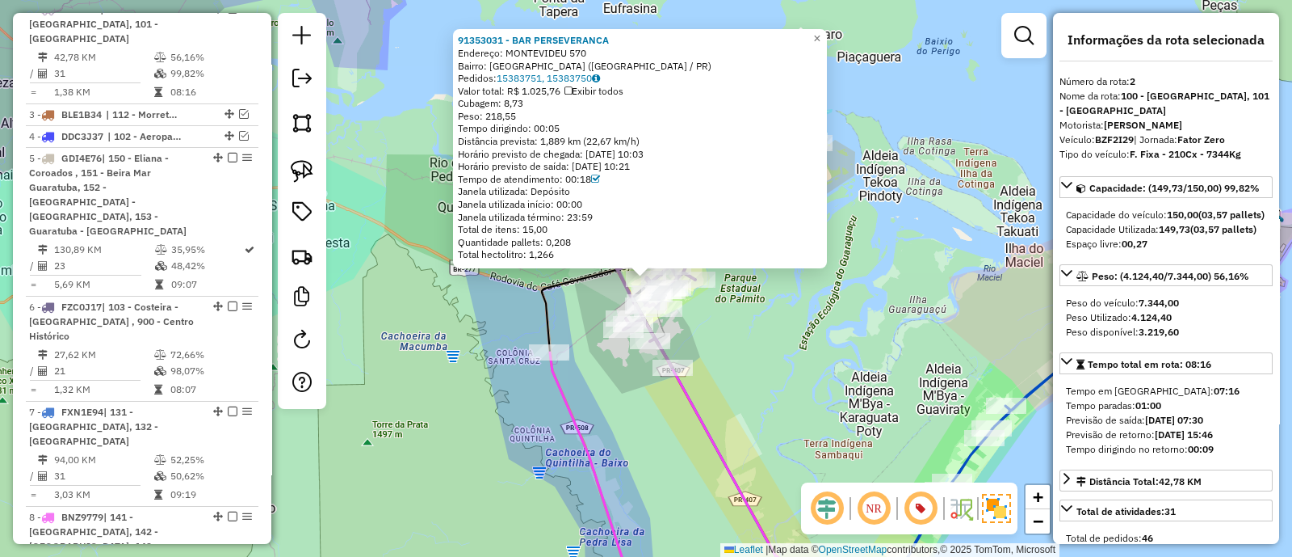
click at [815, 340] on div "91353031 - BAR PERSEVERANCA Endereço: MONTEVIDEU 570 Bairro: PARQUE AGARI (PARA…" at bounding box center [646, 278] width 1292 height 557
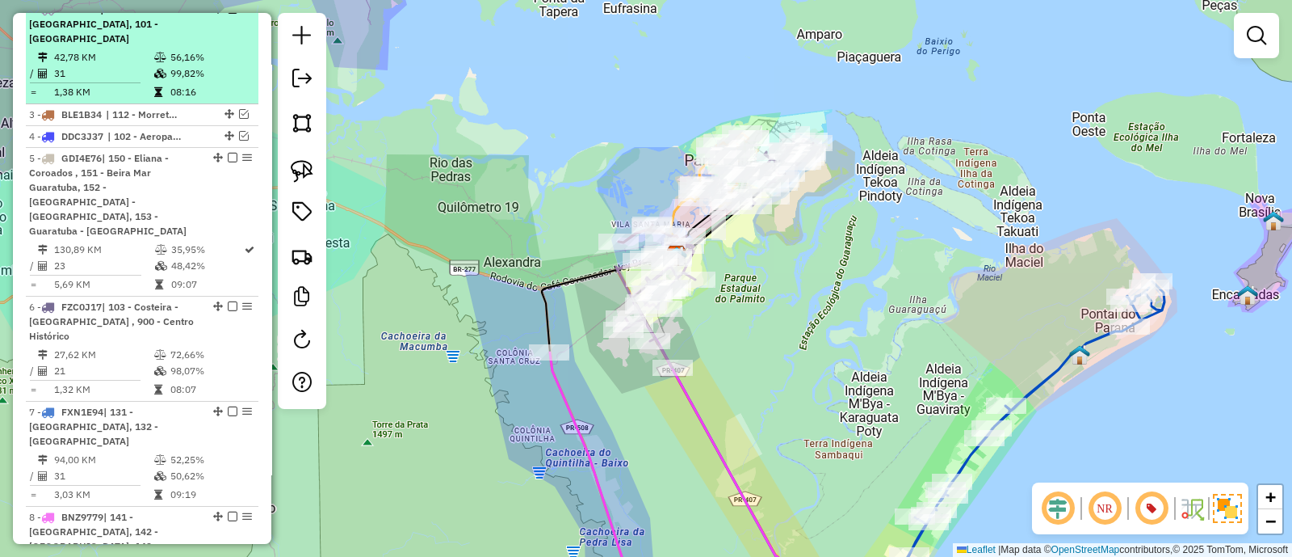
click at [222, 14] on div at bounding box center [228, 9] width 48 height 10
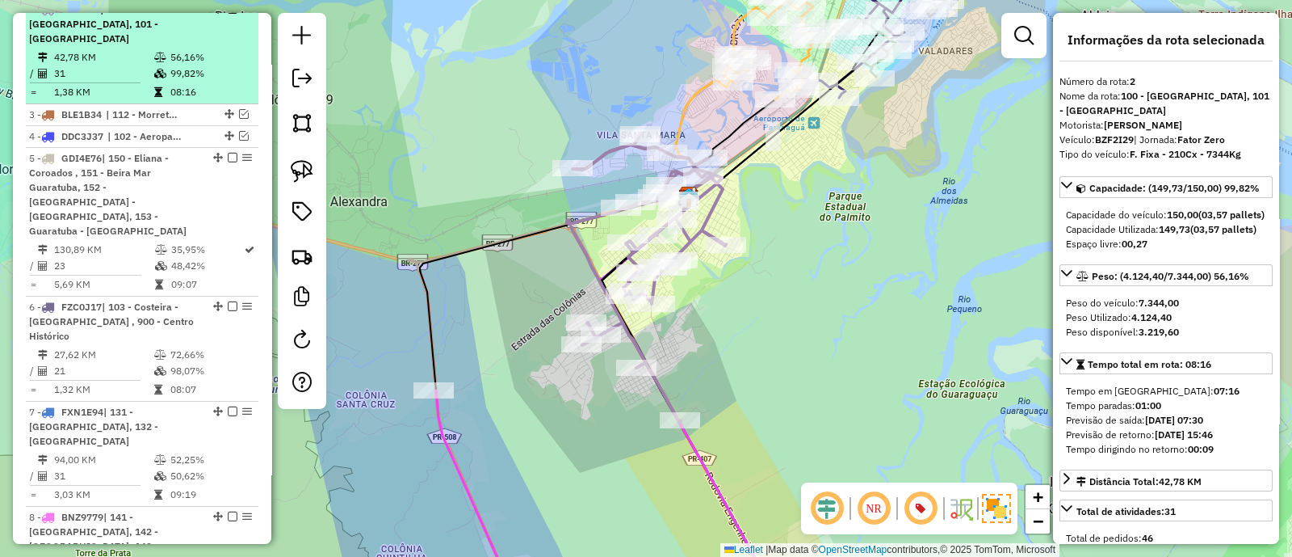
click at [228, 14] on em at bounding box center [233, 9] width 10 height 10
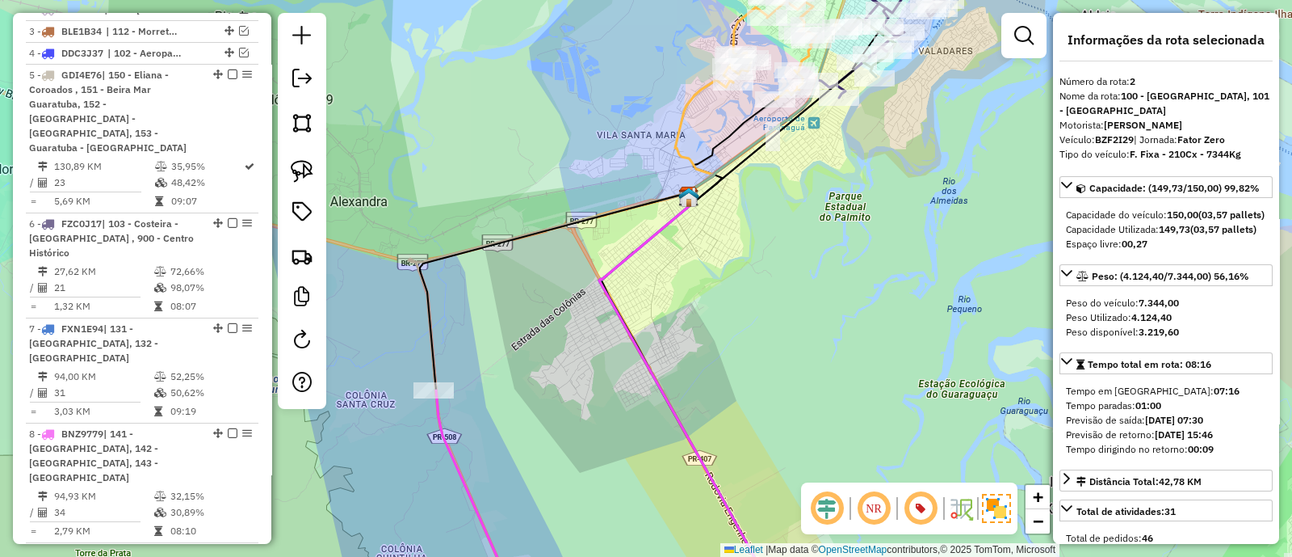
click at [854, 317] on div "Janela de atendimento Grade de atendimento Capacidade Transportadoras Veículos …" at bounding box center [646, 278] width 1292 height 557
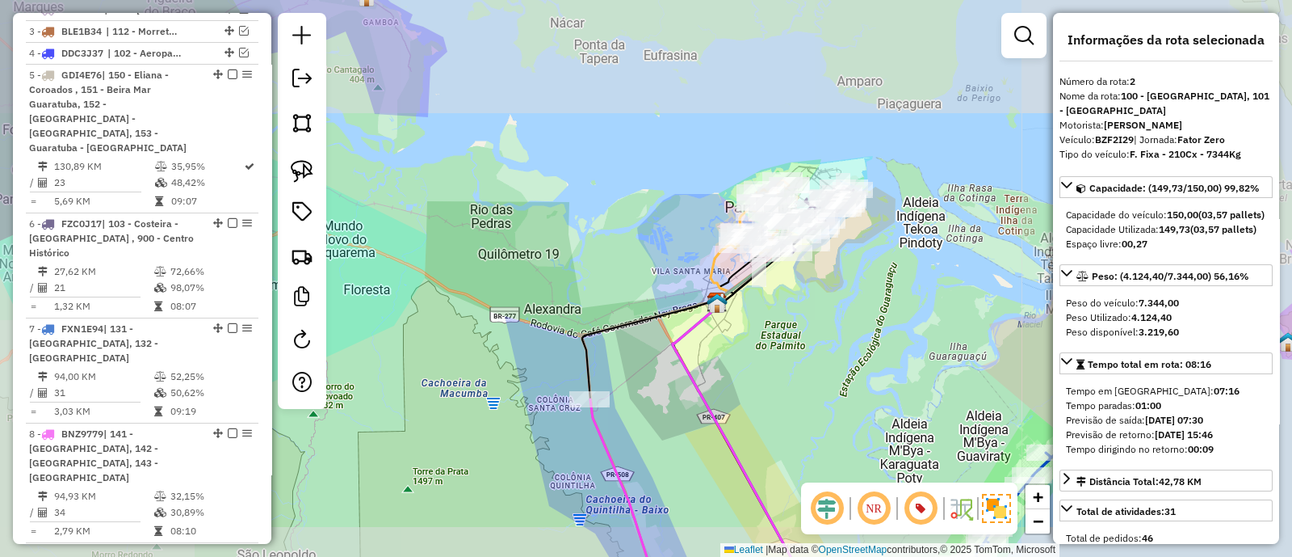
drag, startPoint x: 853, startPoint y: 298, endPoint x: 839, endPoint y: 307, distance: 17.0
click at [848, 301] on div "Janela de atendimento Grade de atendimento Capacidade Transportadoras Veículos …" at bounding box center [646, 278] width 1292 height 557
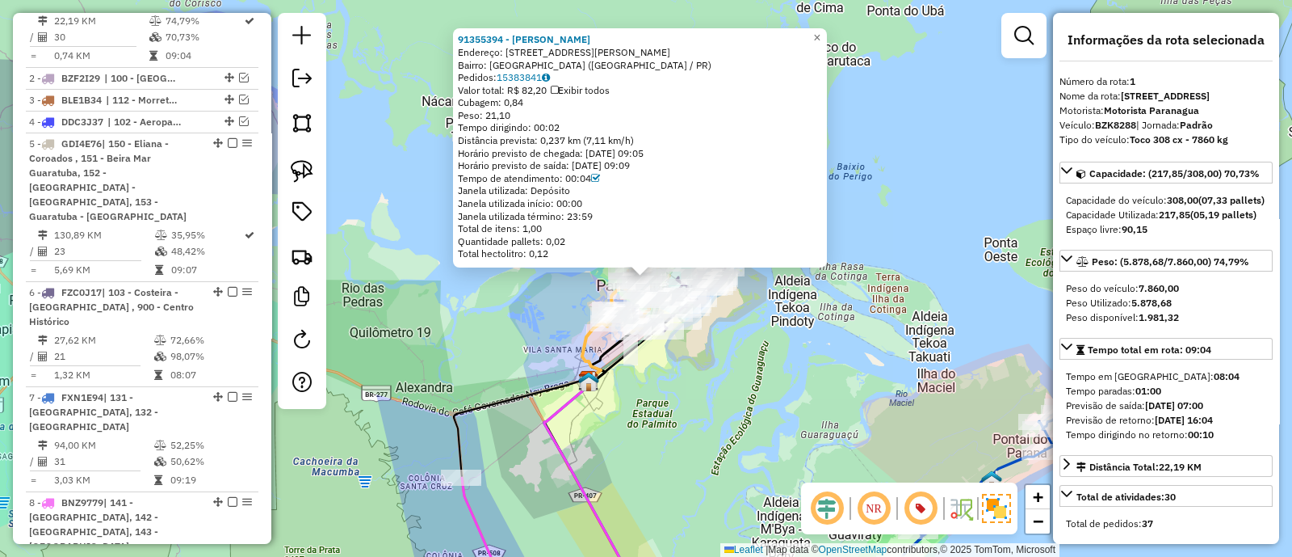
scroll to position [679, 0]
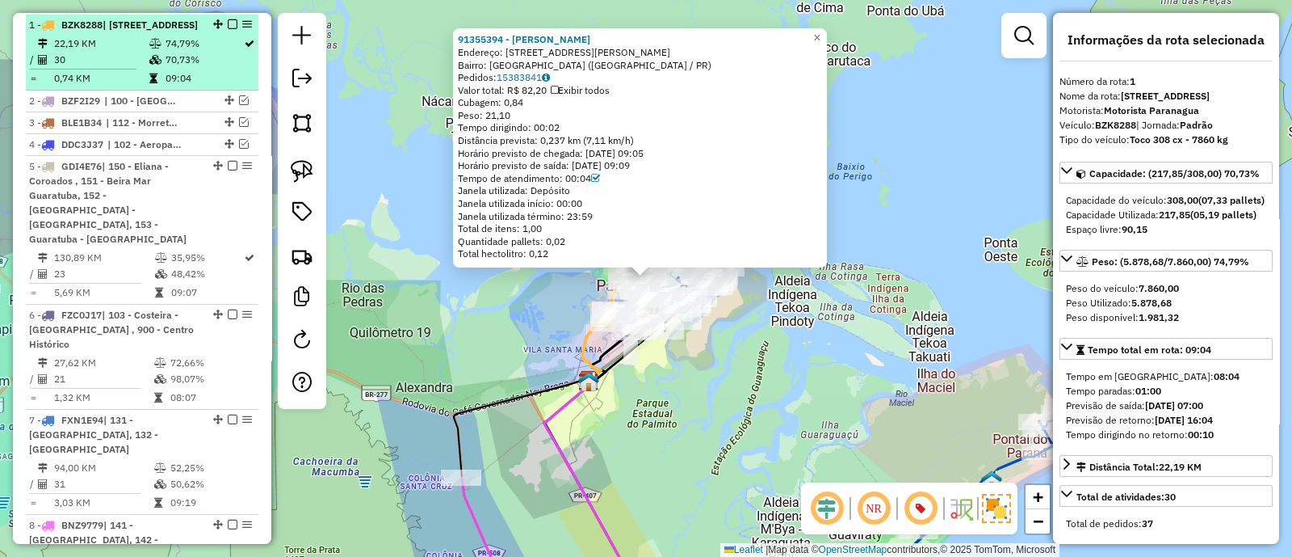
click at [228, 20] on em at bounding box center [233, 24] width 10 height 10
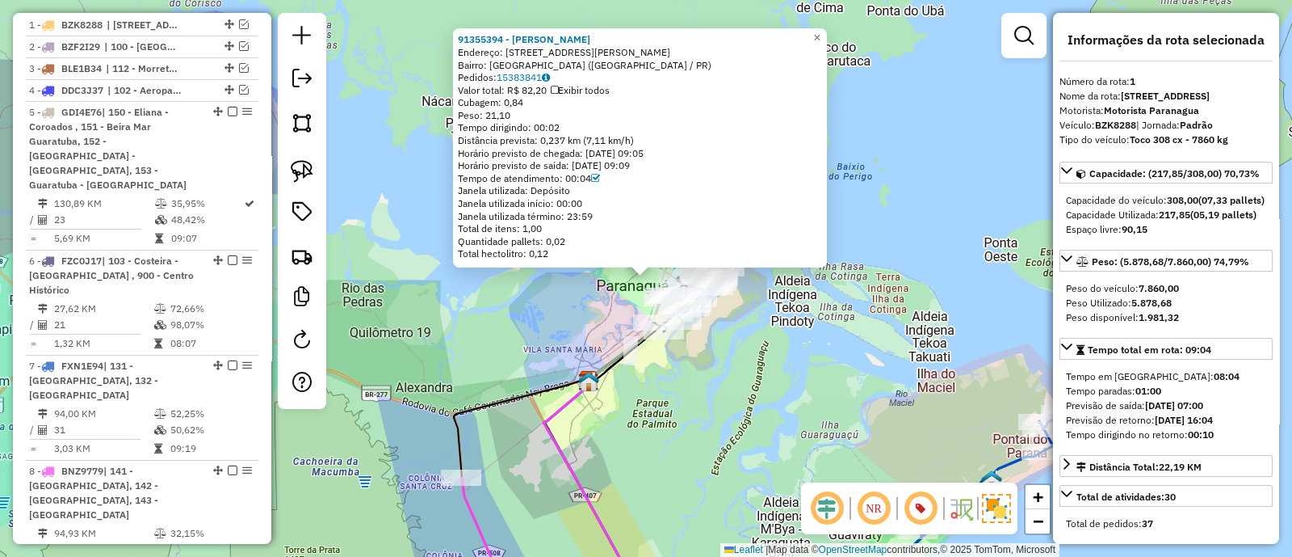
click at [836, 366] on div "91355394 - ALETE RODRIGUES VELO Endereço: R MARECHAL CANDIDO RONDON 689 Bairro:…" at bounding box center [646, 278] width 1292 height 557
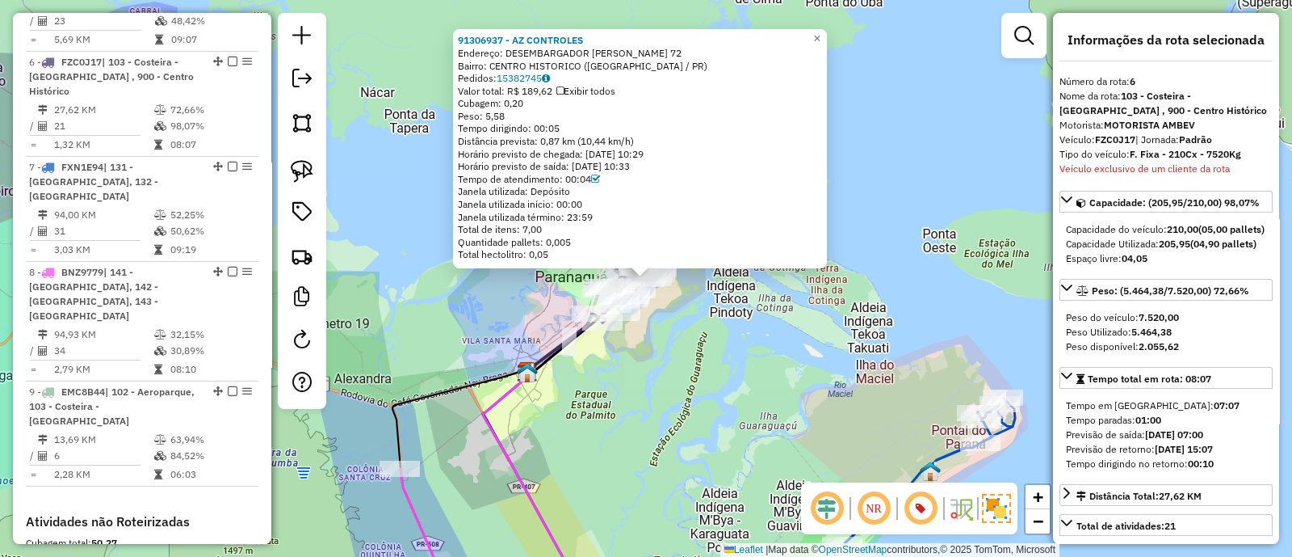
scroll to position [900, 0]
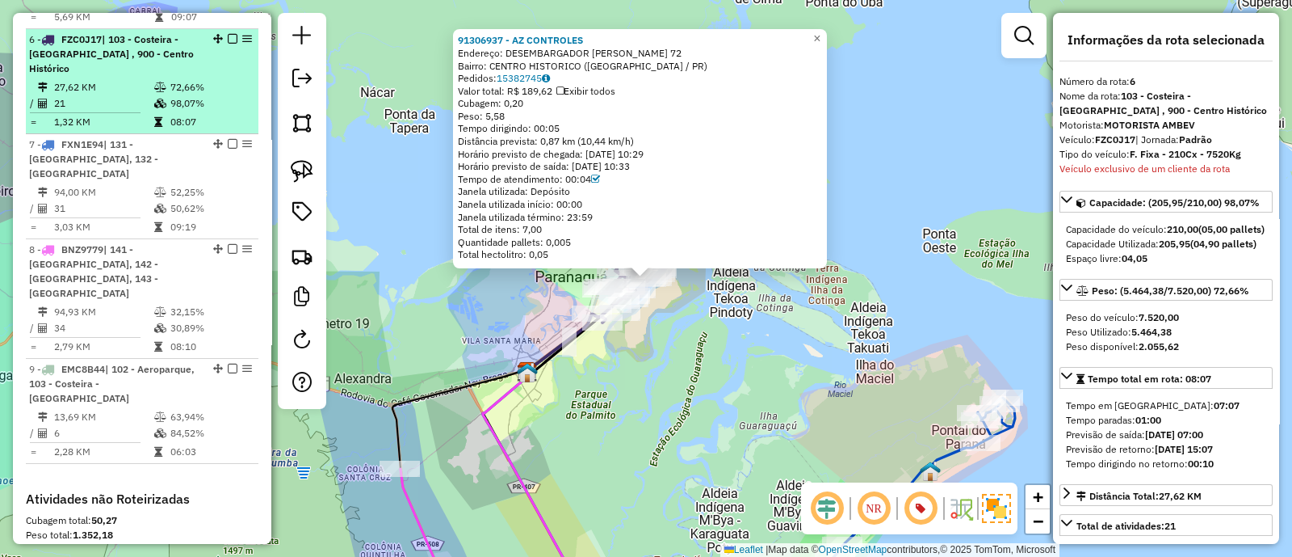
click at [230, 34] on em at bounding box center [233, 39] width 10 height 10
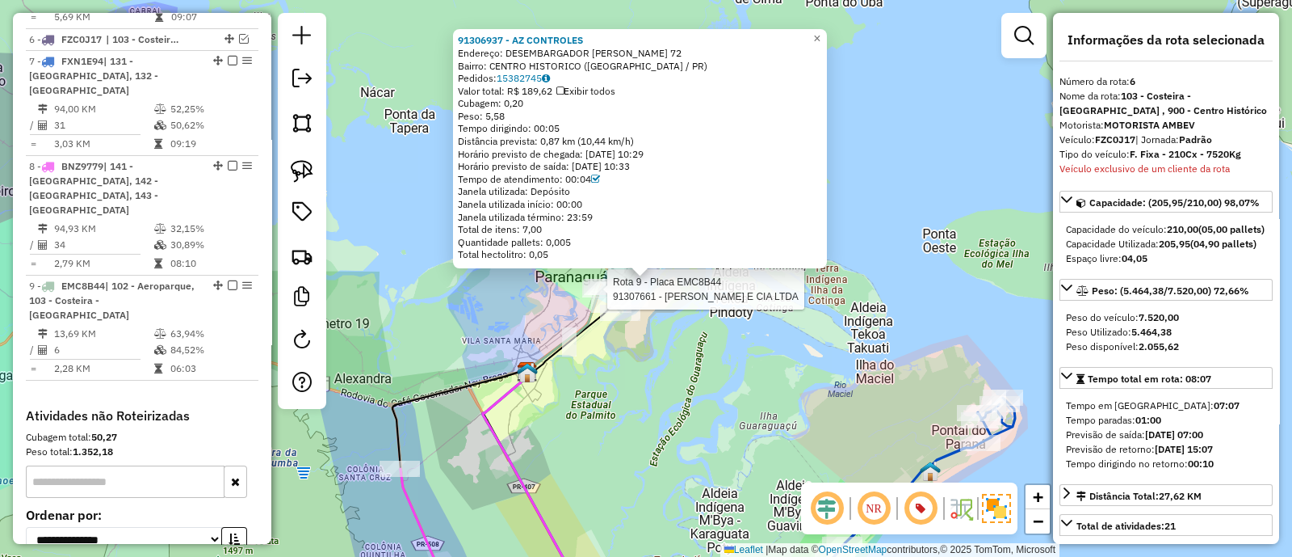
click at [630, 286] on icon at bounding box center [616, 297] width 30 height 30
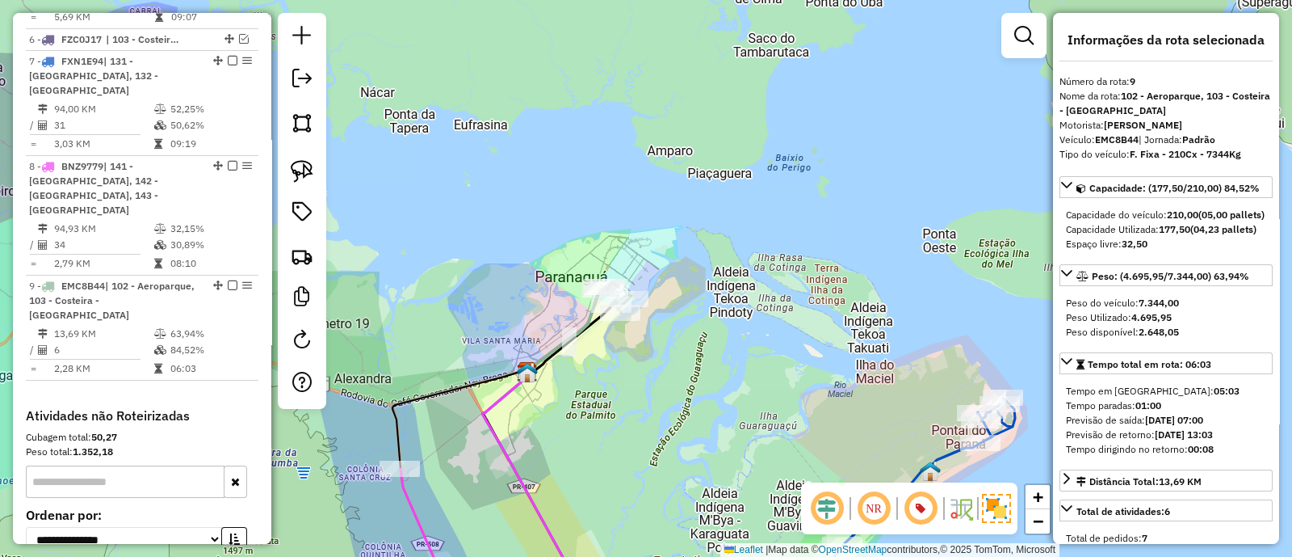
scroll to position [1036, 0]
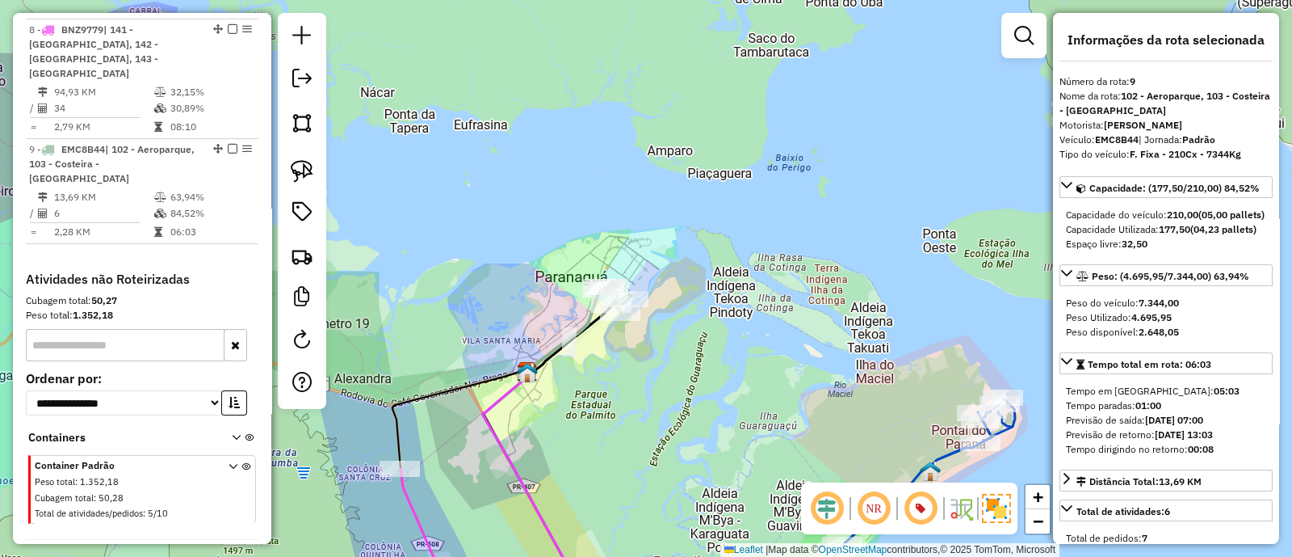
click at [624, 348] on div "Janela de atendimento Grade de atendimento Capacidade Transportadoras Veículos …" at bounding box center [646, 278] width 1292 height 557
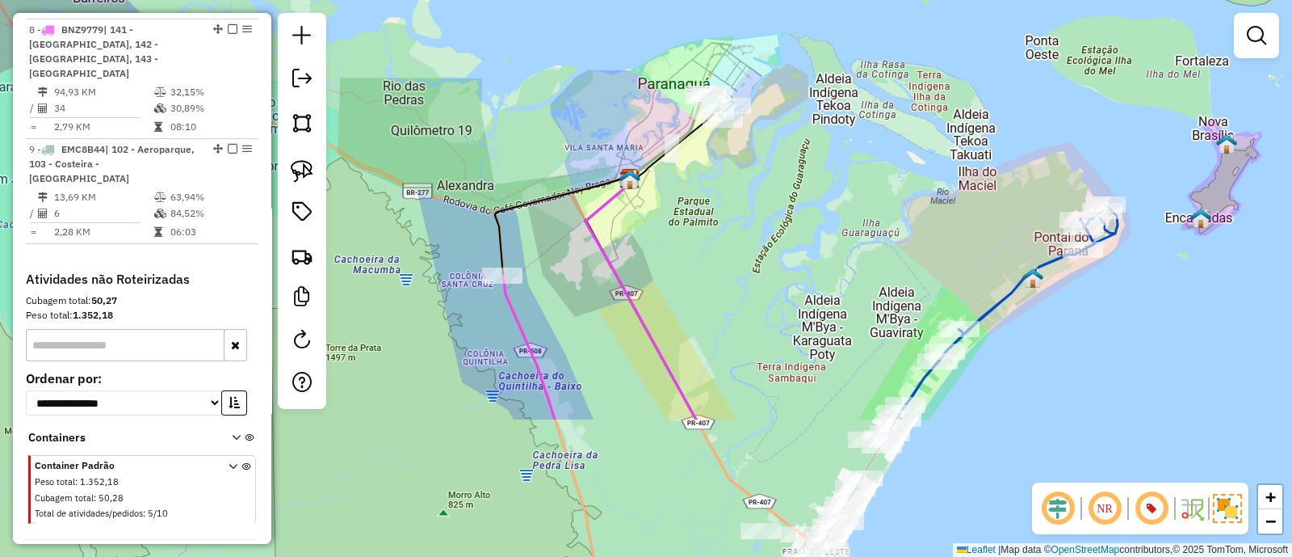
drag, startPoint x: 657, startPoint y: 385, endPoint x: 761, endPoint y: 191, distance: 220.1
click at [761, 191] on div "Janela de atendimento Grade de atendimento Capacidade Transportadoras Veículos …" at bounding box center [646, 278] width 1292 height 557
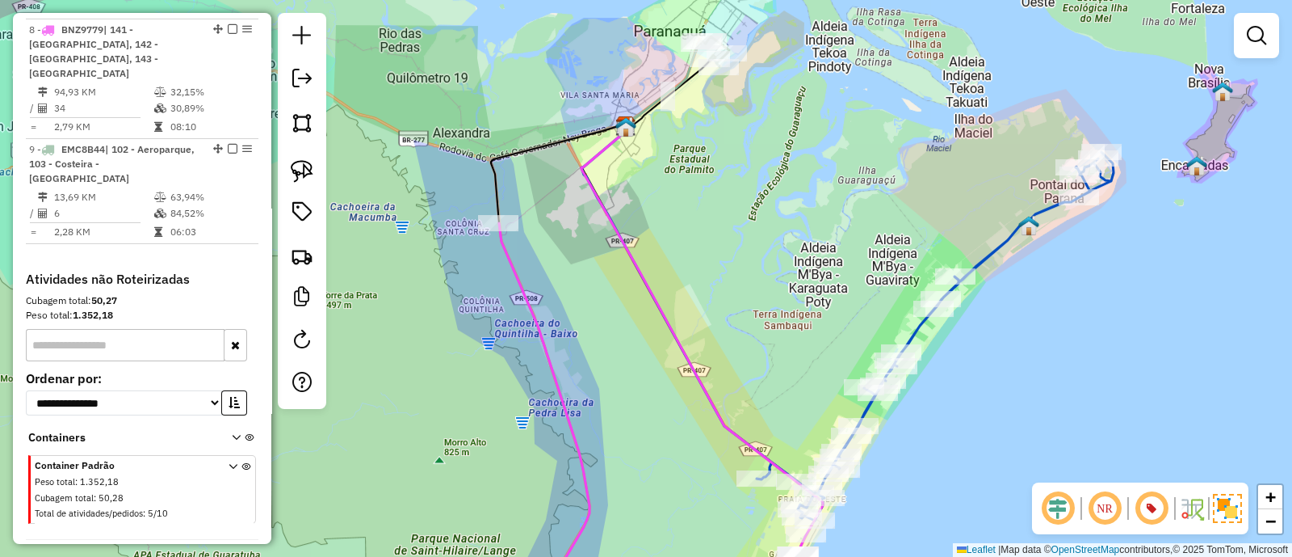
drag, startPoint x: 801, startPoint y: 220, endPoint x: 795, endPoint y: 168, distance: 52.0
click at [795, 168] on div "Janela de atendimento Grade de atendimento Capacidade Transportadoras Veículos …" at bounding box center [646, 278] width 1292 height 557
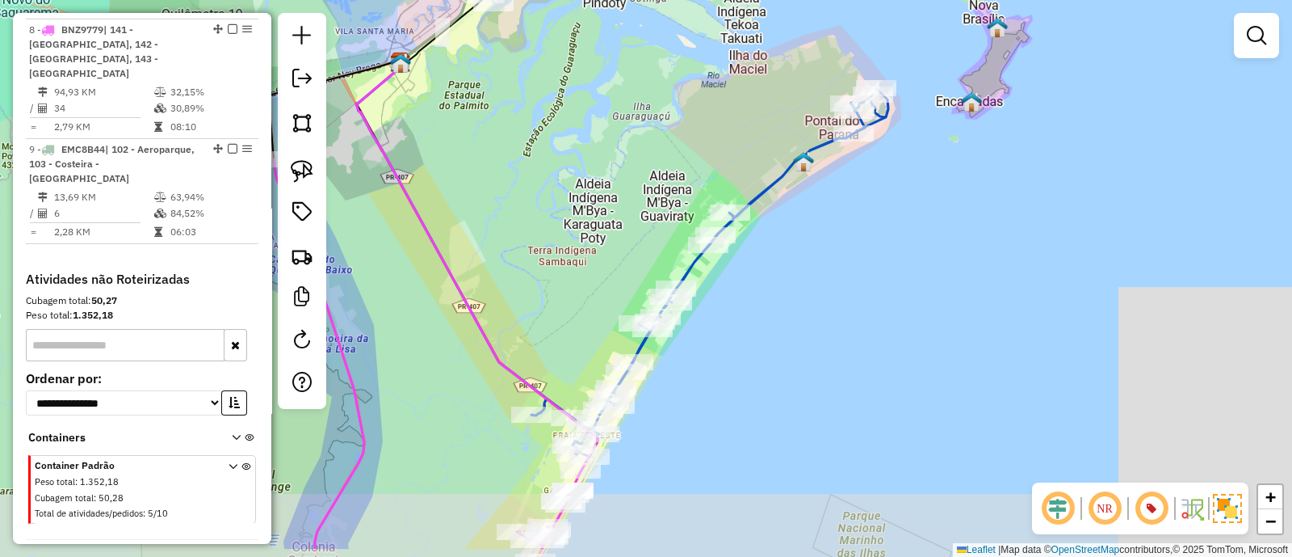
drag, startPoint x: 668, startPoint y: 185, endPoint x: 626, endPoint y: 178, distance: 42.6
click at [626, 178] on div "Janela de atendimento Grade de atendimento Capacidade Transportadoras Veículos …" at bounding box center [646, 278] width 1292 height 557
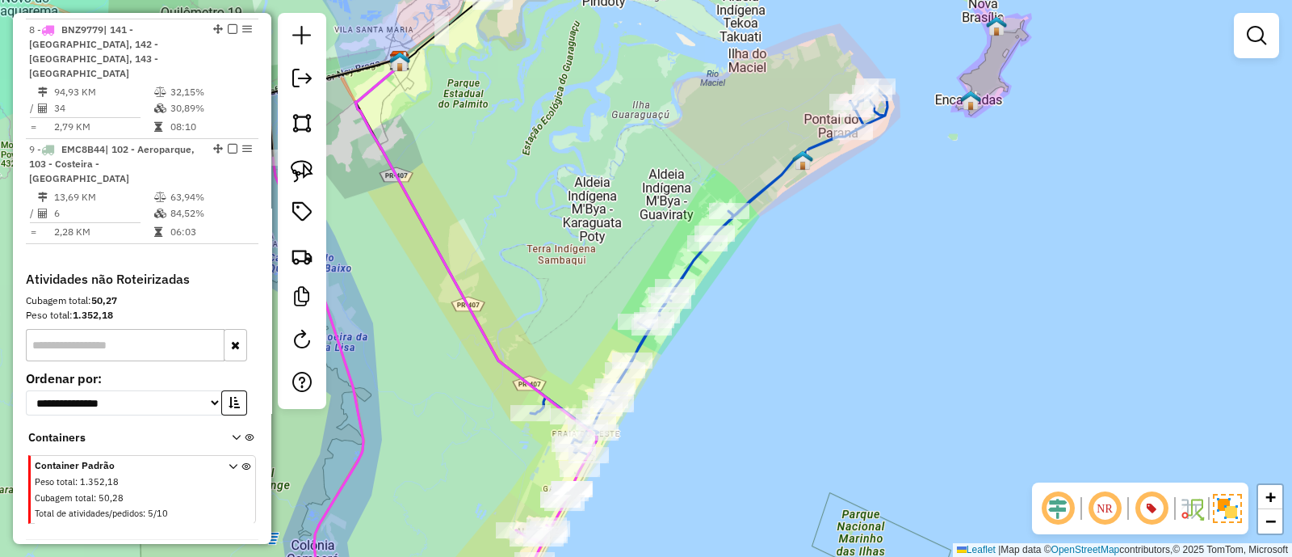
click at [729, 250] on div "Janela de atendimento Grade de atendimento Capacidade Transportadoras Veículos …" at bounding box center [646, 278] width 1292 height 557
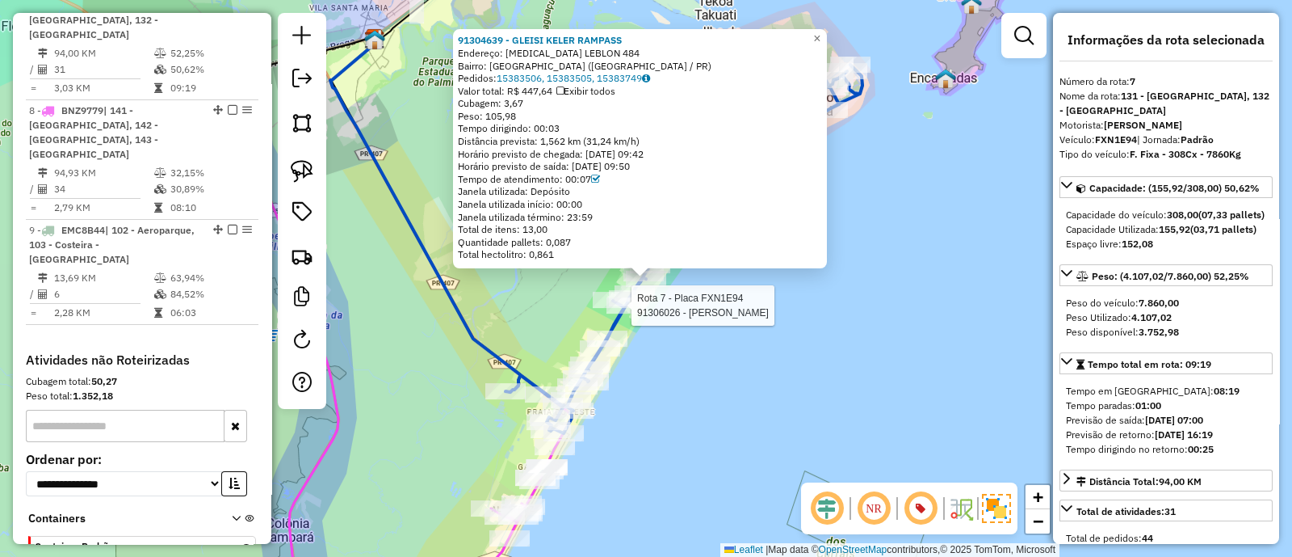
scroll to position [921, 0]
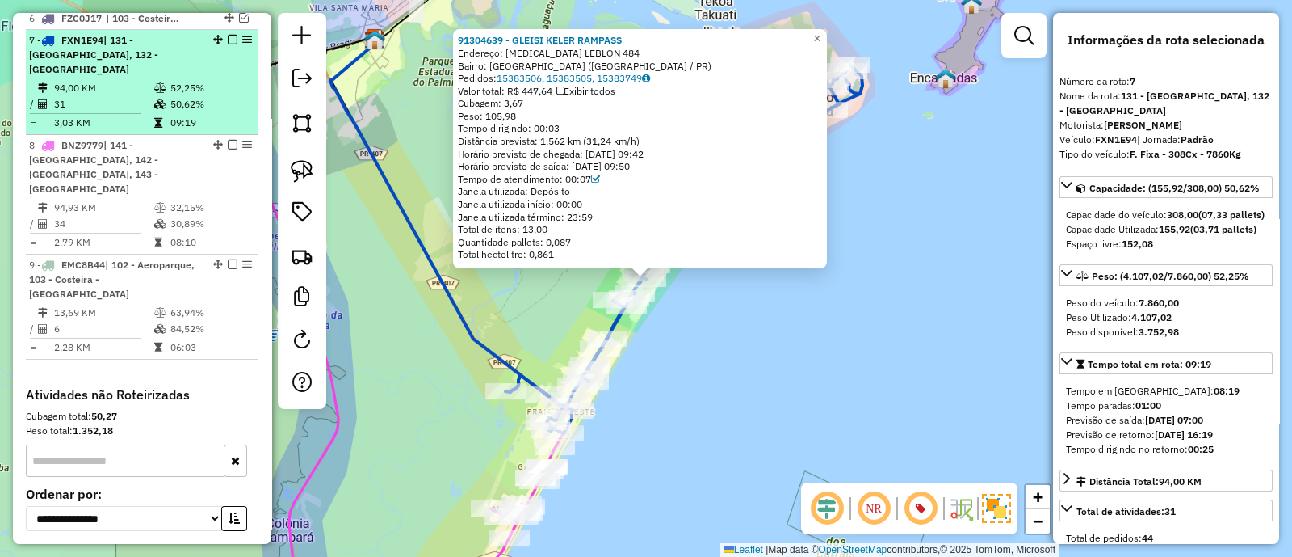
click at [228, 35] on em at bounding box center [233, 40] width 10 height 10
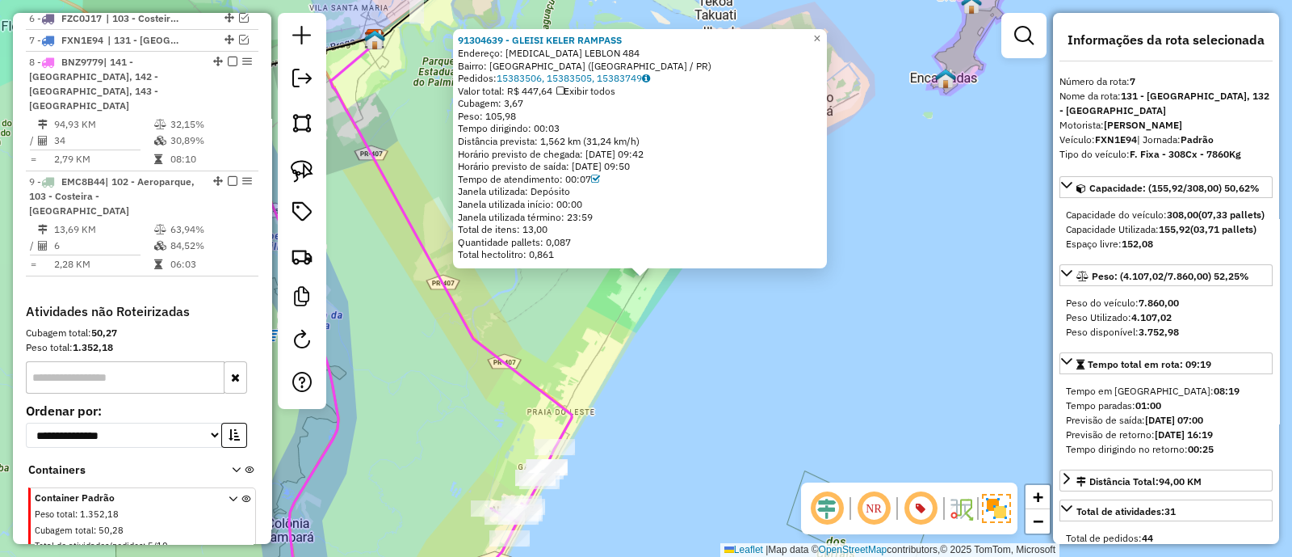
click at [546, 343] on div "91304639 - GLEISI KELER RAMPASS Endereço: BAL LEBLON 484 Bairro: PONTAL DO PARA…" at bounding box center [646, 278] width 1292 height 557
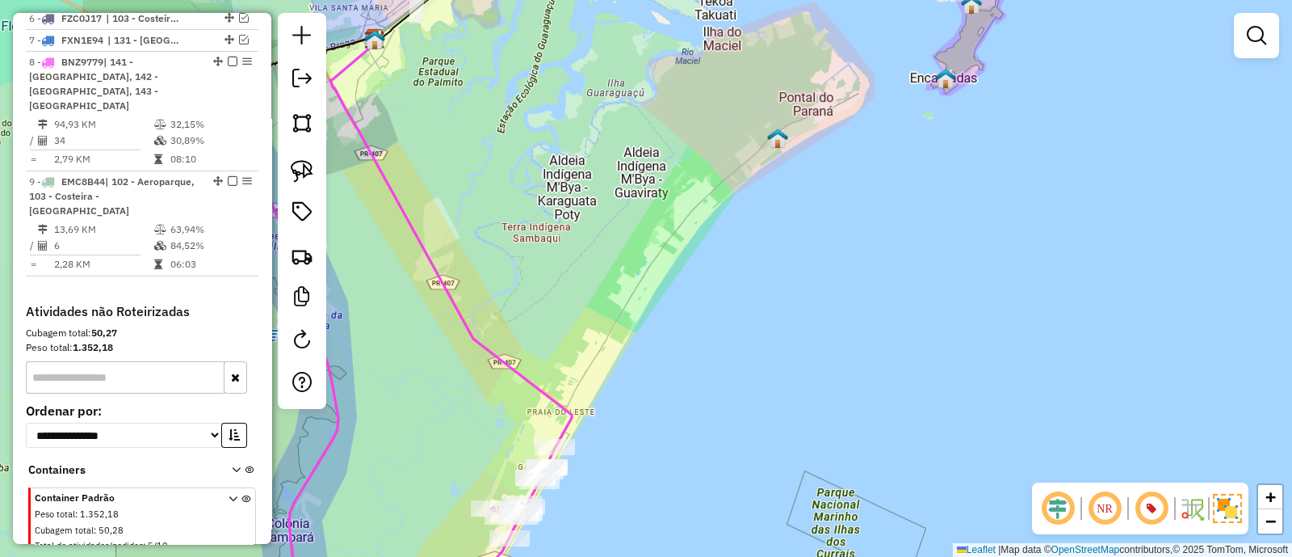
drag, startPoint x: 626, startPoint y: 351, endPoint x: 733, endPoint y: 278, distance: 130.2
click at [732, 278] on div "Janela de atendimento Grade de atendimento Capacidade Transportadoras Veículos …" at bounding box center [646, 278] width 1292 height 557
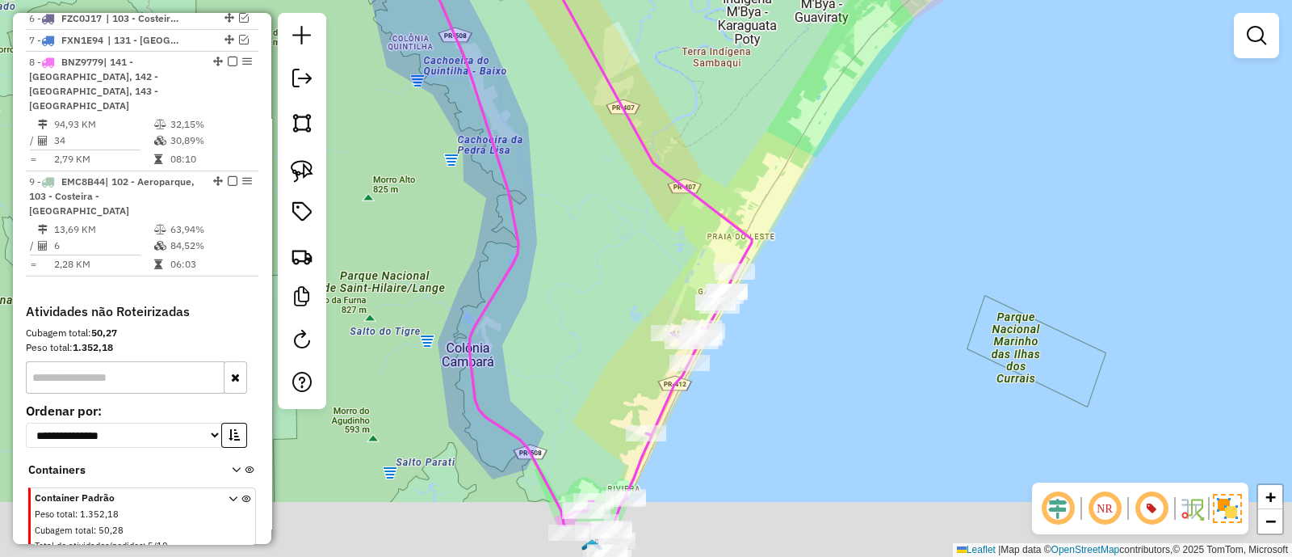
drag, startPoint x: 719, startPoint y: 224, endPoint x: 780, endPoint y: 93, distance: 144.6
click at [752, 64] on icon at bounding box center [632, 97] width 242 height 466
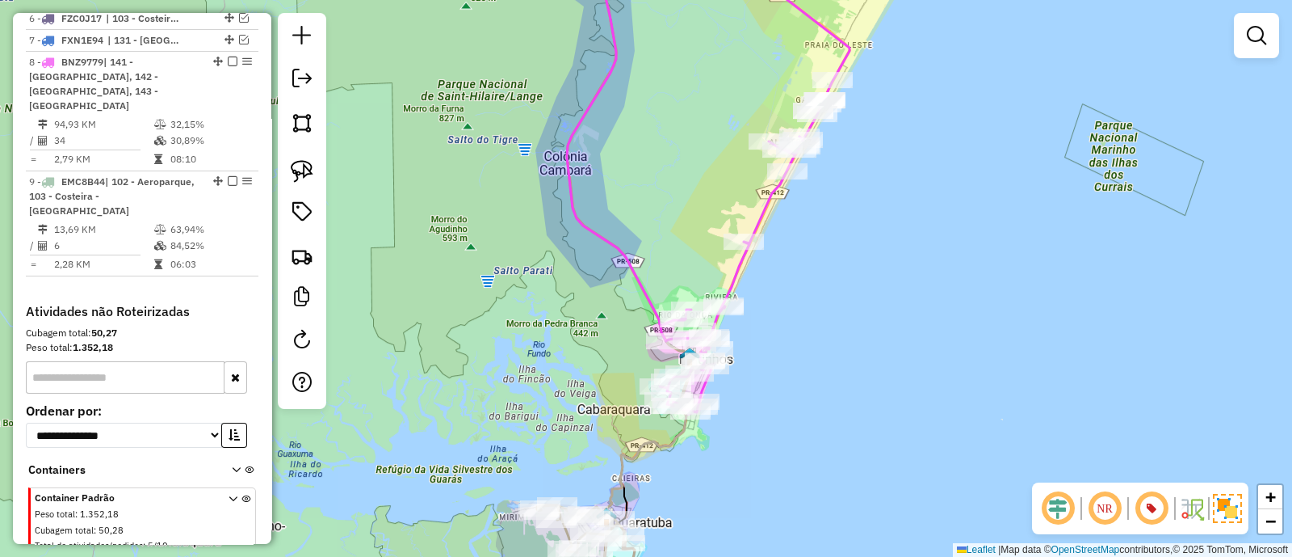
drag, startPoint x: 757, startPoint y: 353, endPoint x: 799, endPoint y: 263, distance: 99.8
click at [799, 263] on div "Janela de atendimento Grade de atendimento Capacidade Transportadoras Veículos …" at bounding box center [646, 278] width 1292 height 557
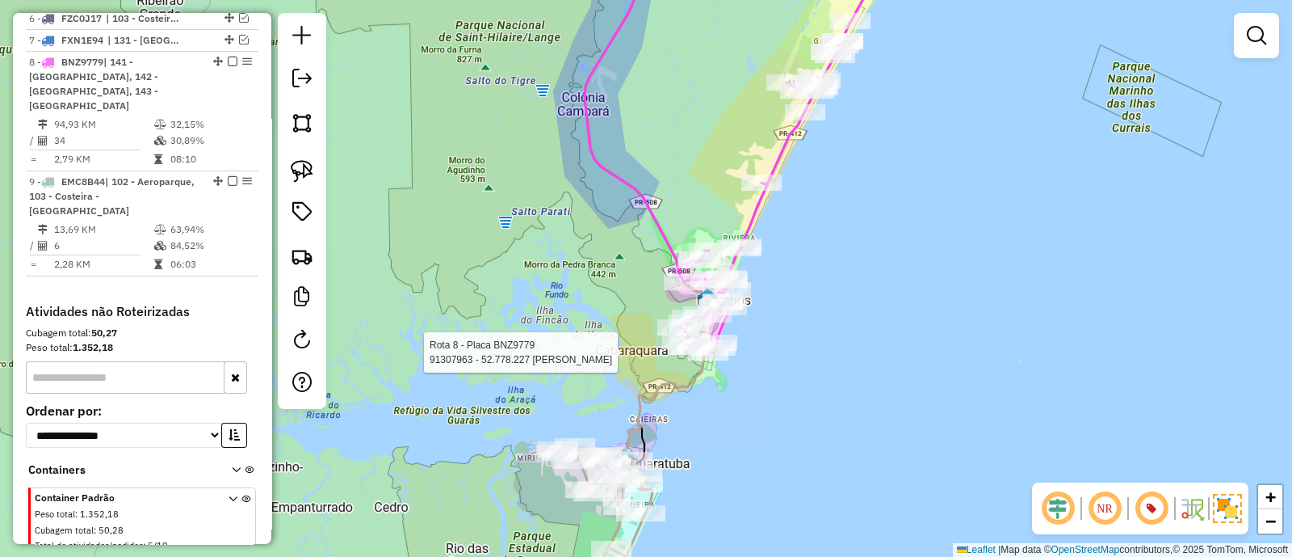
click at [710, 219] on icon at bounding box center [647, 201] width 125 height 514
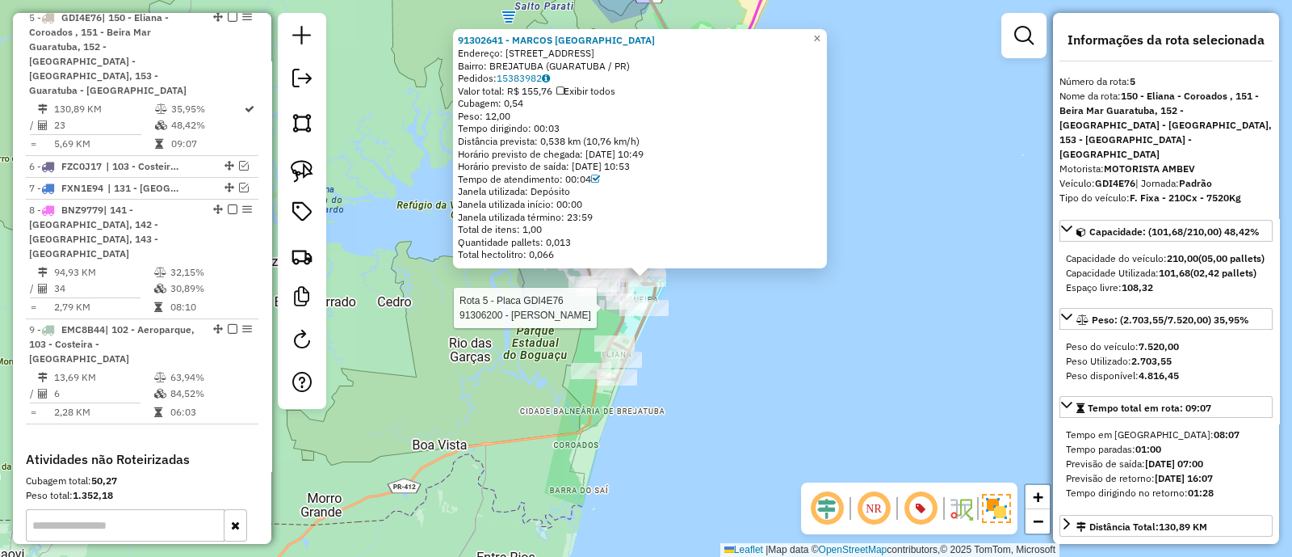
scroll to position [766, 0]
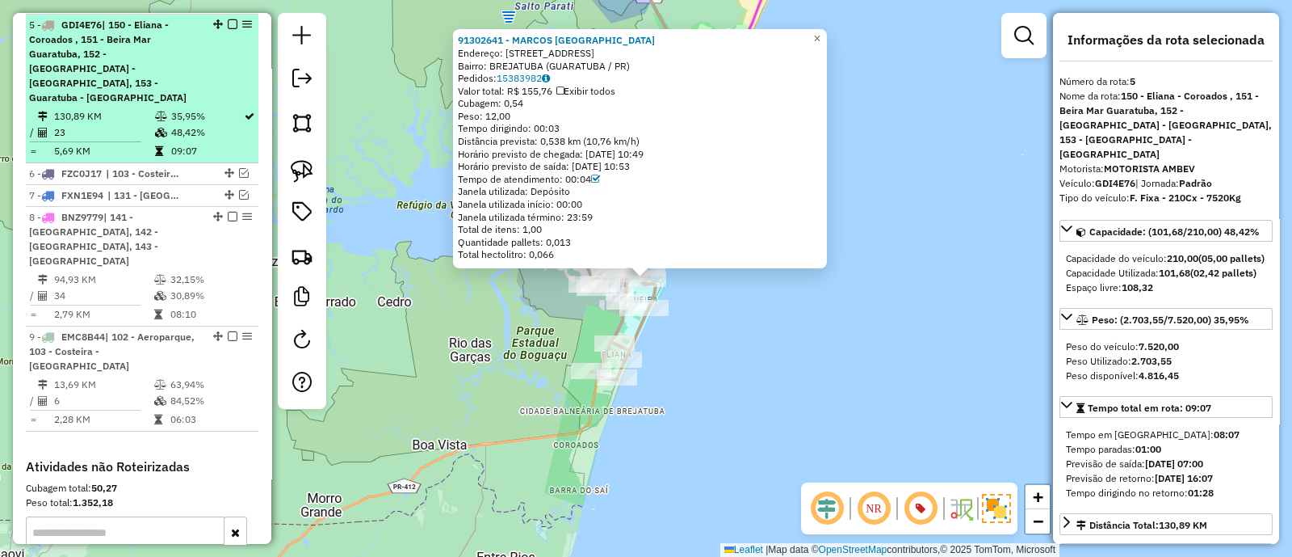
click at [231, 24] on em at bounding box center [233, 24] width 10 height 10
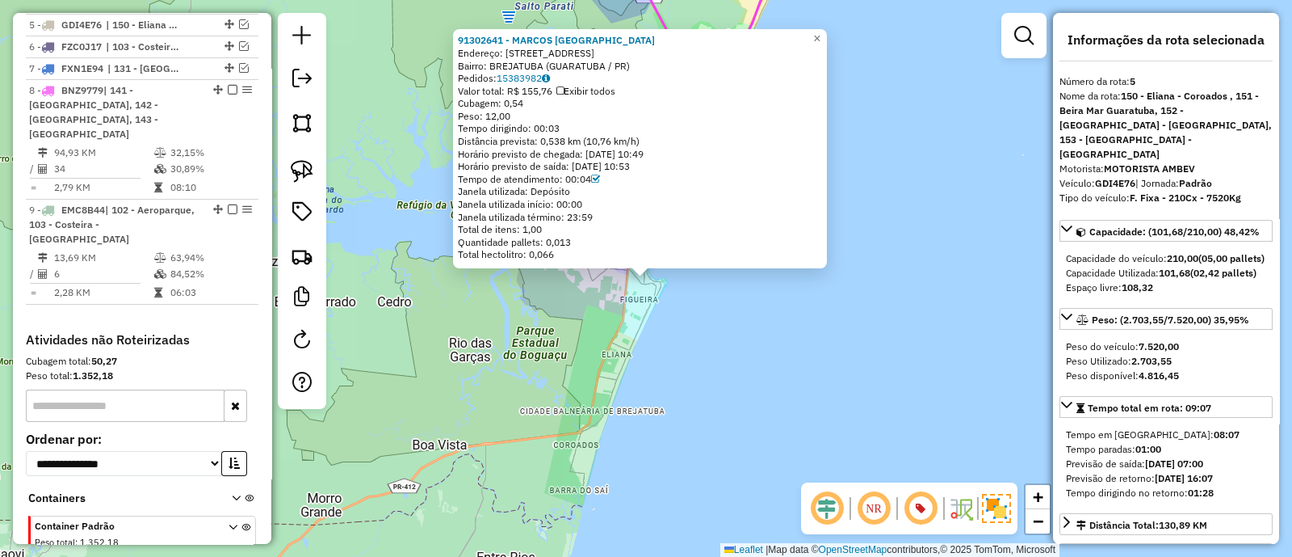
click at [844, 377] on div "91302641 - MARCOS WELLINGTON MA Endereço: R BARAO DO CERRO AZUL 353 Bairro: BRE…" at bounding box center [646, 278] width 1292 height 557
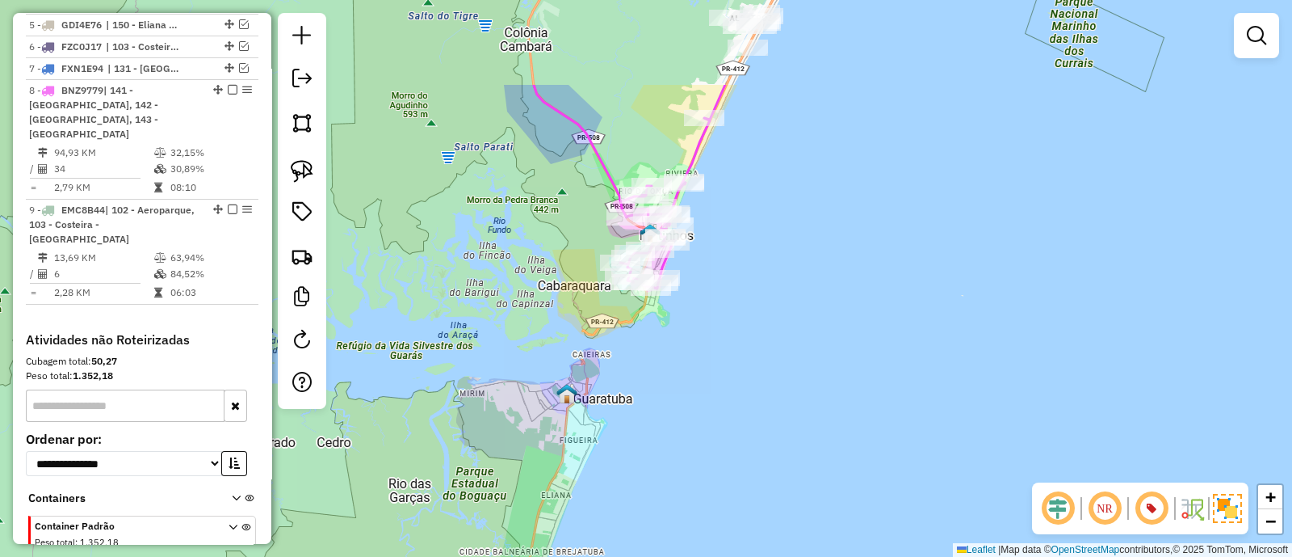
drag, startPoint x: 885, startPoint y: 260, endPoint x: 812, endPoint y: 351, distance: 116.1
click at [830, 349] on div "Janela de atendimento Grade de atendimento Capacidade Transportadoras Veículos …" at bounding box center [646, 278] width 1292 height 557
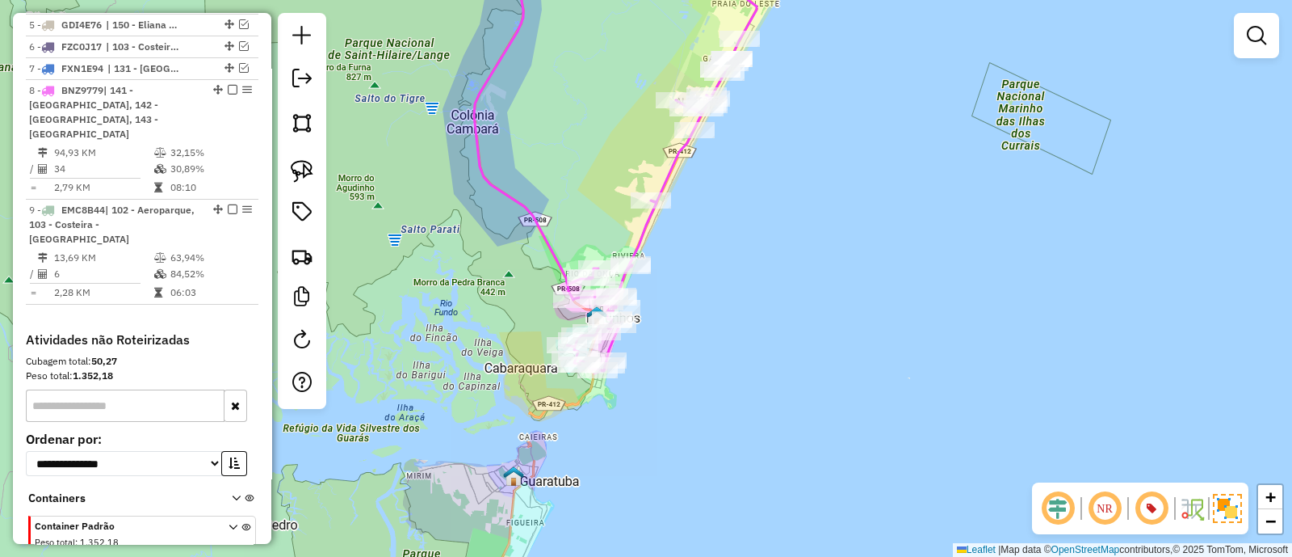
click at [891, 227] on div "Janela de atendimento Grade de atendimento Capacidade Transportadoras Veículos …" at bounding box center [646, 278] width 1292 height 557
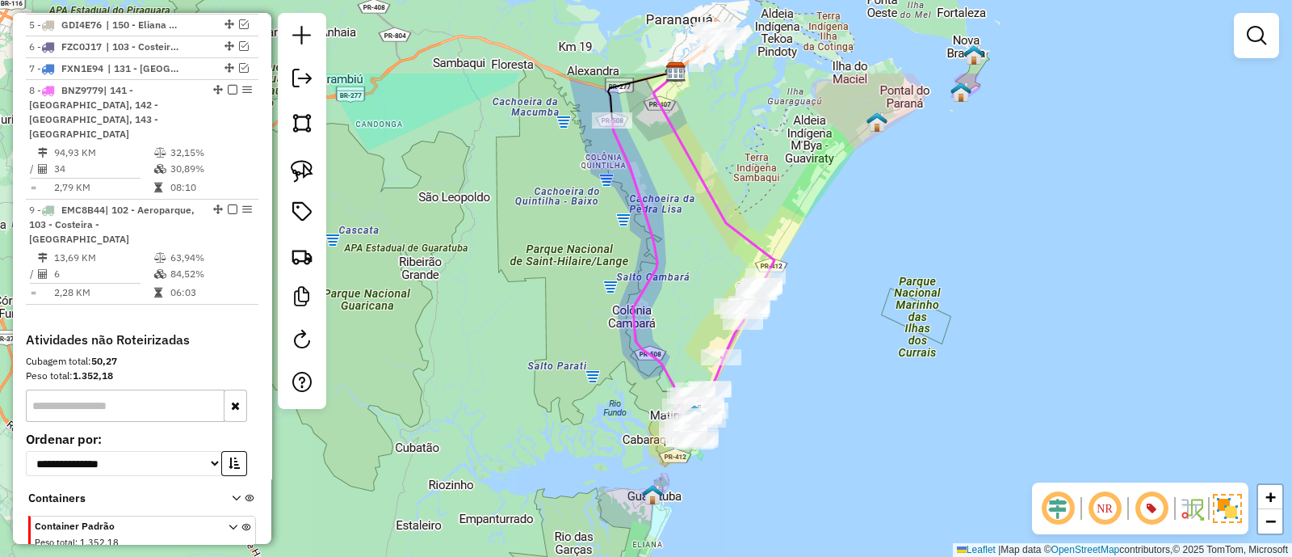
drag, startPoint x: 885, startPoint y: 268, endPoint x: 872, endPoint y: 317, distance: 50.9
click at [872, 317] on div "Janela de atendimento Grade de atendimento Capacidade Transportadoras Veículos …" at bounding box center [646, 278] width 1292 height 557
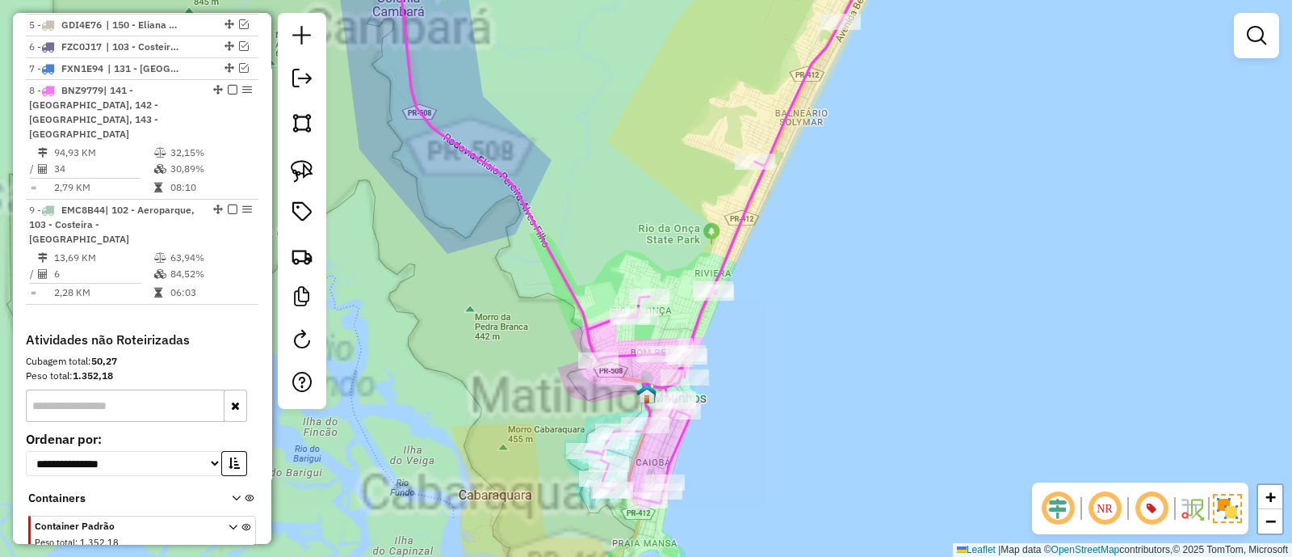
drag, startPoint x: 798, startPoint y: 447, endPoint x: 828, endPoint y: 365, distance: 86.9
click at [828, 365] on div "Janela de atendimento Grade de atendimento Capacidade Transportadoras Veículos …" at bounding box center [646, 278] width 1292 height 557
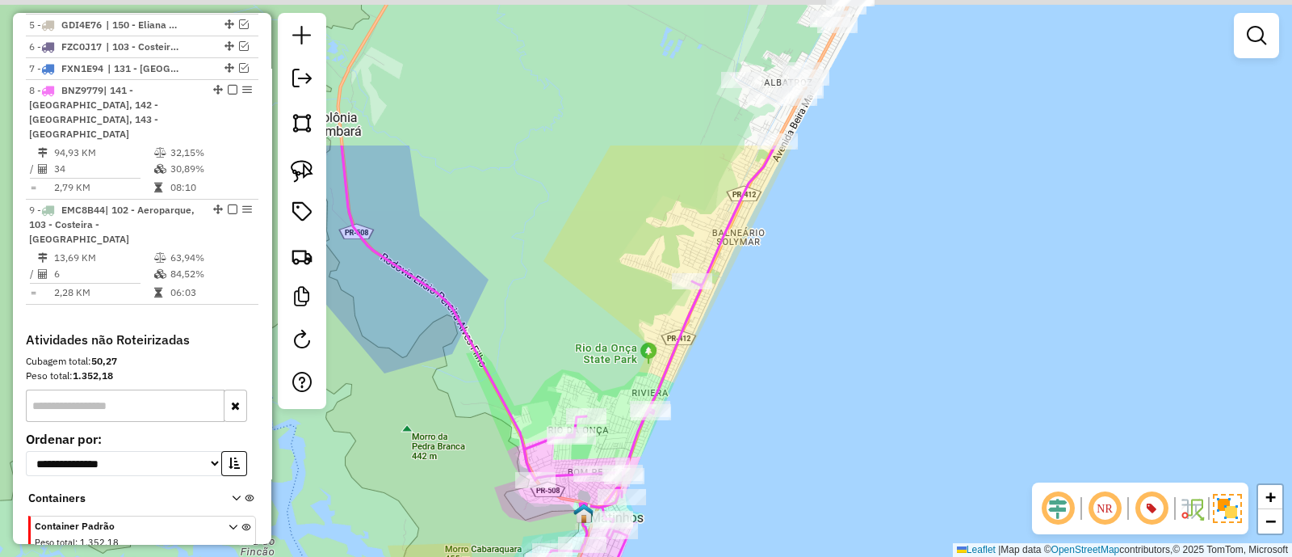
drag, startPoint x: 808, startPoint y: 213, endPoint x: 717, endPoint y: 408, distance: 215.0
click at [717, 402] on div "Janela de atendimento Grade de atendimento Capacidade Transportadoras Veículos …" at bounding box center [646, 278] width 1292 height 557
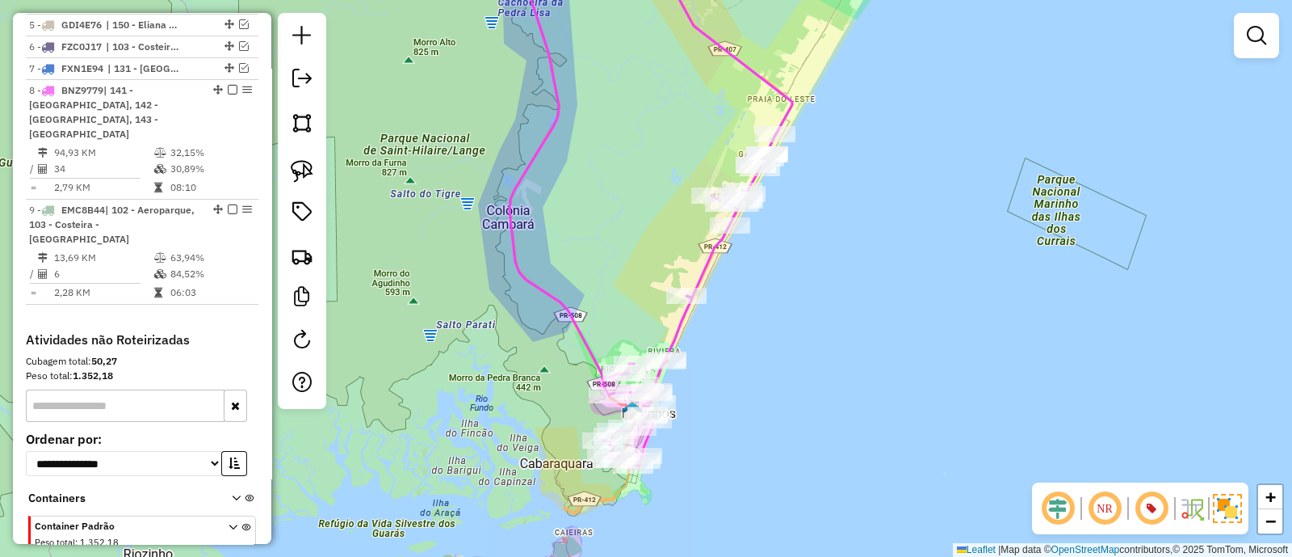
drag, startPoint x: 683, startPoint y: 149, endPoint x: 670, endPoint y: 183, distance: 37.1
click at [670, 183] on div "Janela de atendimento Grade de atendimento Capacidade Transportadoras Veículos …" at bounding box center [646, 278] width 1292 height 557
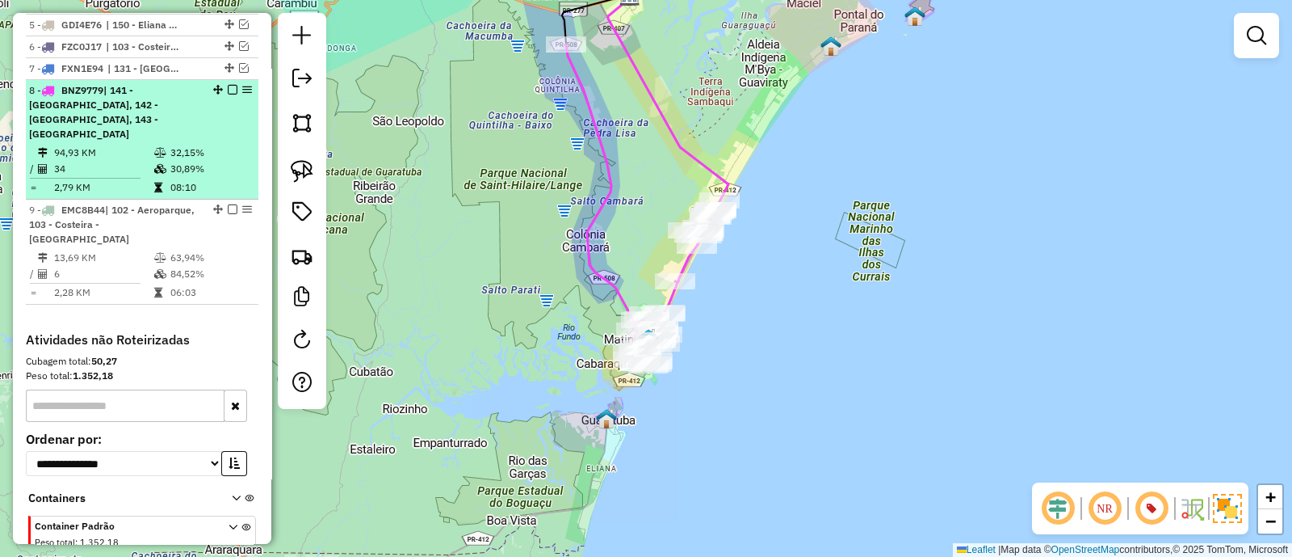
click at [228, 88] on em at bounding box center [233, 90] width 10 height 10
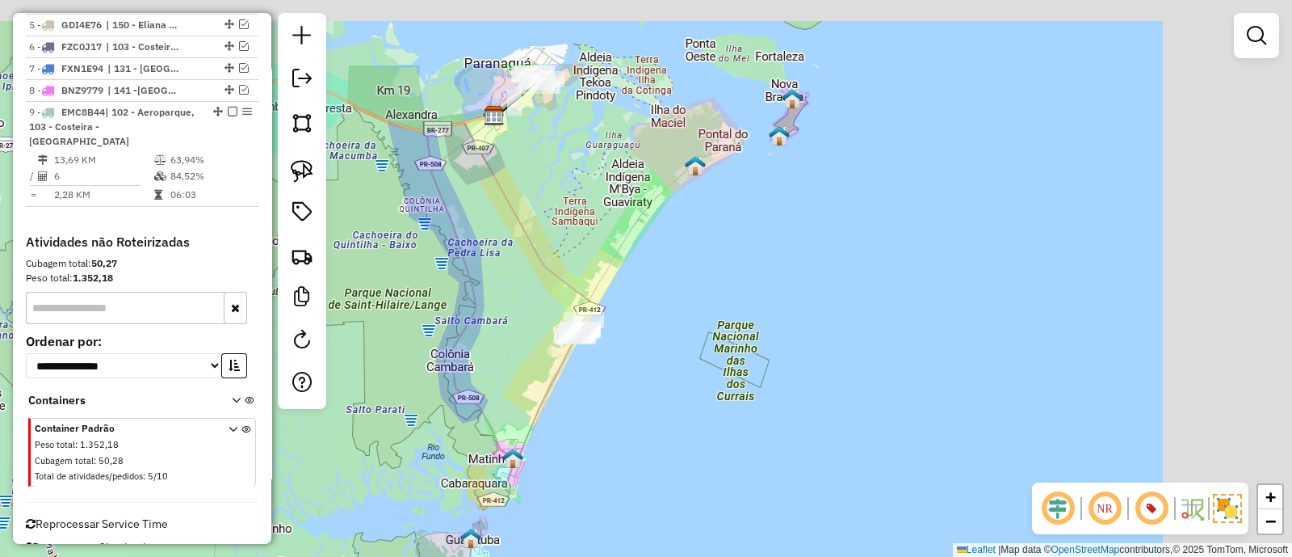
drag, startPoint x: 471, startPoint y: 264, endPoint x: 438, endPoint y: 306, distance: 53.5
click at [439, 306] on div "Janela de atendimento Grade de atendimento Capacidade Transportadoras Veículos …" at bounding box center [646, 278] width 1292 height 557
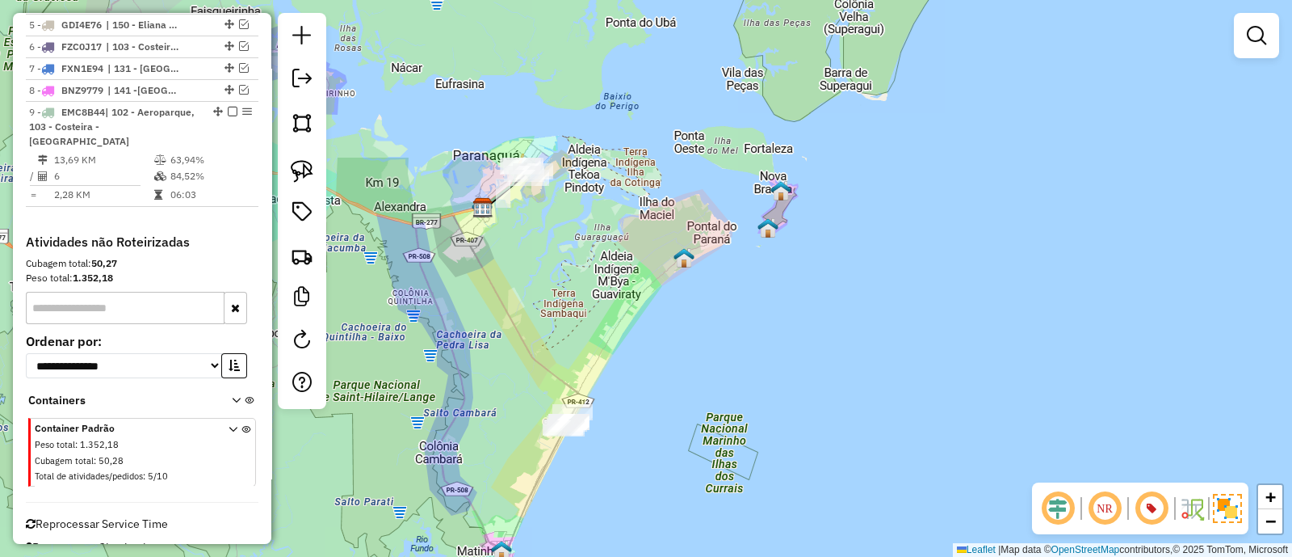
drag, startPoint x: 536, startPoint y: 214, endPoint x: 557, endPoint y: 260, distance: 50.6
click at [557, 260] on div "Janela de atendimento Grade de atendimento Capacidade Transportadoras Veículos …" at bounding box center [646, 278] width 1292 height 557
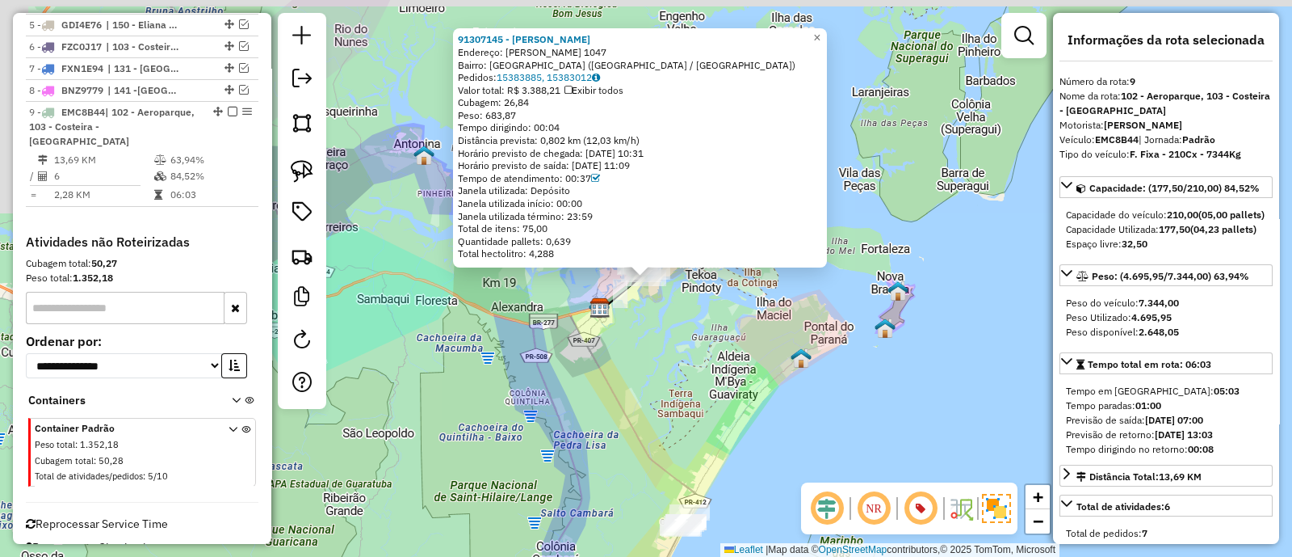
scroll to position [787, 0]
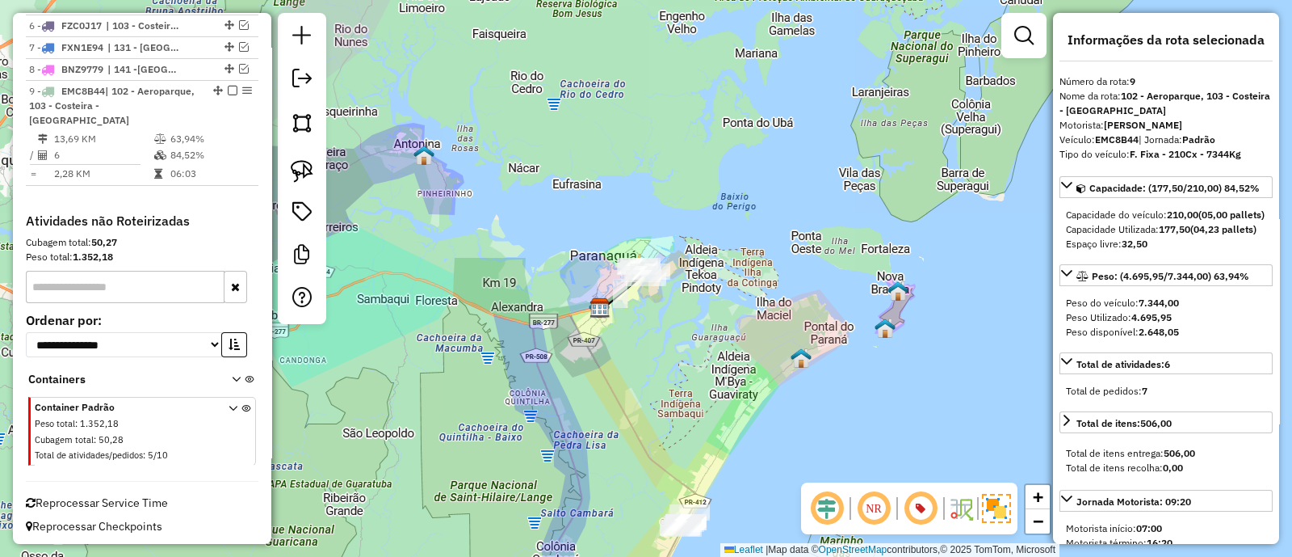
drag, startPoint x: 773, startPoint y: 376, endPoint x: 779, endPoint y: 309, distance: 66.5
click at [783, 312] on div "Janela de atendimento Grade de atendimento Capacidade Transportadoras Veículos …" at bounding box center [646, 278] width 1292 height 557
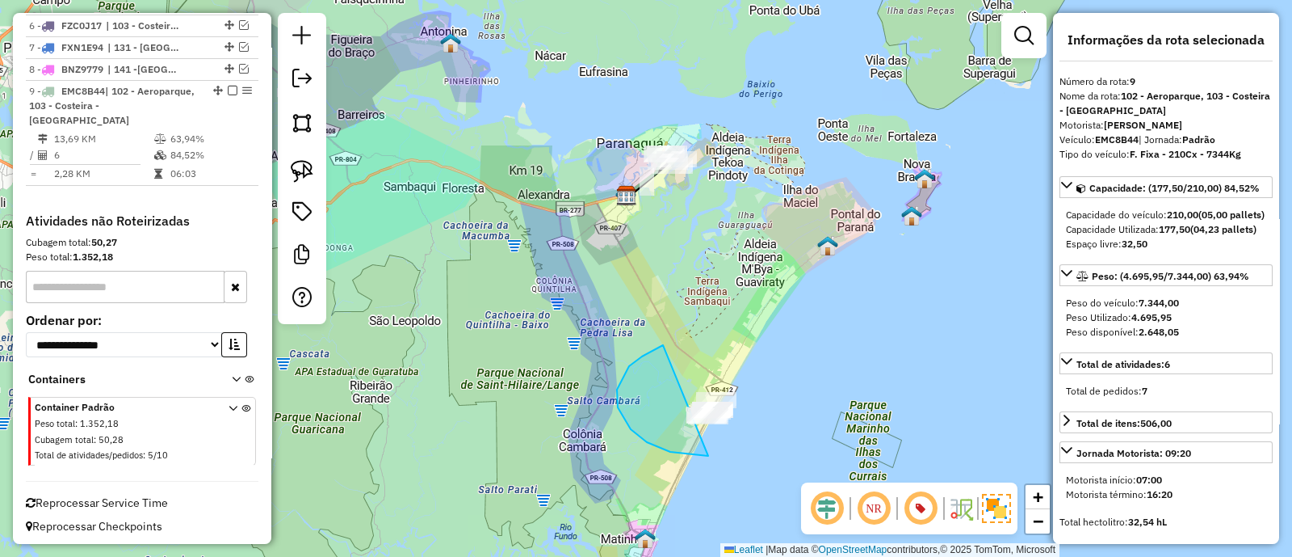
drag, startPoint x: 631, startPoint y: 429, endPoint x: 794, endPoint y: 333, distance: 189.4
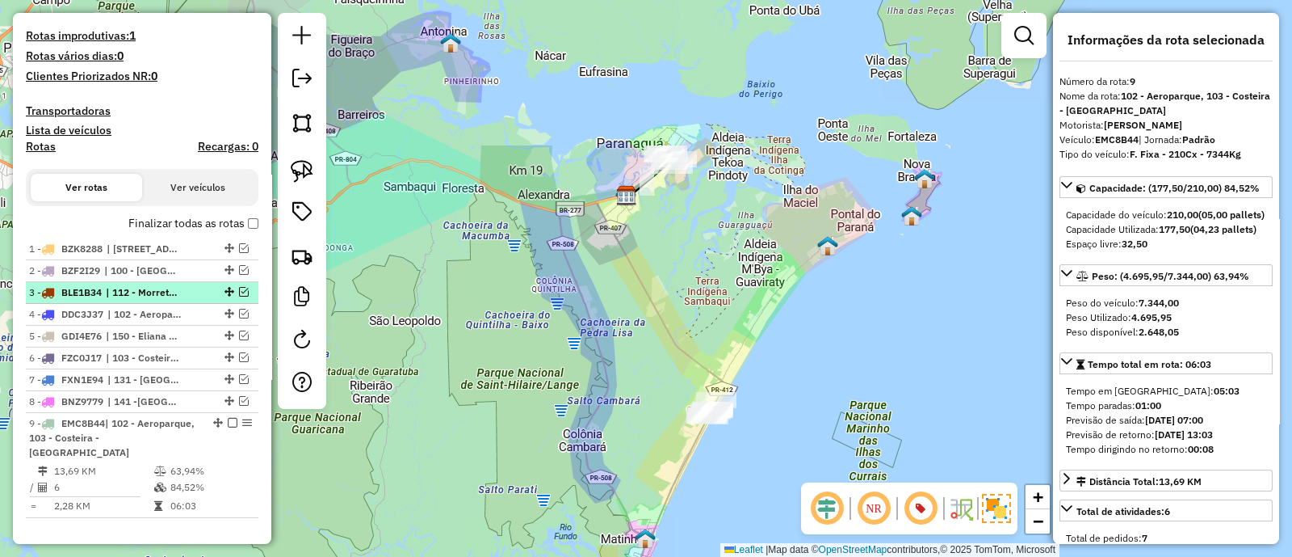
scroll to position [485, 0]
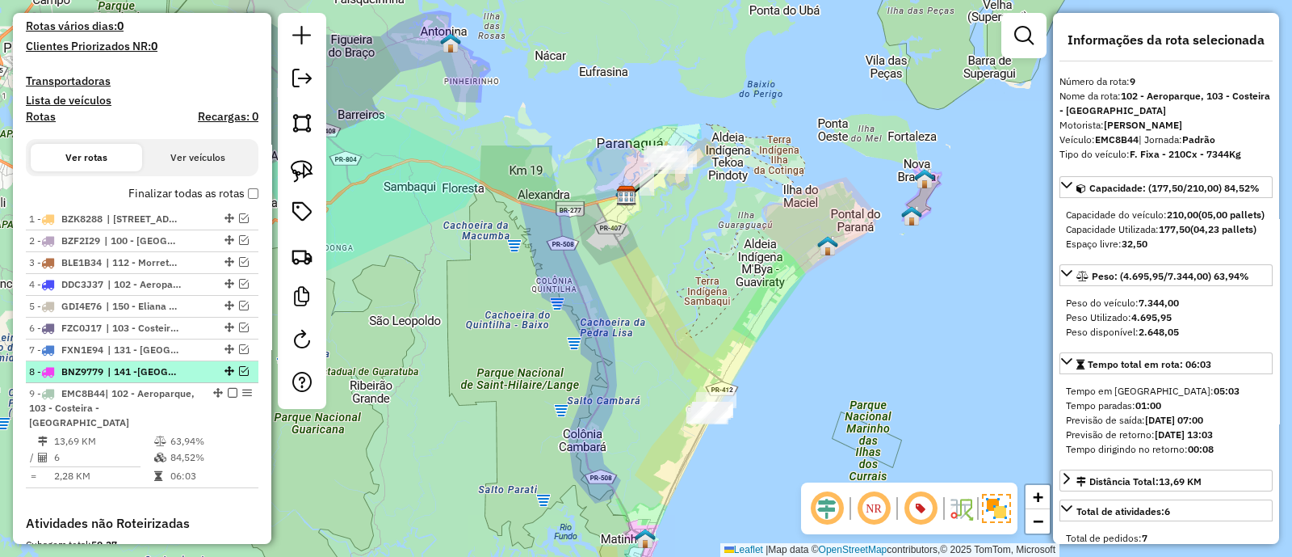
click at [239, 366] on em at bounding box center [244, 371] width 10 height 10
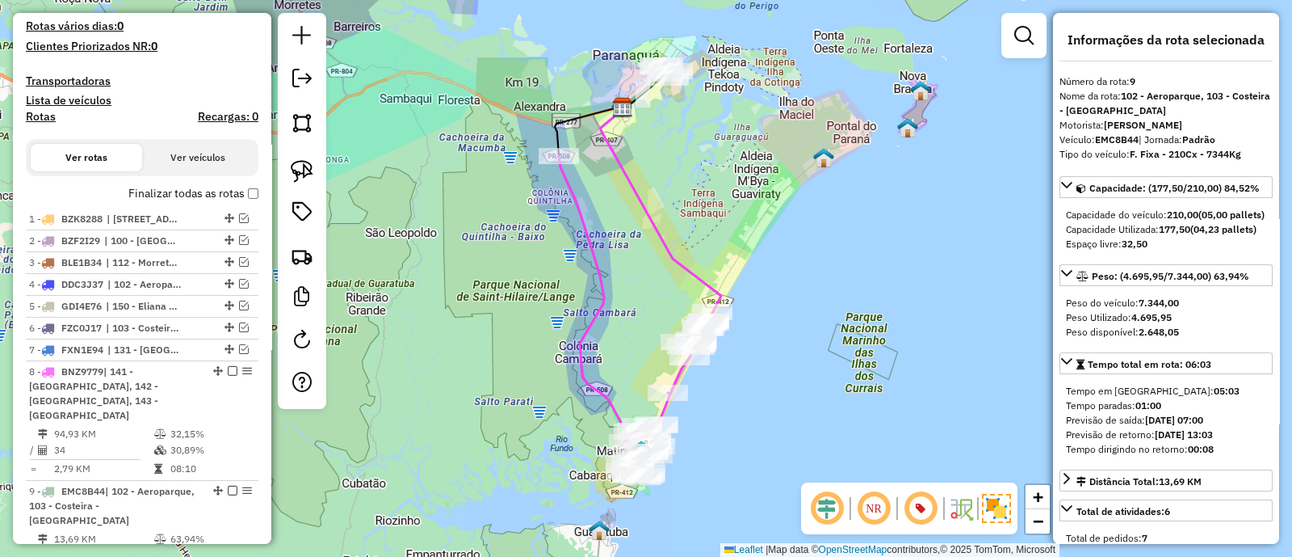
drag, startPoint x: 510, startPoint y: 418, endPoint x: 506, endPoint y: 330, distance: 88.1
click at [506, 330] on div "Janela de atendimento Grade de atendimento Capacidade Transportadoras Veículos …" at bounding box center [646, 278] width 1292 height 557
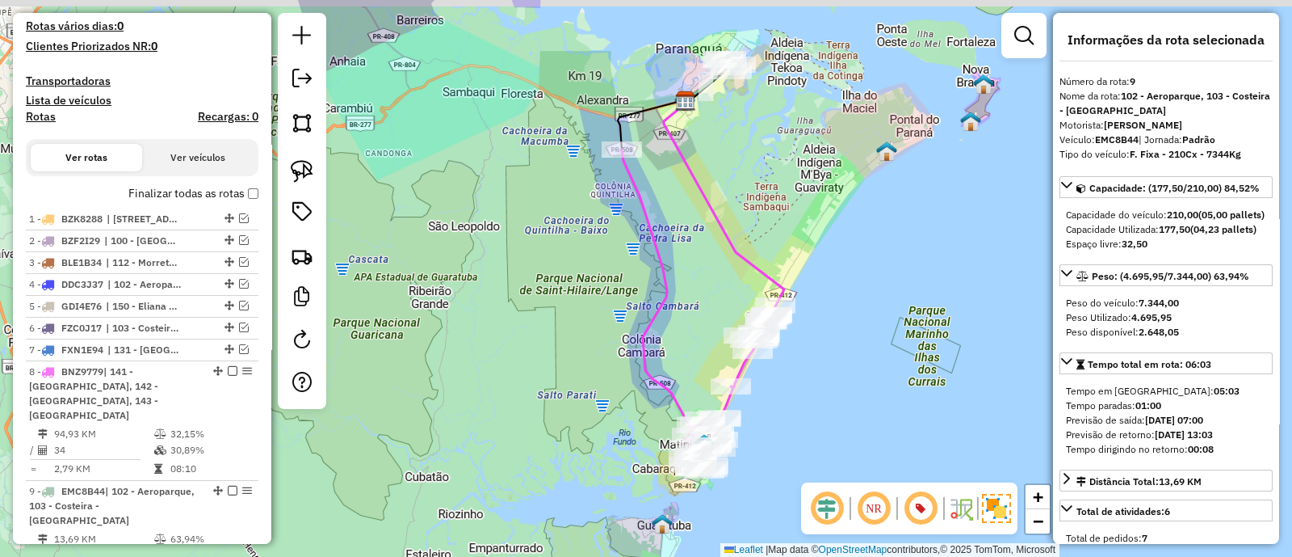
drag, startPoint x: 803, startPoint y: 135, endPoint x: 724, endPoint y: 329, distance: 209.4
click at [727, 317] on div "Janela de atendimento Grade de atendimento Capacidade Transportadoras Veículos …" at bounding box center [646, 278] width 1292 height 557
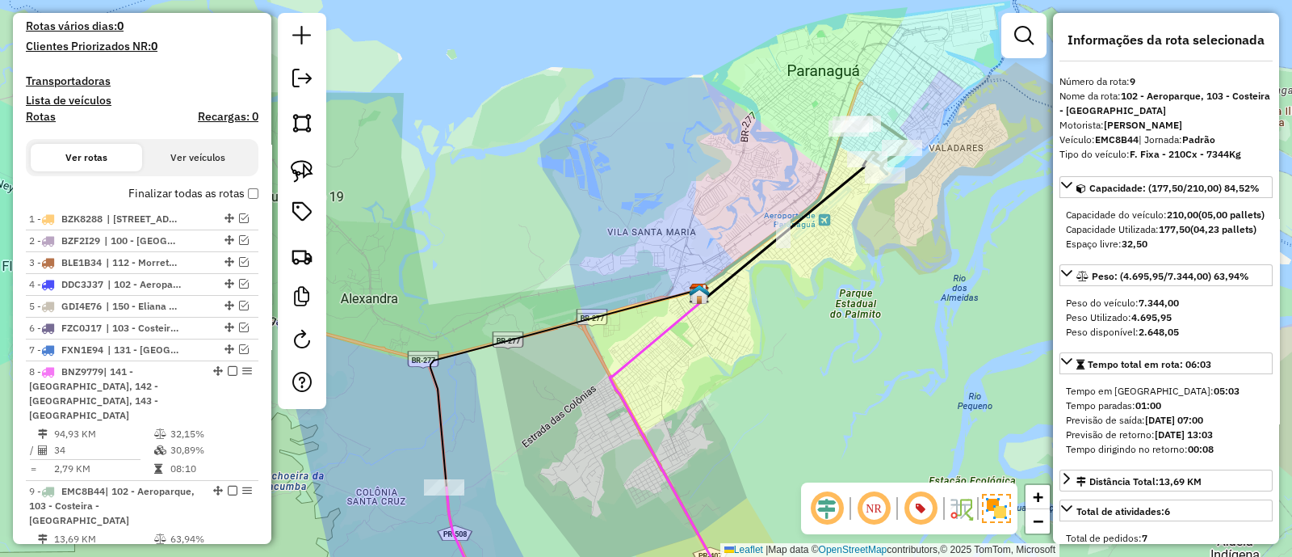
click at [629, 467] on div "Janela de atendimento Grade de atendimento Capacidade Transportadoras Veículos …" at bounding box center [646, 278] width 1292 height 557
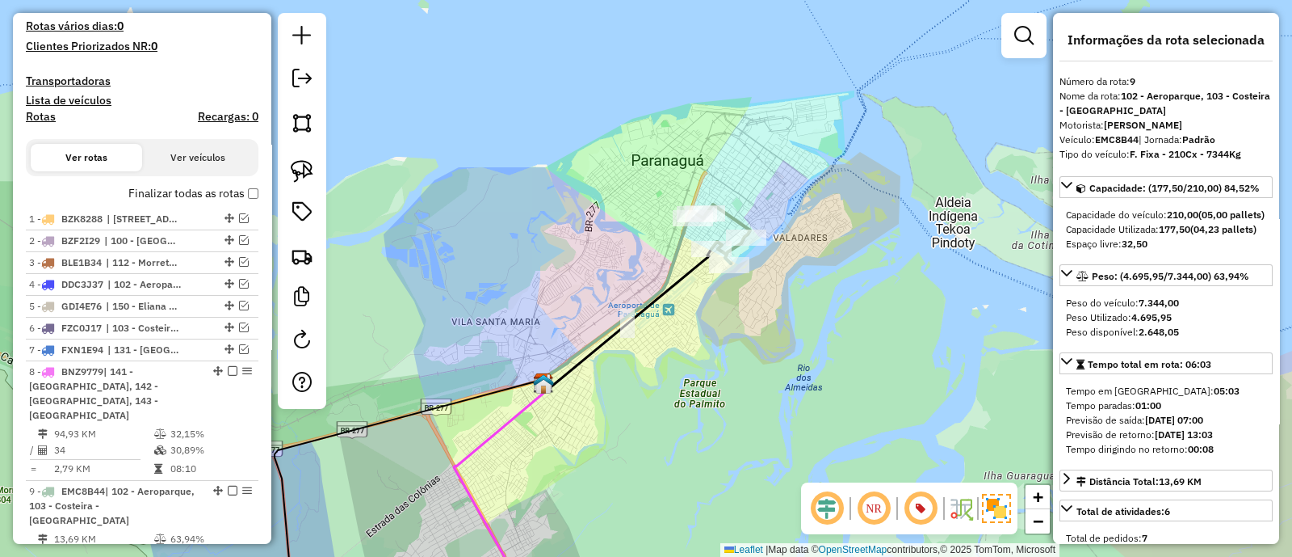
drag, startPoint x: 767, startPoint y: 419, endPoint x: 684, endPoint y: 208, distance: 227.4
click at [686, 208] on div "Janela de atendimento Grade de atendimento Capacidade Transportadoras Veículos …" at bounding box center [646, 278] width 1292 height 557
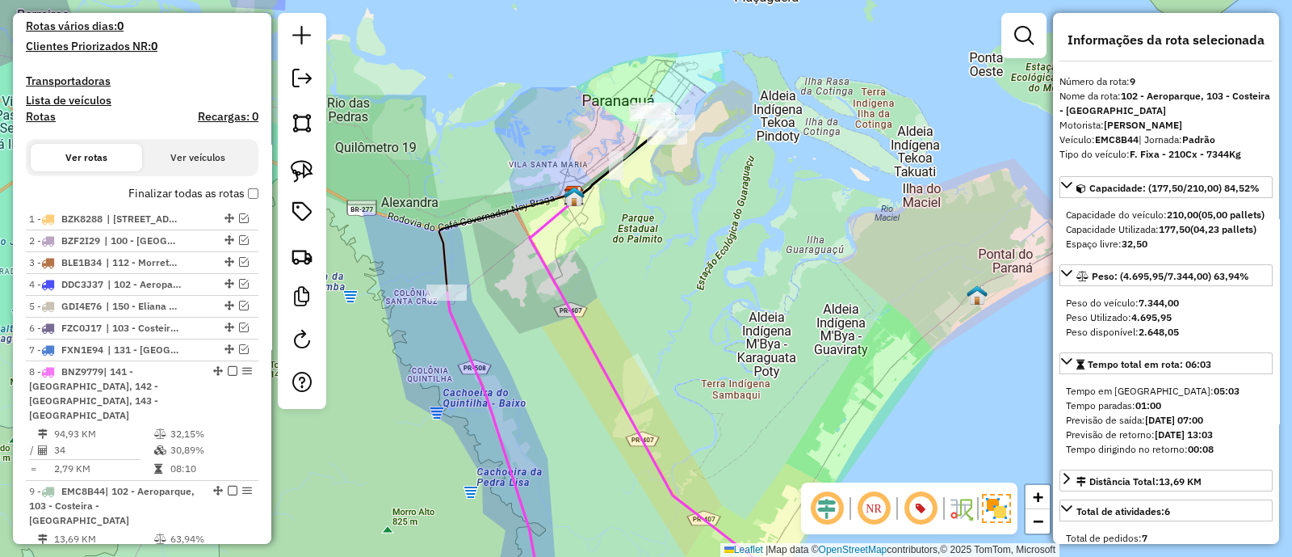
drag, startPoint x: 731, startPoint y: 305, endPoint x: 703, endPoint y: 82, distance: 223.9
click at [707, 86] on div "Janela de atendimento Grade de atendimento Capacidade Transportadoras Veículos …" at bounding box center [646, 278] width 1292 height 557
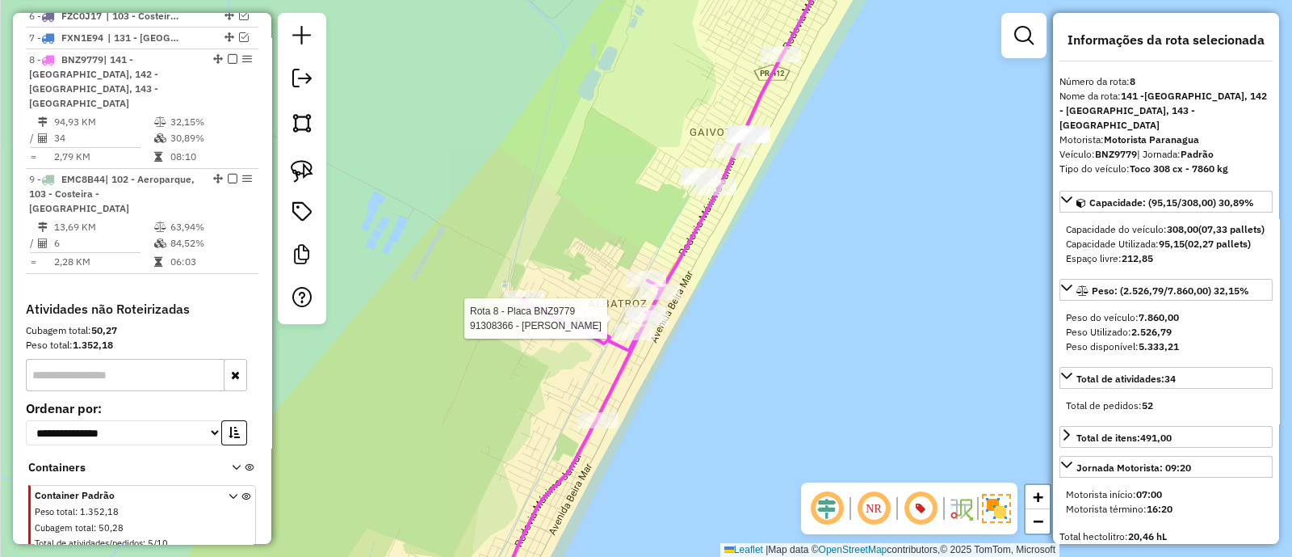
scroll to position [831, 0]
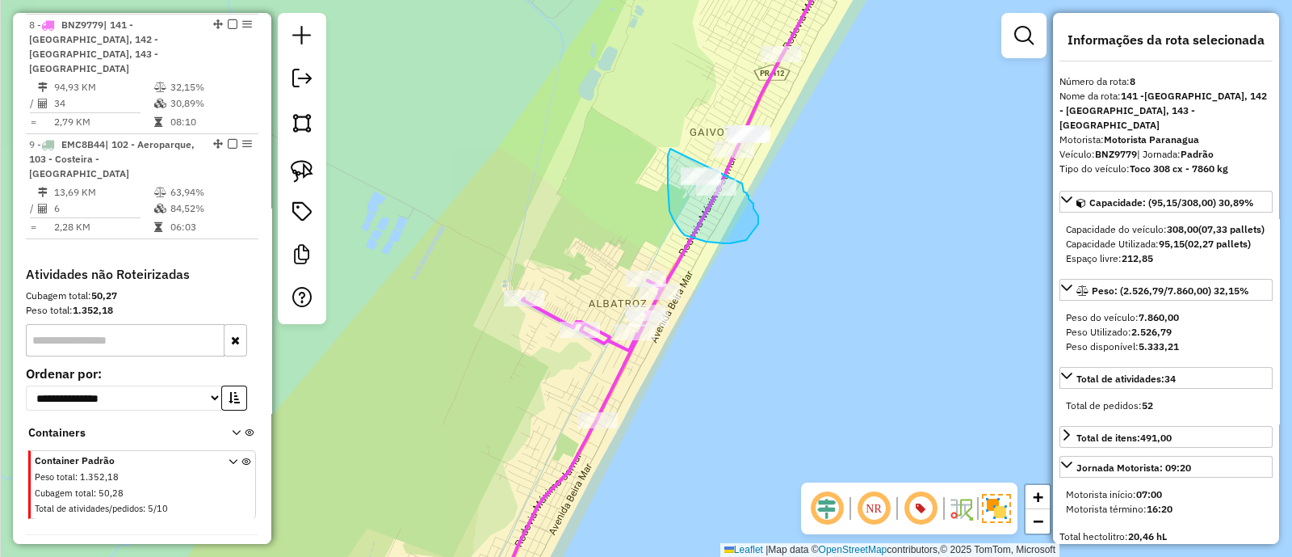
drag, startPoint x: 680, startPoint y: 229, endPoint x: 751, endPoint y: 249, distance: 73.7
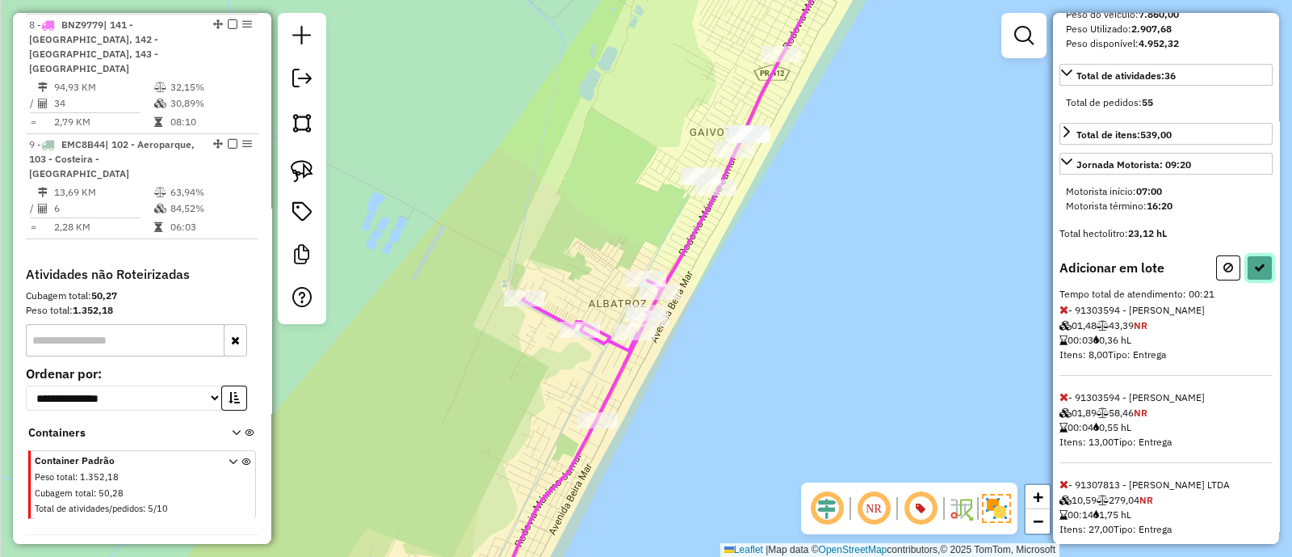
click at [1255, 273] on icon at bounding box center [1260, 267] width 11 height 11
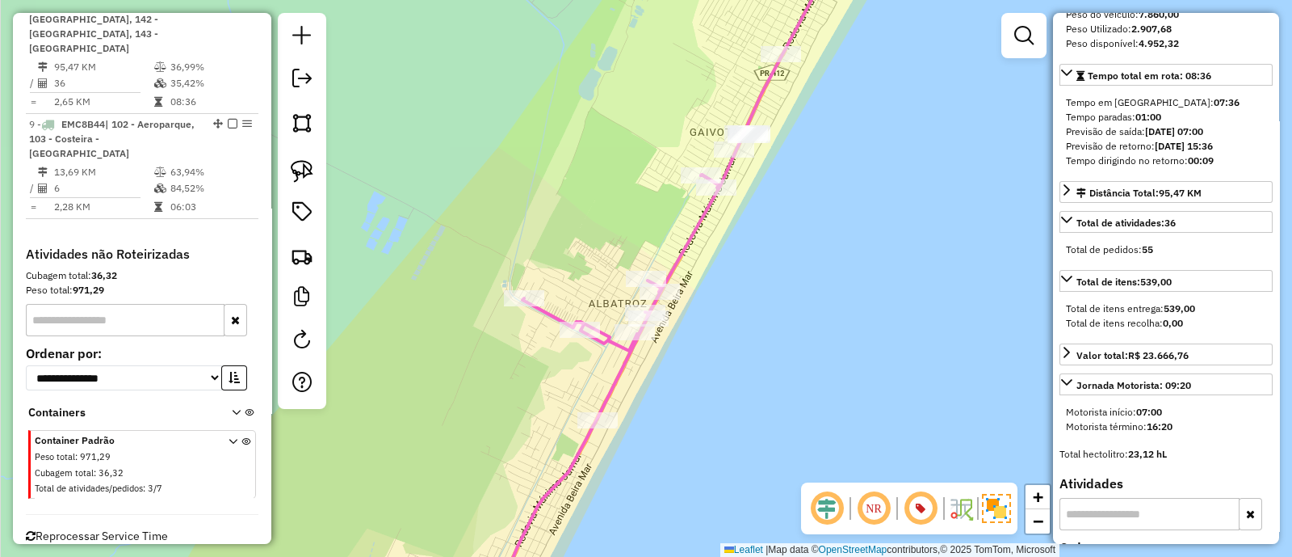
drag, startPoint x: 893, startPoint y: 343, endPoint x: 893, endPoint y: 376, distance: 33.1
click at [893, 376] on div "Janela de atendimento Grade de atendimento Capacidade Transportadoras Veículos …" at bounding box center [646, 278] width 1292 height 557
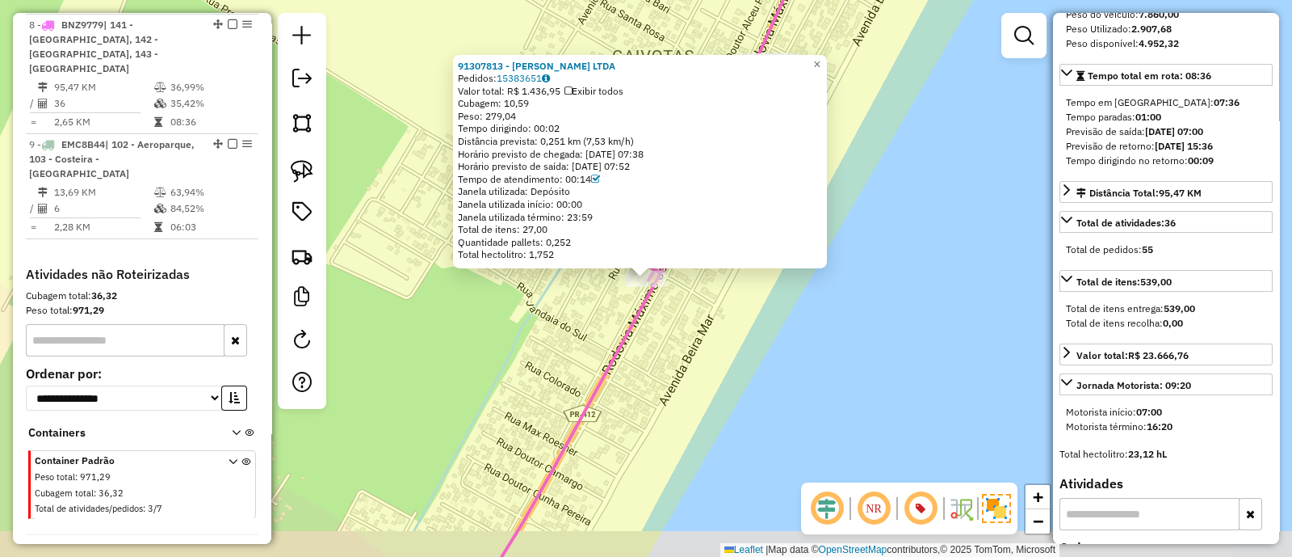
scroll to position [811, 0]
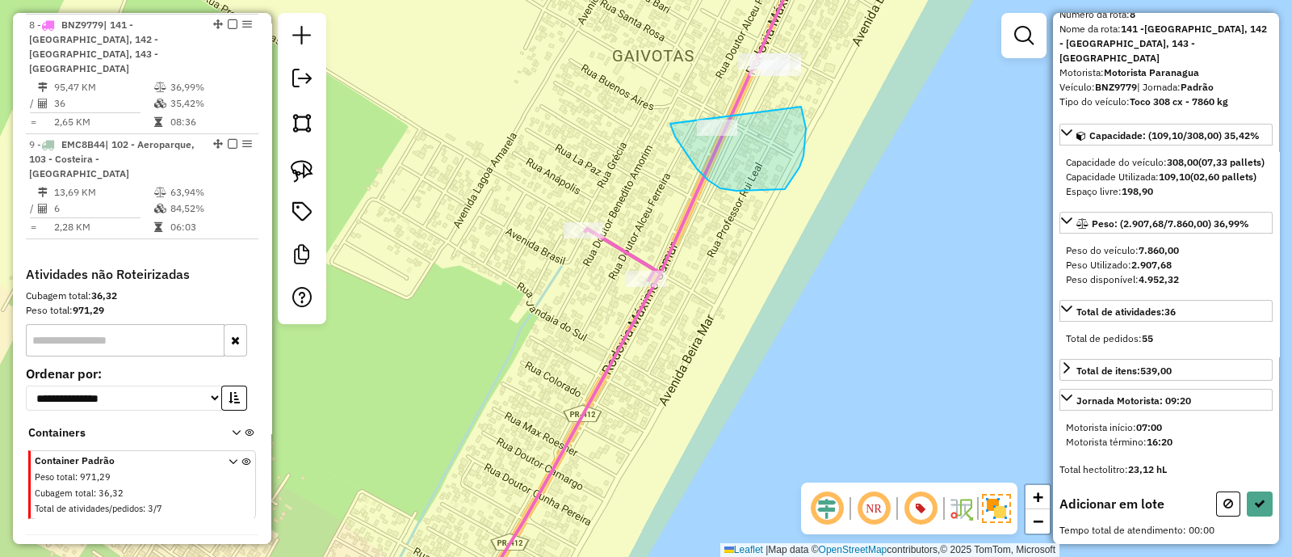
drag, startPoint x: 675, startPoint y: 137, endPoint x: 765, endPoint y: 92, distance: 100.1
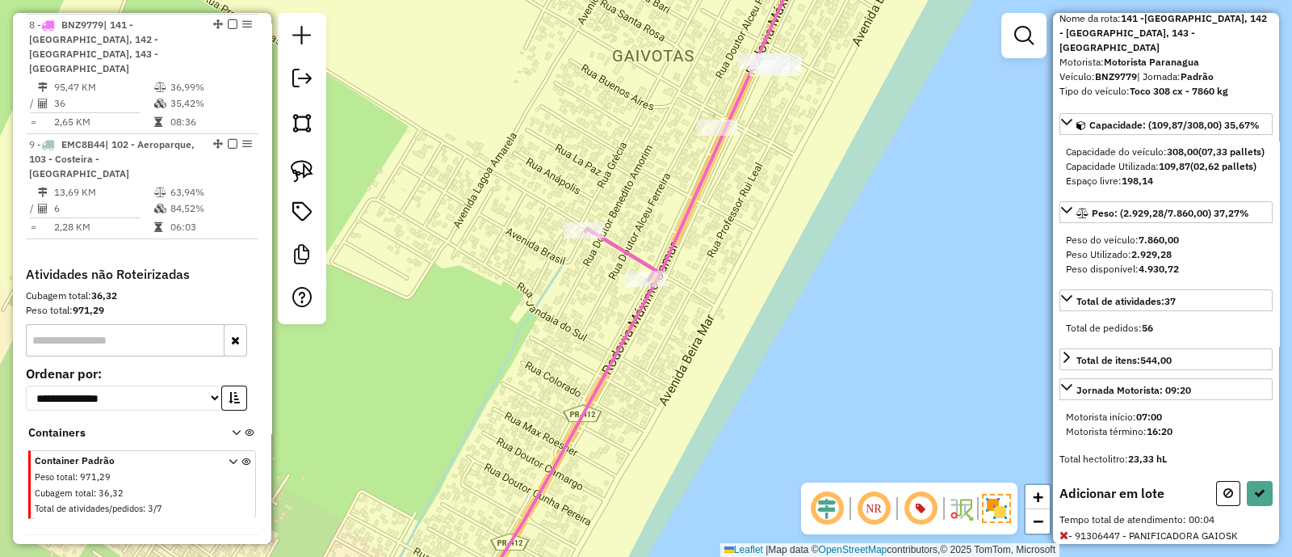
scroll to position [165, 0]
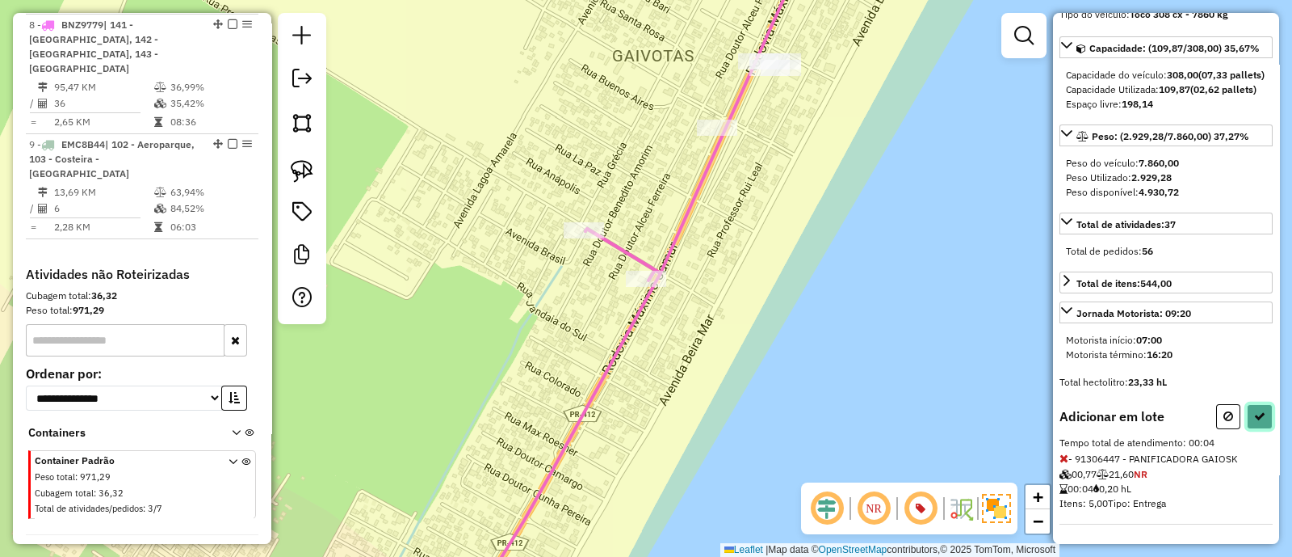
click at [1255, 410] on button at bounding box center [1260, 416] width 26 height 25
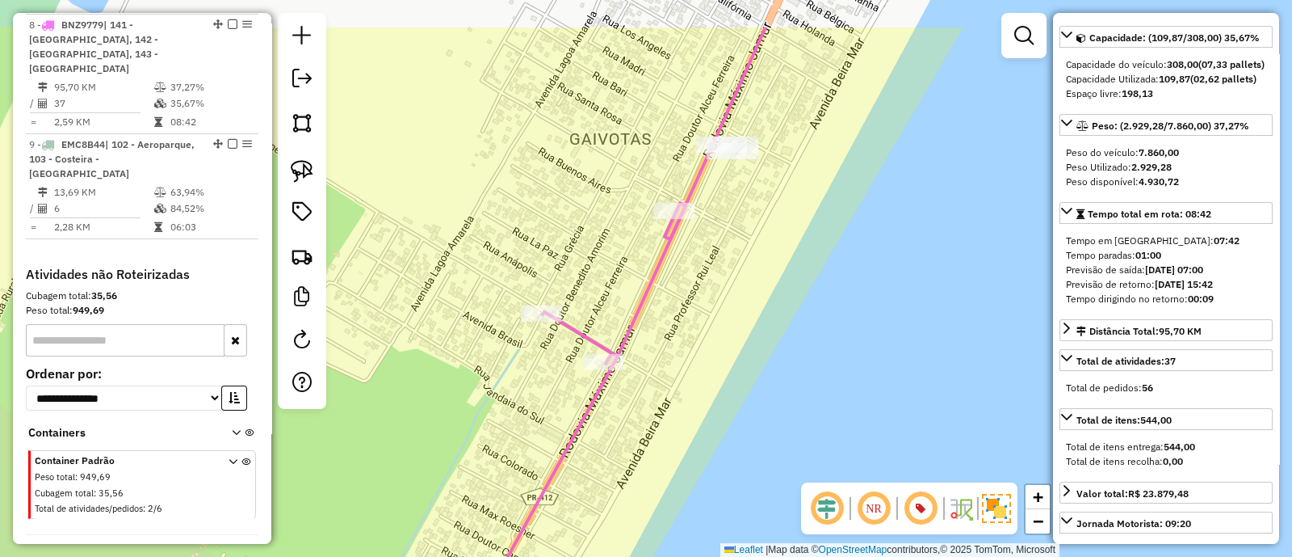
drag, startPoint x: 763, startPoint y: 242, endPoint x: 717, endPoint y: 288, distance: 65.1
click at [742, 302] on div "Janela de atendimento Grade de atendimento Capacidade Transportadoras Veículos …" at bounding box center [646, 278] width 1292 height 557
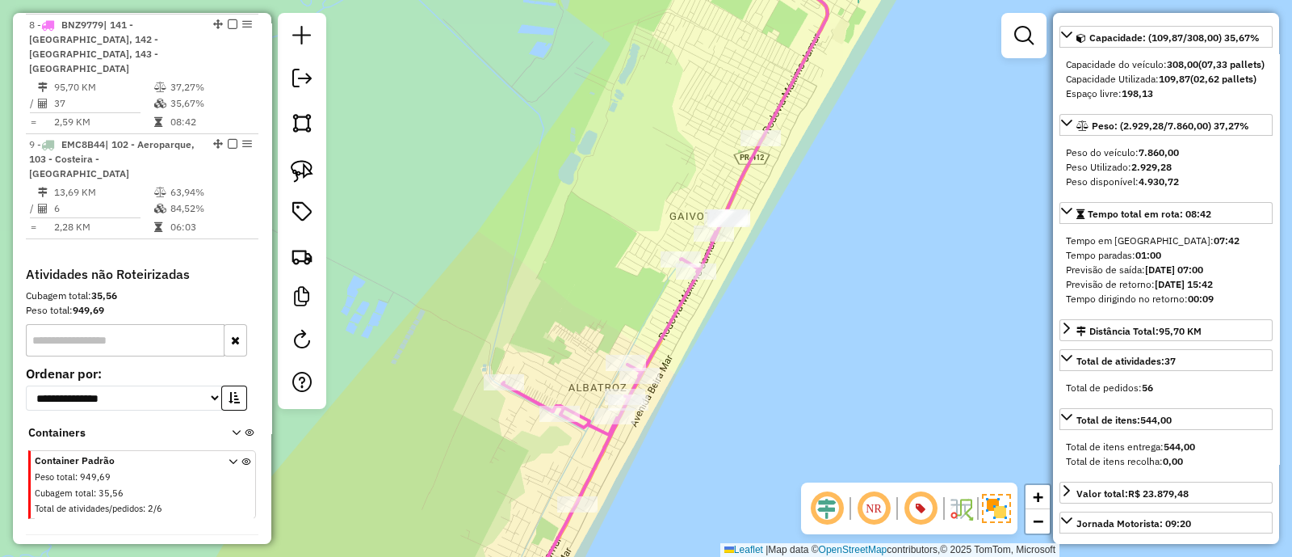
drag, startPoint x: 790, startPoint y: 212, endPoint x: 788, endPoint y: 276, distance: 63.8
click at [788, 272] on div "Janela de atendimento Grade de atendimento Capacidade Transportadoras Veículos …" at bounding box center [646, 278] width 1292 height 557
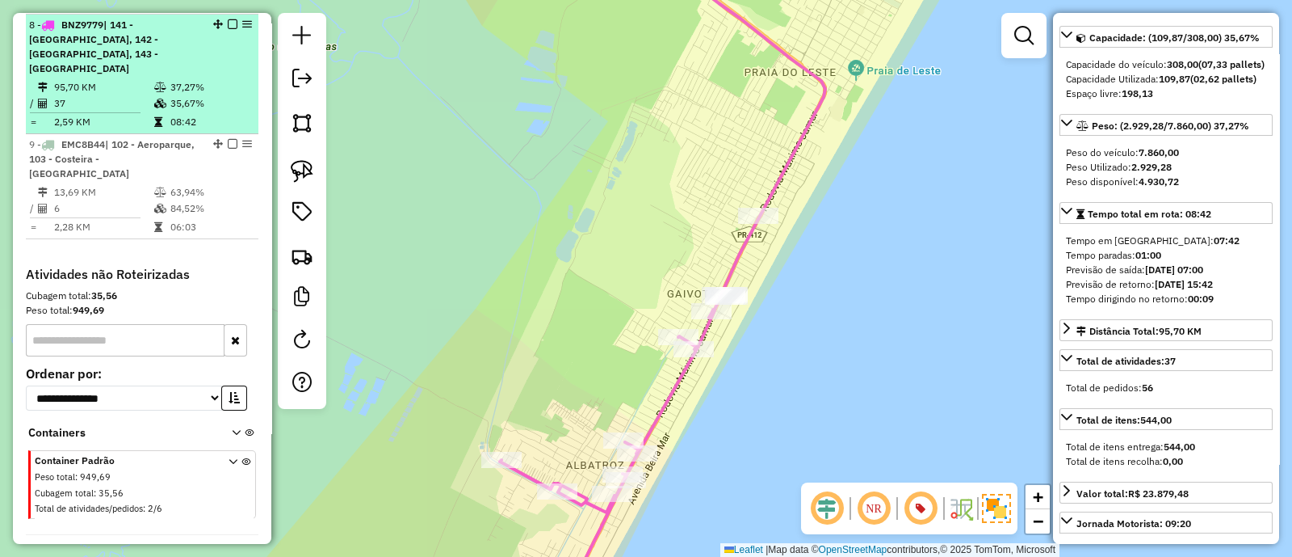
click at [228, 19] on em at bounding box center [233, 24] width 10 height 10
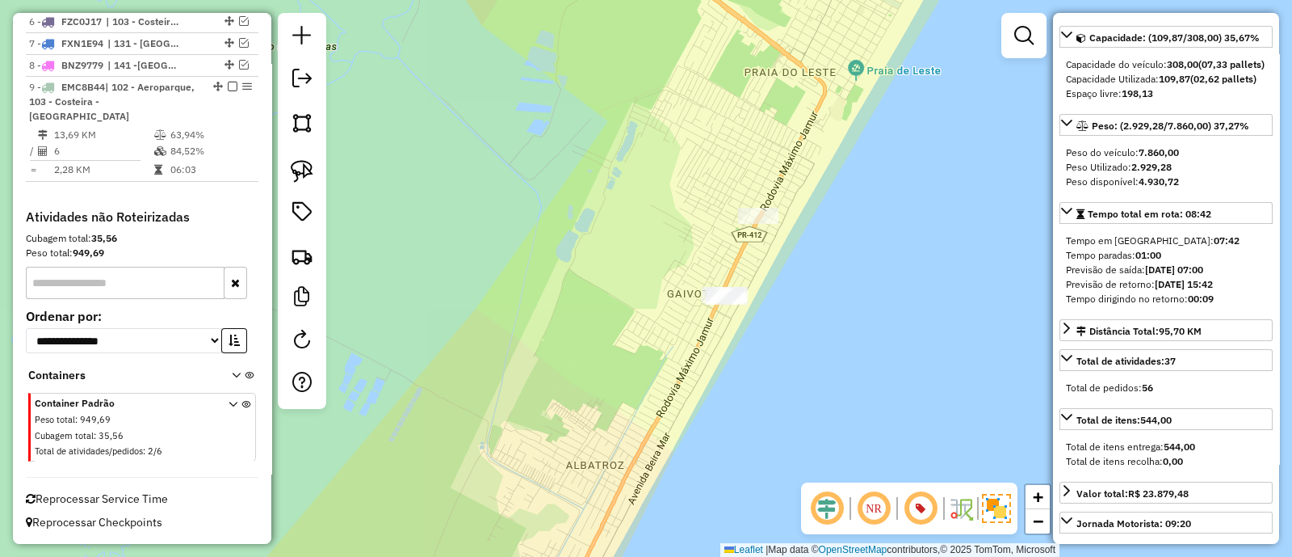
scroll to position [742, 0]
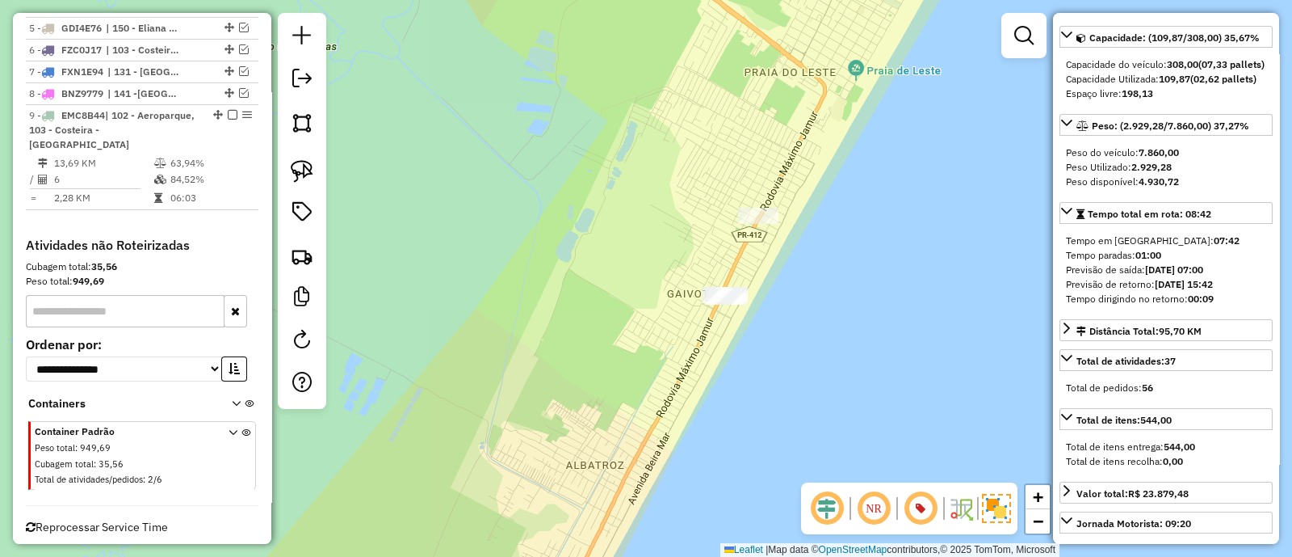
click at [719, 294] on div "Janela de atendimento Grade de atendimento Capacidade Transportadoras Veículos …" at bounding box center [646, 278] width 1292 height 557
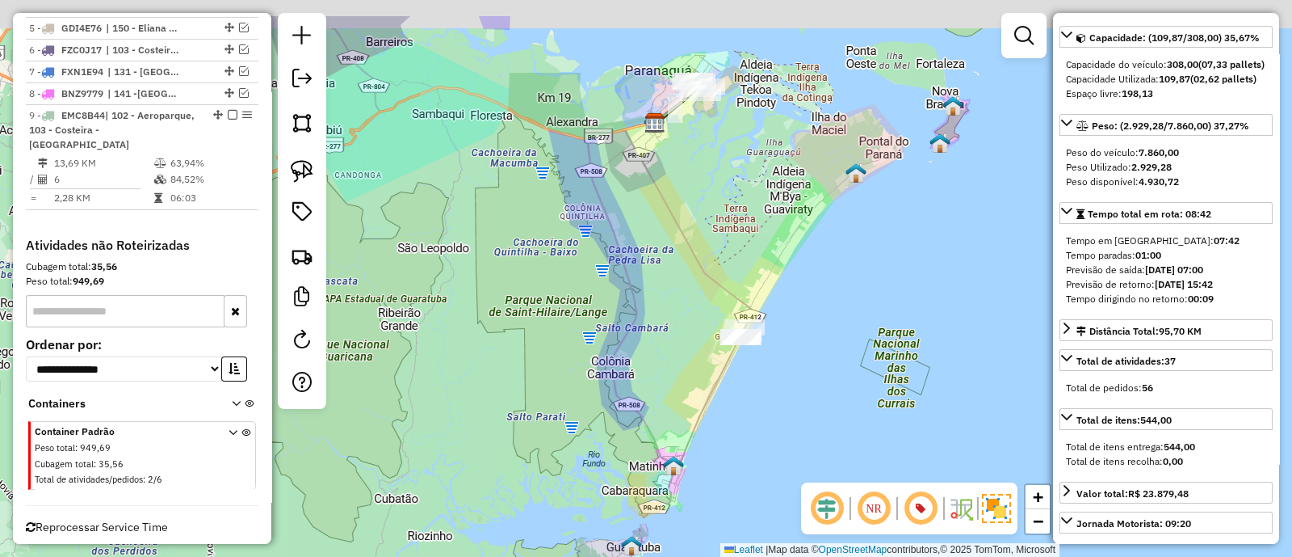
drag, startPoint x: 742, startPoint y: 178, endPoint x: 735, endPoint y: 250, distance: 72.3
click at [735, 250] on div "Janela de atendimento Grade de atendimento Capacidade Transportadoras Veículos …" at bounding box center [646, 278] width 1292 height 557
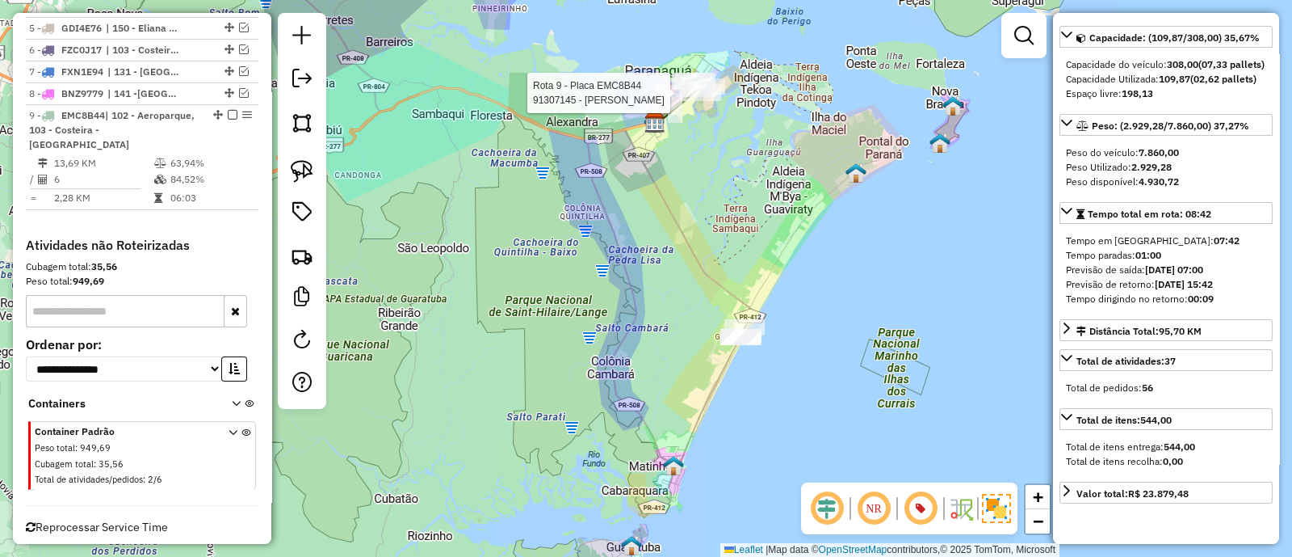
scroll to position [767, 0]
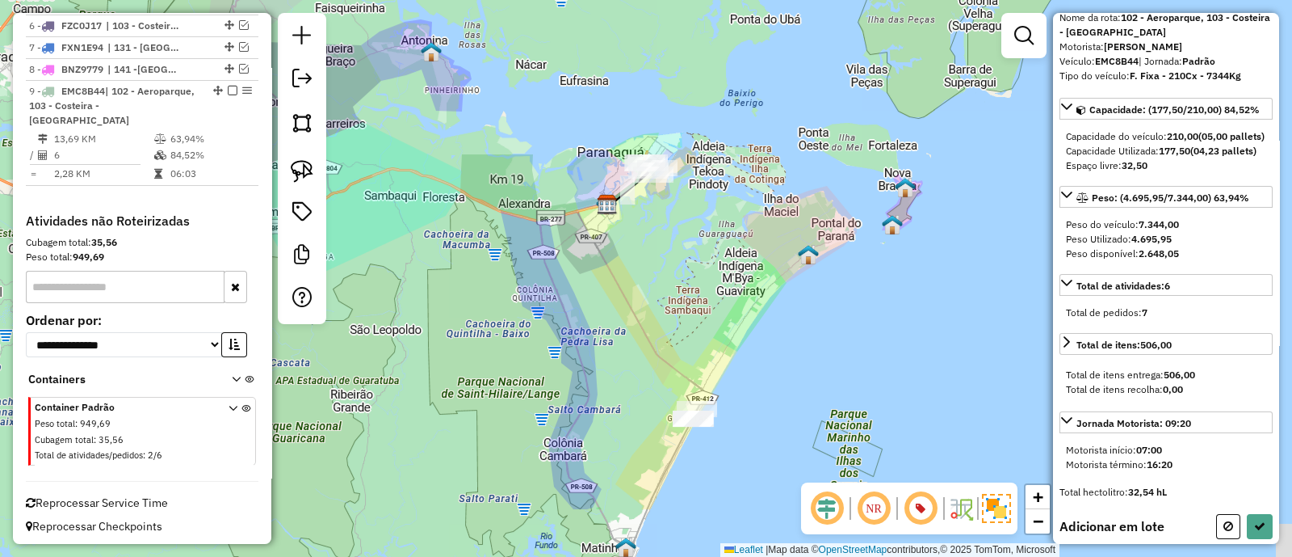
drag, startPoint x: 754, startPoint y: 387, endPoint x: 791, endPoint y: 187, distance: 203.8
click at [793, 159] on div "Janela de atendimento Grade de atendimento Capacidade Transportadoras Veículos …" at bounding box center [646, 278] width 1292 height 557
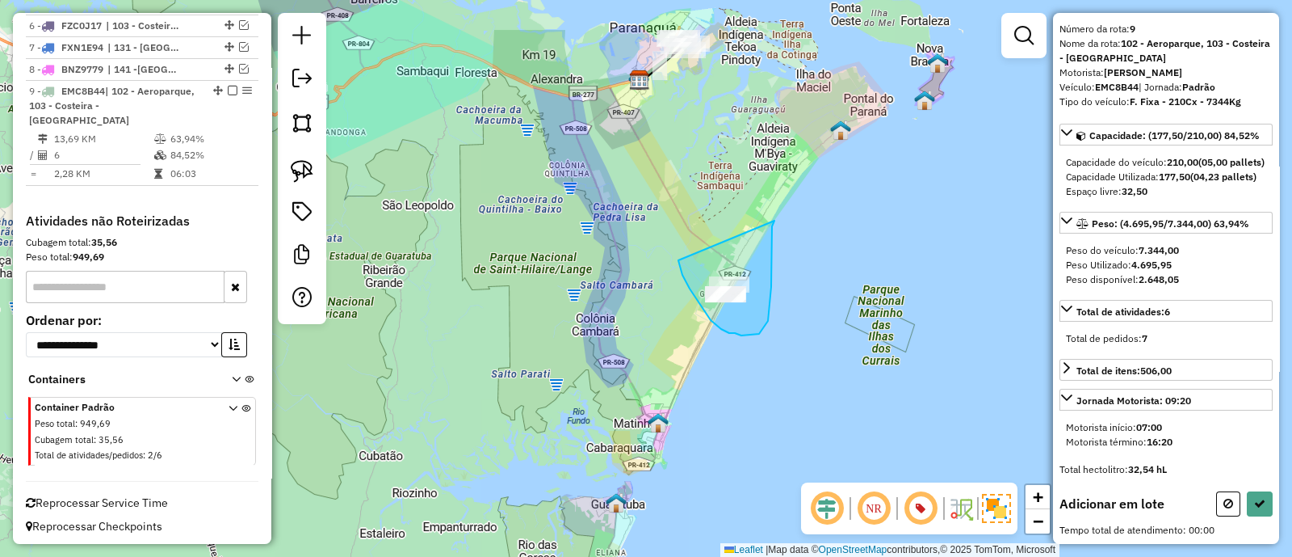
drag, startPoint x: 690, startPoint y: 288, endPoint x: 775, endPoint y: 221, distance: 108.6
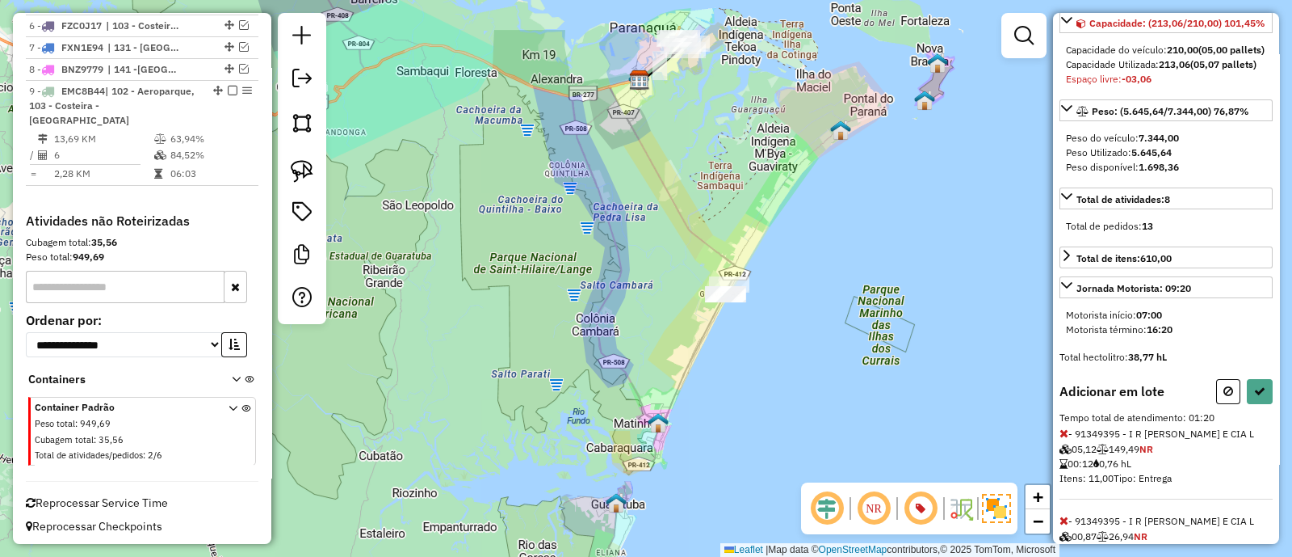
click at [1259, 397] on icon at bounding box center [1260, 390] width 11 height 11
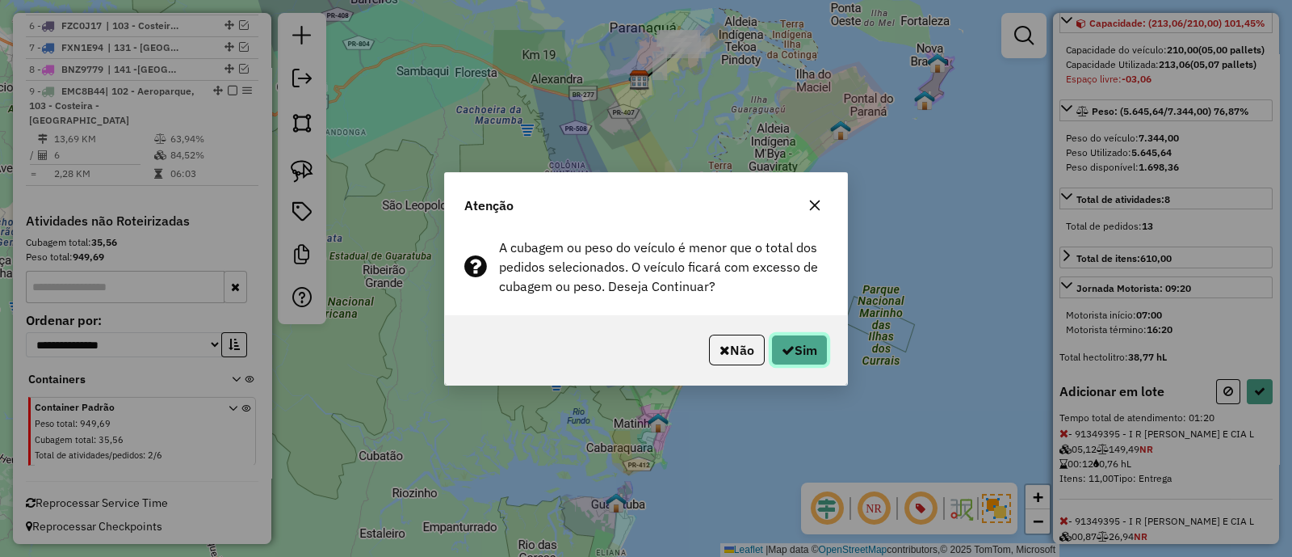
click at [809, 354] on button "Sim" at bounding box center [799, 349] width 57 height 31
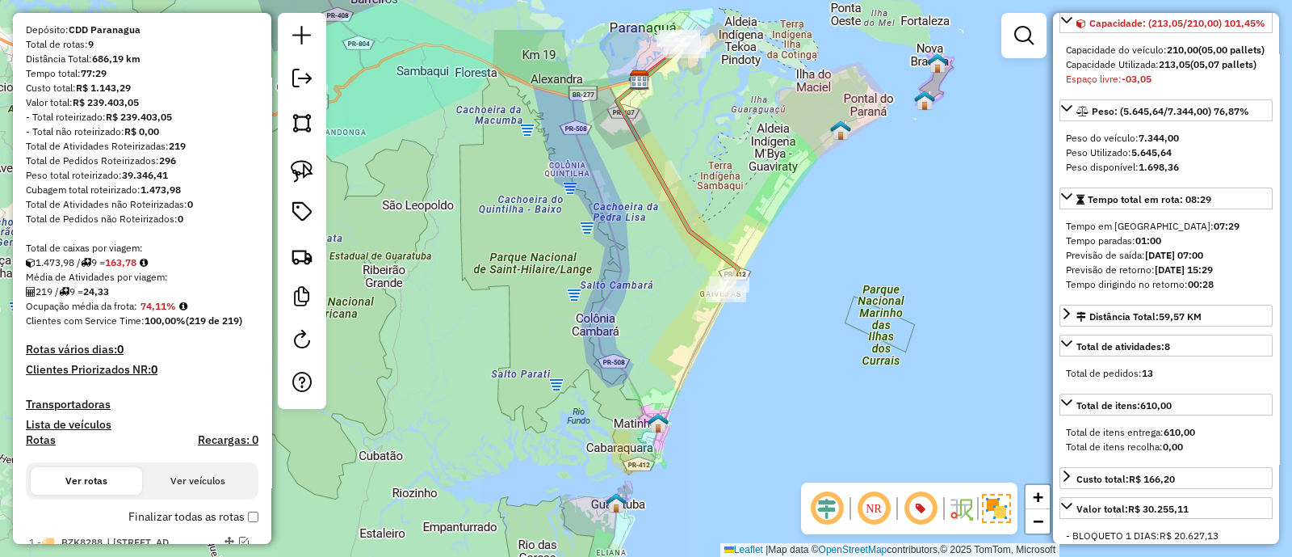
scroll to position [109, 0]
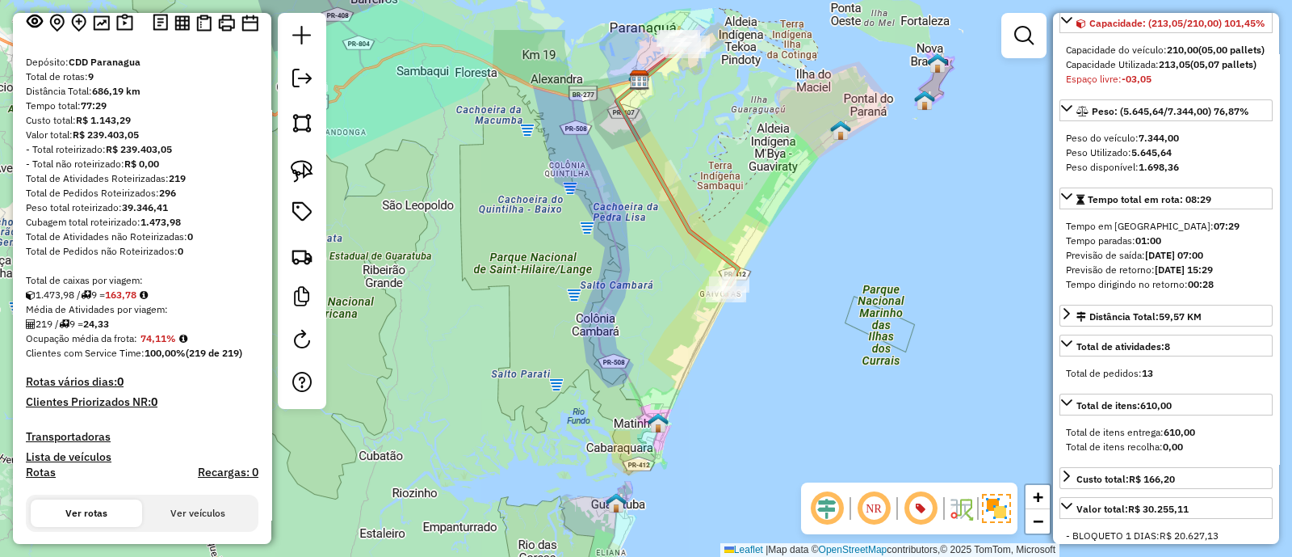
drag, startPoint x: 115, startPoint y: 296, endPoint x: 139, endPoint y: 296, distance: 24.2
click at [137, 296] on strong "163,78" at bounding box center [121, 294] width 32 height 12
click at [190, 317] on div "219 / 9 = 24,33" at bounding box center [142, 324] width 233 height 15
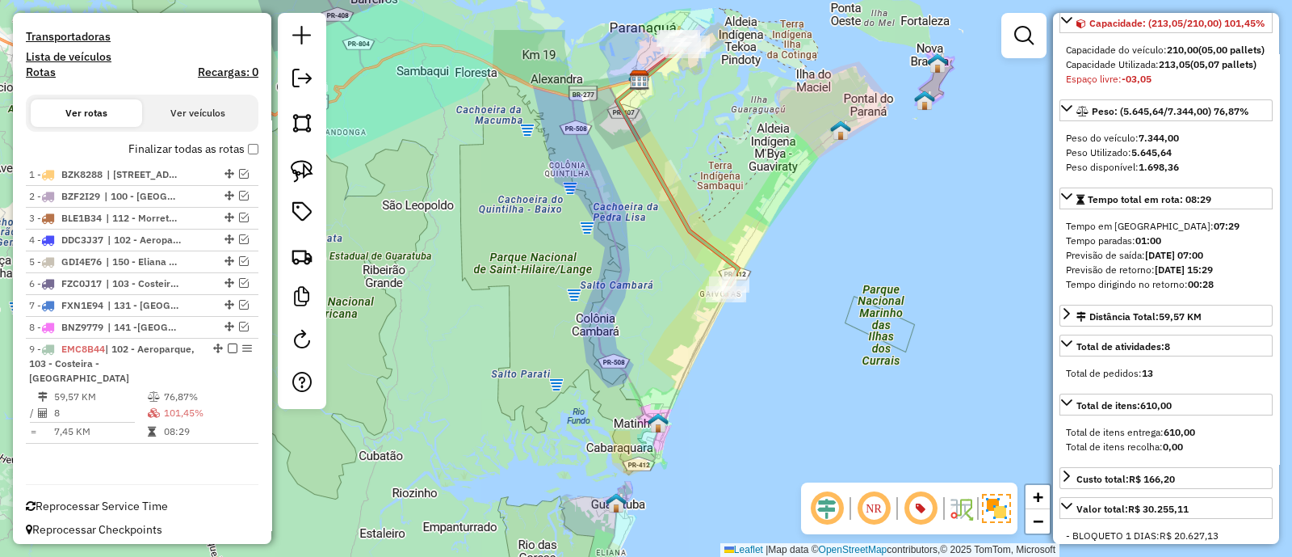
scroll to position [513, 0]
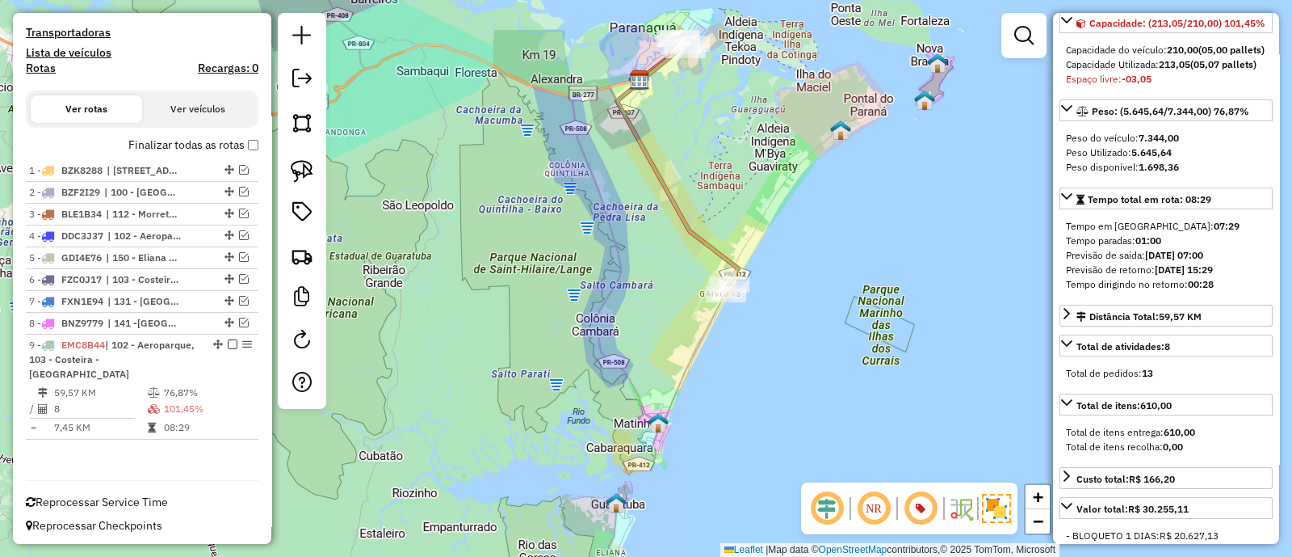
drag, startPoint x: 755, startPoint y: 219, endPoint x: 759, endPoint y: 288, distance: 68.8
click at [759, 288] on div "Janela de atendimento Grade de atendimento Capacidade Transportadoras Veículos …" at bounding box center [646, 278] width 1292 height 557
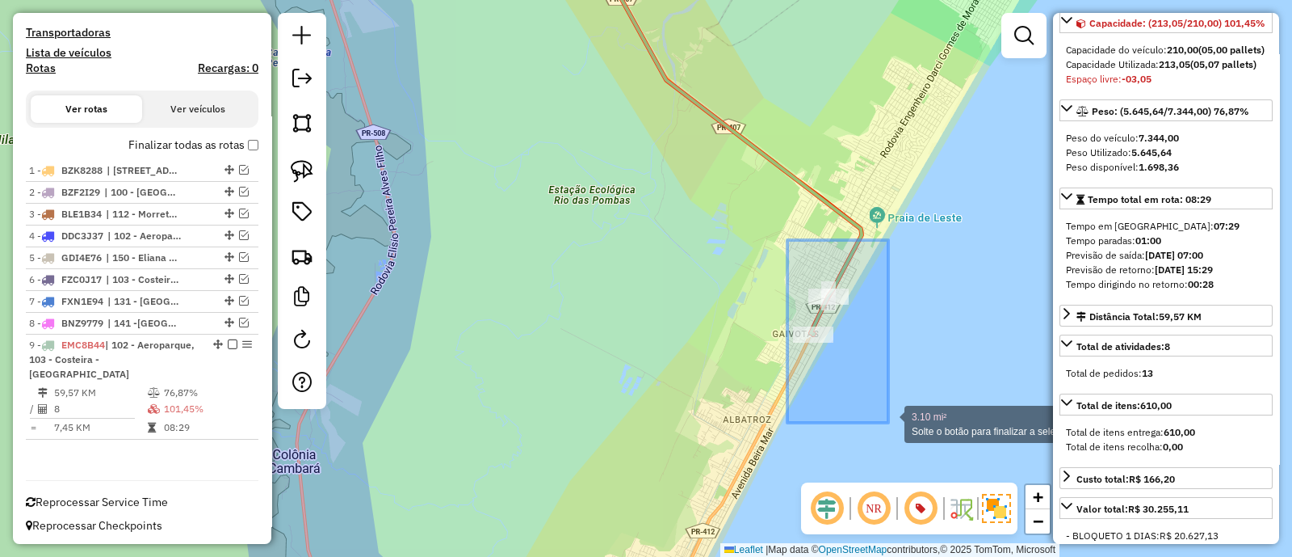
drag, startPoint x: 871, startPoint y: 410, endPoint x: 889, endPoint y: 424, distance: 23.1
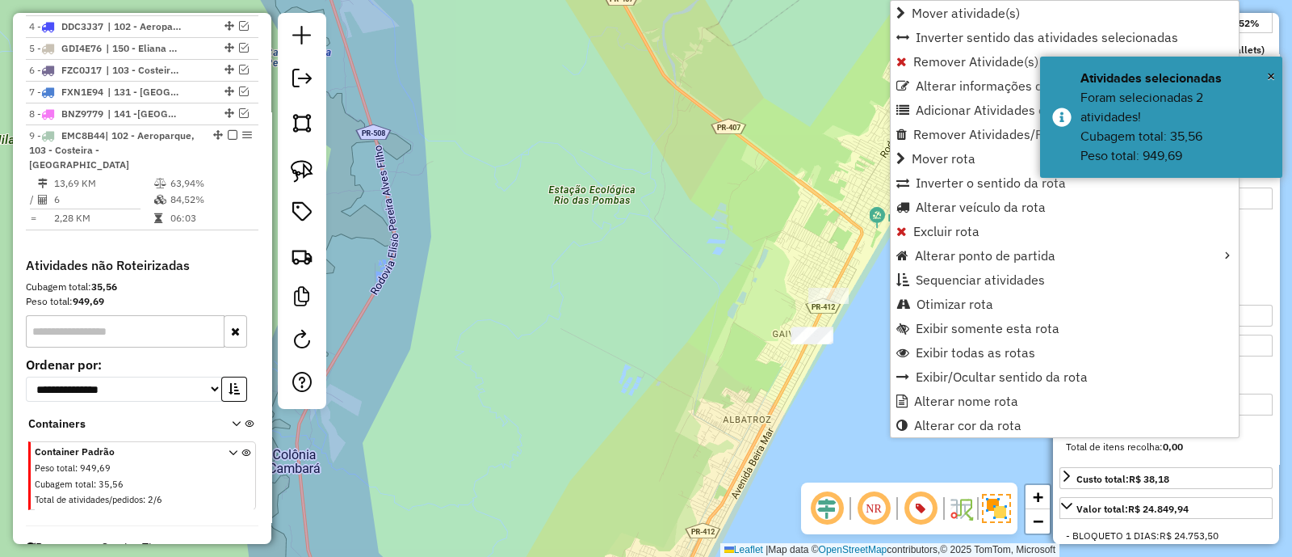
scroll to position [767, 0]
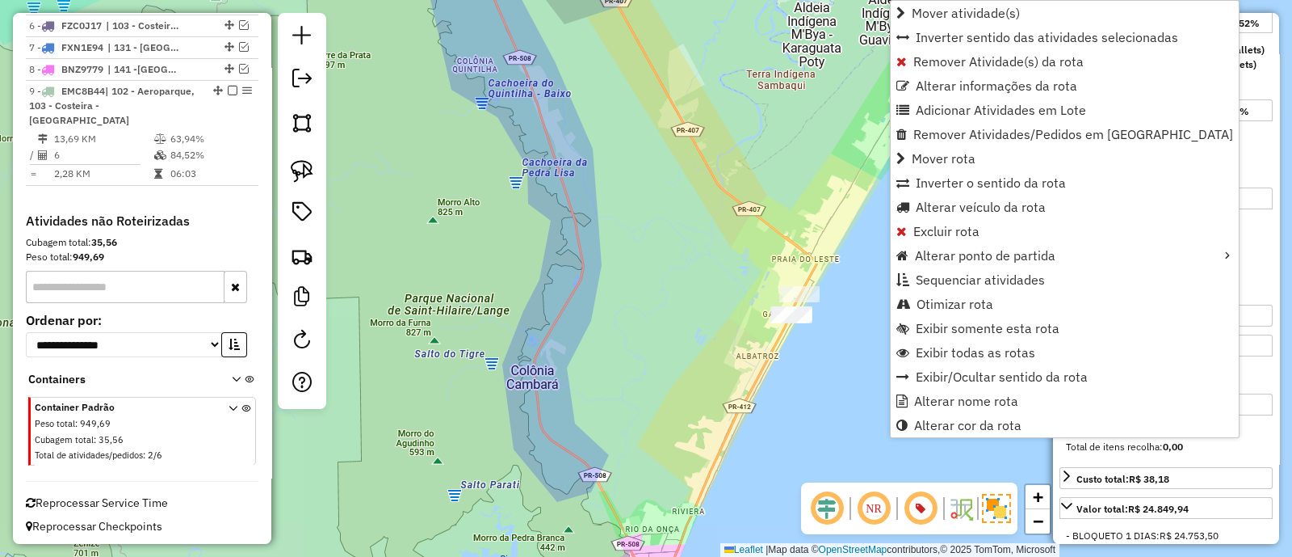
click at [777, 189] on div "Janela de atendimento Grade de atendimento Capacidade Transportadoras Veículos …" at bounding box center [646, 278] width 1292 height 557
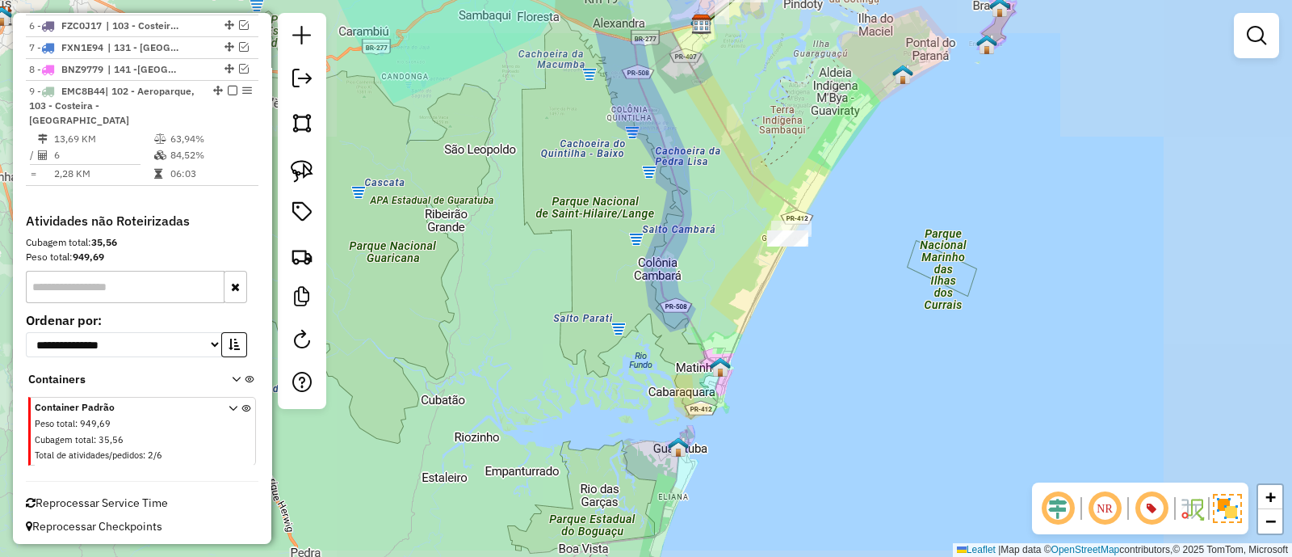
drag, startPoint x: 816, startPoint y: 97, endPoint x: 820, endPoint y: 292, distance: 195.5
click at [820, 236] on div "Janela de atendimento Grade de atendimento Capacidade Transportadoras Veículos …" at bounding box center [646, 278] width 1292 height 557
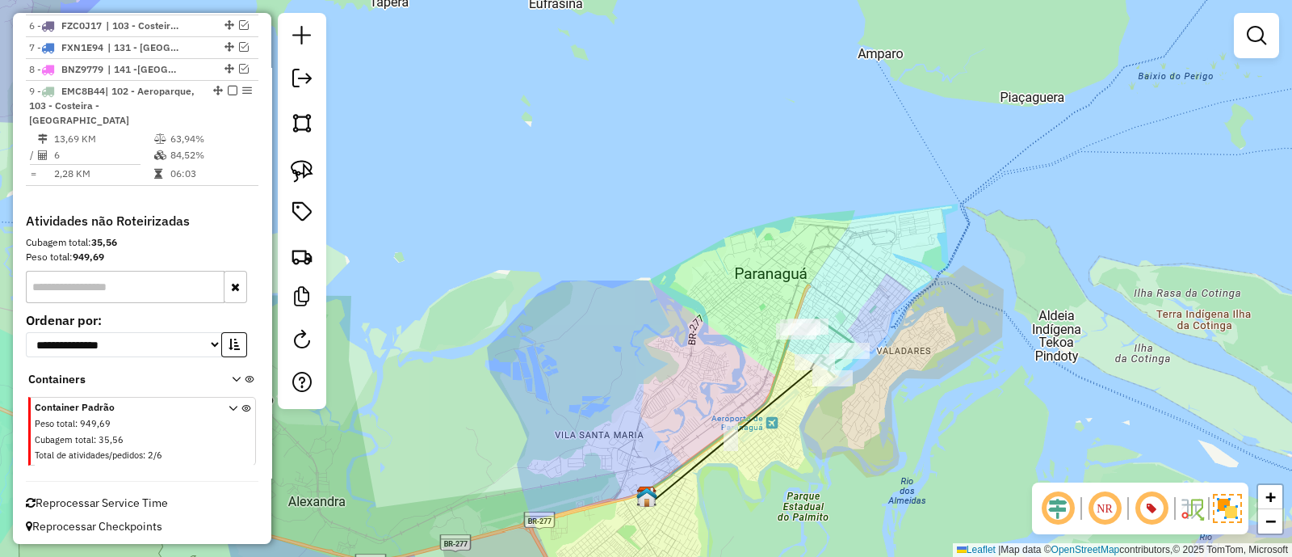
drag, startPoint x: 904, startPoint y: 449, endPoint x: 901, endPoint y: 128, distance: 320.7
click at [897, 165] on div "Rota 9 - Placa EMC8B44 91301631 - MERCADO FERRINHO Janela de atendimento Grade …" at bounding box center [646, 278] width 1292 height 557
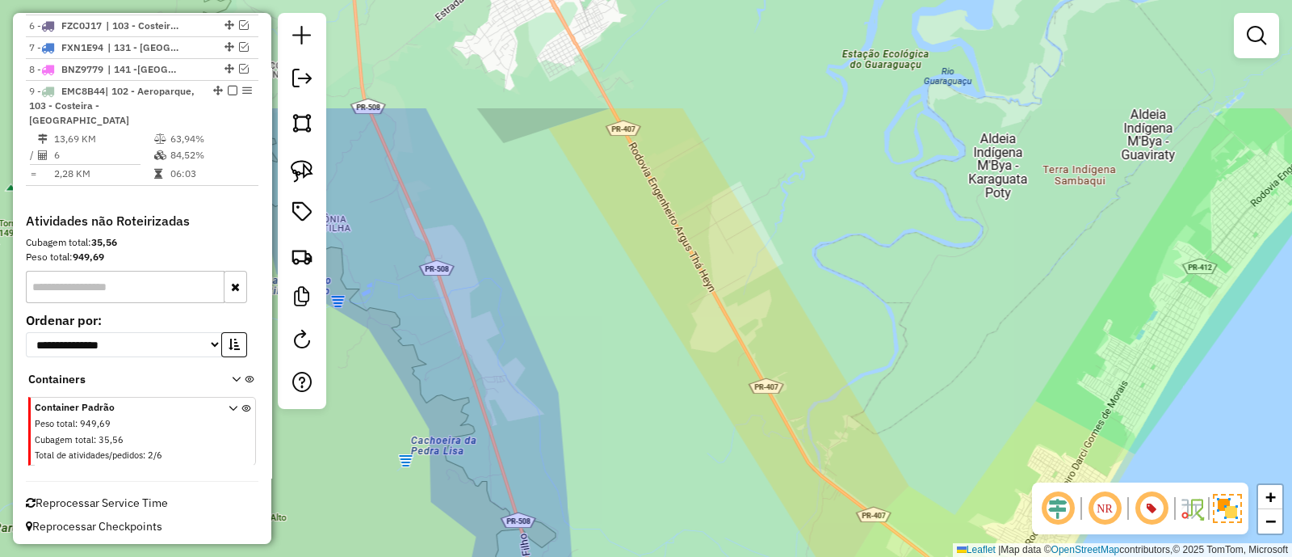
drag, startPoint x: 907, startPoint y: 324, endPoint x: 909, endPoint y: 544, distance: 220.5
click at [909, 544] on div "Janela de atendimento Grade de atendimento Capacidade Transportadoras Veículos …" at bounding box center [646, 278] width 1292 height 557
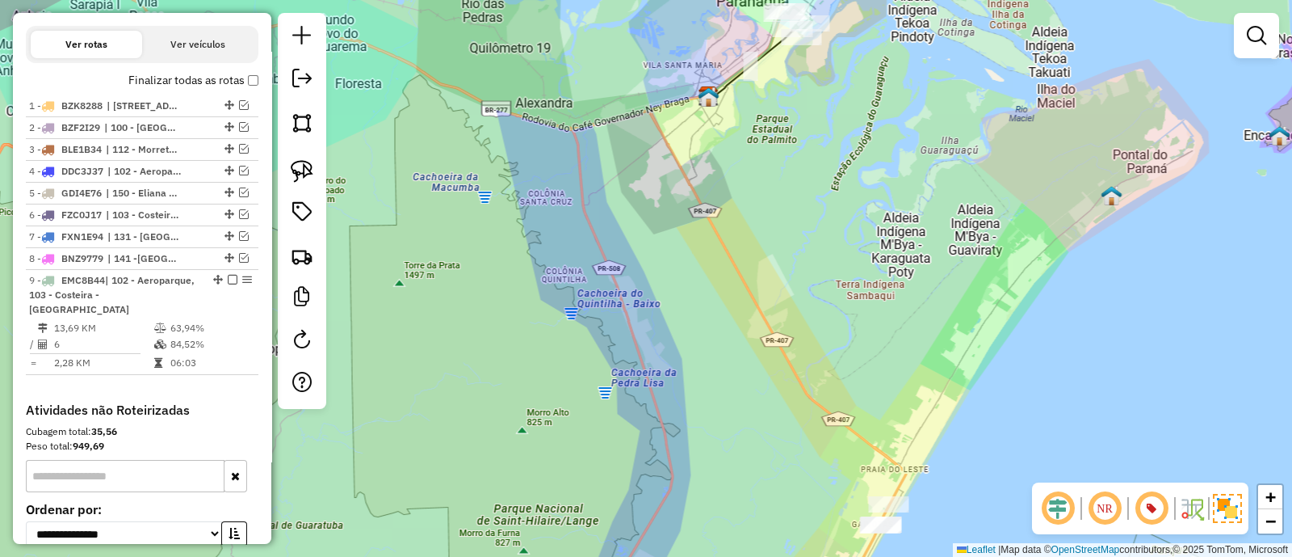
scroll to position [565, 0]
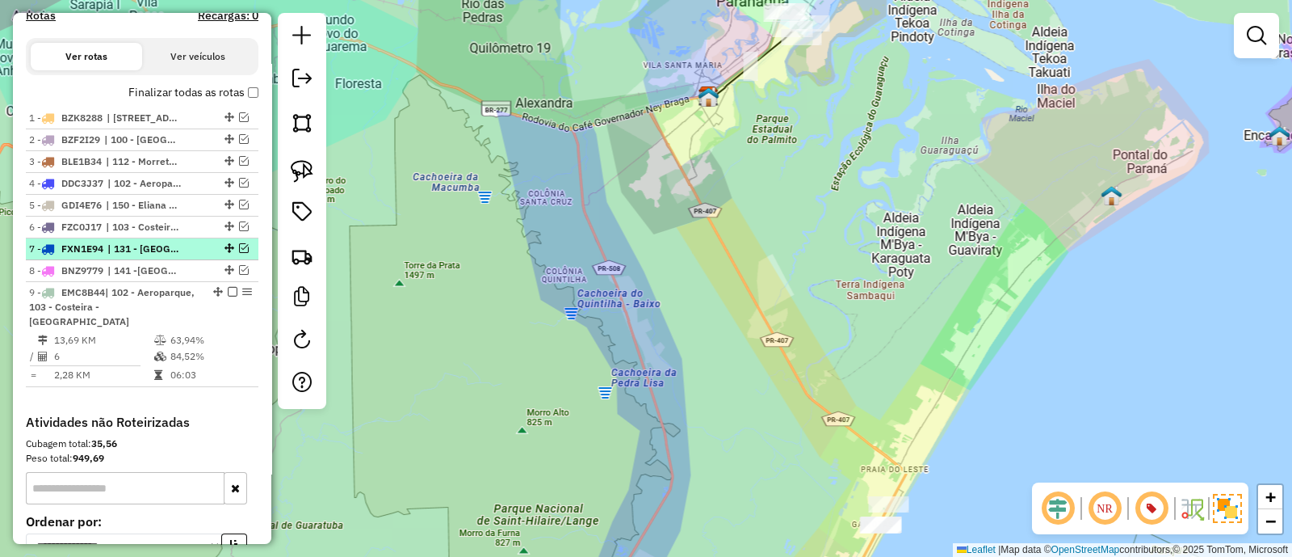
click at [233, 245] on div at bounding box center [228, 248] width 48 height 10
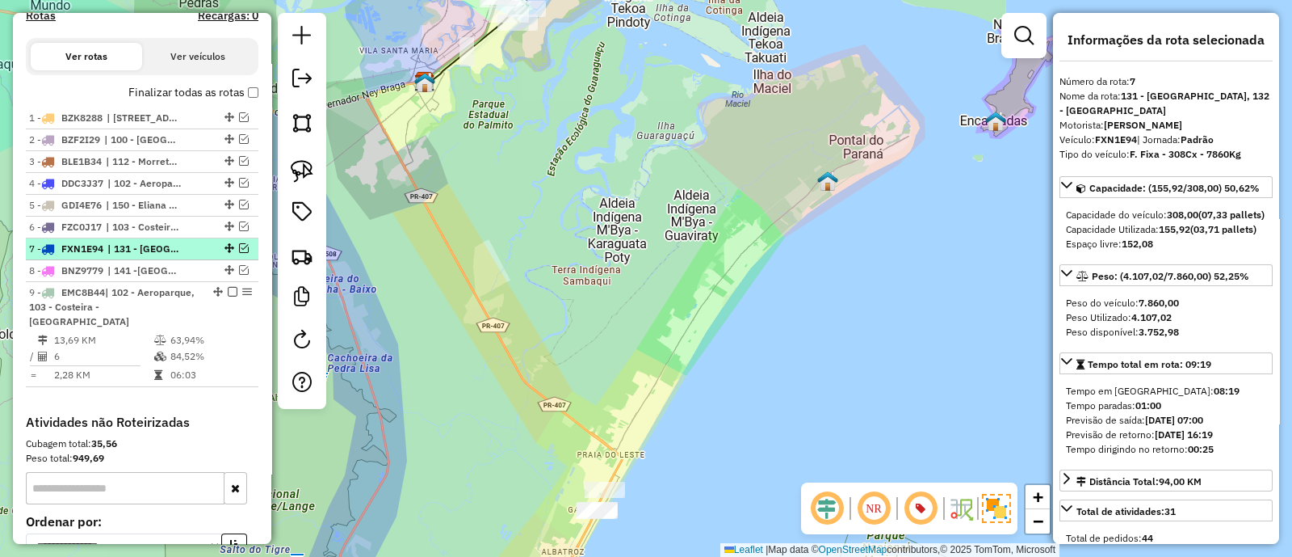
click at [239, 246] on em at bounding box center [244, 248] width 10 height 10
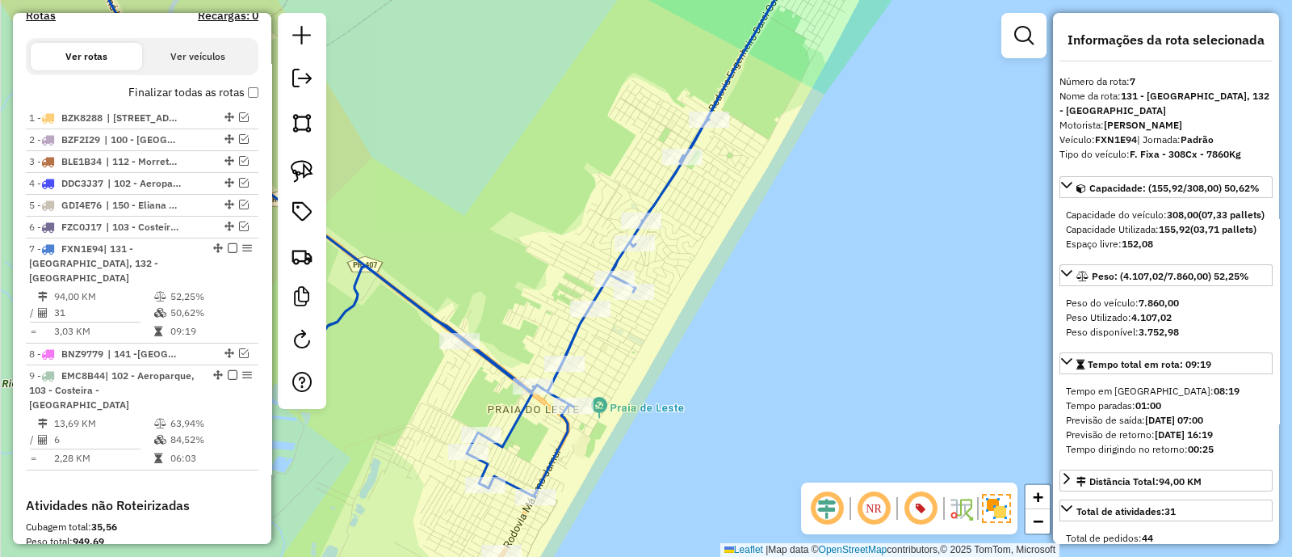
drag, startPoint x: 654, startPoint y: 460, endPoint x: 760, endPoint y: 244, distance: 240.2
click at [761, 246] on div "Janela de atendimento Grade de atendimento Capacidade Transportadoras Veículos …" at bounding box center [646, 278] width 1292 height 557
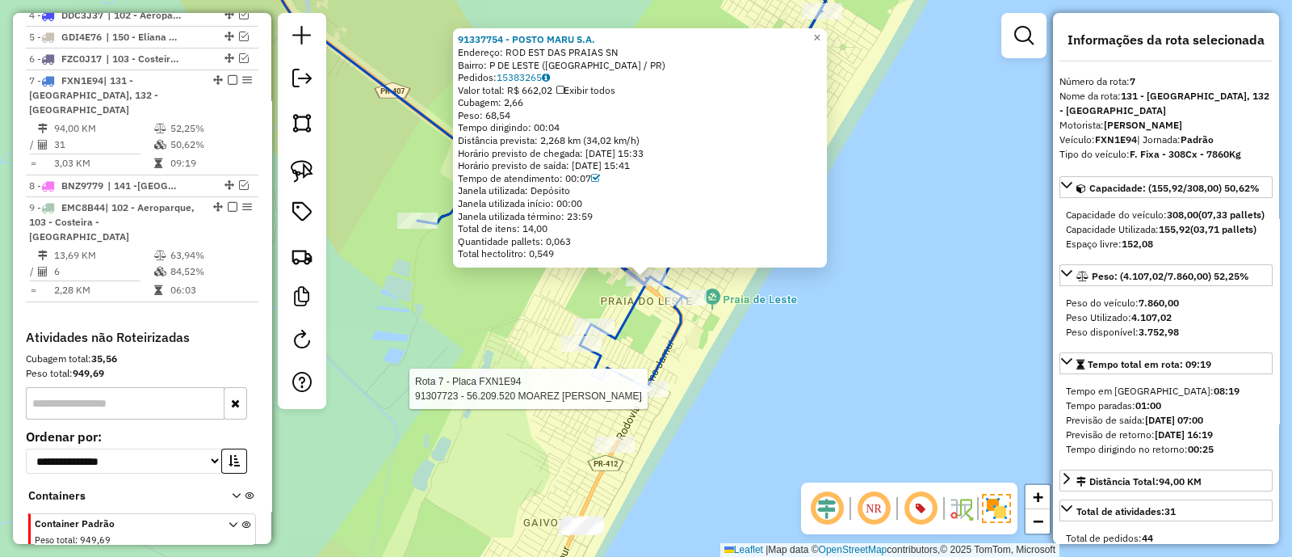
scroll to position [788, 0]
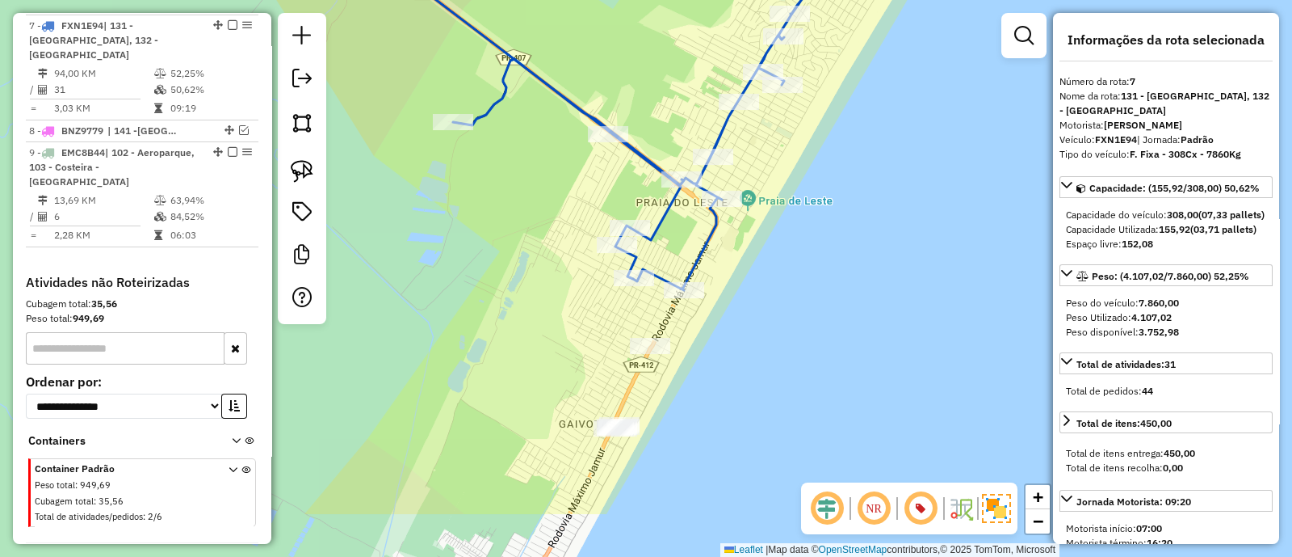
drag, startPoint x: 747, startPoint y: 318, endPoint x: 772, endPoint y: 259, distance: 64.1
click at [772, 259] on div "Janela de atendimento Grade de atendimento Capacidade Transportadoras Veículos …" at bounding box center [646, 278] width 1292 height 557
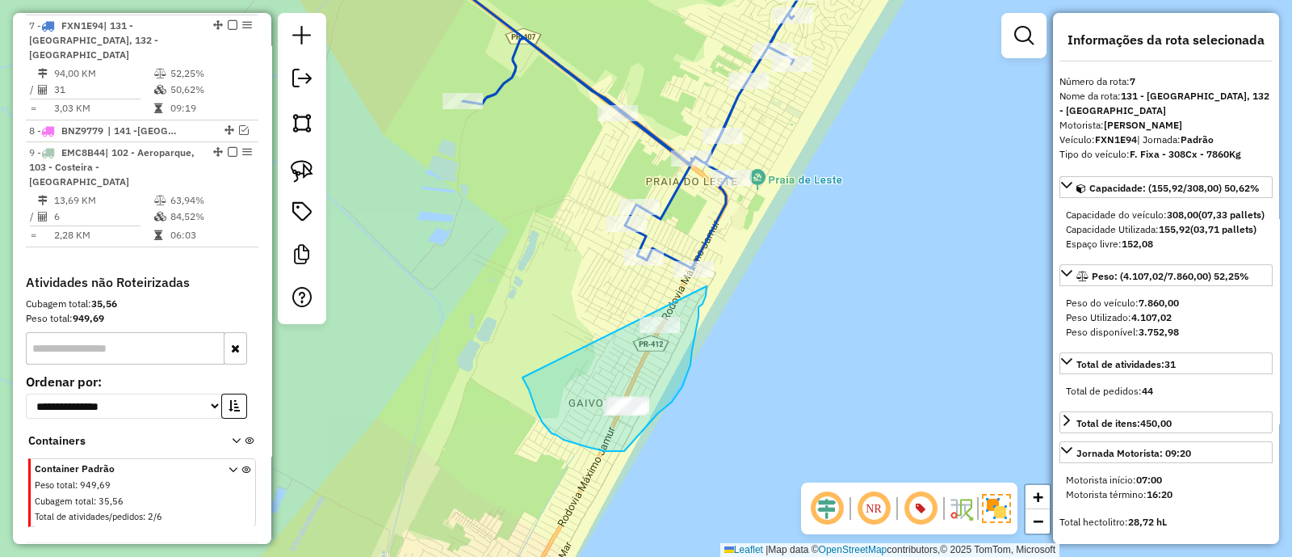
click at [692, 267] on div "Janela de atendimento Grade de atendimento Capacidade Transportadoras Veículos …" at bounding box center [646, 278] width 1292 height 557
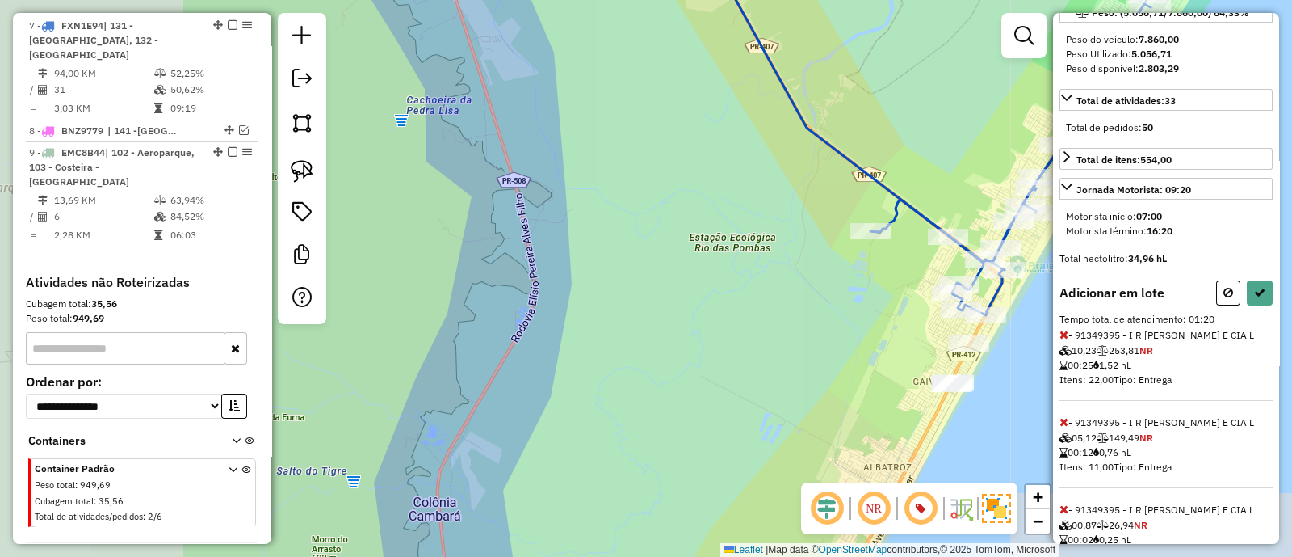
scroll to position [303, 0]
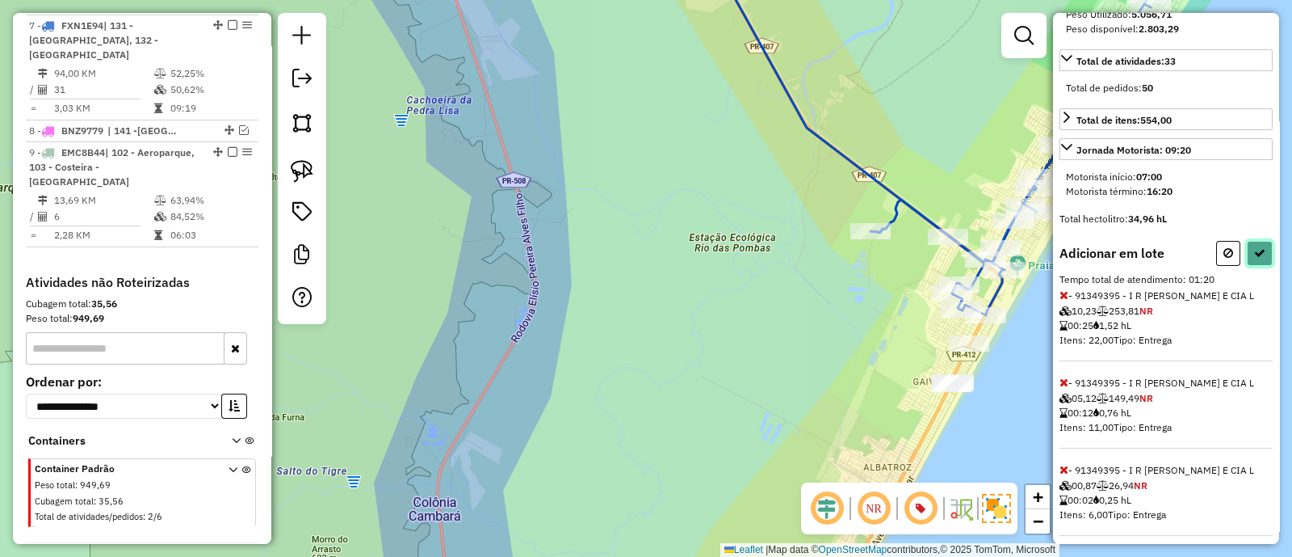
click at [1260, 258] on icon at bounding box center [1260, 252] width 11 height 11
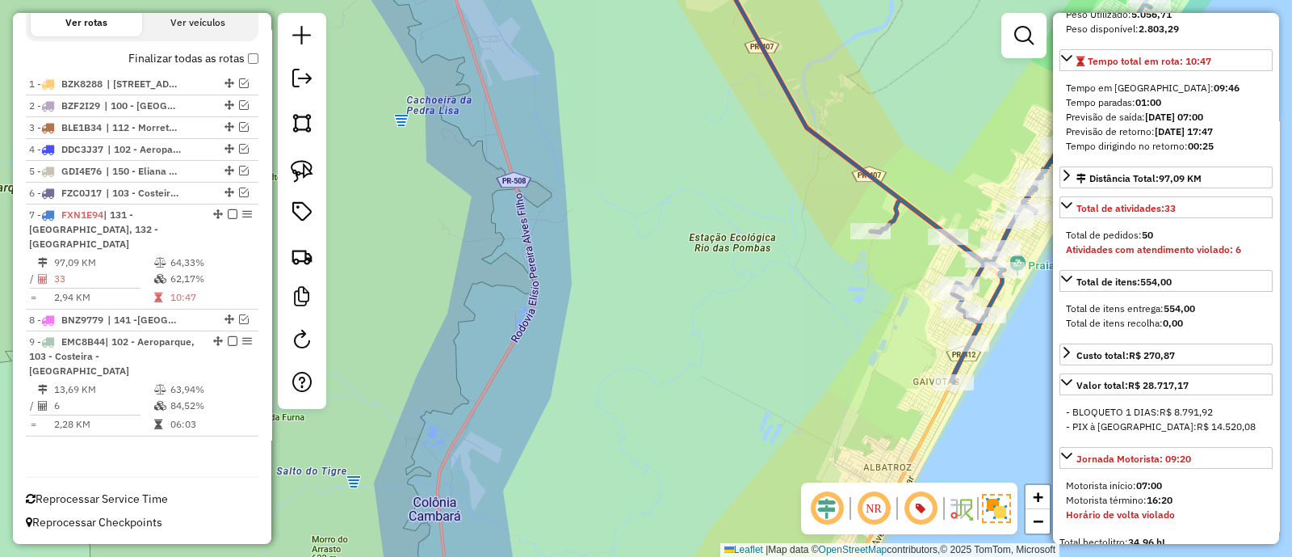
scroll to position [582, 0]
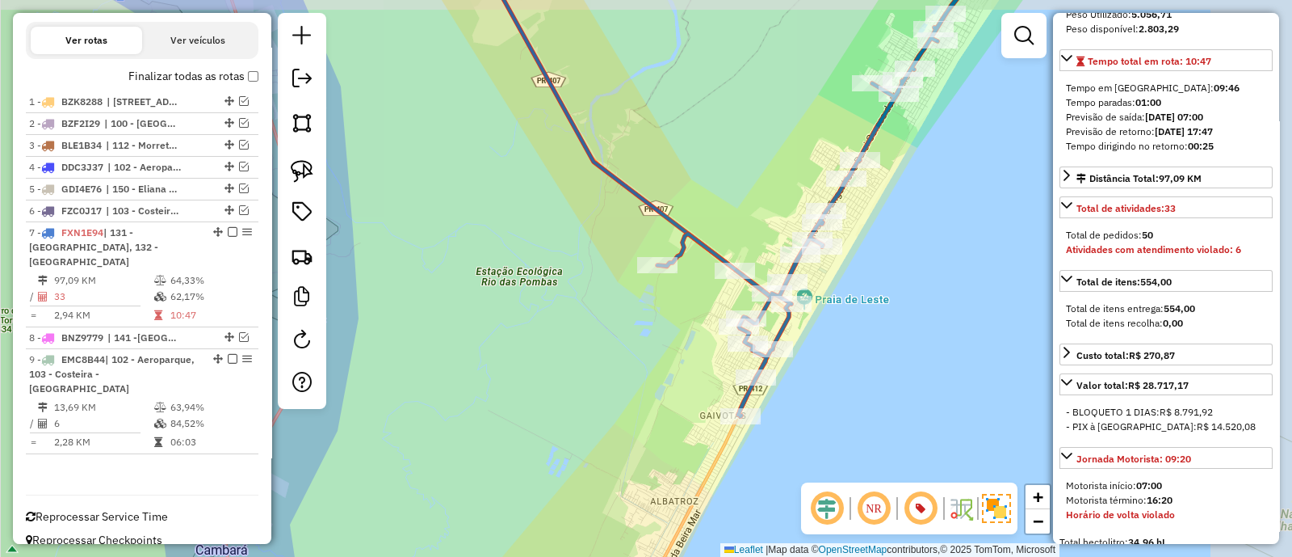
drag, startPoint x: 855, startPoint y: 333, endPoint x: 641, endPoint y: 367, distance: 215.9
click at [641, 367] on div "Janela de atendimento Grade de atendimento Capacidade Transportadoras Veículos …" at bounding box center [646, 278] width 1292 height 557
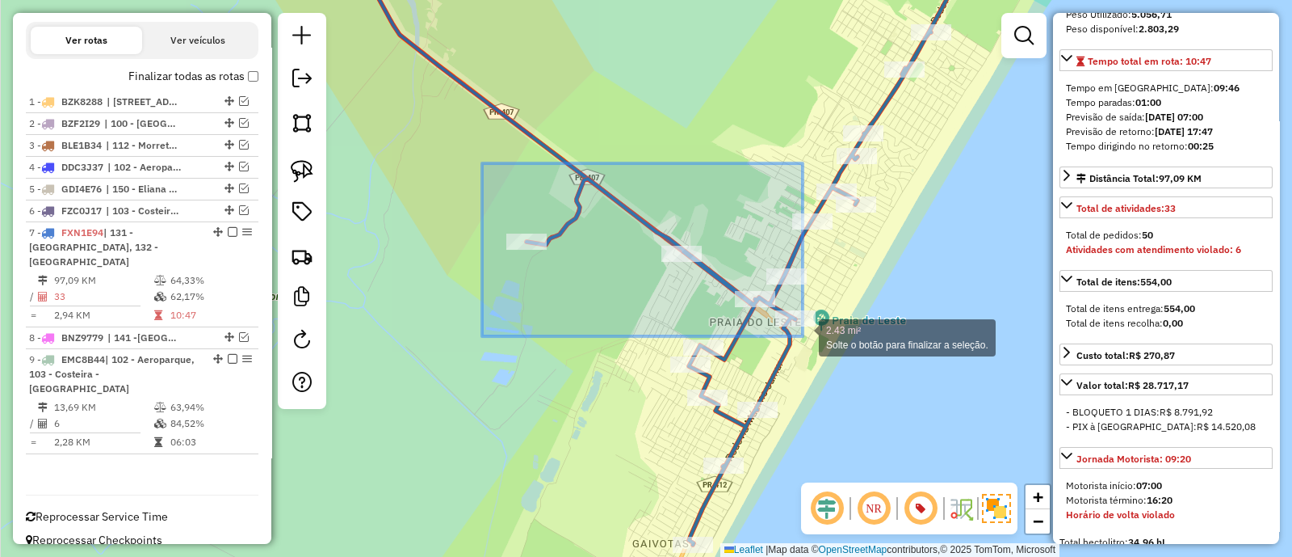
drag, startPoint x: 494, startPoint y: 214, endPoint x: 803, endPoint y: 336, distance: 331.8
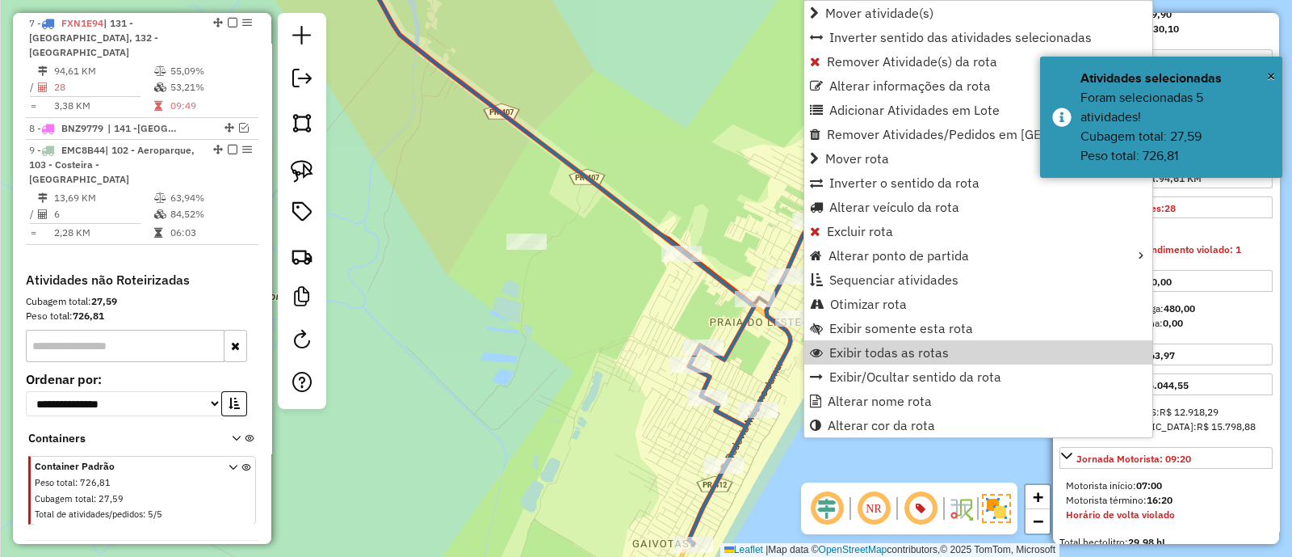
scroll to position [788, 0]
click at [678, 187] on div "Janela de atendimento Grade de atendimento Capacidade Transportadoras Veículos …" at bounding box center [646, 278] width 1292 height 557
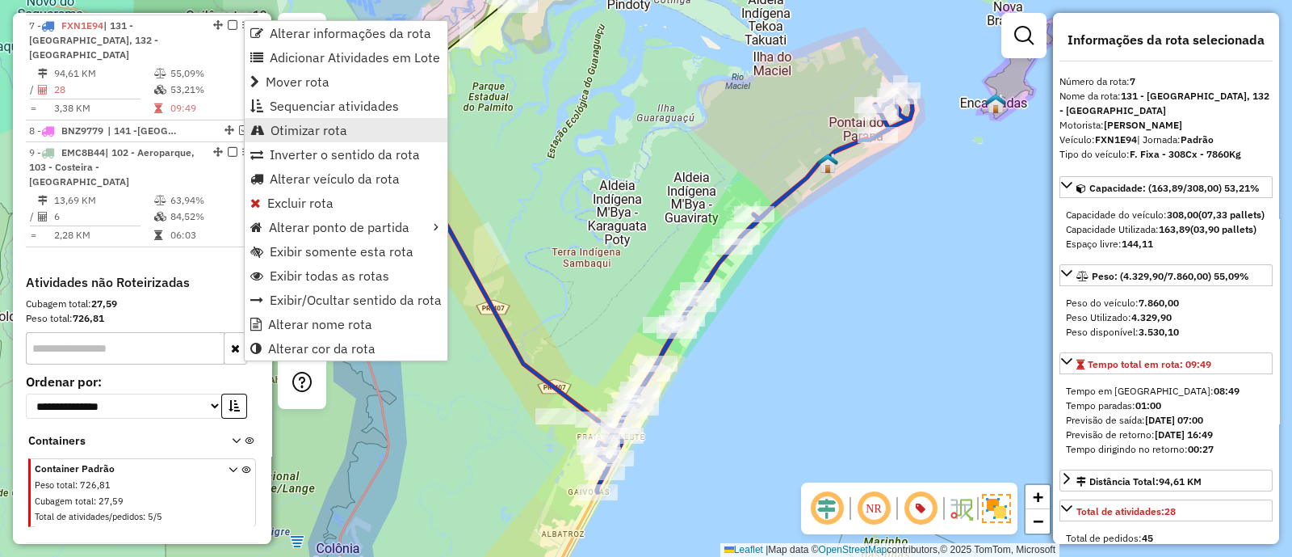
click at [280, 124] on span "Otimizar rota" at bounding box center [309, 130] width 77 height 13
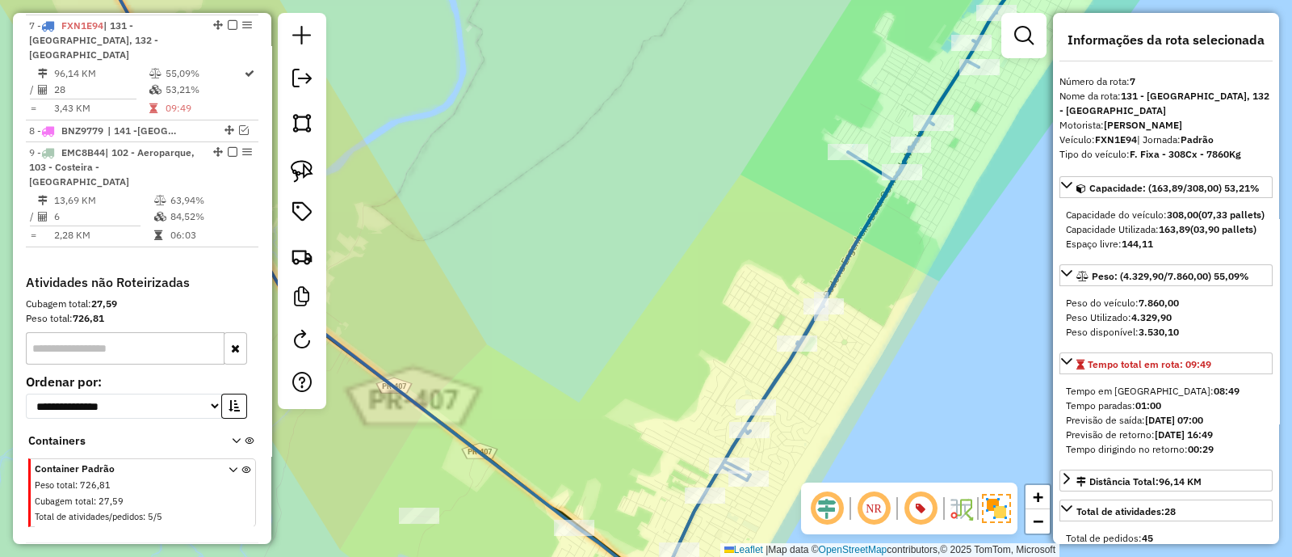
click at [670, 240] on div "Janela de atendimento Grade de atendimento Capacidade Transportadoras Veículos …" at bounding box center [646, 278] width 1292 height 557
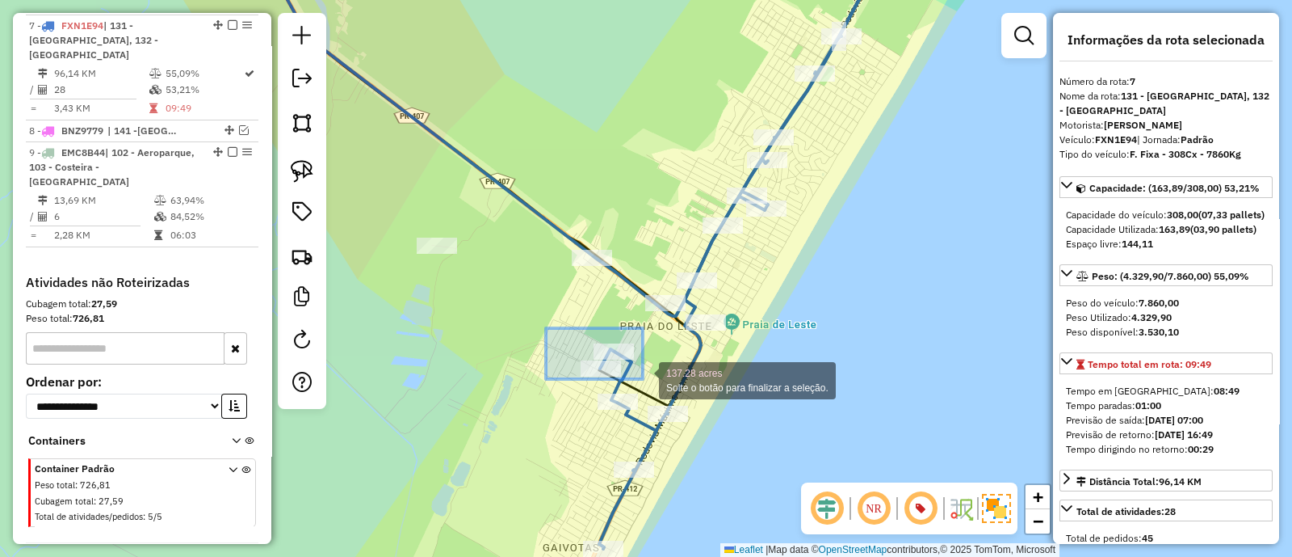
drag, startPoint x: 546, startPoint y: 328, endPoint x: 644, endPoint y: 379, distance: 110.2
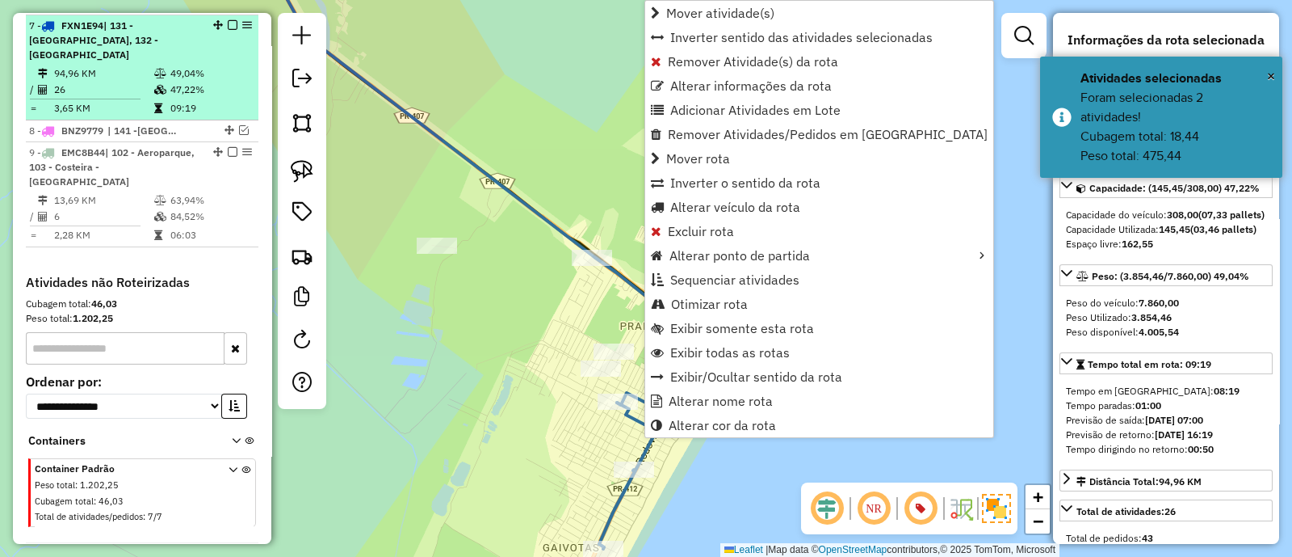
click at [228, 20] on em at bounding box center [233, 25] width 10 height 10
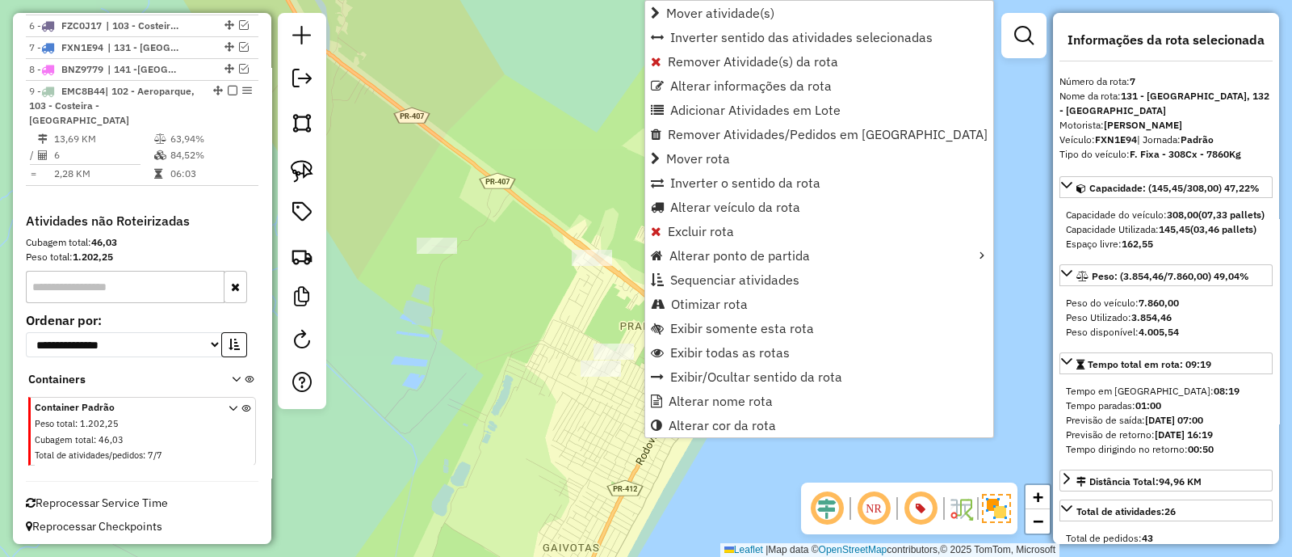
click at [508, 119] on div "Janela de atendimento Grade de atendimento Capacidade Transportadoras Veículos …" at bounding box center [646, 278] width 1292 height 557
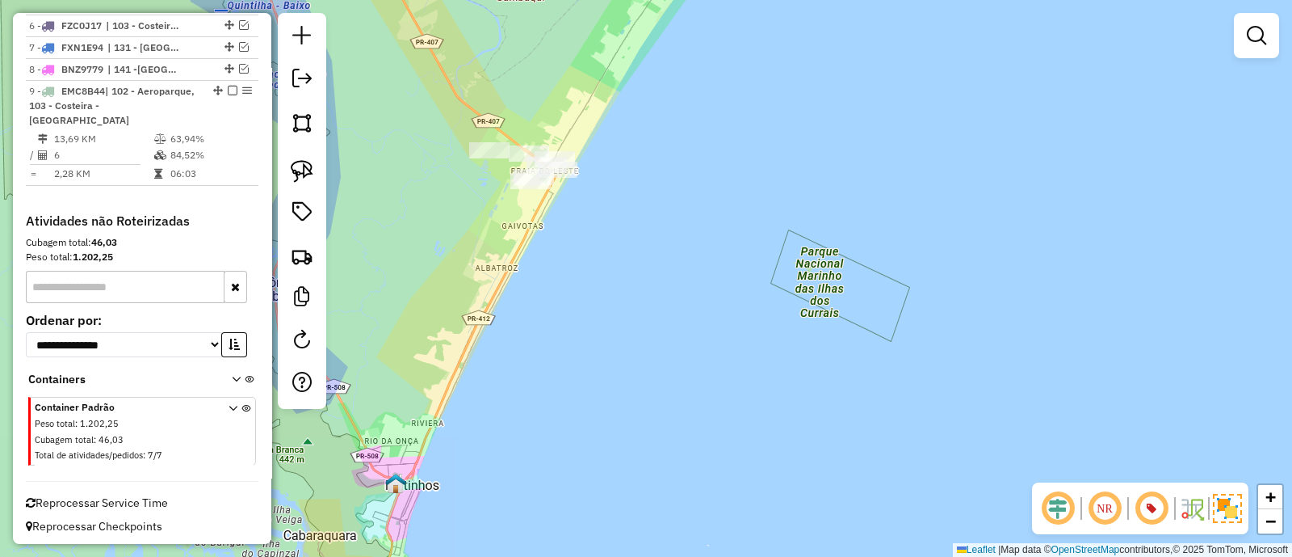
drag, startPoint x: 586, startPoint y: 107, endPoint x: 732, endPoint y: 377, distance: 306.9
click at [714, 353] on div "Janela de atendimento Grade de atendimento Capacidade Transportadoras Veículos …" at bounding box center [646, 278] width 1292 height 557
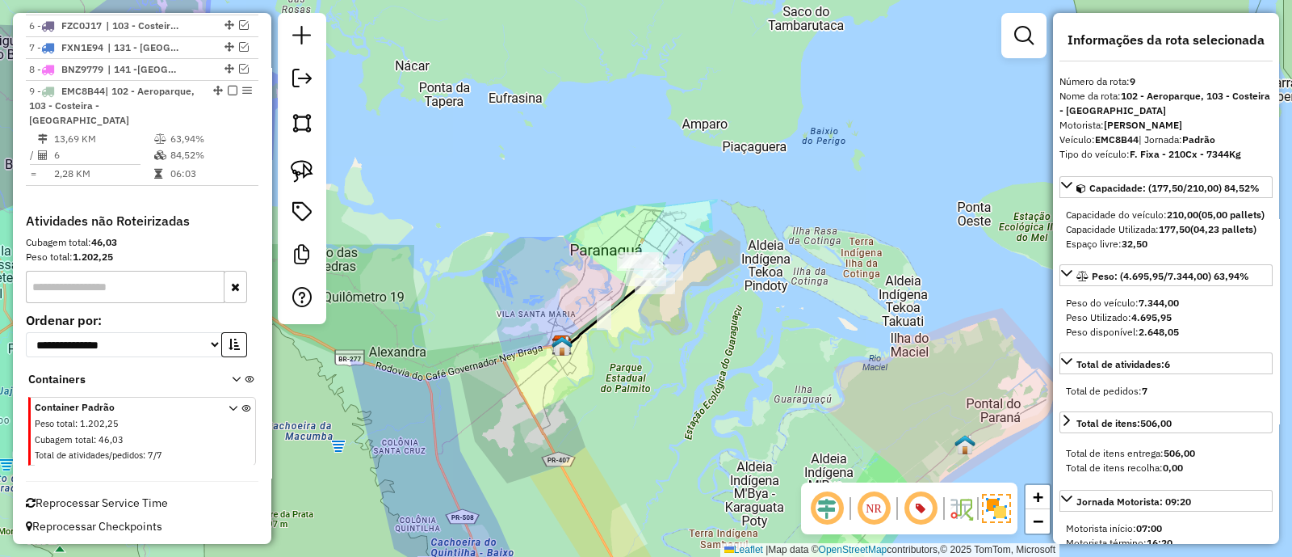
drag, startPoint x: 751, startPoint y: 434, endPoint x: 731, endPoint y: 158, distance: 277.0
click at [731, 187] on div "Janela de atendimento Grade de atendimento Capacidade Transportadoras Veículos …" at bounding box center [646, 278] width 1292 height 557
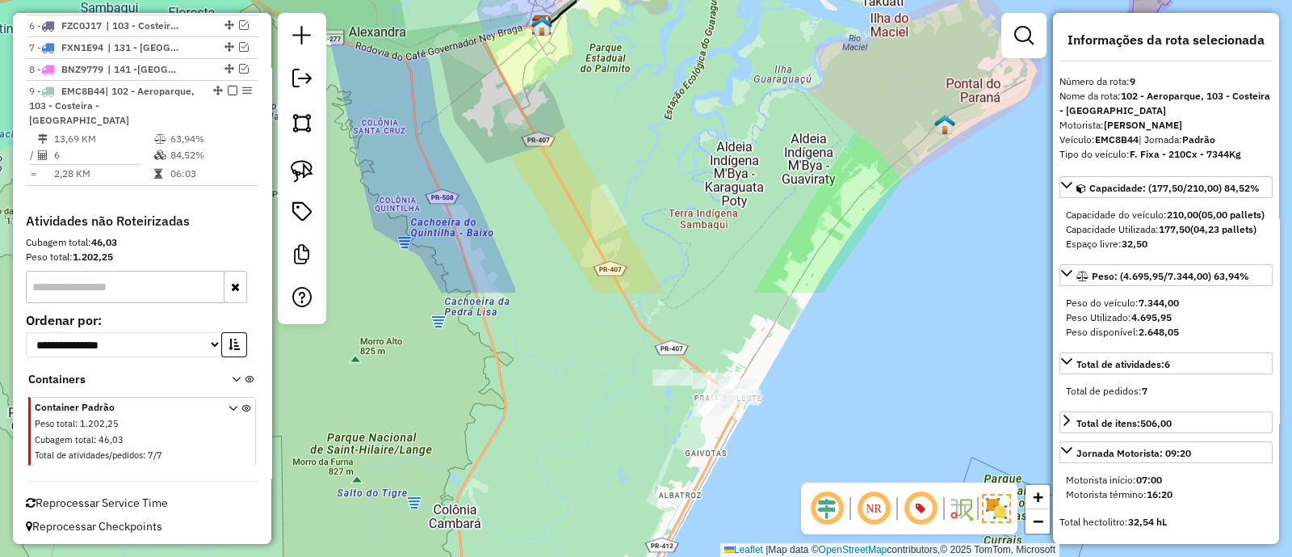
drag, startPoint x: 806, startPoint y: 324, endPoint x: 807, endPoint y: 292, distance: 31.5
click at [807, 295] on div "Janela de atendimento Grade de atendimento Capacidade Transportadoras Veículos …" at bounding box center [646, 278] width 1292 height 557
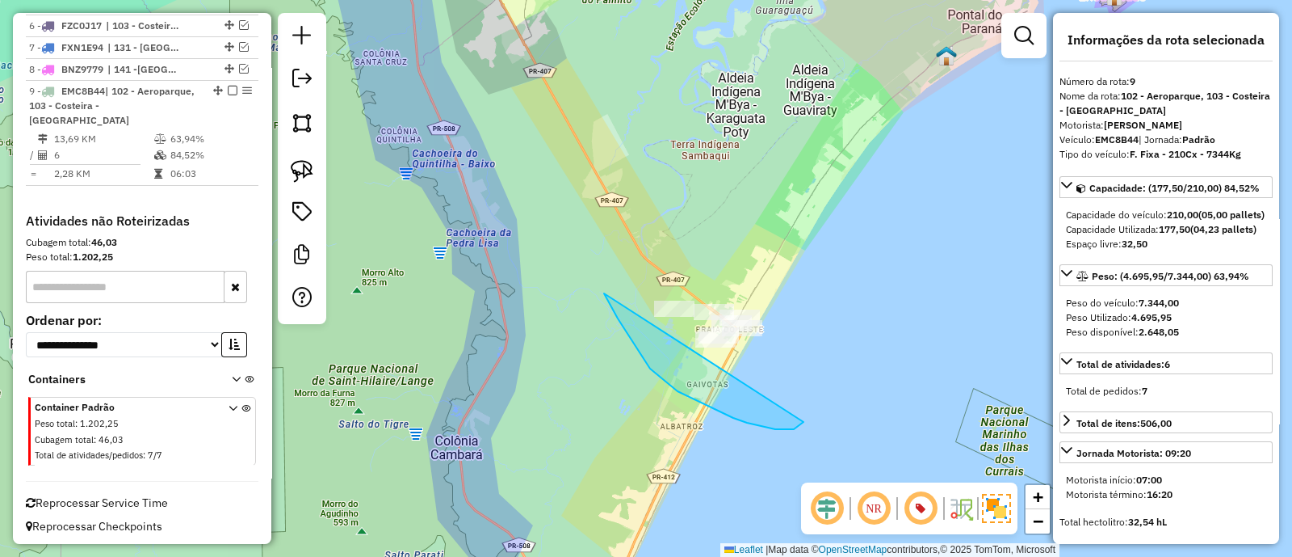
drag, startPoint x: 618, startPoint y: 318, endPoint x: 823, endPoint y: 220, distance: 227.6
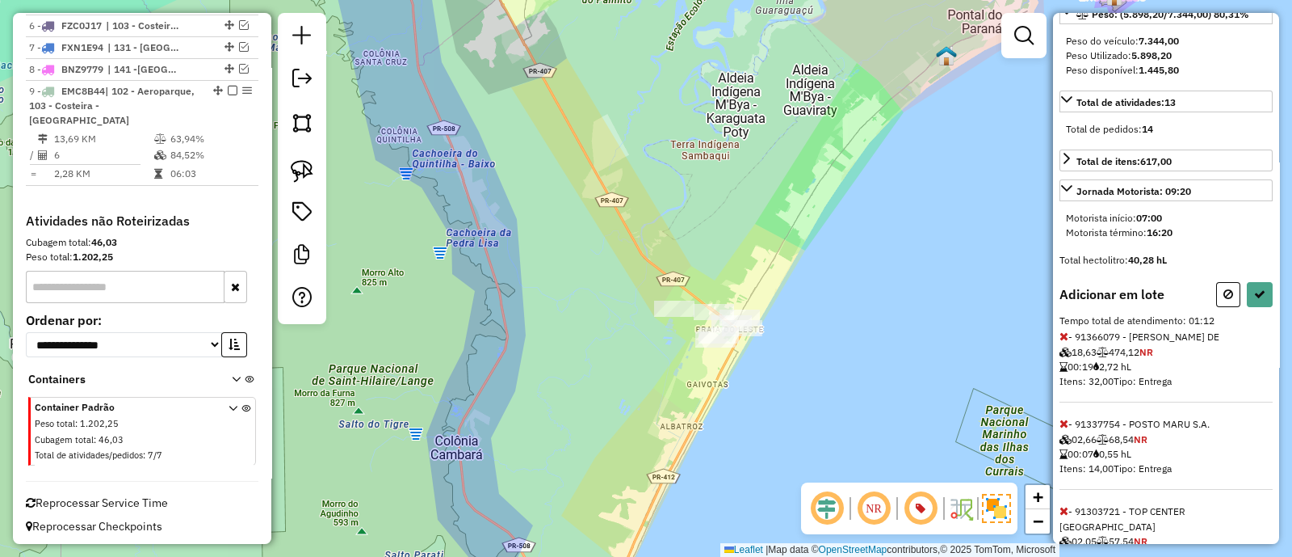
scroll to position [303, 0]
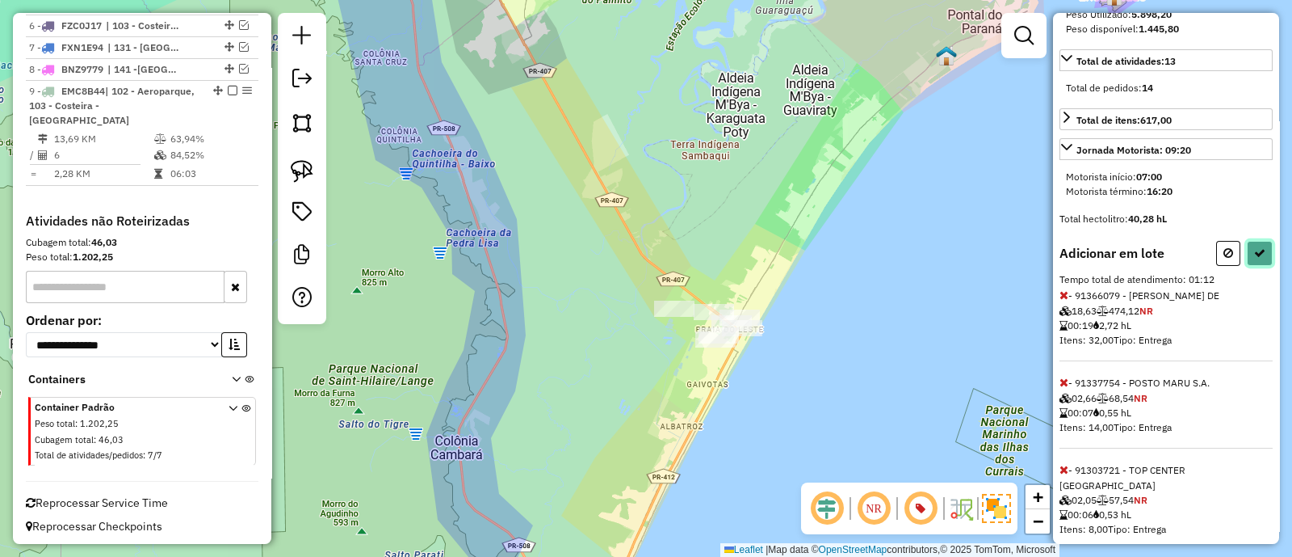
click at [1255, 258] on icon at bounding box center [1260, 252] width 11 height 11
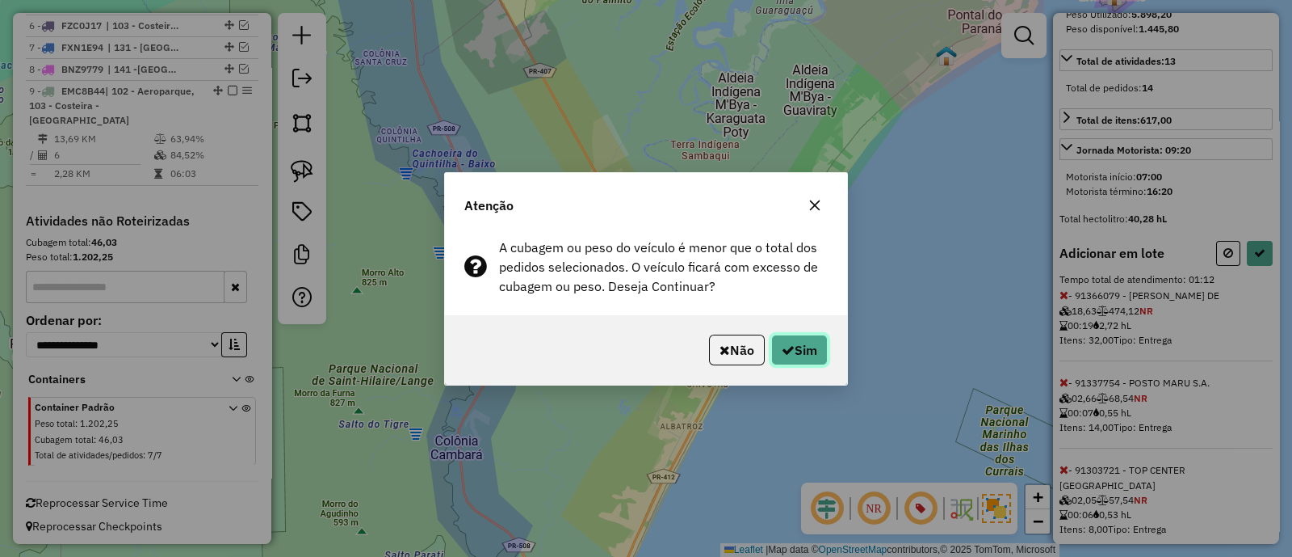
click at [794, 356] on button "Sim" at bounding box center [799, 349] width 57 height 31
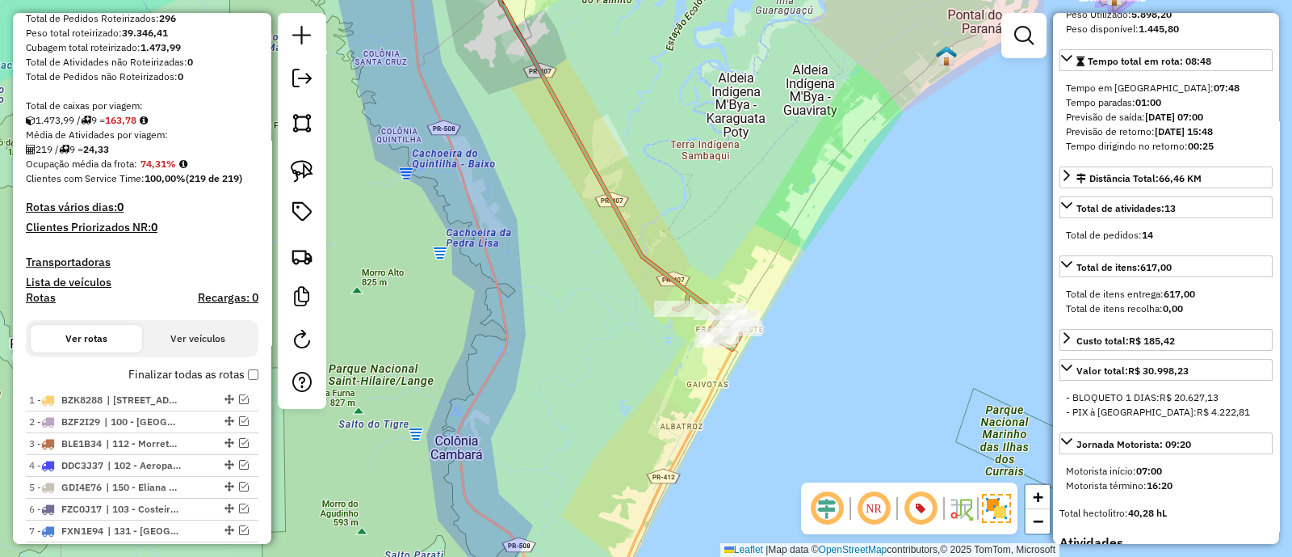
scroll to position [311, 0]
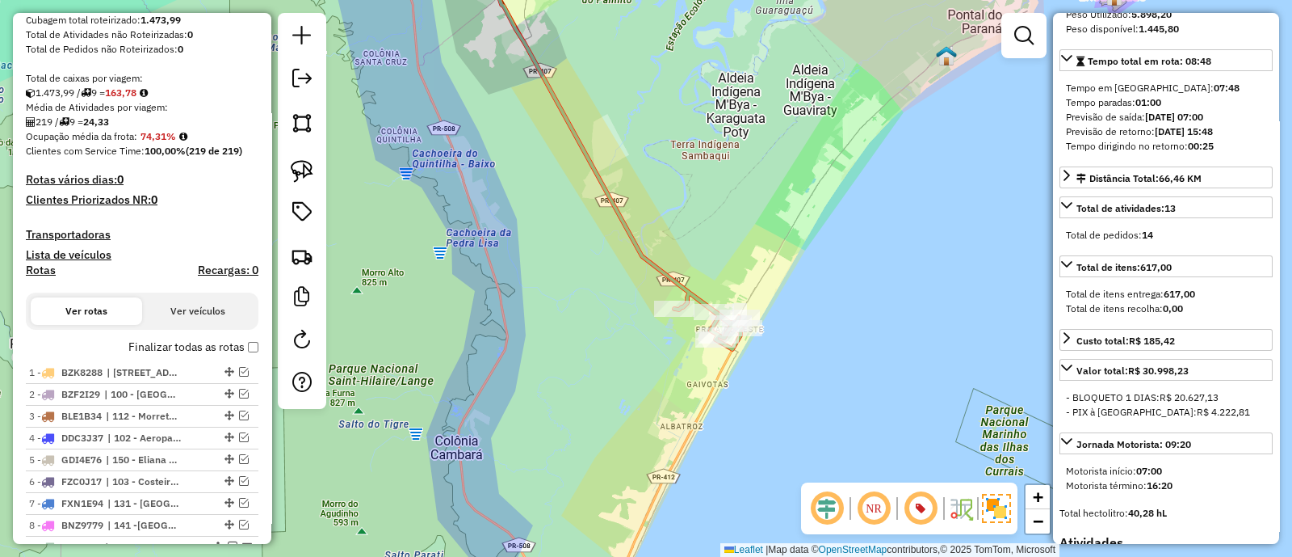
click at [712, 317] on div "Janela de atendimento Grade de atendimento Capacidade Transportadoras Veículos …" at bounding box center [646, 278] width 1292 height 557
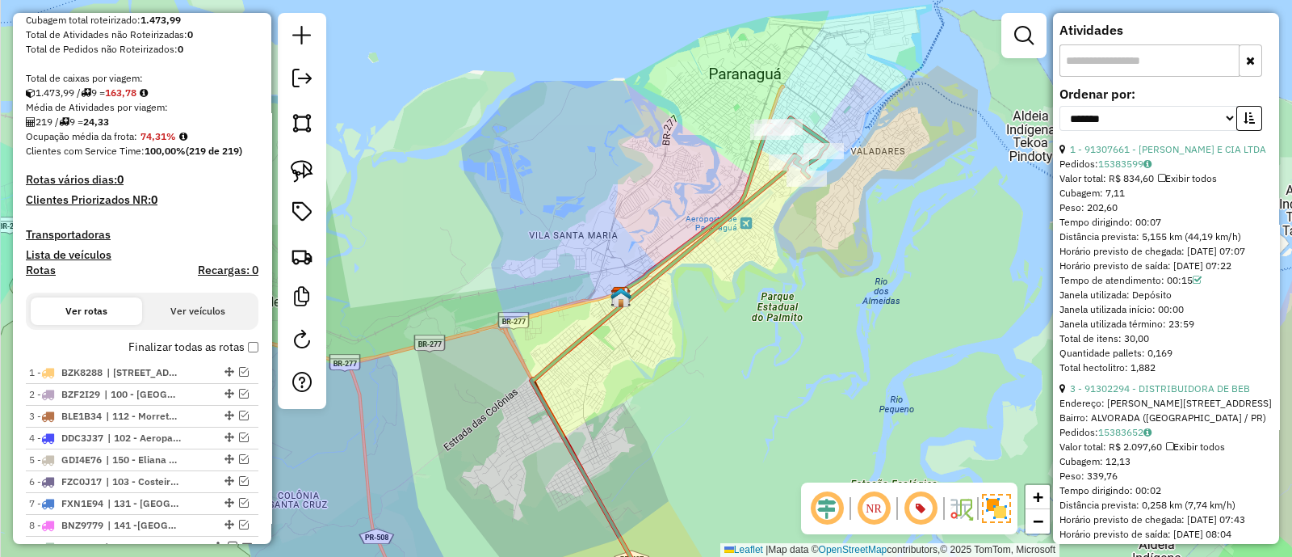
scroll to position [909, 0]
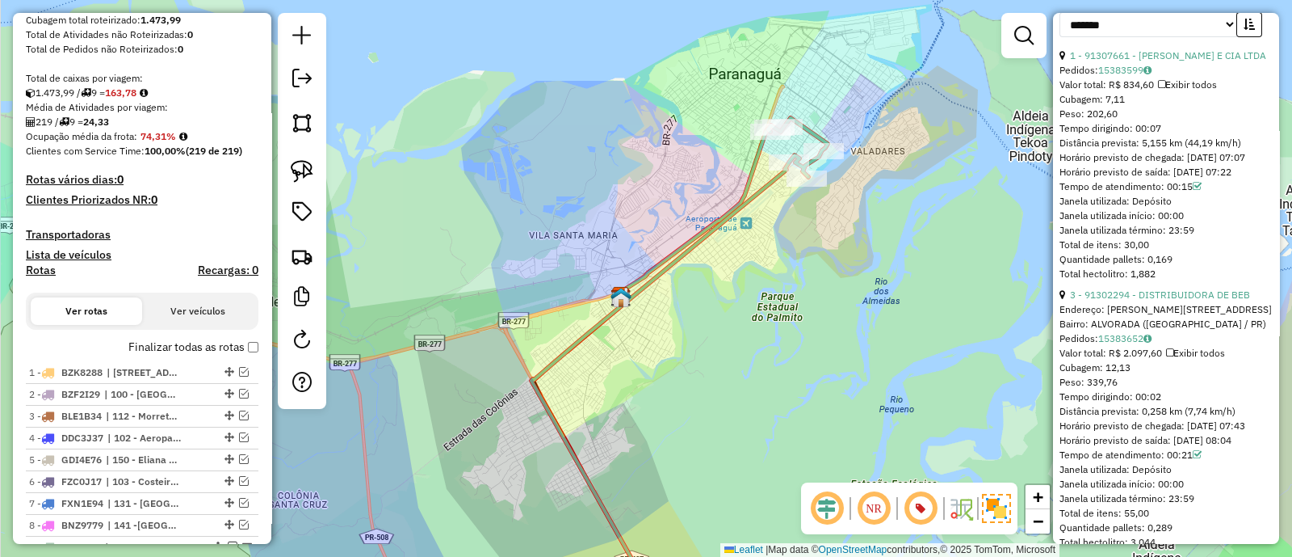
click at [725, 35] on div "Janela de atendimento Grade de atendimento Capacidade Transportadoras Veículos …" at bounding box center [646, 278] width 1292 height 557
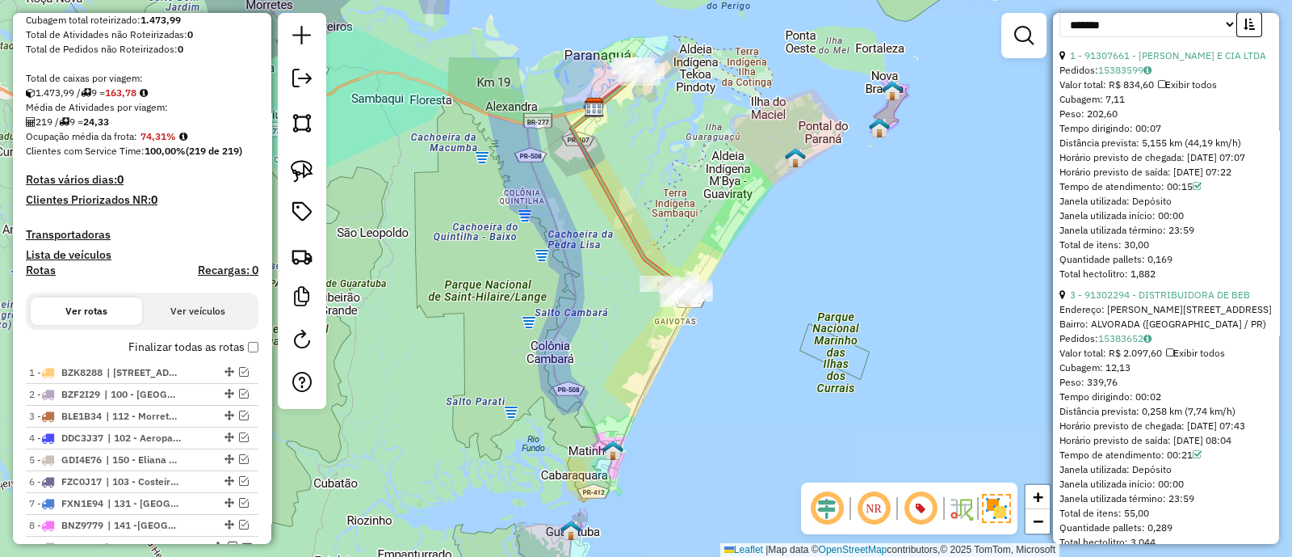
click at [695, 254] on div "Janela de atendimento Grade de atendimento Capacidade Transportadoras Veículos …" at bounding box center [646, 278] width 1292 height 557
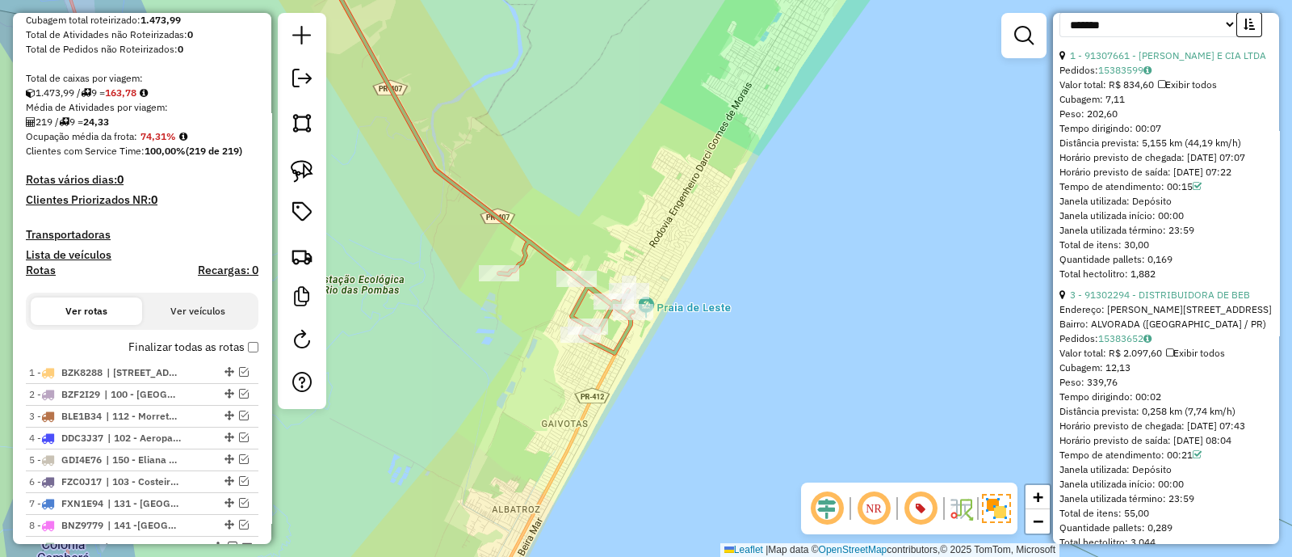
click at [519, 358] on div "Janela de atendimento Grade de atendimento Capacidade Transportadoras Veículos …" at bounding box center [646, 278] width 1292 height 557
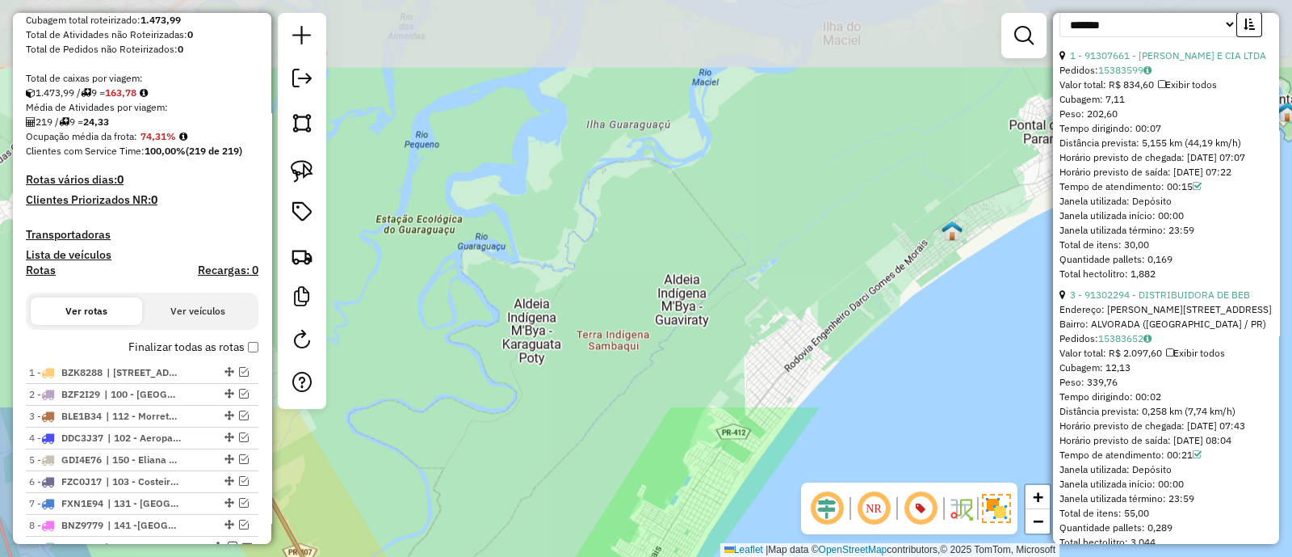
drag, startPoint x: 472, startPoint y: 267, endPoint x: 808, endPoint y: 299, distance: 337.5
click at [767, 296] on div "Janela de atendimento Grade de atendimento Capacidade Transportadoras Veículos …" at bounding box center [646, 278] width 1292 height 557
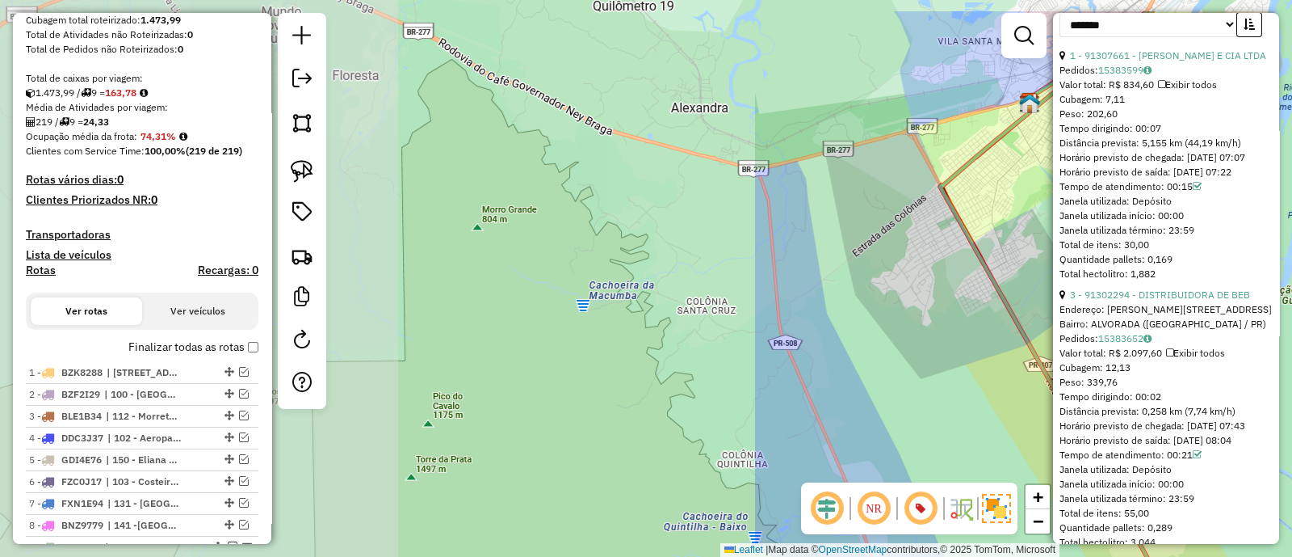
drag, startPoint x: 761, startPoint y: 292, endPoint x: 526, endPoint y: 310, distance: 235.7
click at [529, 310] on div "Janela de atendimento Grade de atendimento Capacidade Transportadoras Veículos …" at bounding box center [646, 278] width 1292 height 557
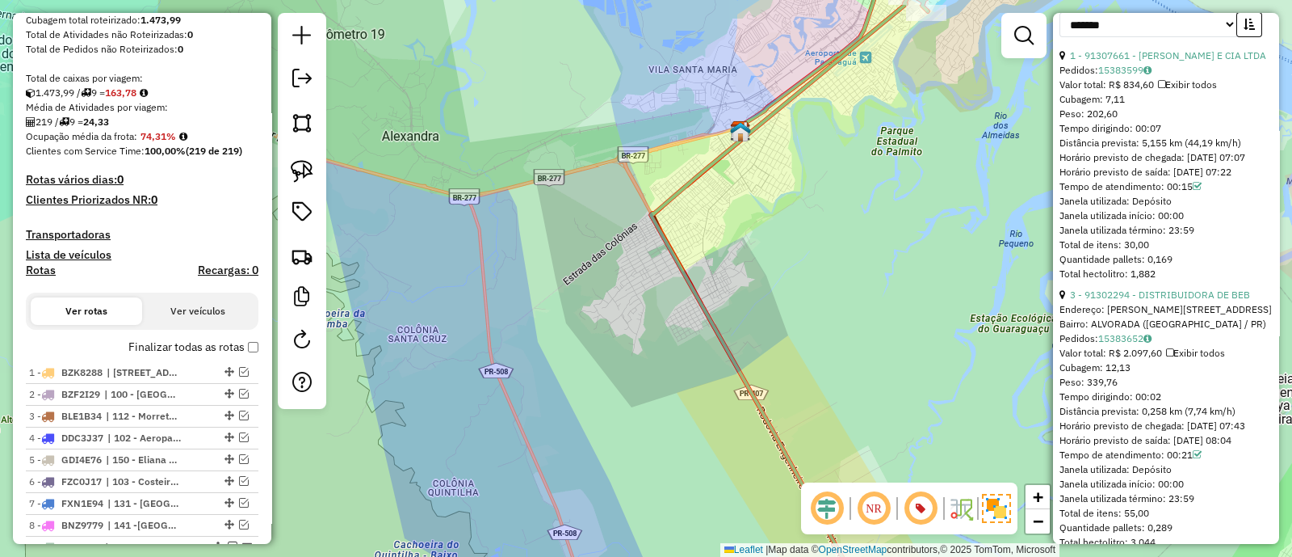
drag, startPoint x: 708, startPoint y: 288, endPoint x: 579, endPoint y: 316, distance: 132.3
click at [593, 306] on div "Janela de atendimento Grade de atendimento Capacidade Transportadoras Veículos …" at bounding box center [646, 278] width 1292 height 557
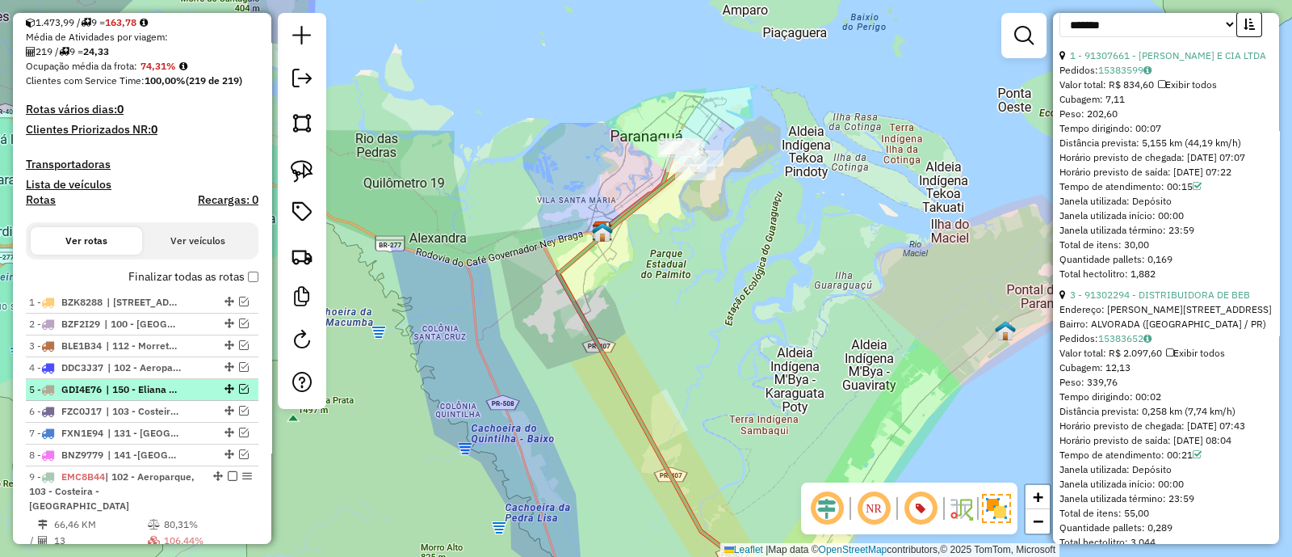
scroll to position [412, 0]
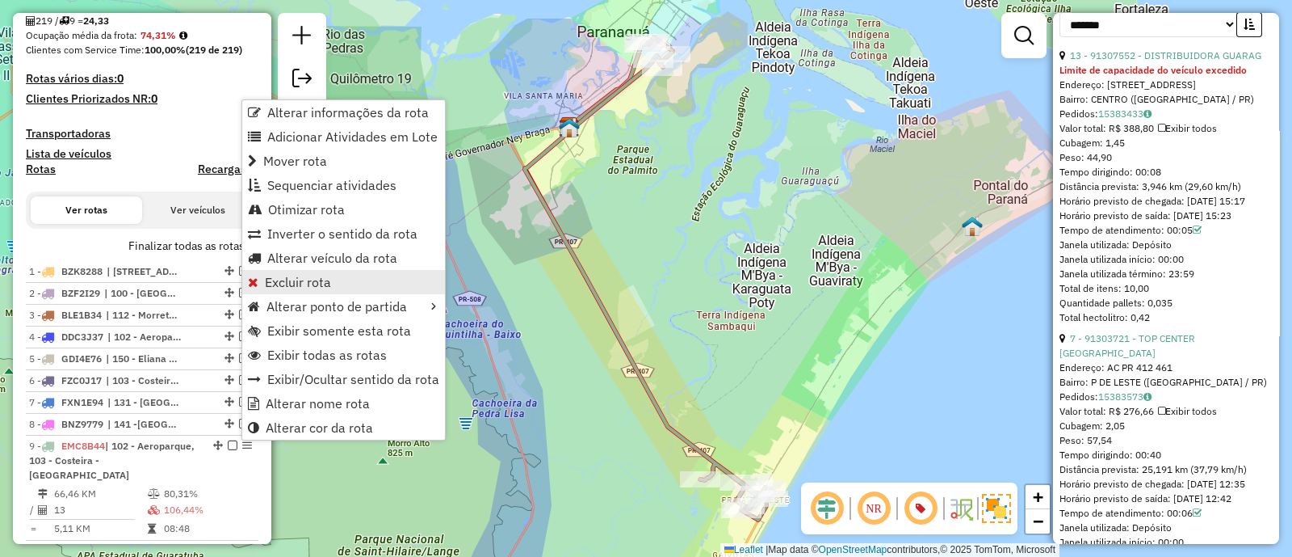
click at [297, 275] on span "Excluir rota" at bounding box center [298, 281] width 66 height 13
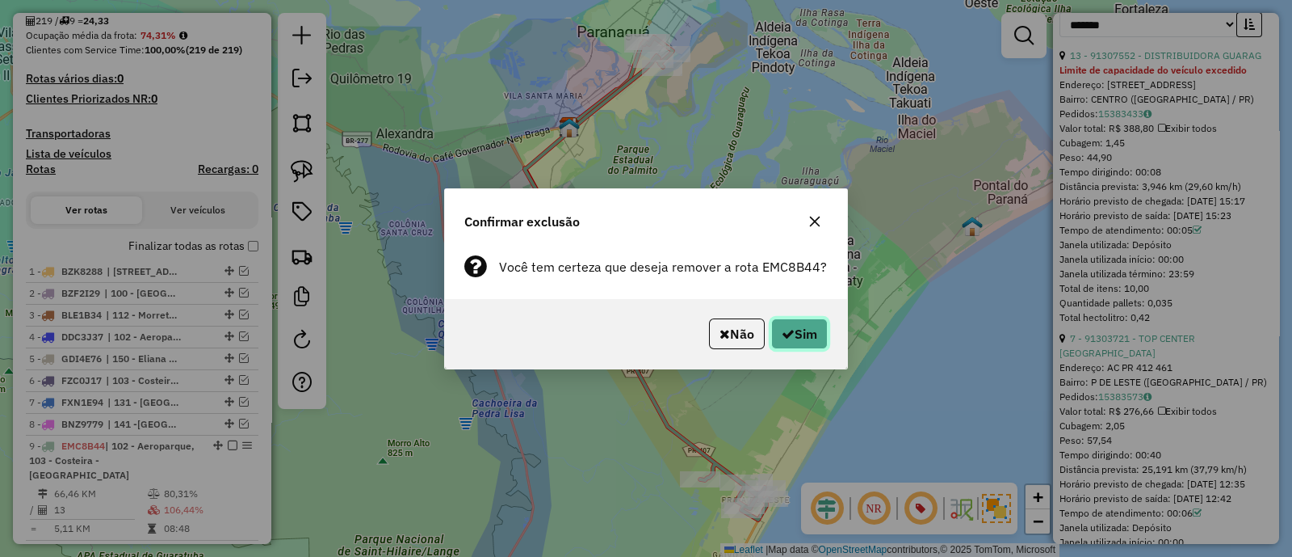
click at [797, 321] on button "Sim" at bounding box center [799, 333] width 57 height 31
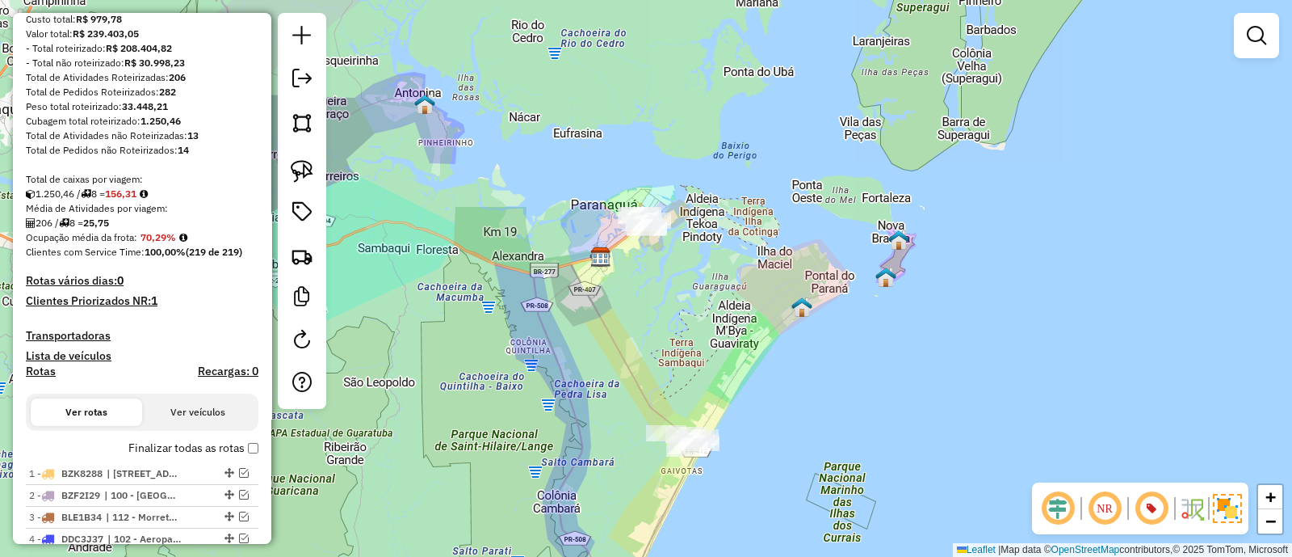
scroll to position [109, 0]
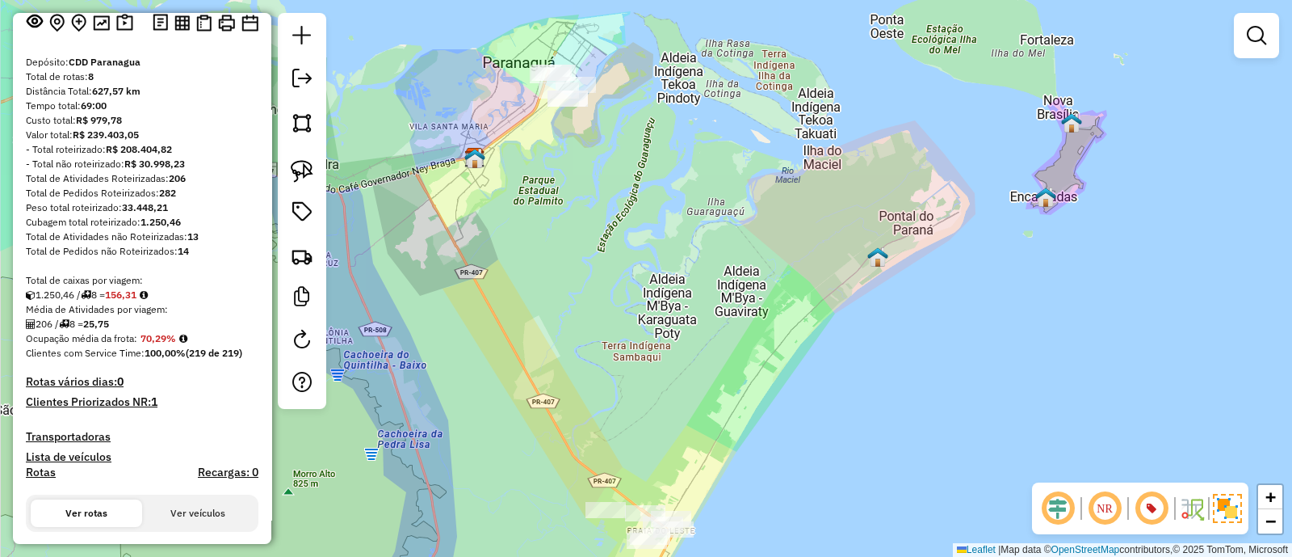
drag, startPoint x: 654, startPoint y: 400, endPoint x: 683, endPoint y: 340, distance: 66.5
click at [684, 341] on div "Janela de atendimento Grade de atendimento Capacidade Transportadoras Veículos …" at bounding box center [646, 278] width 1292 height 557
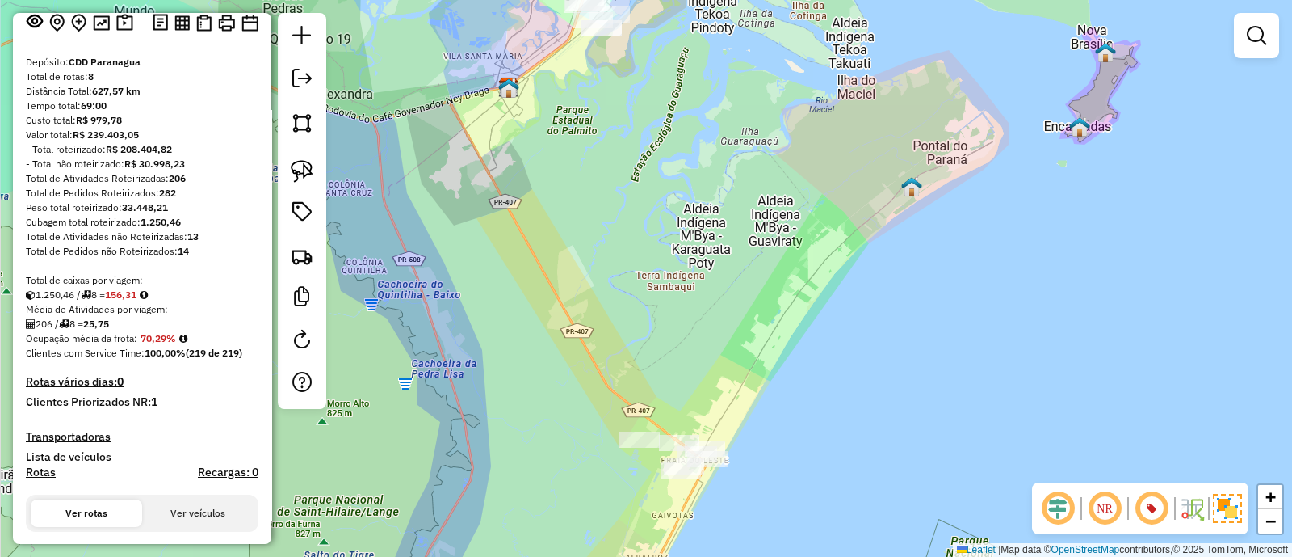
drag, startPoint x: 687, startPoint y: 139, endPoint x: 662, endPoint y: 337, distance: 199.4
click at [670, 330] on div "Janela de atendimento Grade de atendimento Capacidade Transportadoras Veículos …" at bounding box center [646, 278] width 1292 height 557
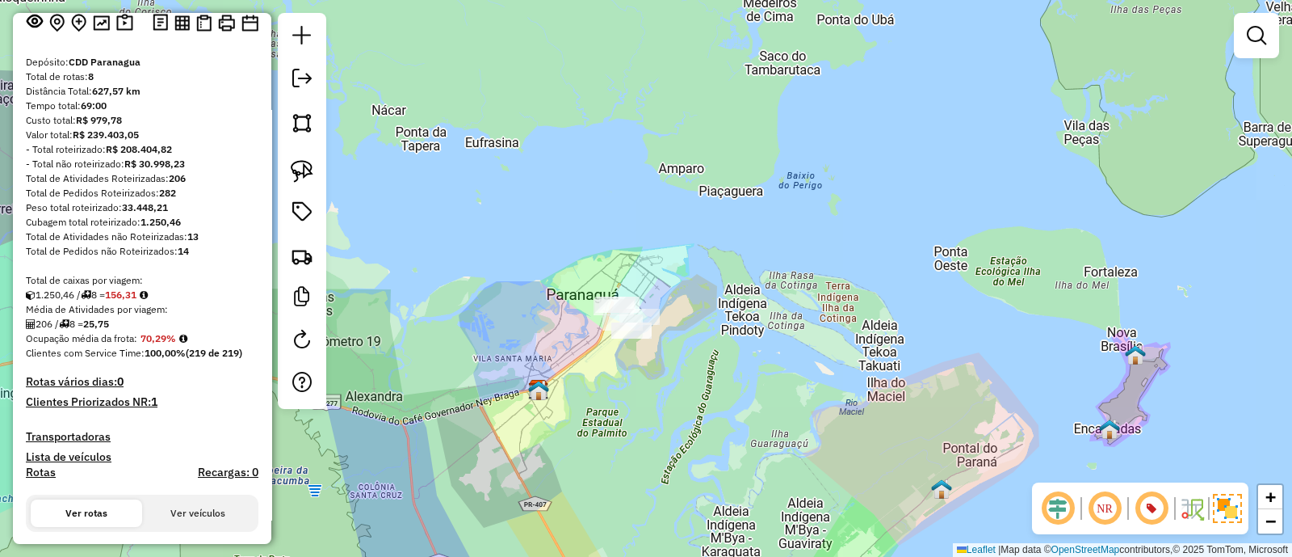
drag, startPoint x: 679, startPoint y: 465, endPoint x: 675, endPoint y: 343, distance: 122.9
click at [675, 343] on div "Janela de atendimento Grade de atendimento Capacidade Transportadoras Veículos …" at bounding box center [646, 278] width 1292 height 557
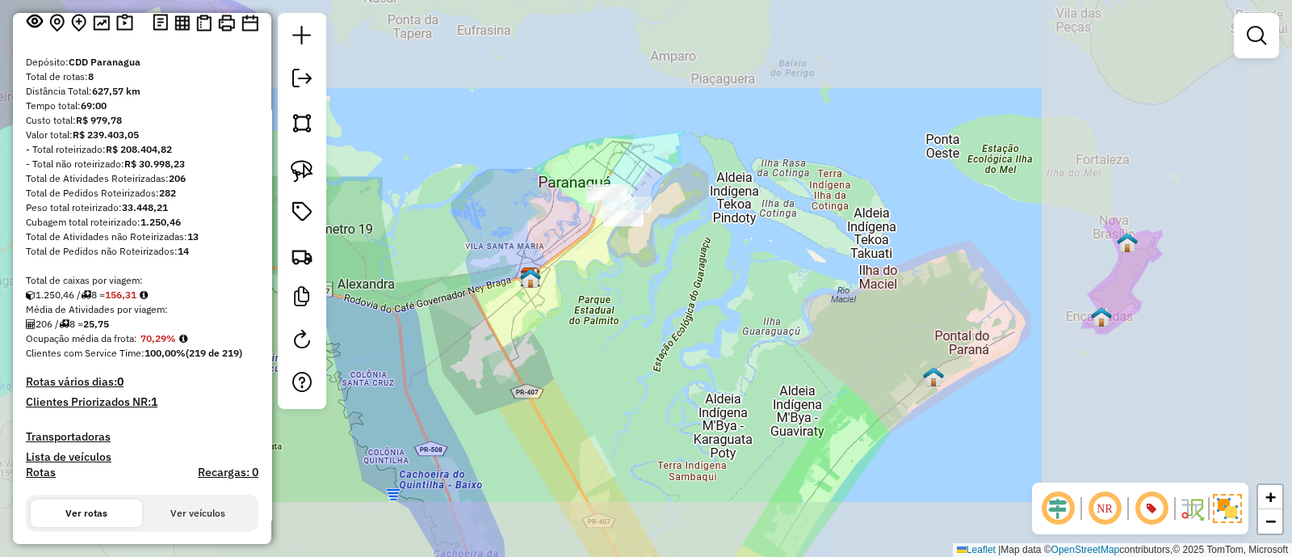
drag, startPoint x: 747, startPoint y: 398, endPoint x: 691, endPoint y: 242, distance: 166.3
click at [691, 242] on div "Janela de atendimento Grade de atendimento Capacidade Transportadoras Veículos …" at bounding box center [646, 278] width 1292 height 557
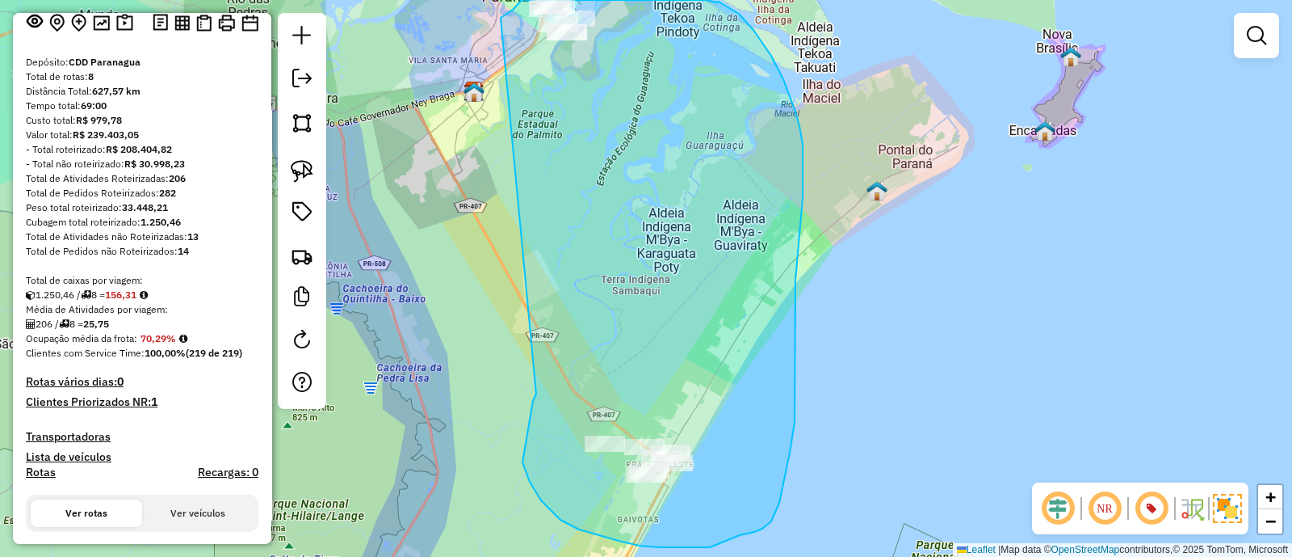
drag, startPoint x: 579, startPoint y: 529, endPoint x: 501, endPoint y: 18, distance: 517.3
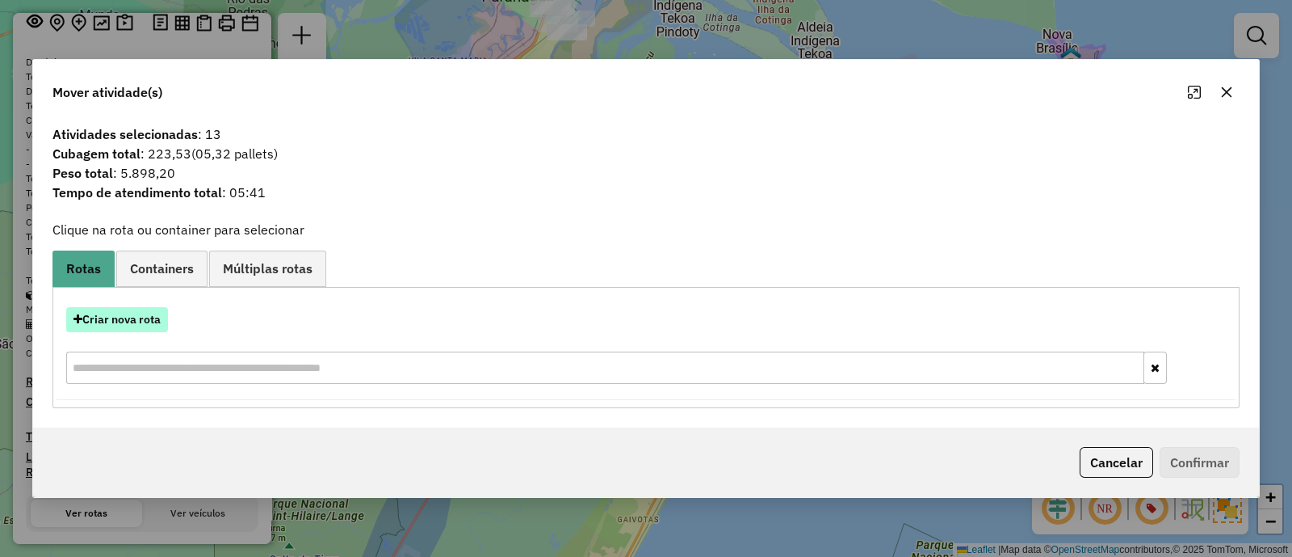
click at [158, 311] on button "Criar nova rota" at bounding box center [117, 319] width 102 height 25
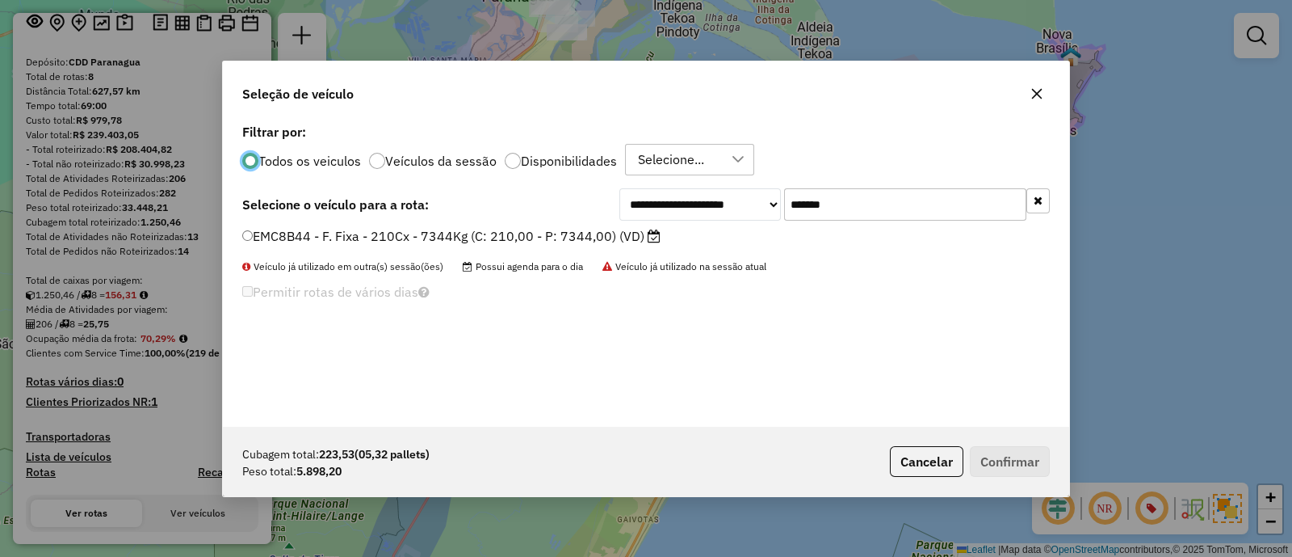
scroll to position [8, 5]
drag, startPoint x: 897, startPoint y: 206, endPoint x: 380, endPoint y: 205, distance: 517.8
click at [380, 205] on div "**********" at bounding box center [646, 204] width 808 height 32
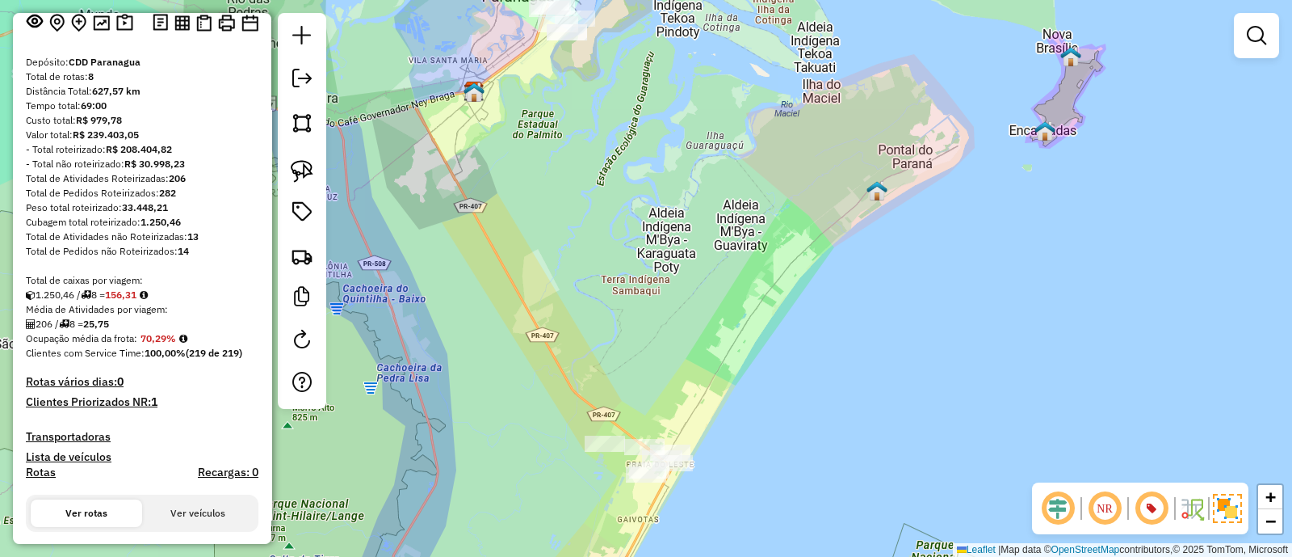
click at [740, 258] on div "Janela de atendimento Grade de atendimento Capacidade Transportadoras Veículos …" at bounding box center [646, 278] width 1292 height 557
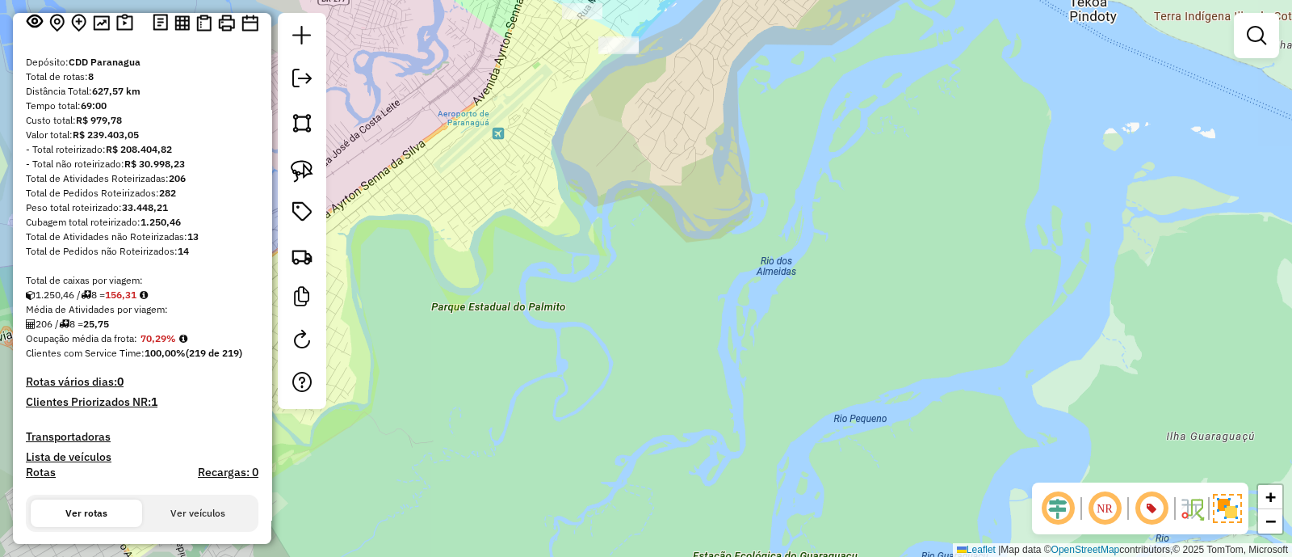
drag, startPoint x: 601, startPoint y: 123, endPoint x: 603, endPoint y: 323, distance: 200.3
click at [614, 334] on div "Janela de atendimento Grade de atendimento Capacidade Transportadoras Veículos …" at bounding box center [646, 278] width 1292 height 557
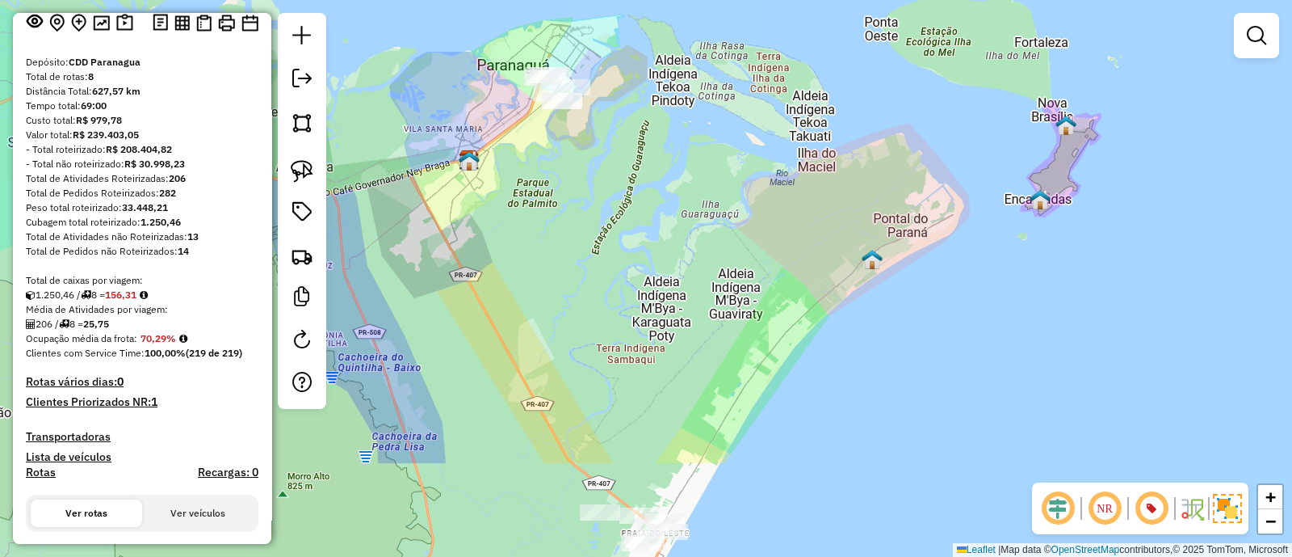
drag, startPoint x: 698, startPoint y: 445, endPoint x: 666, endPoint y: 301, distance: 148.0
click at [666, 301] on div "Janela de atendimento Grade de atendimento Capacidade Transportadoras Veículos …" at bounding box center [646, 278] width 1292 height 557
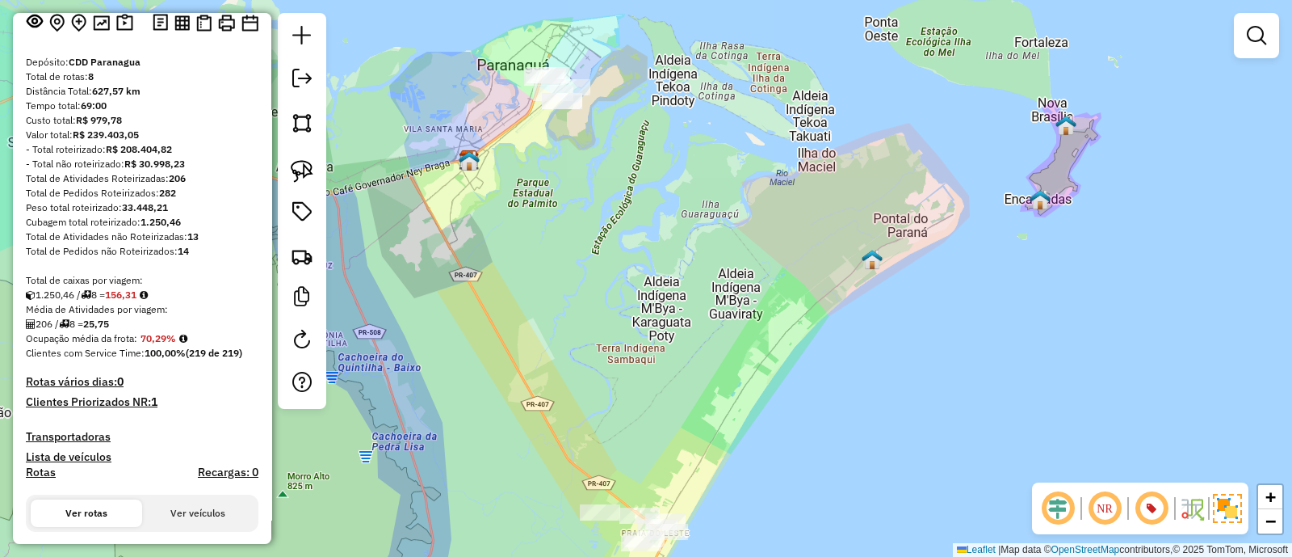
click at [638, 367] on div "Janela de atendimento Grade de atendimento Capacidade Transportadoras Veículos …" at bounding box center [646, 278] width 1292 height 557
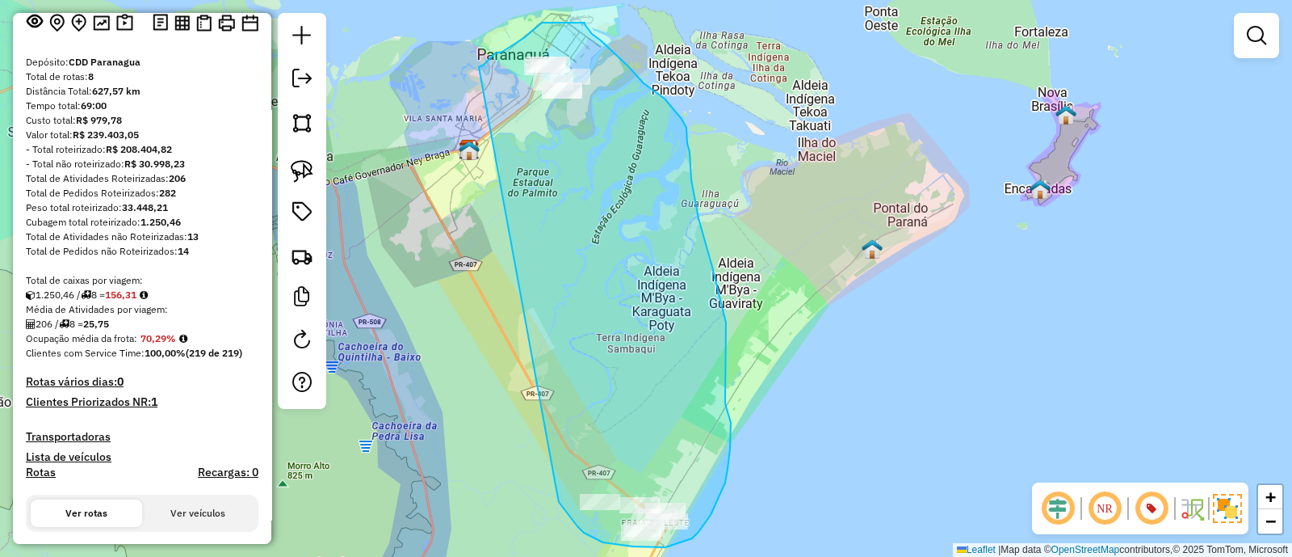
drag, startPoint x: 557, startPoint y: 494, endPoint x: 479, endPoint y: 67, distance: 434.5
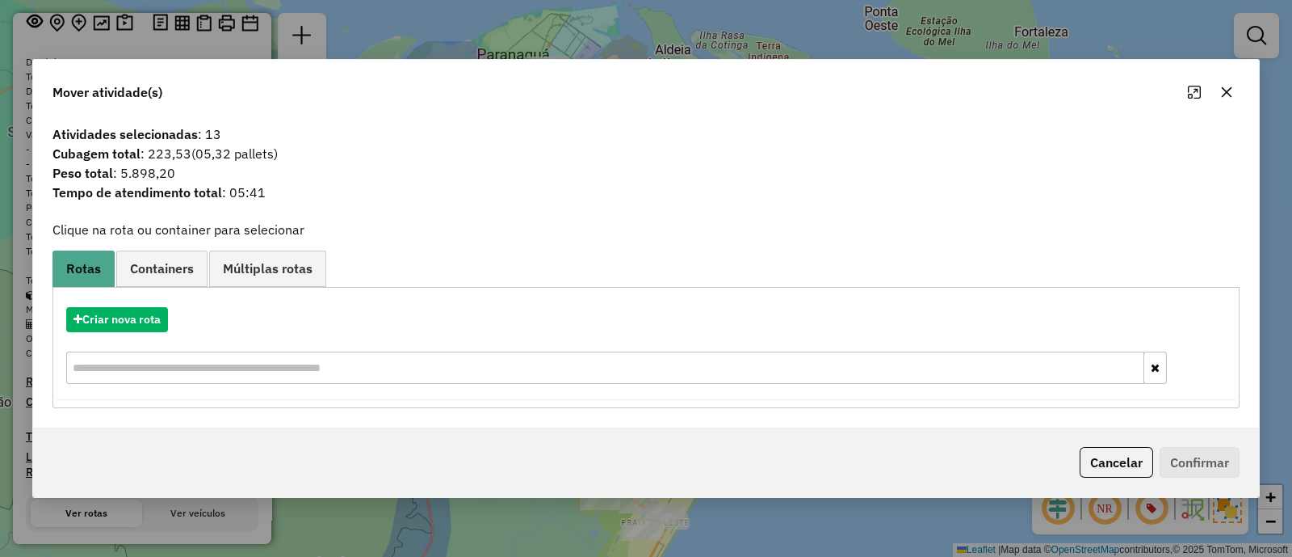
click at [1234, 91] on button "button" at bounding box center [1227, 92] width 26 height 26
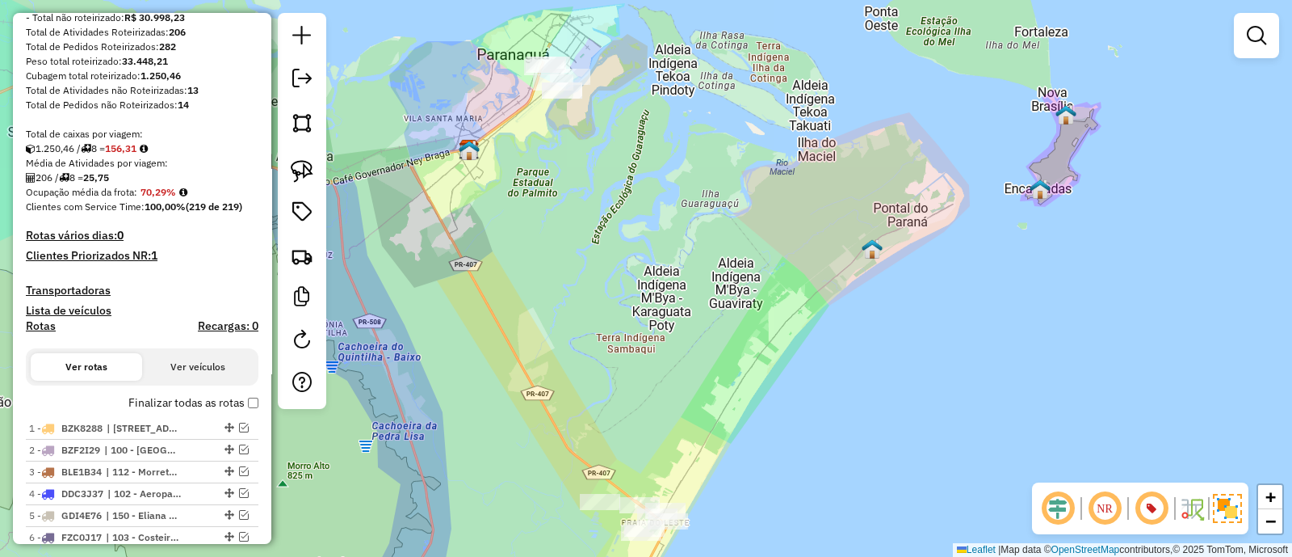
scroll to position [412, 0]
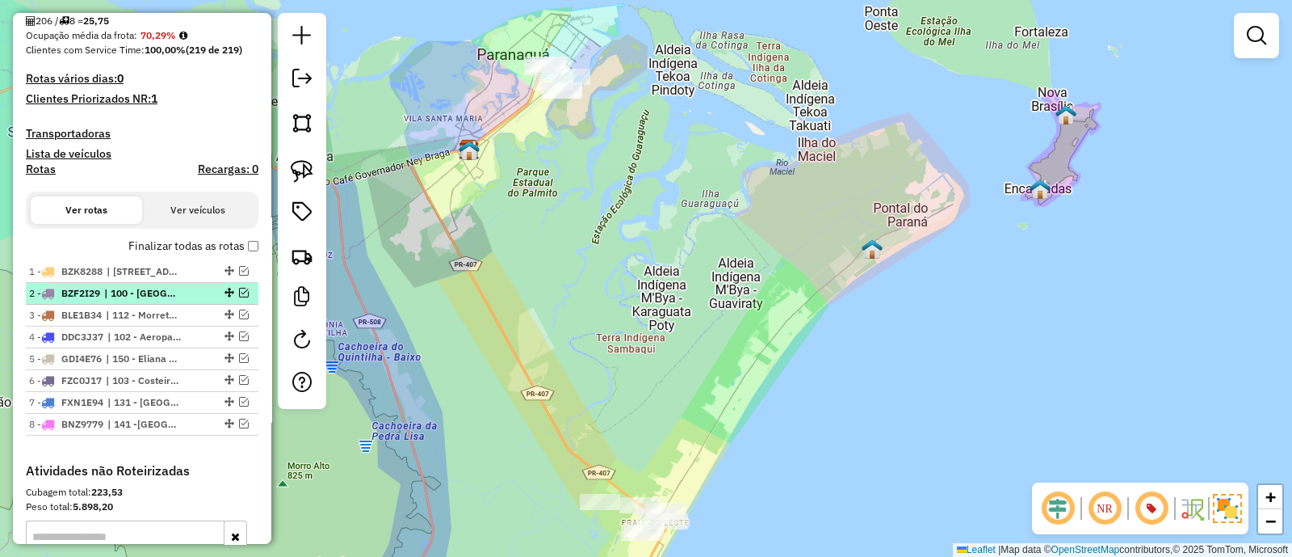
click at [236, 286] on div "2 - BZF2I29 | 100 - Vila Garcia, 101 - Parque Agari" at bounding box center [142, 293] width 226 height 15
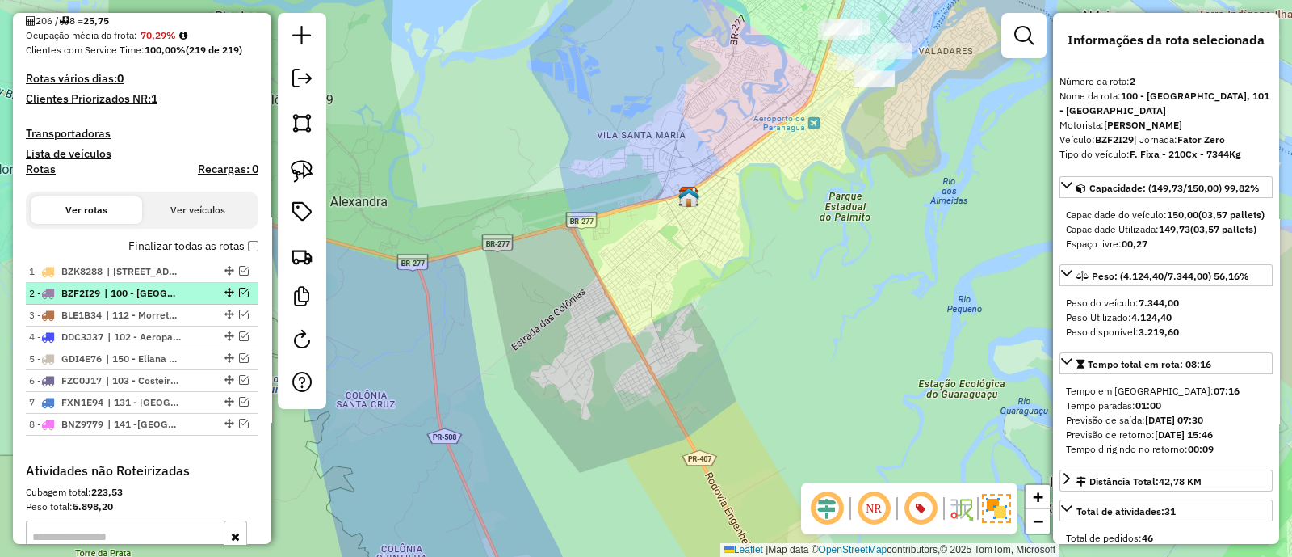
click at [242, 292] on em at bounding box center [244, 293] width 10 height 10
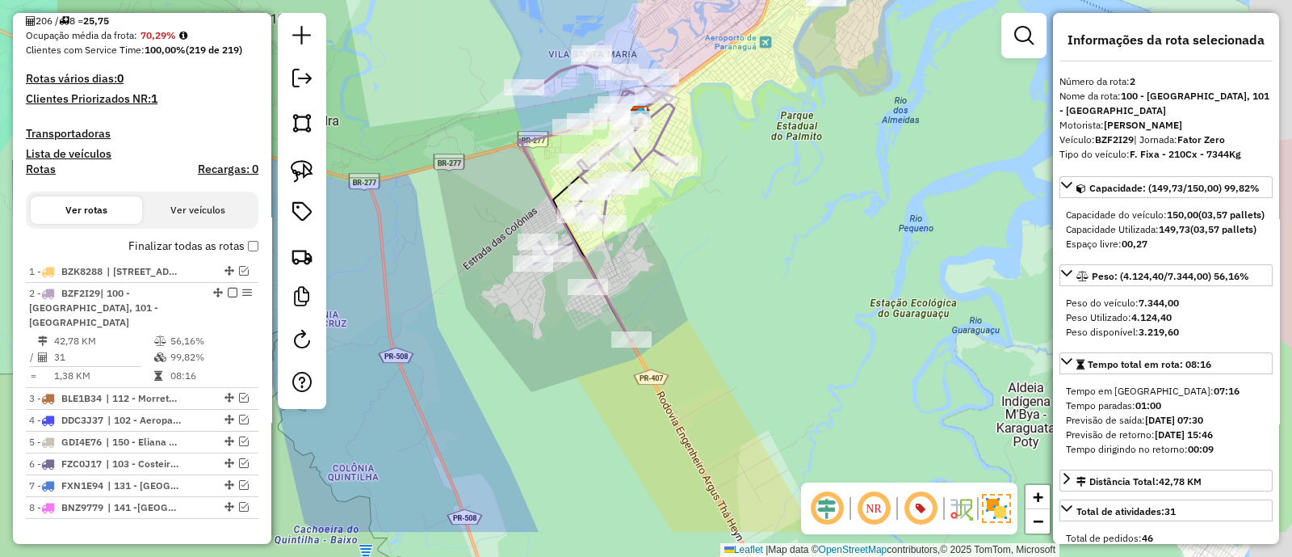
drag, startPoint x: 820, startPoint y: 361, endPoint x: 742, endPoint y: 179, distance: 198.7
click at [742, 179] on div "Janela de atendimento Grade de atendimento Capacidade Transportadoras Veículos …" at bounding box center [646, 278] width 1292 height 557
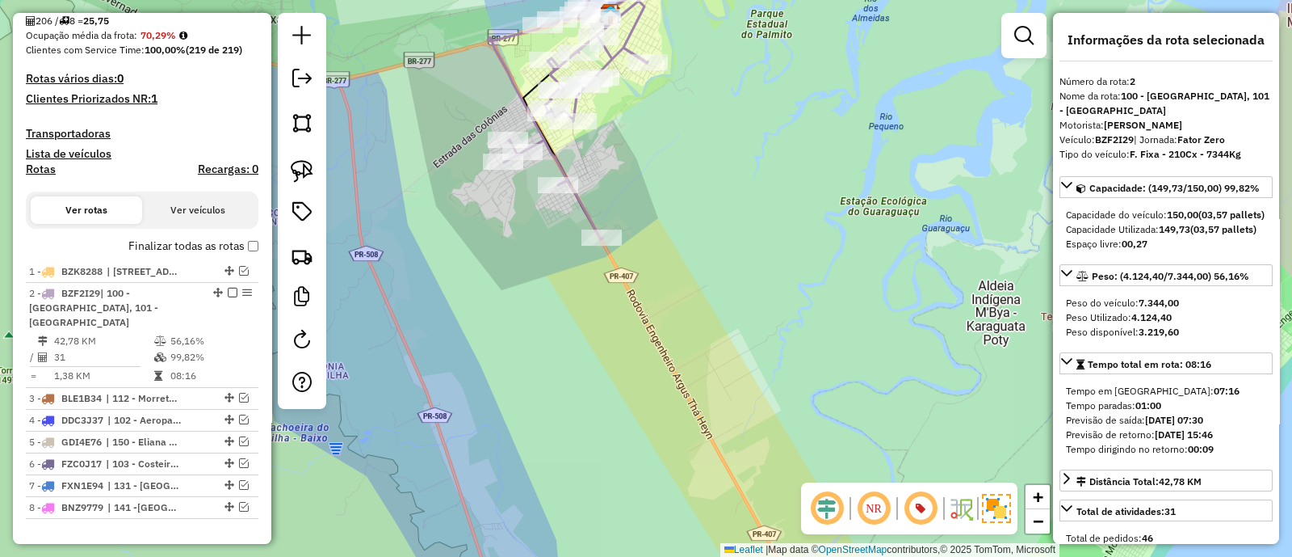
click at [747, 89] on div "Janela de atendimento Grade de atendimento Capacidade Transportadoras Veículos …" at bounding box center [646, 278] width 1292 height 557
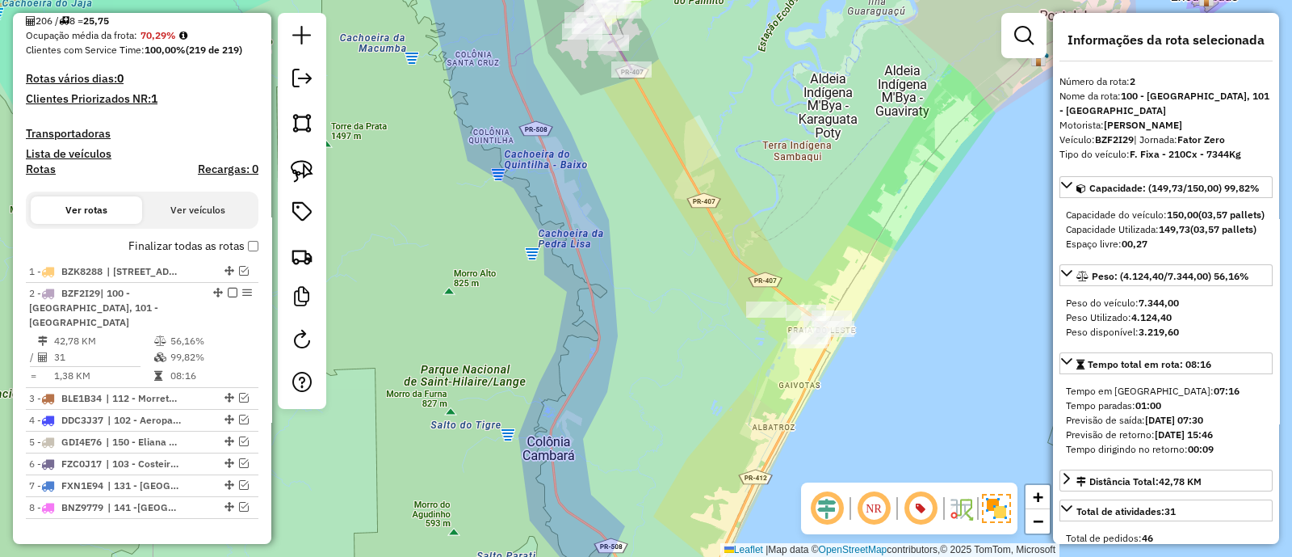
drag, startPoint x: 767, startPoint y: 170, endPoint x: 758, endPoint y: 321, distance: 151.4
click at [759, 323] on div "Janela de atendimento Grade de atendimento Capacidade Transportadoras Veículos …" at bounding box center [646, 278] width 1292 height 557
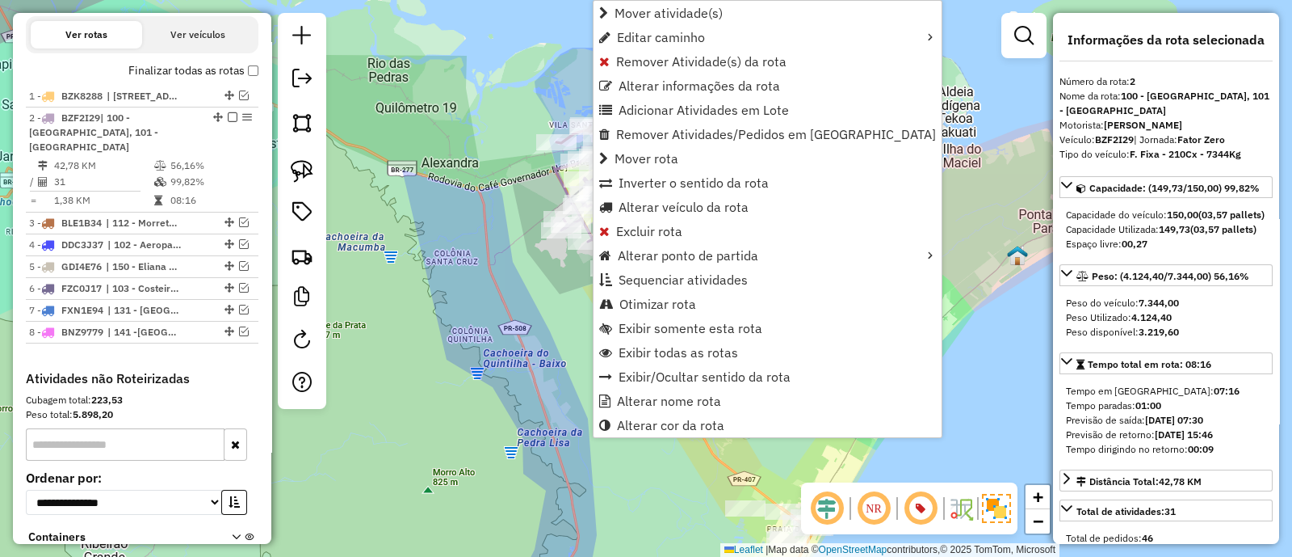
scroll to position [681, 0]
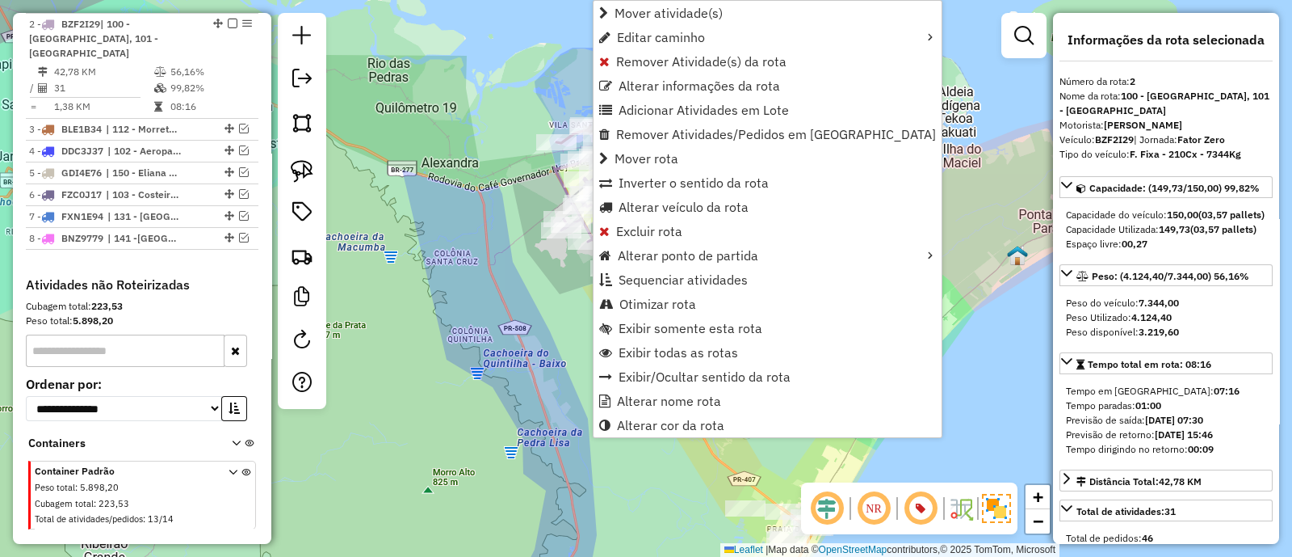
click at [537, 288] on div "Janela de atendimento Grade de atendimento Capacidade Transportadoras Veículos …" at bounding box center [646, 278] width 1292 height 557
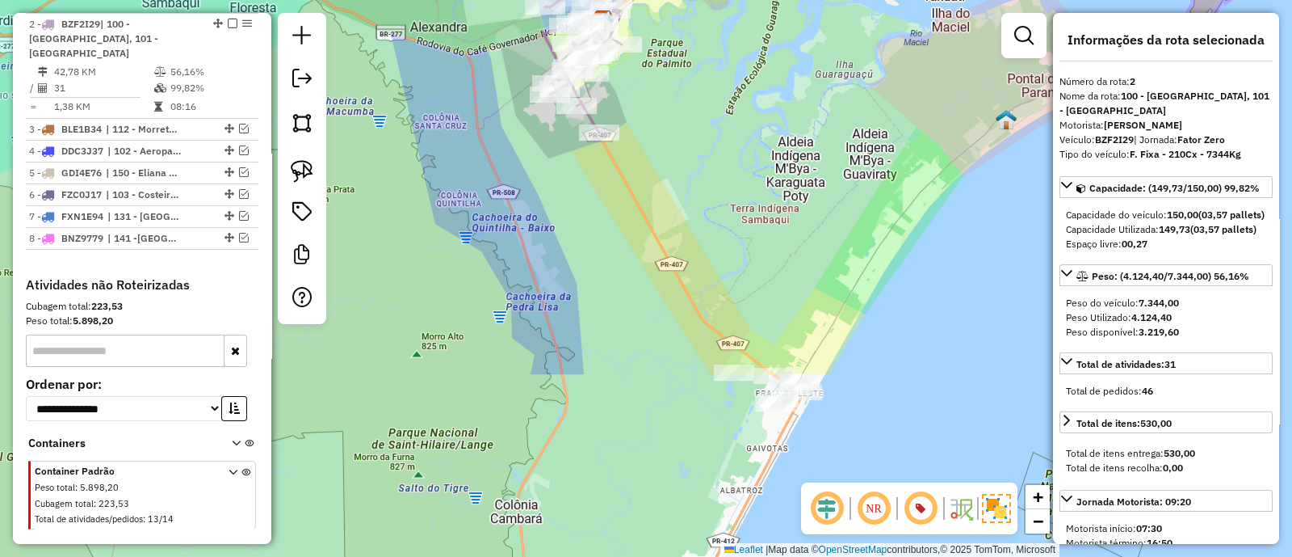
drag, startPoint x: 748, startPoint y: 365, endPoint x: 702, endPoint y: 159, distance: 211.1
click at [699, 152] on div "Janela de atendimento Grade de atendimento Capacidade Transportadoras Veículos …" at bounding box center [646, 278] width 1292 height 557
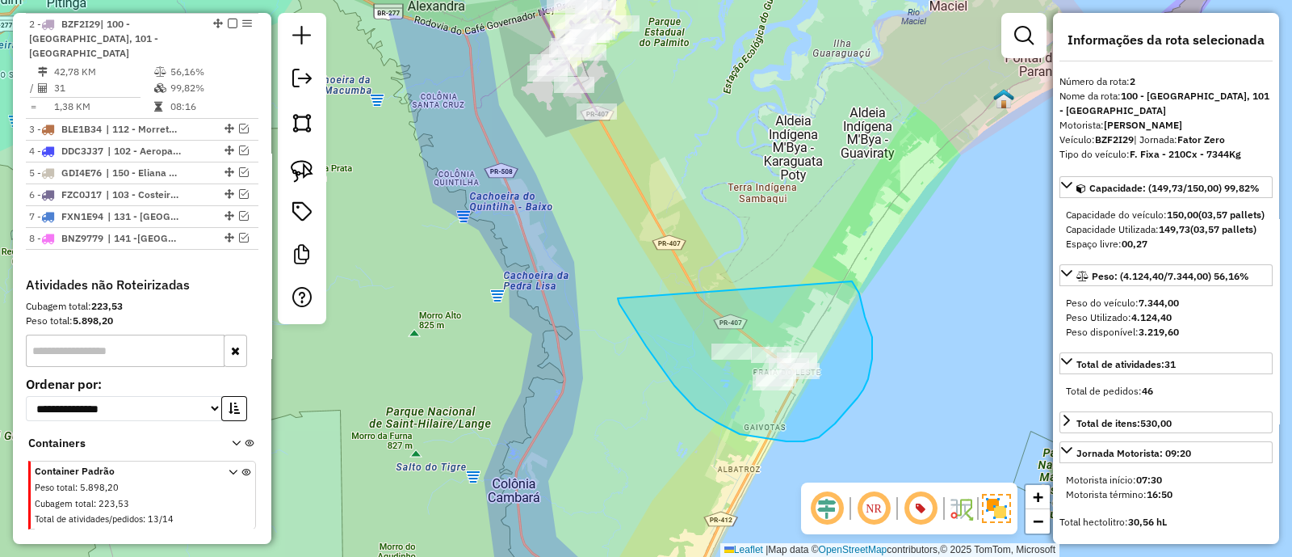
drag, startPoint x: 717, startPoint y: 422, endPoint x: 852, endPoint y: 281, distance: 195.4
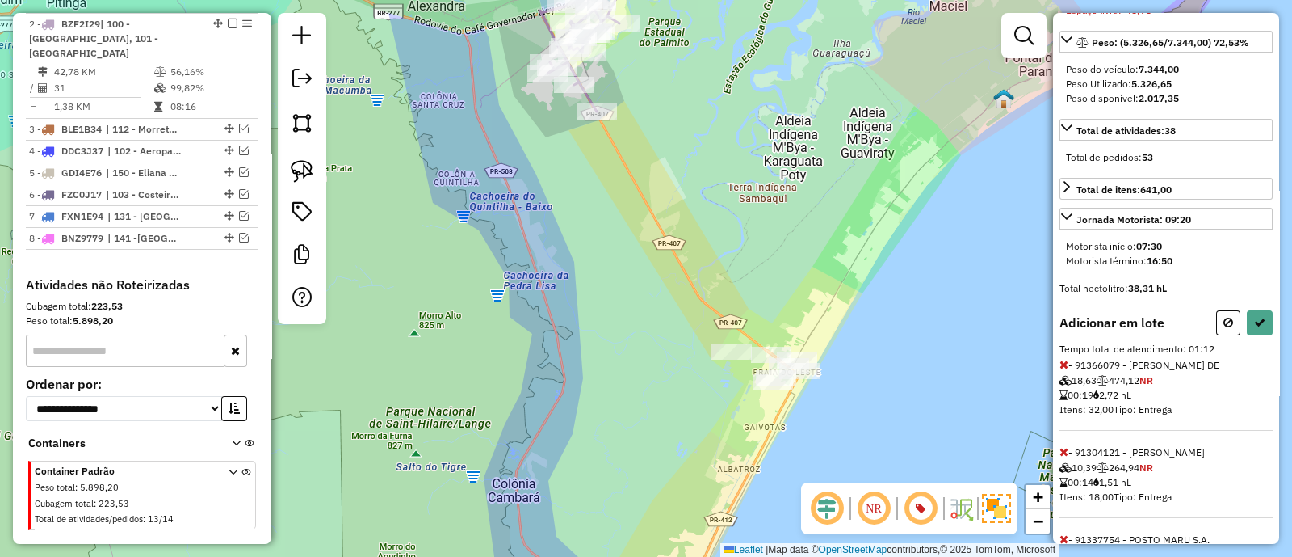
scroll to position [403, 0]
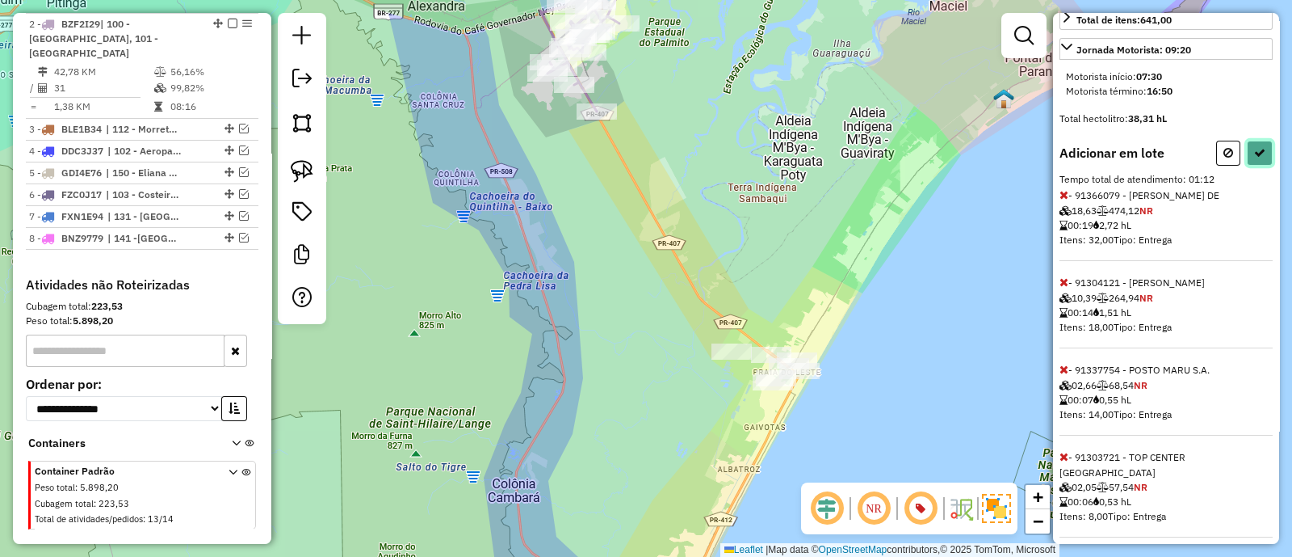
click at [1256, 158] on icon at bounding box center [1260, 152] width 11 height 11
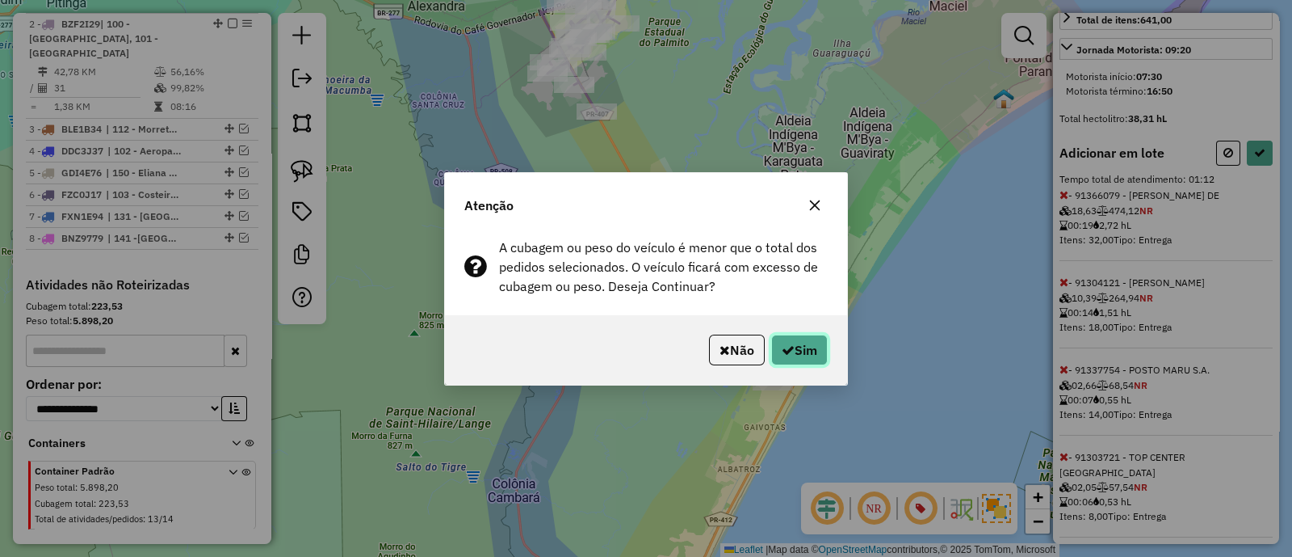
click at [797, 338] on button "Sim" at bounding box center [799, 349] width 57 height 31
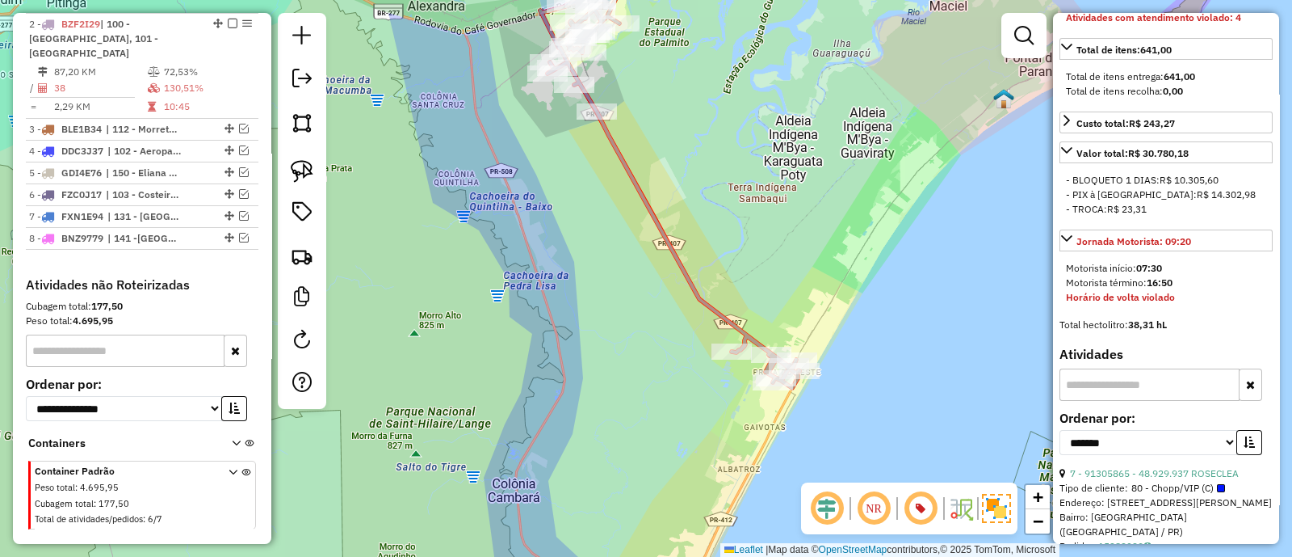
scroll to position [549, 0]
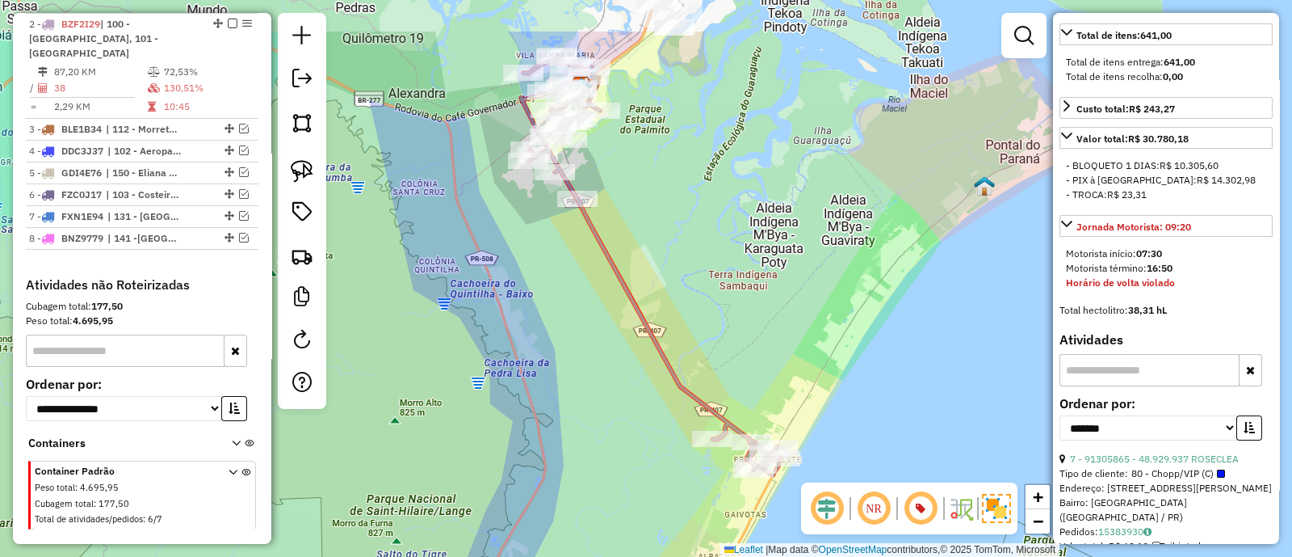
drag, startPoint x: 756, startPoint y: 95, endPoint x: 645, endPoint y: 305, distance: 236.7
click at [669, 317] on div "Janela de atendimento Grade de atendimento Capacidade Transportadoras Veículos …" at bounding box center [646, 278] width 1292 height 557
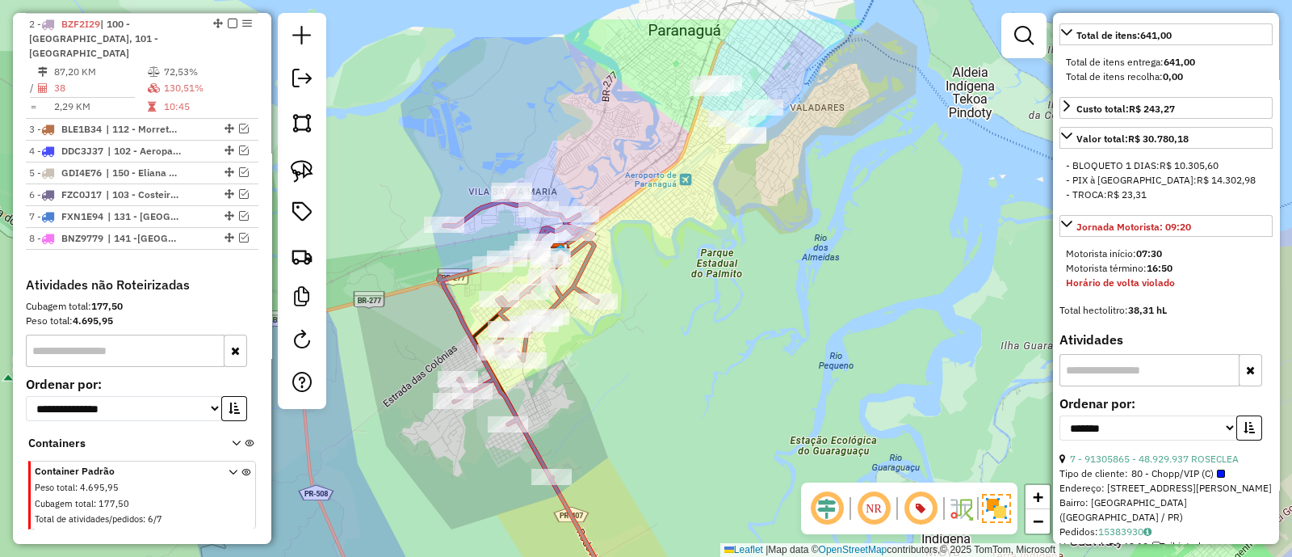
drag, startPoint x: 646, startPoint y: 220, endPoint x: 767, endPoint y: 325, distance: 159.7
click at [767, 325] on div "Janela de atendimento Grade de atendimento Capacidade Transportadoras Veículos …" at bounding box center [646, 278] width 1292 height 557
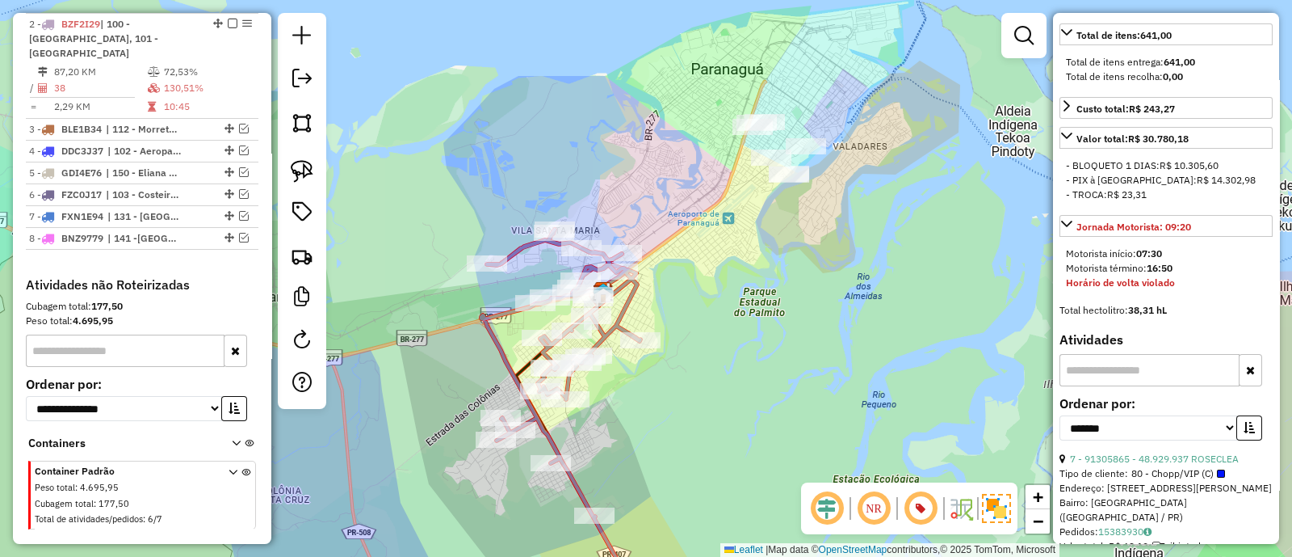
drag, startPoint x: 770, startPoint y: 276, endPoint x: 775, endPoint y: 326, distance: 50.4
click at [775, 326] on div "Janela de atendimento Grade de atendimento Capacidade Transportadoras Veículos …" at bounding box center [646, 278] width 1292 height 557
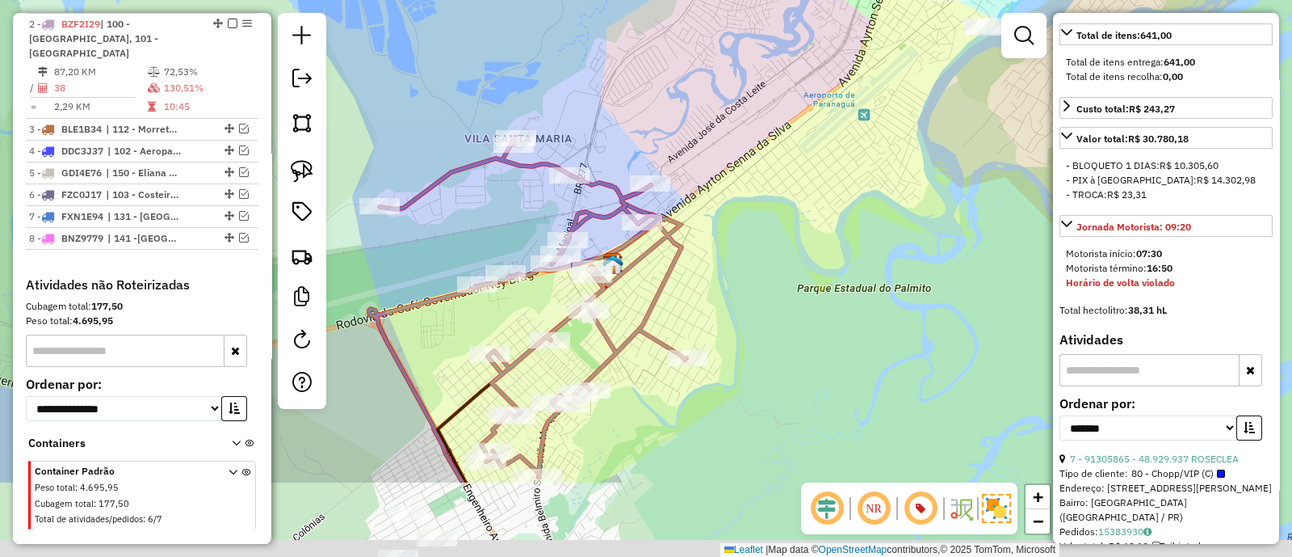
drag, startPoint x: 685, startPoint y: 338, endPoint x: 804, endPoint y: 207, distance: 176.7
click at [802, 207] on div "Janela de atendimento Grade de atendimento Capacidade Transportadoras Veículos …" at bounding box center [646, 278] width 1292 height 557
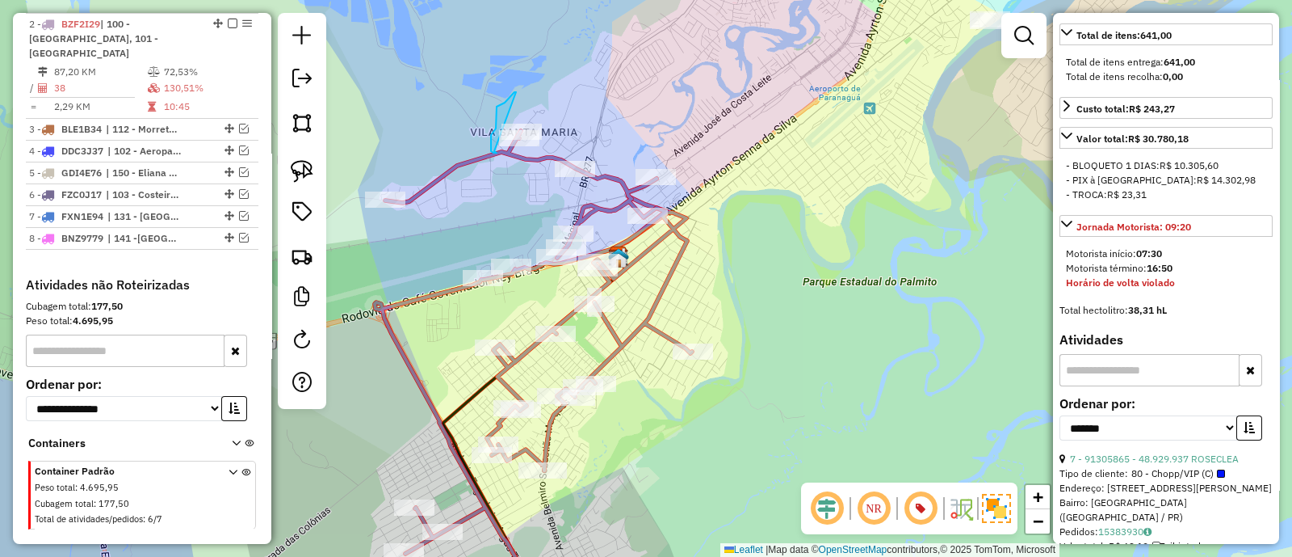
drag, startPoint x: 516, startPoint y: 92, endPoint x: 494, endPoint y: 151, distance: 62.9
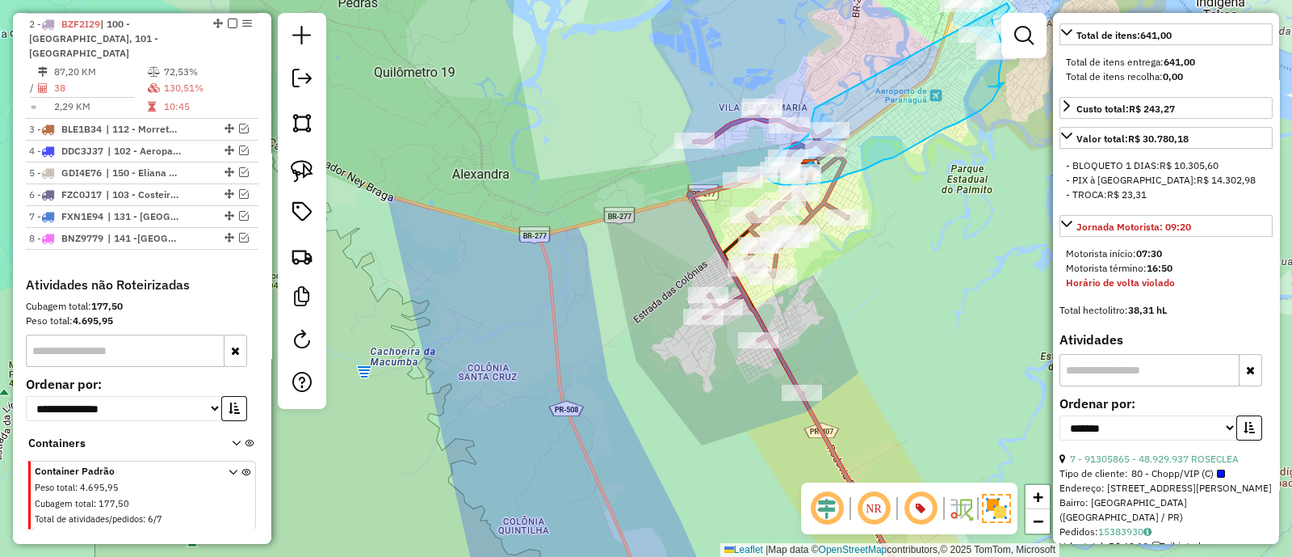
drag, startPoint x: 626, startPoint y: 135, endPoint x: 924, endPoint y: -5, distance: 329.2
click at [924, 0] on html "Aguarde... Pop-up bloqueado! Seu navegador bloqueou automáticamente a abertura …" at bounding box center [646, 278] width 1292 height 557
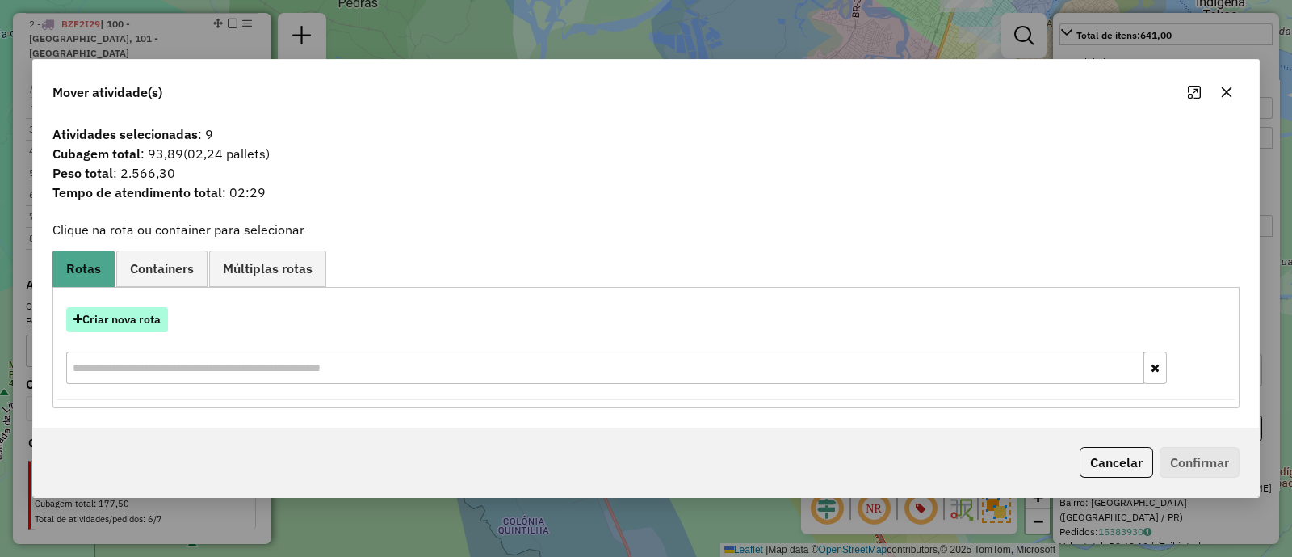
click at [157, 312] on button "Criar nova rota" at bounding box center [117, 319] width 102 height 25
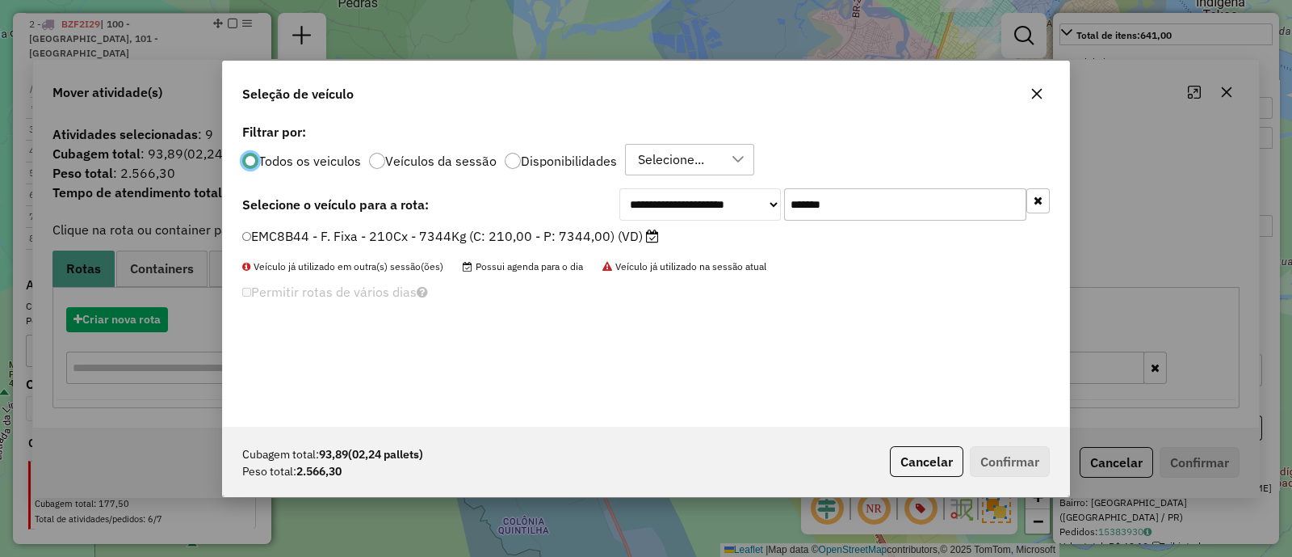
scroll to position [8, 5]
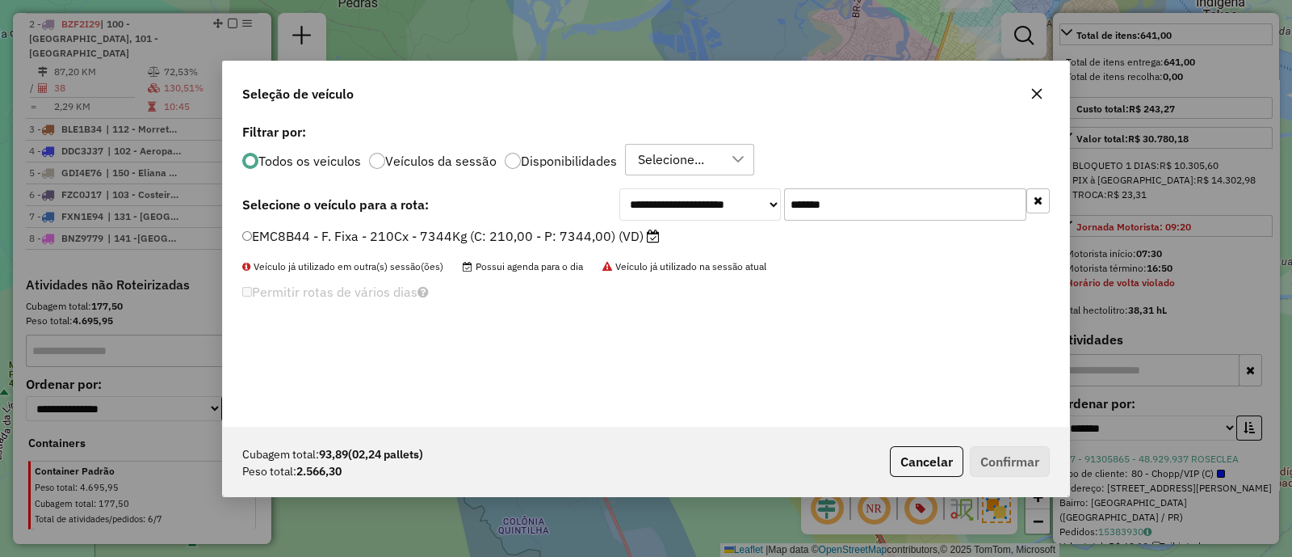
drag, startPoint x: 886, startPoint y: 190, endPoint x: 679, endPoint y: 219, distance: 209.6
click at [679, 219] on div "**********" at bounding box center [835, 204] width 431 height 32
click at [500, 240] on label "EMC8B44 - F. Fixa - 210Cx - 7344Kg (C: 210,00 - P: 7344,00) (VD)" at bounding box center [451, 235] width 418 height 19
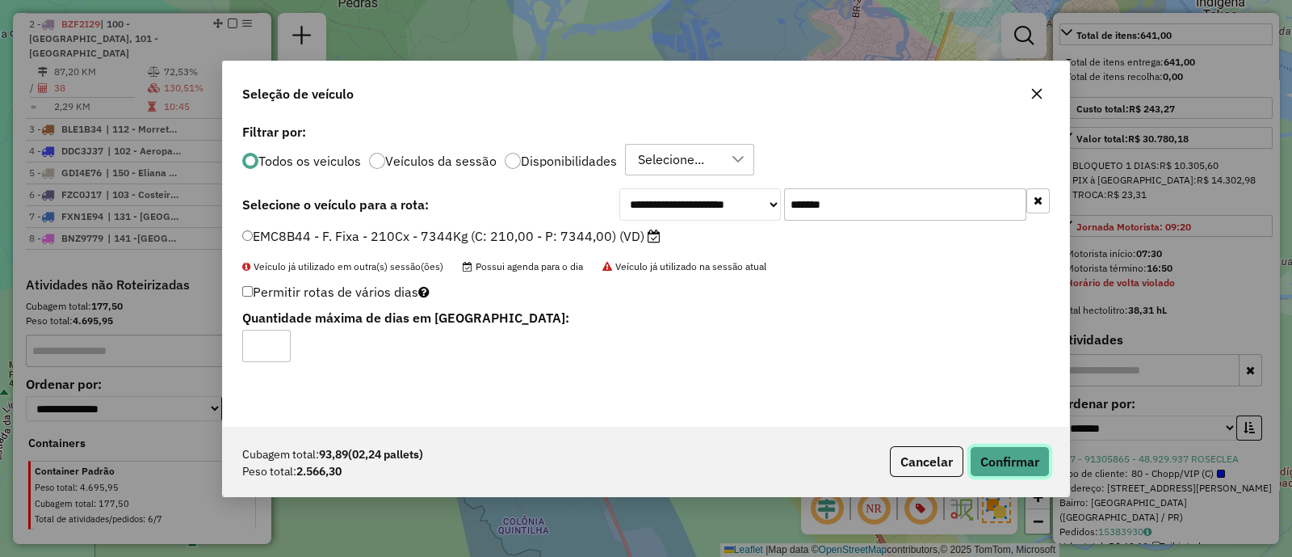
click at [986, 450] on button "Confirmar" at bounding box center [1010, 461] width 80 height 31
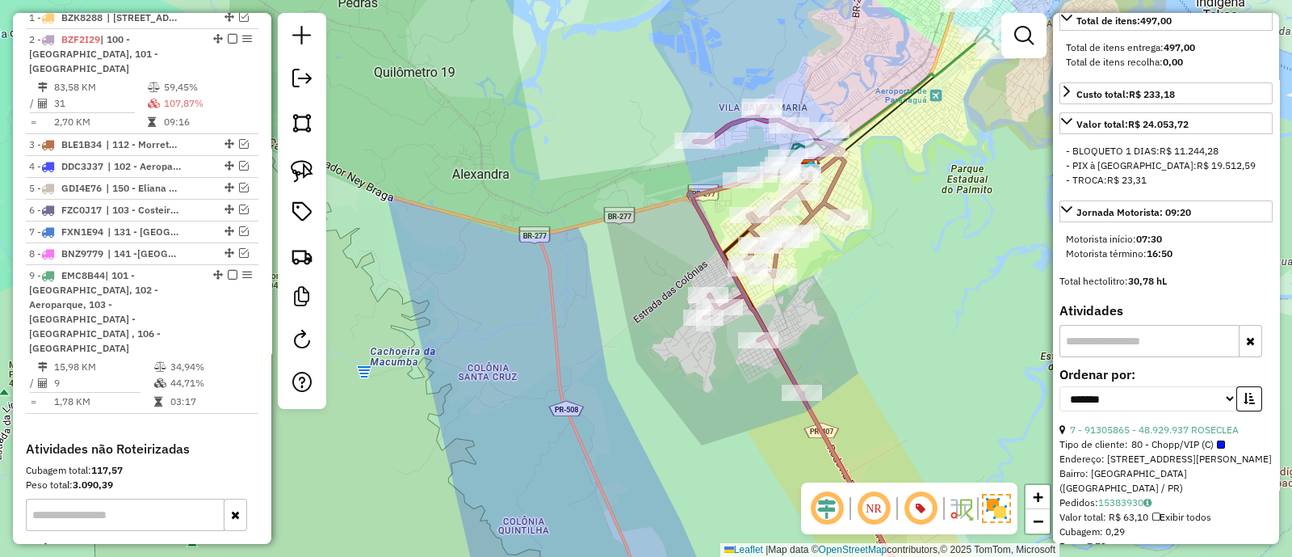
scroll to position [681, 0]
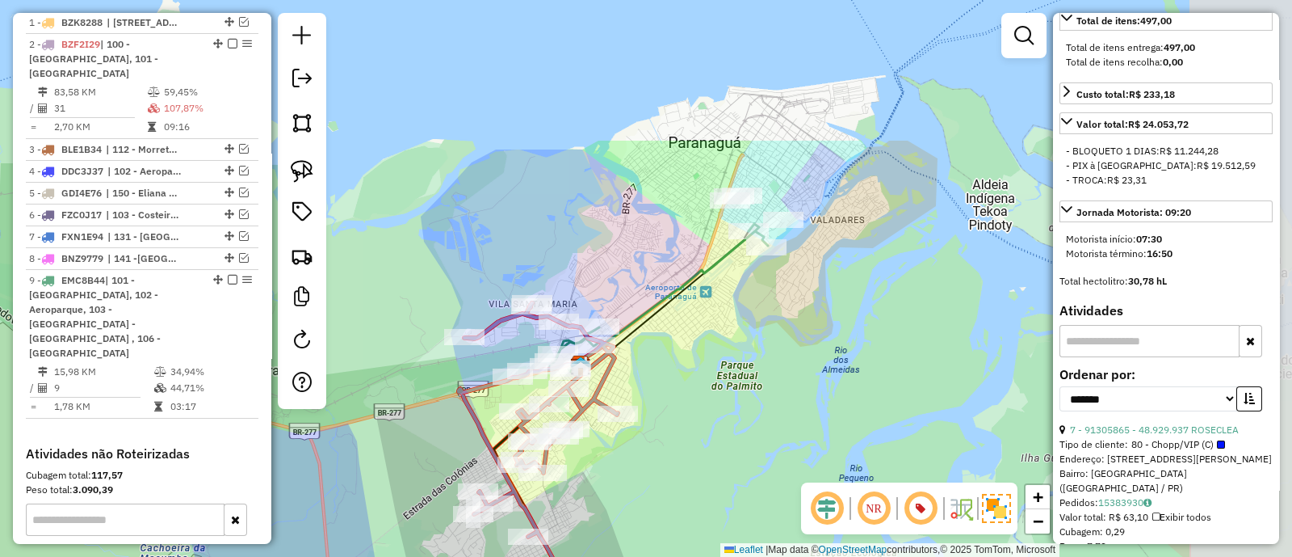
drag, startPoint x: 901, startPoint y: 128, endPoint x: 617, endPoint y: 400, distance: 392.5
click at [618, 400] on div "Janela de atendimento Grade de atendimento Capacidade Transportadoras Veículos …" at bounding box center [646, 278] width 1292 height 557
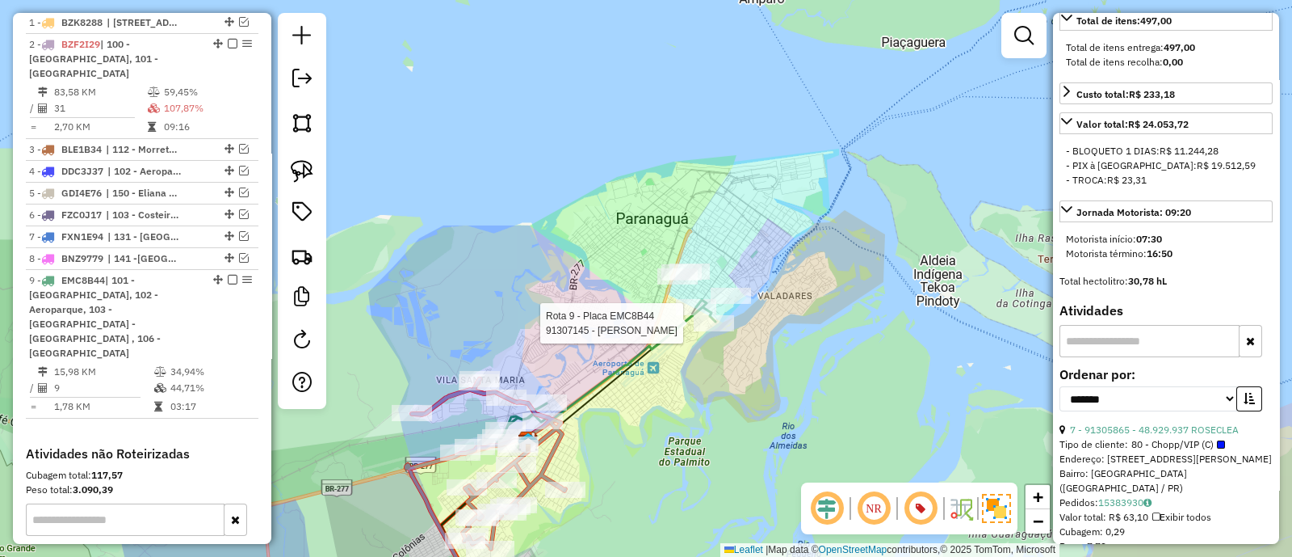
click at [721, 331] on div at bounding box center [714, 323] width 40 height 16
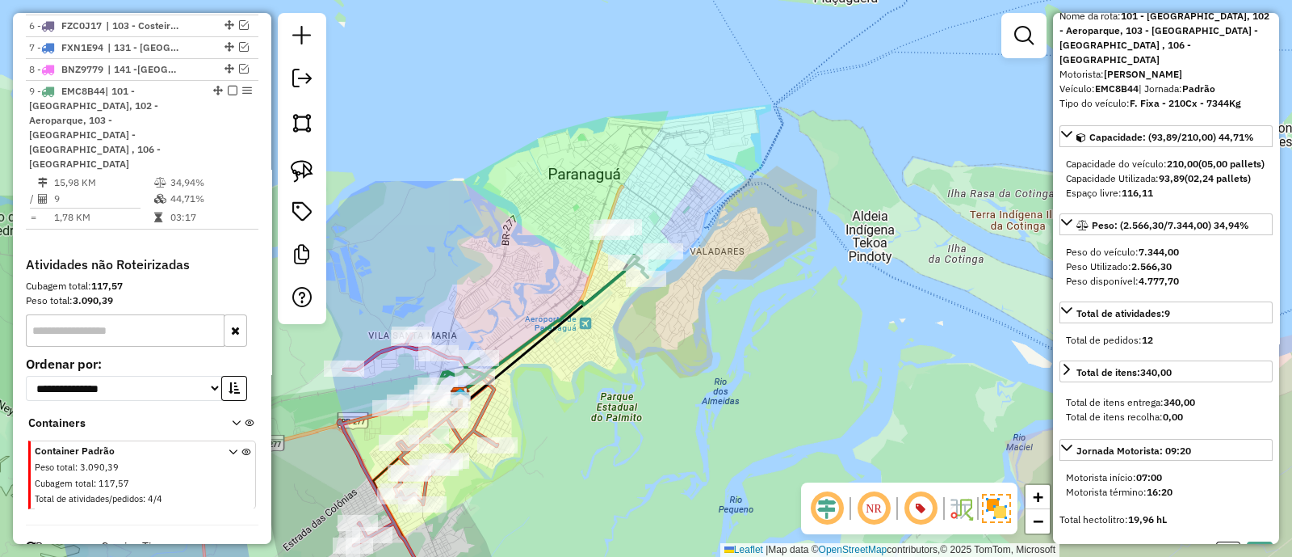
scroll to position [78, 0]
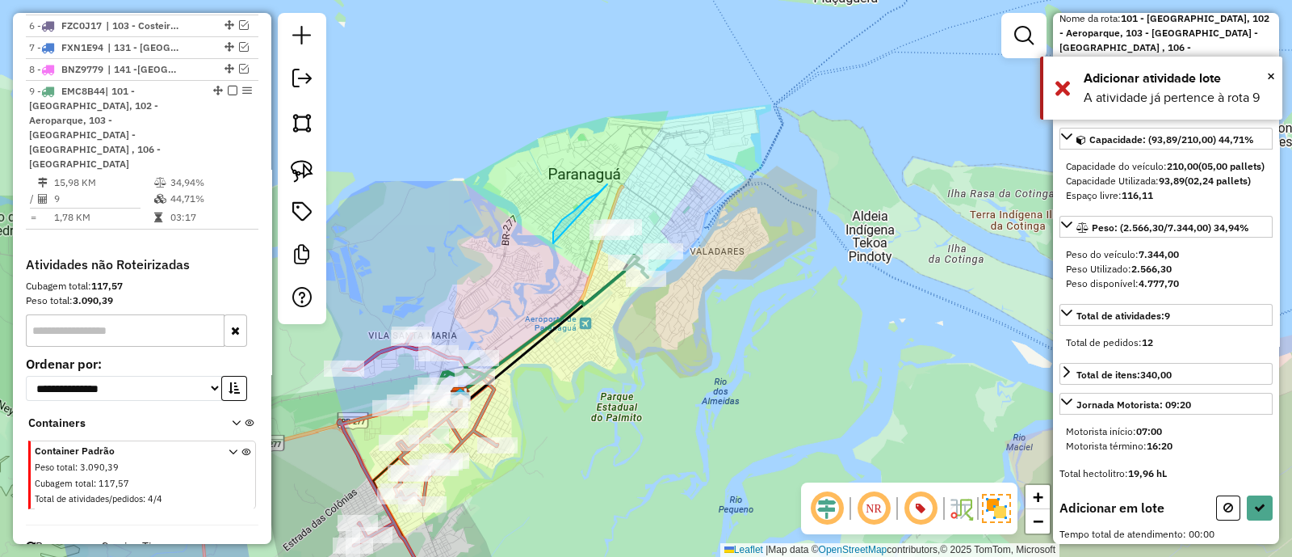
drag, startPoint x: 553, startPoint y: 243, endPoint x: 846, endPoint y: 271, distance: 293.7
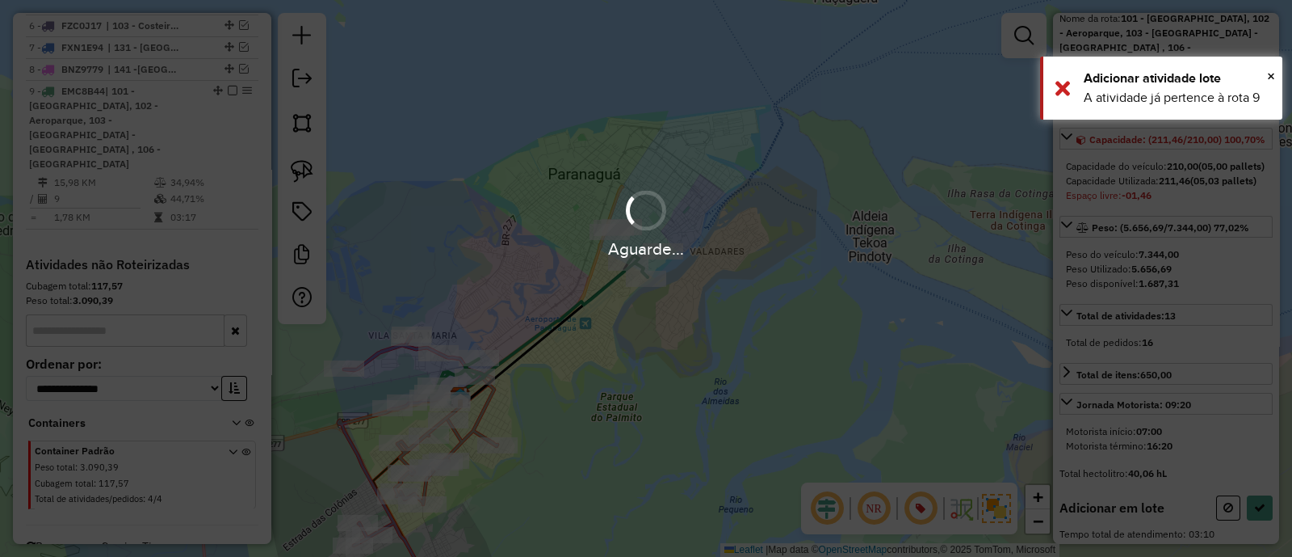
scroll to position [403, 0]
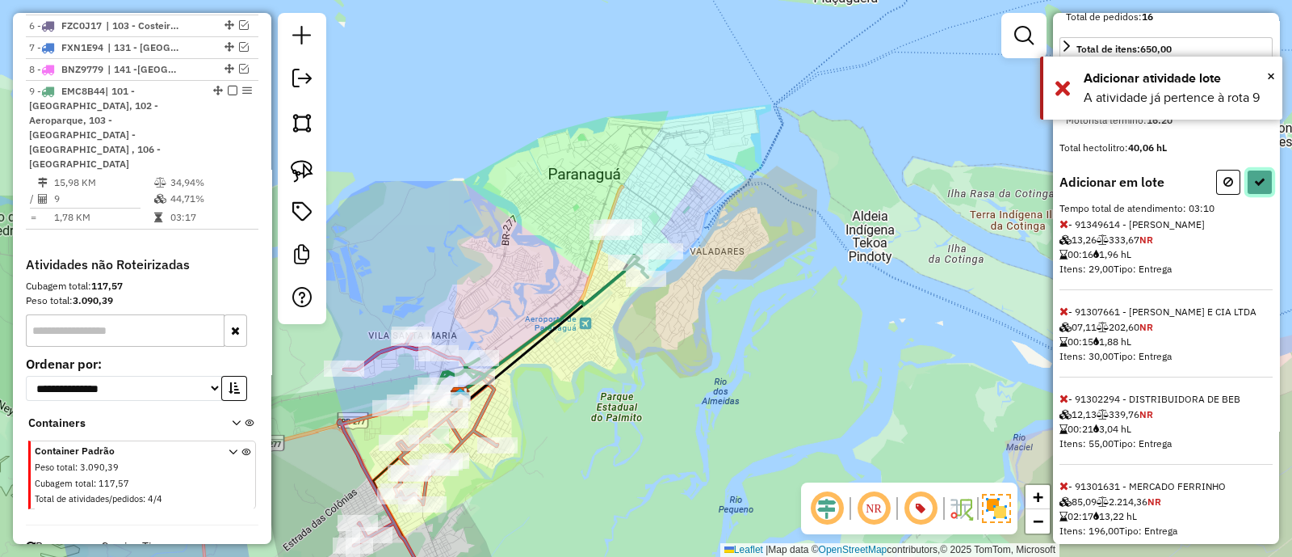
click at [1265, 195] on button at bounding box center [1260, 182] width 26 height 25
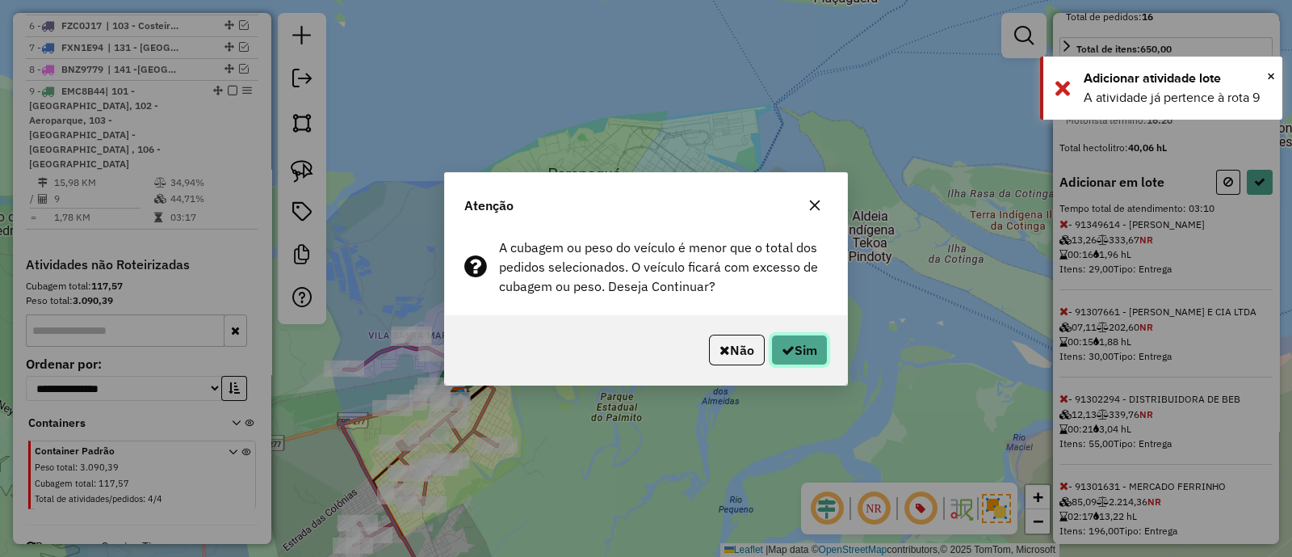
click at [790, 352] on icon "button" at bounding box center [788, 349] width 13 height 13
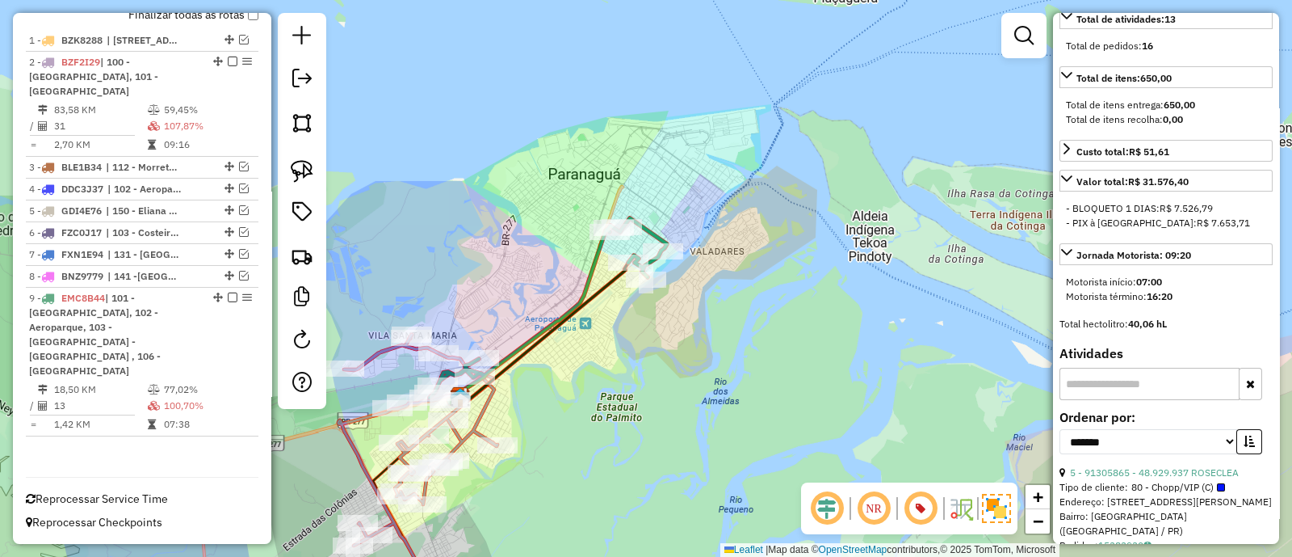
scroll to position [549, 0]
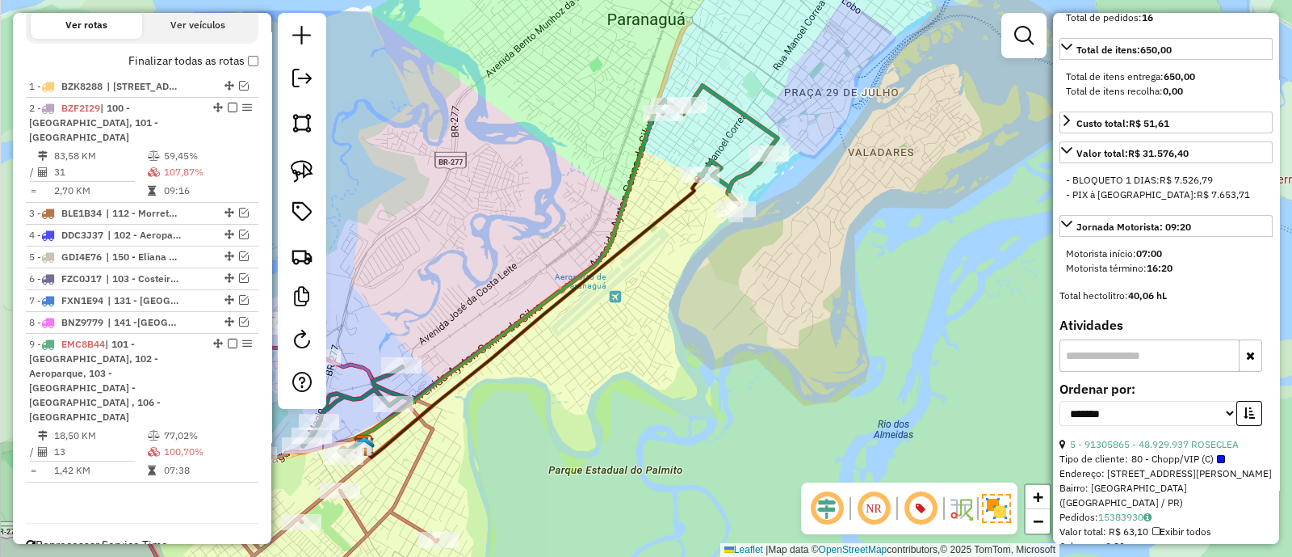
drag, startPoint x: 663, startPoint y: 292, endPoint x: 675, endPoint y: 285, distance: 13.4
click at [675, 287] on div "Janela de atendimento Grade de atendimento Capacidade Transportadoras Veículos …" at bounding box center [646, 278] width 1292 height 557
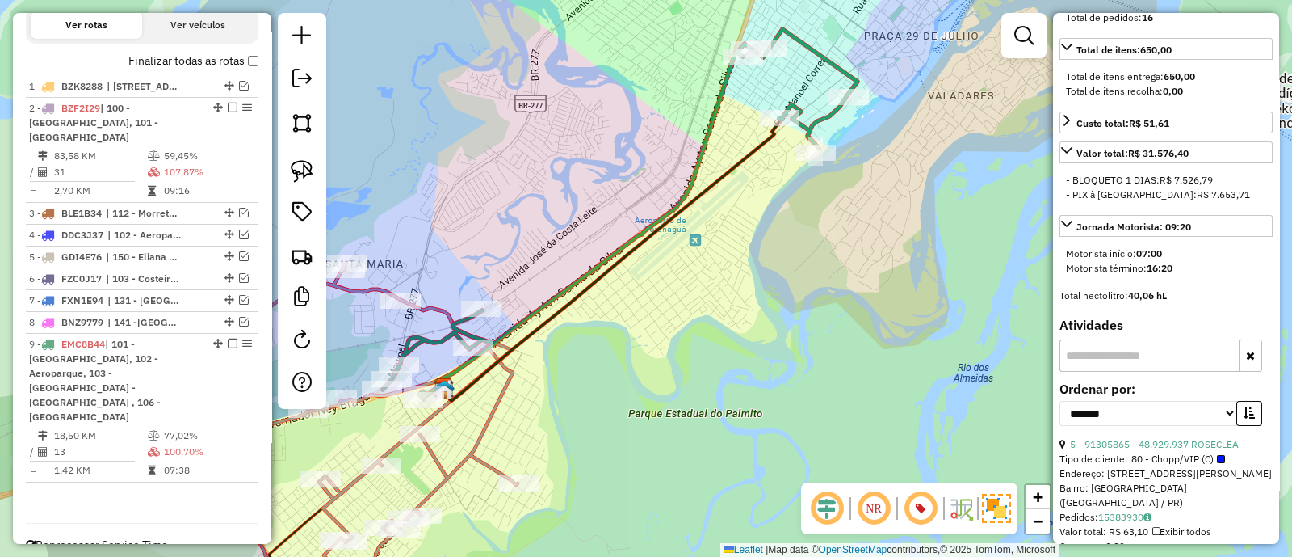
drag, startPoint x: 686, startPoint y: 353, endPoint x: 730, endPoint y: 290, distance: 77.1
click at [730, 290] on div "Janela de atendimento Grade de atendimento Capacidade Transportadoras Veículos …" at bounding box center [646, 278] width 1292 height 557
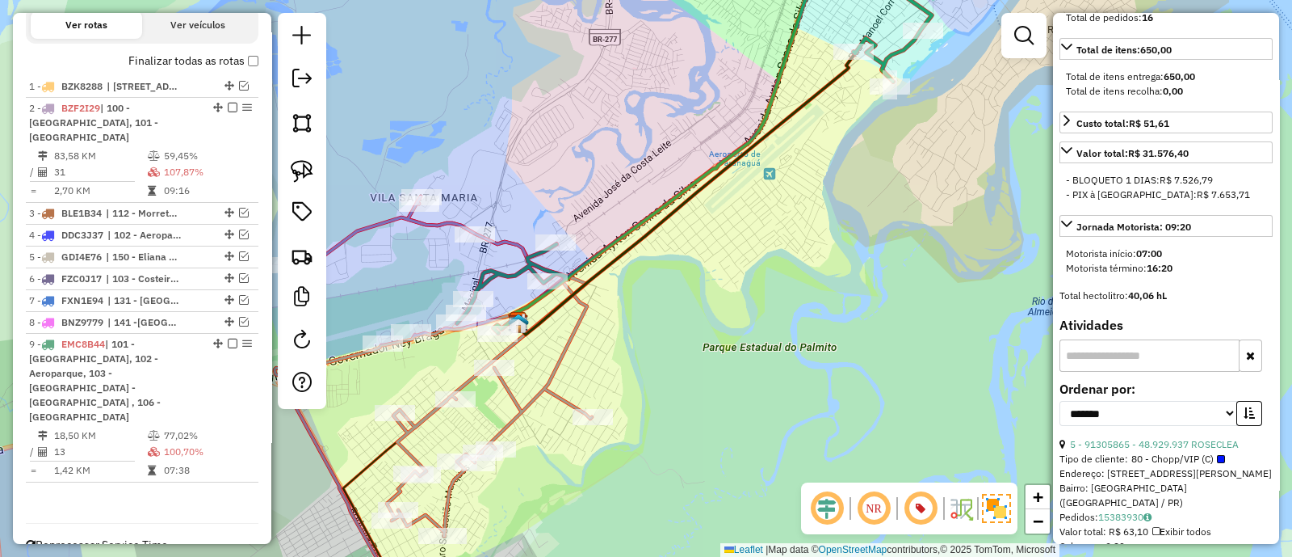
drag, startPoint x: 735, startPoint y: 316, endPoint x: 794, endPoint y: 313, distance: 59.0
click at [794, 313] on div "Janela de atendimento Grade de atendimento Capacidade Transportadoras Veículos …" at bounding box center [646, 278] width 1292 height 557
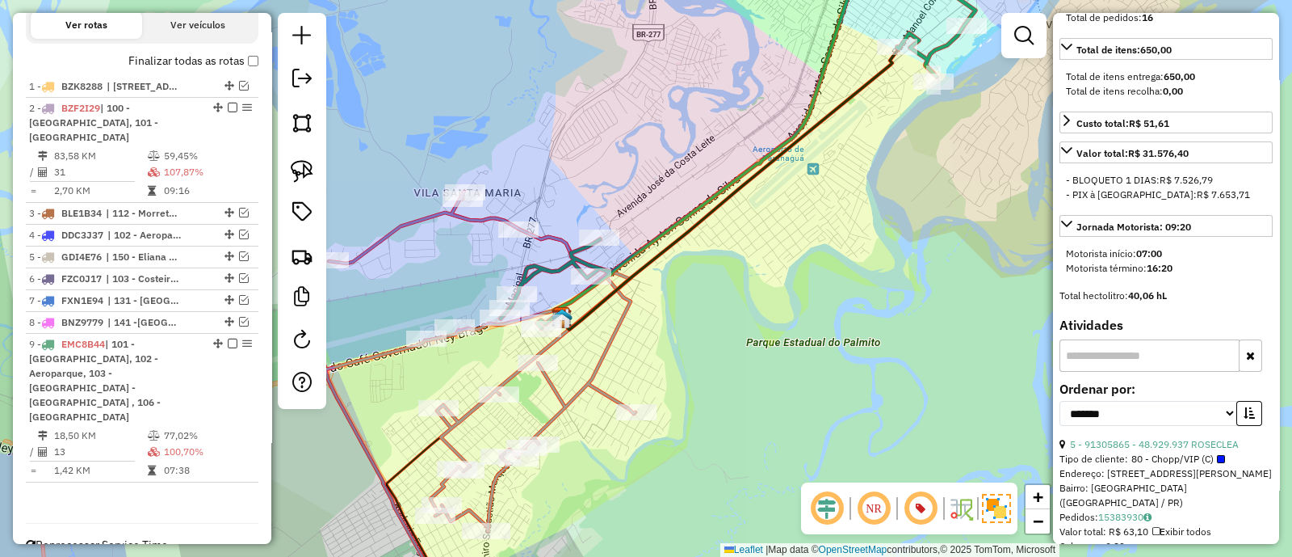
click at [797, 321] on div "Janela de atendimento Grade de atendimento Capacidade Transportadoras Veículos …" at bounding box center [646, 278] width 1292 height 557
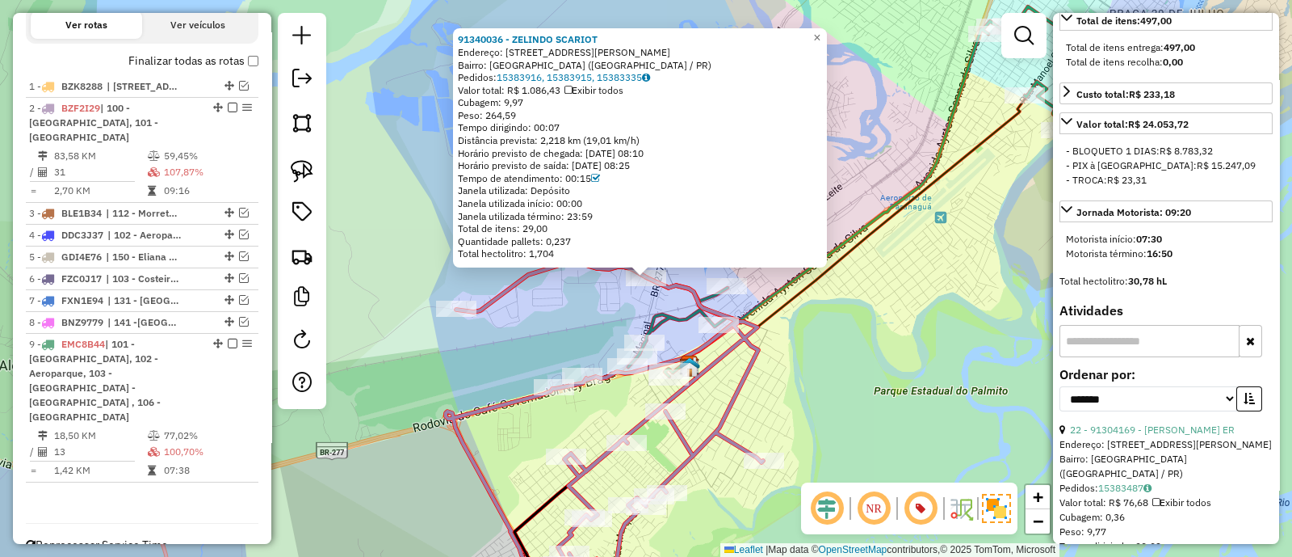
click at [881, 339] on div "91340036 - ZELINDO SCARIOT Endereço: AV Senador Attilio Fontana 605 Bairro: PAR…" at bounding box center [646, 278] width 1292 height 557
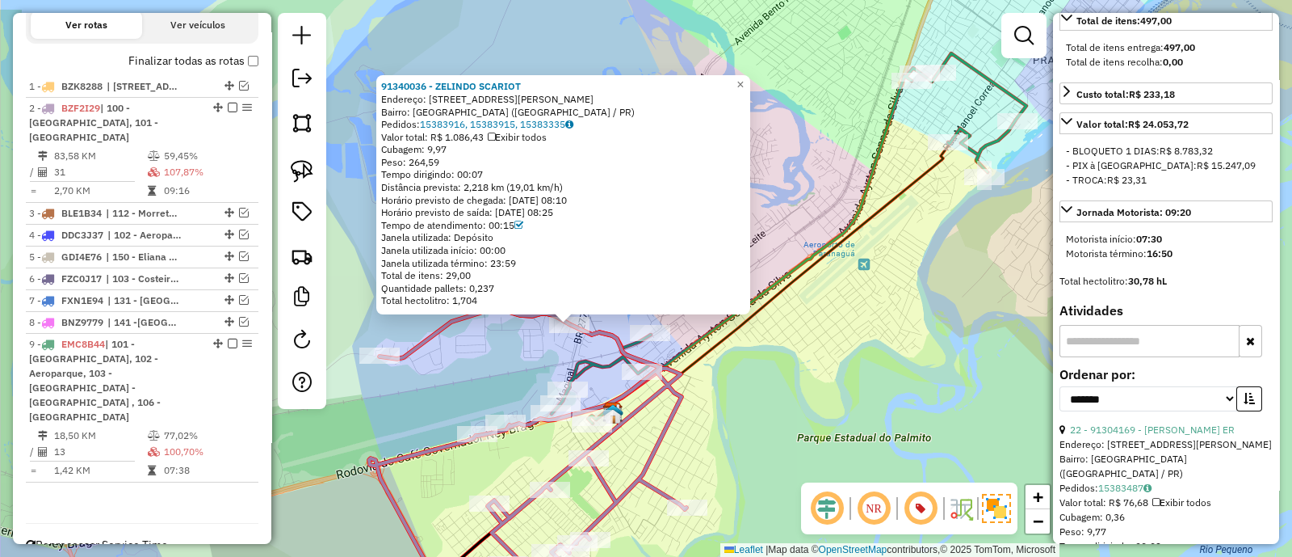
click at [864, 369] on div "91340036 - ZELINDO SCARIOT Endereço: AV Senador Attilio Fontana 605 Bairro: PAR…" at bounding box center [646, 278] width 1292 height 557
click at [824, 396] on div "91340036 - ZELINDO SCARIOT Endereço: AV Senador Attilio Fontana 605 Bairro: PAR…" at bounding box center [646, 278] width 1292 height 557
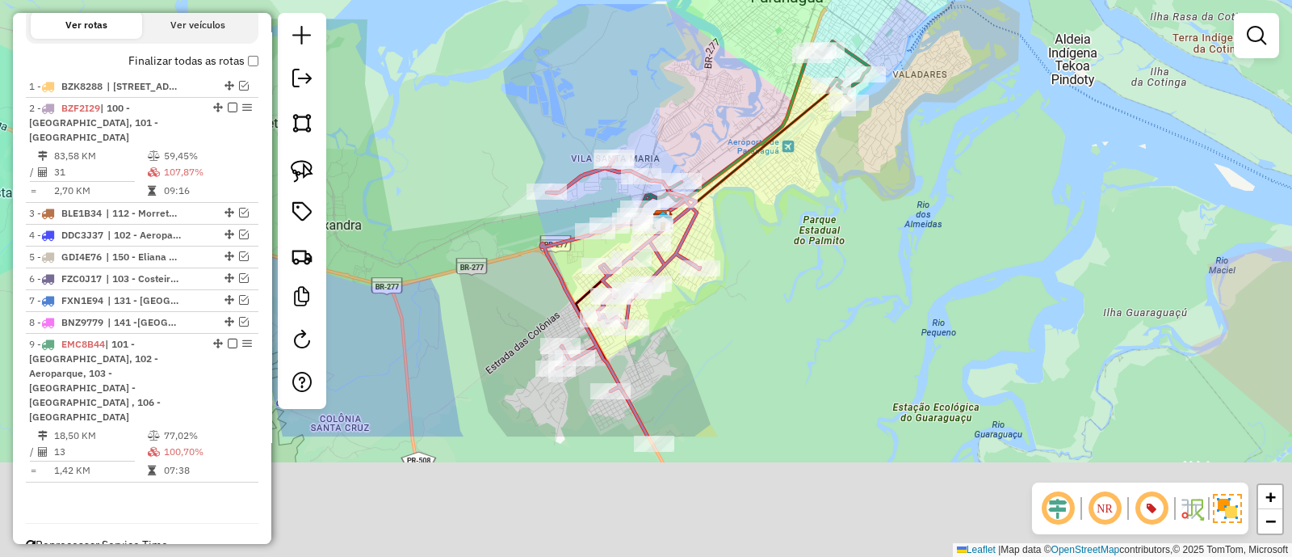
drag, startPoint x: 775, startPoint y: 466, endPoint x: 763, endPoint y: 280, distance: 186.2
click at [763, 282] on div "Janela de atendimento Grade de atendimento Capacidade Transportadoras Veículos …" at bounding box center [646, 278] width 1292 height 557
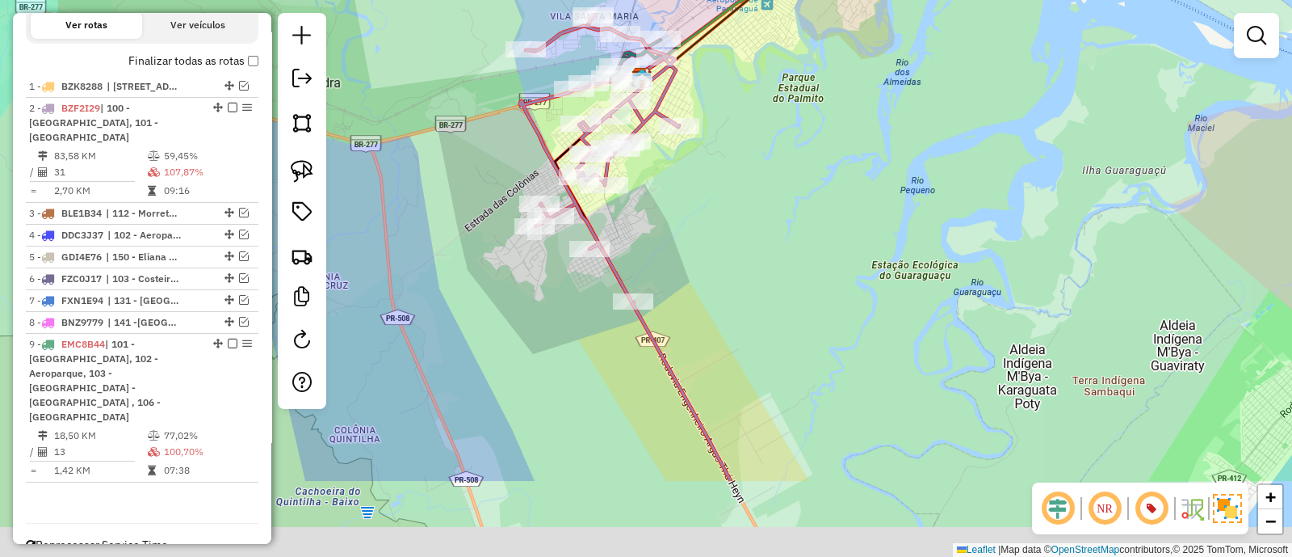
drag, startPoint x: 775, startPoint y: 315, endPoint x: 751, endPoint y: 230, distance: 88.0
click at [763, 277] on div "Janela de atendimento Grade de atendimento Capacidade Transportadoras Veículos …" at bounding box center [646, 278] width 1292 height 557
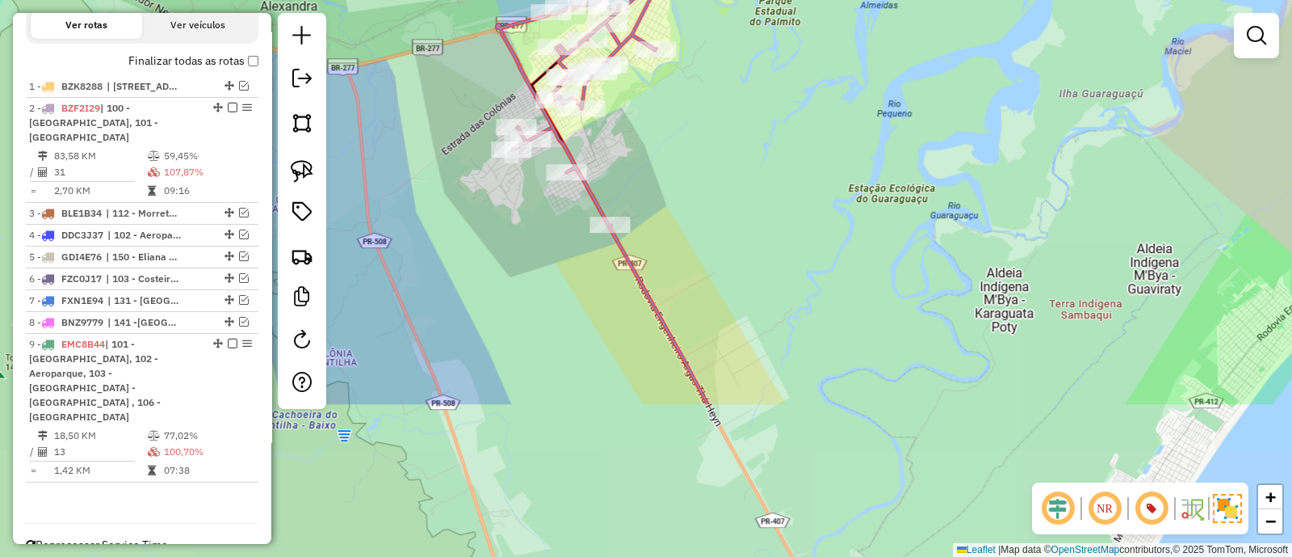
drag, startPoint x: 761, startPoint y: 410, endPoint x: 702, endPoint y: 234, distance: 184.9
click at [720, 283] on div "Janela de atendimento Grade de atendimento Capacidade Transportadoras Veículos …" at bounding box center [646, 278] width 1292 height 557
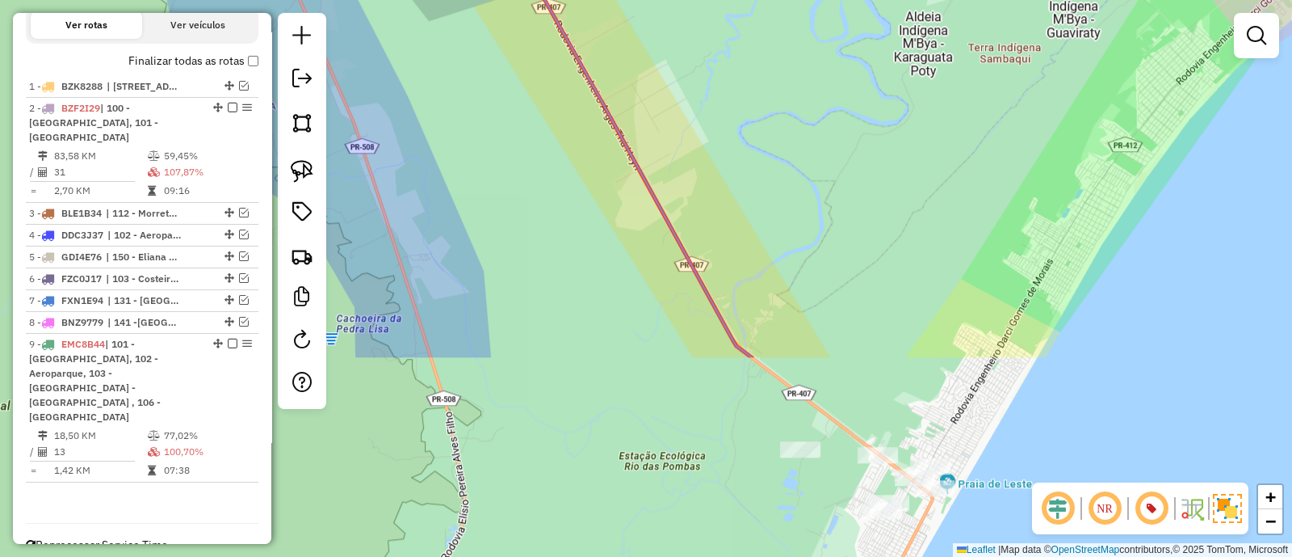
click at [711, 216] on div "Janela de atendimento Grade de atendimento Capacidade Transportadoras Veículos …" at bounding box center [646, 278] width 1292 height 557
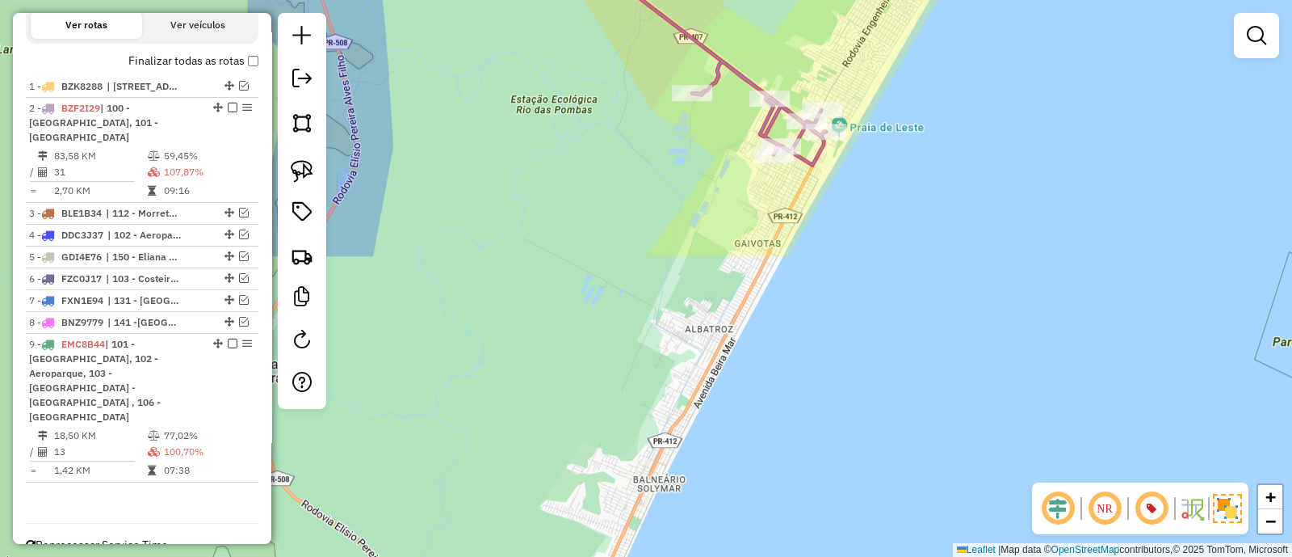
drag, startPoint x: 813, startPoint y: 223, endPoint x: 814, endPoint y: 553, distance: 329.6
click at [814, 506] on div "Janela de atendimento Grade de atendimento Capacidade Transportadoras Veículos …" at bounding box center [646, 278] width 1292 height 557
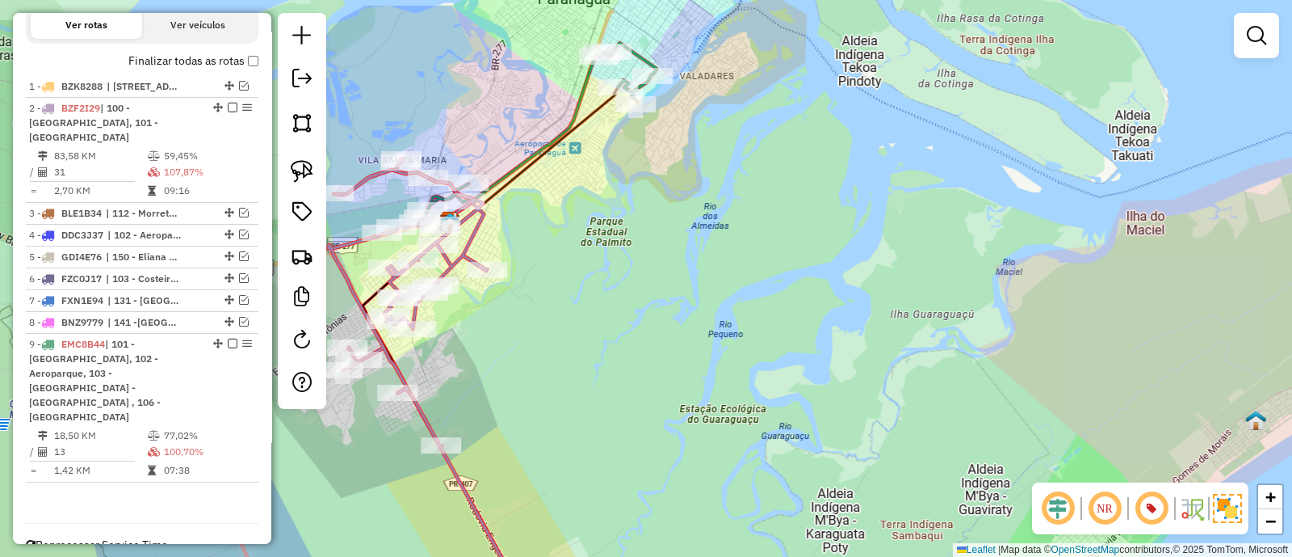
drag, startPoint x: 658, startPoint y: 310, endPoint x: 837, endPoint y: 470, distance: 239.7
click at [771, 376] on div "Janela de atendimento Grade de atendimento Capacidade Transportadoras Veículos …" at bounding box center [646, 278] width 1292 height 557
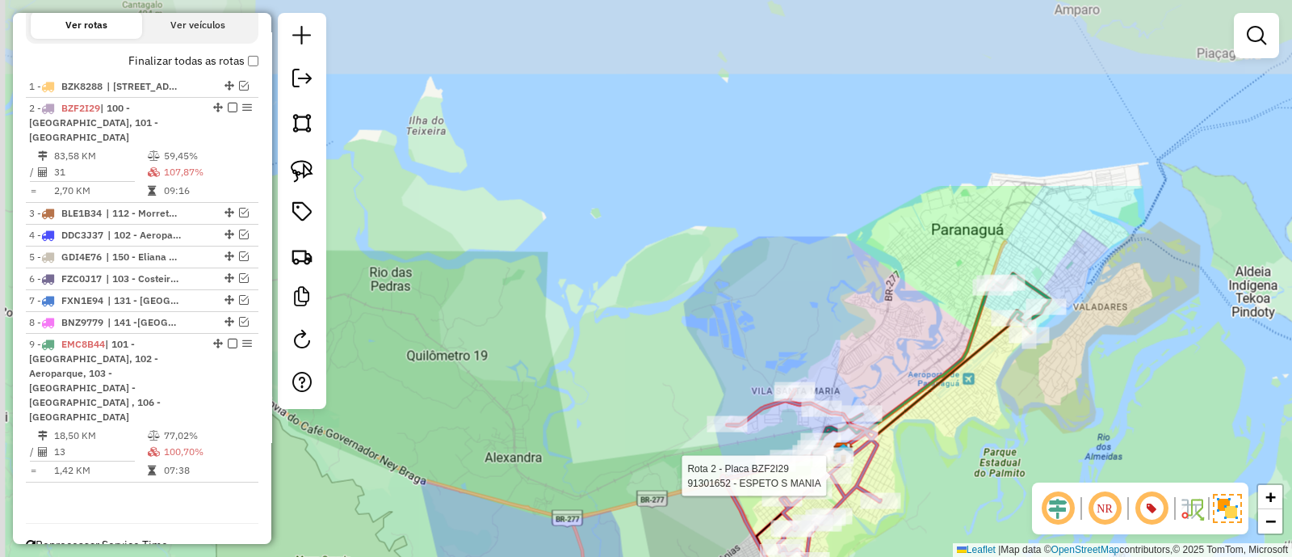
click at [614, 301] on div "Rota 2 - Placa BZF2I29 91308122 - DANIELE VANESSA MURARO Rota 2 - Placa BZF2I29…" at bounding box center [646, 278] width 1292 height 557
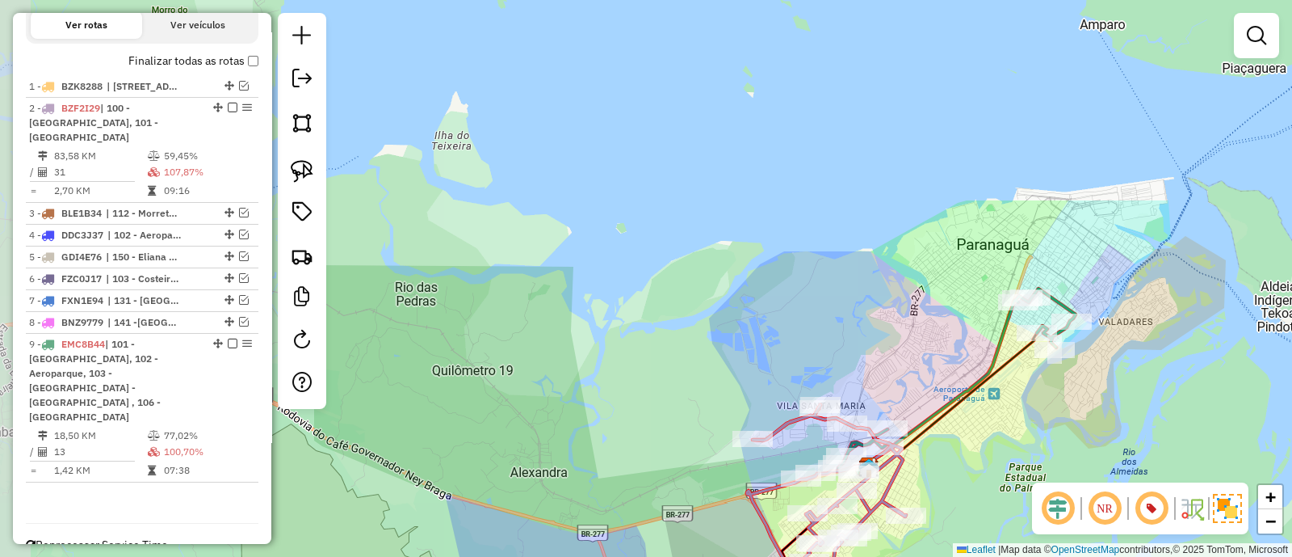
click at [372, 139] on div "Janela de atendimento Grade de atendimento Capacidade Transportadoras Veículos …" at bounding box center [646, 278] width 1292 height 557
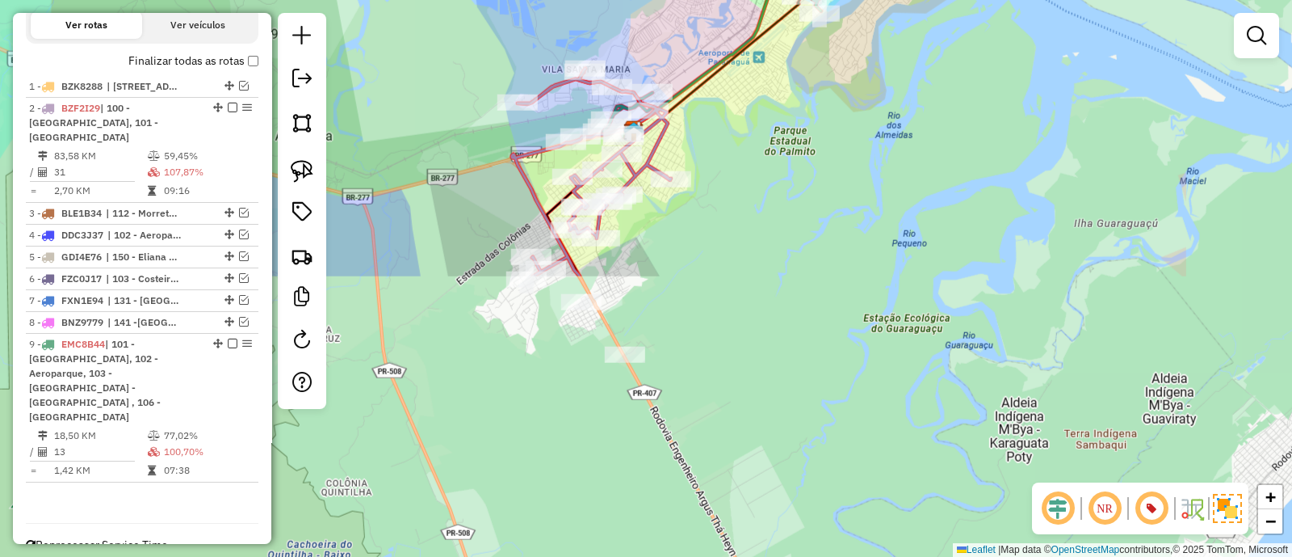
drag, startPoint x: 488, startPoint y: 191, endPoint x: 410, endPoint y: 218, distance: 82.0
click at [481, 191] on div "Janela de atendimento Grade de atendimento Capacidade Transportadoras Veículos …" at bounding box center [646, 278] width 1292 height 557
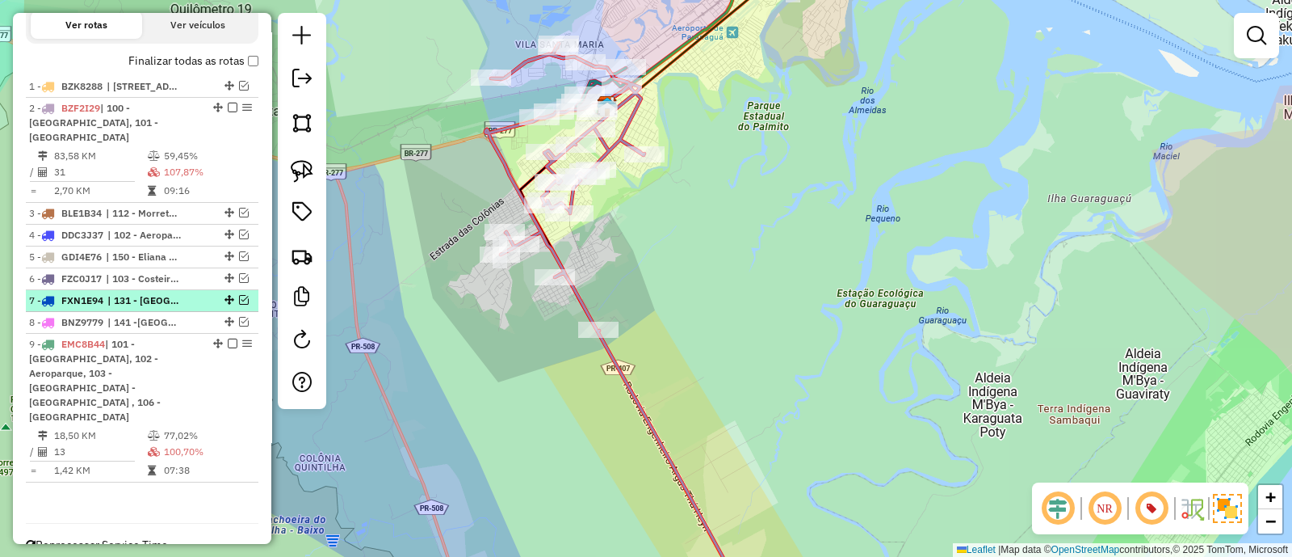
click at [242, 293] on div "7 - FXN1E94 | 131 - Praia do Leste, 132 - Pontal do Paraná" at bounding box center [142, 300] width 226 height 15
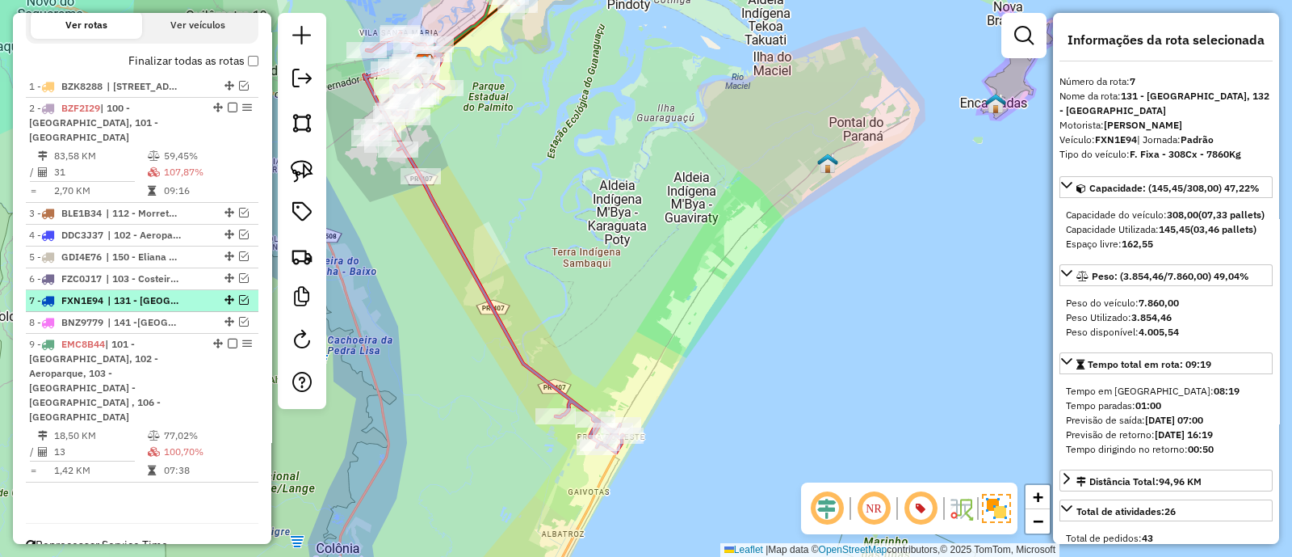
click at [242, 295] on em at bounding box center [244, 300] width 10 height 10
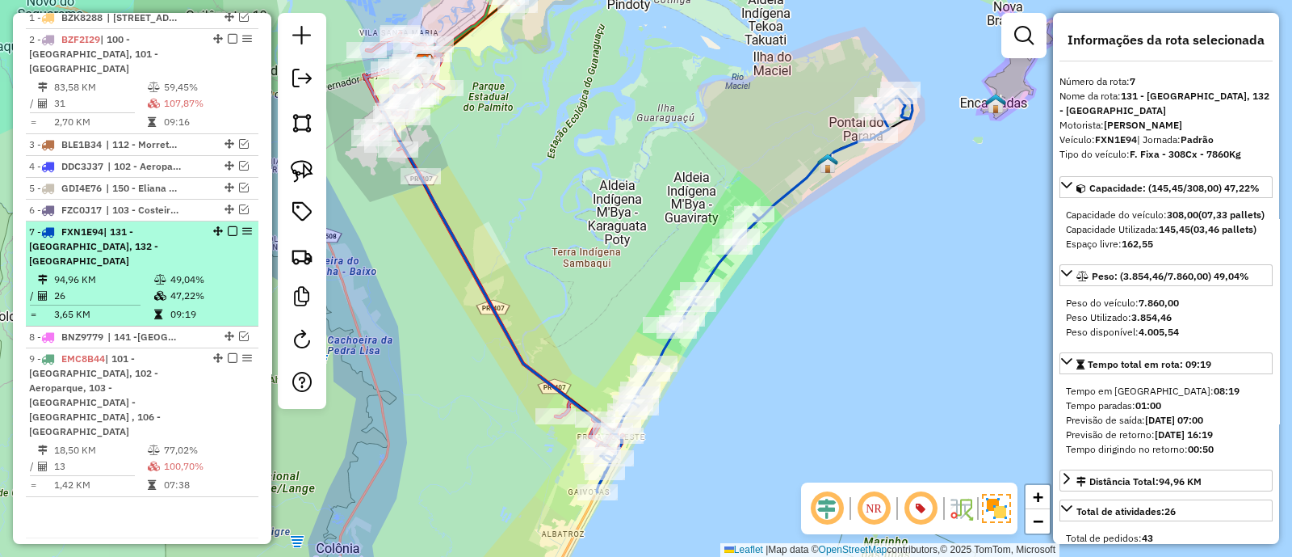
click at [229, 226] on em at bounding box center [233, 231] width 10 height 10
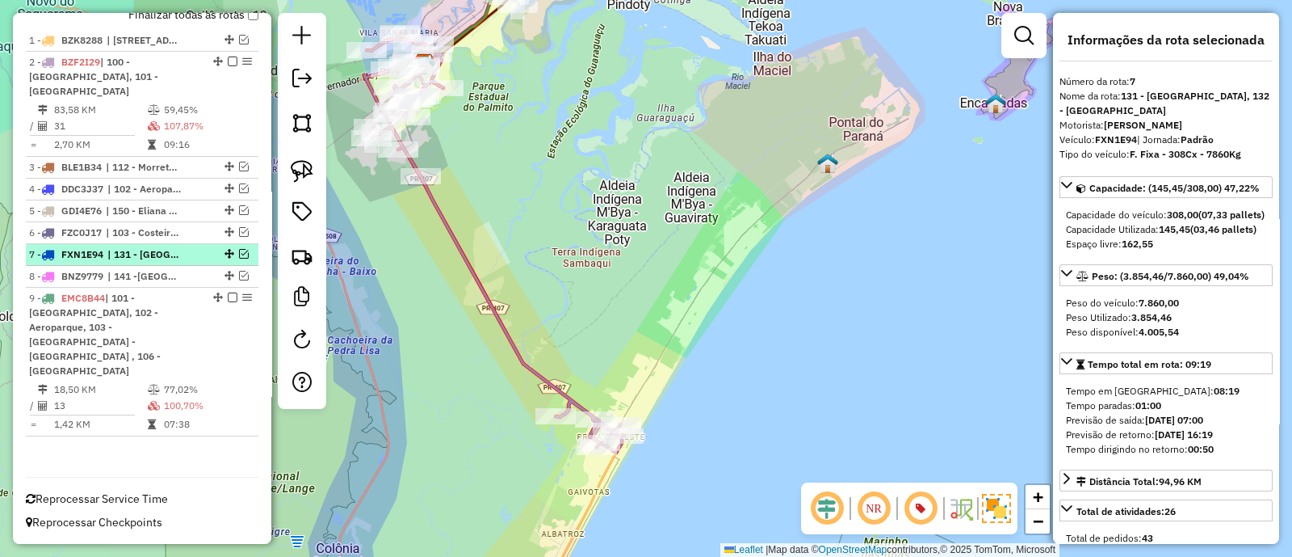
scroll to position [597, 0]
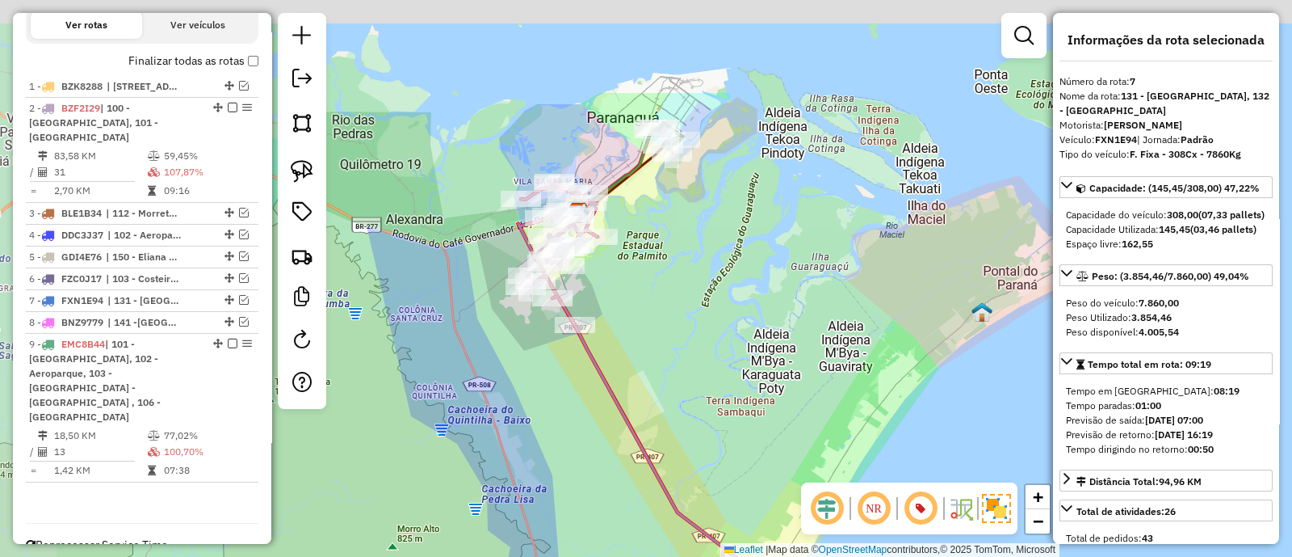
drag, startPoint x: 612, startPoint y: 258, endPoint x: 723, endPoint y: 376, distance: 162.3
click at [723, 376] on div "Janela de atendimento Grade de atendimento Capacidade Transportadoras Veículos …" at bounding box center [646, 278] width 1292 height 557
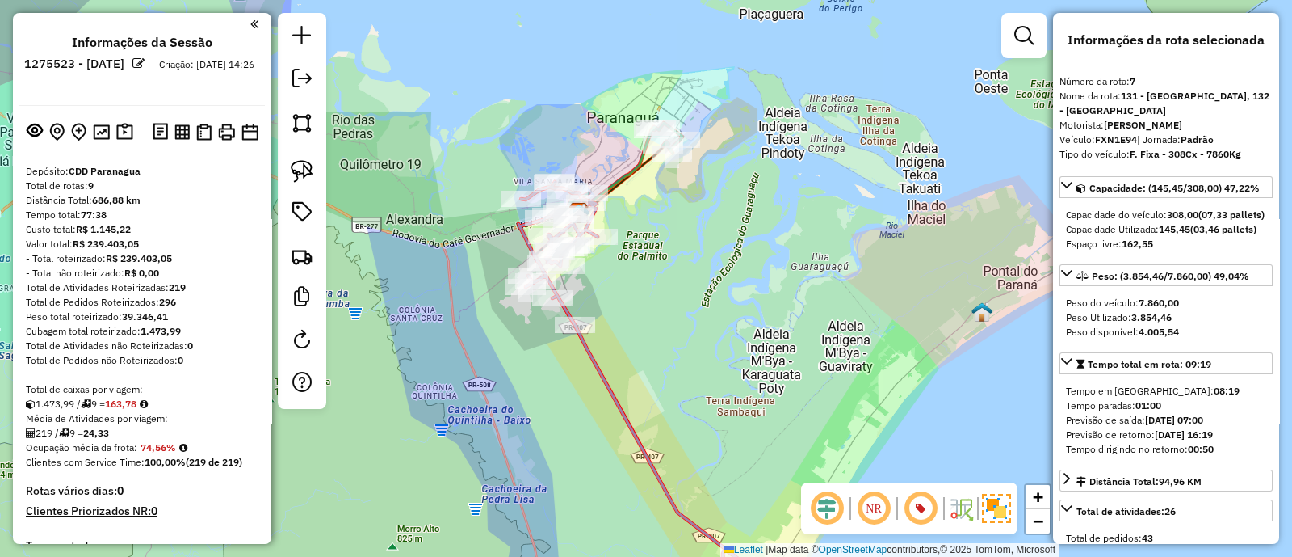
scroll to position [597, 0]
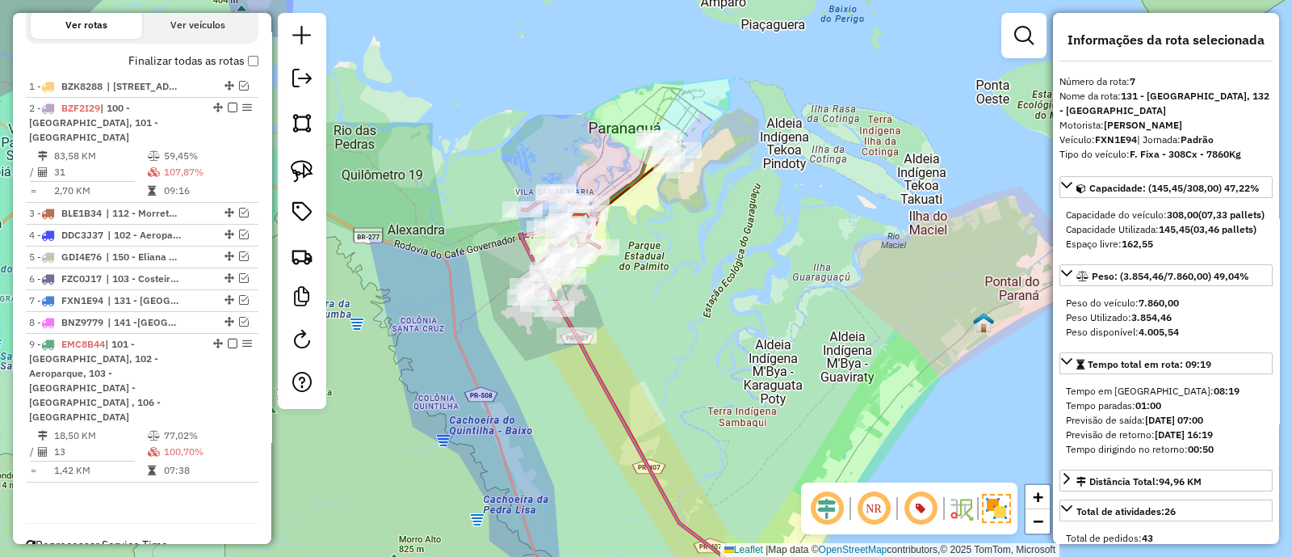
drag, startPoint x: 687, startPoint y: 268, endPoint x: 694, endPoint y: 328, distance: 60.1
click at [694, 328] on div "Janela de atendimento Grade de atendimento Capacidade Transportadoras Veículos …" at bounding box center [646, 278] width 1292 height 557
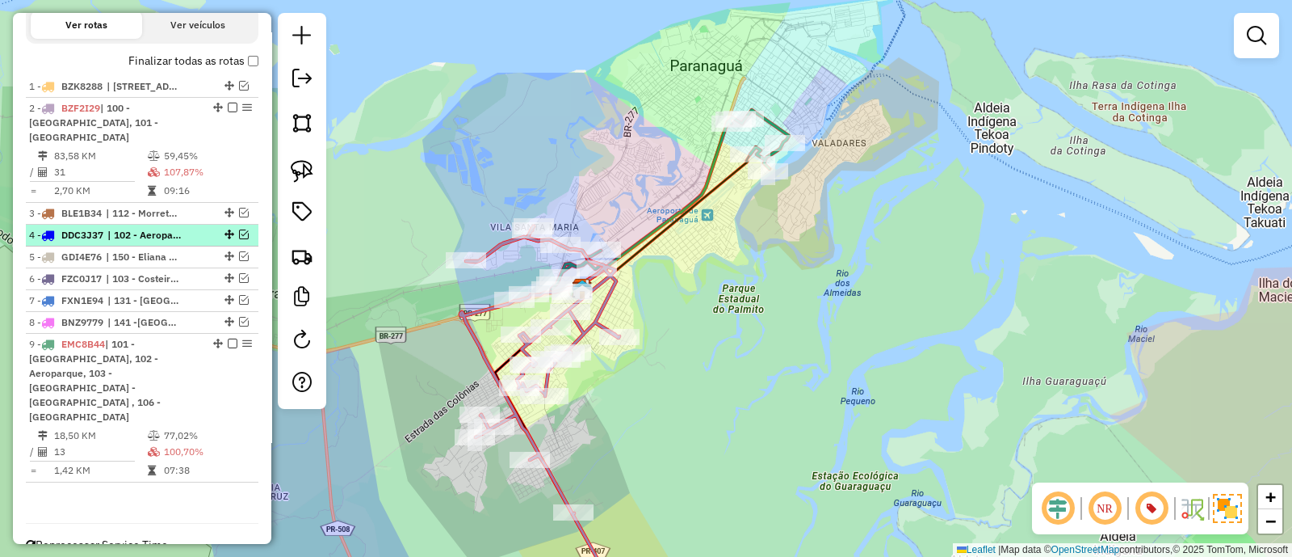
click at [239, 229] on em at bounding box center [244, 234] width 10 height 10
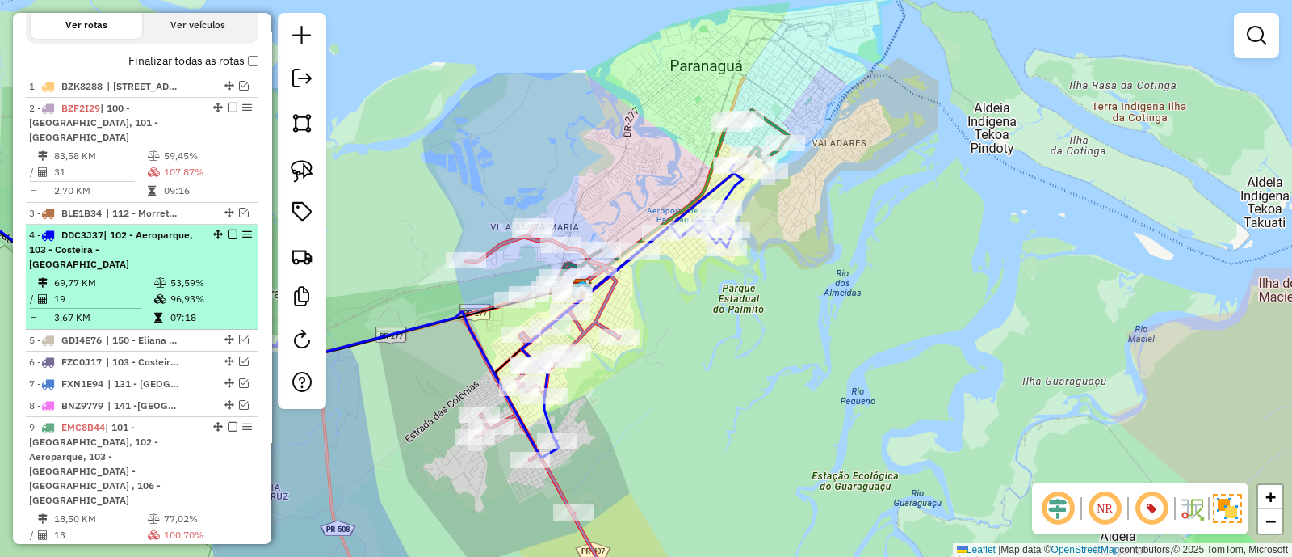
scroll to position [666, 0]
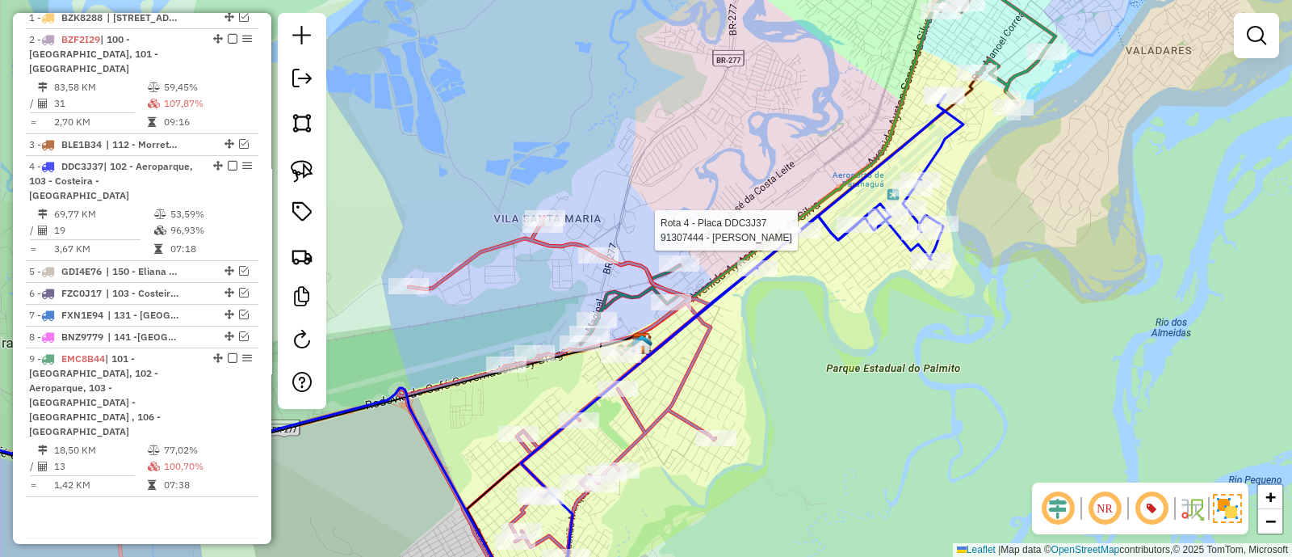
click at [800, 238] on div at bounding box center [801, 230] width 40 height 16
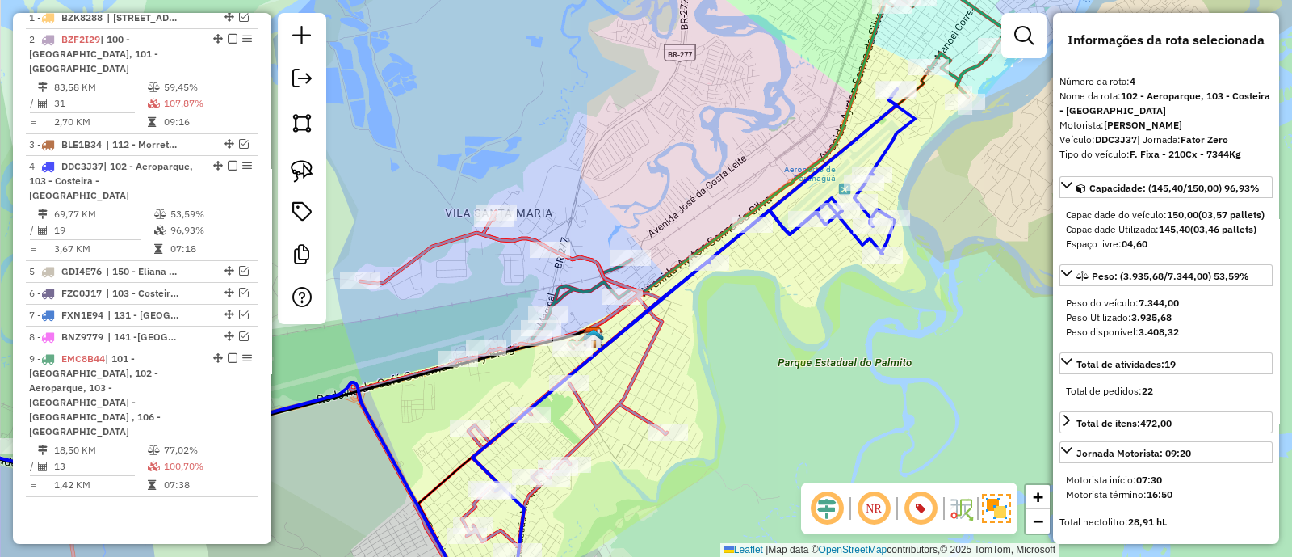
drag, startPoint x: 646, startPoint y: 367, endPoint x: 759, endPoint y: 309, distance: 127.2
click at [760, 309] on div "Janela de atendimento Grade de atendimento Capacidade Transportadoras Veículos …" at bounding box center [646, 278] width 1292 height 557
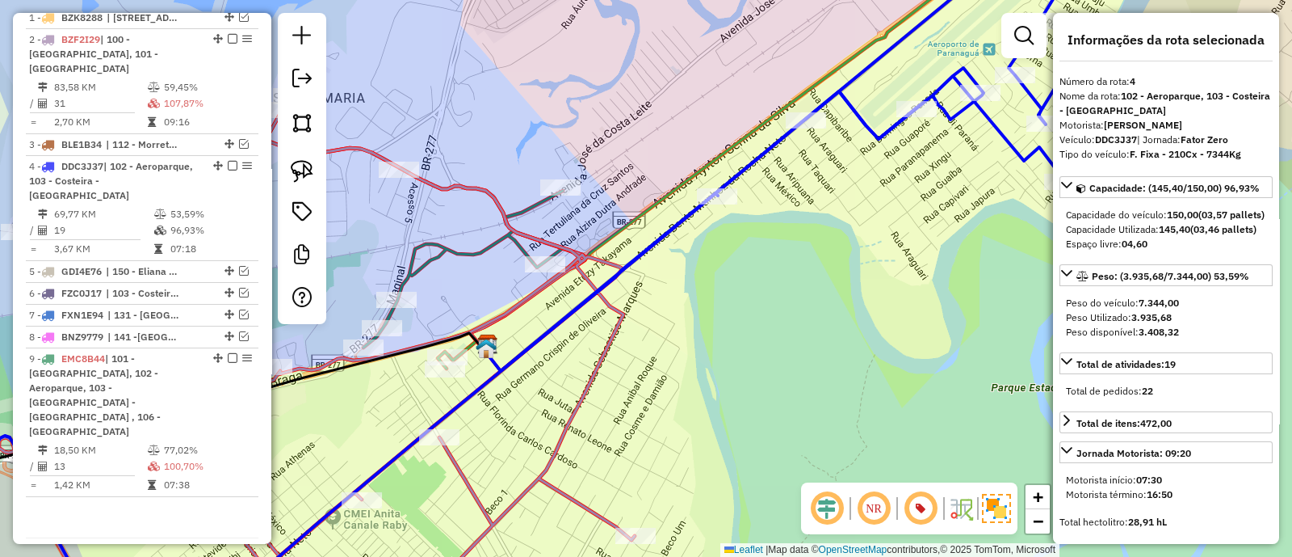
drag, startPoint x: 821, startPoint y: 275, endPoint x: 884, endPoint y: 233, distance: 75.7
click at [880, 233] on div "Janela de atendimento Grade de atendimento Capacidade Transportadoras Veículos …" at bounding box center [646, 278] width 1292 height 557
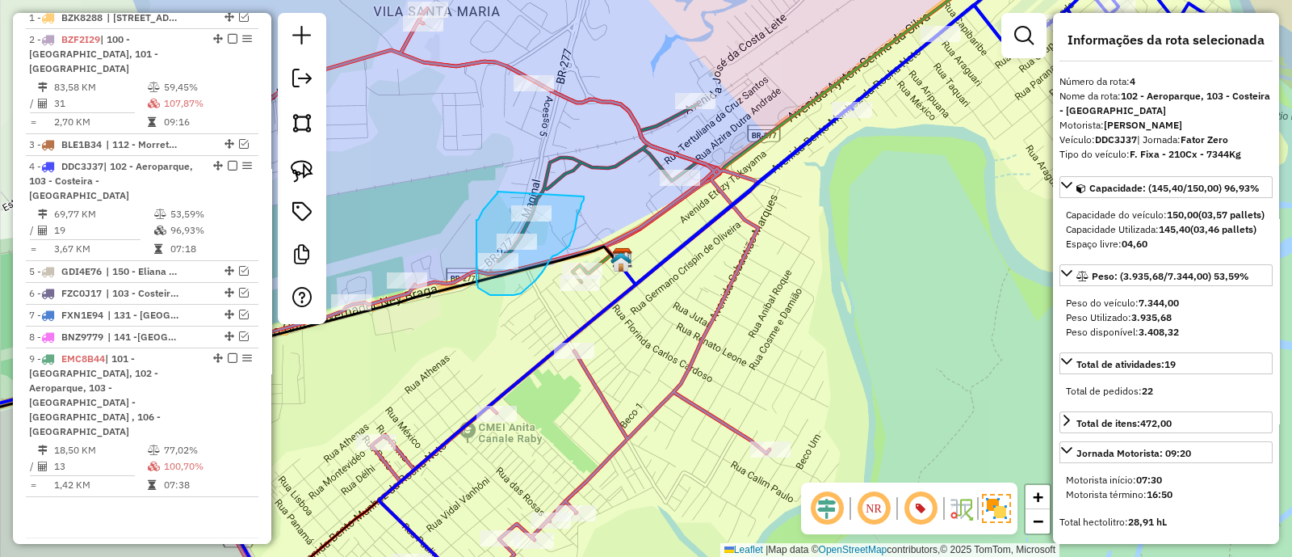
drag, startPoint x: 498, startPoint y: 191, endPoint x: 584, endPoint y: 196, distance: 86.6
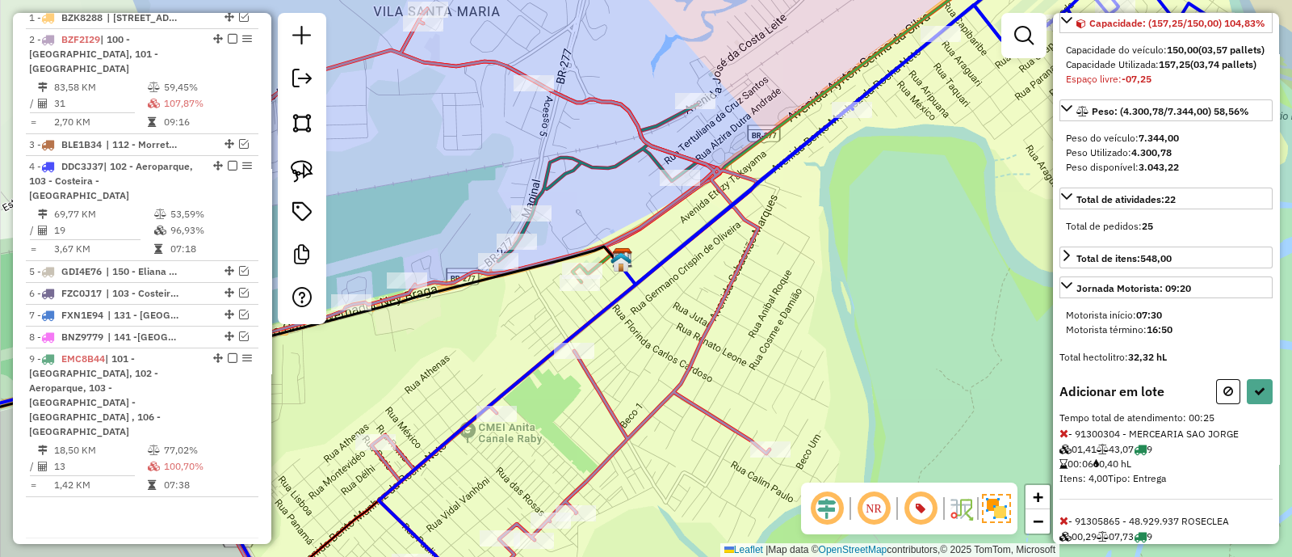
scroll to position [354, 0]
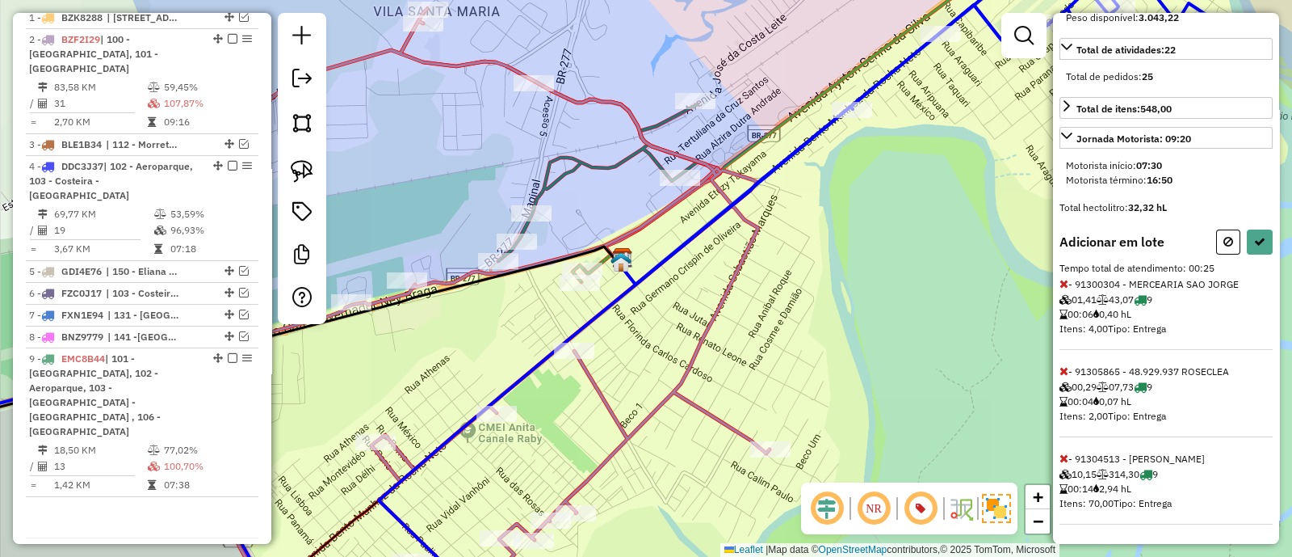
click at [1066, 456] on icon at bounding box center [1064, 457] width 9 height 11
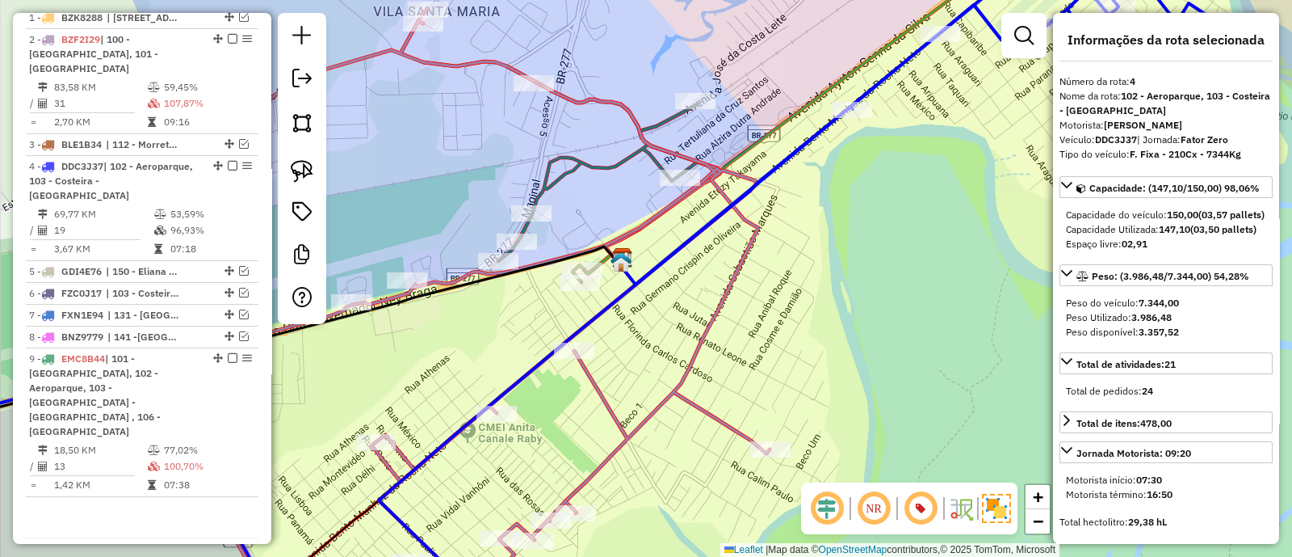
scroll to position [252, 0]
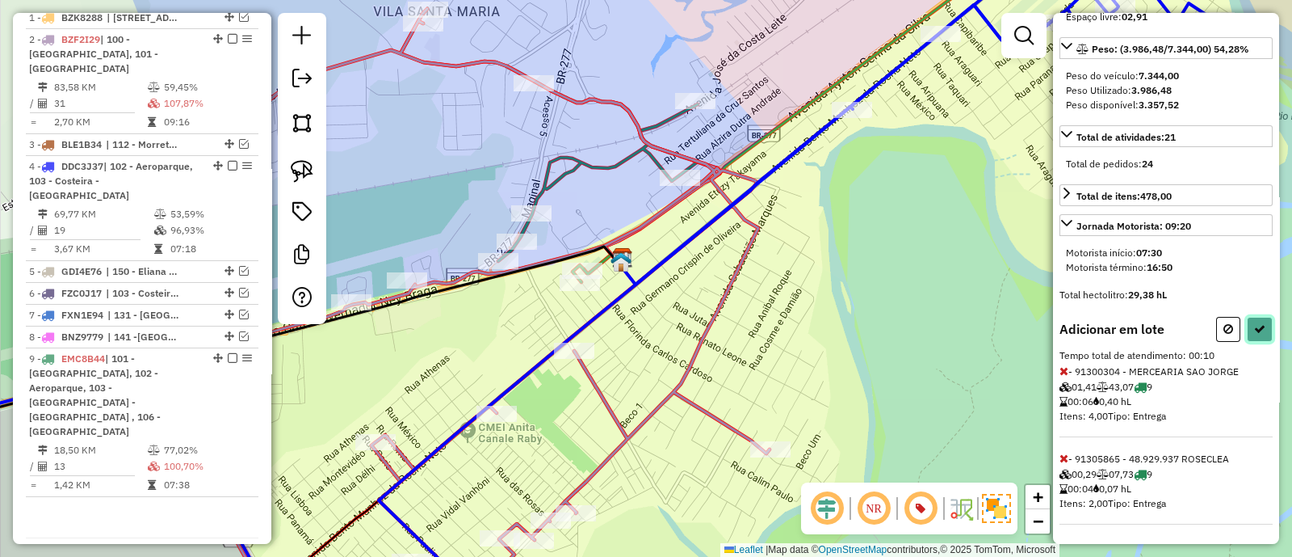
click at [1248, 332] on button at bounding box center [1260, 329] width 26 height 25
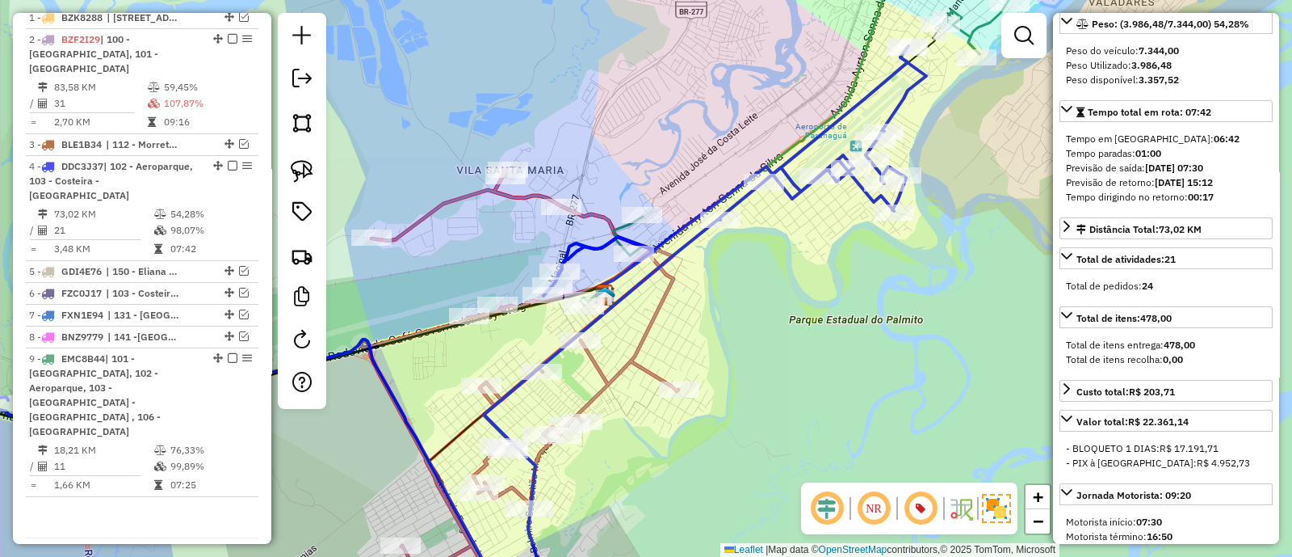
drag, startPoint x: 789, startPoint y: 299, endPoint x: 774, endPoint y: 353, distance: 56.3
click at [774, 353] on div "Janela de atendimento Grade de atendimento Capacidade Transportadoras Veículos …" at bounding box center [646, 278] width 1292 height 557
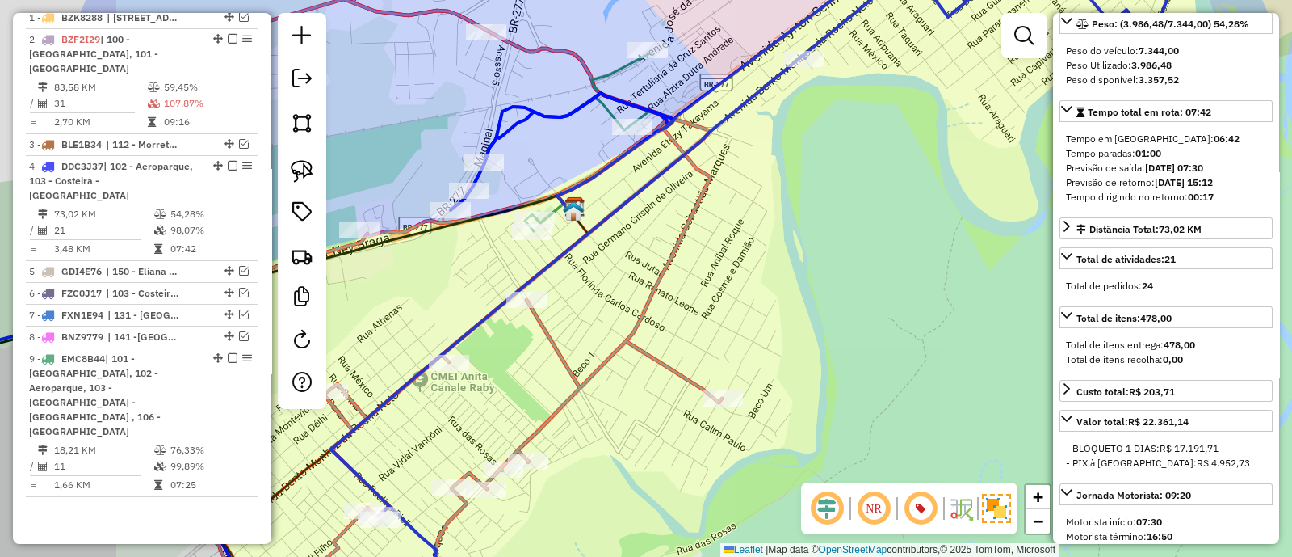
drag, startPoint x: 840, startPoint y: 263, endPoint x: 878, endPoint y: 282, distance: 42.3
click at [871, 278] on div "Janela de atendimento Grade de atendimento Capacidade Transportadoras Veículos …" at bounding box center [646, 278] width 1292 height 557
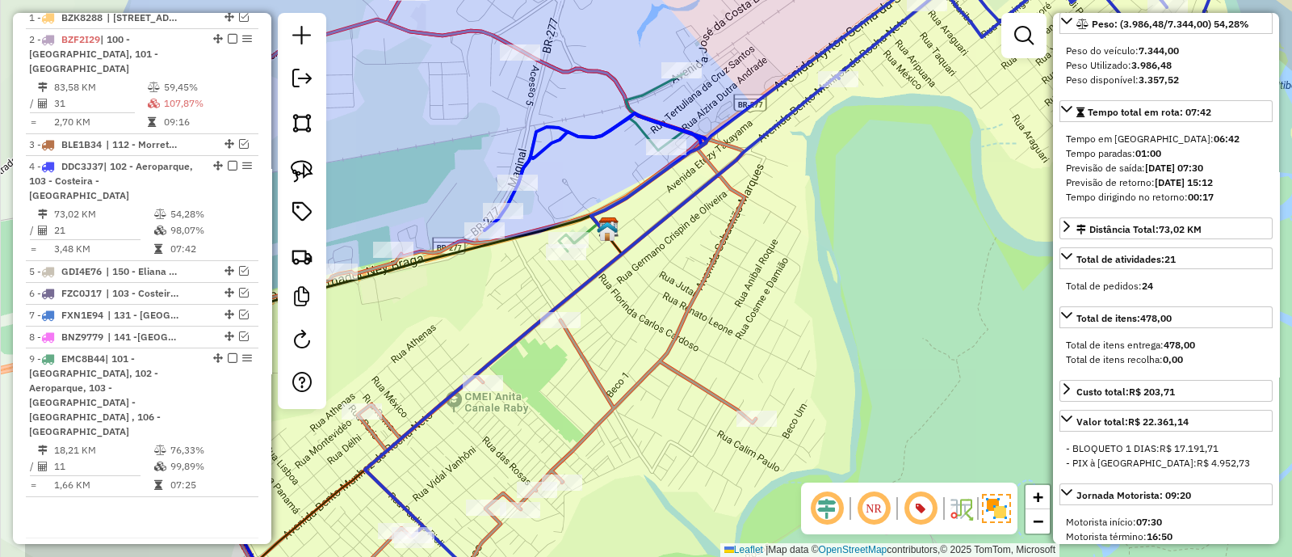
click at [905, 286] on div "Janela de atendimento Grade de atendimento Capacidade Transportadoras Veículos …" at bounding box center [646, 278] width 1292 height 557
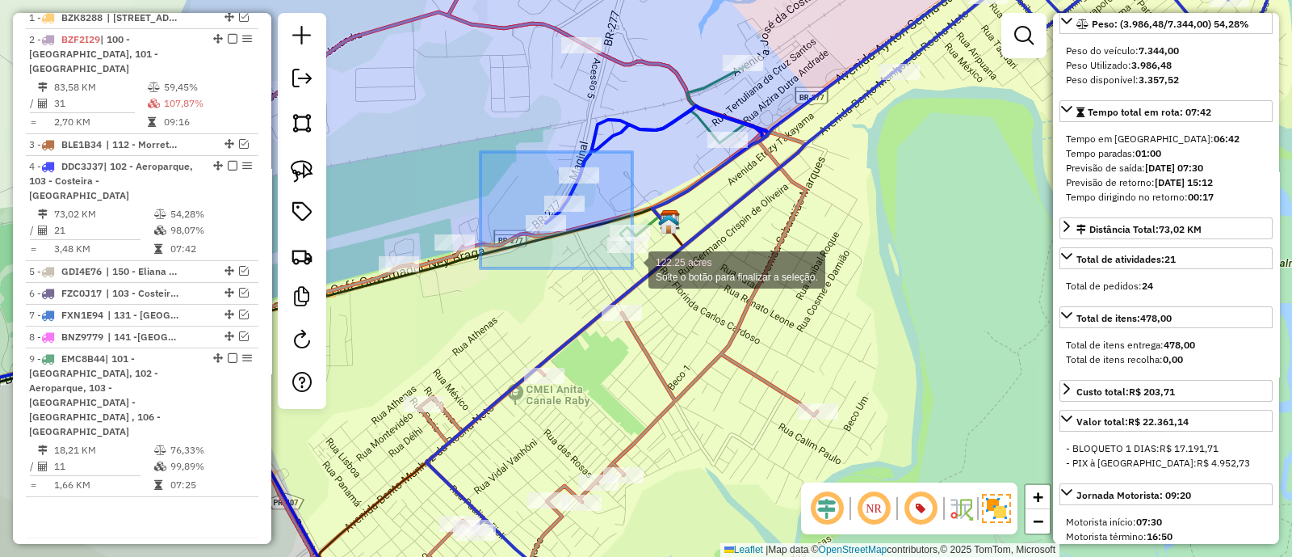
drag, startPoint x: 481, startPoint y: 152, endPoint x: 633, endPoint y: 268, distance: 191.3
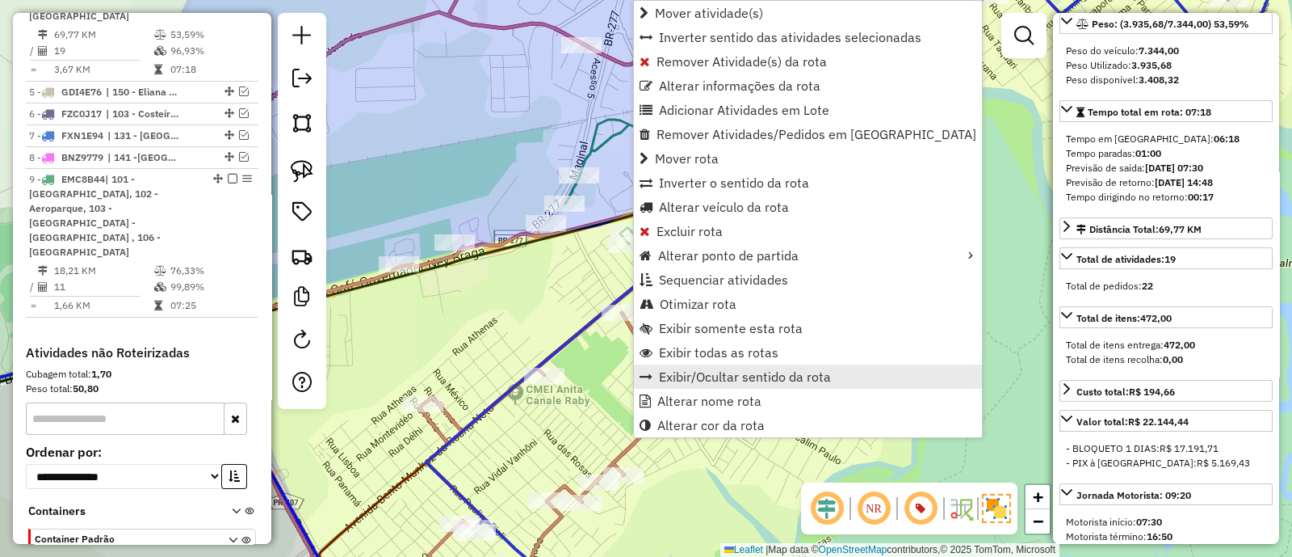
scroll to position [792, 0]
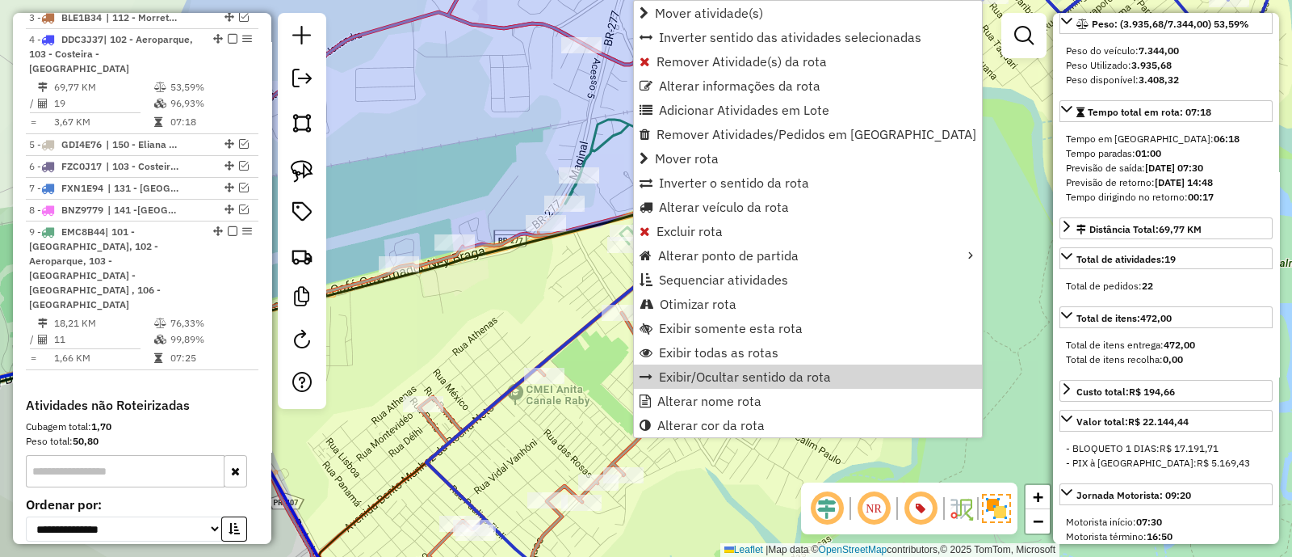
click at [957, 280] on div "Janela de atendimento Grade de atendimento Capacidade Transportadoras Veículos …" at bounding box center [646, 278] width 1292 height 557
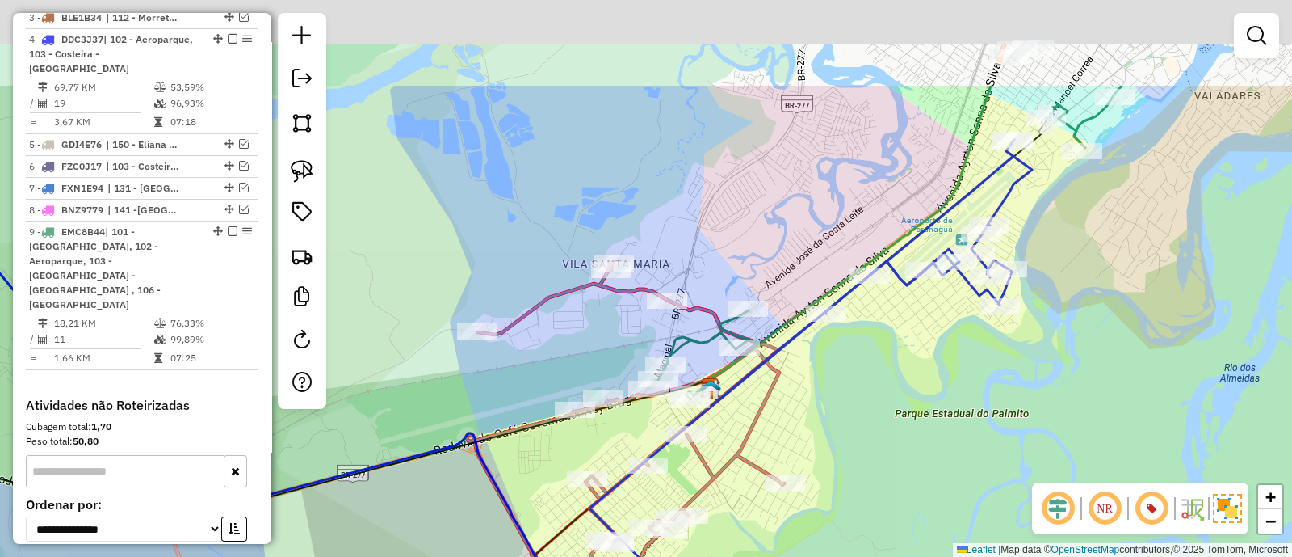
drag, startPoint x: 942, startPoint y: 326, endPoint x: 895, endPoint y: 400, distance: 87.9
click at [897, 394] on div "Janela de atendimento Grade de atendimento Capacidade Transportadoras Veículos …" at bounding box center [646, 278] width 1292 height 557
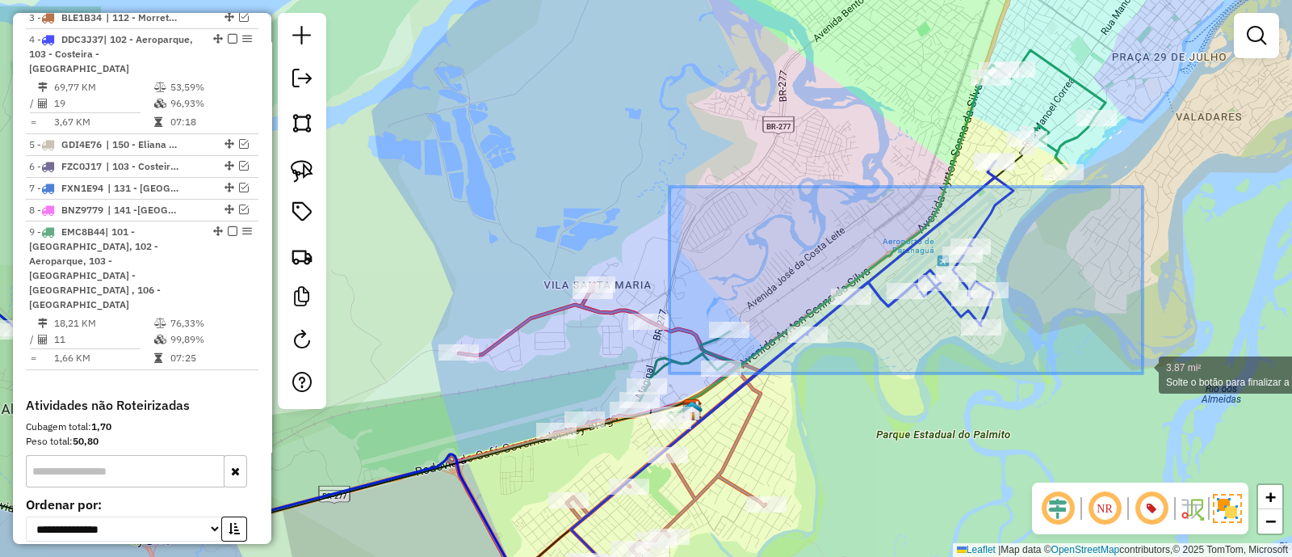
drag, startPoint x: 855, startPoint y: 286, endPoint x: 1143, endPoint y: 373, distance: 301.3
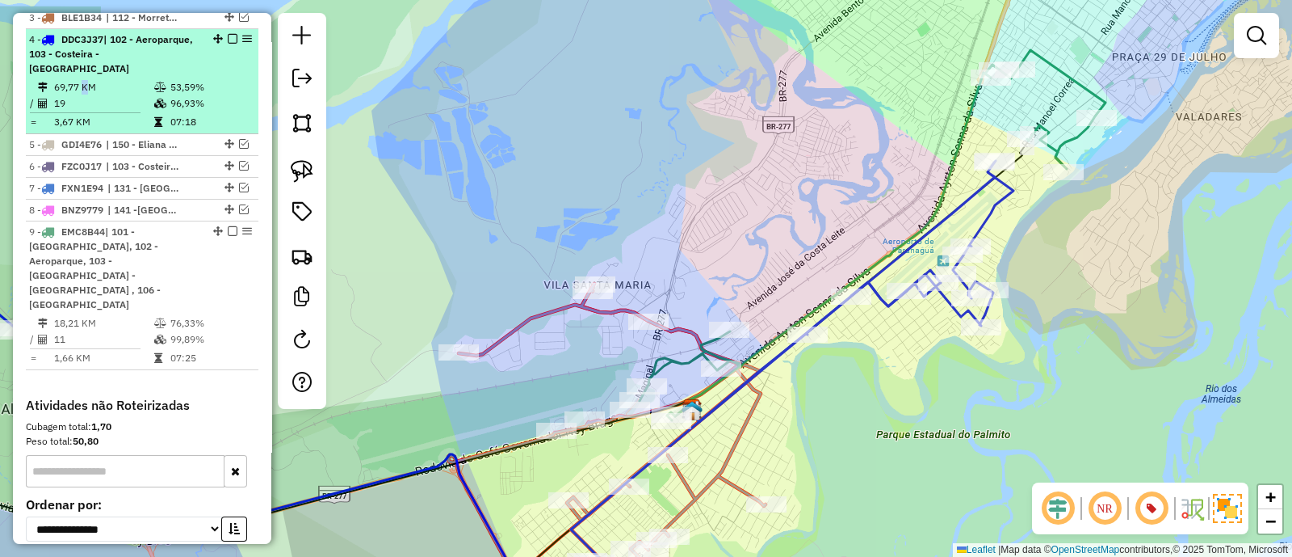
drag, startPoint x: 81, startPoint y: 58, endPoint x: 109, endPoint y: 89, distance: 41.7
click at [81, 79] on td "69,77 KM" at bounding box center [103, 87] width 100 height 16
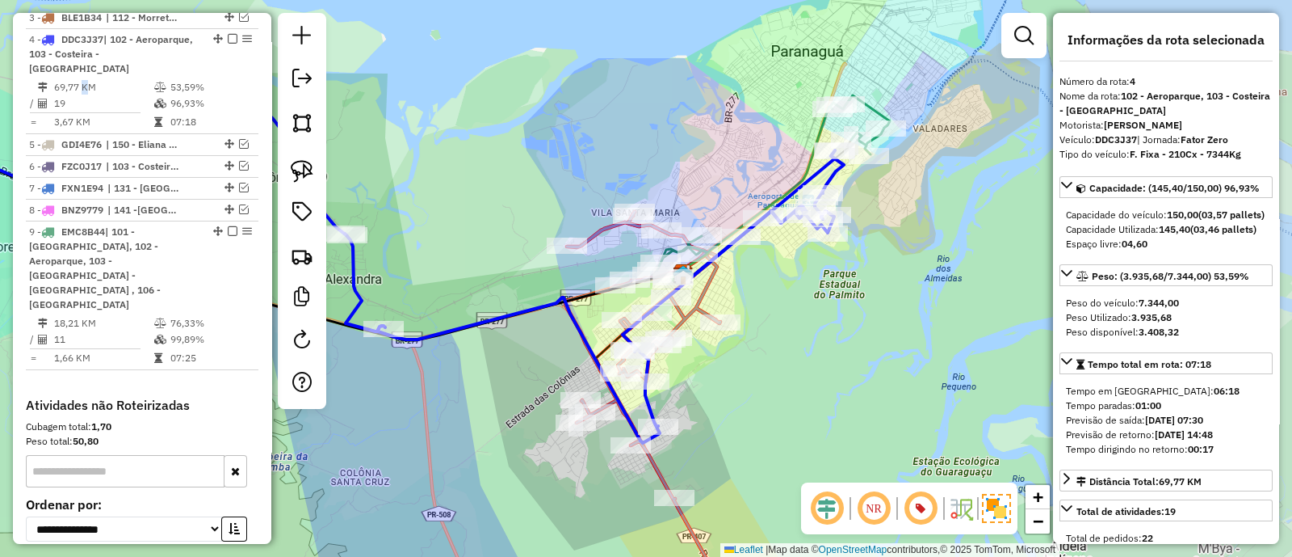
drag, startPoint x: 878, startPoint y: 145, endPoint x: 524, endPoint y: 131, distance: 354.1
click at [524, 131] on div "Janela de atendimento Grade de atendimento Capacidade Transportadoras Veículos …" at bounding box center [646, 278] width 1292 height 557
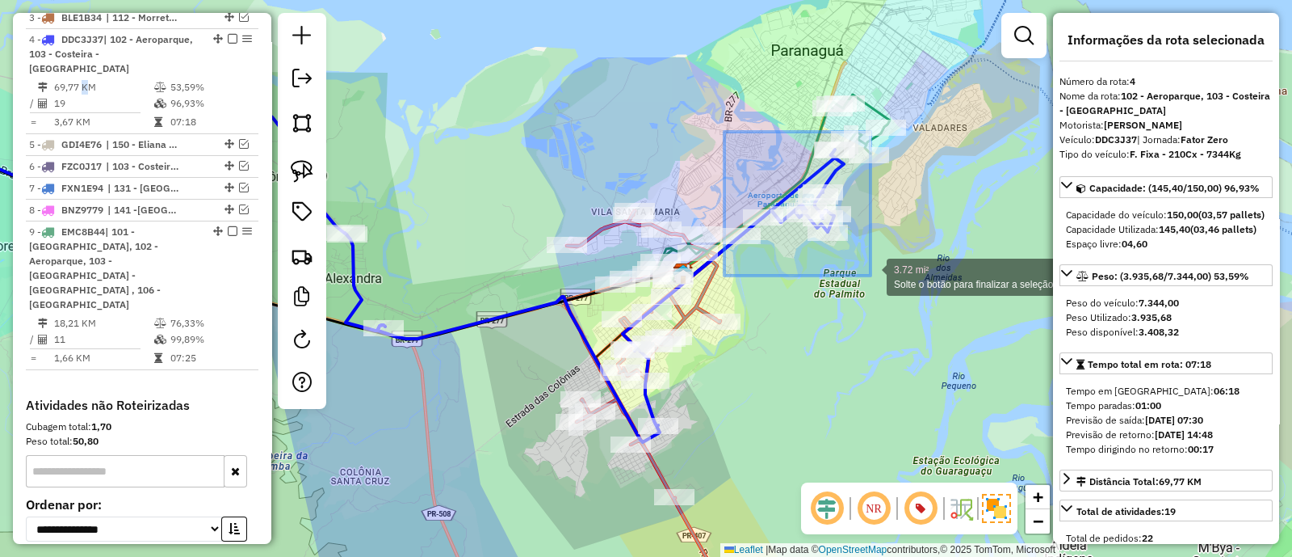
drag, startPoint x: 788, startPoint y: 174, endPoint x: 925, endPoint y: 344, distance: 218.9
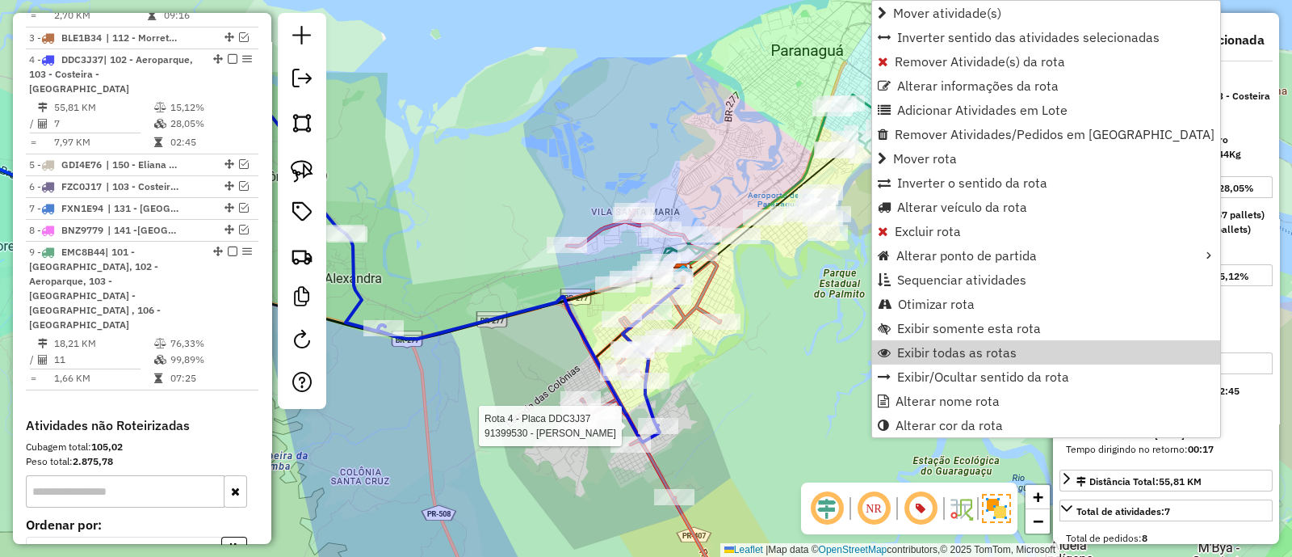
click at [668, 434] on div at bounding box center [658, 426] width 40 height 16
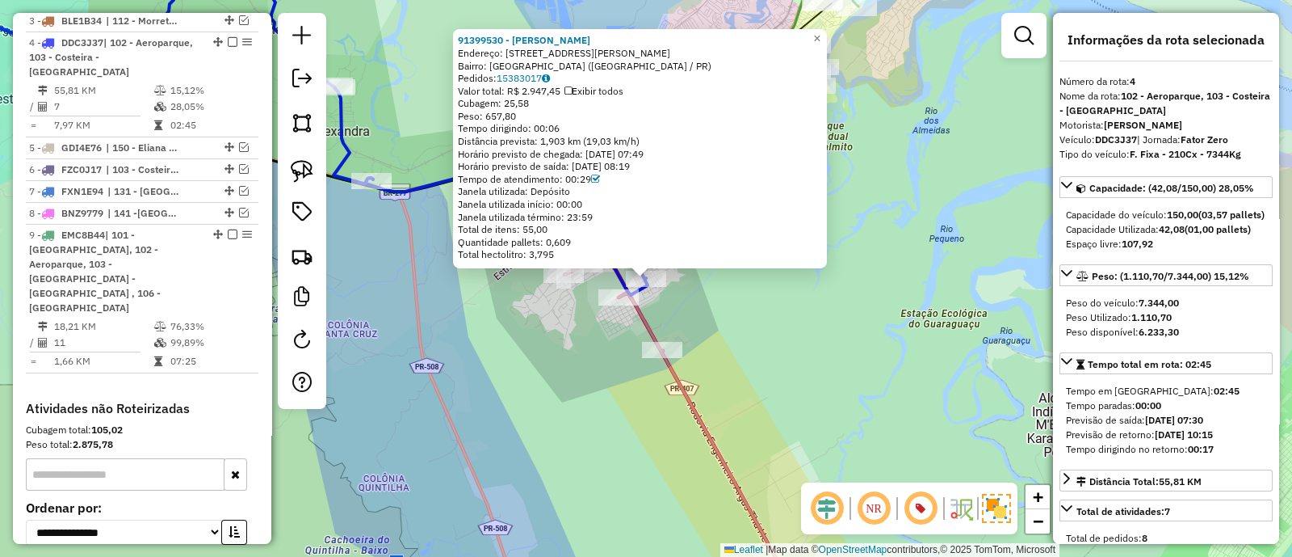
scroll to position [812, 0]
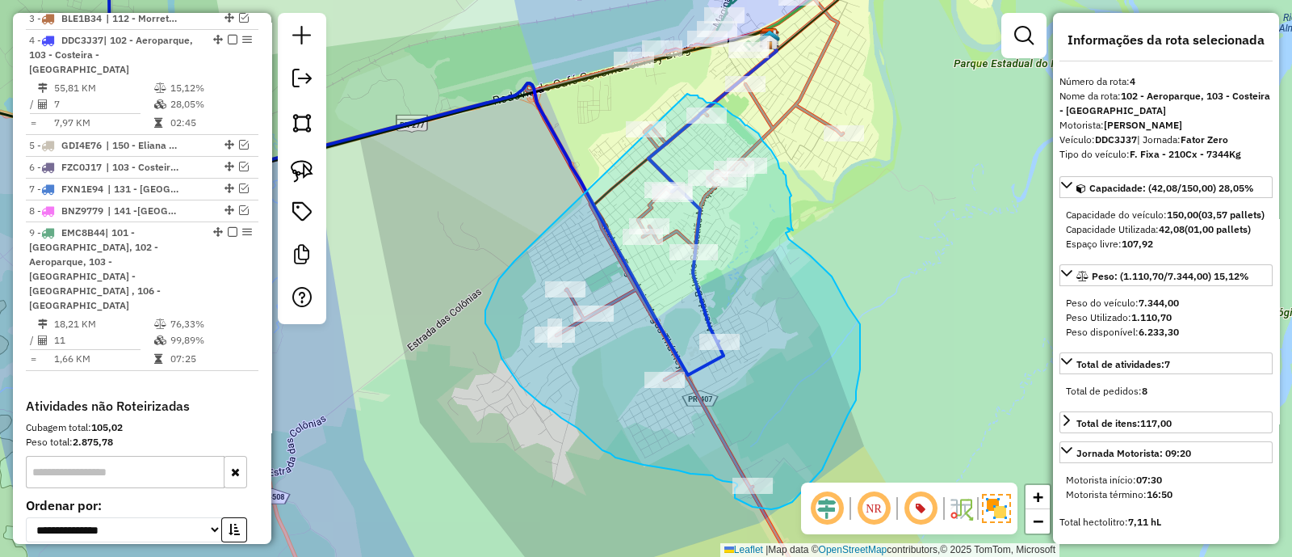
drag, startPoint x: 499, startPoint y: 279, endPoint x: 587, endPoint y: 137, distance: 167.2
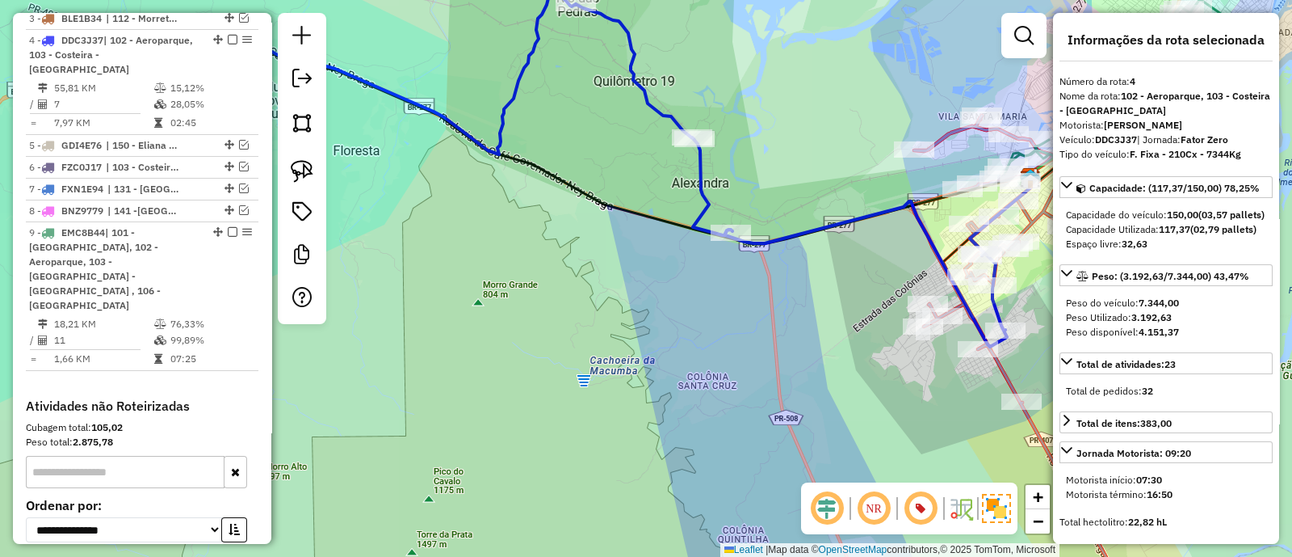
scroll to position [201, 0]
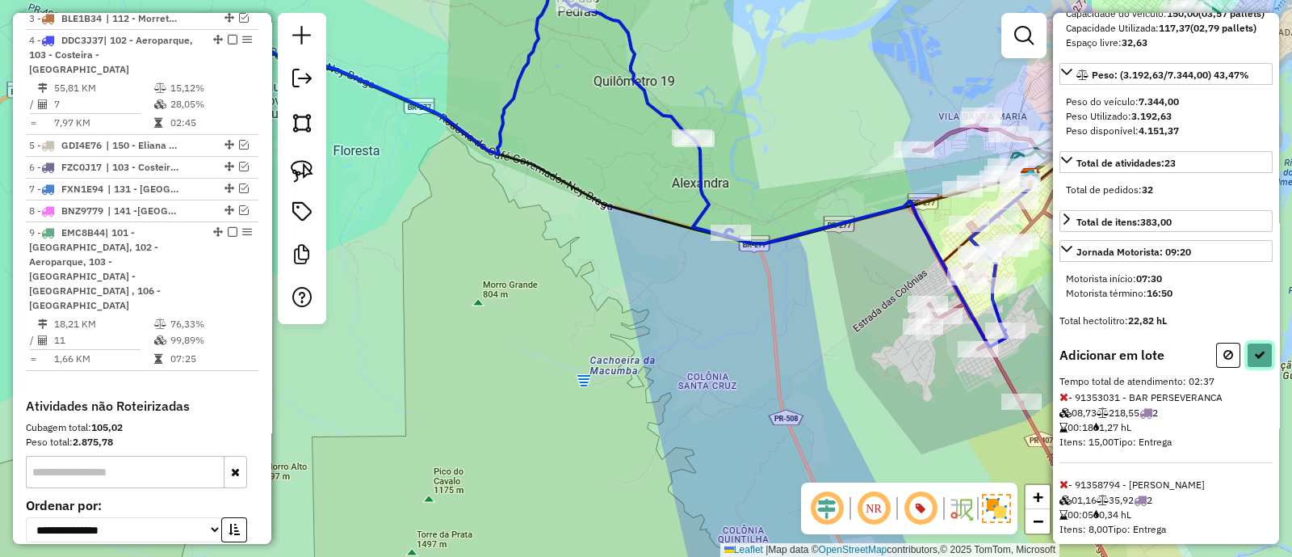
click at [1261, 368] on button at bounding box center [1260, 355] width 26 height 25
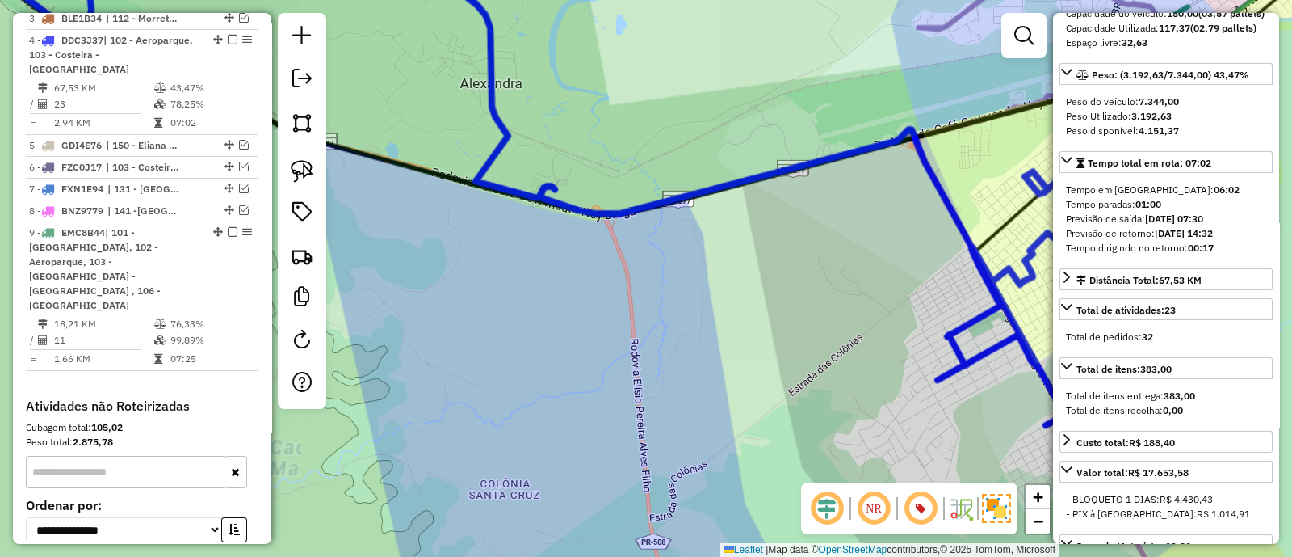
drag, startPoint x: 654, startPoint y: 355, endPoint x: 631, endPoint y: 365, distance: 24.9
click at [631, 365] on div "Janela de atendimento Grade de atendimento Capacidade Transportadoras Veículos …" at bounding box center [646, 278] width 1292 height 557
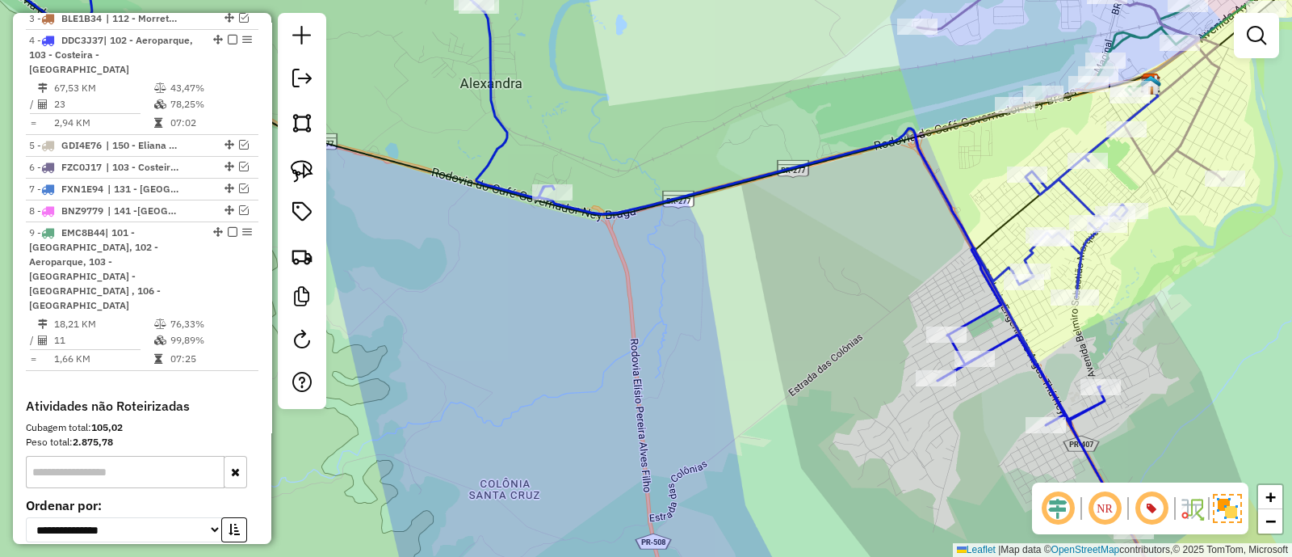
drag, startPoint x: 650, startPoint y: 299, endPoint x: 581, endPoint y: 305, distance: 69.7
click at [603, 301] on div "Janela de atendimento Grade de atendimento Capacidade Transportadoras Veículos …" at bounding box center [646, 278] width 1292 height 557
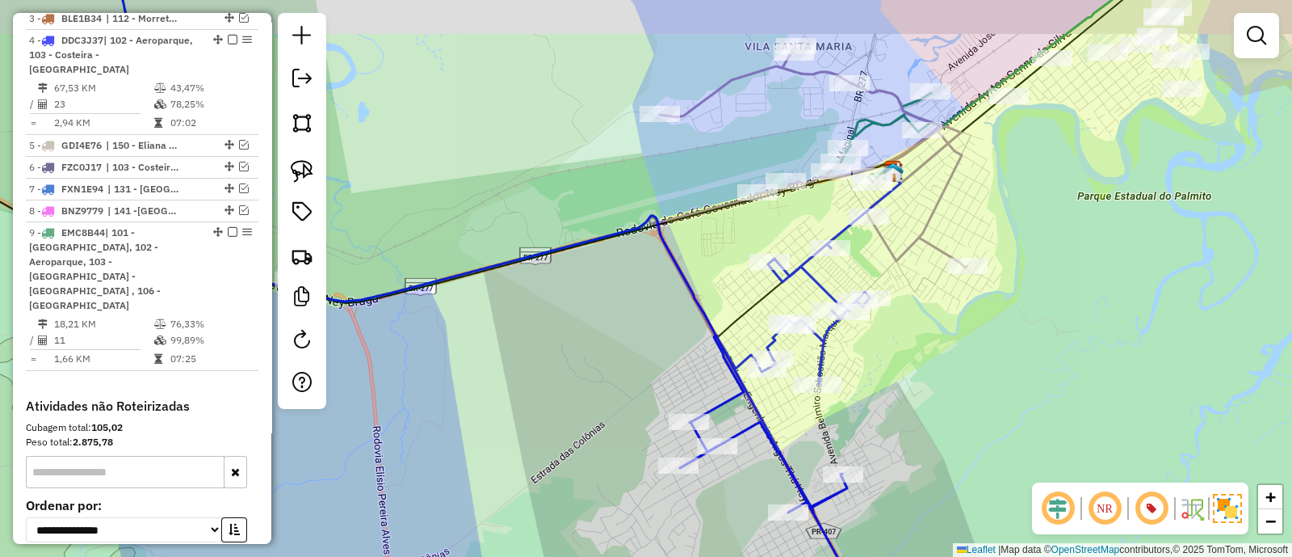
drag, startPoint x: 941, startPoint y: 333, endPoint x: 923, endPoint y: 435, distance: 104.1
click at [923, 435] on div "Janela de atendimento Grade de atendimento Capacidade Transportadoras Veículos …" at bounding box center [646, 278] width 1292 height 557
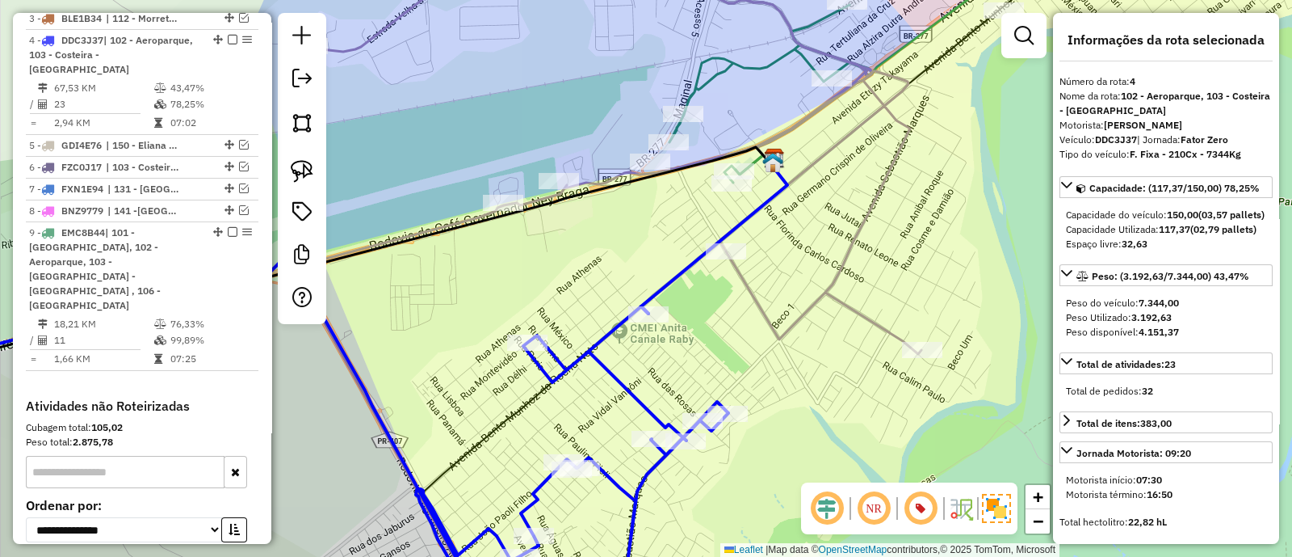
drag, startPoint x: 624, startPoint y: 258, endPoint x: 653, endPoint y: 284, distance: 39.5
click at [649, 280] on div "Janela de atendimento Grade de atendimento Capacidade Transportadoras Veículos …" at bounding box center [646, 278] width 1292 height 557
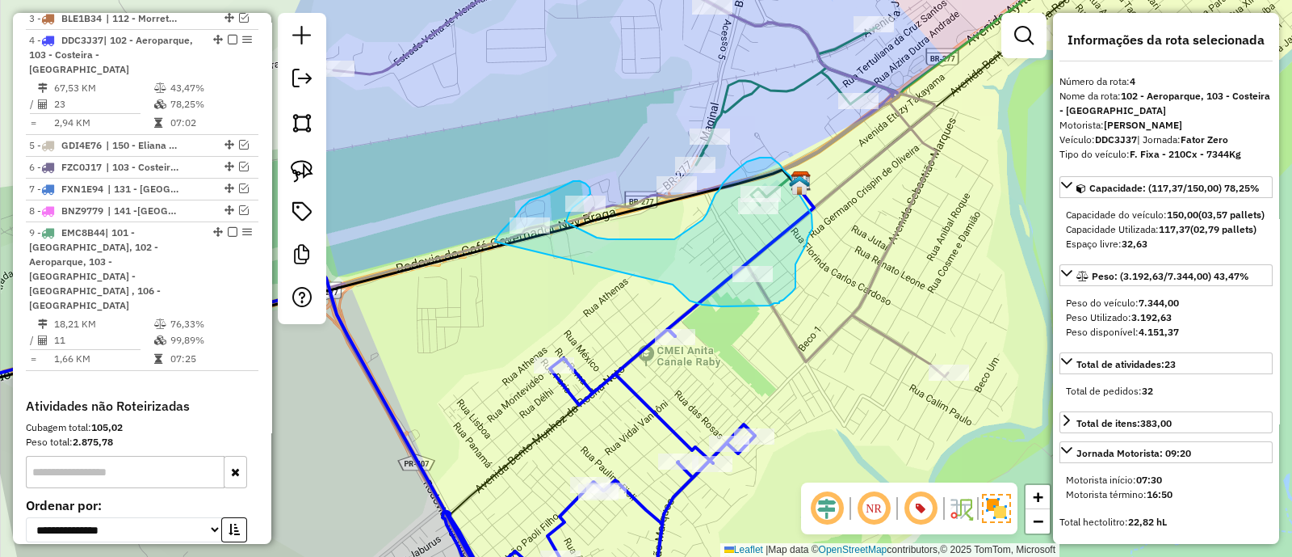
drag, startPoint x: 755, startPoint y: 306, endPoint x: 495, endPoint y: 242, distance: 268.0
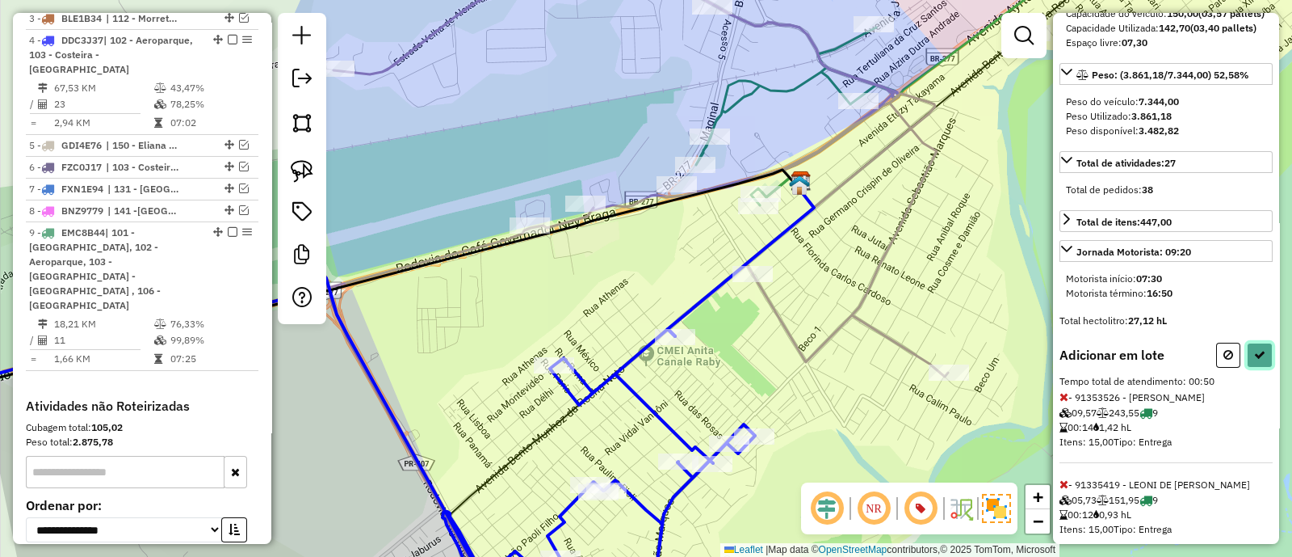
click at [1255, 360] on icon at bounding box center [1260, 354] width 11 height 11
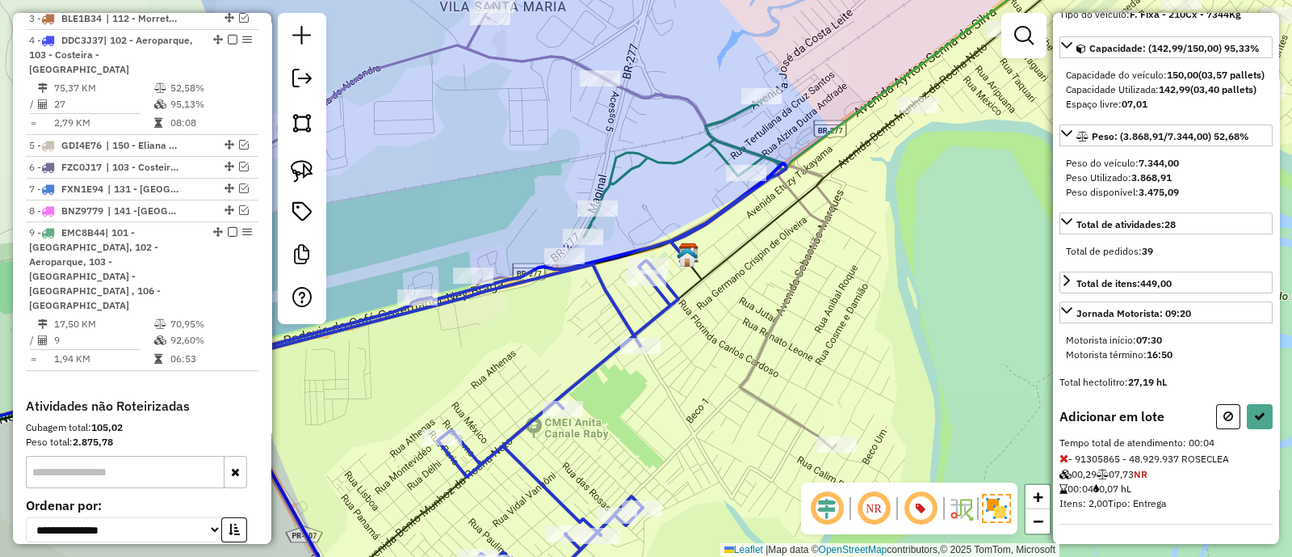
scroll to position [165, 0]
click at [1247, 412] on button at bounding box center [1260, 416] width 26 height 25
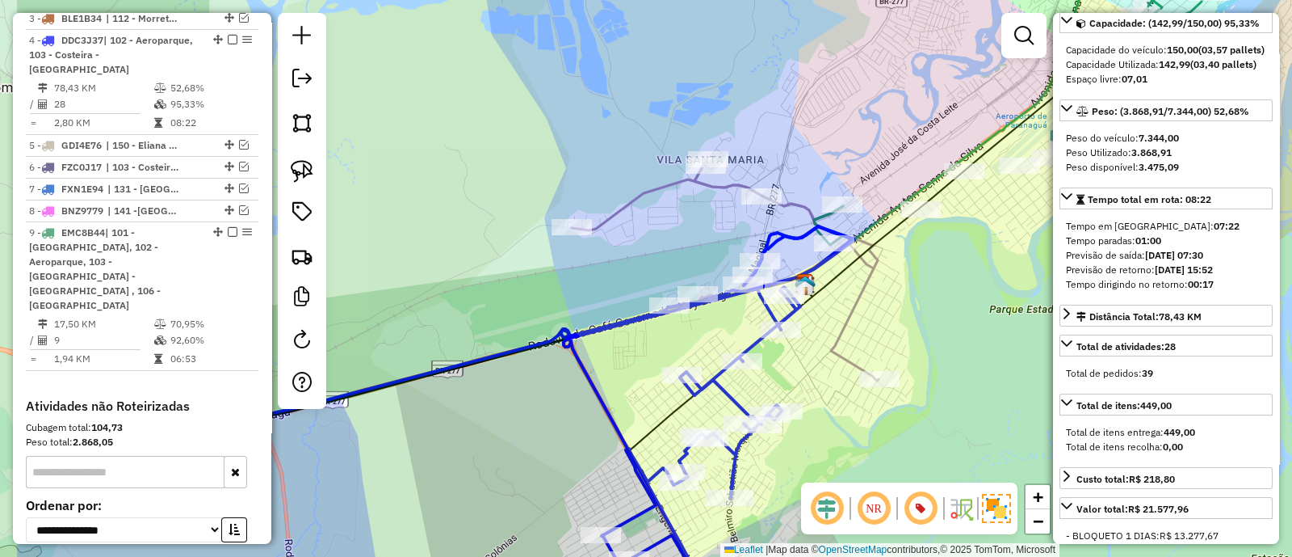
drag, startPoint x: 904, startPoint y: 331, endPoint x: 1077, endPoint y: 171, distance: 235.5
click at [1077, 171] on hb-router-mapa "Informações da Sessão 1275523 - 15/09/2025 Criação: 13/09/2025 14:26 Depósito: …" at bounding box center [646, 278] width 1292 height 557
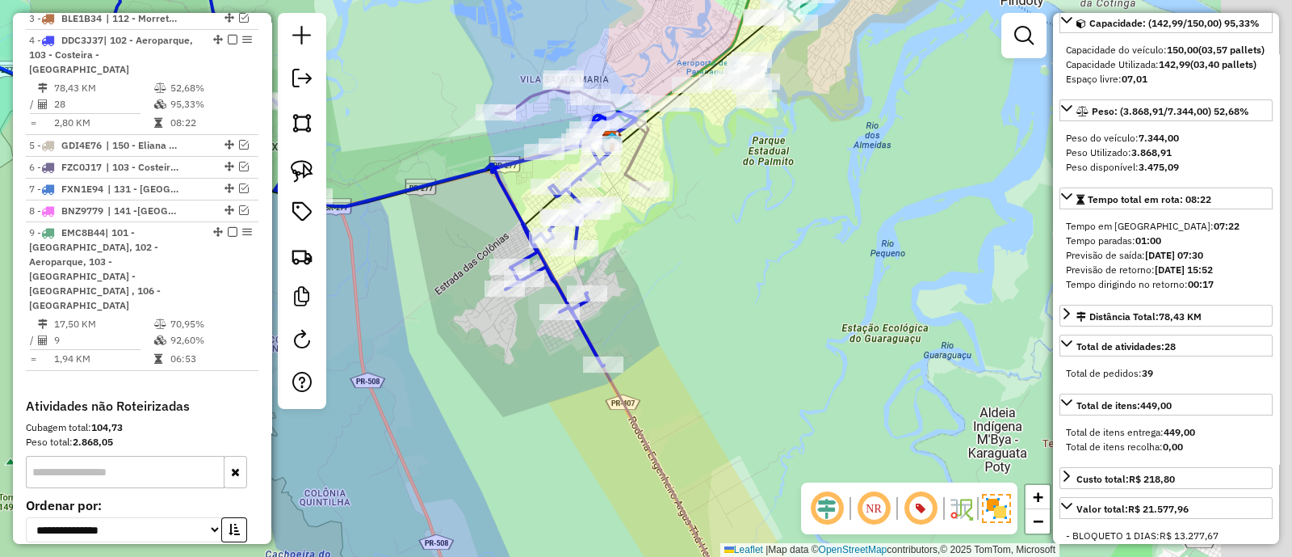
drag, startPoint x: 973, startPoint y: 340, endPoint x: 747, endPoint y: 349, distance: 226.4
click at [747, 349] on div "Janela de atendimento Grade de atendimento Capacidade Transportadoras Veículos …" at bounding box center [646, 278] width 1292 height 557
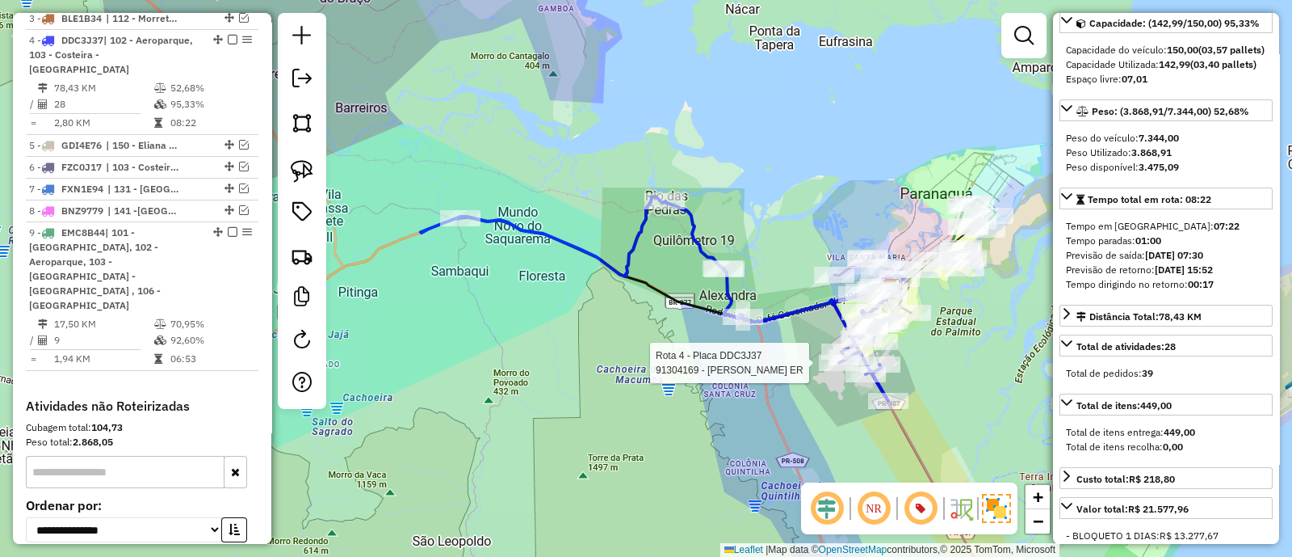
drag, startPoint x: 775, startPoint y: 347, endPoint x: 945, endPoint y: 365, distance: 171.4
click at [945, 365] on div "Rota 4 - Placa DDC3J37 91304169 - SUZANA DOS SANTOS ER Janela de atendimento Gr…" at bounding box center [646, 278] width 1292 height 557
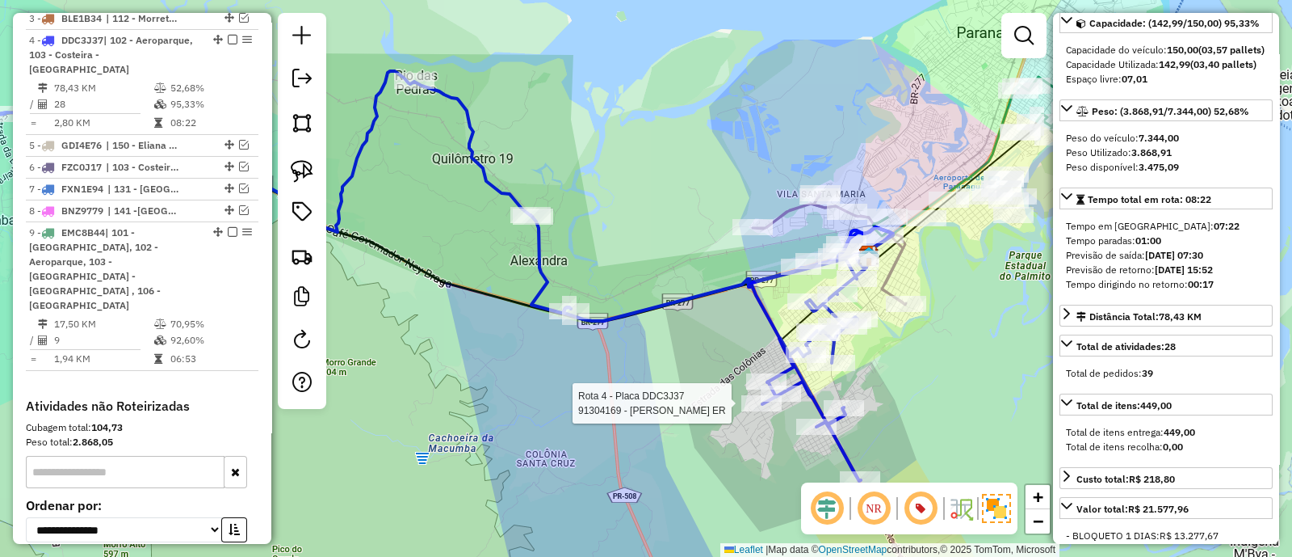
drag, startPoint x: 663, startPoint y: 201, endPoint x: 456, endPoint y: 183, distance: 208.4
click at [456, 183] on div "Rota 4 - Placa DDC3J37 91304169 - SUZANA DOS SANTOS ER Janela de atendimento Gr…" at bounding box center [646, 278] width 1292 height 557
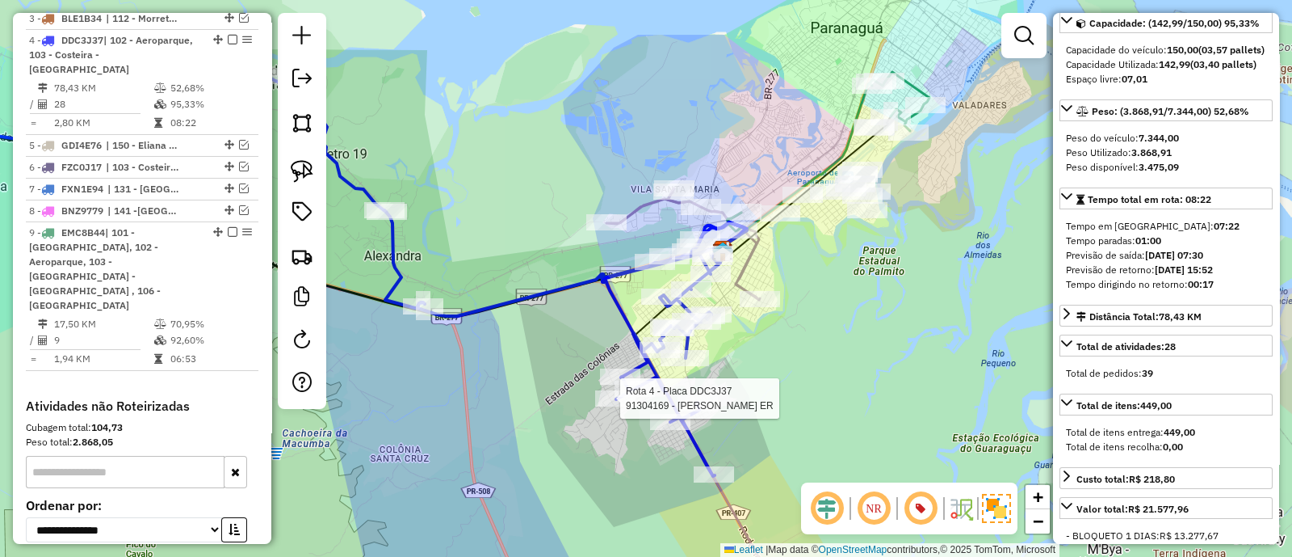
drag, startPoint x: 545, startPoint y: 389, endPoint x: 657, endPoint y: 303, distance: 141.1
click at [657, 303] on div "Rota 4 - Placa DDC3J37 91304169 - SUZANA DOS SANTOS ER Janela de atendimento Gr…" at bounding box center [646, 278] width 1292 height 557
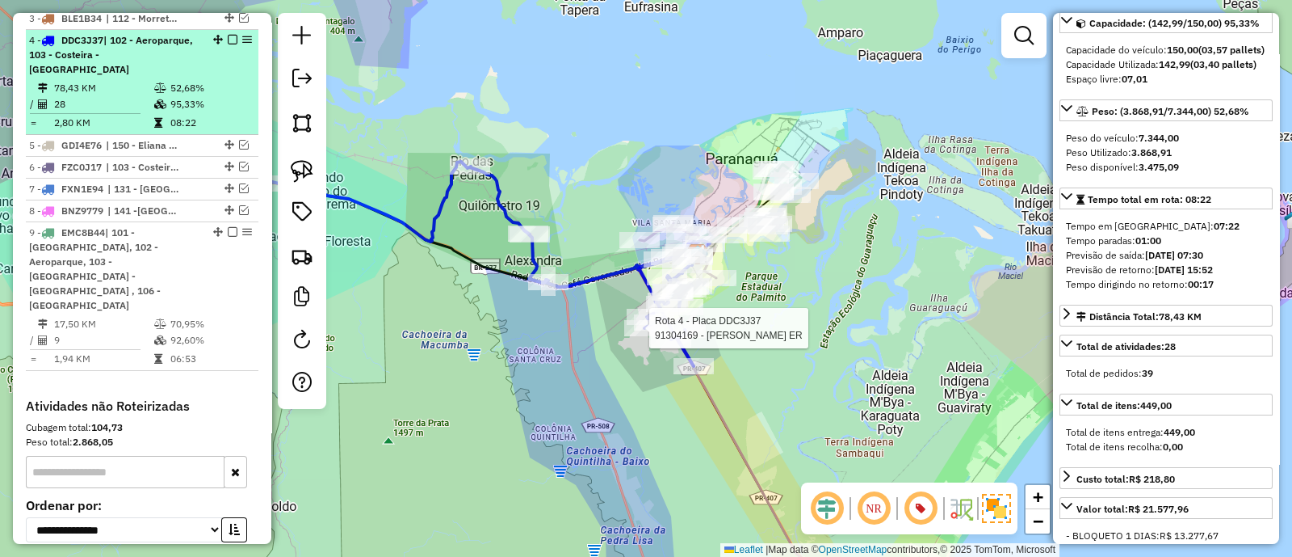
click at [228, 35] on em at bounding box center [233, 40] width 10 height 10
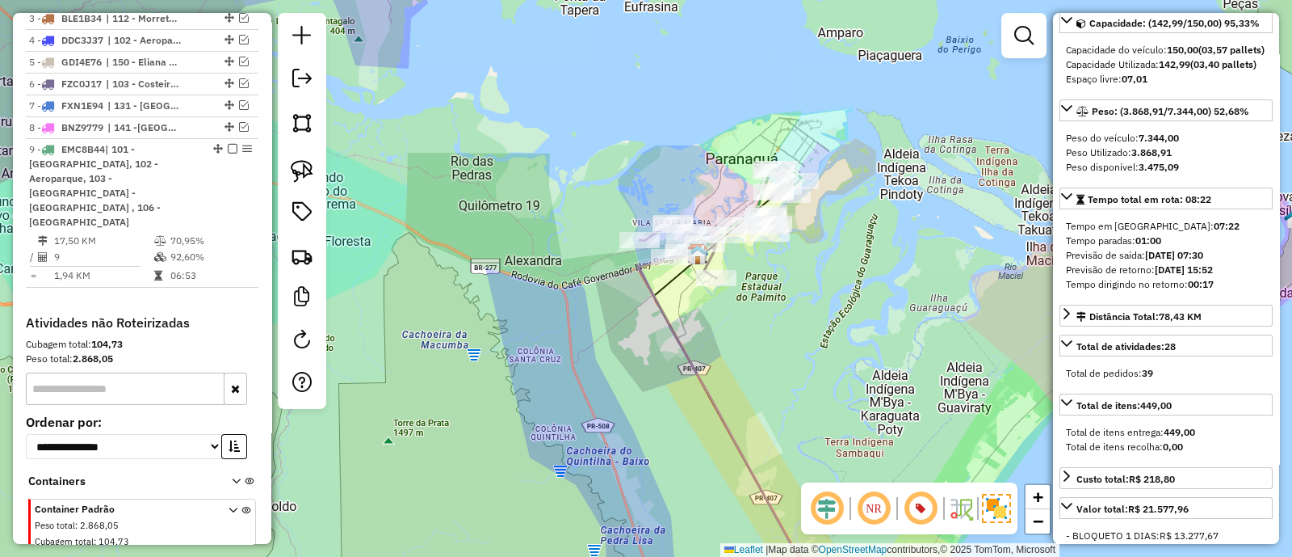
drag, startPoint x: 722, startPoint y: 365, endPoint x: 723, endPoint y: 374, distance: 8.9
click at [724, 372] on div "Janela de atendimento Grade de atendimento Capacidade Transportadoras Veículos …" at bounding box center [646, 278] width 1292 height 557
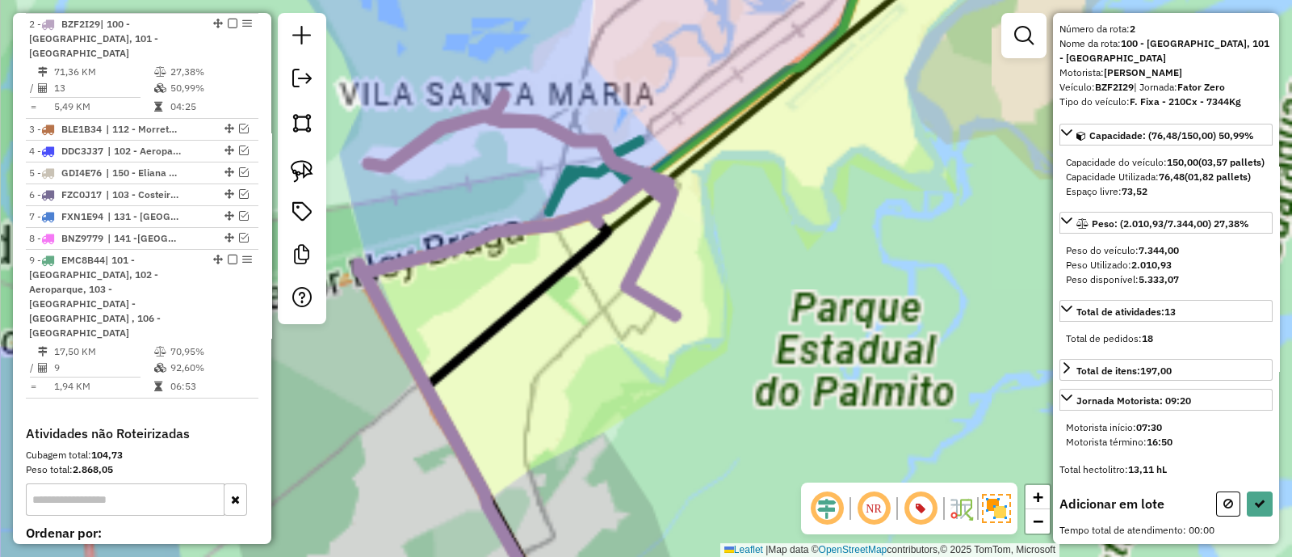
scroll to position [78, 0]
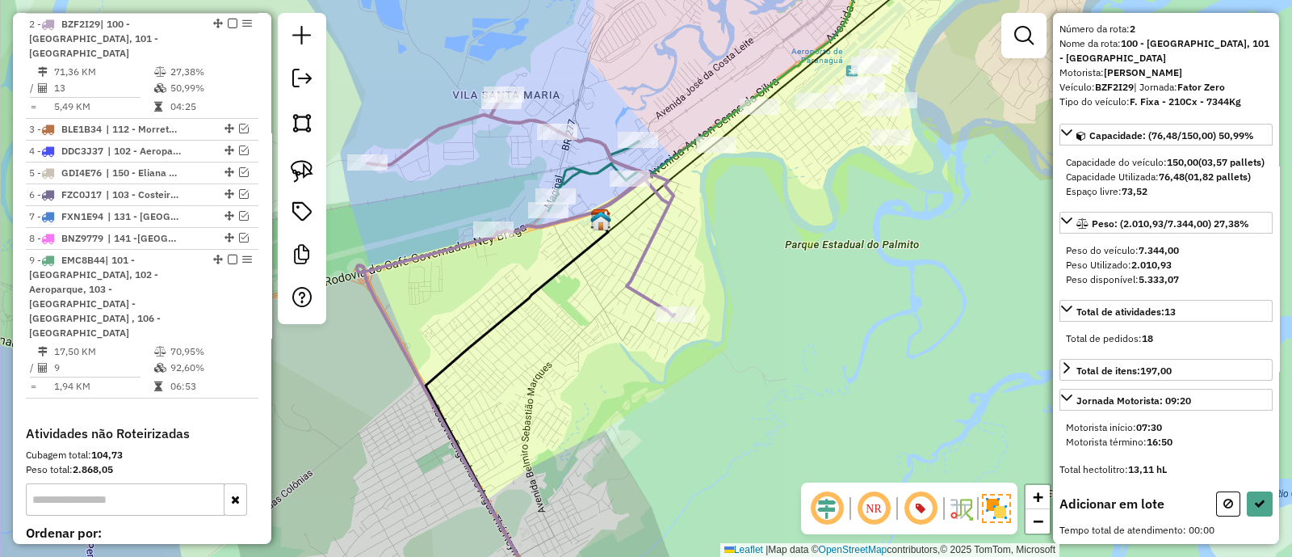
drag, startPoint x: 754, startPoint y: 248, endPoint x: 759, endPoint y: 337, distance: 89.0
click at [770, 329] on div "Janela de atendimento Grade de atendimento Capacidade Transportadoras Veículos …" at bounding box center [646, 278] width 1292 height 557
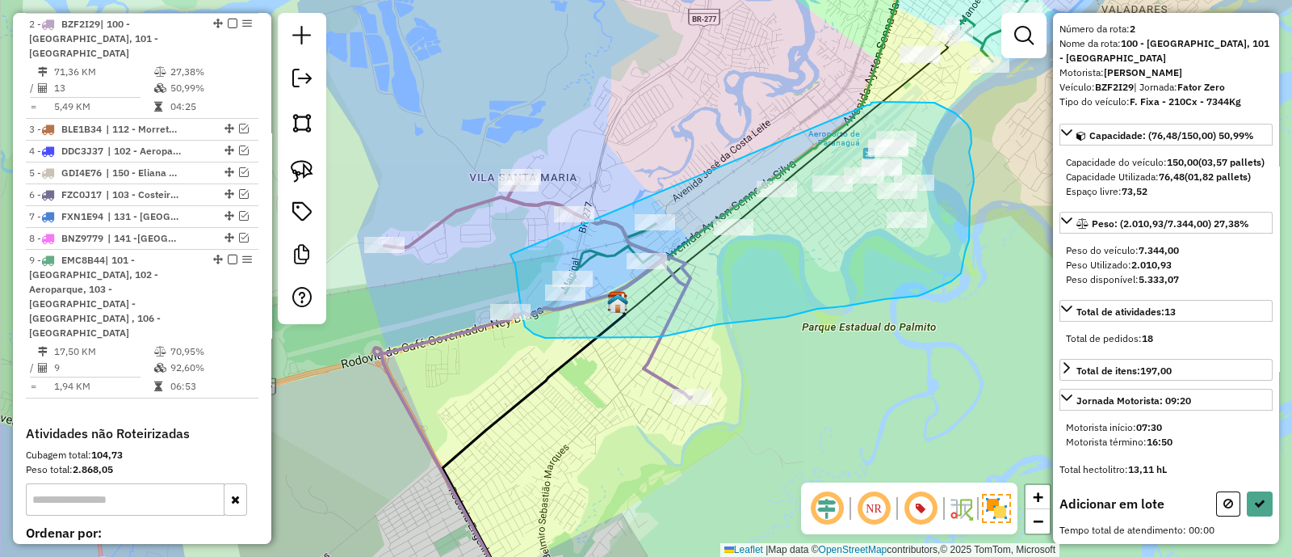
drag, startPoint x: 534, startPoint y: 334, endPoint x: 868, endPoint y: 105, distance: 404.4
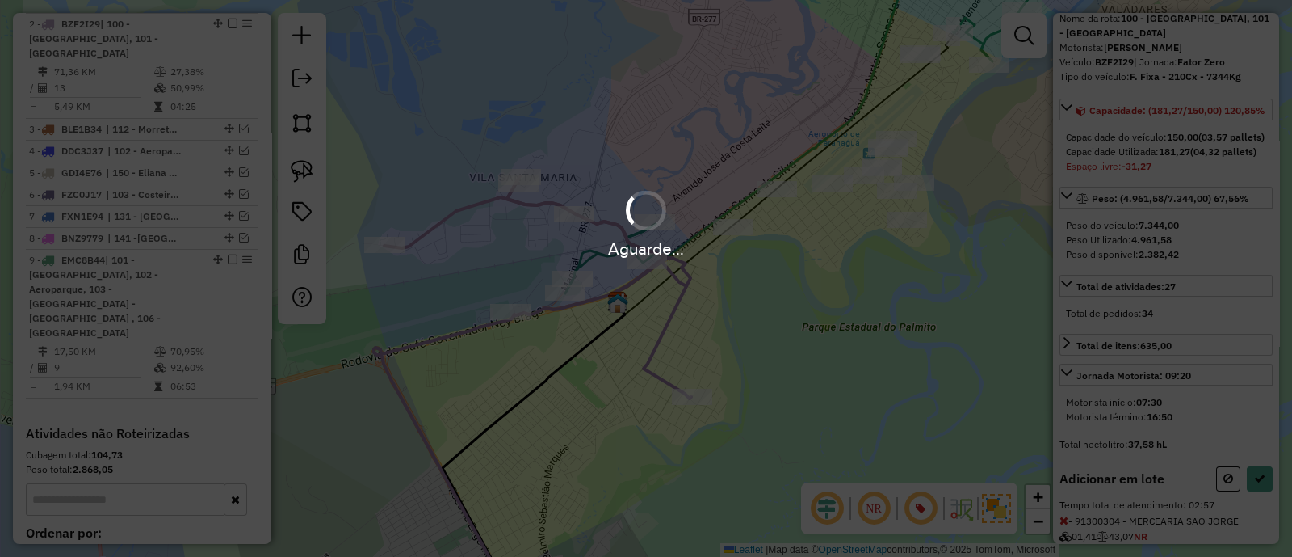
scroll to position [179, 0]
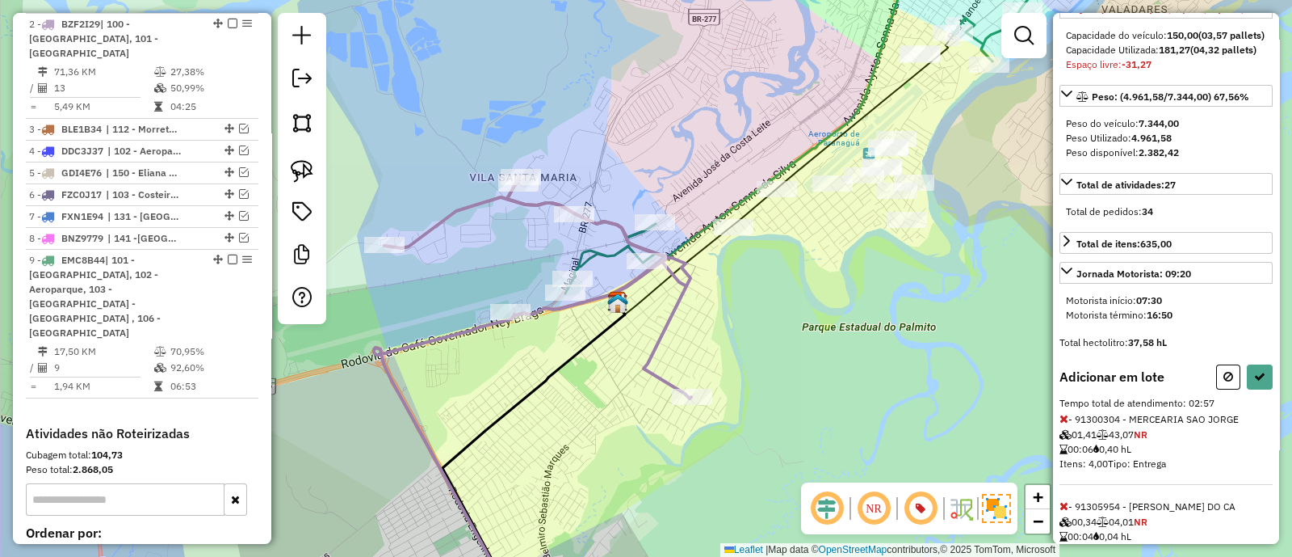
click at [1232, 389] on button at bounding box center [1229, 376] width 24 height 25
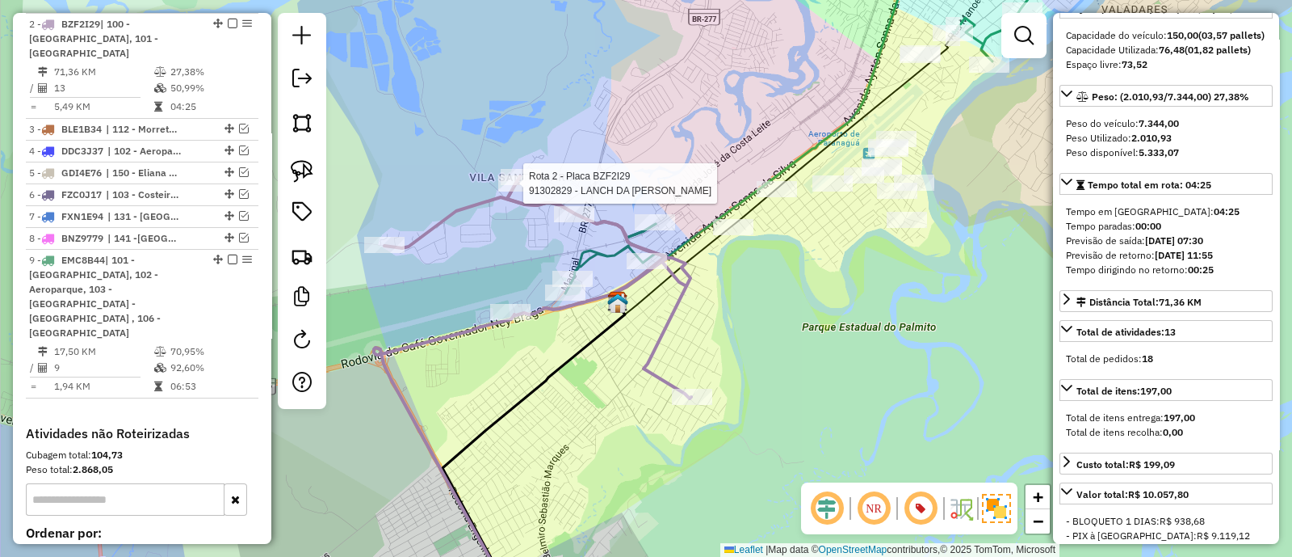
click at [519, 191] on div at bounding box center [518, 183] width 40 height 16
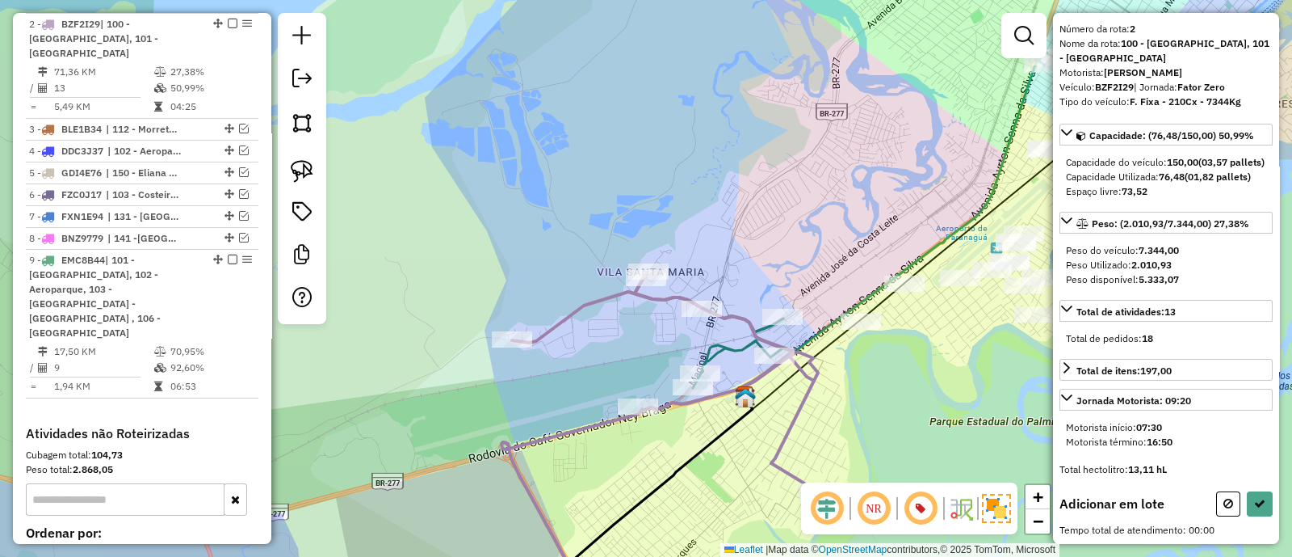
scroll to position [78, 0]
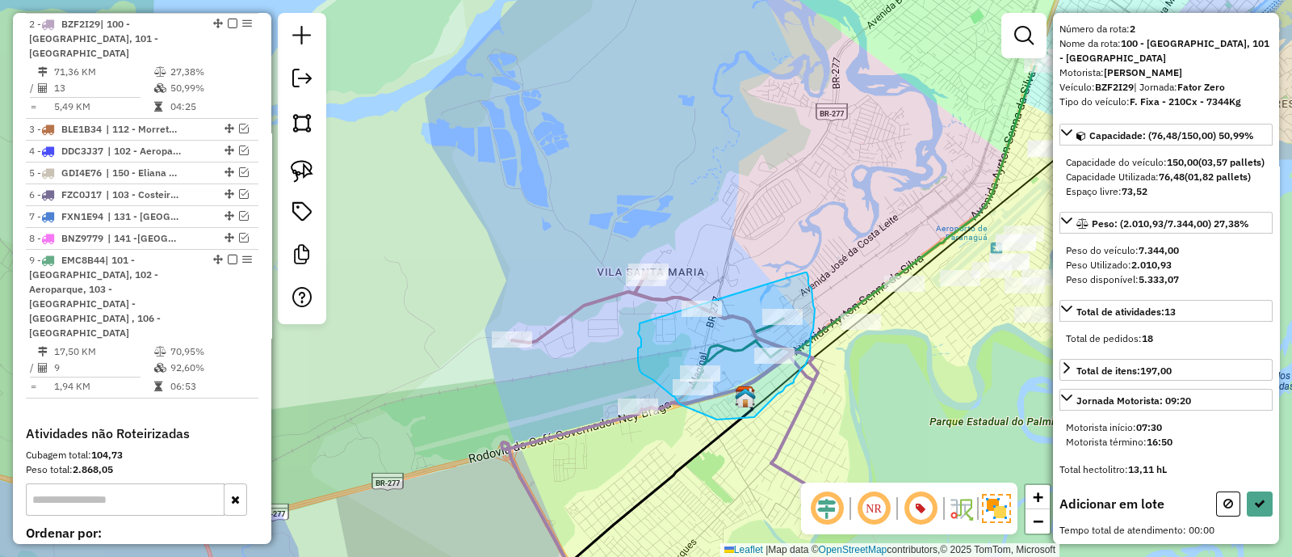
drag, startPoint x: 640, startPoint y: 323, endPoint x: 805, endPoint y: 272, distance: 173.2
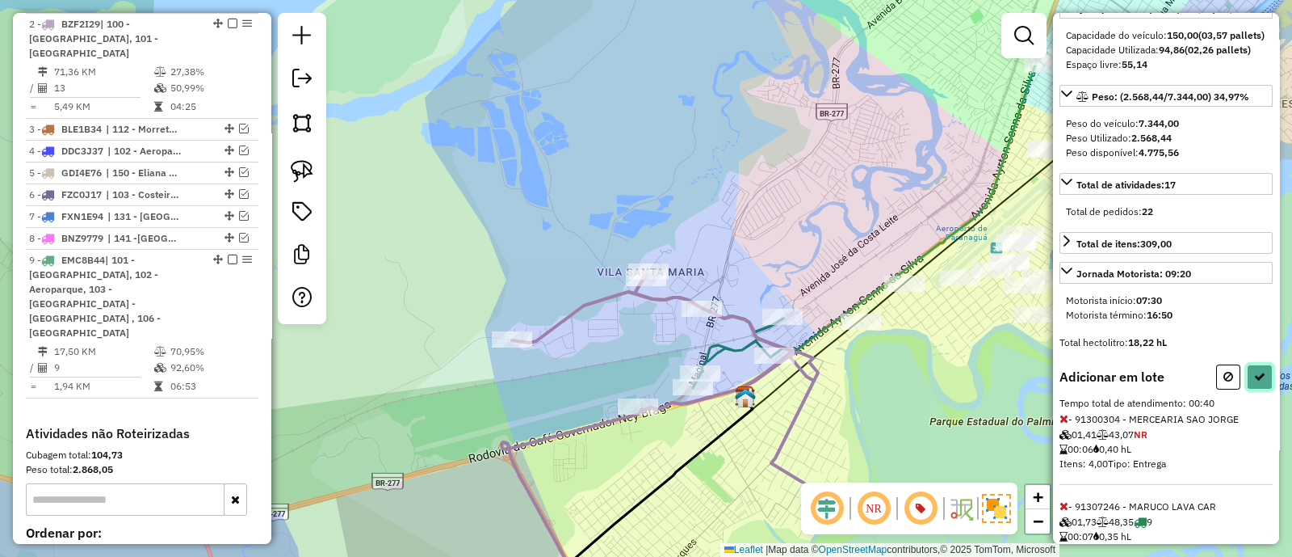
click at [1259, 382] on icon at bounding box center [1260, 376] width 11 height 11
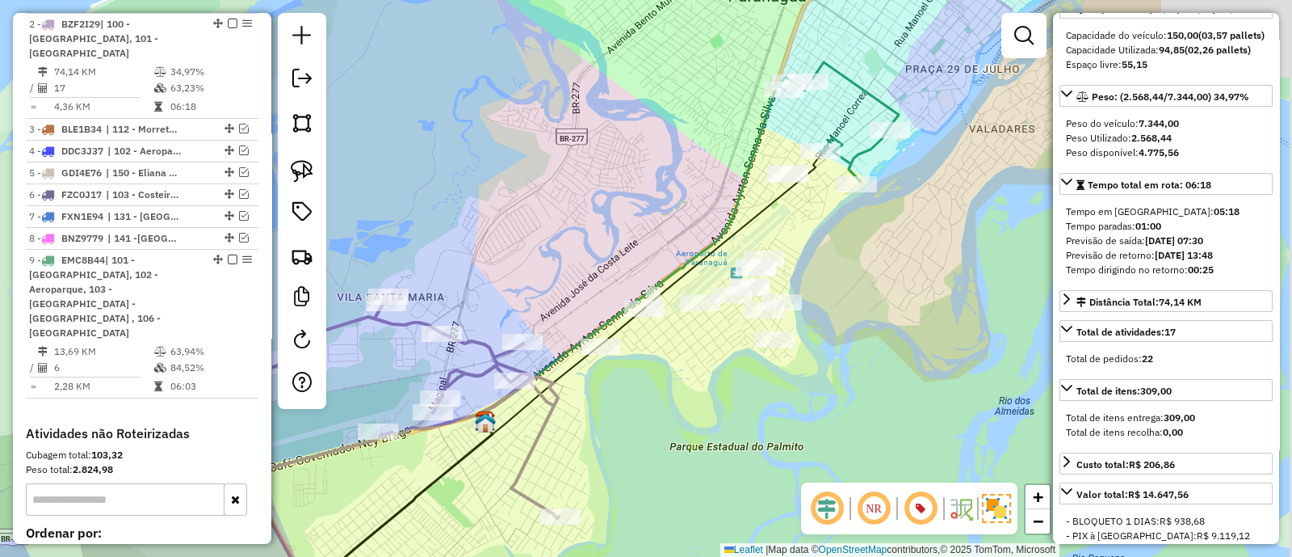
drag, startPoint x: 846, startPoint y: 204, endPoint x: 493, endPoint y: 252, distance: 356.3
click at [493, 252] on div "Janela de atendimento Grade de atendimento Capacidade Transportadoras Veículos …" at bounding box center [646, 278] width 1292 height 557
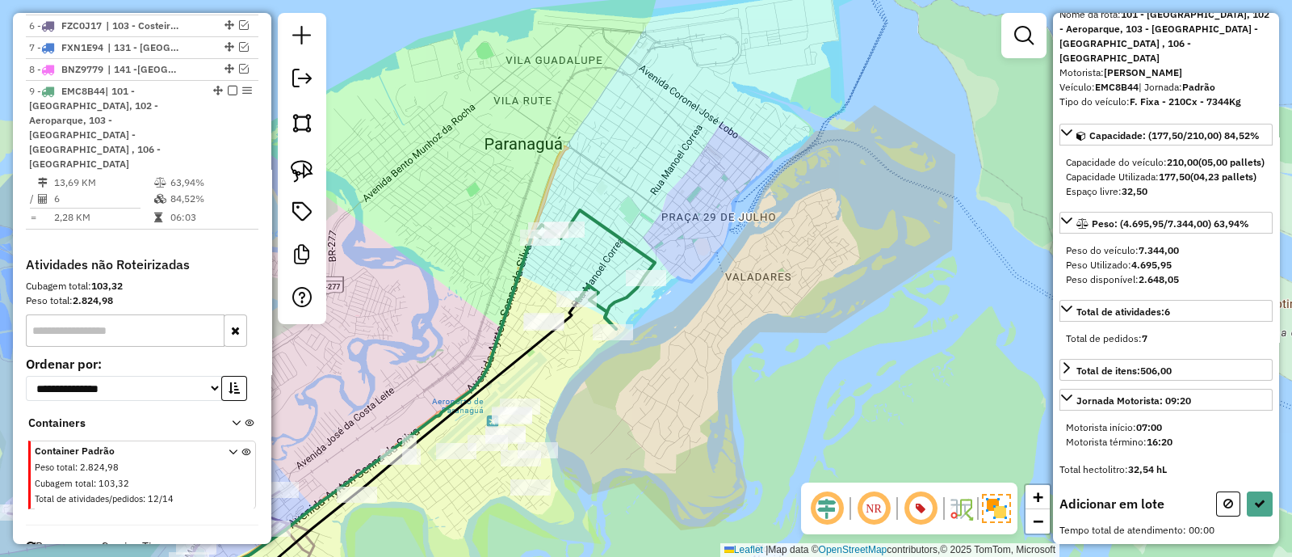
scroll to position [92, 0]
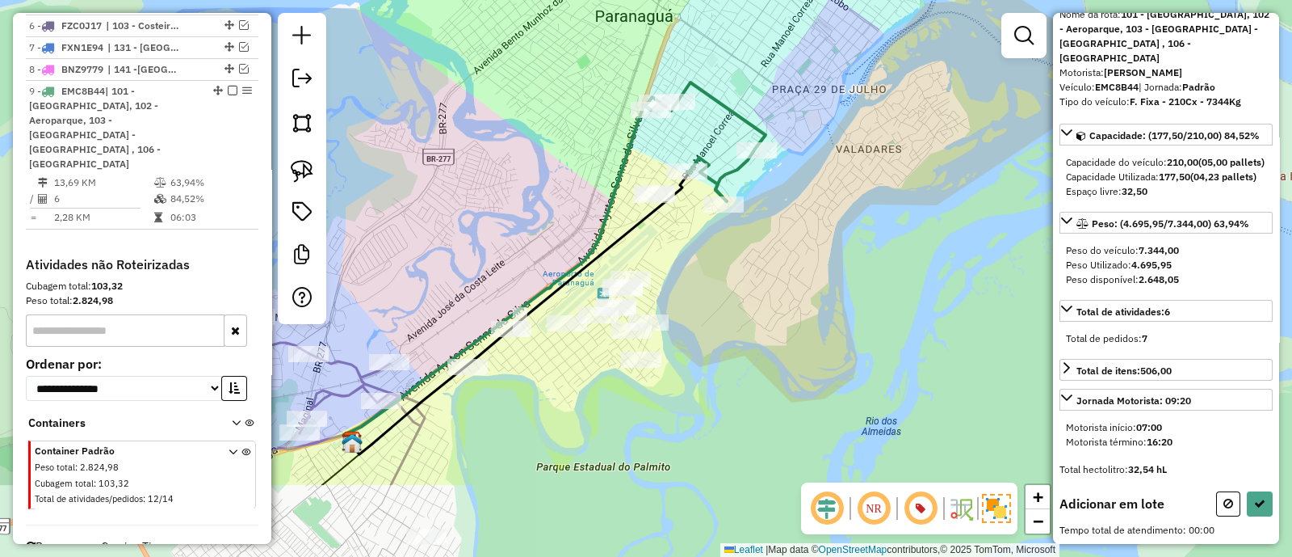
drag, startPoint x: 680, startPoint y: 373, endPoint x: 753, endPoint y: 260, distance: 134.4
click at [753, 260] on div "Janela de atendimento Grade de atendimento Capacidade Transportadoras Veículos …" at bounding box center [646, 278] width 1292 height 557
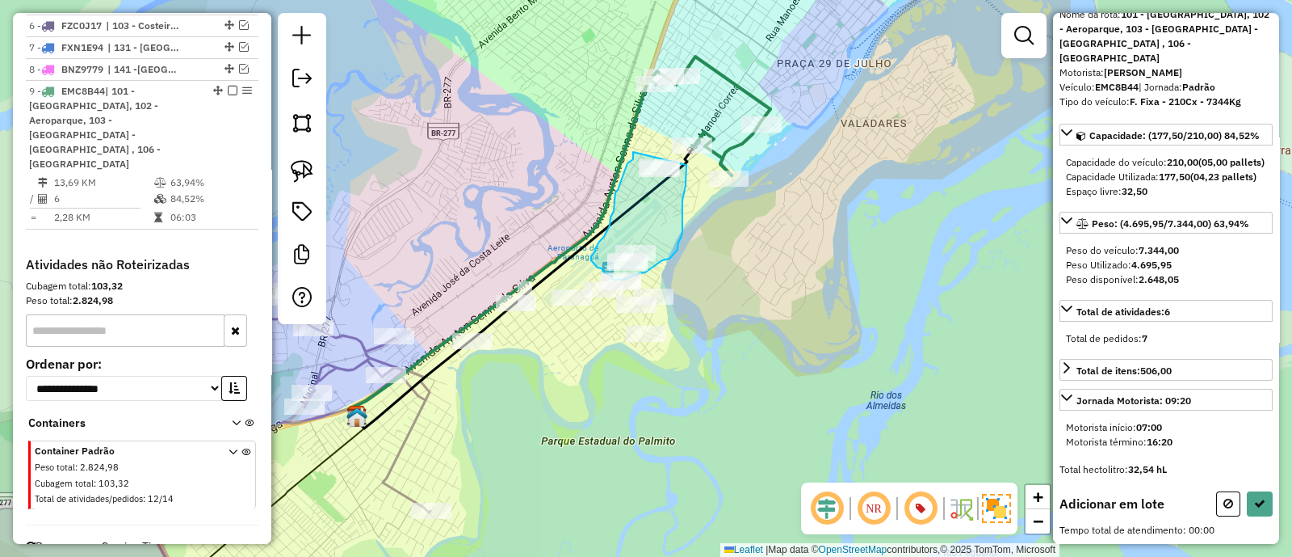
drag, startPoint x: 633, startPoint y: 152, endPoint x: 687, endPoint y: 202, distance: 73.2
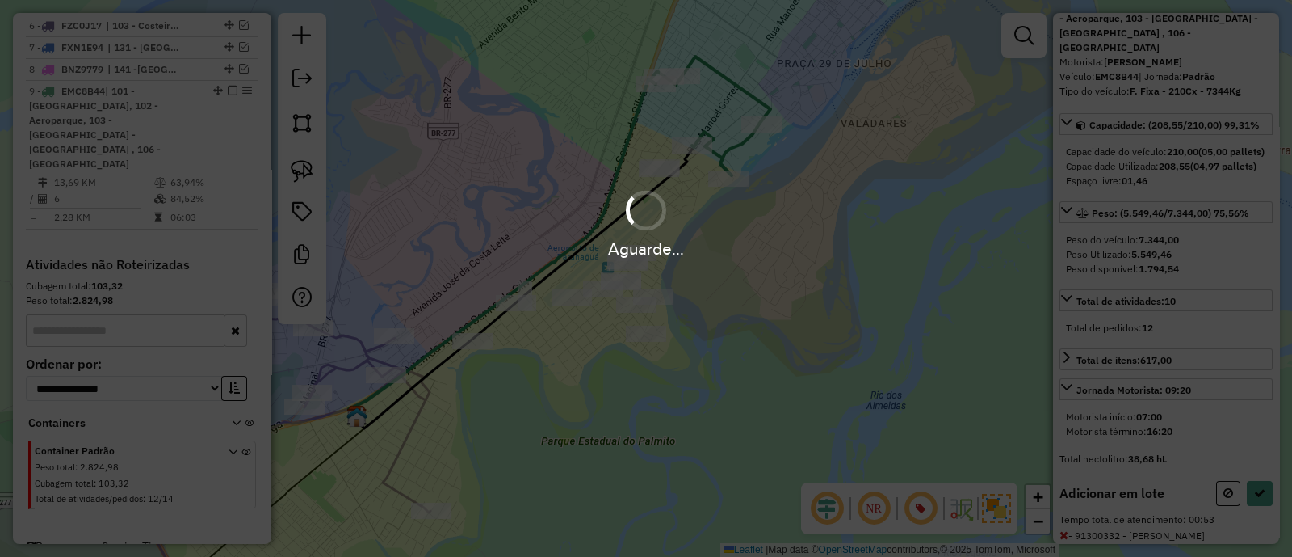
scroll to position [179, 0]
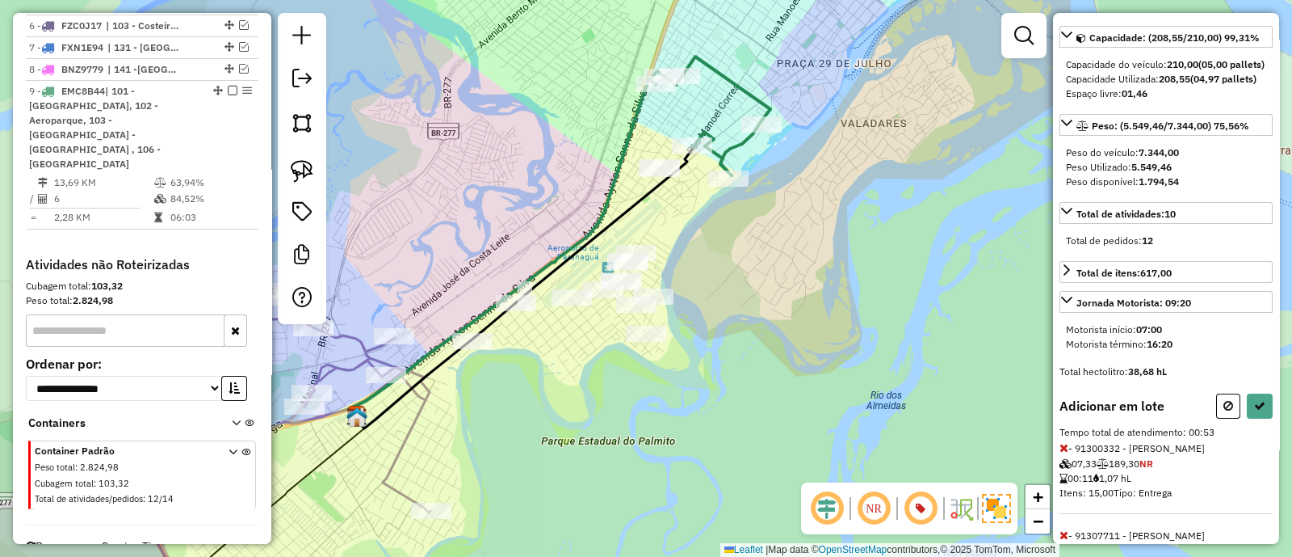
click at [1271, 410] on div "Informações da rota selecionada Número da rota: 9 Nome da rota: 101 - Parque Ag…" at bounding box center [1166, 278] width 226 height 531
click at [1264, 410] on button at bounding box center [1260, 405] width 26 height 25
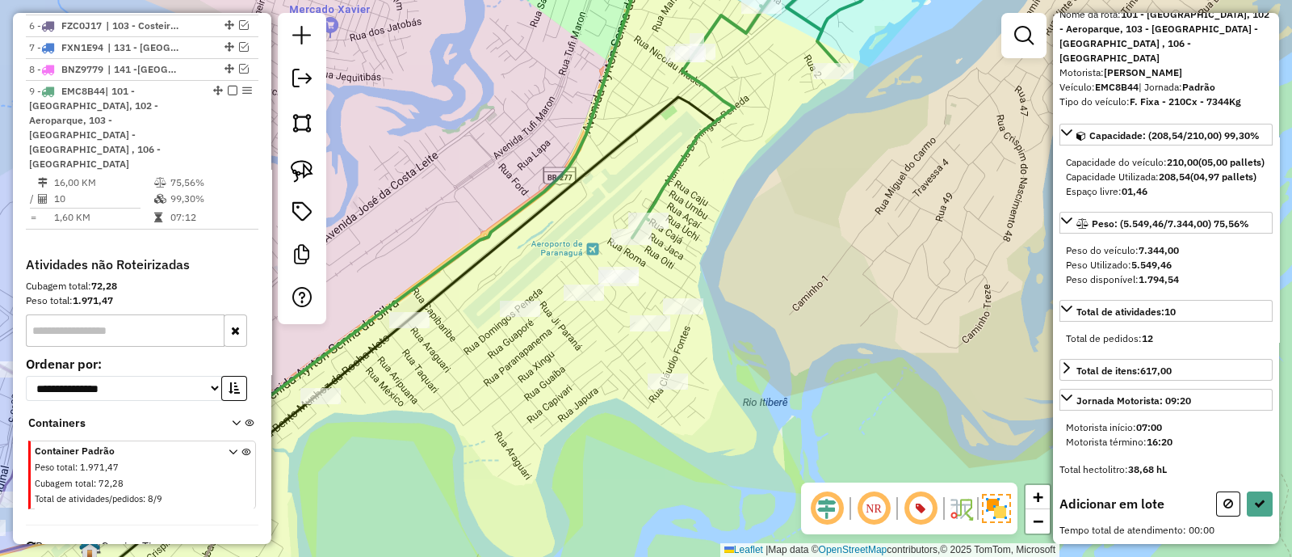
click at [586, 301] on div at bounding box center [584, 292] width 40 height 16
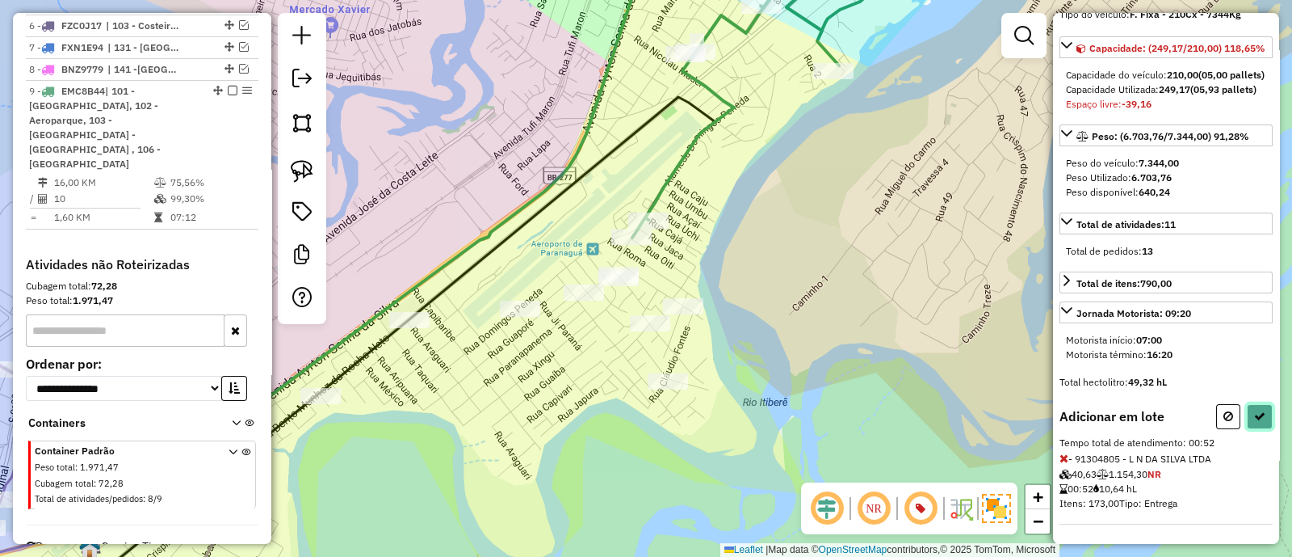
click at [1259, 422] on icon at bounding box center [1260, 415] width 11 height 11
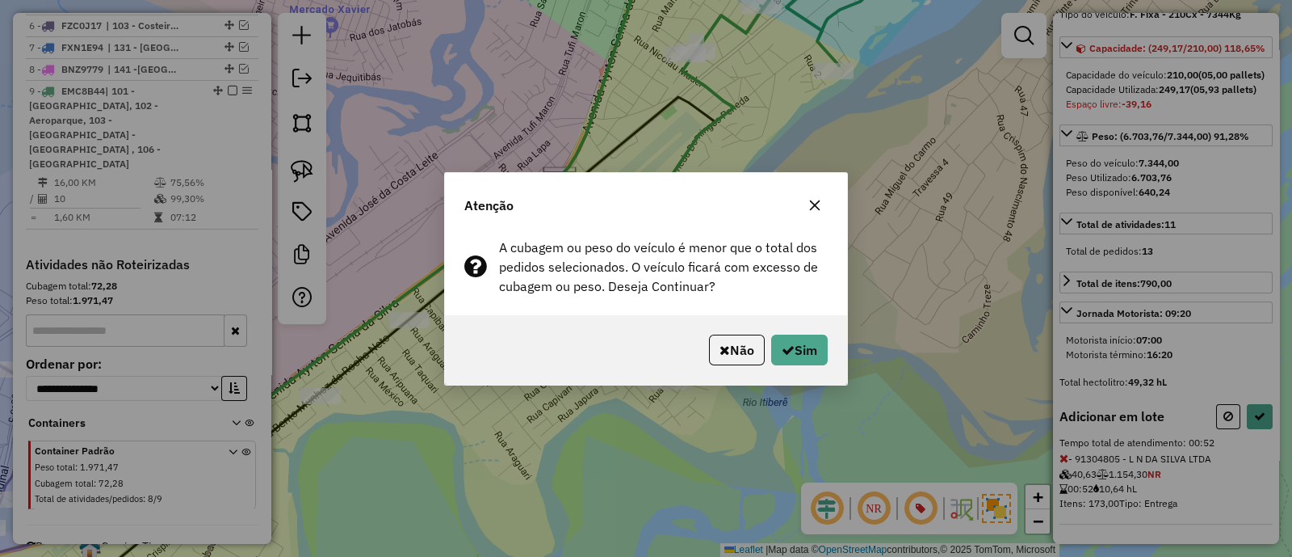
click at [829, 339] on div "Não Sim" at bounding box center [646, 349] width 402 height 69
click at [808, 348] on button "Sim" at bounding box center [799, 349] width 57 height 31
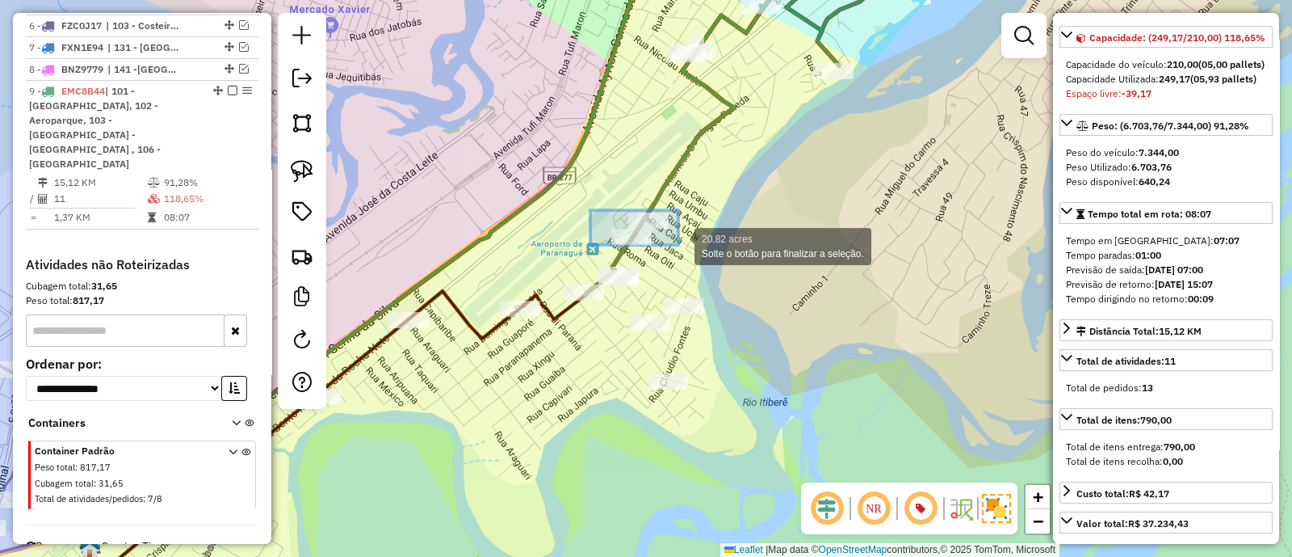
drag, startPoint x: 620, startPoint y: 226, endPoint x: 679, endPoint y: 246, distance: 61.6
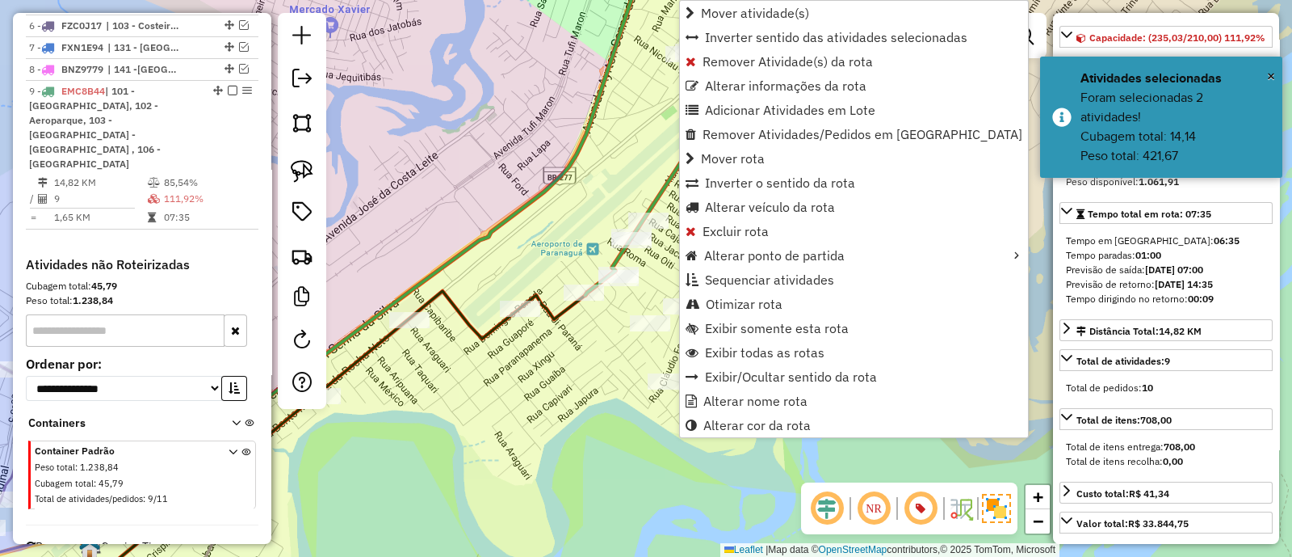
click at [595, 399] on div "Janela de atendimento Grade de atendimento Capacidade Transportadoras Veículos …" at bounding box center [646, 278] width 1292 height 557
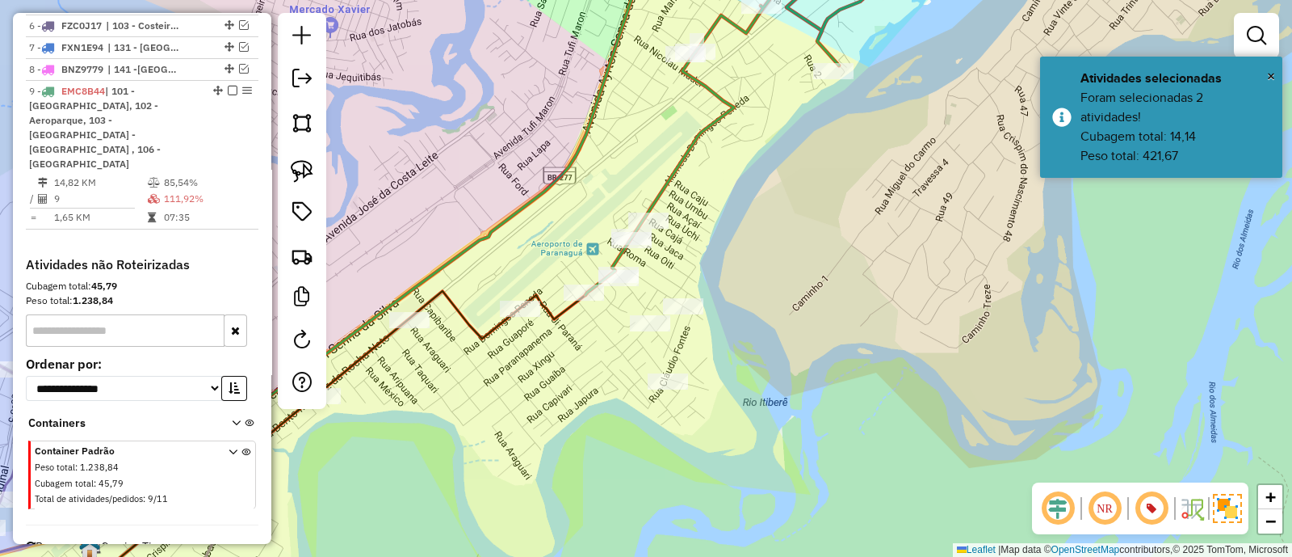
drag, startPoint x: 724, startPoint y: 256, endPoint x: 724, endPoint y: 271, distance: 14.5
click at [724, 265] on div "Janela de atendimento Grade de atendimento Capacidade Transportadoras Veículos …" at bounding box center [646, 278] width 1292 height 557
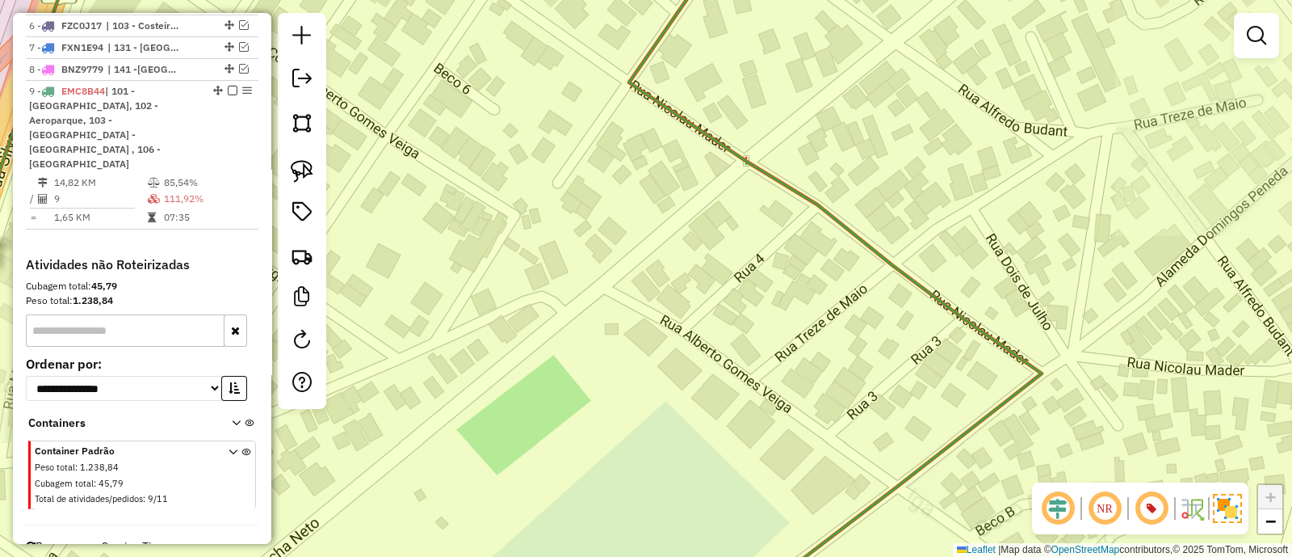
drag, startPoint x: 800, startPoint y: 80, endPoint x: 788, endPoint y: 336, distance: 256.4
click at [788, 336] on div "Janela de atendimento Grade de atendimento Capacidade Transportadoras Veículos …" at bounding box center [646, 278] width 1292 height 557
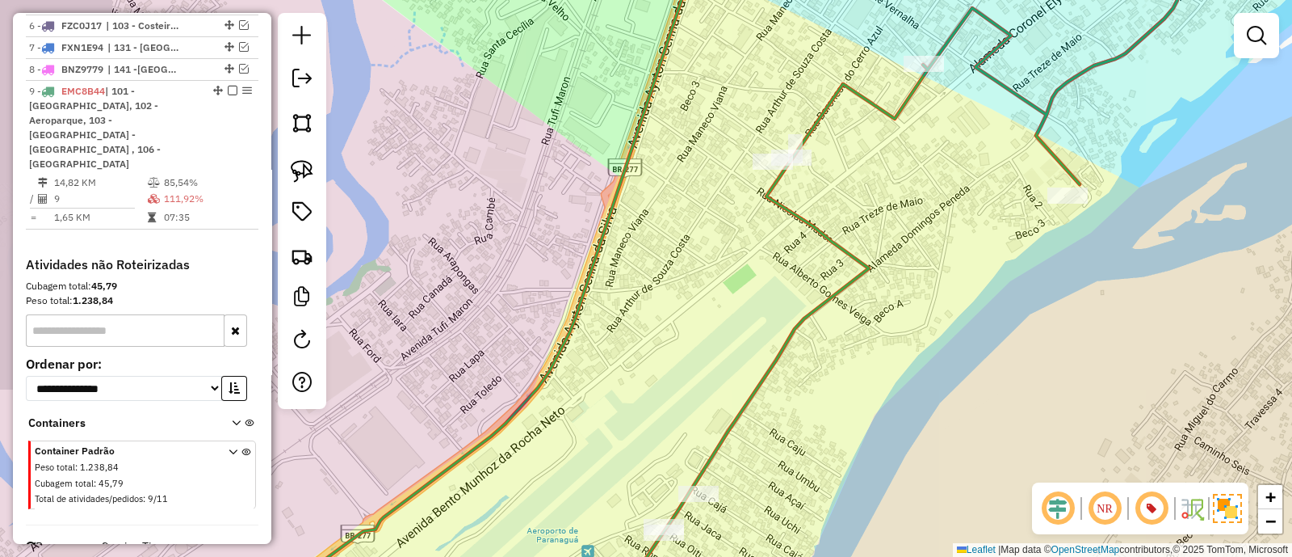
drag, startPoint x: 821, startPoint y: 142, endPoint x: 828, endPoint y: 271, distance: 129.5
click at [828, 271] on div "Janela de atendimento Grade de atendimento Capacidade Transportadoras Veículos …" at bounding box center [646, 278] width 1292 height 557
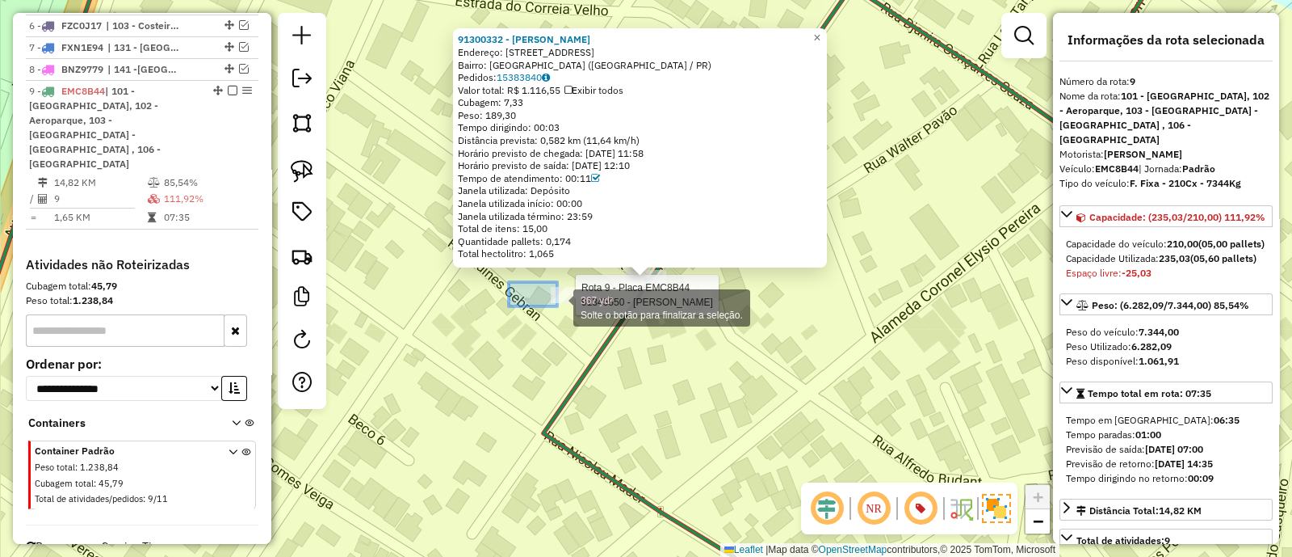
drag, startPoint x: 557, startPoint y: 306, endPoint x: 612, endPoint y: 357, distance: 74.3
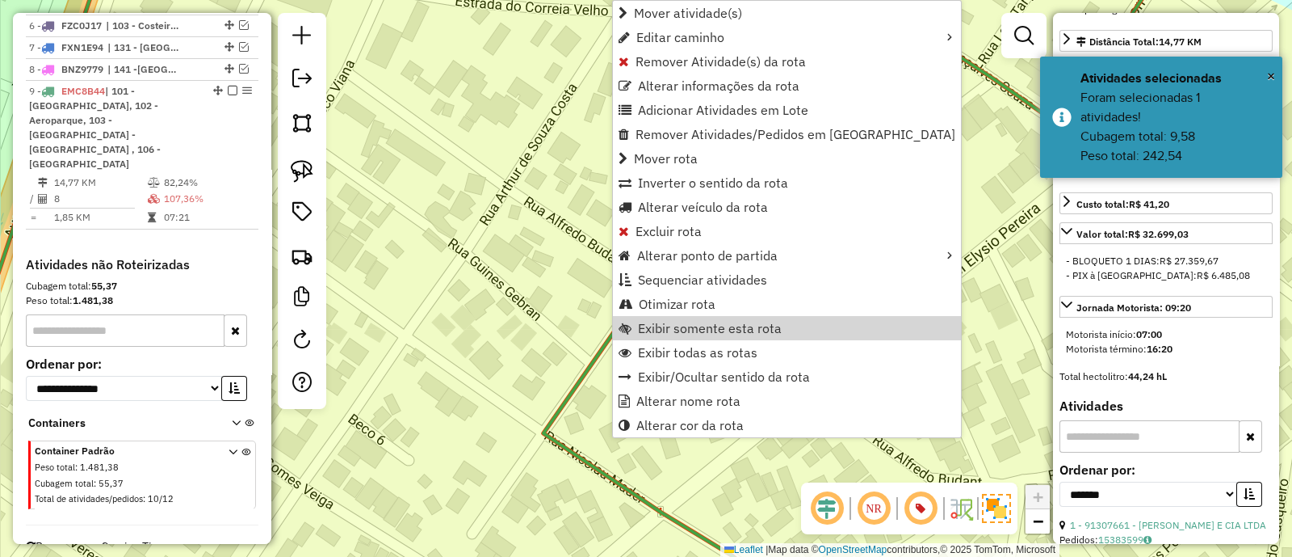
scroll to position [706, 0]
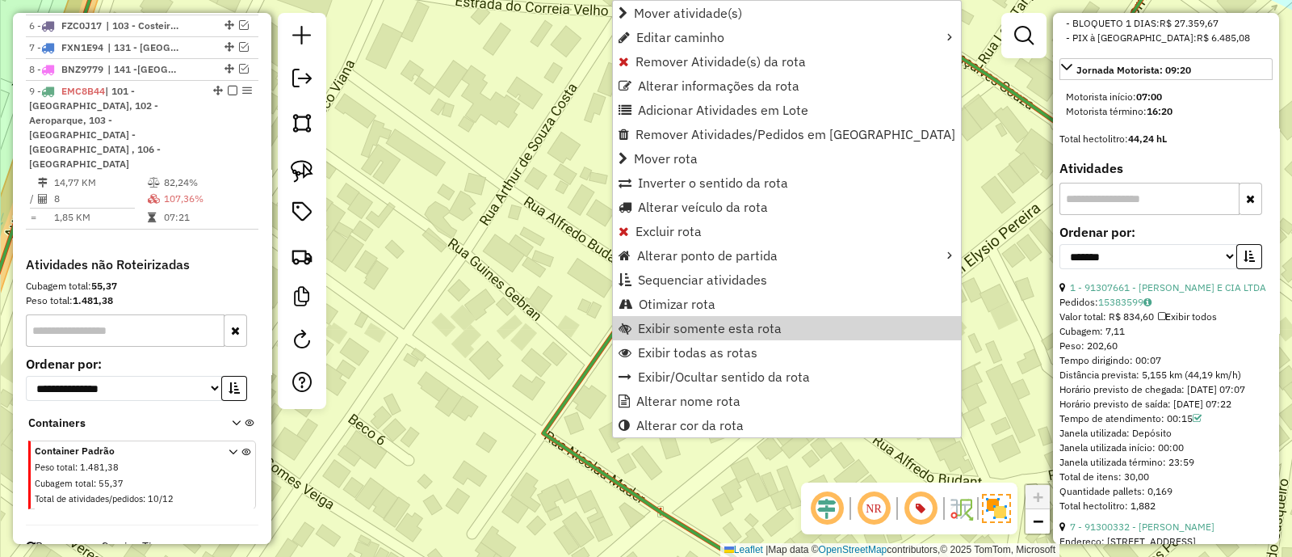
click at [1140, 295] on div "1 - 91307661 - CARVALHO VIEIRA E CIA LTDA" at bounding box center [1166, 287] width 213 height 15
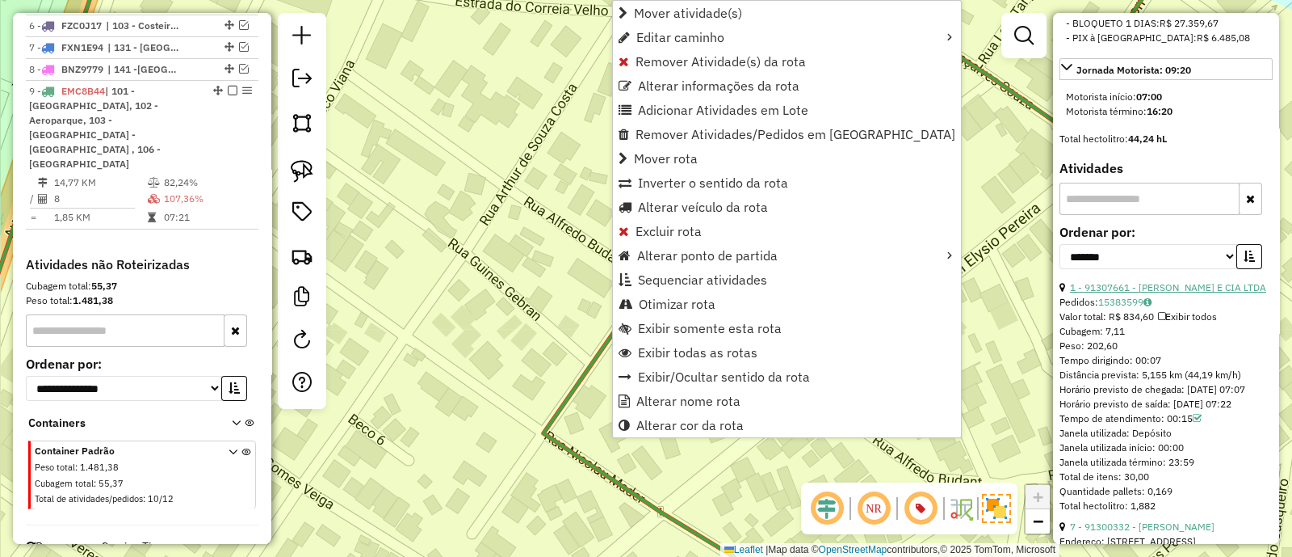
click at [1127, 293] on link "1 - 91307661 - CARVALHO VIEIRA E CIA LTDA" at bounding box center [1168, 287] width 196 height 12
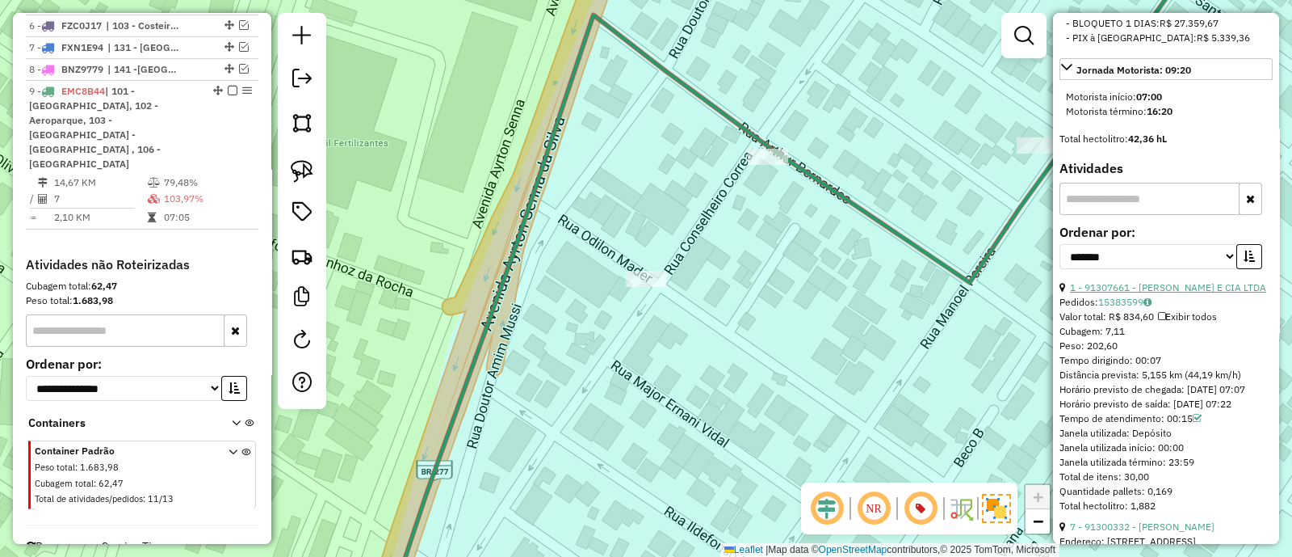
click at [1137, 293] on link "1 - 91307661 - CARVALHO VIEIRA E CIA LTDA" at bounding box center [1168, 287] width 196 height 12
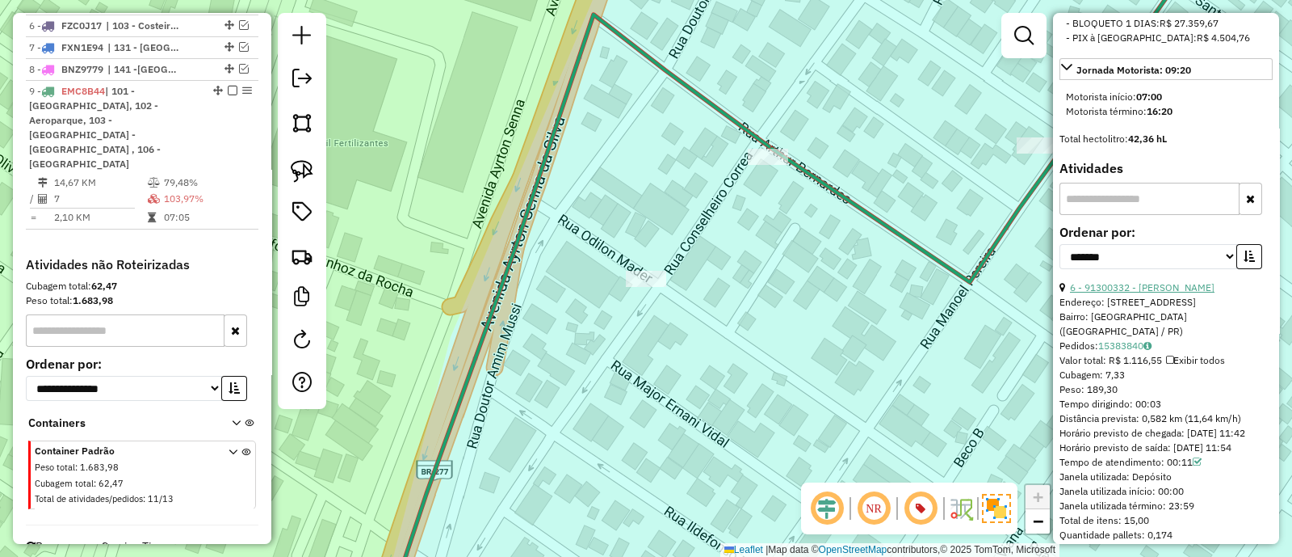
click at [1141, 293] on link "6 - 91300332 - ADRIANA RODRIGUES DA" at bounding box center [1142, 287] width 145 height 12
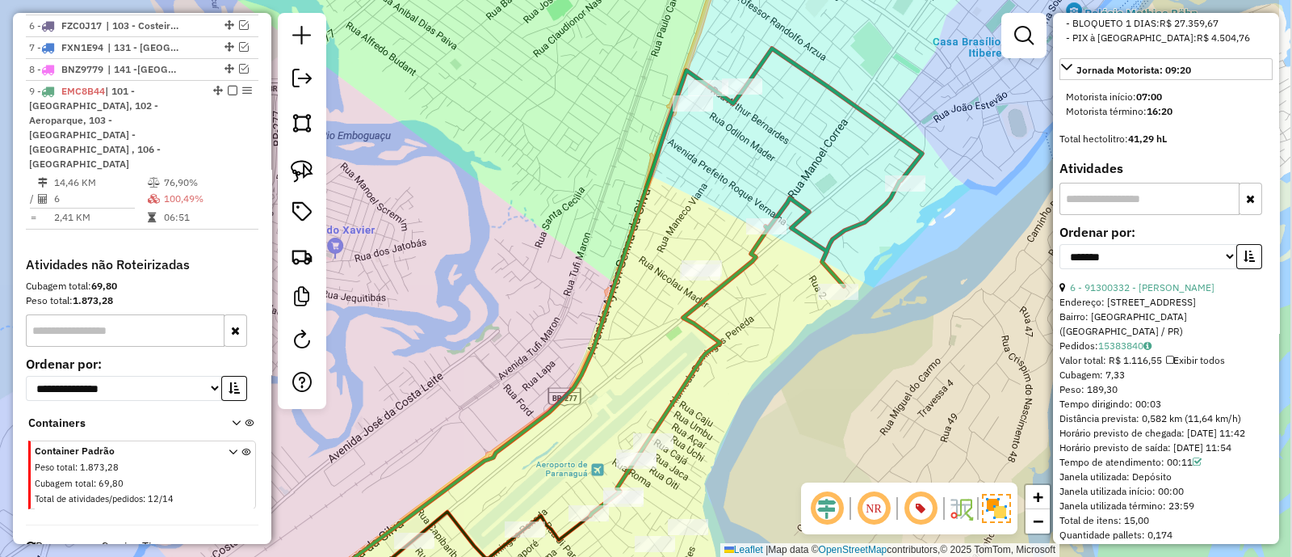
drag, startPoint x: 890, startPoint y: 325, endPoint x: 746, endPoint y: 286, distance: 148.9
click at [746, 286] on div "Janela de atendimento Grade de atendimento Capacidade Transportadoras Veículos …" at bounding box center [646, 278] width 1292 height 557
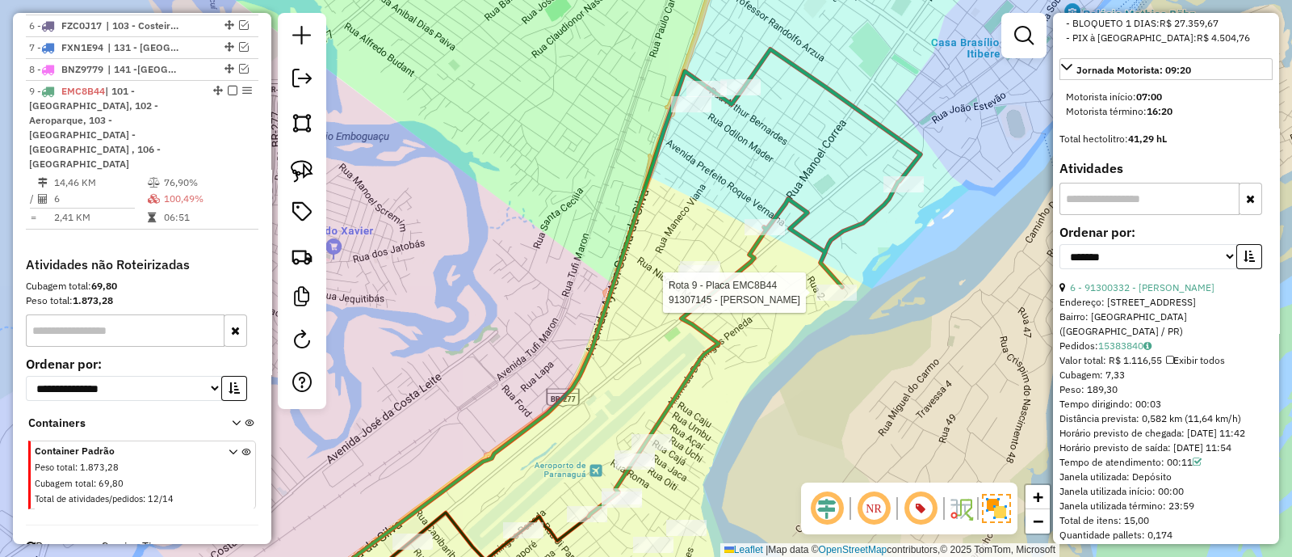
click at [851, 304] on div "Rota 9 - Placa EMC8B44 91307145 - ADMILSOM CORDEIRO Janela de atendimento Grade…" at bounding box center [646, 278] width 1292 height 557
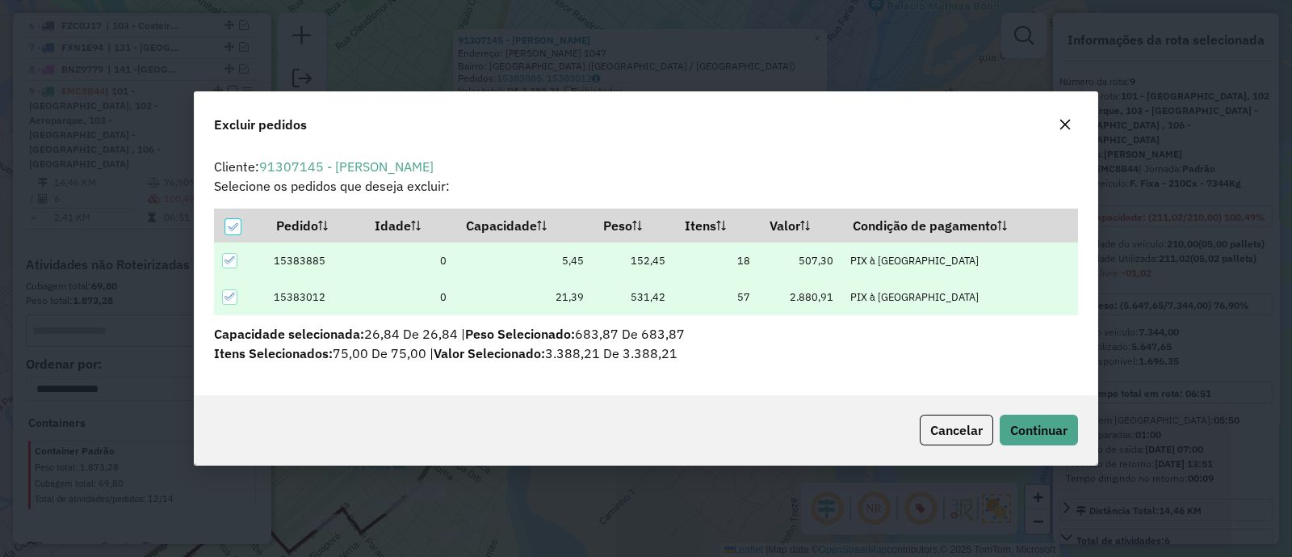
scroll to position [0, 0]
click at [1036, 446] on div "Cancelar Continuar" at bounding box center [646, 429] width 903 height 69
click at [1033, 439] on button "Continuar" at bounding box center [1039, 429] width 78 height 31
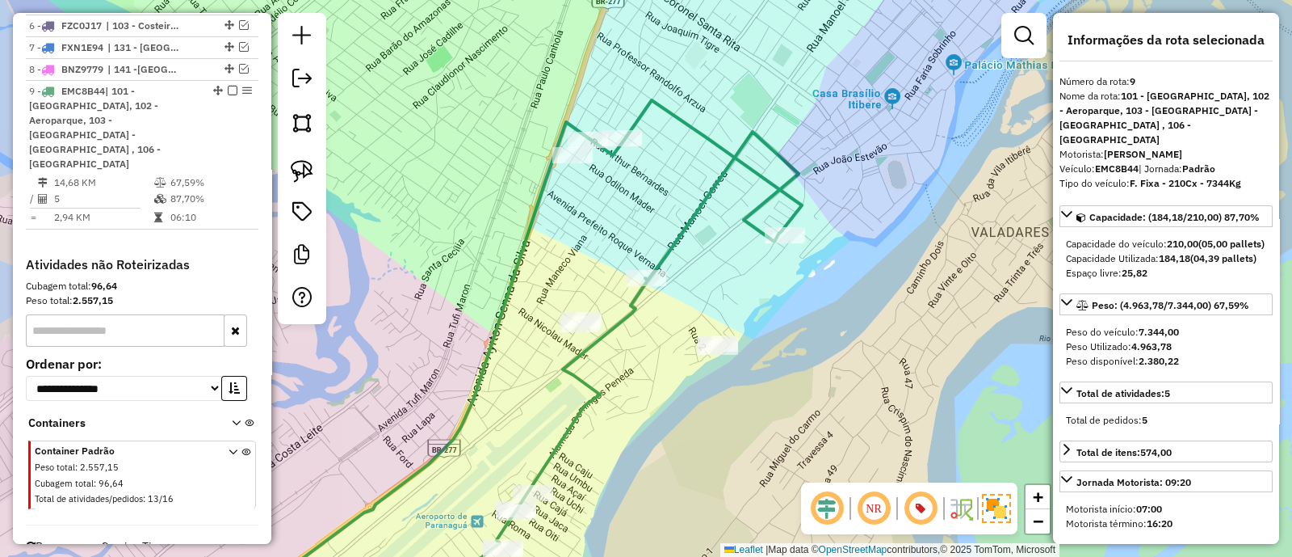
click at [574, 163] on div at bounding box center [573, 155] width 40 height 16
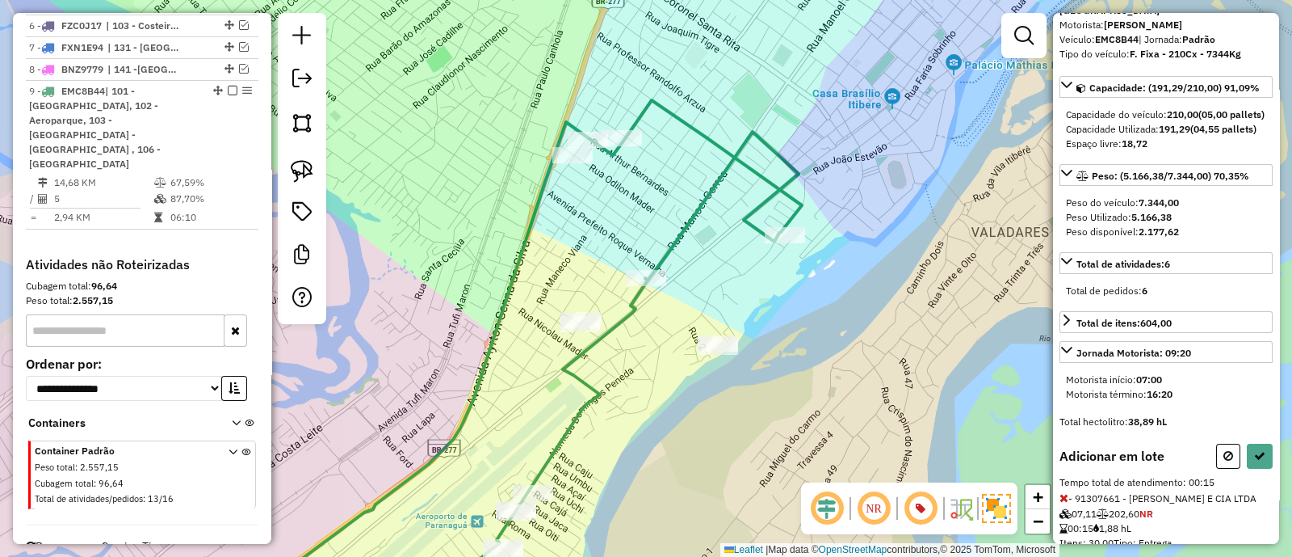
scroll to position [179, 0]
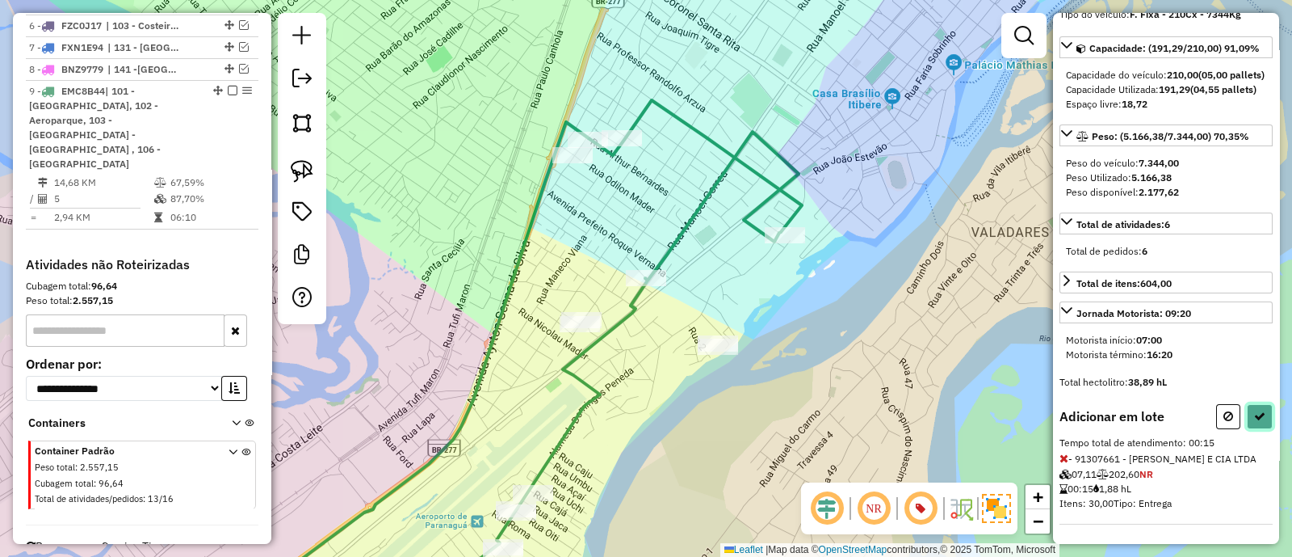
click at [1249, 427] on button at bounding box center [1260, 416] width 26 height 25
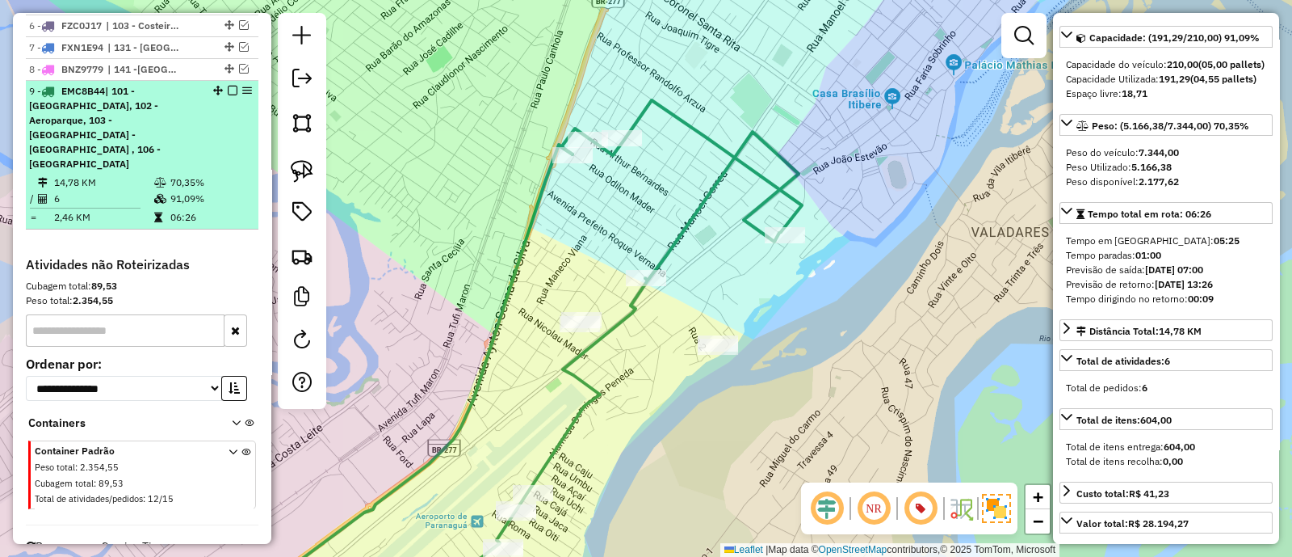
click at [228, 86] on em at bounding box center [233, 91] width 10 height 10
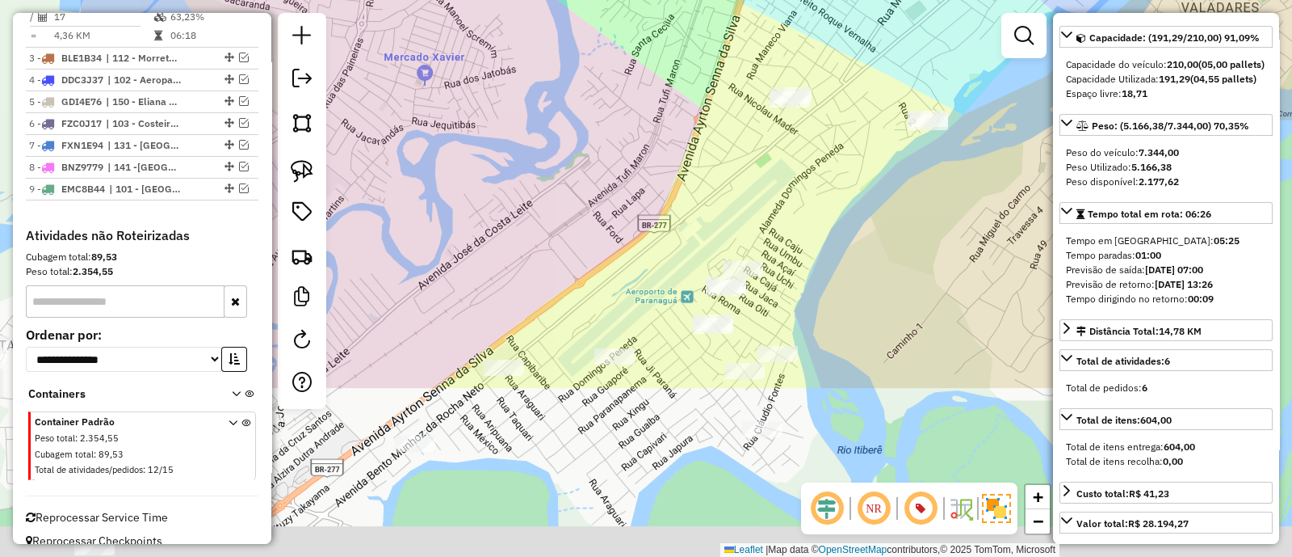
drag, startPoint x: 672, startPoint y: 335, endPoint x: 885, endPoint y: 102, distance: 315.7
click at [885, 102] on div "Janela de atendimento Grade de atendimento Capacidade Transportadoras Veículos …" at bounding box center [646, 278] width 1292 height 557
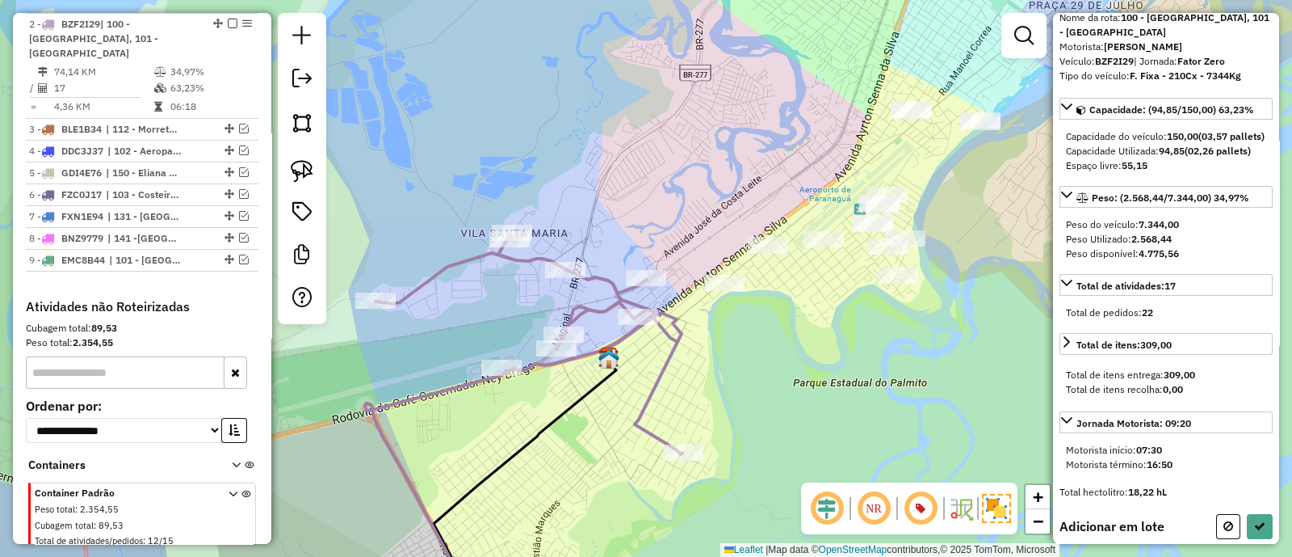
scroll to position [78, 0]
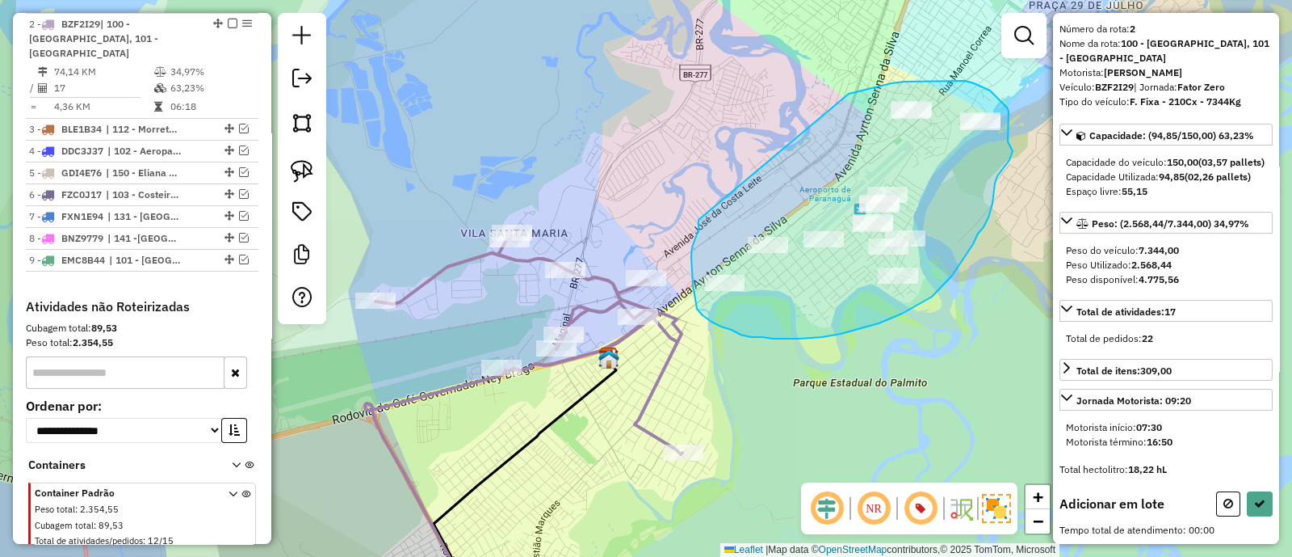
drag, startPoint x: 699, startPoint y: 221, endPoint x: 836, endPoint y: 104, distance: 180.5
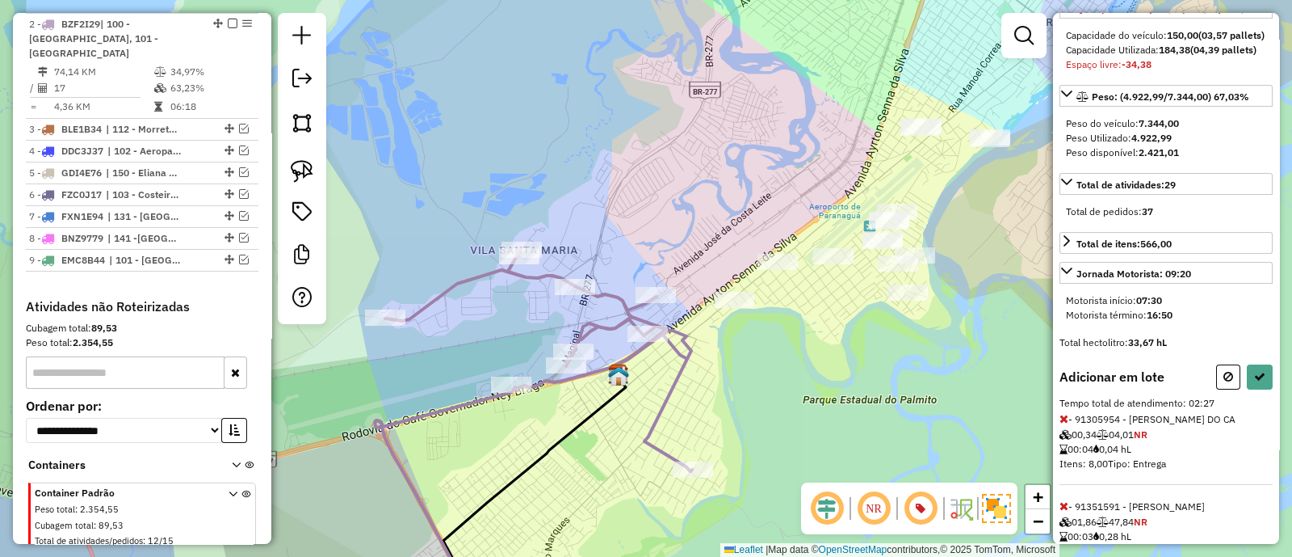
drag, startPoint x: 788, startPoint y: 368, endPoint x: 789, endPoint y: 422, distance: 54.9
click at [789, 422] on div "Janela de atendimento Grade de atendimento Capacidade Transportadoras Veículos …" at bounding box center [646, 278] width 1292 height 557
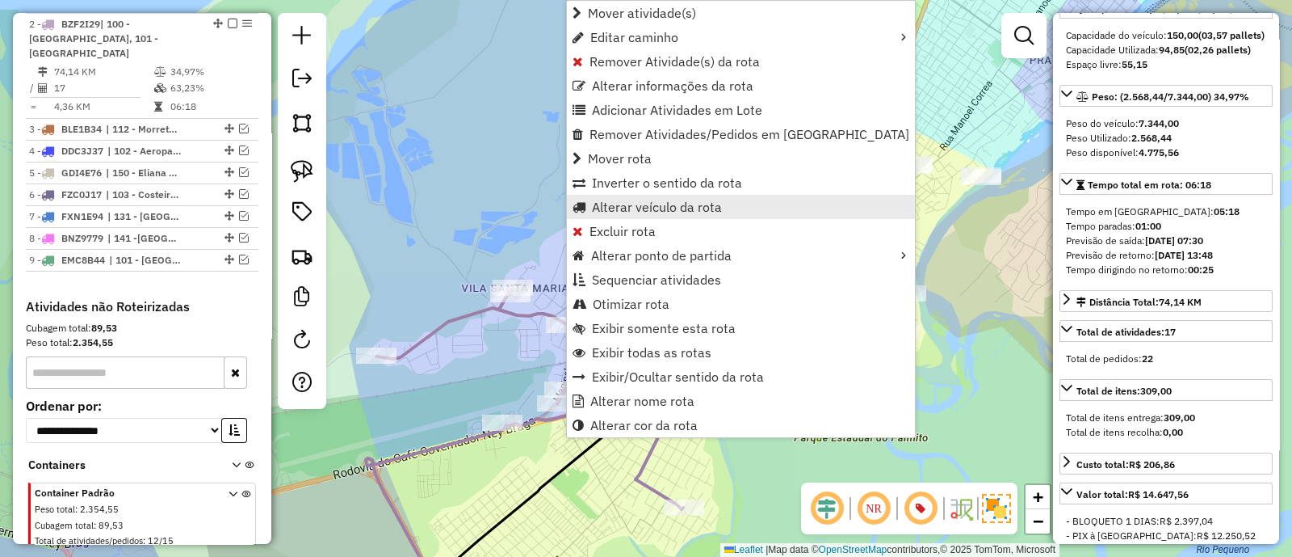
click at [666, 210] on span "Alterar veículo da rota" at bounding box center [657, 206] width 130 height 13
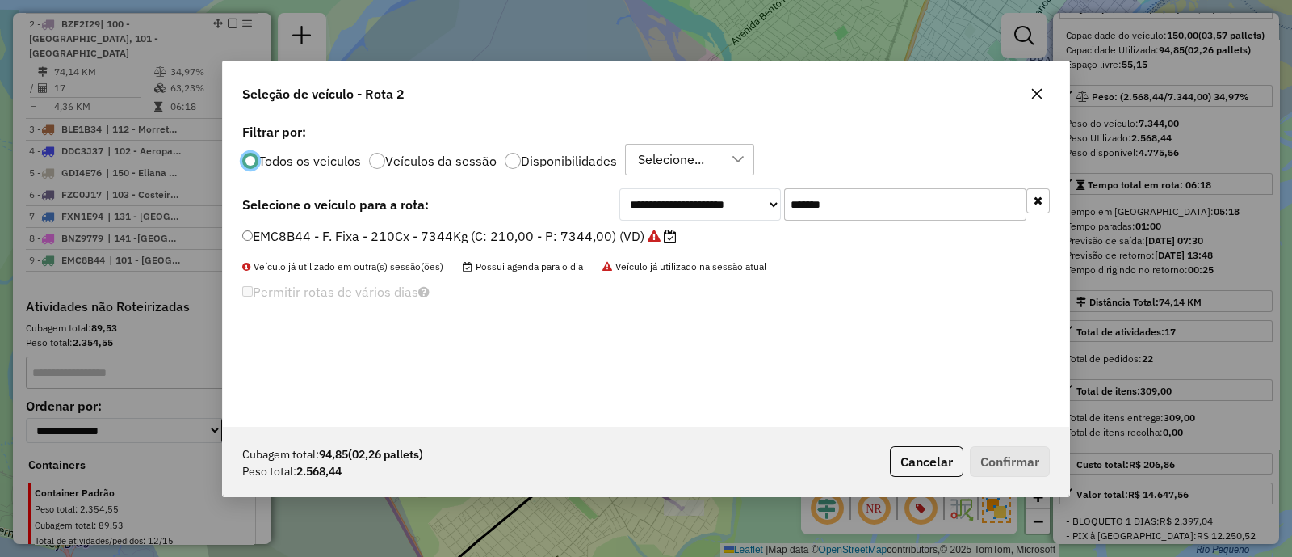
scroll to position [8, 5]
drag, startPoint x: 723, startPoint y: 209, endPoint x: 575, endPoint y: 221, distance: 148.3
click at [574, 219] on div "**********" at bounding box center [646, 204] width 808 height 32
paste input "text"
type input "*******"
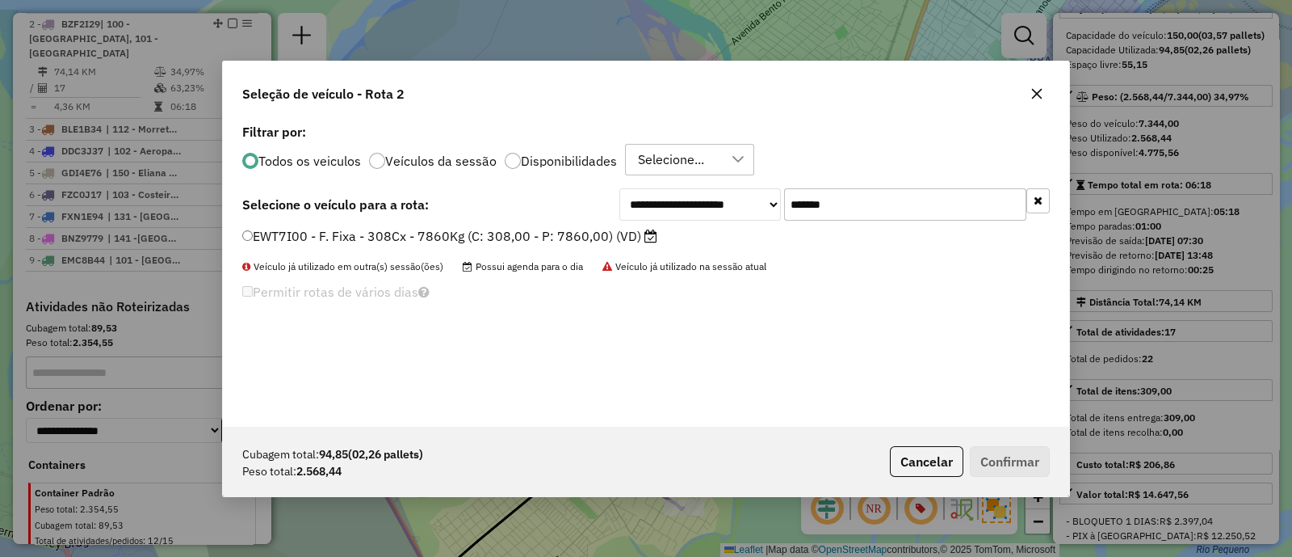
click at [560, 242] on label "EWT7I00 - F. Fixa - 308Cx - 7860Kg (C: 308,00 - P: 7860,00) (VD)" at bounding box center [449, 235] width 415 height 19
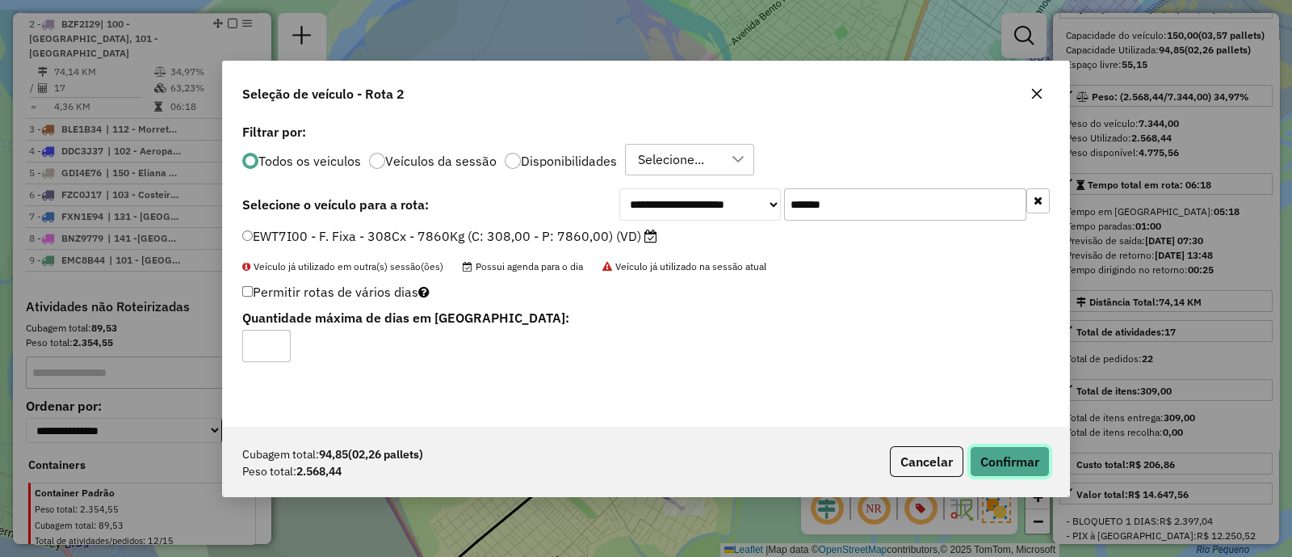
click at [990, 458] on button "Confirmar" at bounding box center [1010, 461] width 80 height 31
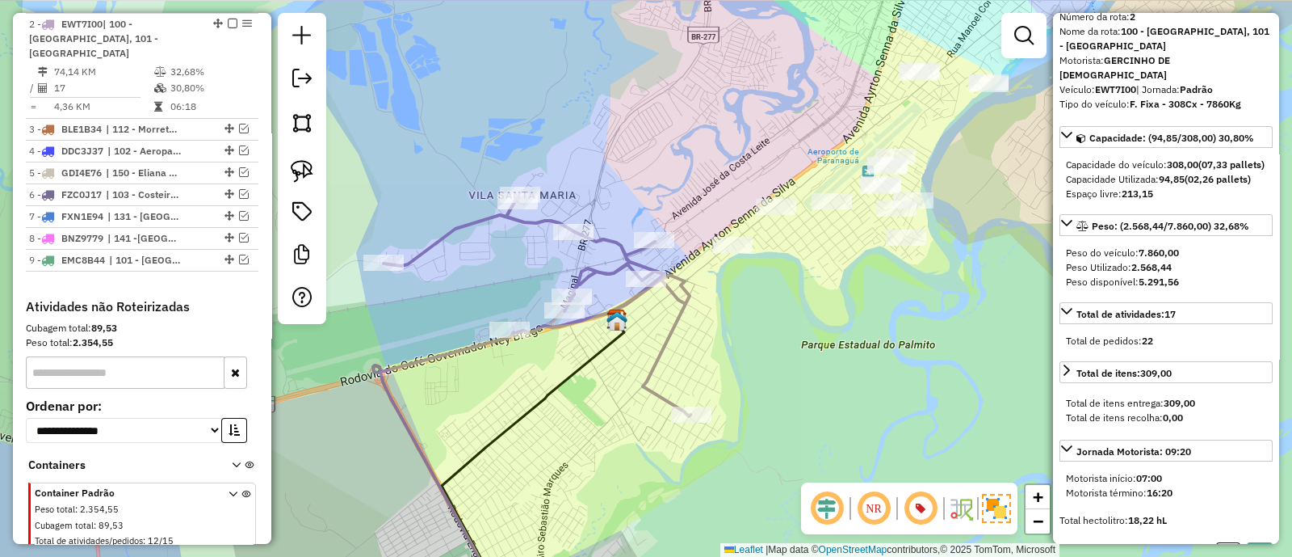
scroll to position [64, 0]
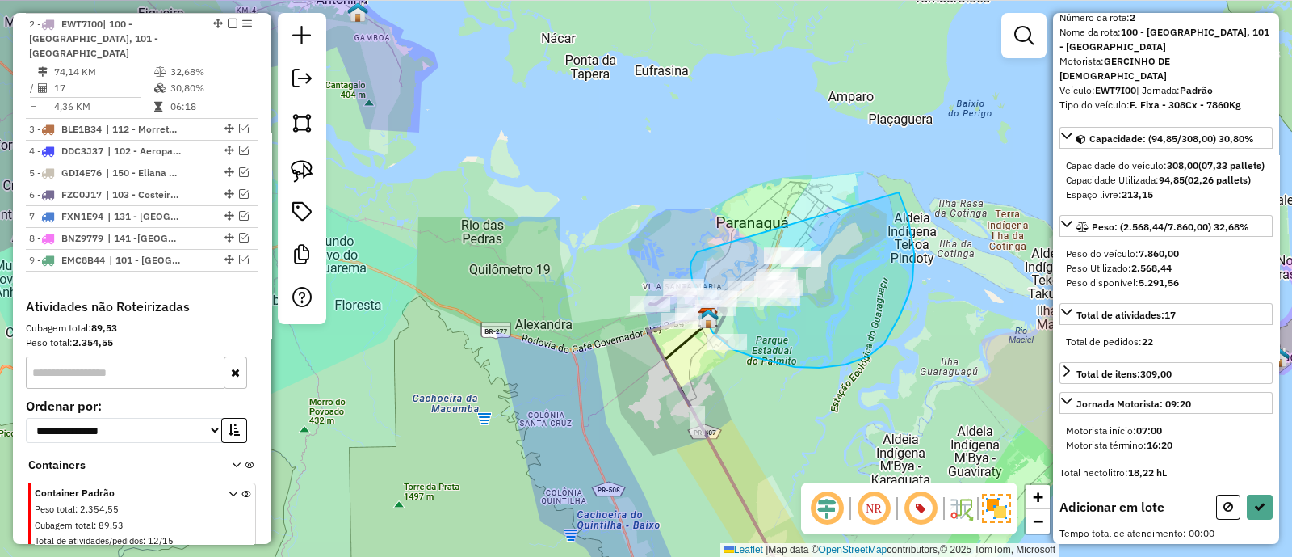
drag, startPoint x: 696, startPoint y: 255, endPoint x: 879, endPoint y: 175, distance: 200.1
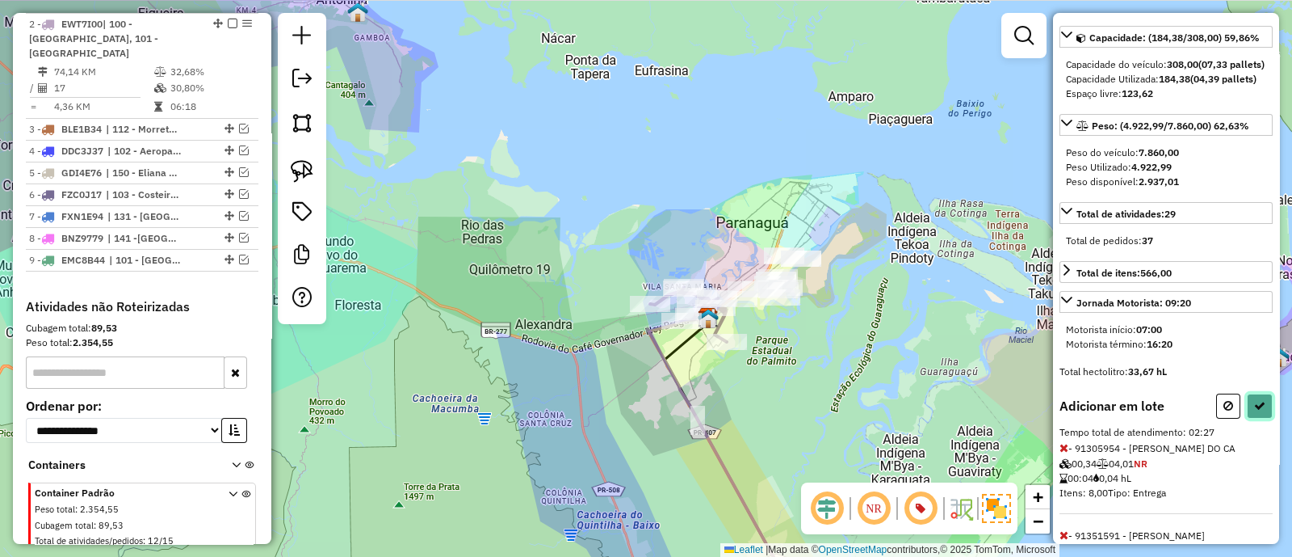
click at [1255, 411] on icon at bounding box center [1260, 405] width 11 height 11
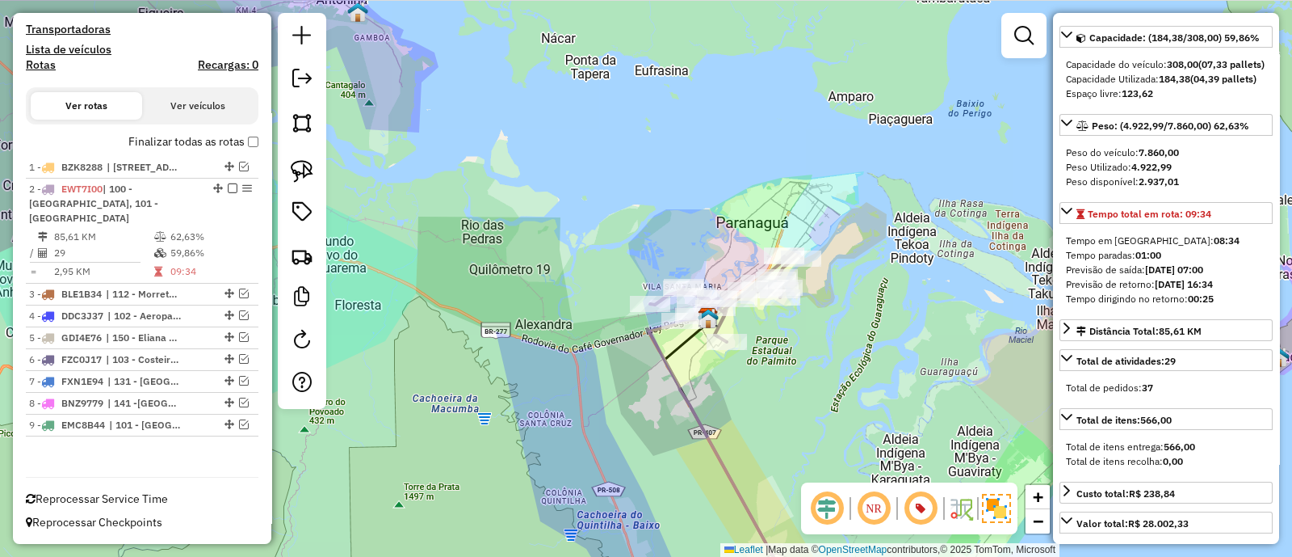
scroll to position [499, 0]
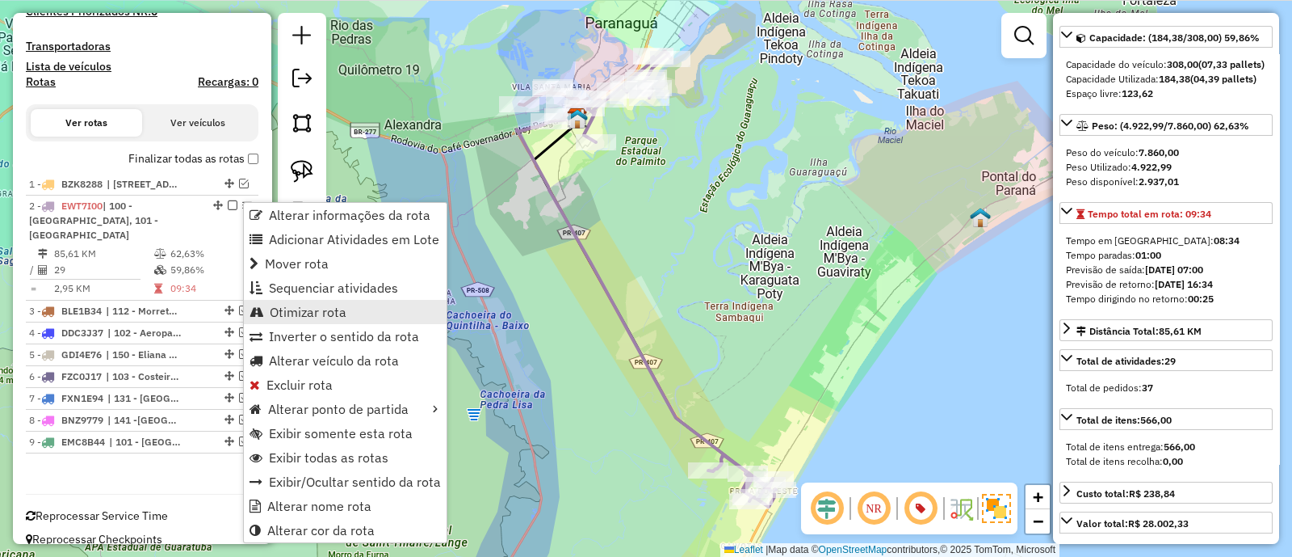
click at [311, 314] on span "Otimizar rota" at bounding box center [308, 311] width 77 height 13
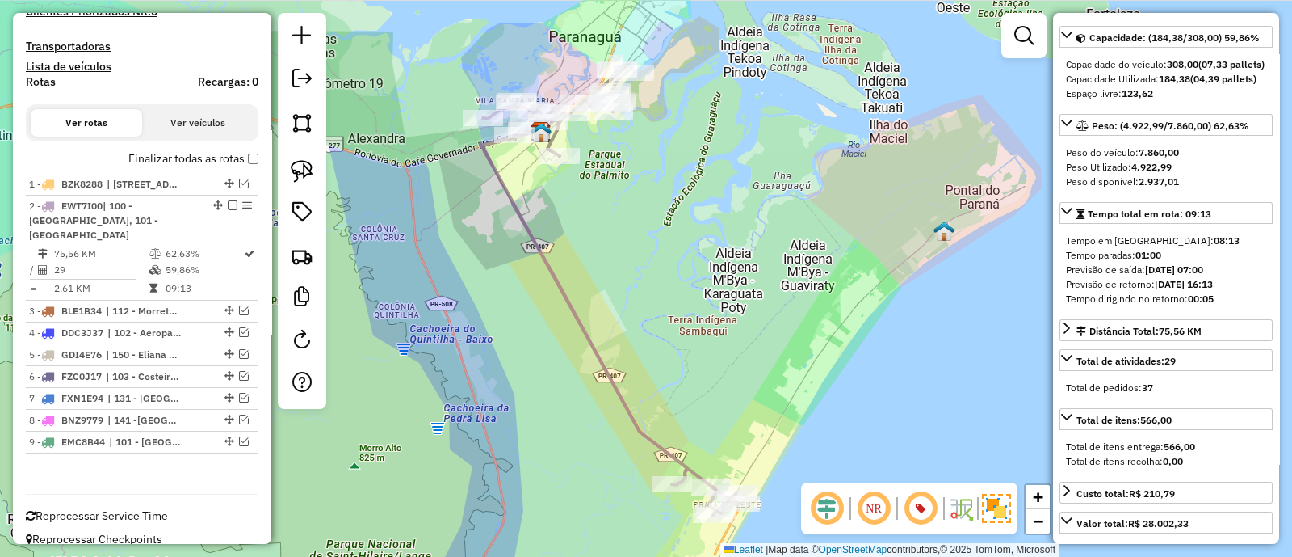
drag, startPoint x: 679, startPoint y: 316, endPoint x: 636, endPoint y: 337, distance: 47.7
click at [637, 337] on div "Janela de atendimento Grade de atendimento Capacidade Transportadoras Veículos …" at bounding box center [646, 278] width 1292 height 557
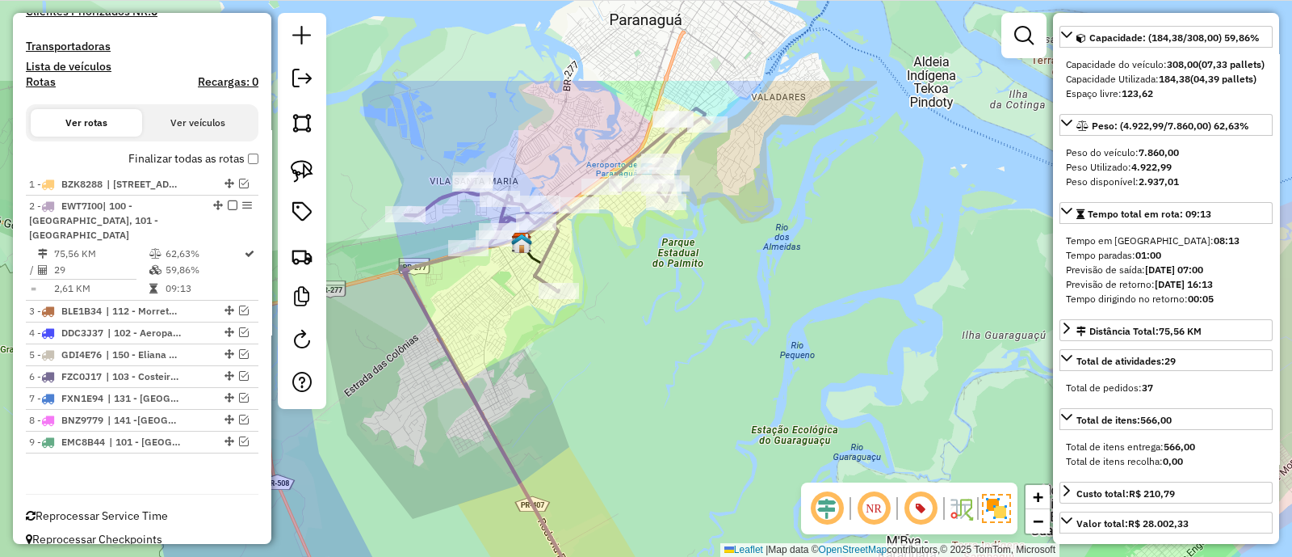
drag, startPoint x: 634, startPoint y: 182, endPoint x: 683, endPoint y: 343, distance: 167.9
click at [687, 345] on div "Janela de atendimento Grade de atendimento Capacidade Transportadoras Veículos …" at bounding box center [646, 278] width 1292 height 557
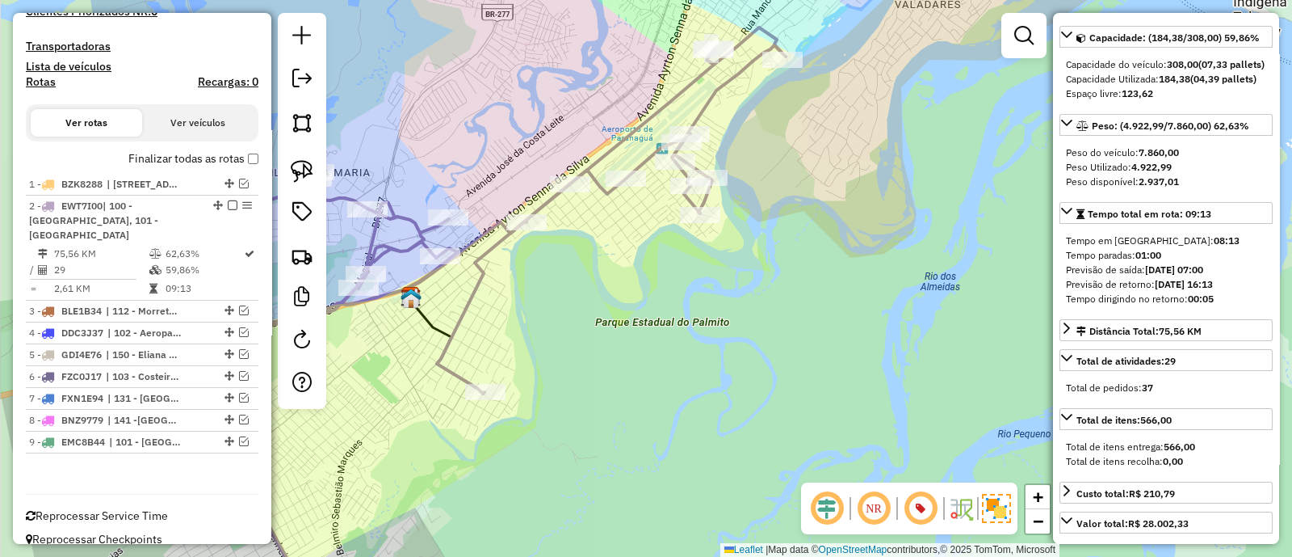
drag, startPoint x: 651, startPoint y: 341, endPoint x: 719, endPoint y: 292, distance: 83.4
click at [719, 292] on div "Janela de atendimento Grade de atendimento Capacidade Transportadoras Veículos …" at bounding box center [646, 278] width 1292 height 557
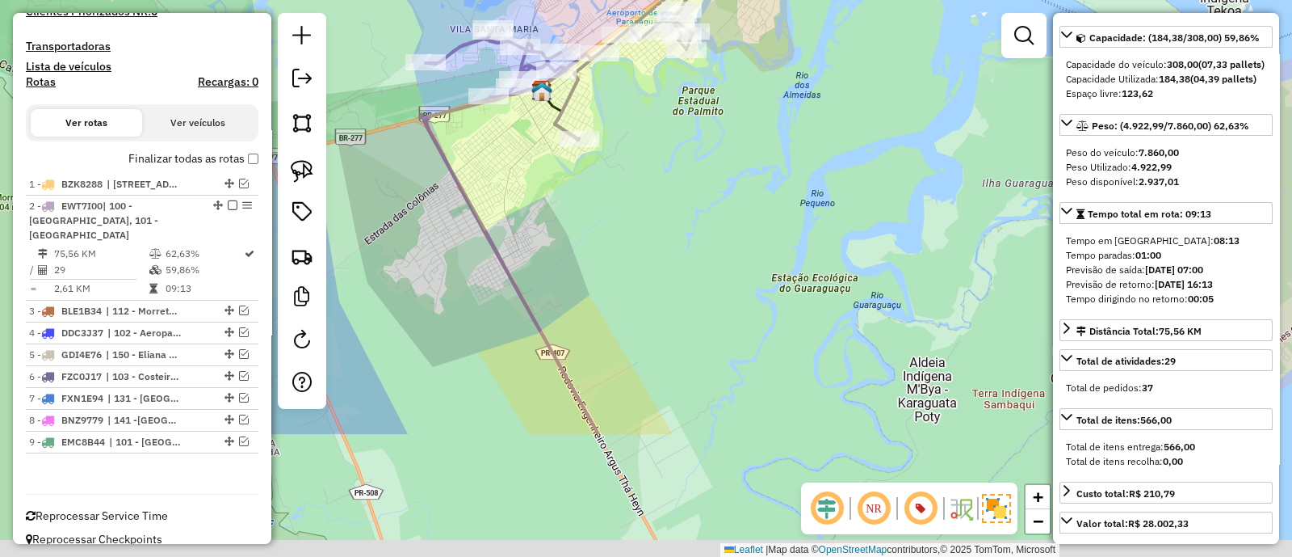
drag, startPoint x: 762, startPoint y: 402, endPoint x: 539, endPoint y: 14, distance: 448.0
click at [539, 15] on div "Janela de atendimento Grade de atendimento Capacidade Transportadoras Veículos …" at bounding box center [646, 278] width 1292 height 557
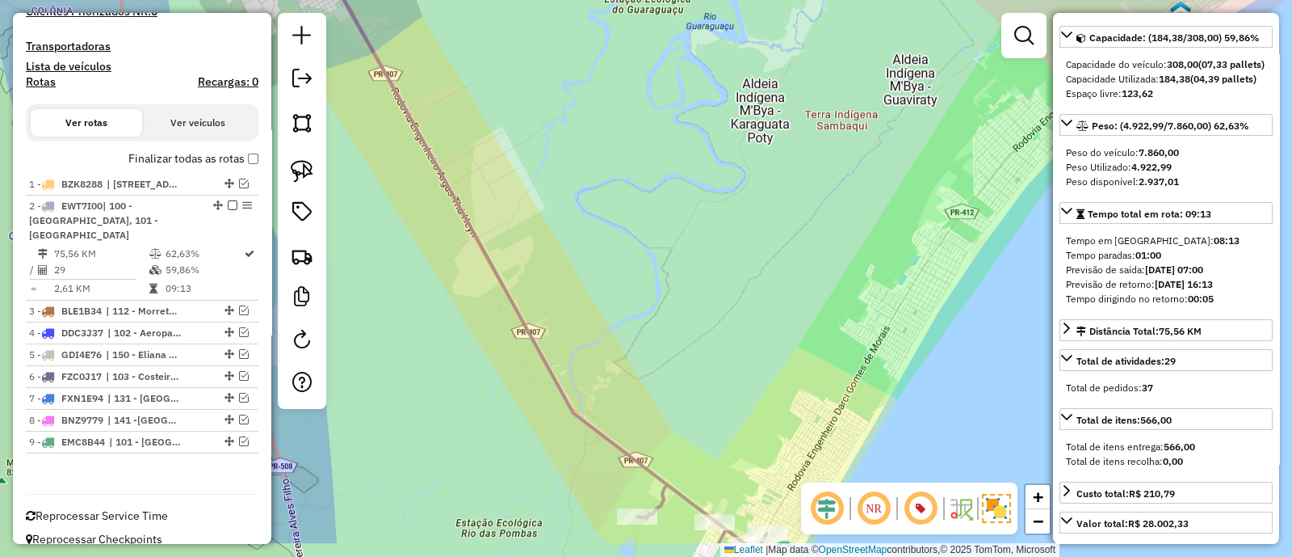
drag, startPoint x: 627, startPoint y: 253, endPoint x: 638, endPoint y: 137, distance: 116.9
click at [638, 138] on div "Janela de atendimento Grade de atendimento Capacidade Transportadoras Veículos …" at bounding box center [646, 278] width 1292 height 557
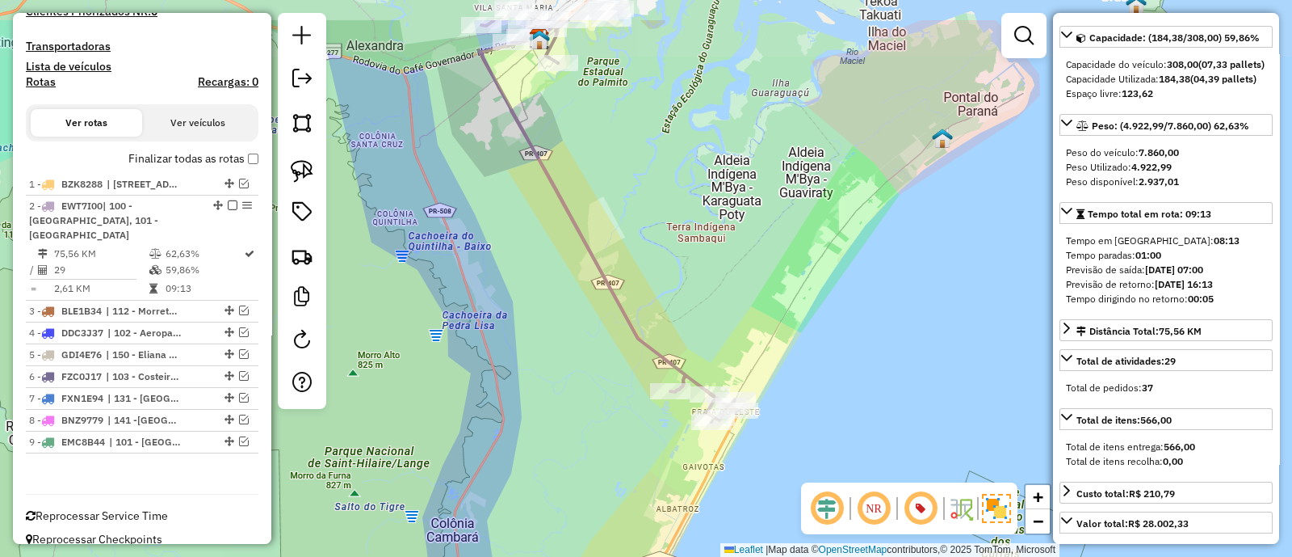
drag, startPoint x: 727, startPoint y: 216, endPoint x: 708, endPoint y: 281, distance: 67.2
click at [711, 279] on div "Janela de atendimento Grade de atendimento Capacidade Transportadoras Veículos …" at bounding box center [646, 278] width 1292 height 557
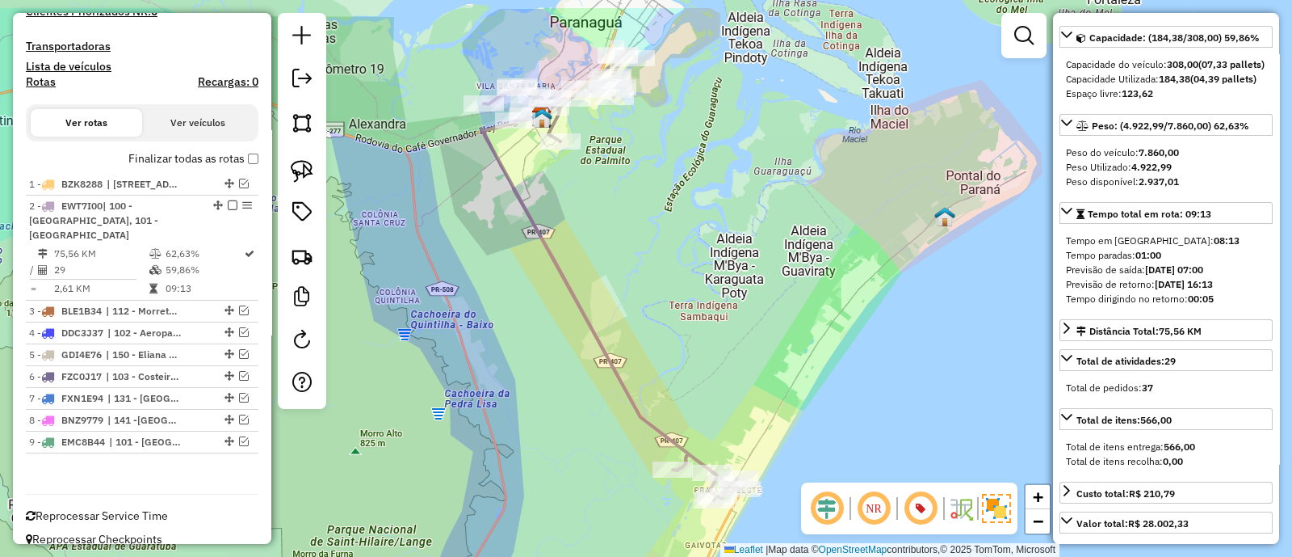
drag, startPoint x: 691, startPoint y: 226, endPoint x: 698, endPoint y: 268, distance: 42.6
click at [696, 268] on div "Janela de atendimento Grade de atendimento Capacidade Transportadoras Veículos …" at bounding box center [646, 278] width 1292 height 557
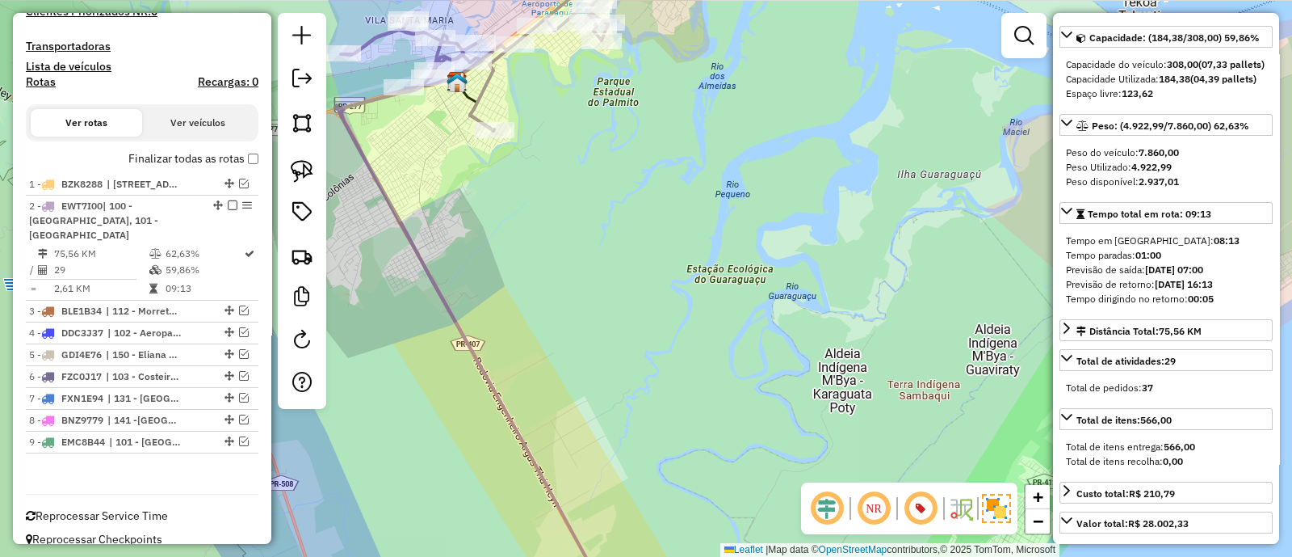
drag, startPoint x: 629, startPoint y: 125, endPoint x: 635, endPoint y: 271, distance: 146.3
click at [689, 269] on div "Janela de atendimento Grade de atendimento Capacidade Transportadoras Veículos …" at bounding box center [646, 278] width 1292 height 557
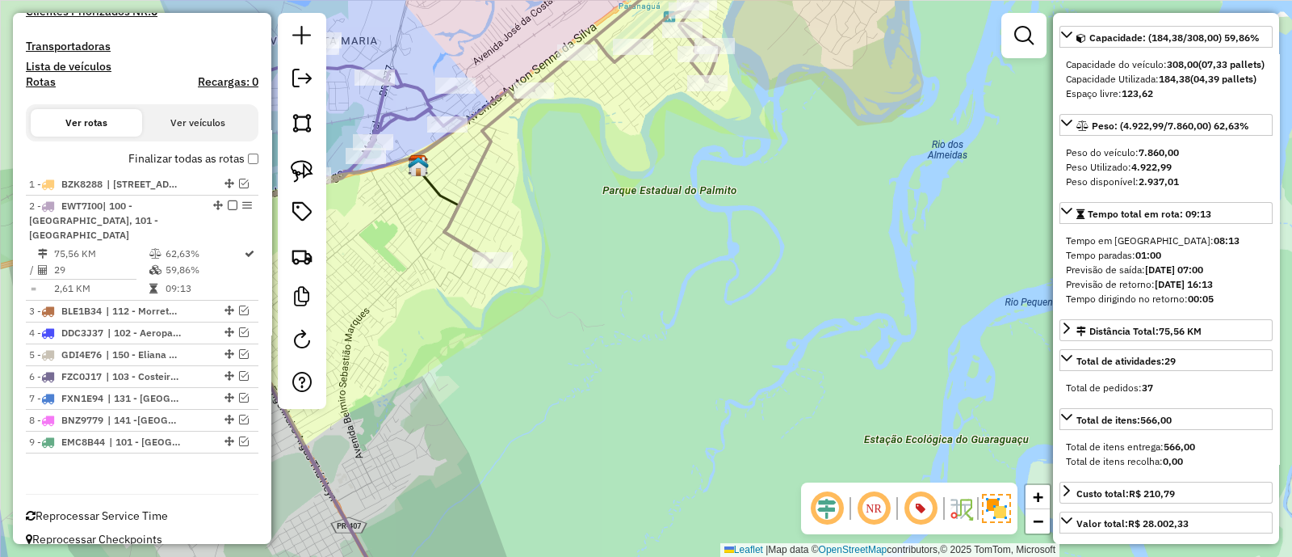
drag, startPoint x: 640, startPoint y: 227, endPoint x: 708, endPoint y: 309, distance: 106.6
click at [706, 305] on div "Janela de atendimento Grade de atendimento Capacidade Transportadoras Veículos …" at bounding box center [646, 278] width 1292 height 557
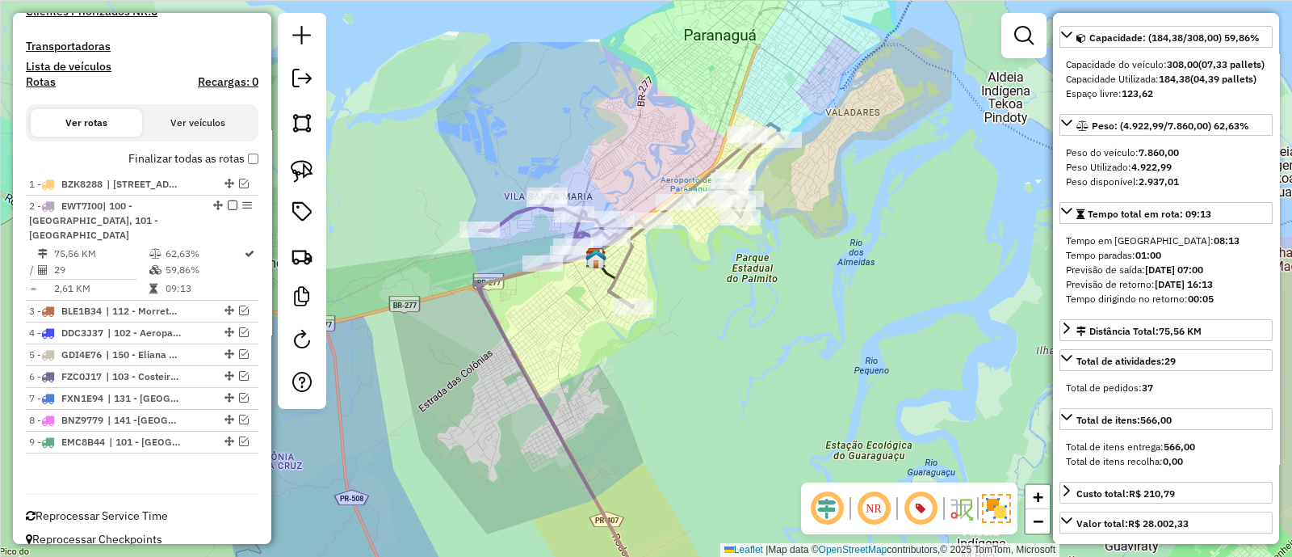
drag, startPoint x: 731, startPoint y: 333, endPoint x: 683, endPoint y: 235, distance: 109.1
click at [683, 235] on div "Janela de atendimento Grade de atendimento Capacidade Transportadoras Veículos …" at bounding box center [646, 278] width 1292 height 557
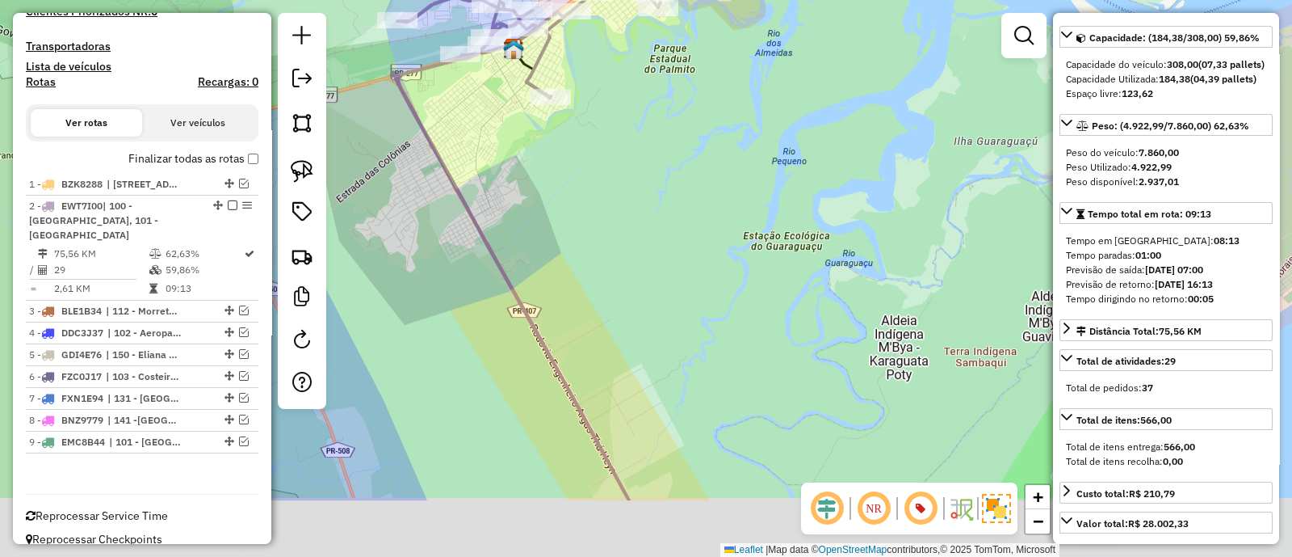
drag, startPoint x: 693, startPoint y: 314, endPoint x: 658, endPoint y: 219, distance: 101.5
click at [658, 200] on div "Janela de atendimento Grade de atendimento Capacidade Transportadoras Veículos …" at bounding box center [646, 278] width 1292 height 557
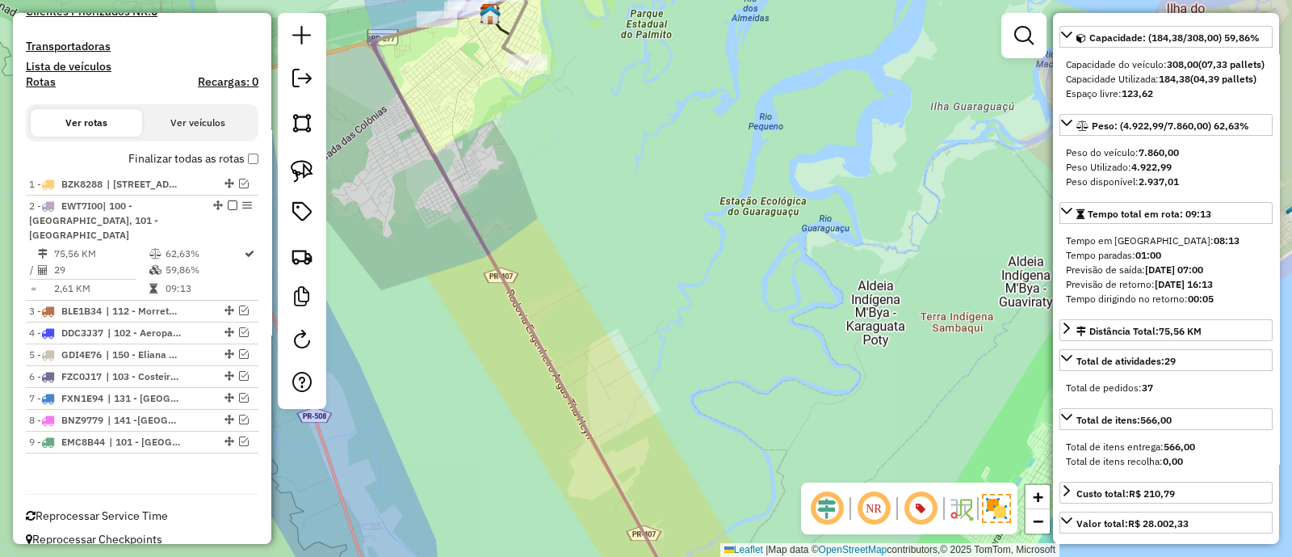
drag, startPoint x: 766, startPoint y: 438, endPoint x: 696, endPoint y: 260, distance: 191.1
click at [700, 271] on div "Janela de atendimento Grade de atendimento Capacidade Transportadoras Veículos …" at bounding box center [646, 278] width 1292 height 557
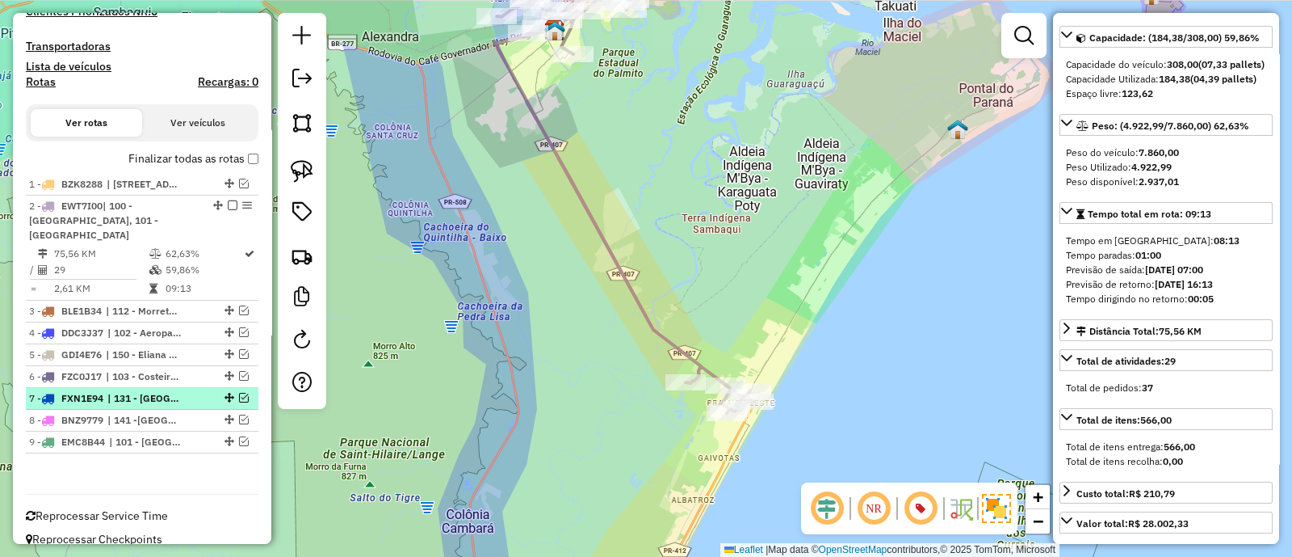
click at [239, 393] on em at bounding box center [244, 398] width 10 height 10
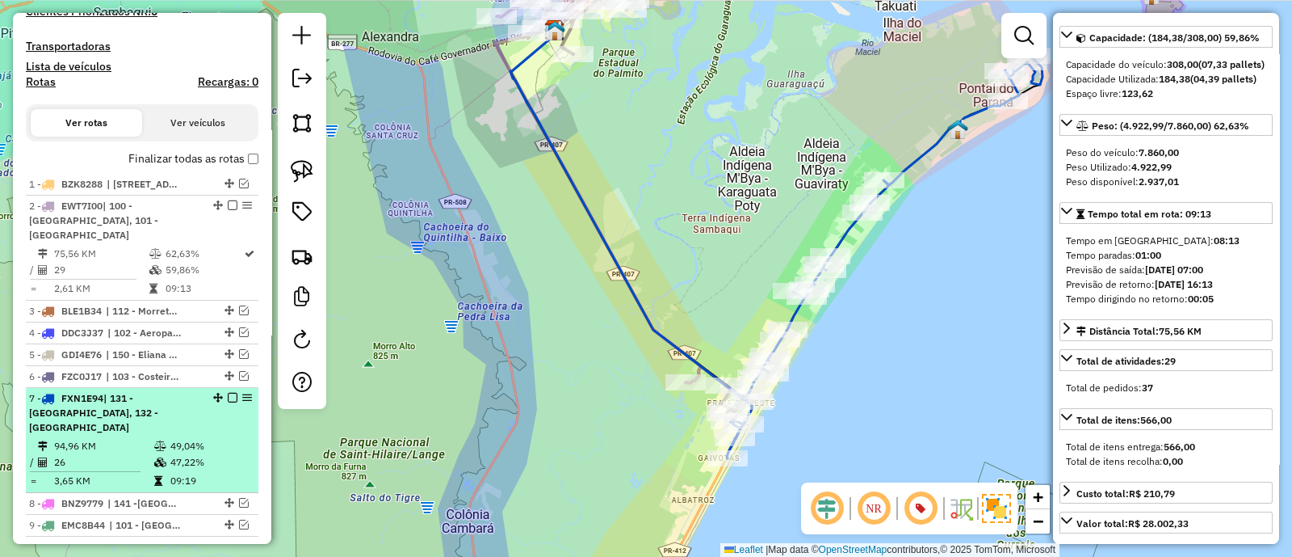
click at [229, 393] on em at bounding box center [233, 398] width 10 height 10
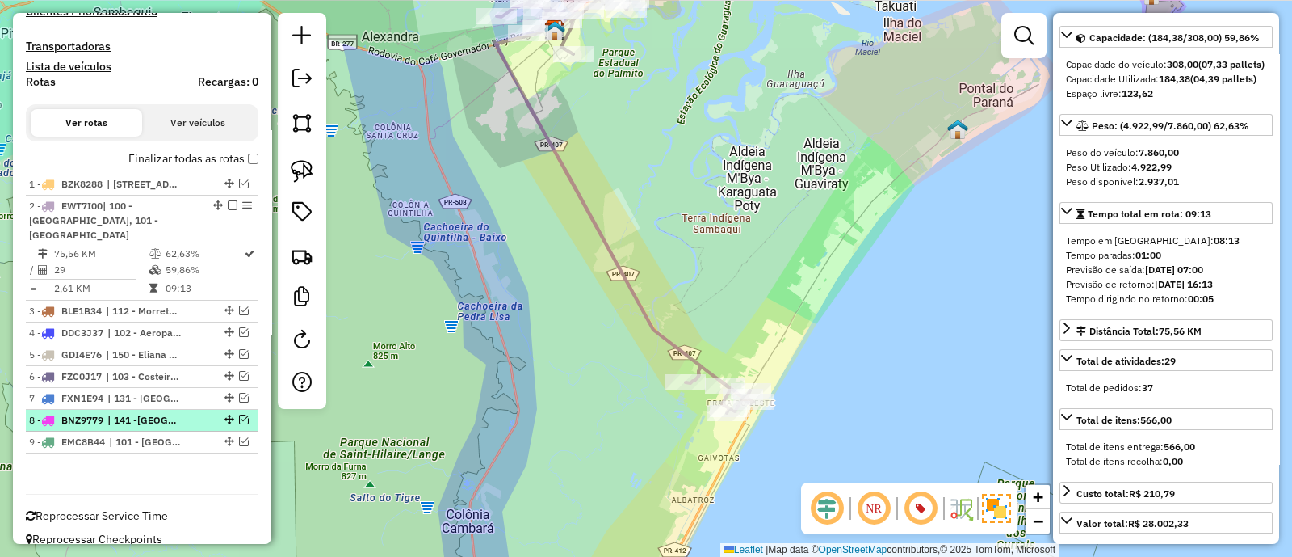
click at [239, 414] on em at bounding box center [244, 419] width 10 height 10
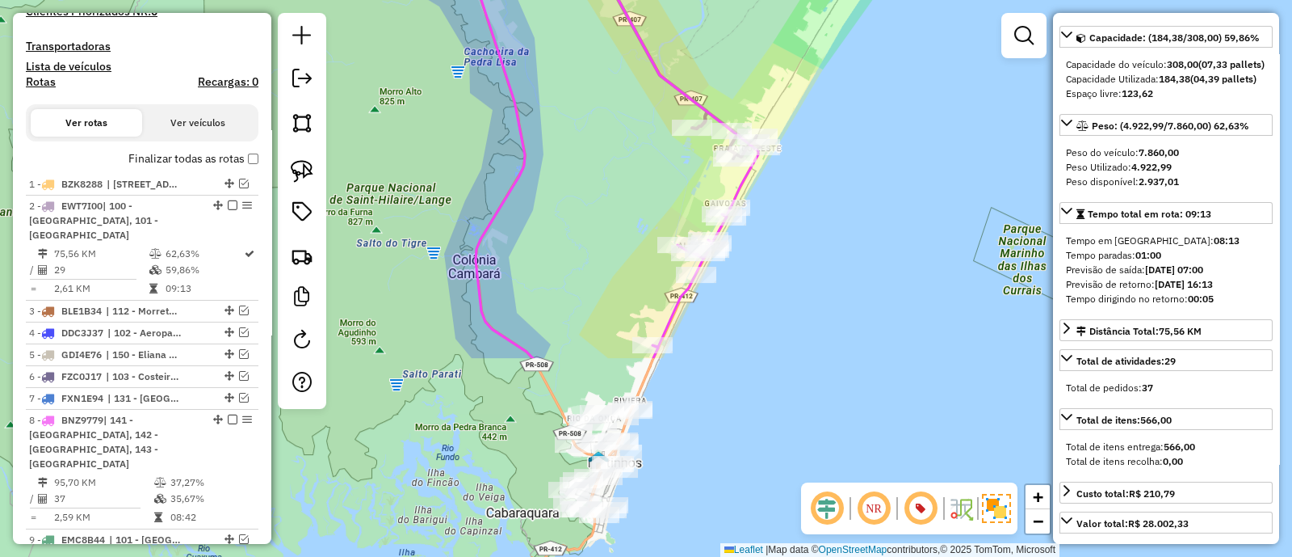
drag, startPoint x: 456, startPoint y: 401, endPoint x: 462, endPoint y: 146, distance: 254.5
click at [462, 146] on div "Janela de atendimento Grade de atendimento Capacidade Transportadoras Veículos …" at bounding box center [646, 278] width 1292 height 557
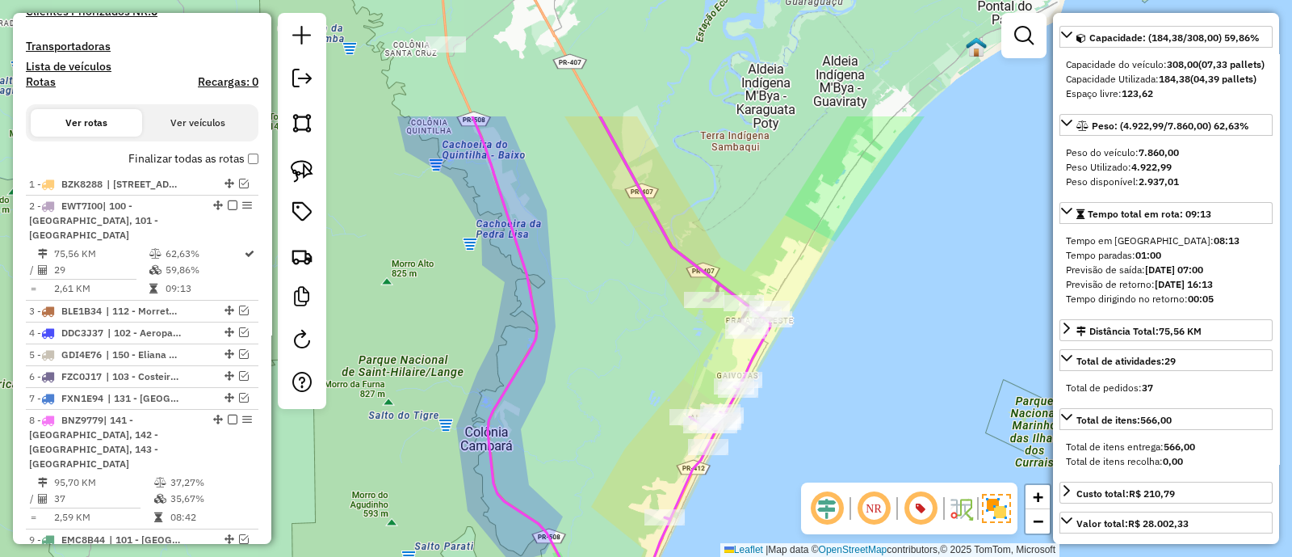
drag, startPoint x: 528, startPoint y: 190, endPoint x: 540, endPoint y: 345, distance: 155.6
click at [538, 342] on icon at bounding box center [608, 401] width 271 height 571
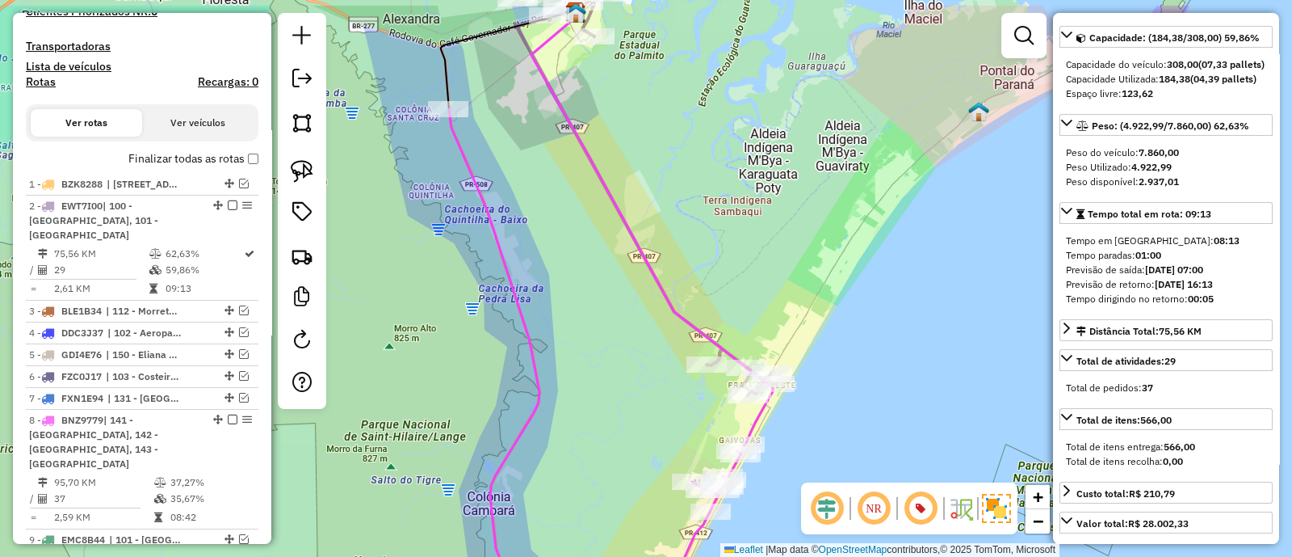
drag, startPoint x: 599, startPoint y: 301, endPoint x: 602, endPoint y: 353, distance: 51.8
click at [602, 350] on div "Janela de atendimento Grade de atendimento Capacidade Transportadoras Veículos …" at bounding box center [646, 278] width 1292 height 557
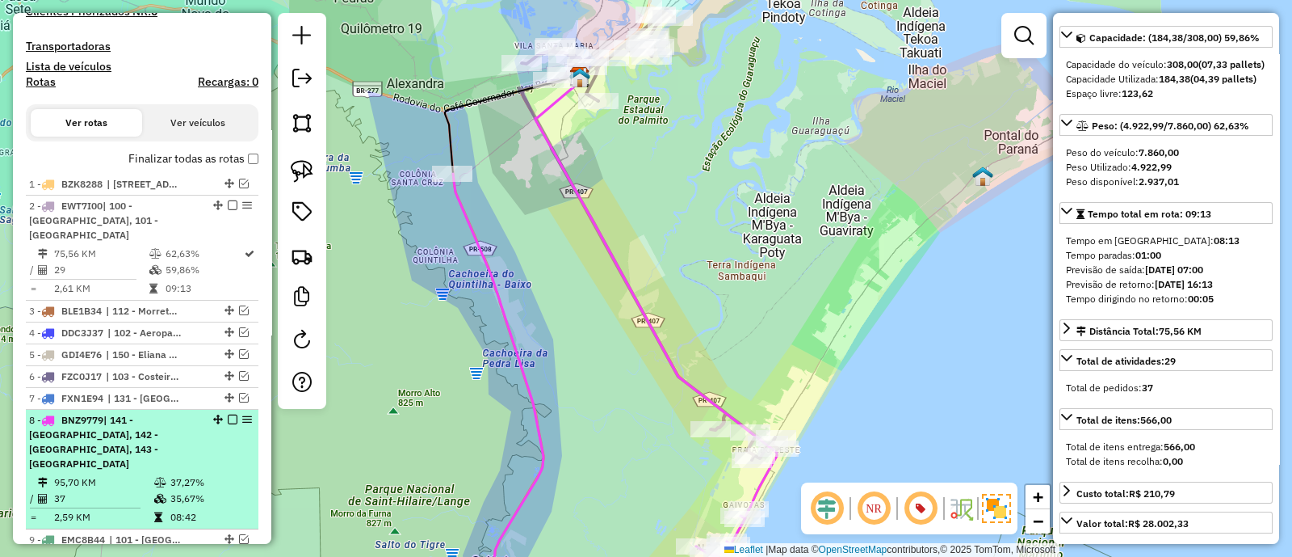
click at [229, 414] on em at bounding box center [233, 419] width 10 height 10
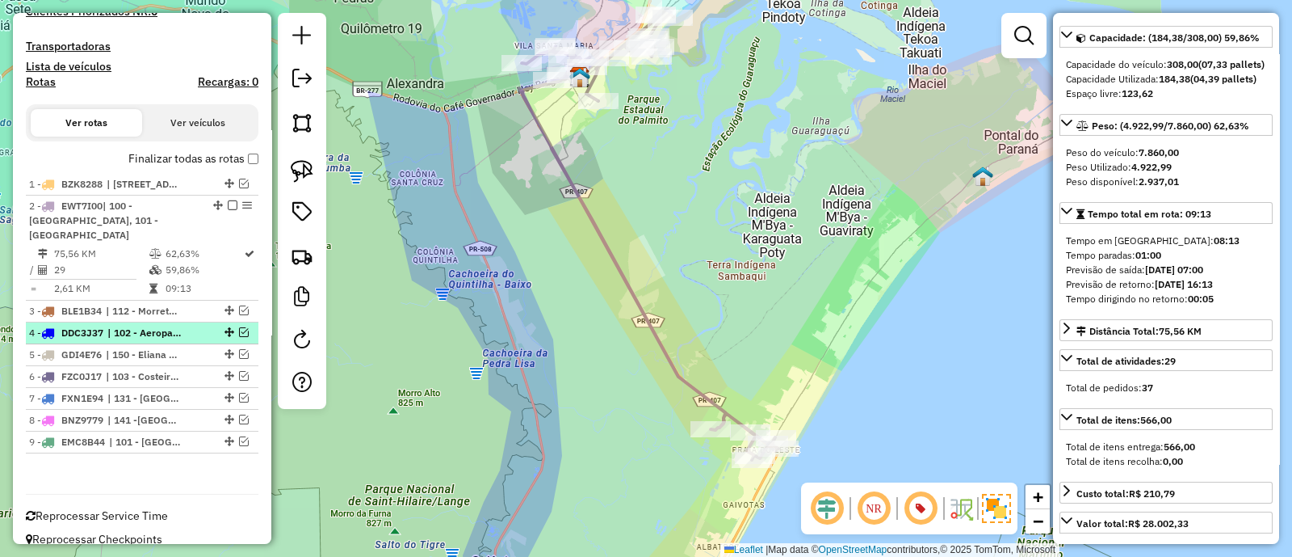
click at [239, 327] on em at bounding box center [244, 332] width 10 height 10
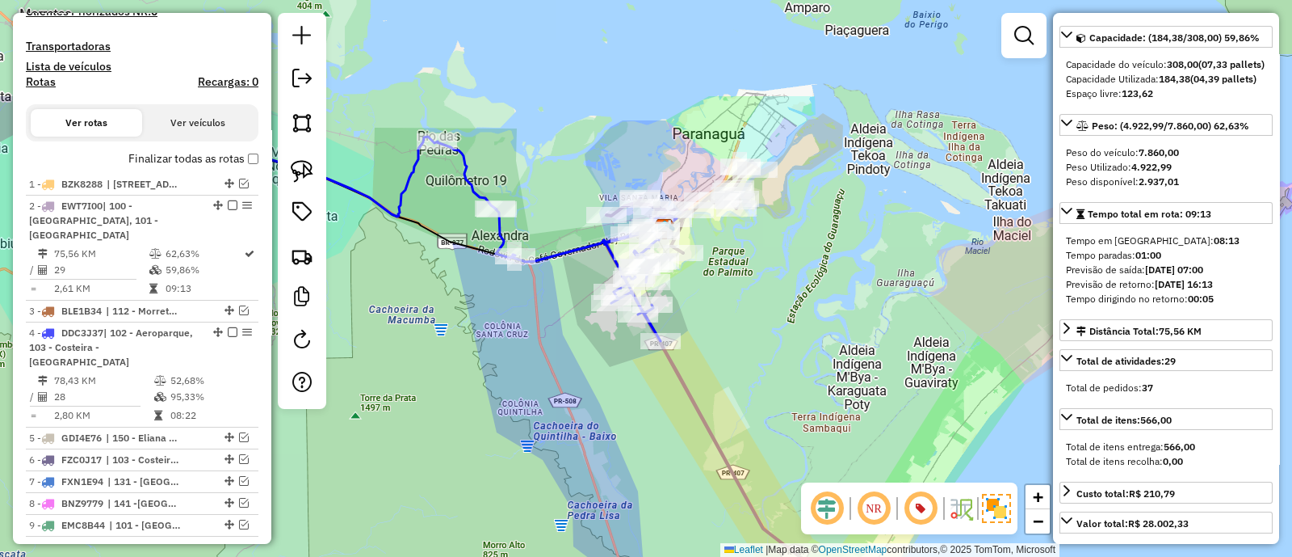
drag, startPoint x: 498, startPoint y: 318, endPoint x: 577, endPoint y: 460, distance: 162.0
click at [577, 460] on div "Janela de atendimento Grade de atendimento Capacidade Transportadoras Veículos …" at bounding box center [646, 278] width 1292 height 557
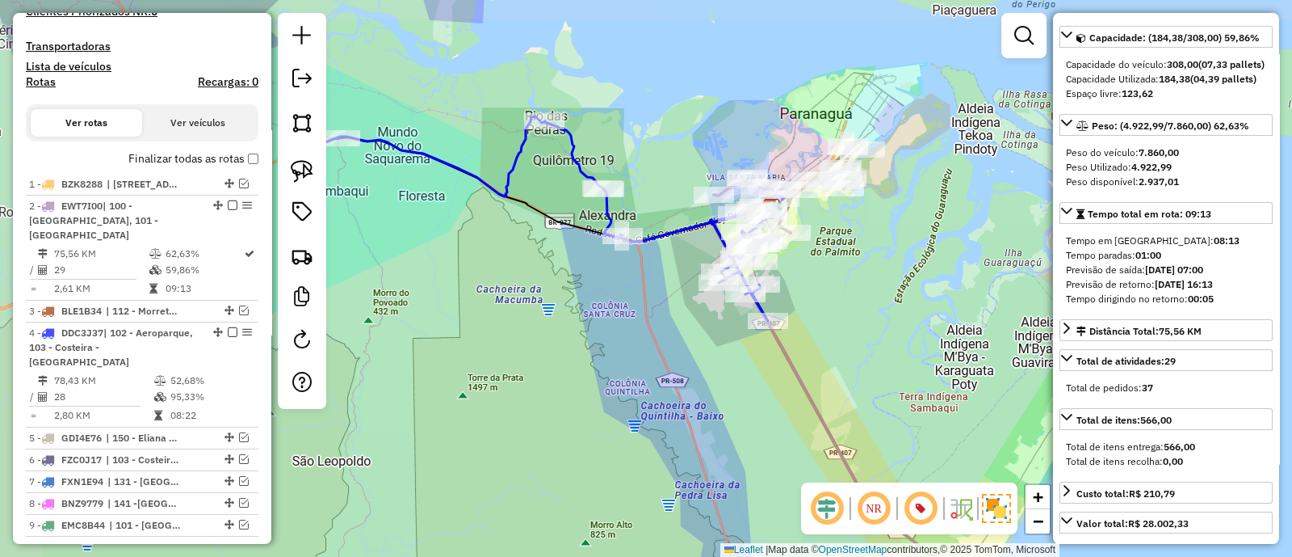
drag, startPoint x: 796, startPoint y: 298, endPoint x: 845, endPoint y: 317, distance: 53.0
click at [845, 317] on div "Janela de atendimento Grade de atendimento Capacidade Transportadoras Veículos …" at bounding box center [646, 278] width 1292 height 557
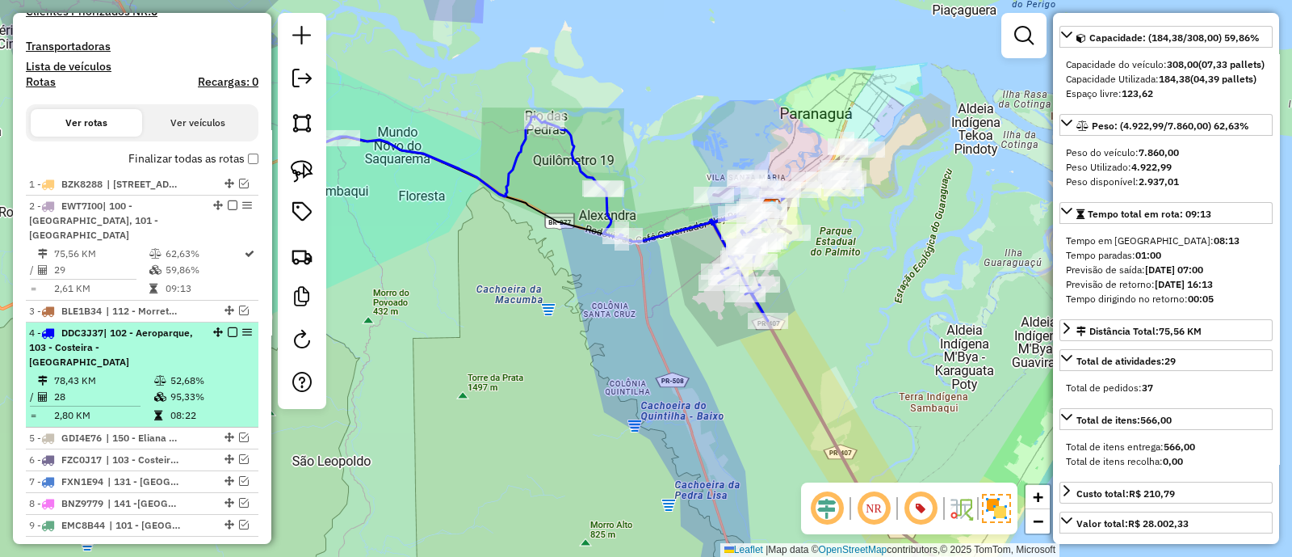
click at [234, 327] on div at bounding box center [228, 332] width 48 height 10
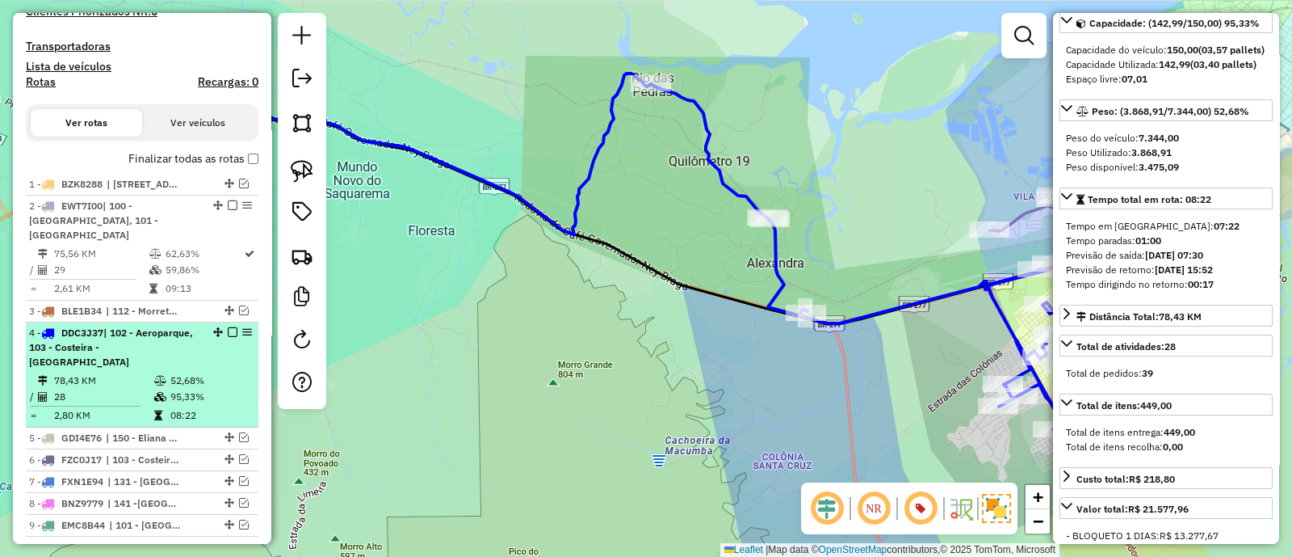
click at [228, 327] on em at bounding box center [233, 332] width 10 height 10
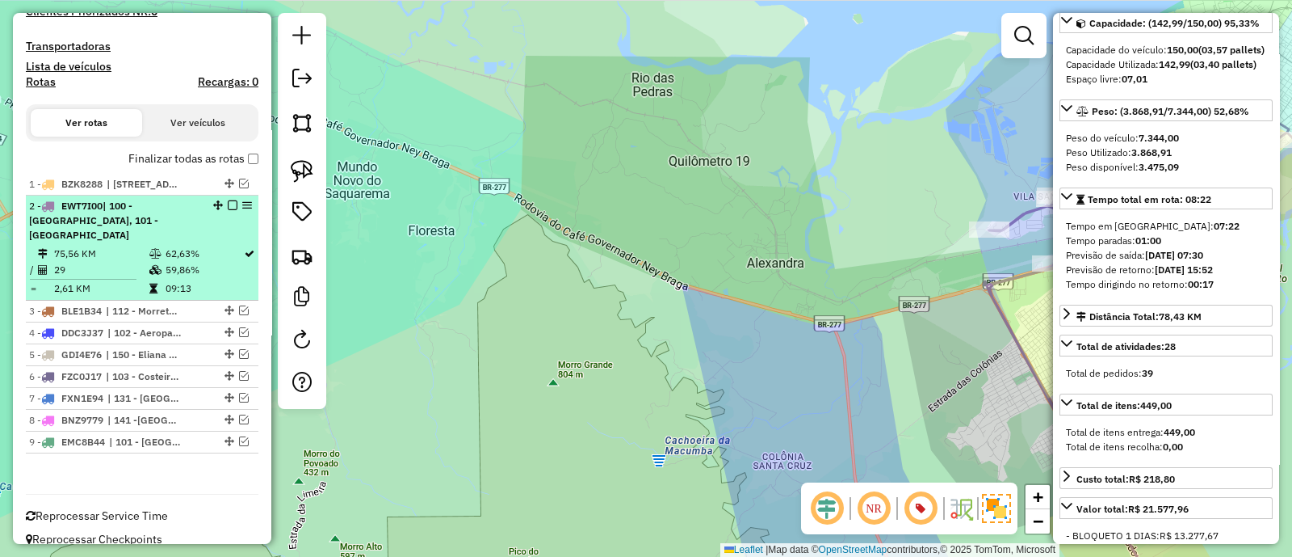
click at [224, 199] on div "2 - EWT7I00 | 100 - Vila Garcia, 101 - Parque Agari" at bounding box center [142, 221] width 226 height 44
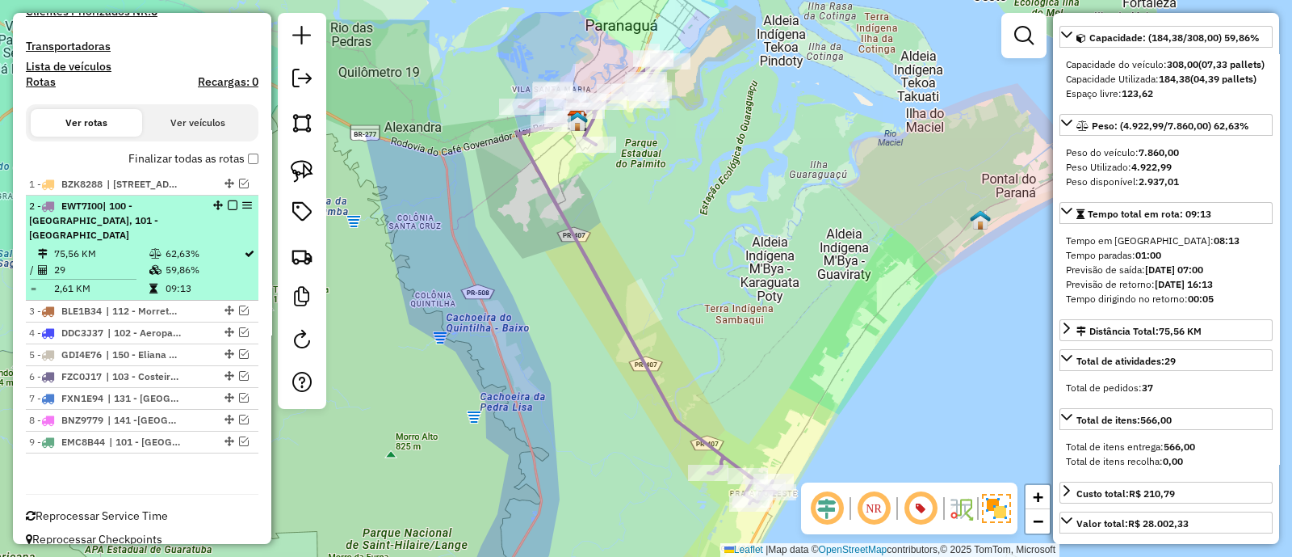
click at [229, 200] on em at bounding box center [233, 205] width 10 height 10
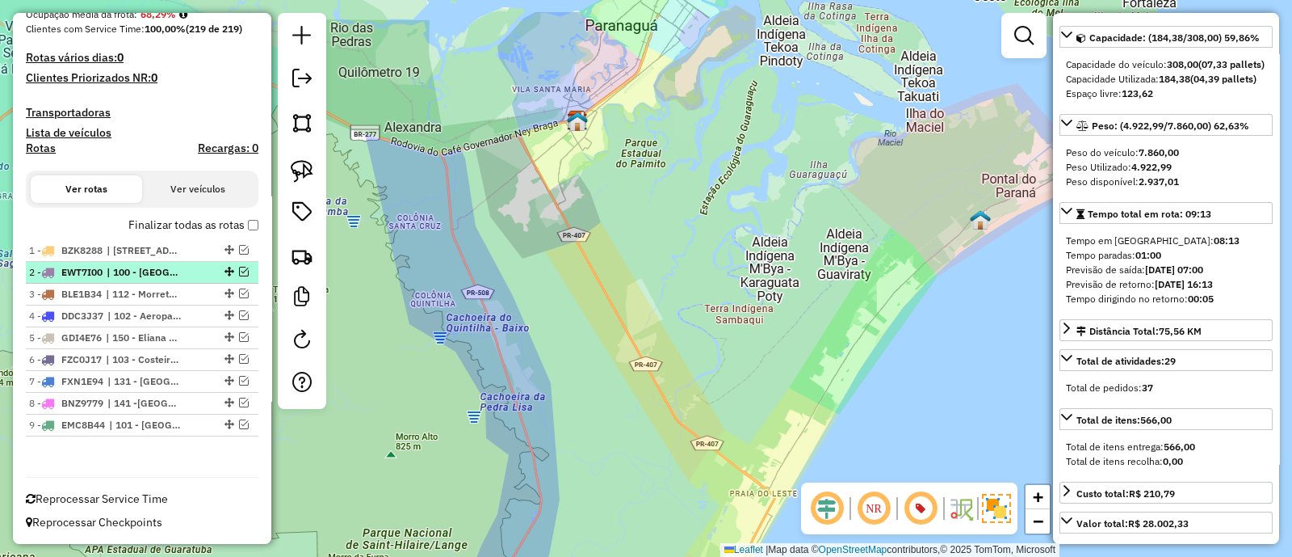
scroll to position [431, 0]
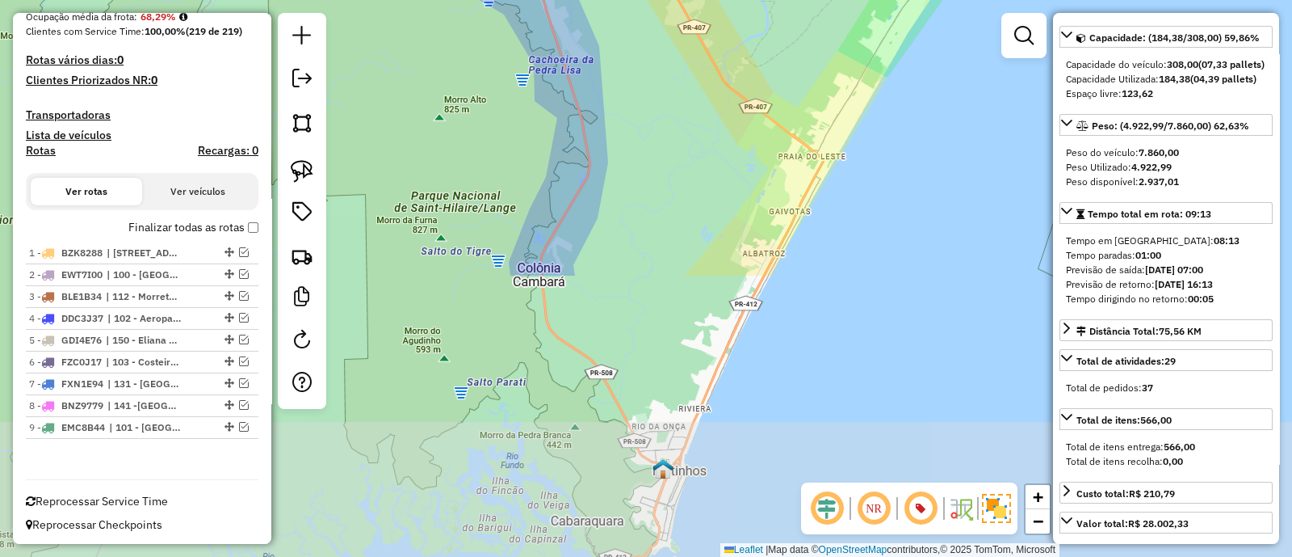
drag, startPoint x: 574, startPoint y: 181, endPoint x: 602, endPoint y: -1, distance: 183.8
click at [602, 0] on div "Janela de atendimento Grade de atendimento Capacidade Transportadoras Veículos …" at bounding box center [646, 278] width 1292 height 557
click at [565, 153] on div "Janela de atendimento Grade de atendimento Capacidade Transportadoras Veículos …" at bounding box center [646, 278] width 1292 height 557
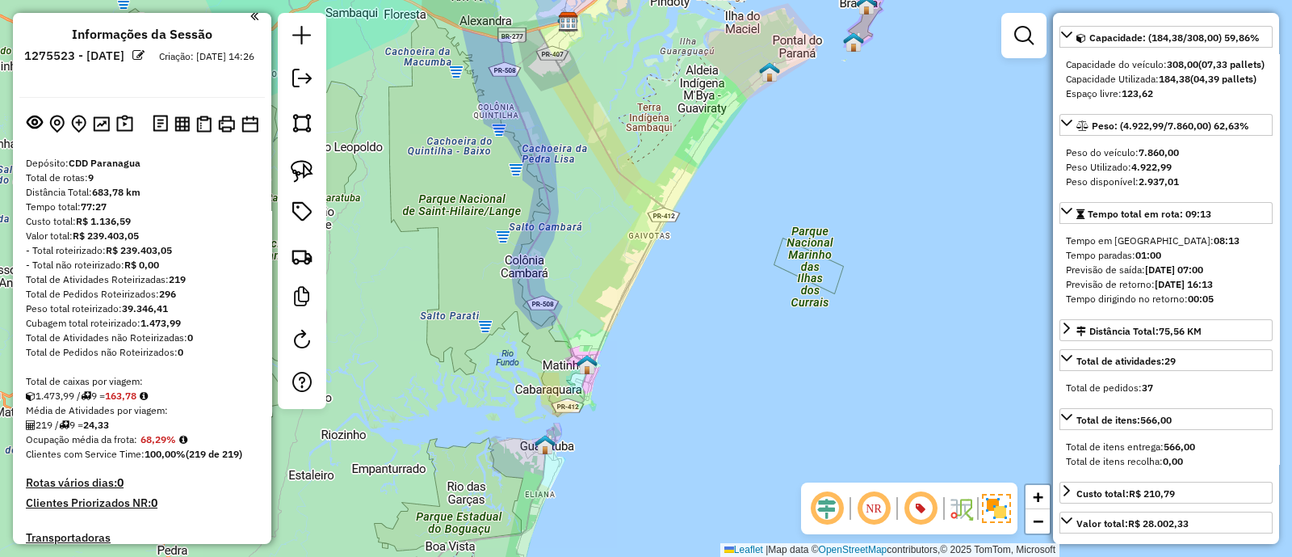
scroll to position [0, 0]
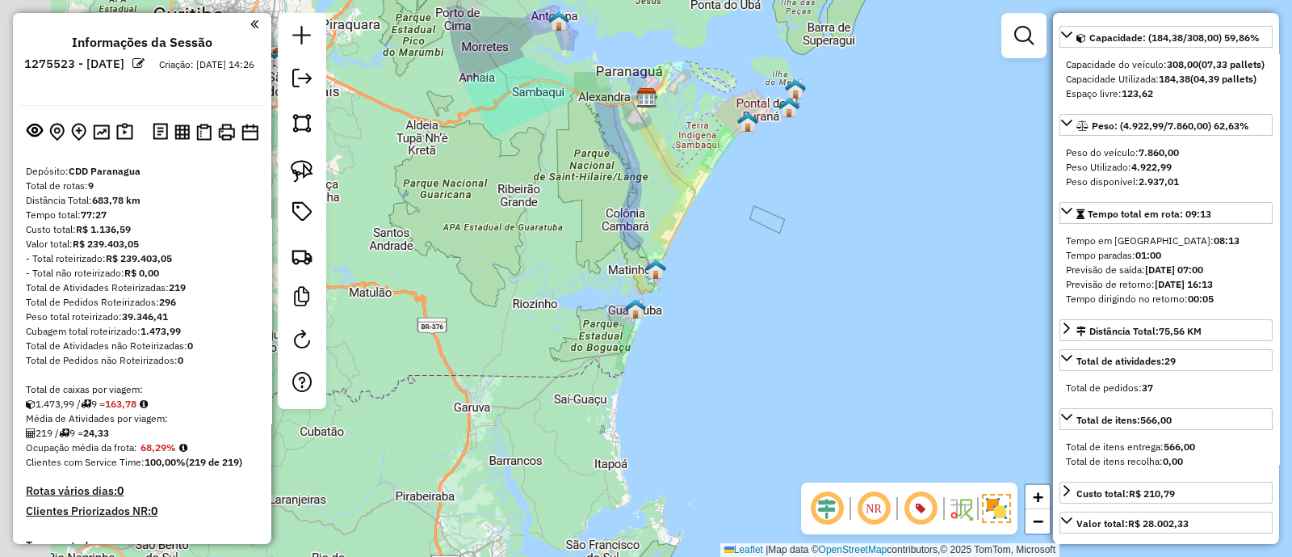
click at [606, 203] on div "Janela de atendimento Grade de atendimento Capacidade Transportadoras Veículos …" at bounding box center [646, 278] width 1292 height 557
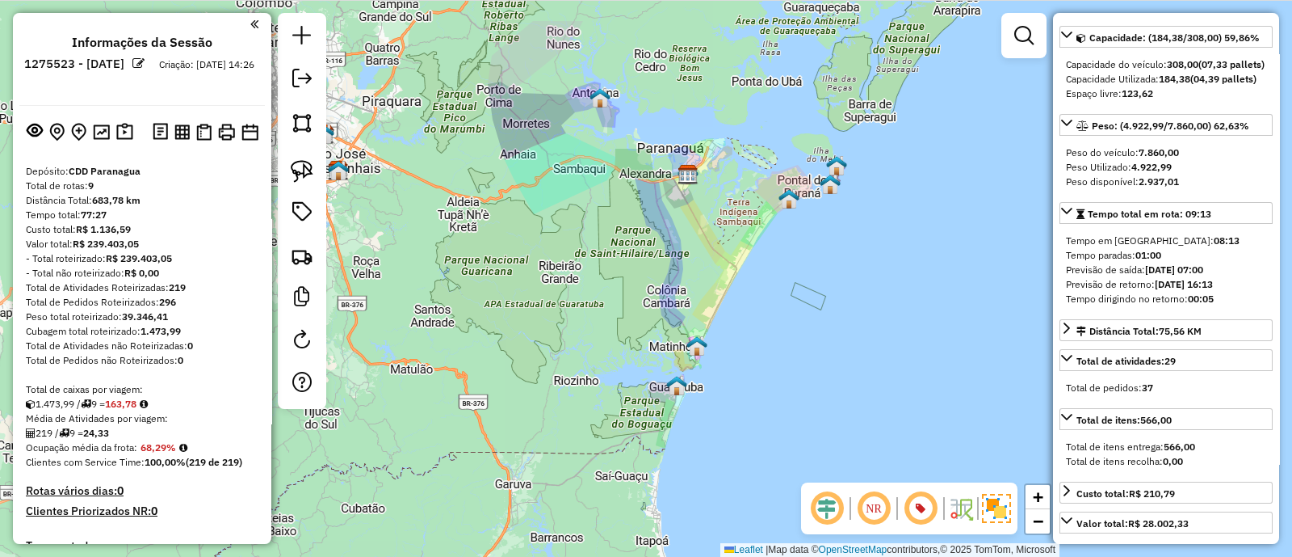
drag, startPoint x: 687, startPoint y: 270, endPoint x: 676, endPoint y: 297, distance: 29.4
click at [688, 280] on div "Janela de atendimento Grade de atendimento Capacidade Transportadoras Veículos …" at bounding box center [646, 278] width 1292 height 557
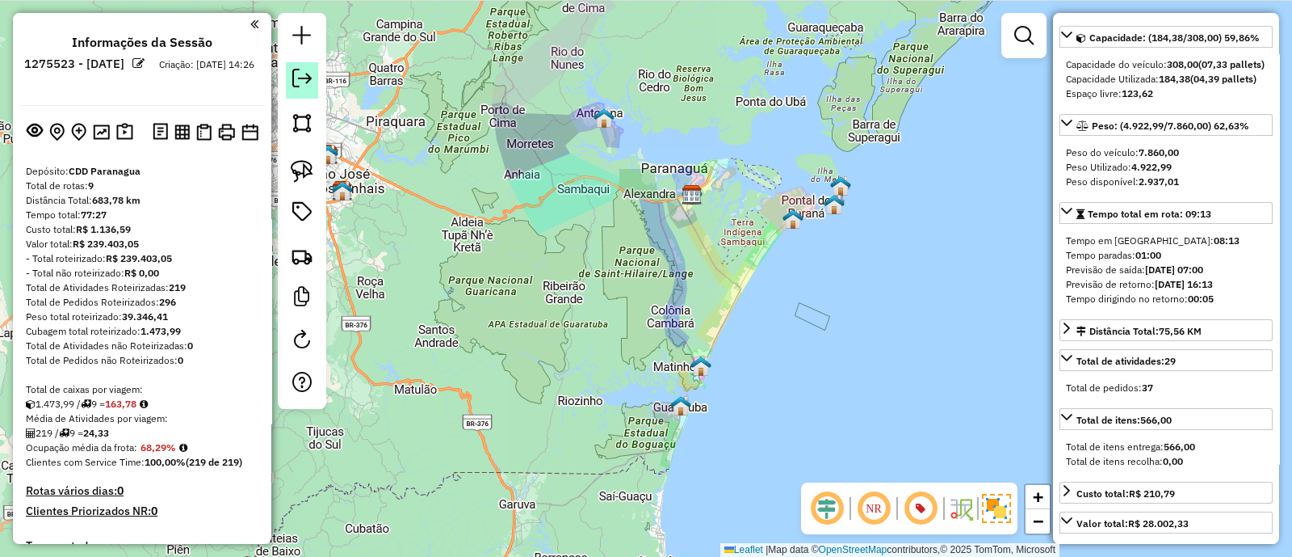
click at [309, 82] on em at bounding box center [301, 78] width 19 height 19
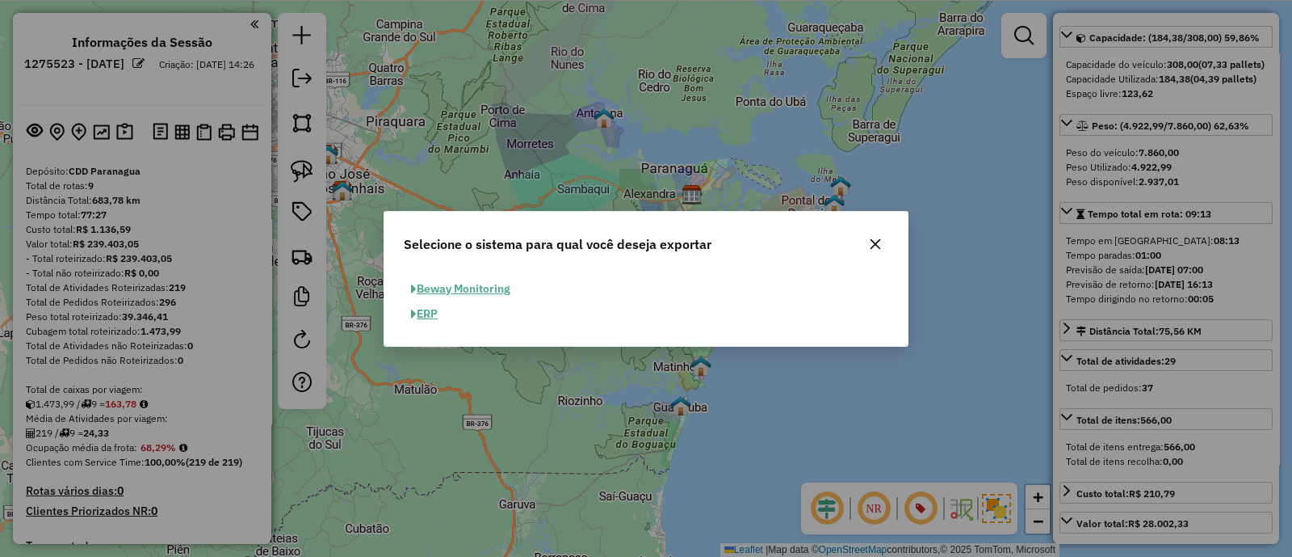
click at [428, 313] on button "ERP" at bounding box center [424, 313] width 41 height 25
select select "**"
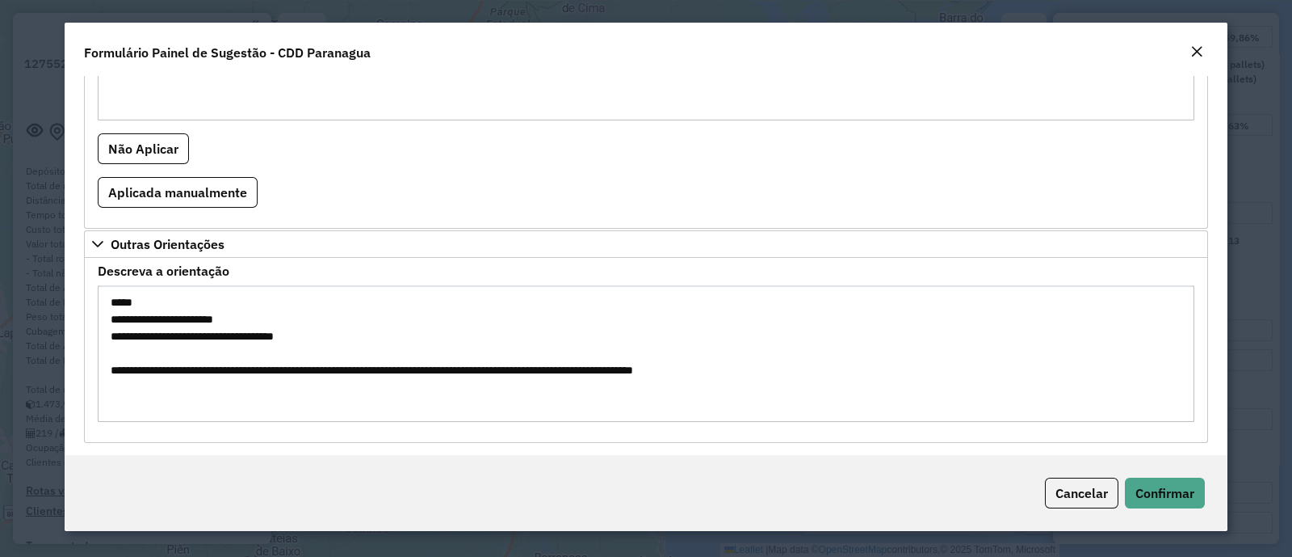
scroll to position [619, 0]
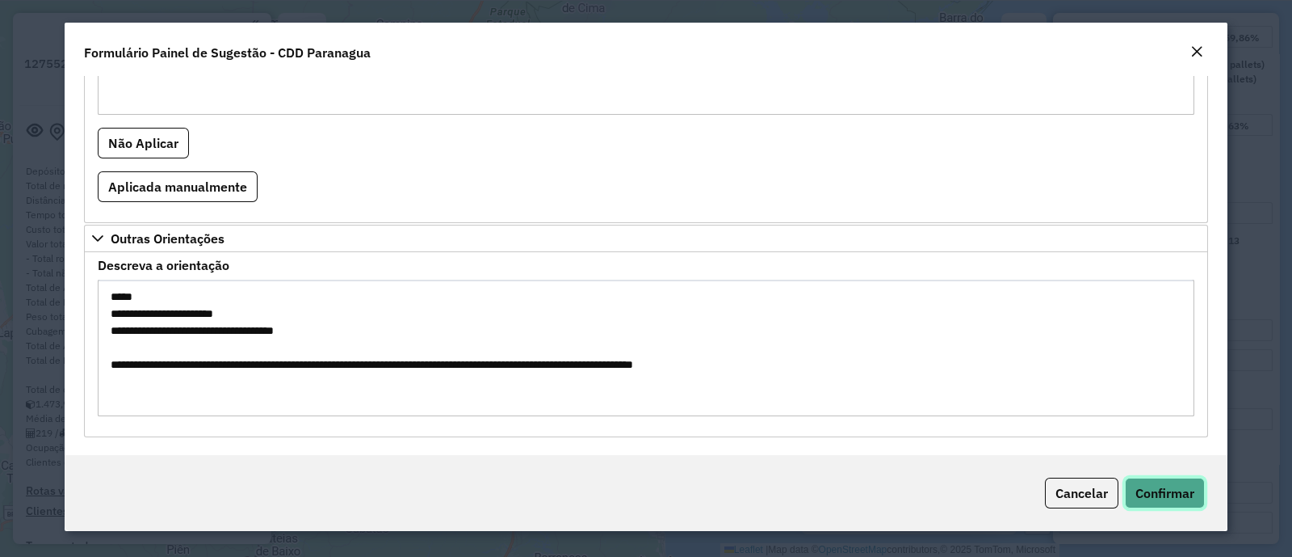
click at [1163, 493] on span "Confirmar" at bounding box center [1165, 493] width 59 height 16
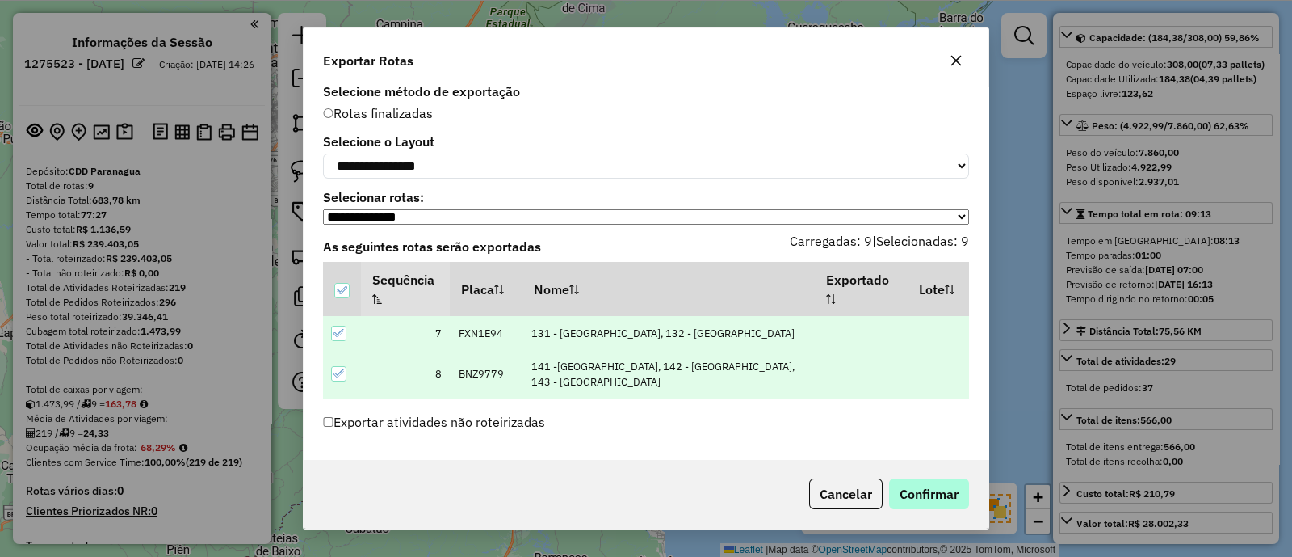
scroll to position [18, 0]
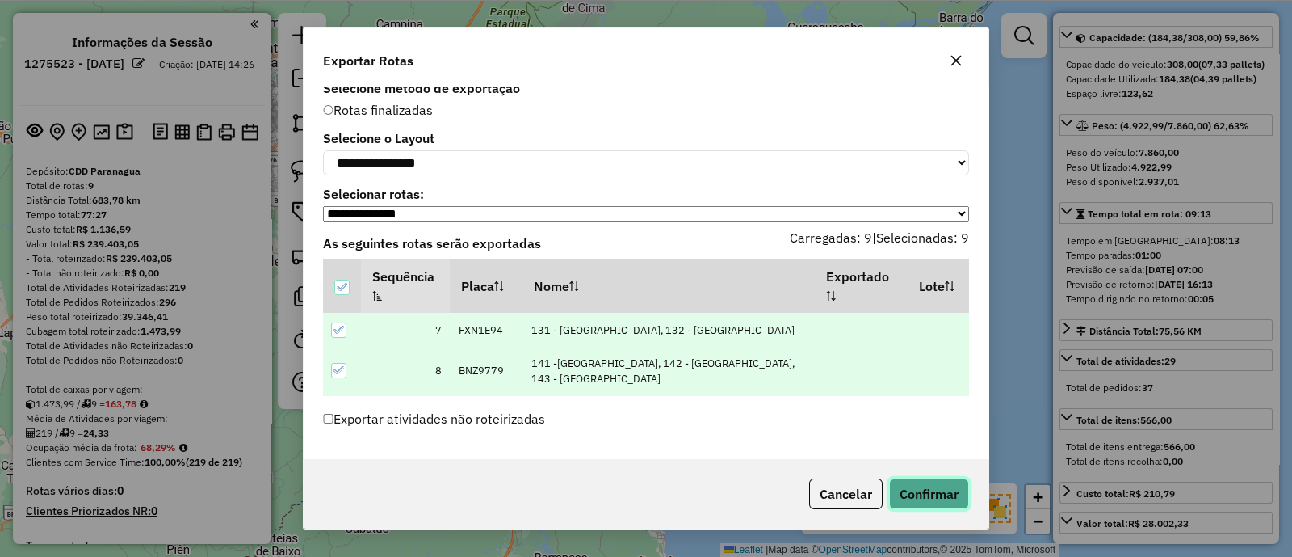
click at [915, 490] on button "Confirmar" at bounding box center [929, 493] width 80 height 31
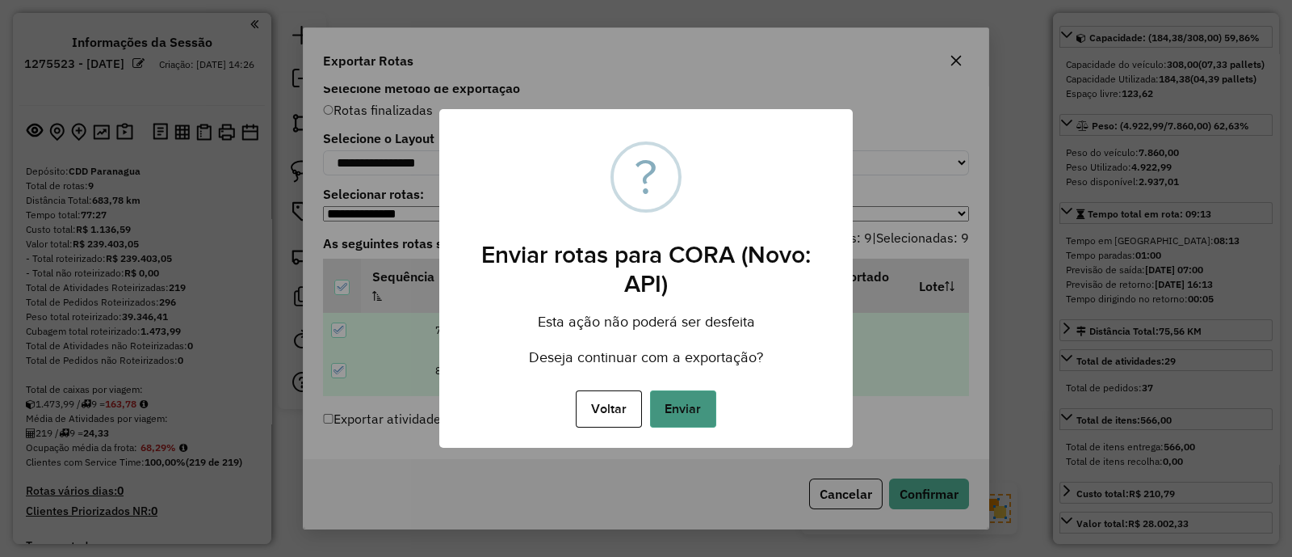
click at [679, 399] on button "Enviar" at bounding box center [683, 408] width 66 height 37
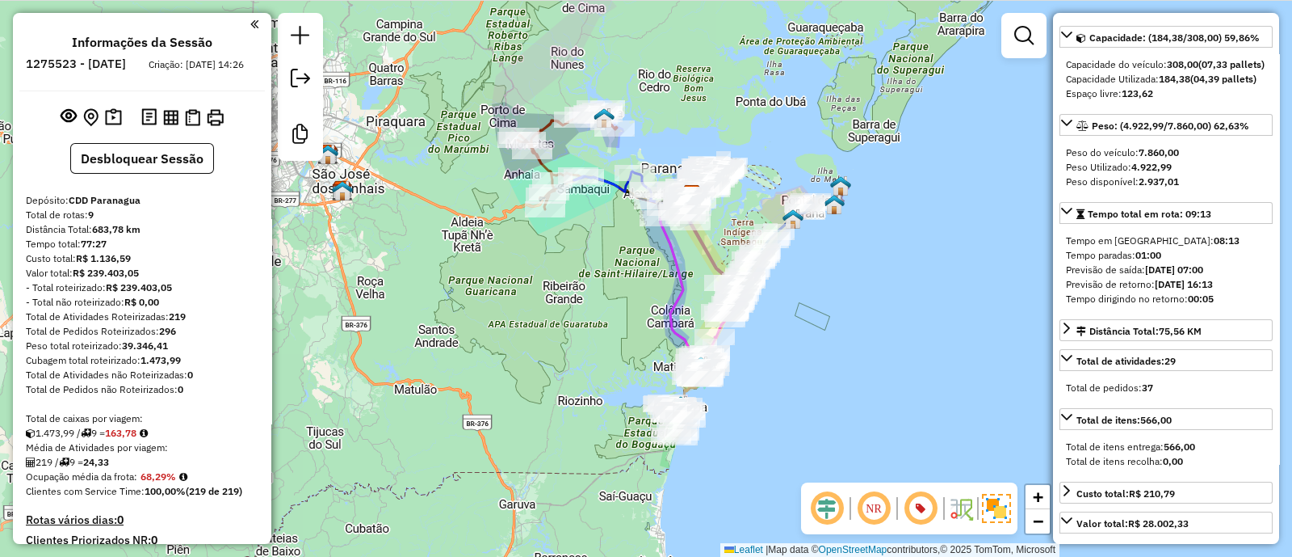
scroll to position [760, 0]
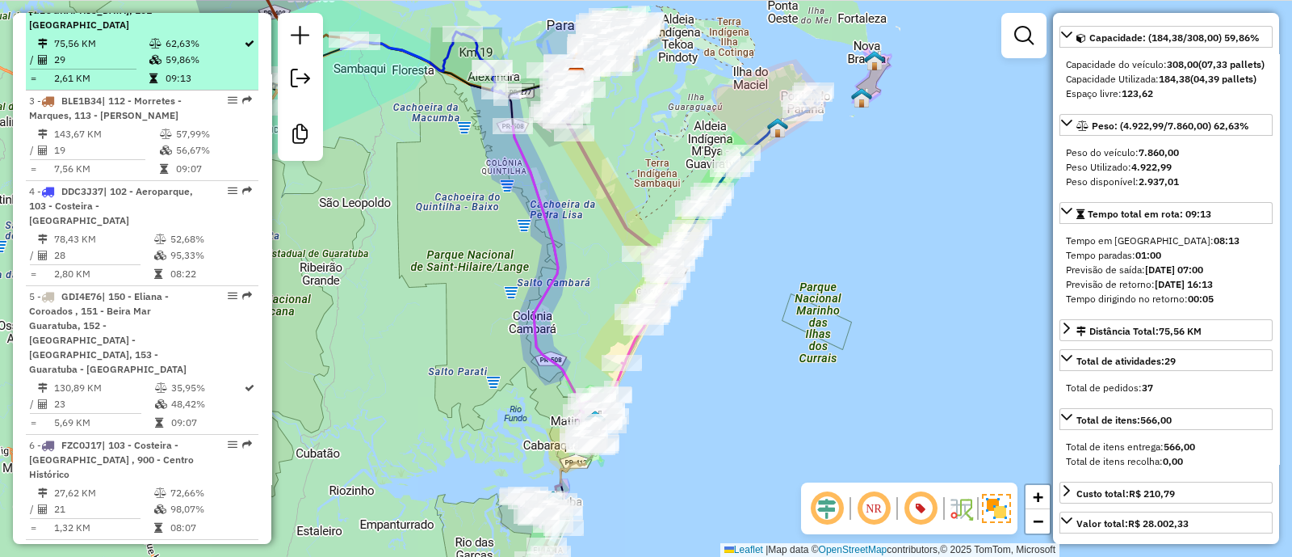
click at [143, 52] on td "75,56 KM" at bounding box center [100, 44] width 95 height 16
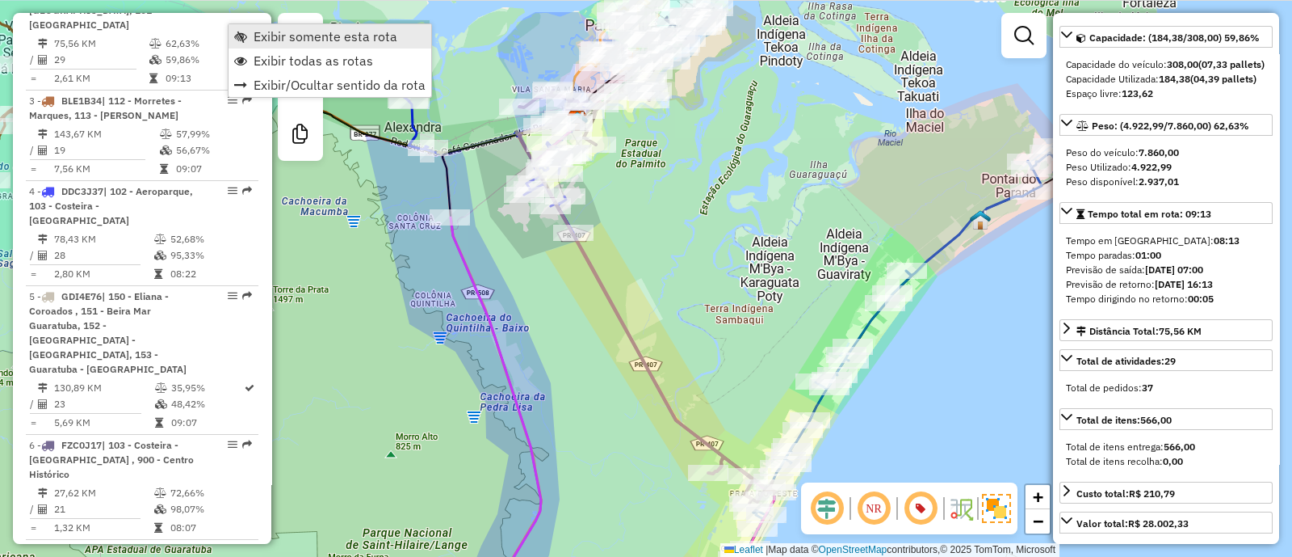
click at [275, 43] on span "Exibir somente esta rota" at bounding box center [326, 36] width 144 height 13
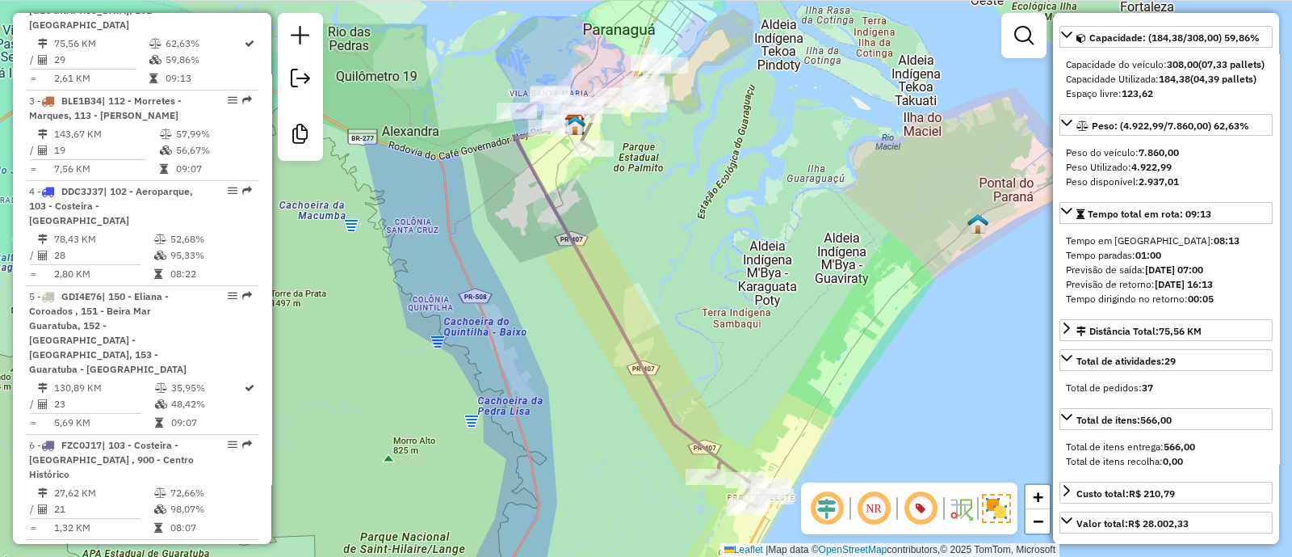
drag, startPoint x: 893, startPoint y: 265, endPoint x: 882, endPoint y: 275, distance: 14.9
click at [882, 275] on div "Janela de atendimento Grade de atendimento Capacidade Transportadoras Veículos …" at bounding box center [646, 278] width 1292 height 557
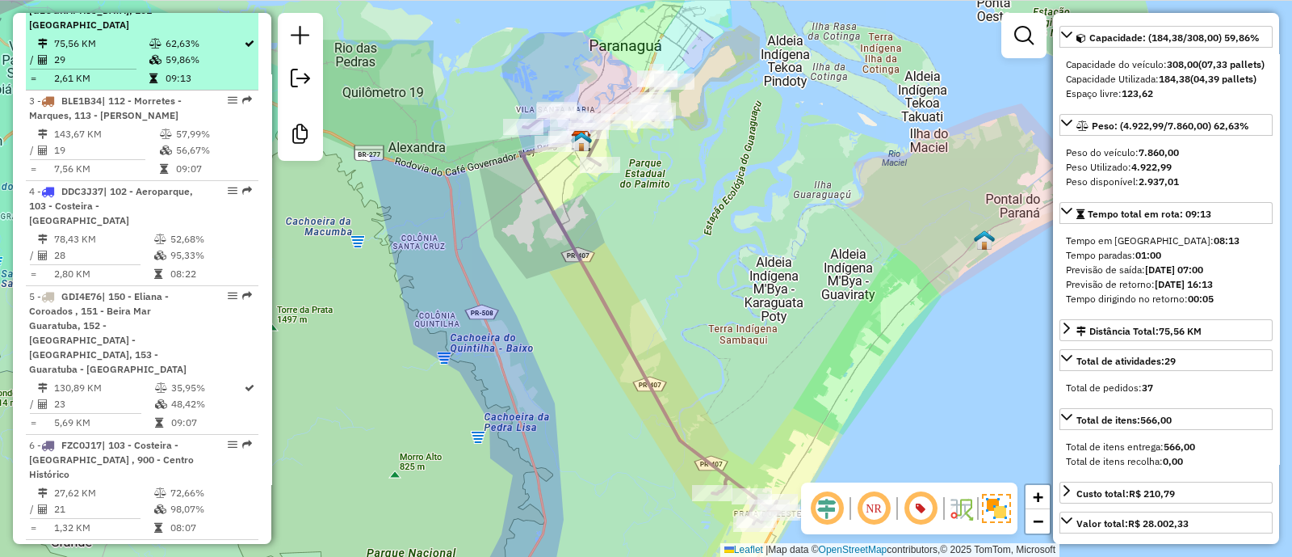
scroll to position [759, 0]
drag, startPoint x: 56, startPoint y: 22, endPoint x: 82, endPoint y: 32, distance: 27.6
click at [82, 32] on div "2 - EWT7I00 | 100 - Vila Garcia, 101 - Parque Agari" at bounding box center [114, 12] width 171 height 44
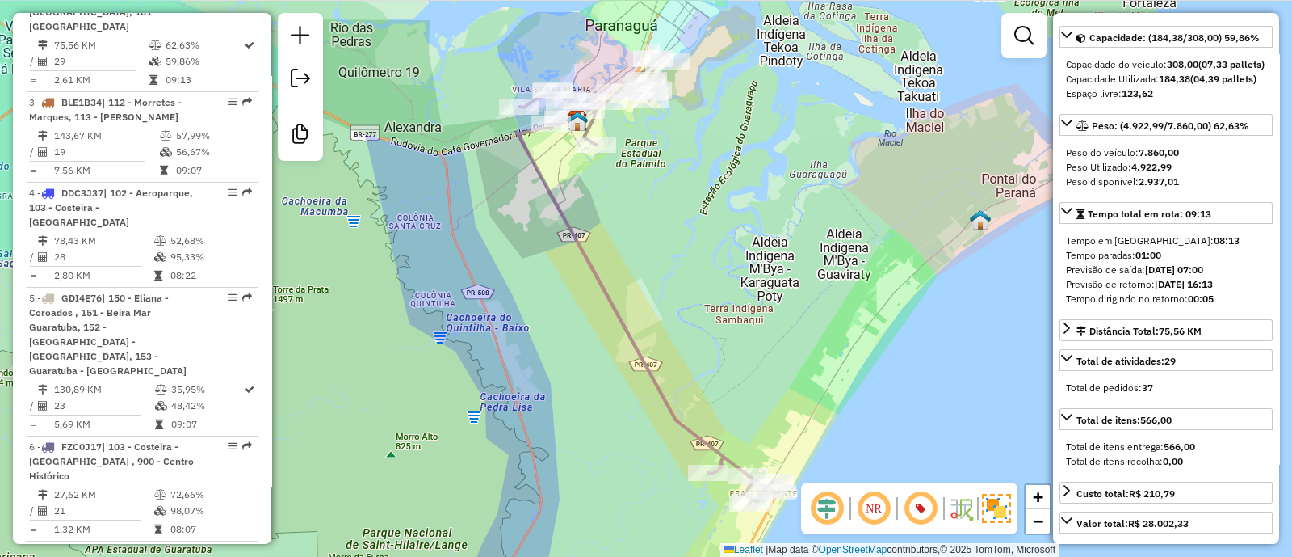
click at [547, 307] on div "Janela de atendimento Grade de atendimento Capacidade Transportadoras Veículos …" at bounding box center [646, 278] width 1292 height 557
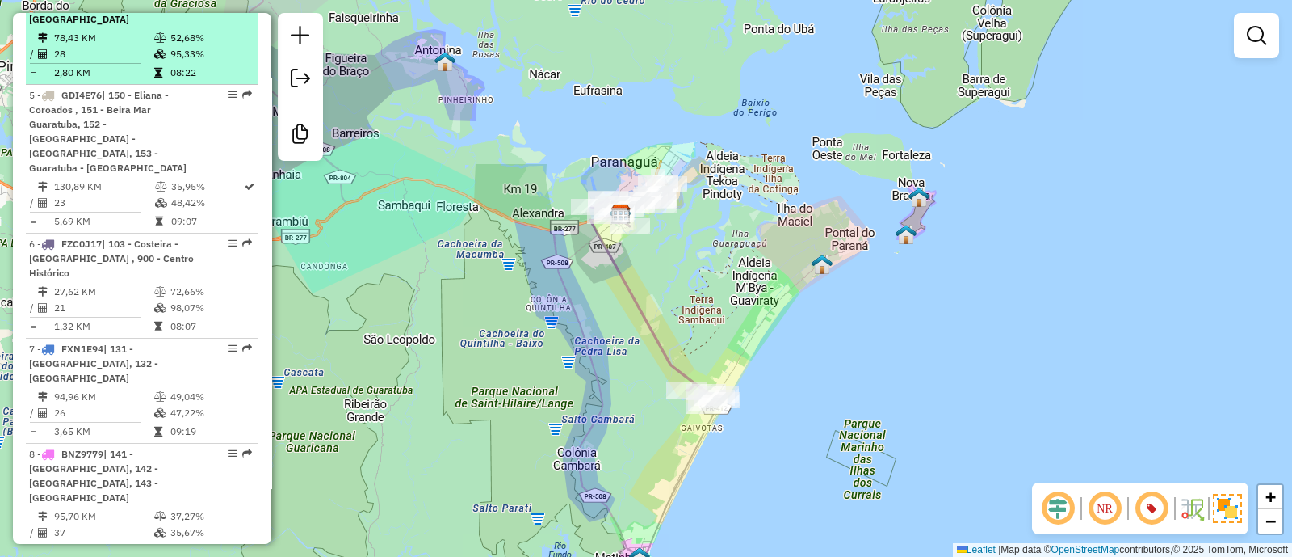
scroll to position [1052, 0]
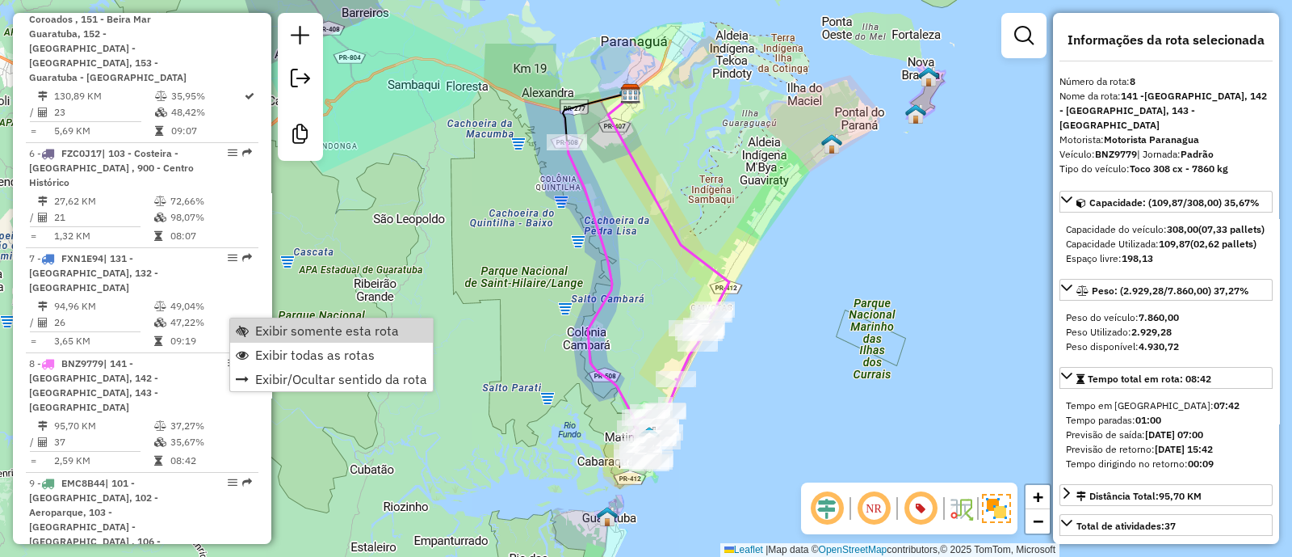
click at [861, 224] on div "Janela de atendimento Grade de atendimento Capacidade Transportadoras Veículos …" at bounding box center [646, 278] width 1292 height 557
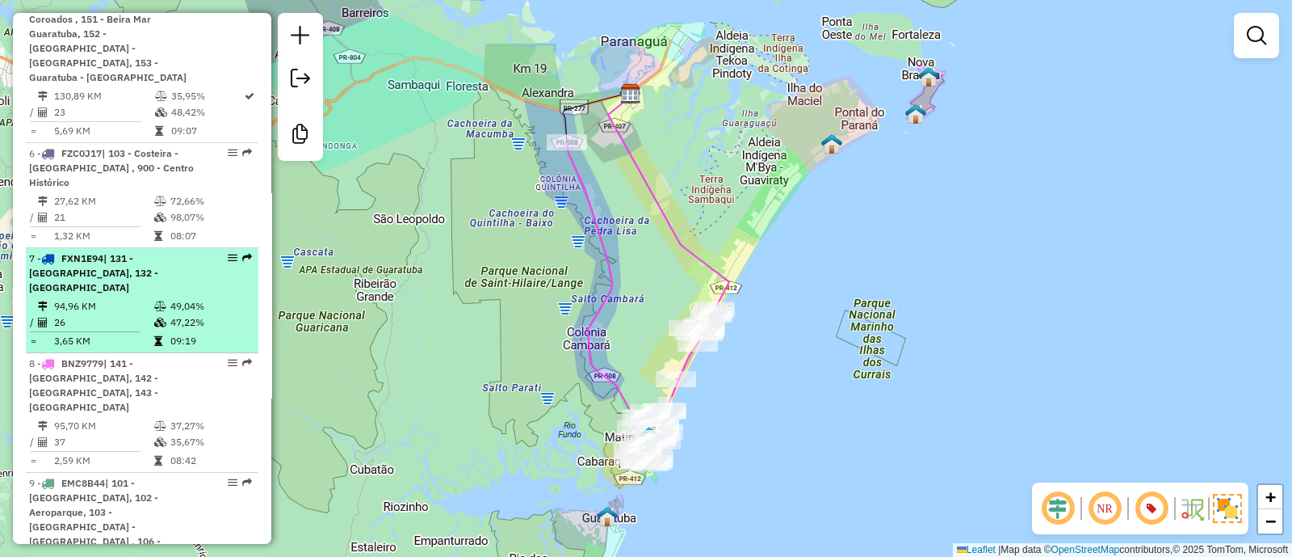
click at [158, 252] on span "| 131 - Praia do Leste, 132 - Pontal do Paraná" at bounding box center [93, 272] width 129 height 41
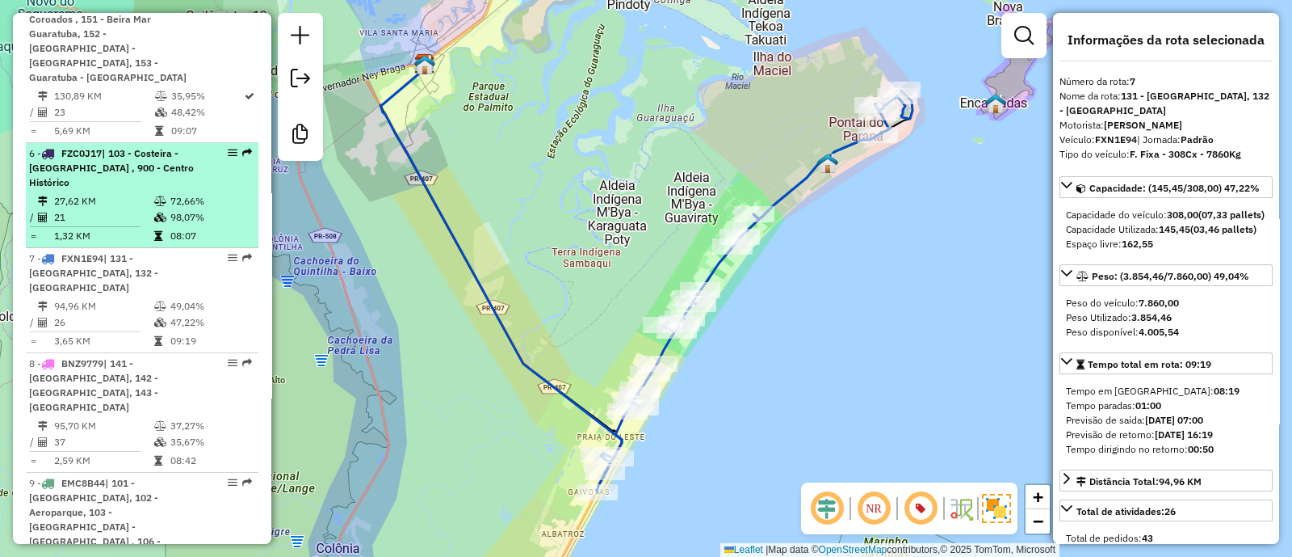
click at [156, 196] on icon at bounding box center [160, 201] width 12 height 10
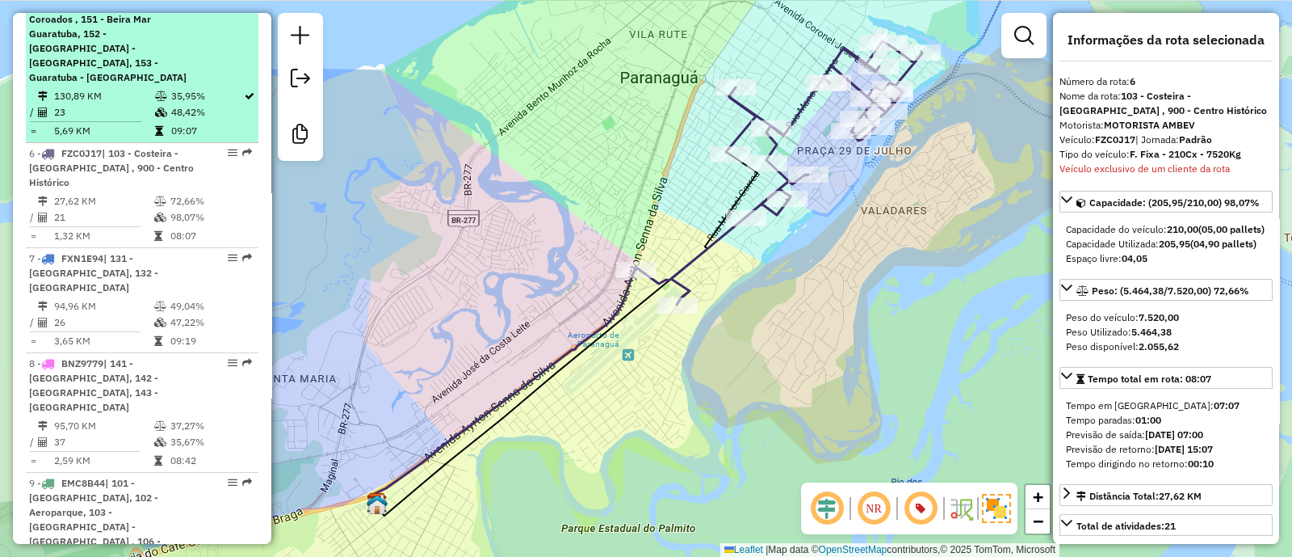
click at [196, 104] on td "48,42%" at bounding box center [206, 112] width 73 height 16
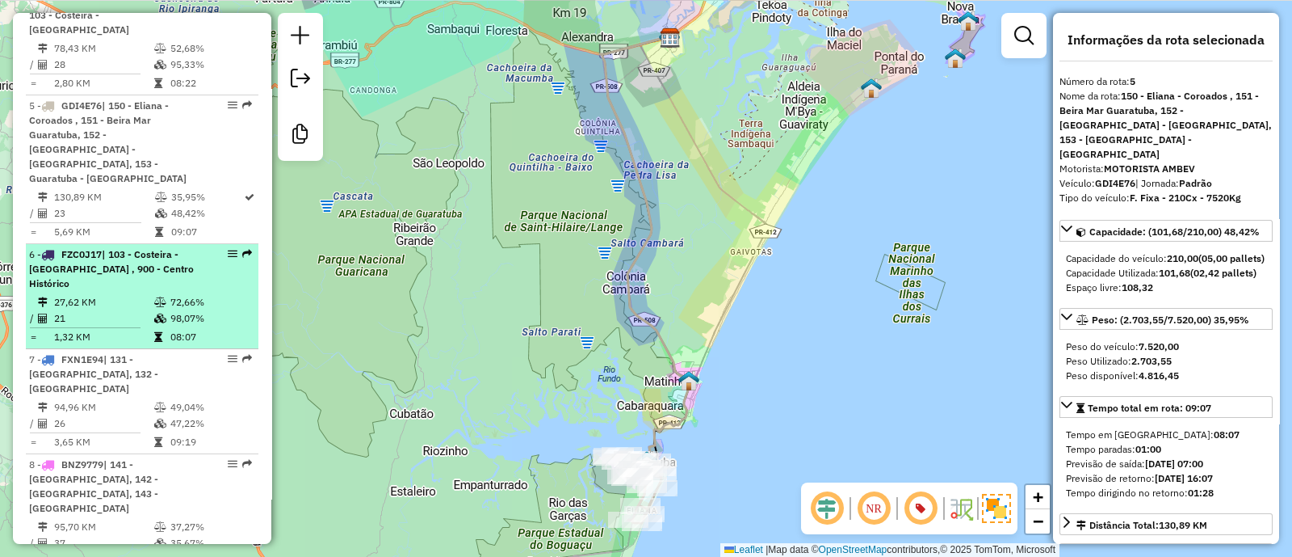
scroll to position [850, 0]
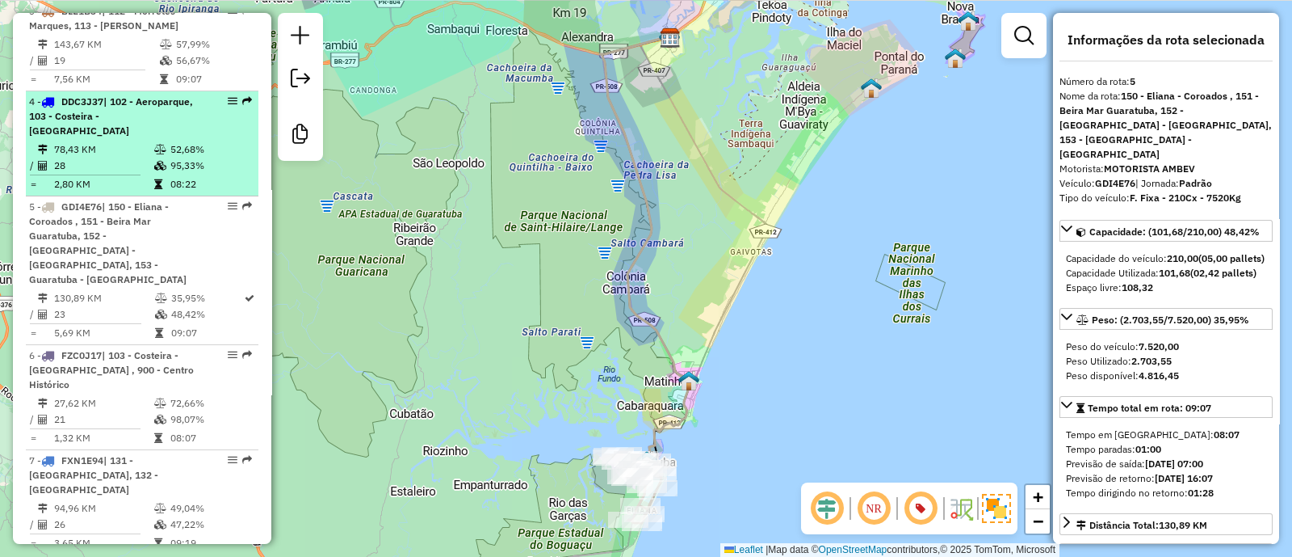
click at [195, 163] on td "95,33%" at bounding box center [211, 166] width 82 height 16
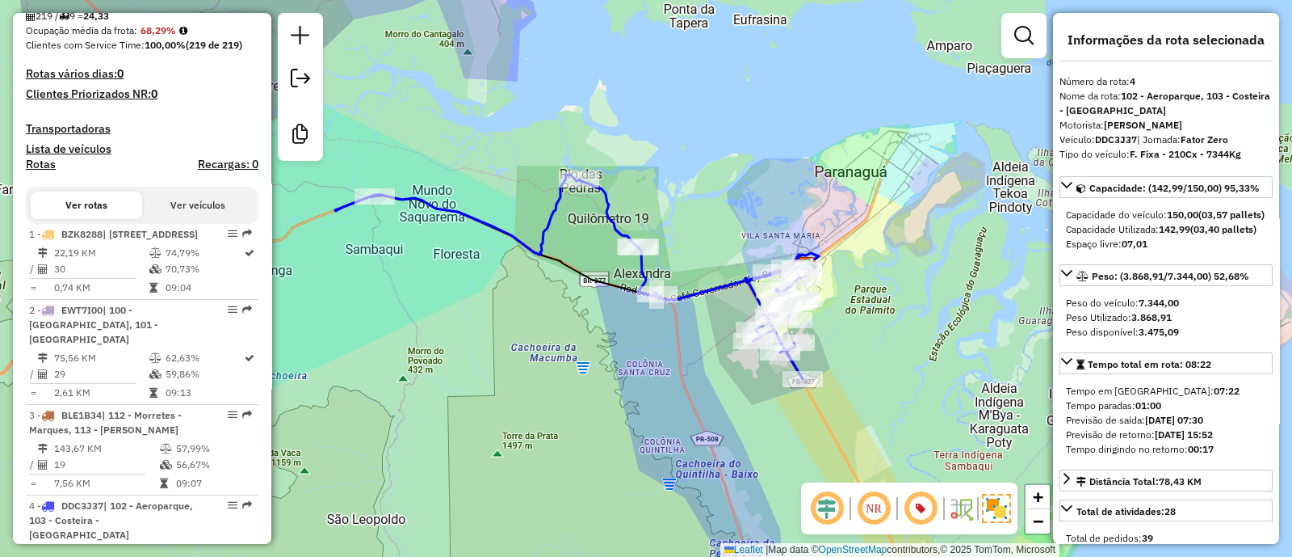
scroll to position [0, 0]
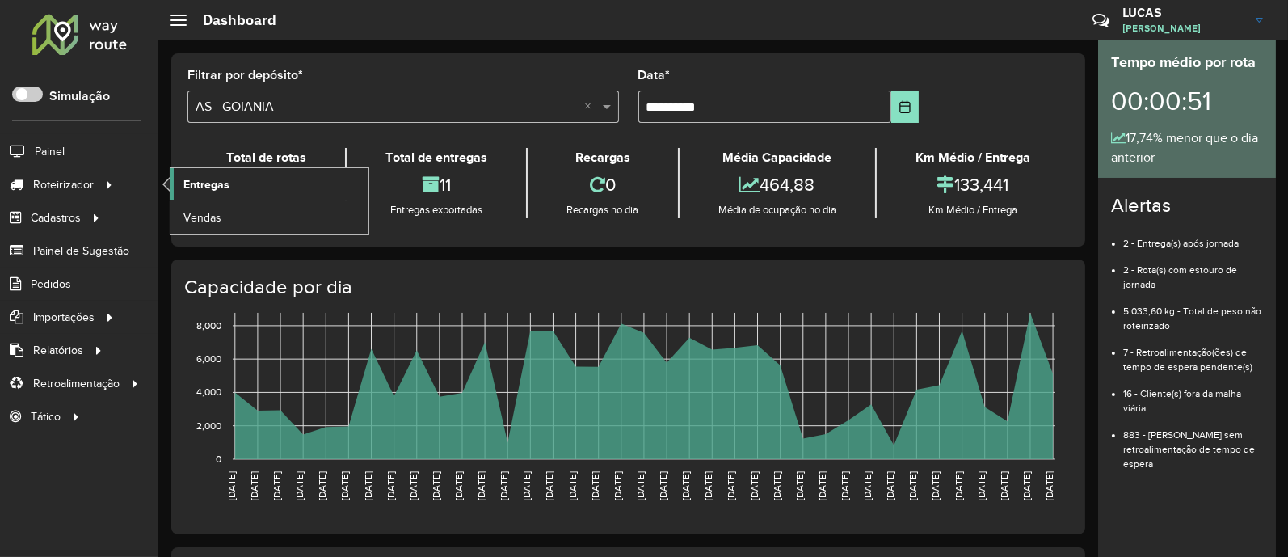
click at [248, 187] on link "Entregas" at bounding box center [269, 184] width 198 height 32
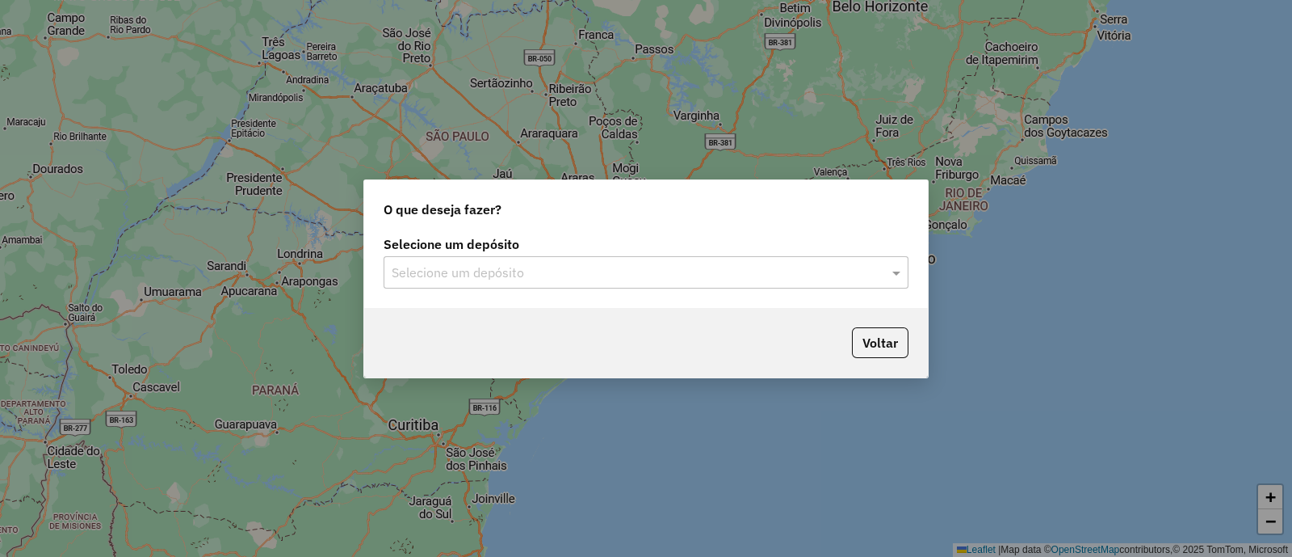
click at [467, 268] on input "text" at bounding box center [630, 272] width 477 height 19
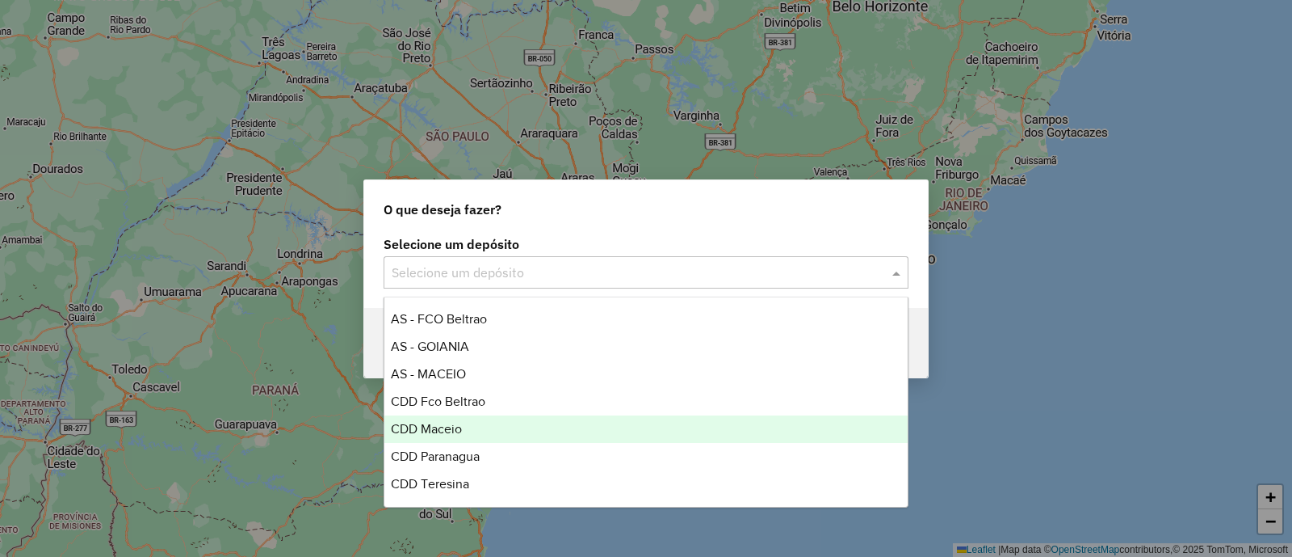
click at [459, 426] on span "CDD Maceio" at bounding box center [426, 429] width 71 height 14
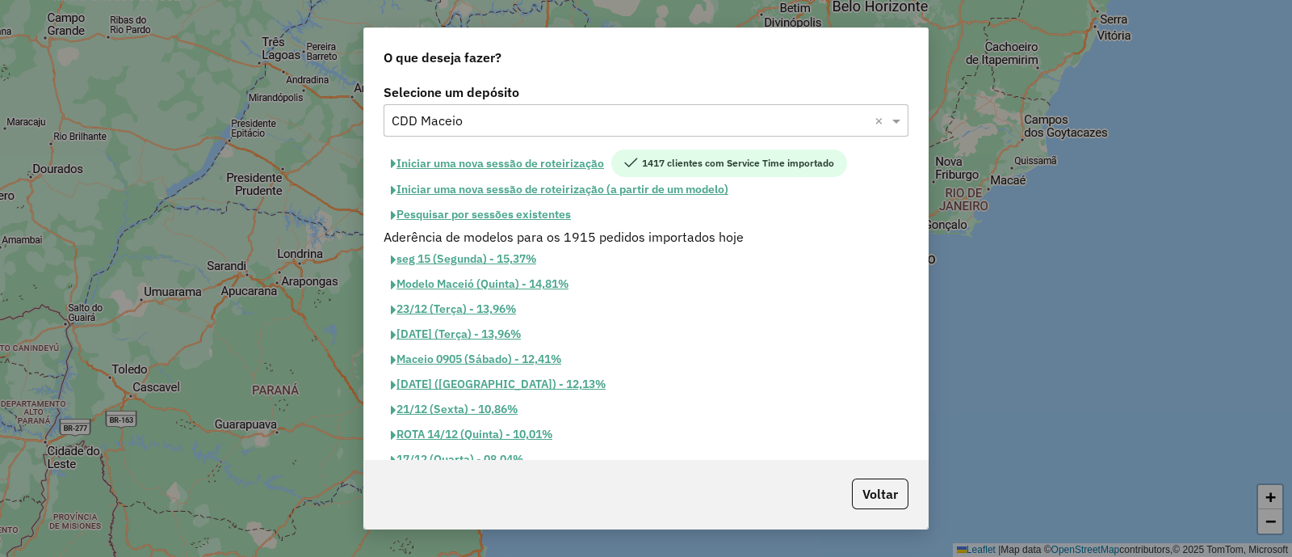
click at [557, 154] on button "Iniciar uma nova sessão de roteirização" at bounding box center [498, 162] width 228 height 27
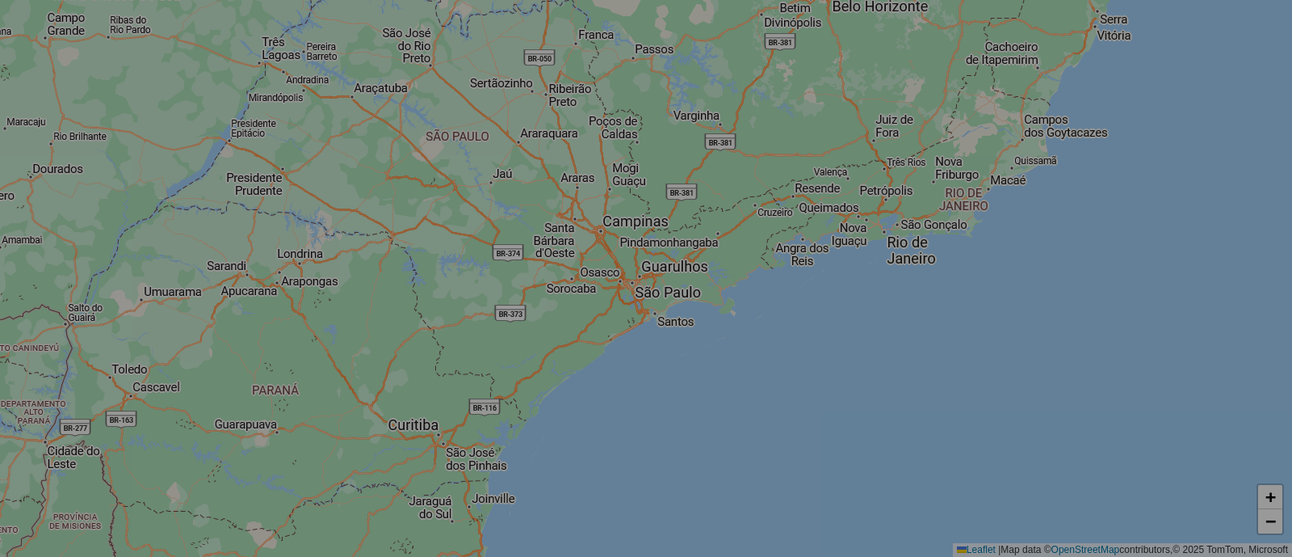
select select "*"
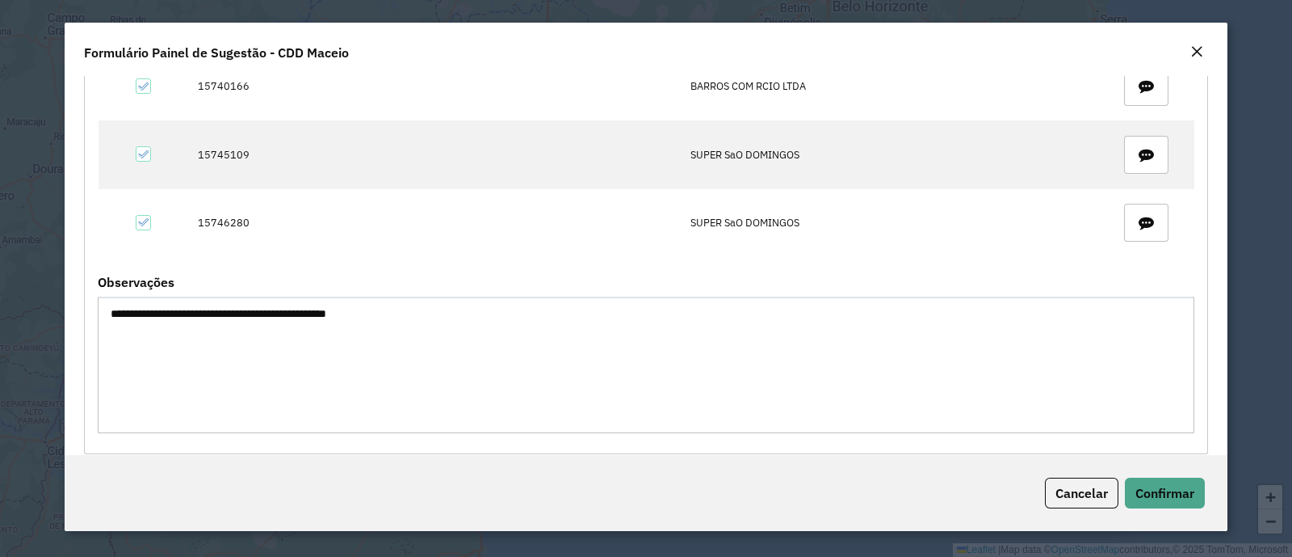
scroll to position [386, 0]
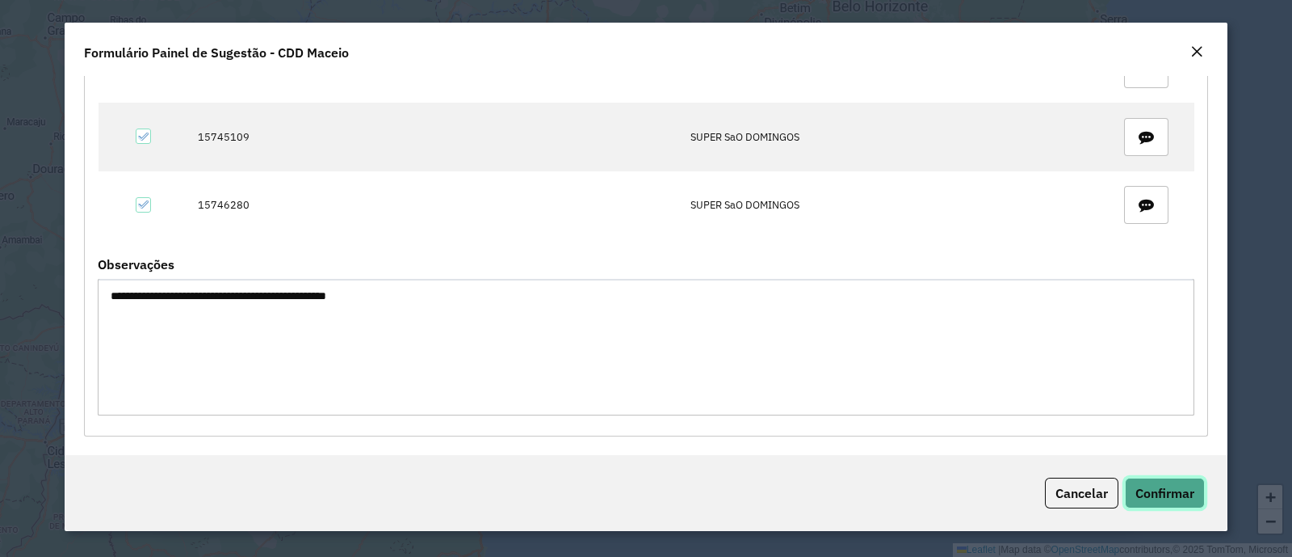
click at [1176, 478] on button "Confirmar" at bounding box center [1165, 492] width 80 height 31
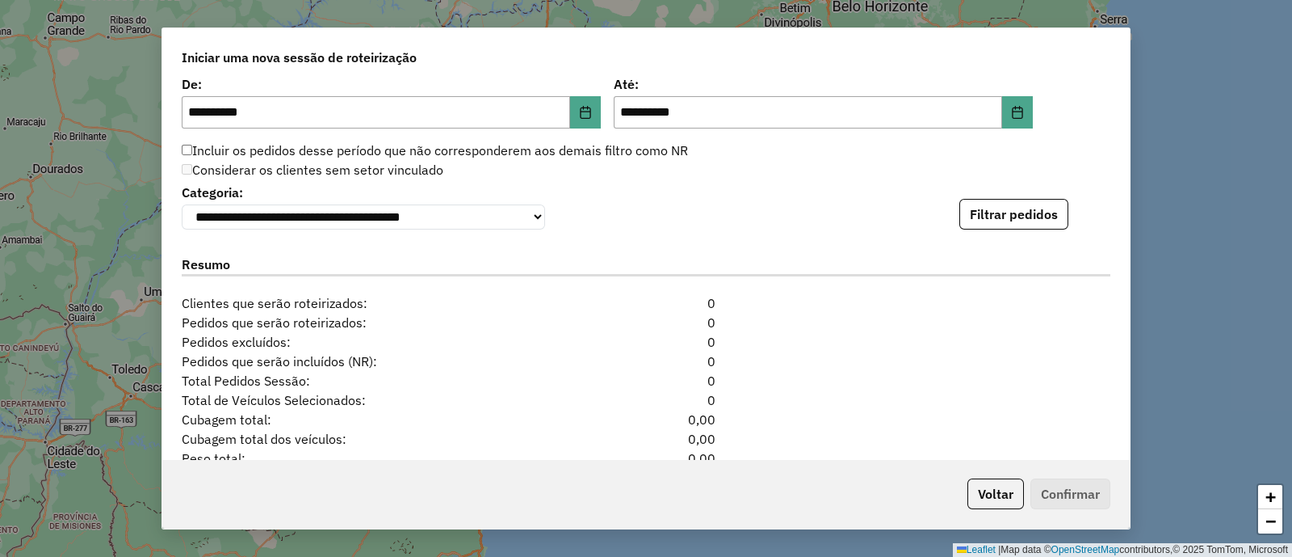
scroll to position [1717, 0]
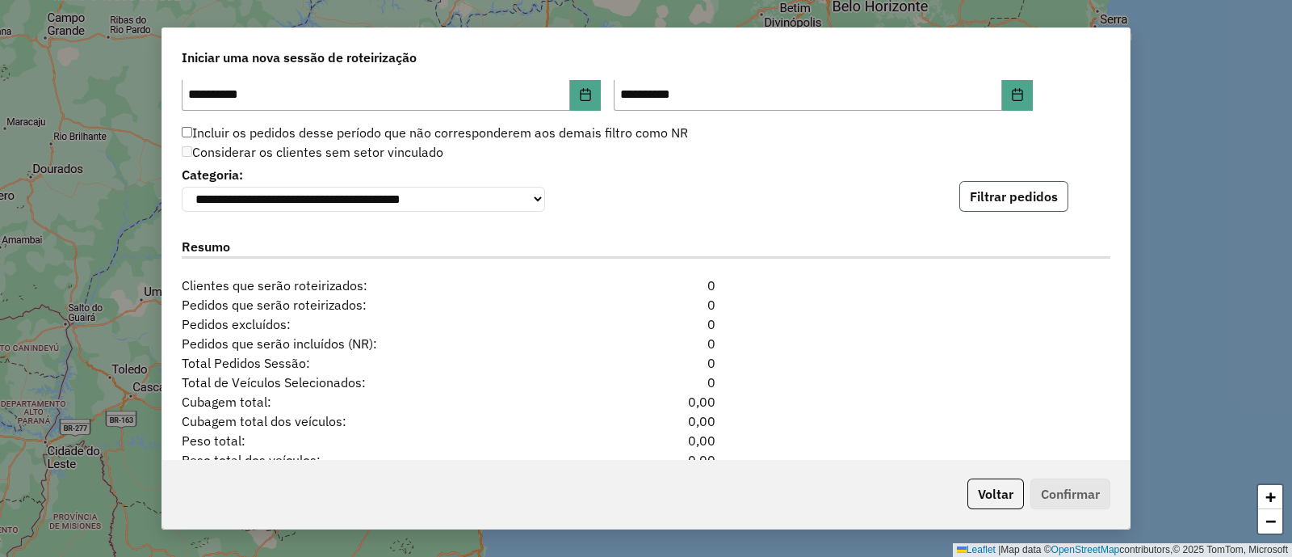
click at [976, 187] on button "Filtrar pedidos" at bounding box center [1014, 196] width 109 height 31
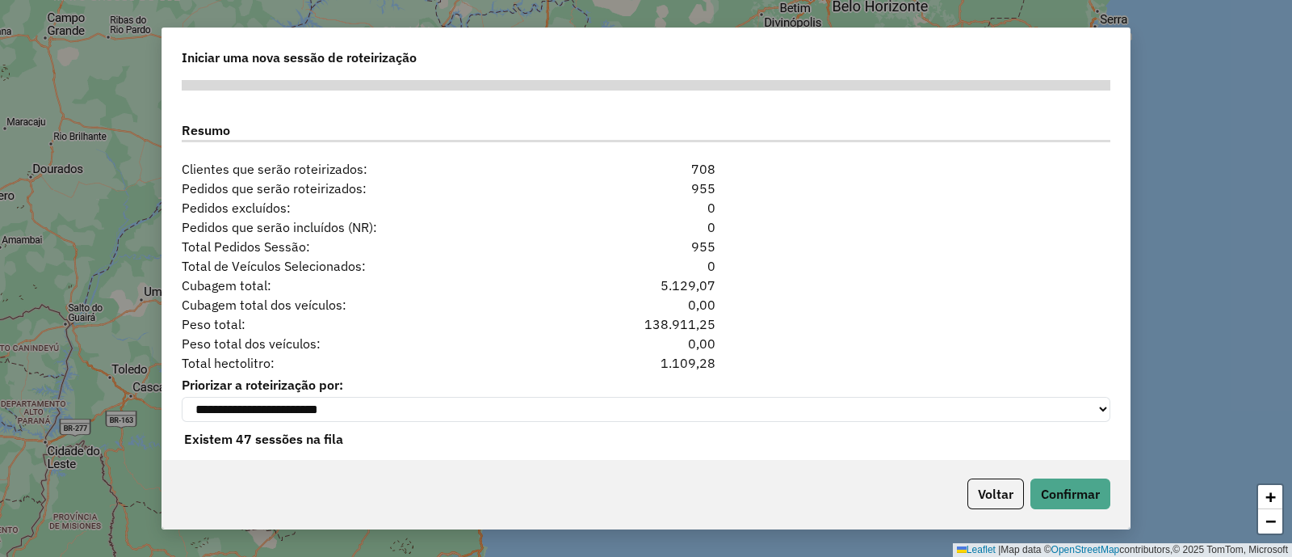
scroll to position [2188, 0]
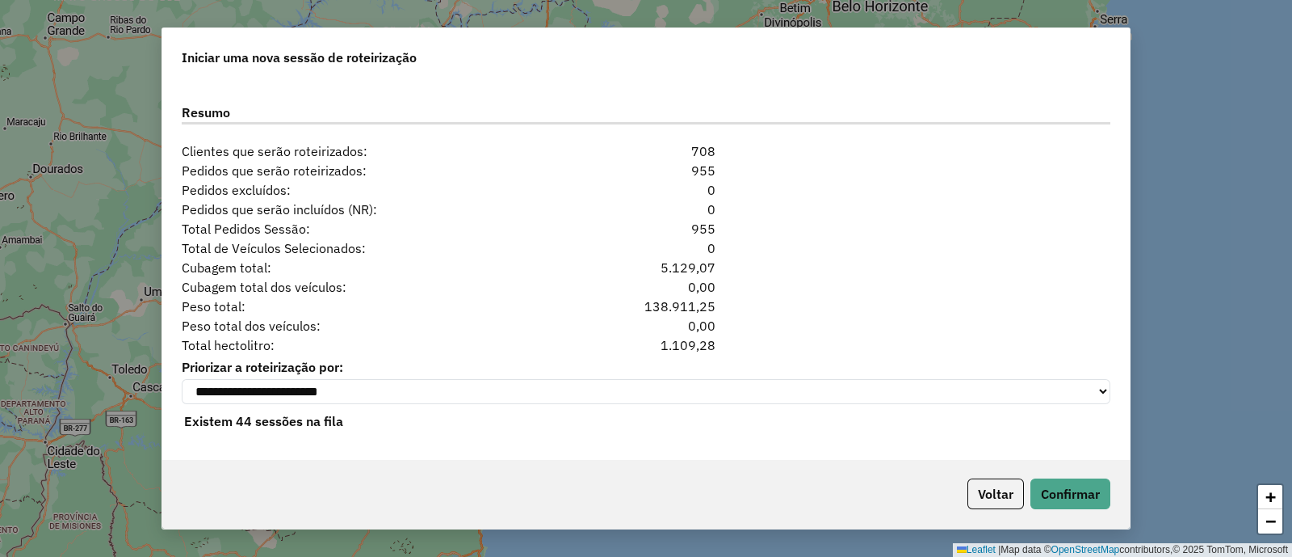
click at [703, 161] on div "955" at bounding box center [646, 170] width 158 height 19
copy div "955"
click at [691, 327] on div "0,00" at bounding box center [646, 325] width 158 height 19
click at [691, 329] on div "0,00" at bounding box center [646, 325] width 158 height 19
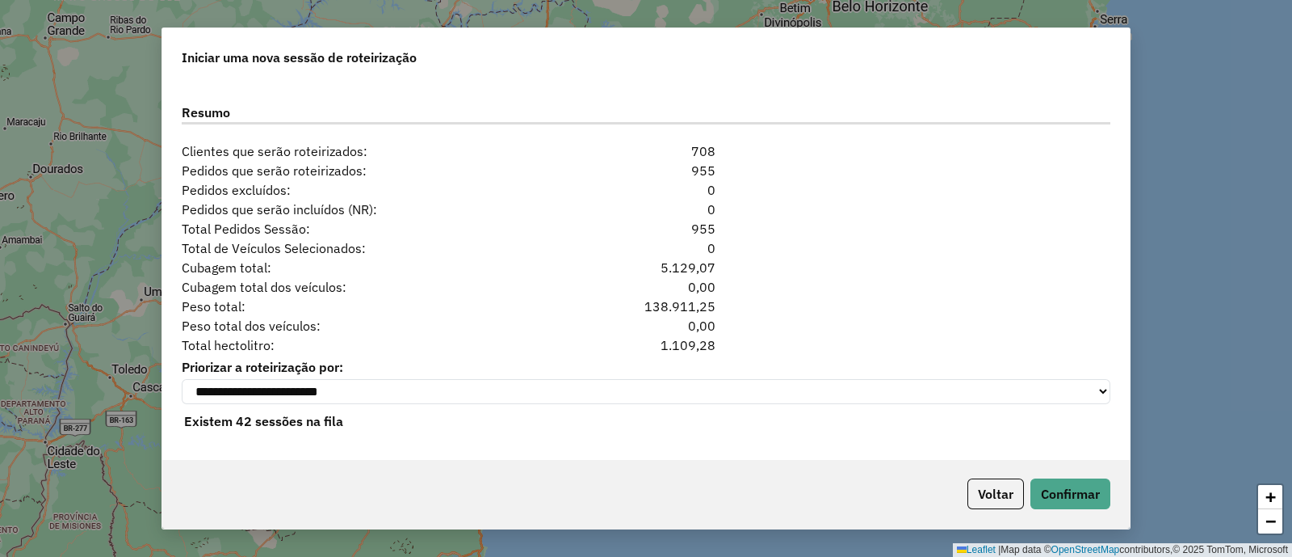
click at [679, 335] on div "1.109,28" at bounding box center [646, 344] width 158 height 19
copy div "1.109,28"
click at [711, 148] on div "708" at bounding box center [646, 150] width 158 height 19
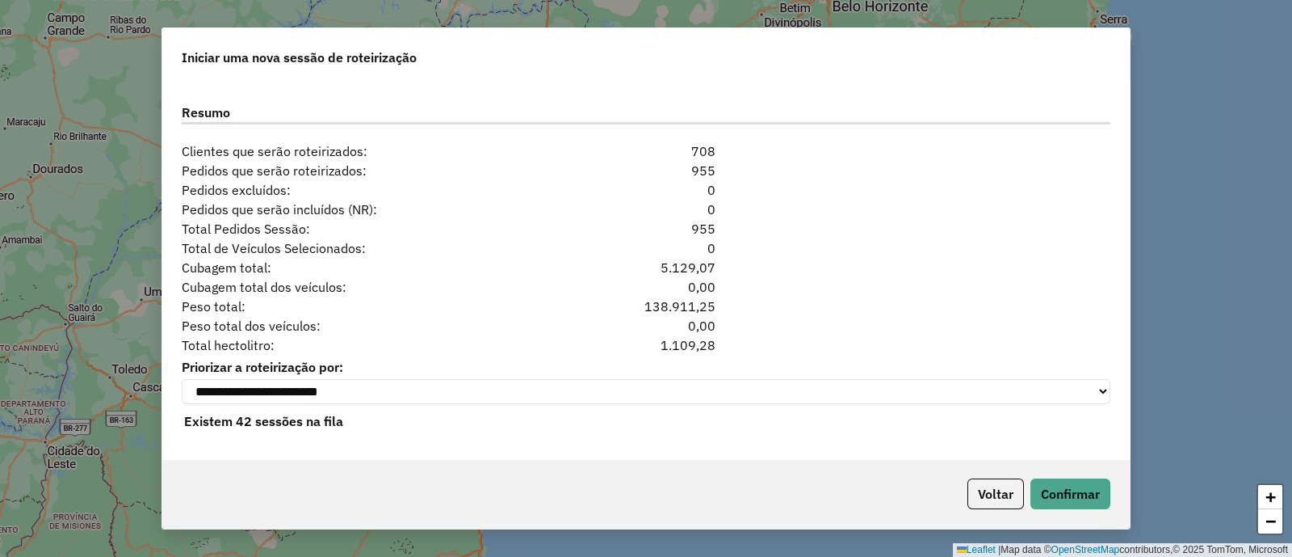
click at [710, 143] on div "708" at bounding box center [646, 150] width 158 height 19
drag, startPoint x: 710, startPoint y: 143, endPoint x: 712, endPoint y: 155, distance: 12.2
click at [710, 143] on div "708" at bounding box center [646, 150] width 158 height 19
click at [700, 145] on div "708" at bounding box center [646, 150] width 158 height 19
drag, startPoint x: 700, startPoint y: 145, endPoint x: 703, endPoint y: 176, distance: 31.7
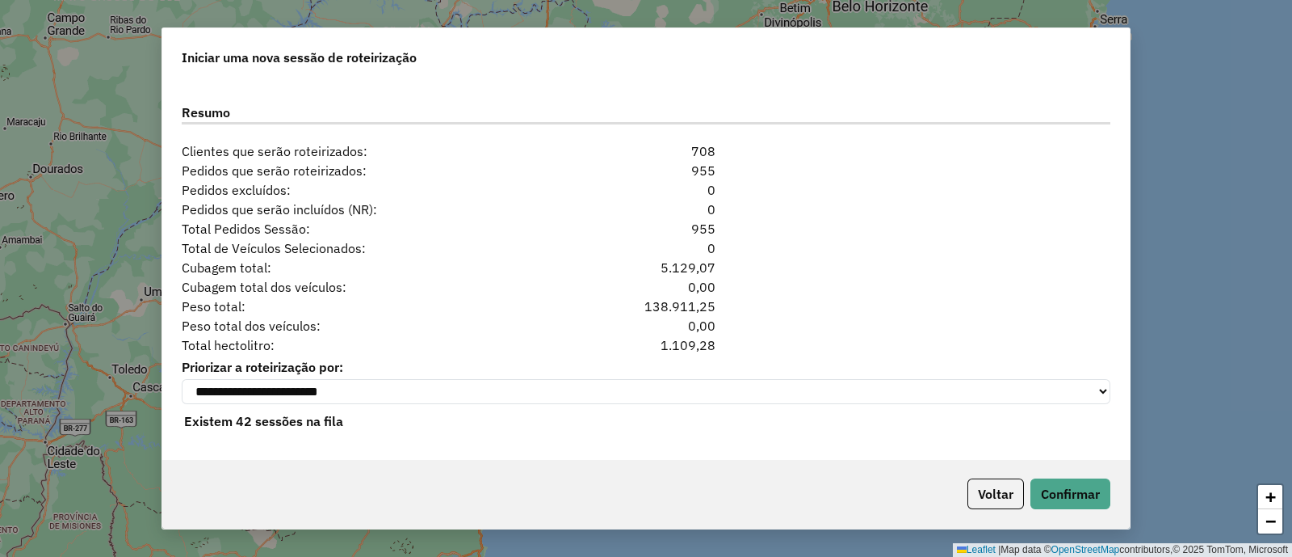
click at [701, 145] on div "708" at bounding box center [646, 150] width 158 height 19
copy div "708"
click at [1044, 474] on div "Voltar Confirmar" at bounding box center [646, 493] width 968 height 69
drag, startPoint x: 1046, startPoint y: 481, endPoint x: 986, endPoint y: 436, distance: 74.5
click at [1047, 482] on button "Confirmar" at bounding box center [1071, 493] width 80 height 31
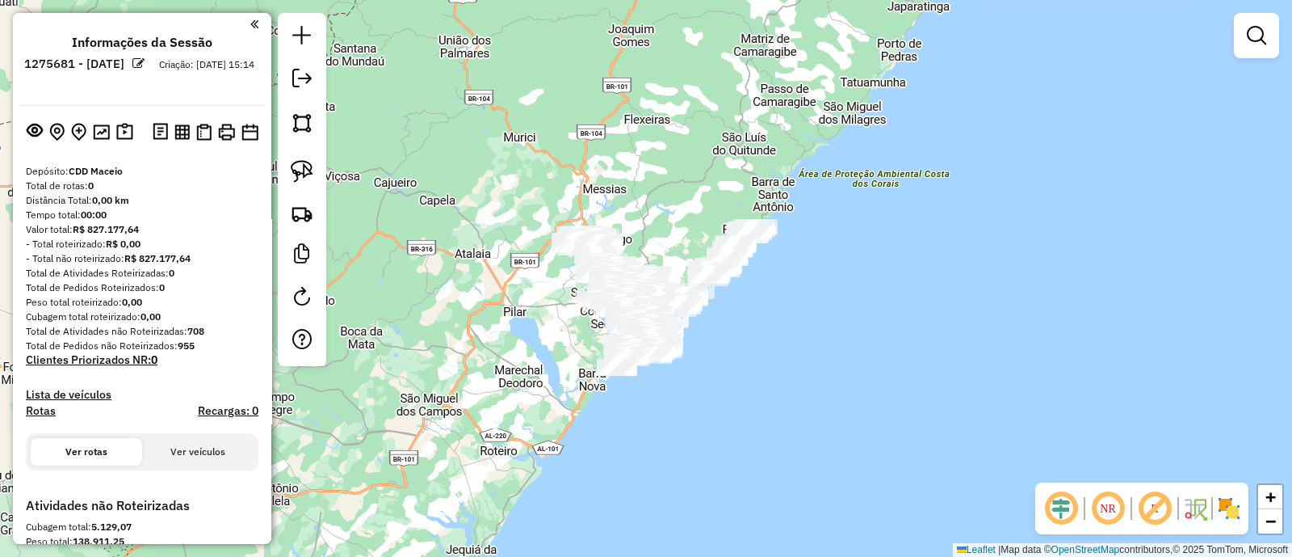
click at [1158, 516] on em at bounding box center [1155, 508] width 39 height 39
click at [1246, 512] on div "NR" at bounding box center [1142, 508] width 213 height 52
click at [1235, 502] on img at bounding box center [1230, 508] width 26 height 26
